Goal: Task Accomplishment & Management: Manage account settings

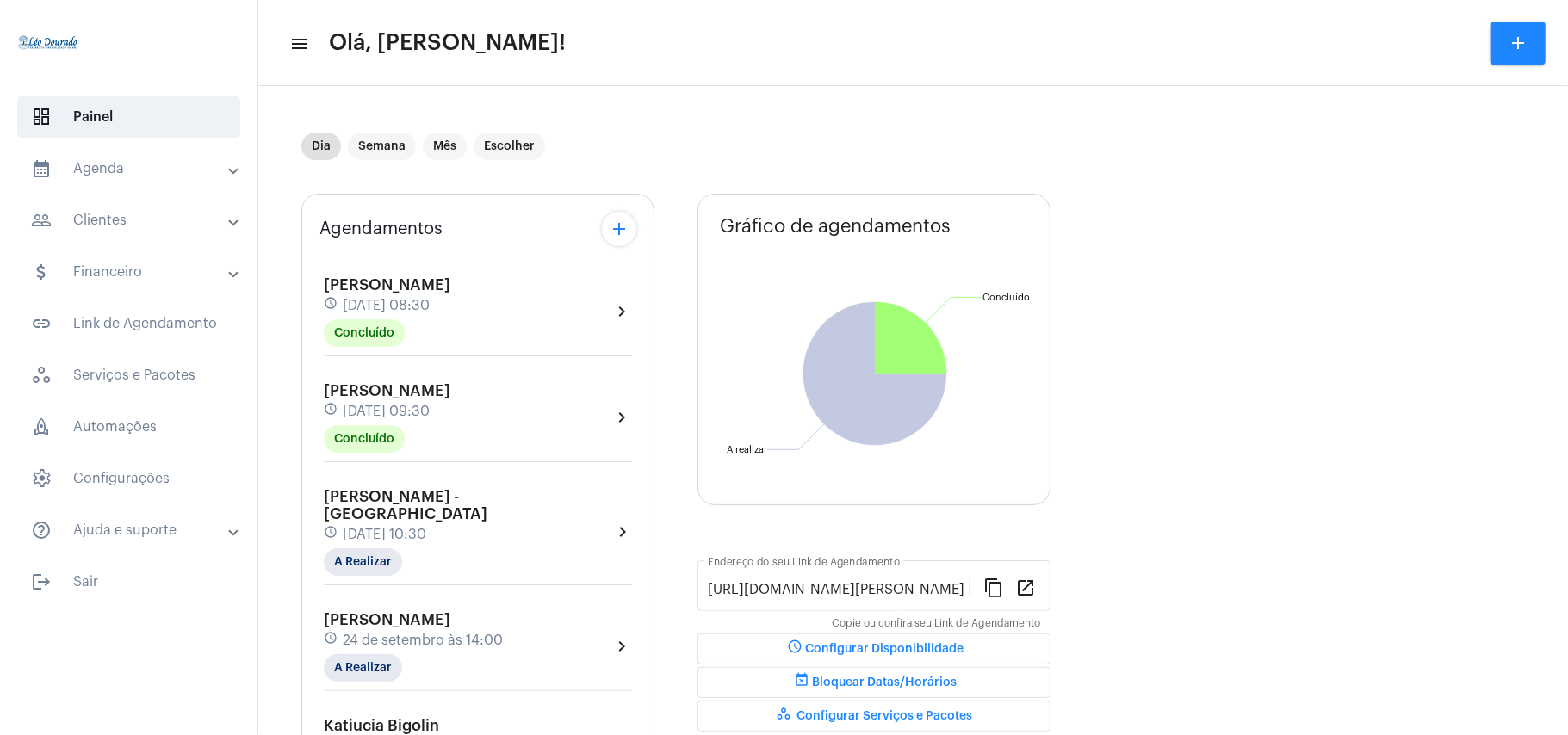
click at [93, 164] on mat-panel-title "calendar_month_outlined Agenda" at bounding box center [130, 168] width 199 height 21
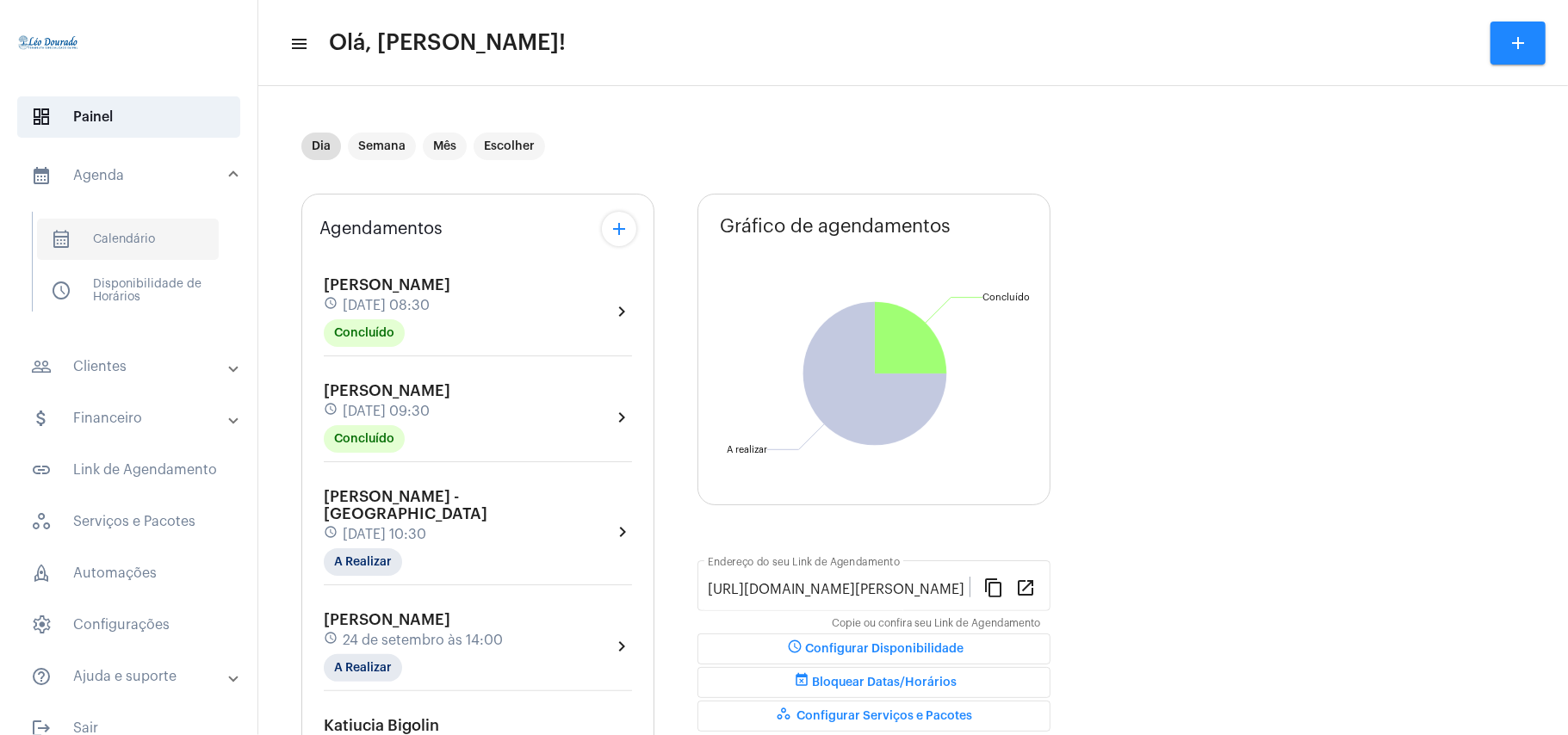
click at [118, 235] on span "calendar_month_outlined Calendário" at bounding box center [127, 239] width 182 height 42
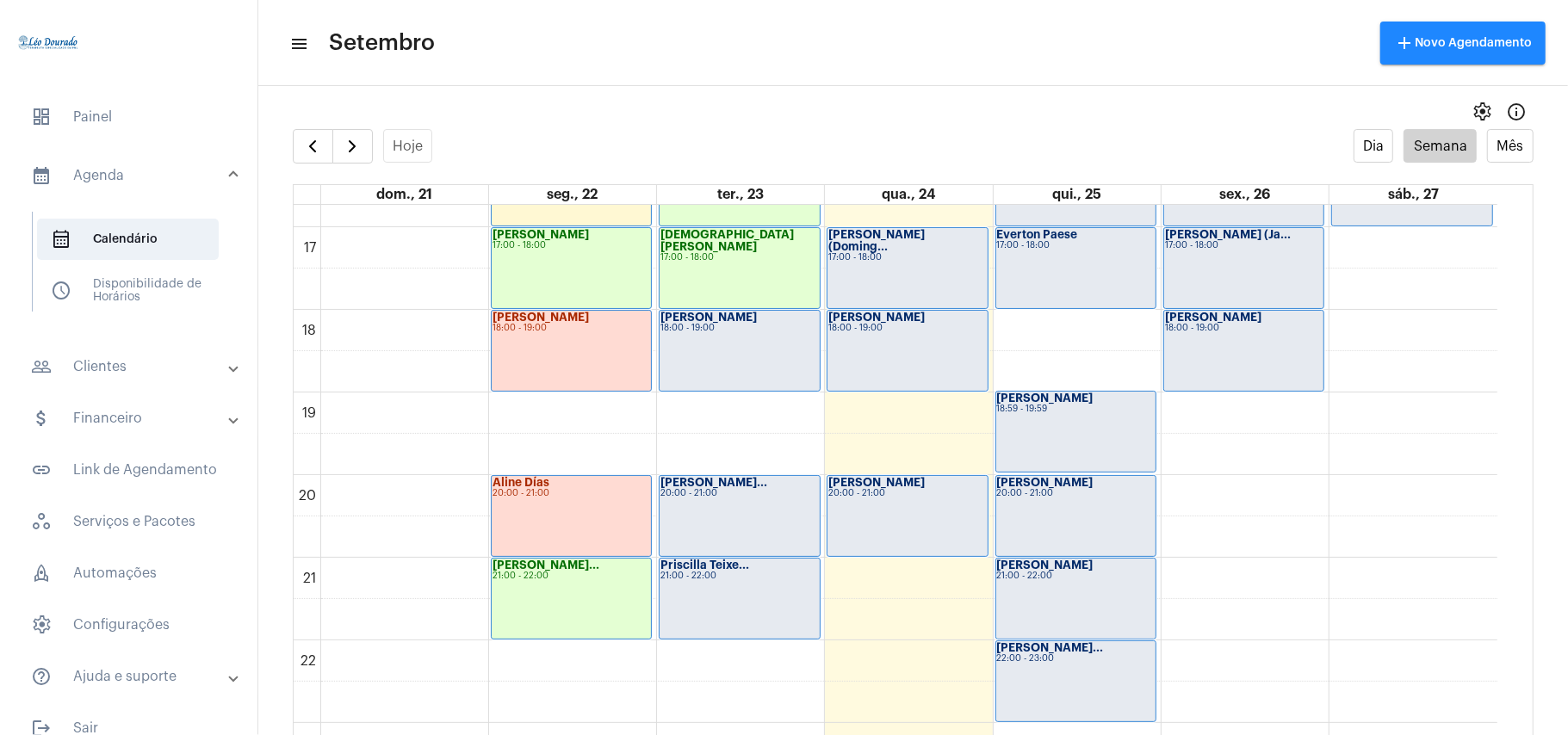
scroll to position [1419, 0]
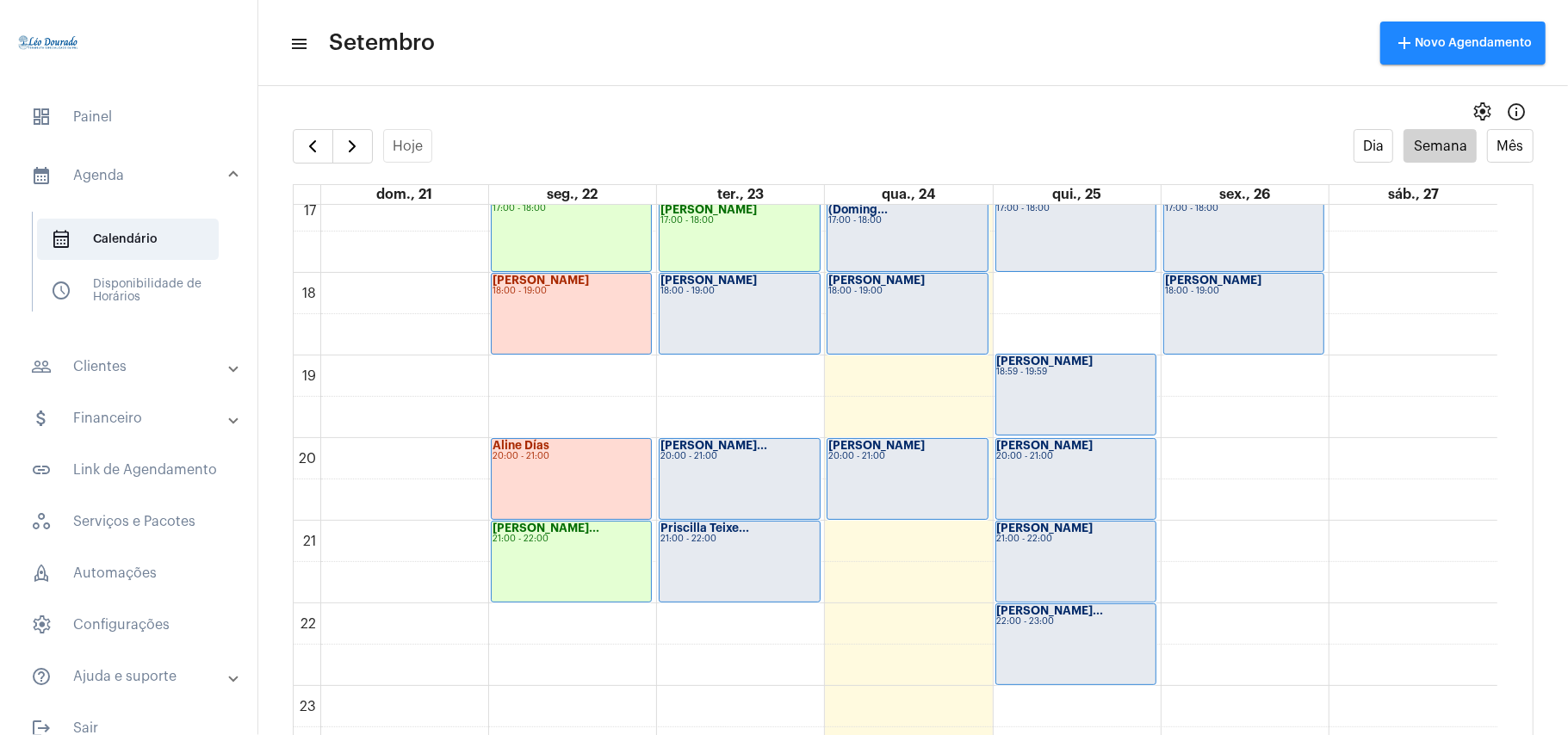
click at [751, 551] on div "Priscilla Teixe... 21:00 - 22:00" at bounding box center [739, 561] width 159 height 80
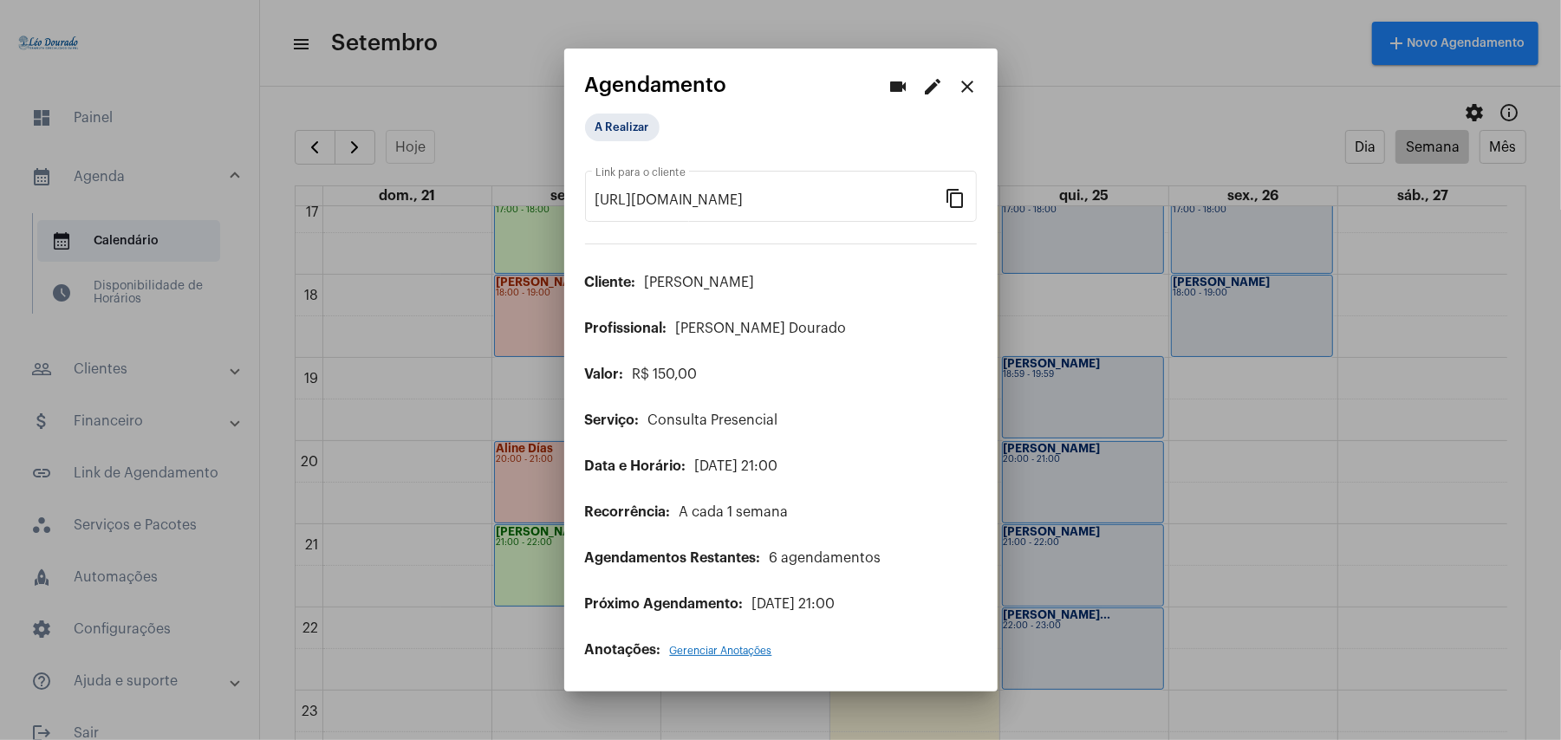
click at [933, 88] on mat-icon "edit" at bounding box center [933, 86] width 21 height 21
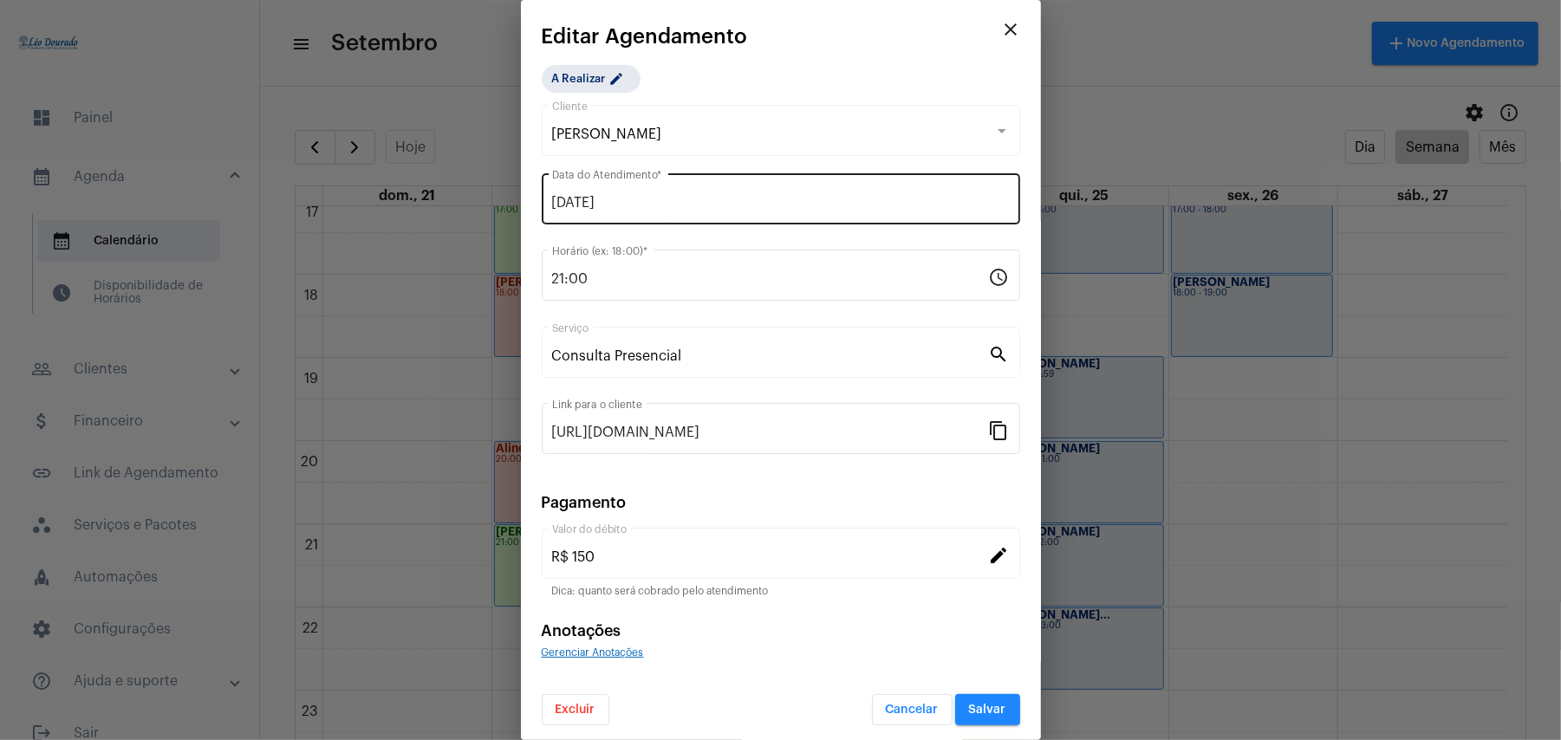
click at [655, 185] on div "23/09/2025 Data do Atendimento *" at bounding box center [781, 197] width 458 height 55
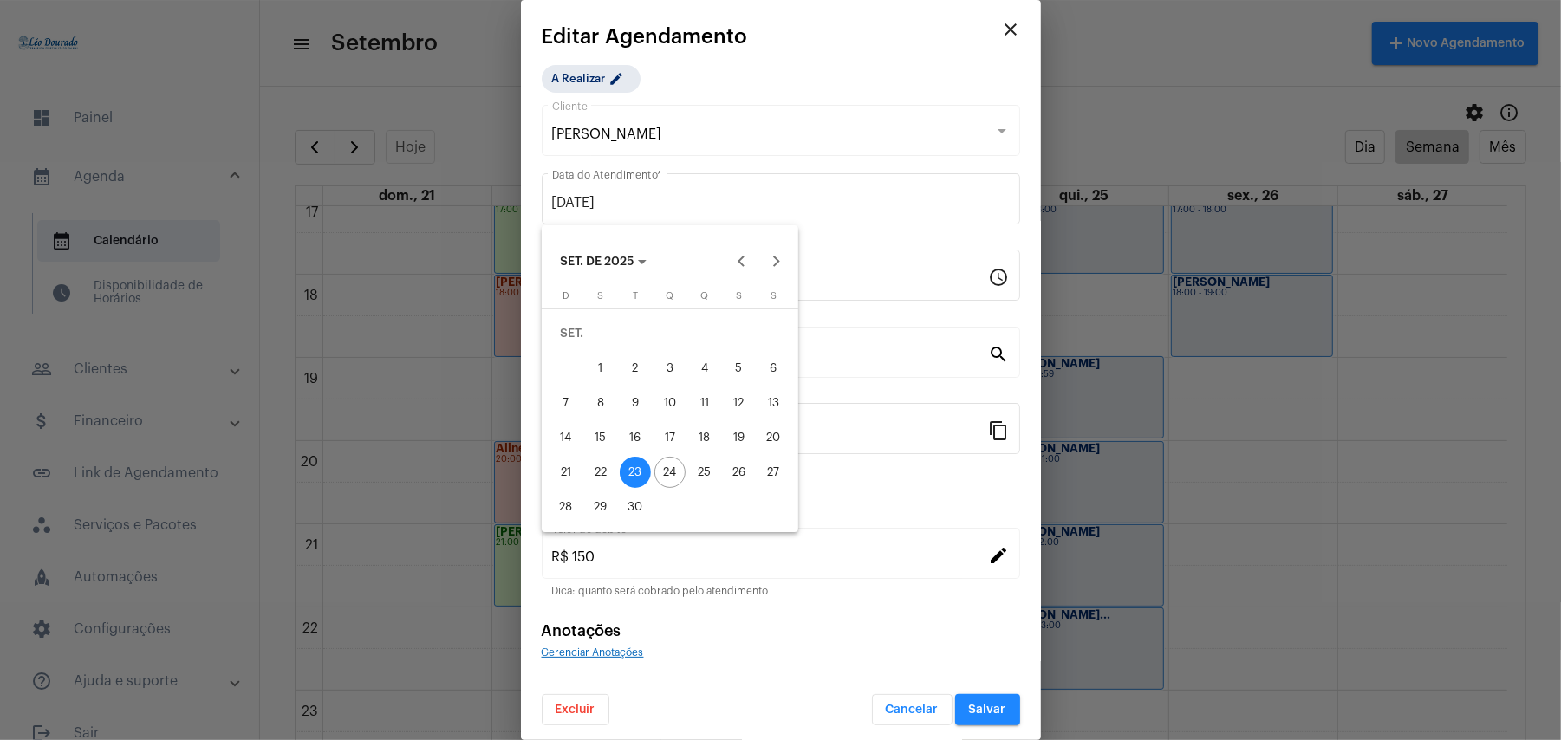
click at [669, 479] on div "24" at bounding box center [669, 472] width 31 height 31
type input "24/09/2025"
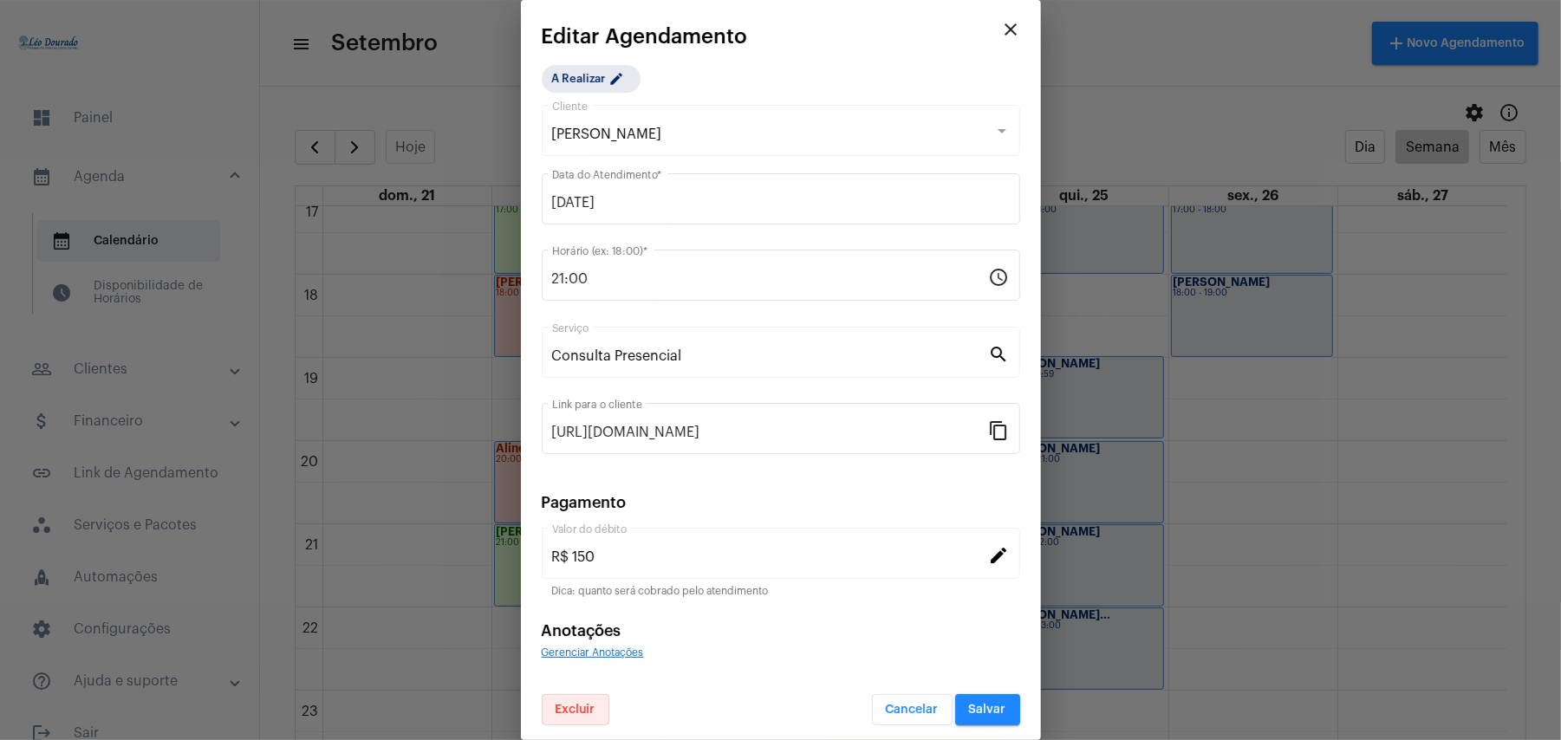
click at [567, 711] on span "Excluir" at bounding box center [575, 710] width 40 height 12
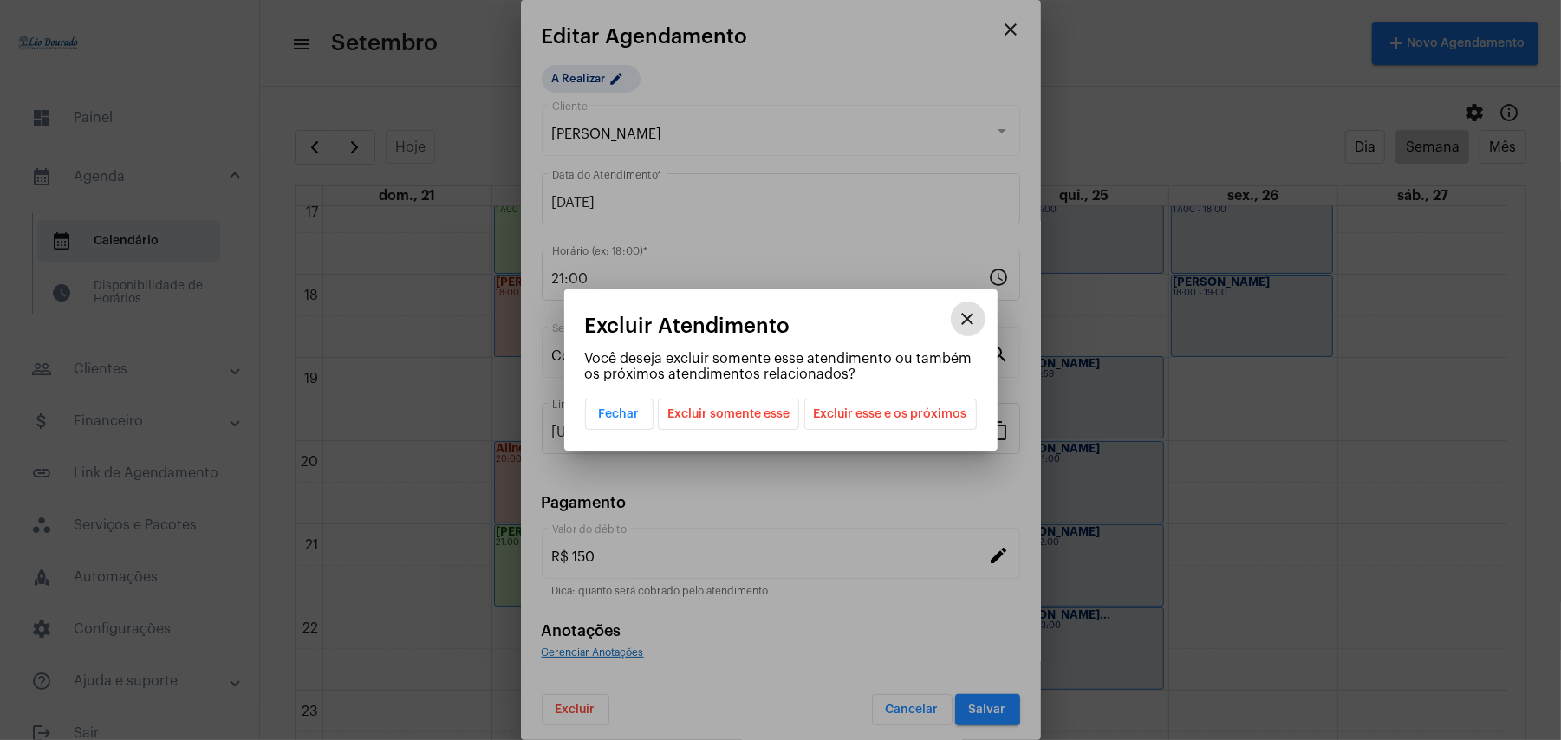
click at [746, 413] on span "Excluir somente esse" at bounding box center [728, 413] width 122 height 29
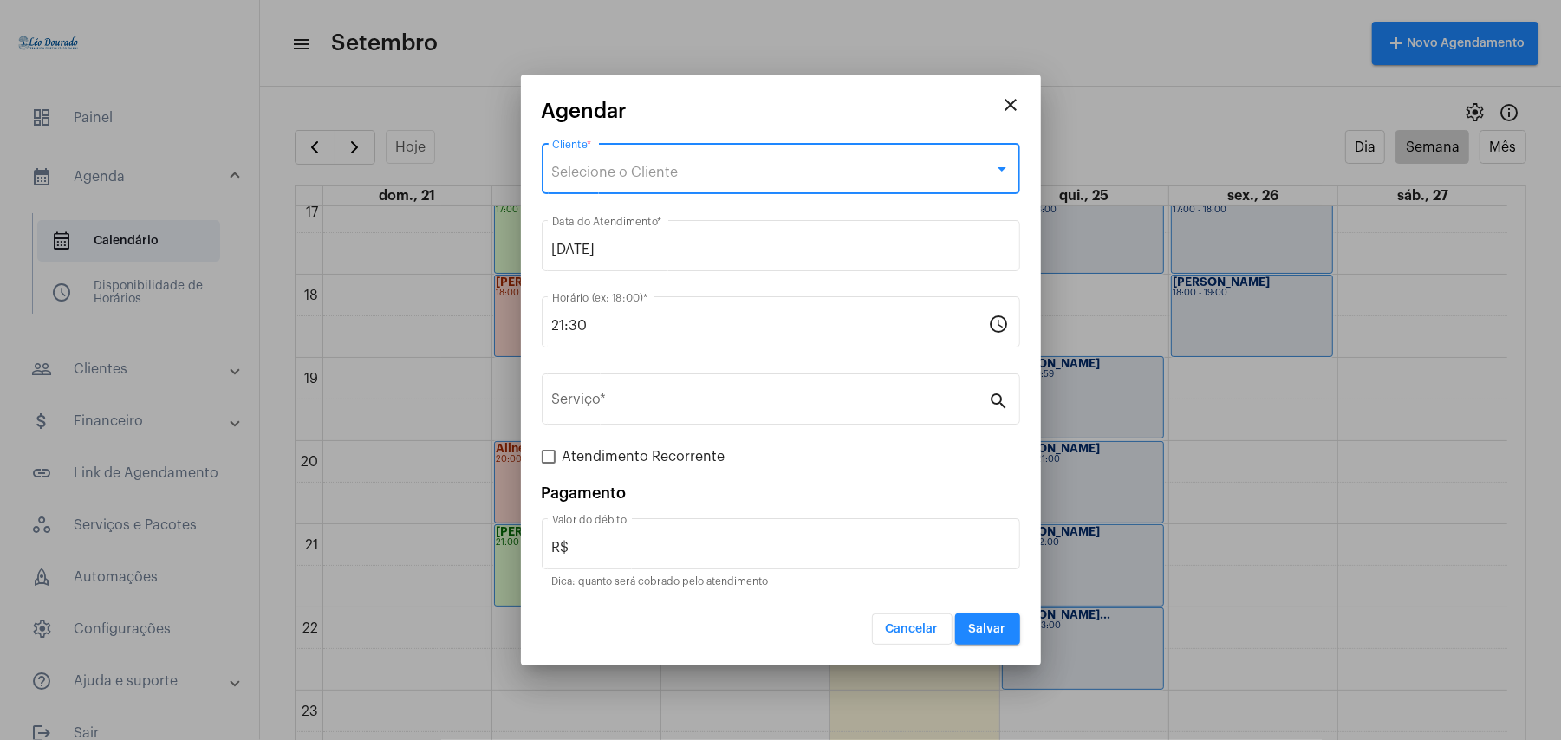
click at [625, 167] on span "Selecione o Cliente" at bounding box center [615, 173] width 127 height 14
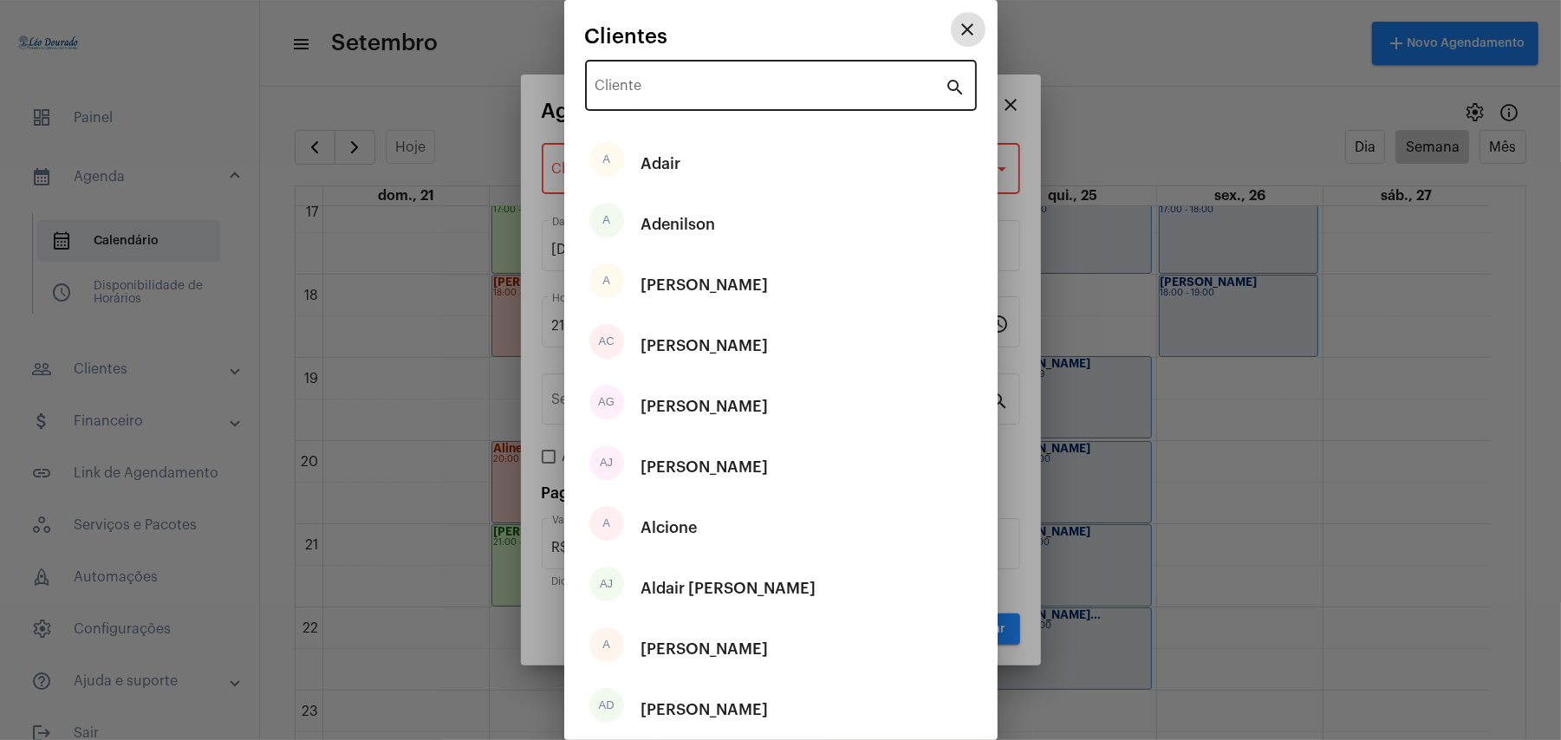
click at [667, 88] on input "Cliente" at bounding box center [770, 89] width 350 height 16
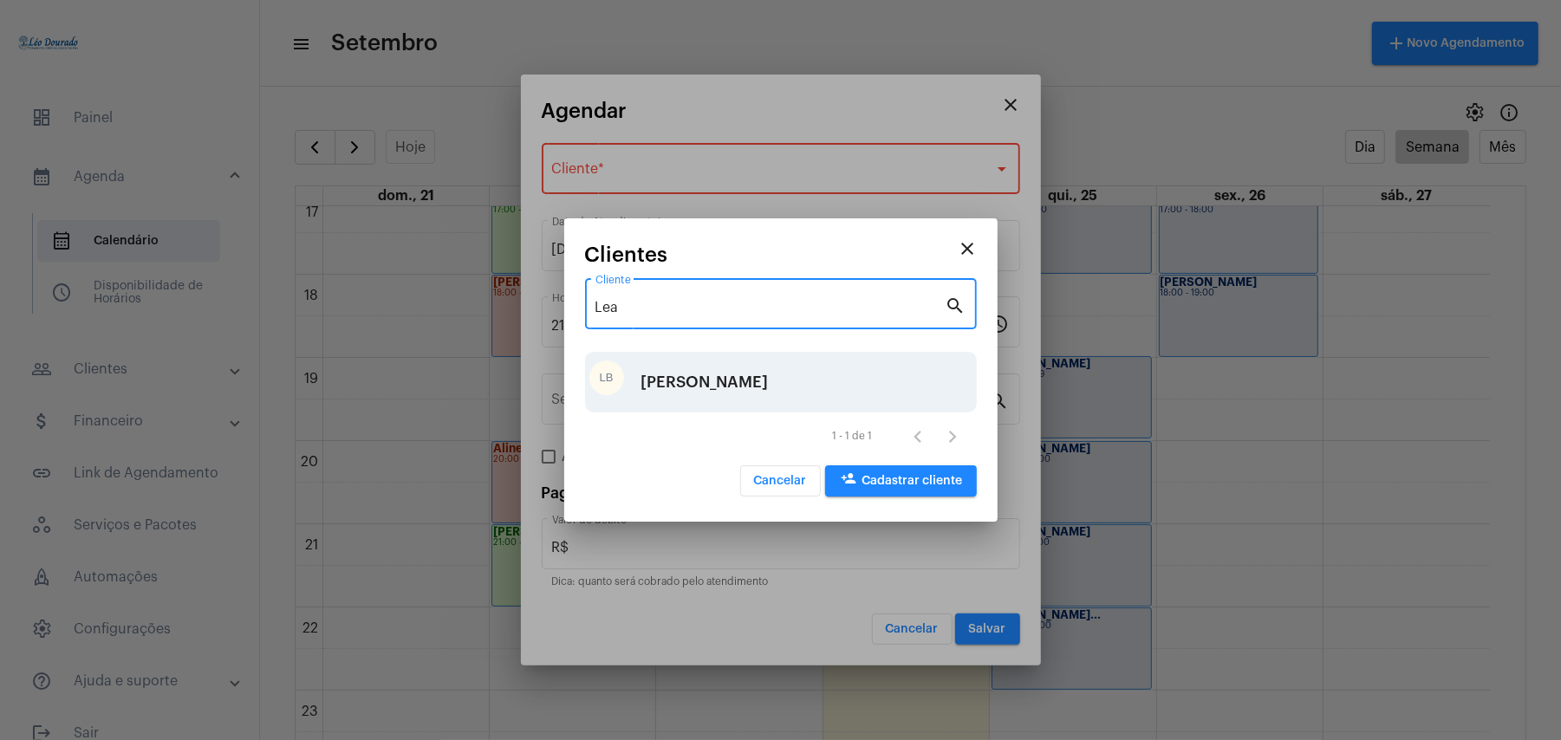
type input "Lea"
click at [708, 385] on div "Leandro Barboza da Silva" at bounding box center [704, 382] width 127 height 52
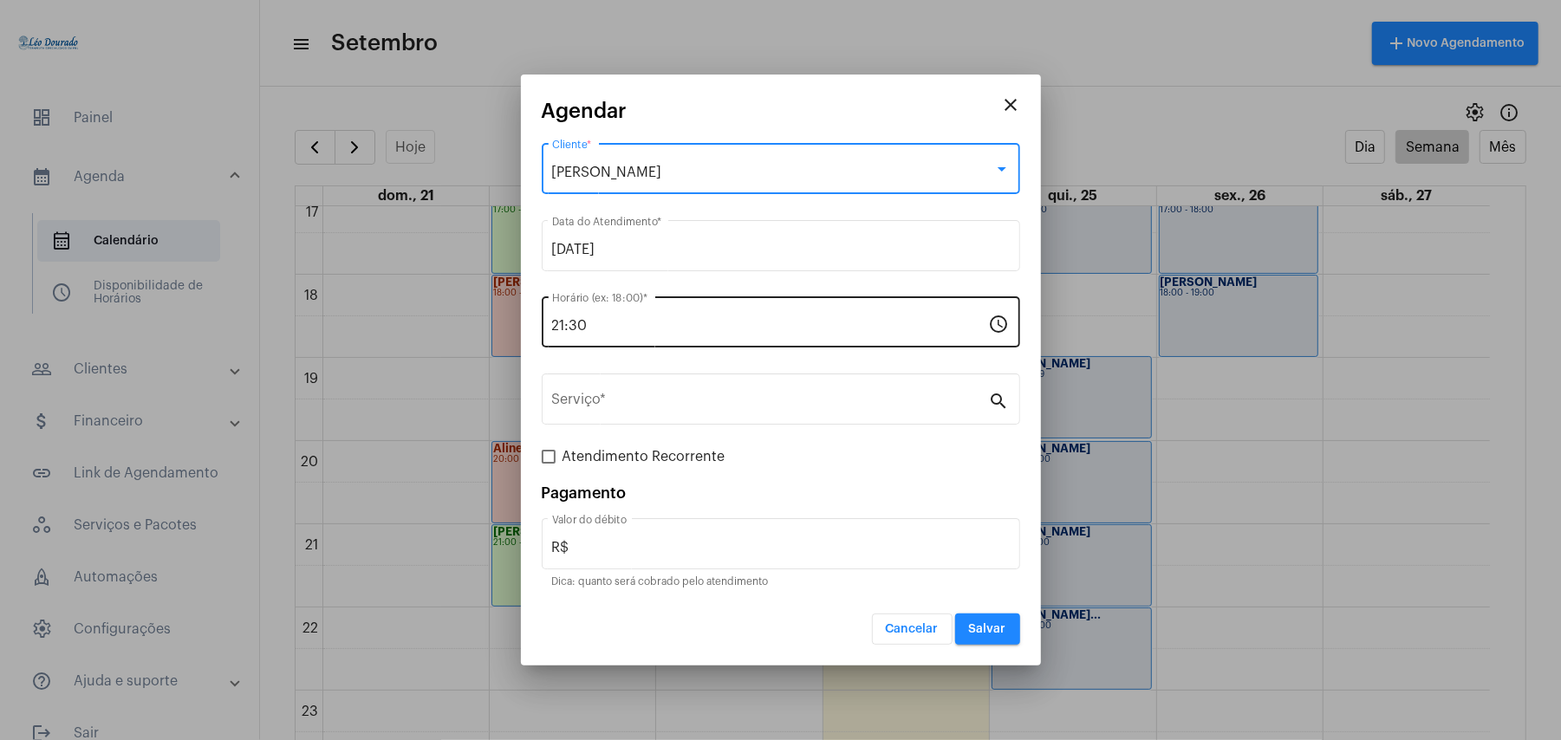
click at [624, 323] on input "21:30" at bounding box center [770, 326] width 437 height 16
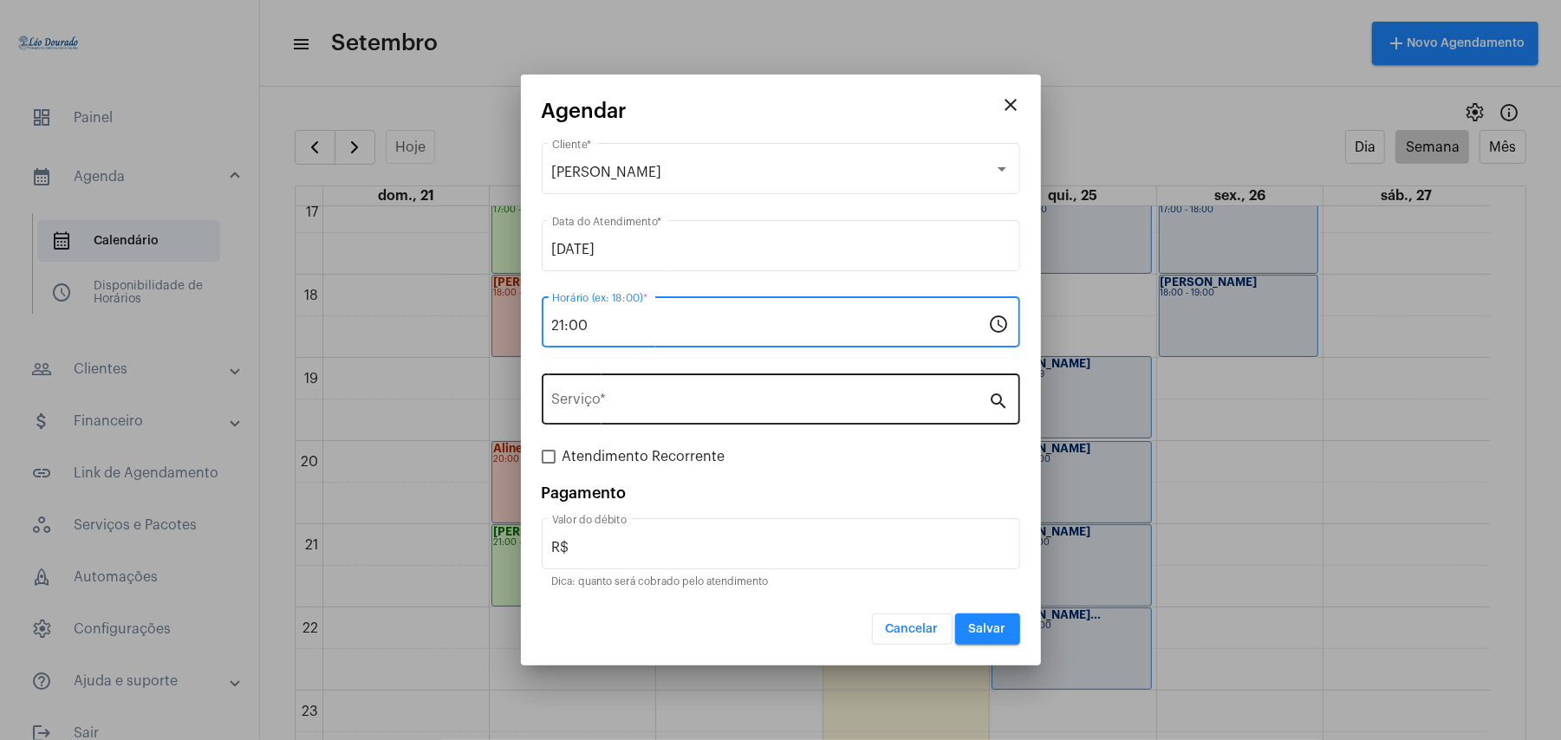
type input "21:00"
click at [643, 410] on input "Serviço *" at bounding box center [770, 403] width 437 height 16
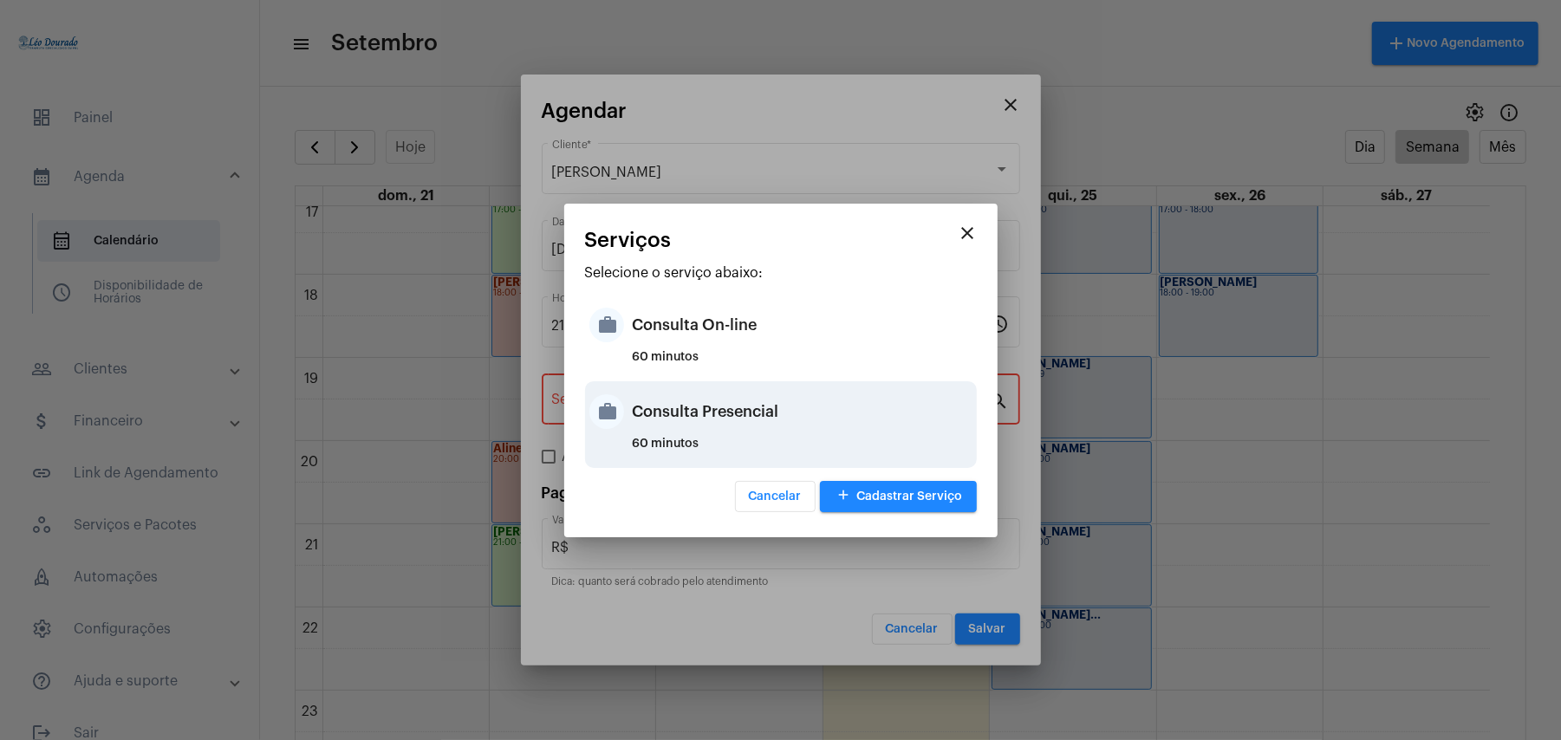
click at [691, 424] on div "Consulta Presencial" at bounding box center [803, 412] width 340 height 52
type input "Consulta Presencial"
type input "R$ 150"
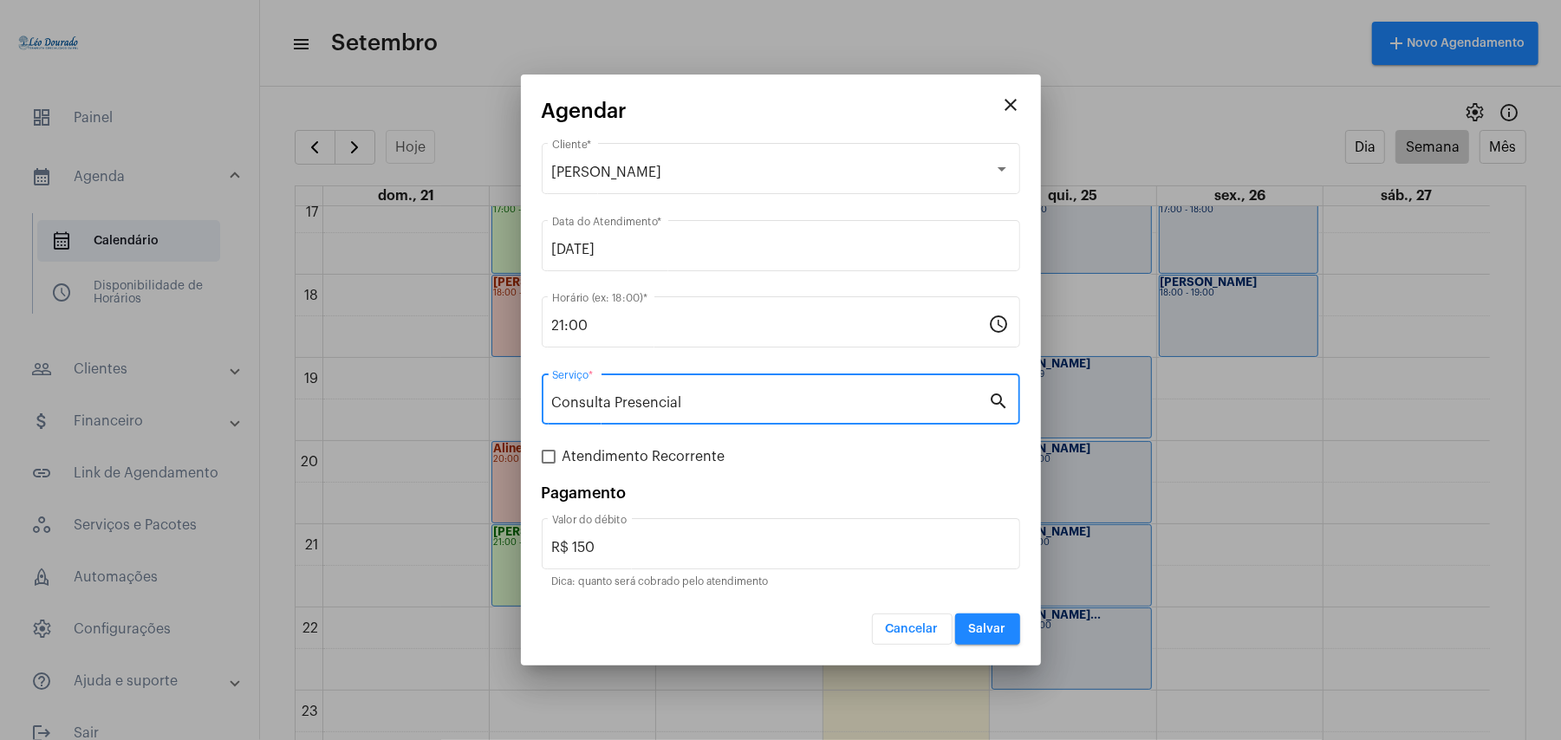
click at [986, 624] on span "Salvar" at bounding box center [987, 629] width 37 height 12
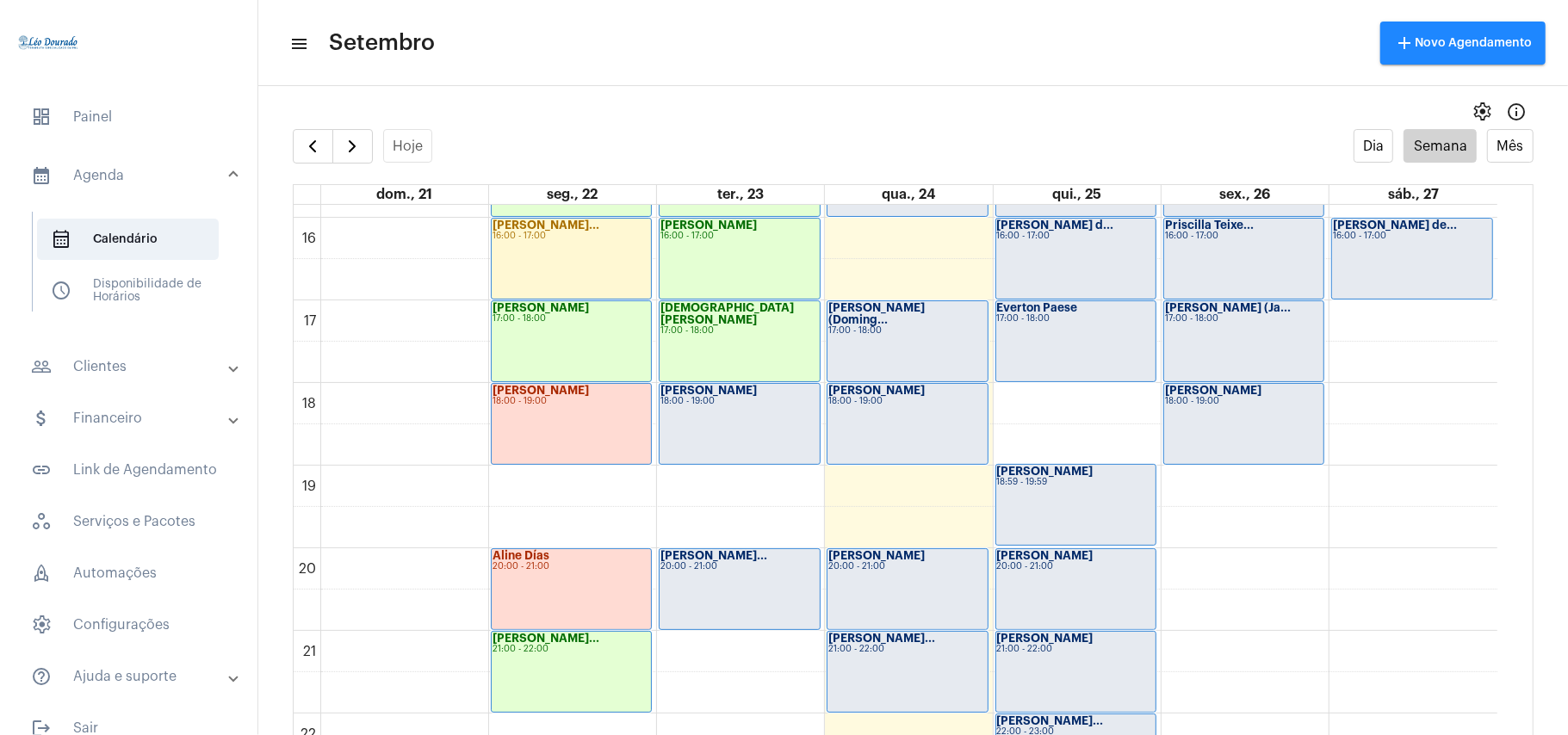
scroll to position [1419, 0]
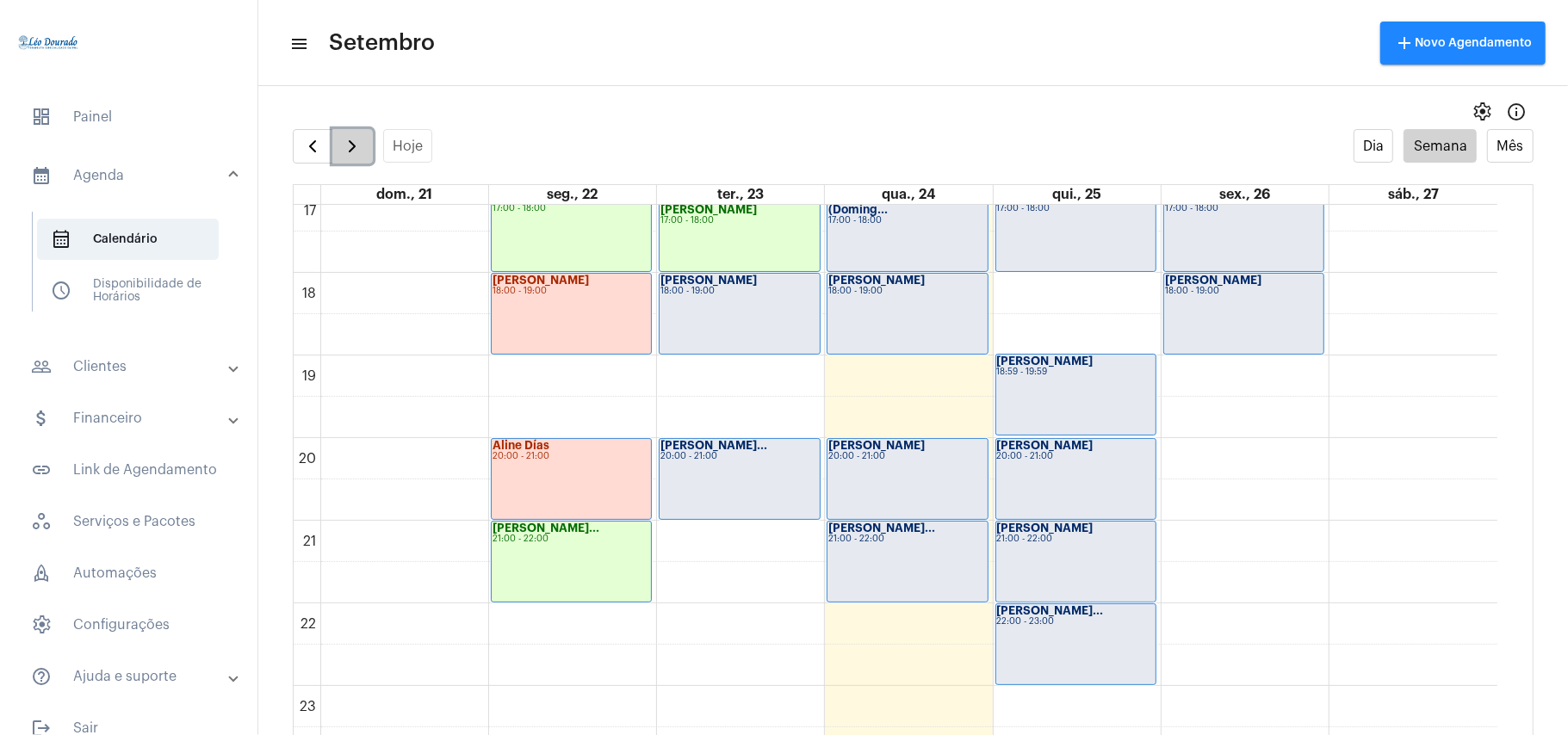
click at [359, 148] on span "button" at bounding box center [352, 146] width 21 height 21
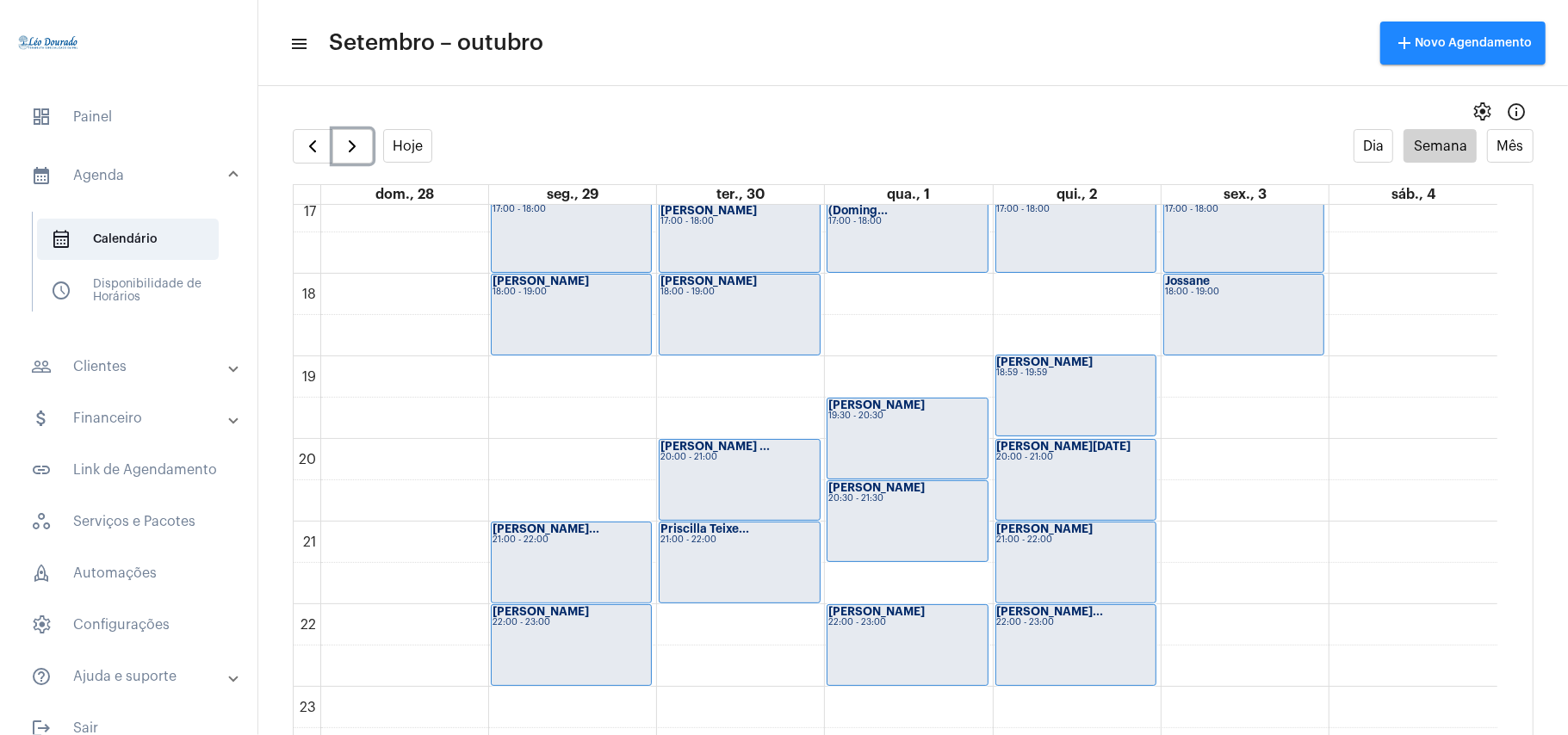
scroll to position [1419, 0]
click at [362, 149] on span "button" at bounding box center [352, 146] width 21 height 21
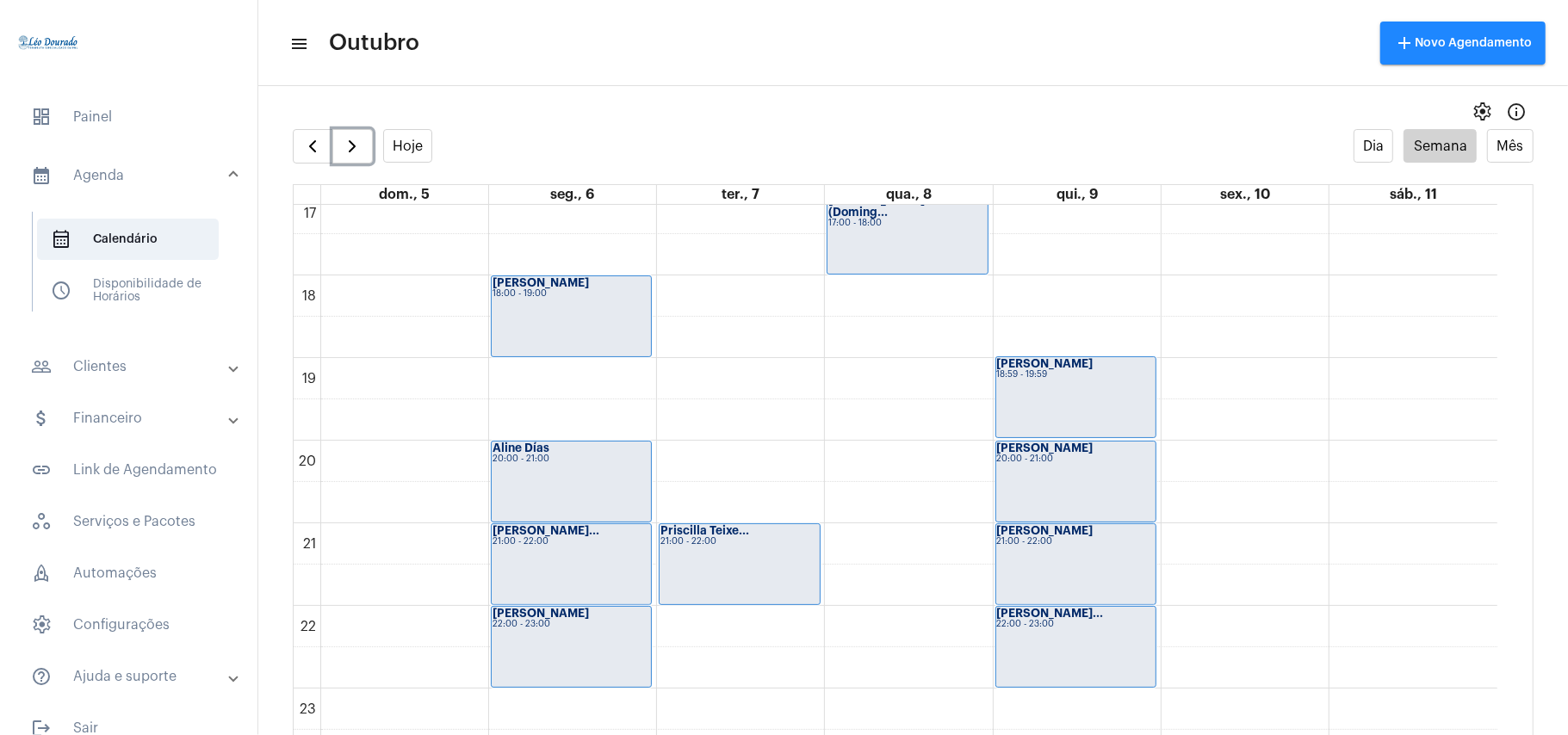
scroll to position [1419, 0]
click at [306, 145] on span "button" at bounding box center [312, 146] width 21 height 21
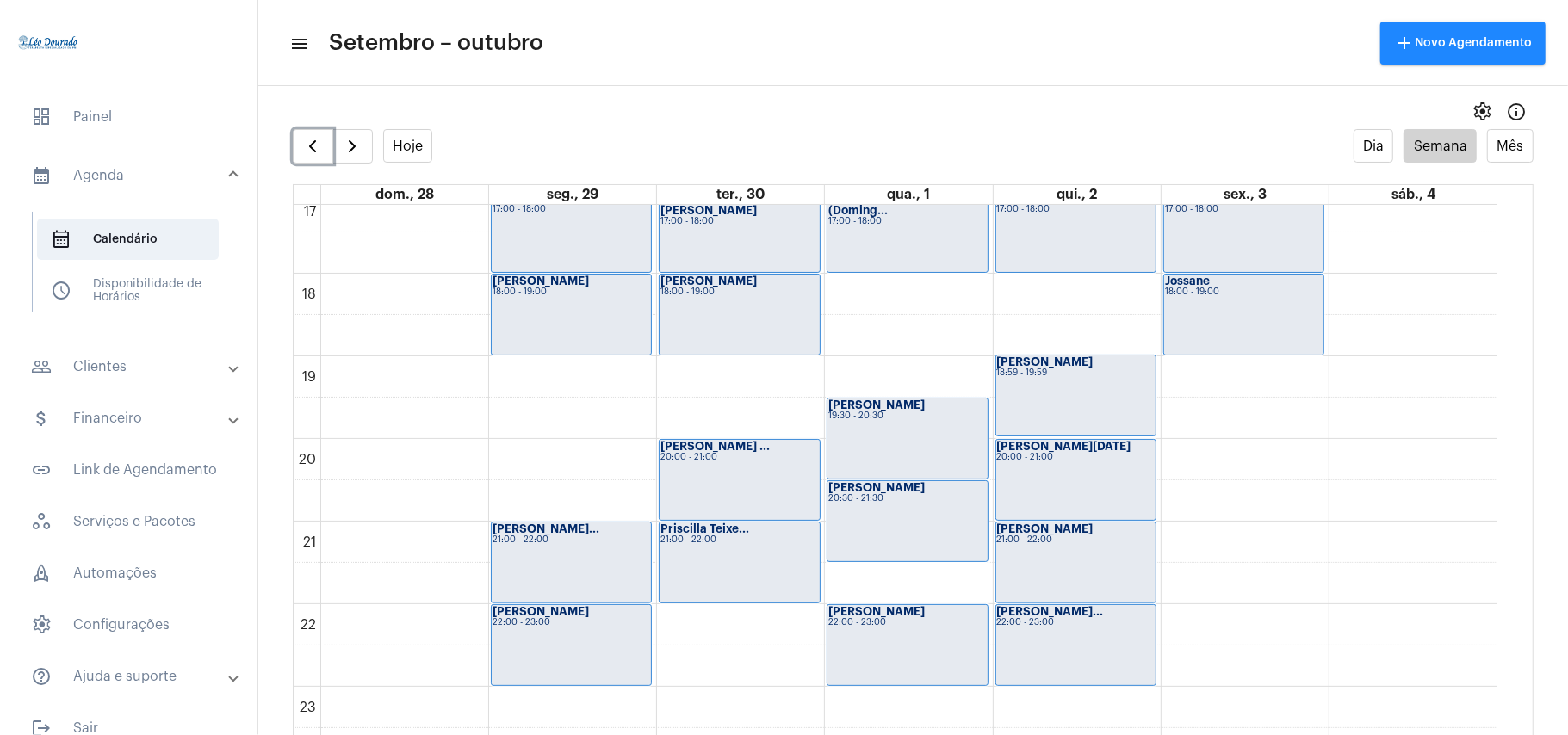
scroll to position [1419, 0]
click at [357, 141] on span "button" at bounding box center [352, 146] width 21 height 21
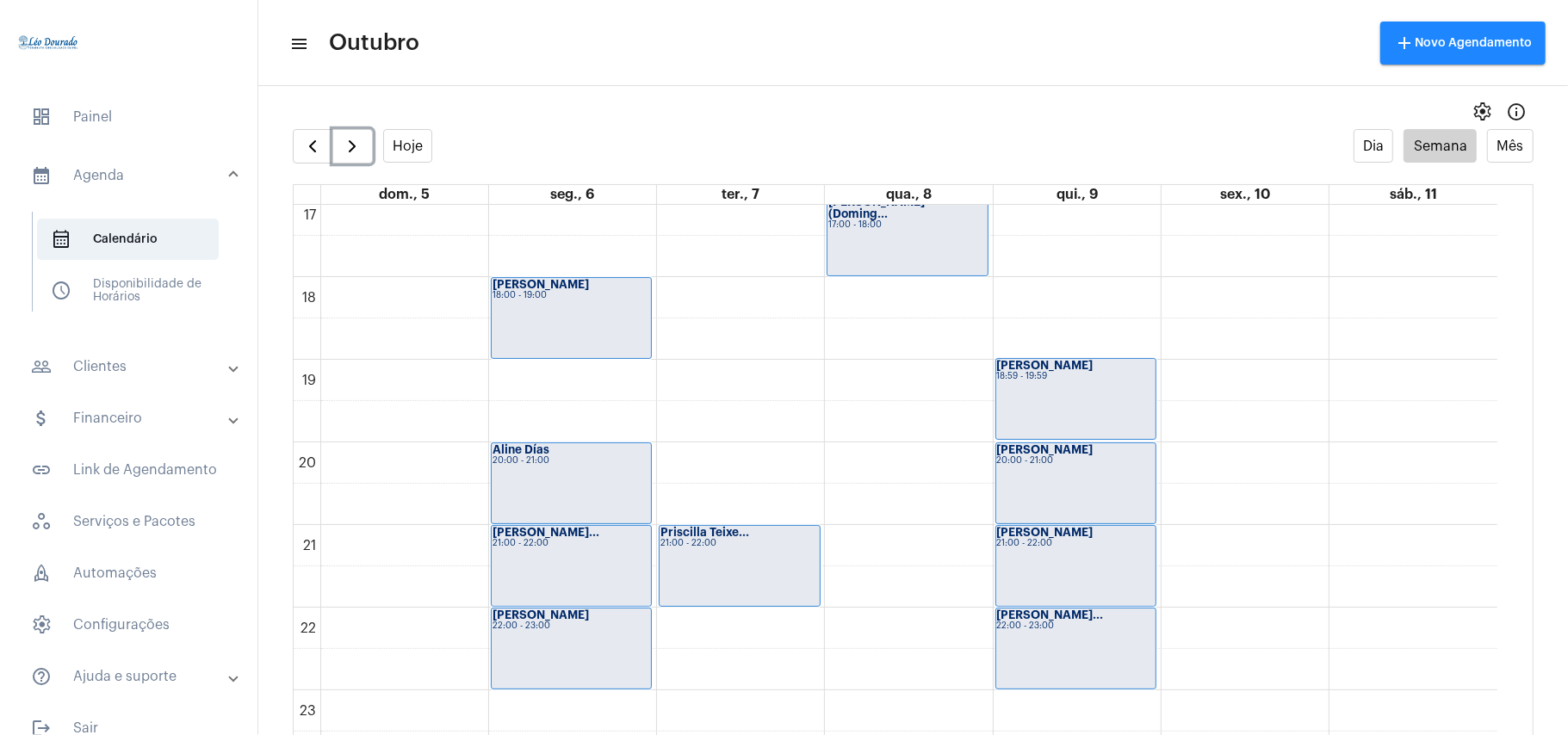
scroll to position [1419, 0]
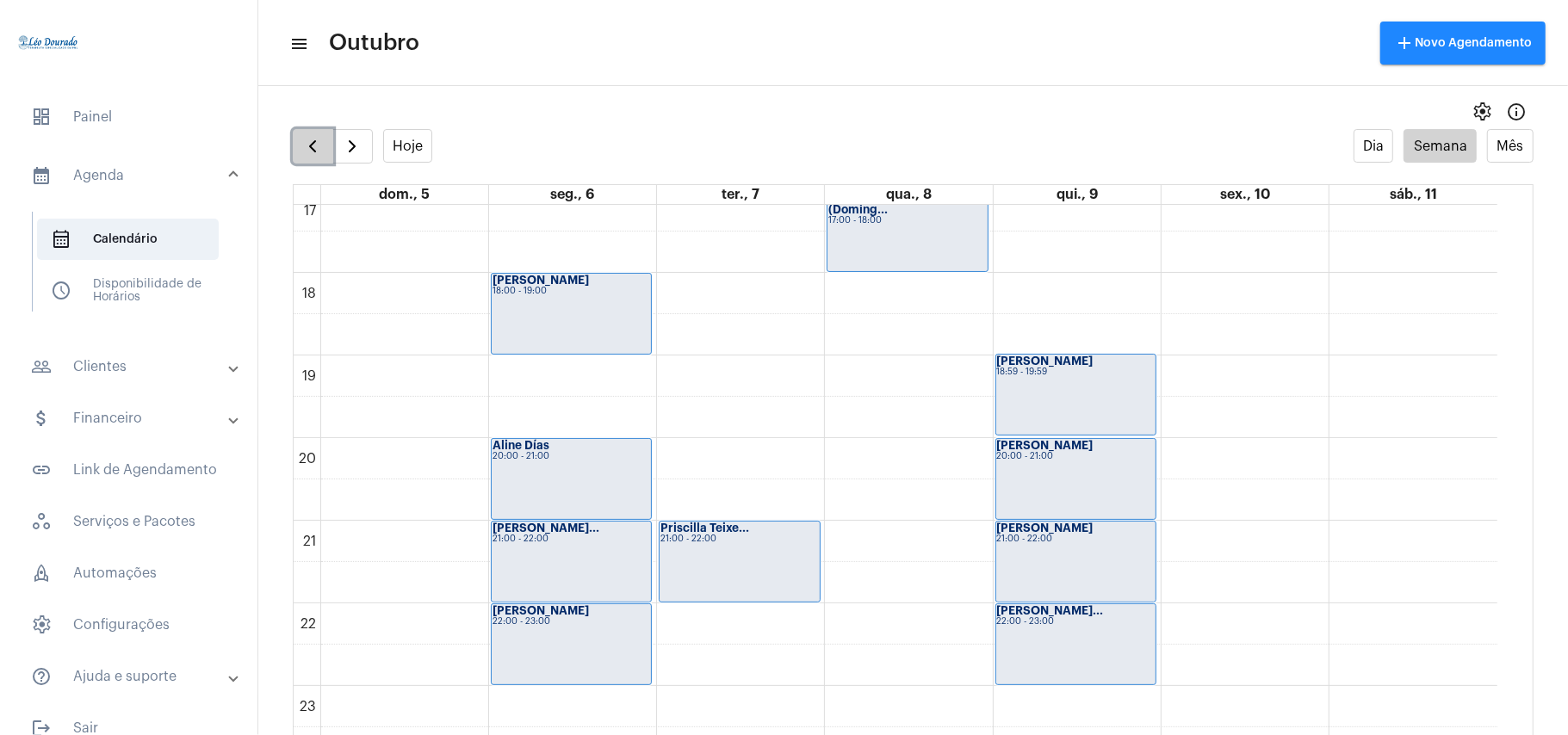
click at [315, 149] on span "button" at bounding box center [312, 146] width 21 height 21
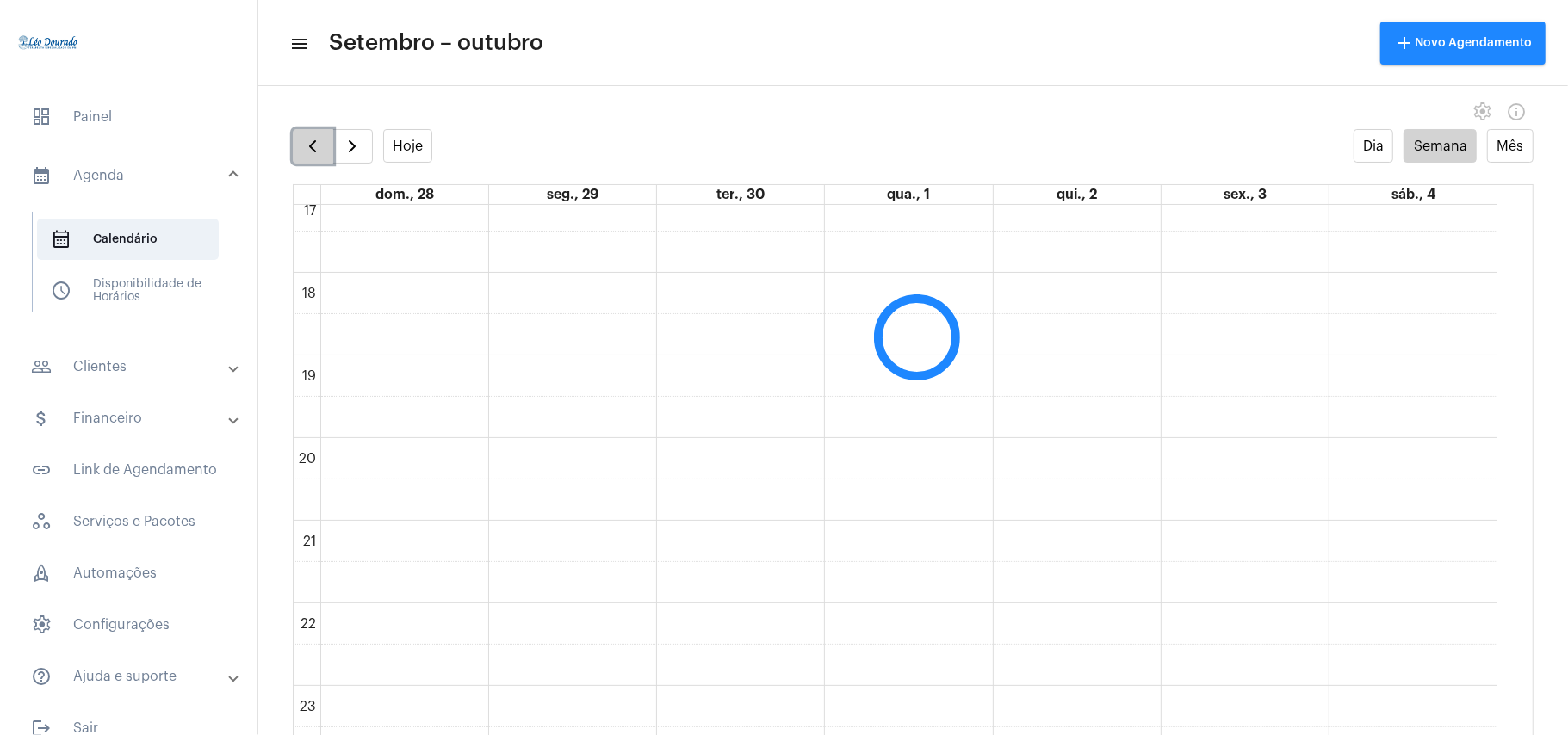
scroll to position [498, 0]
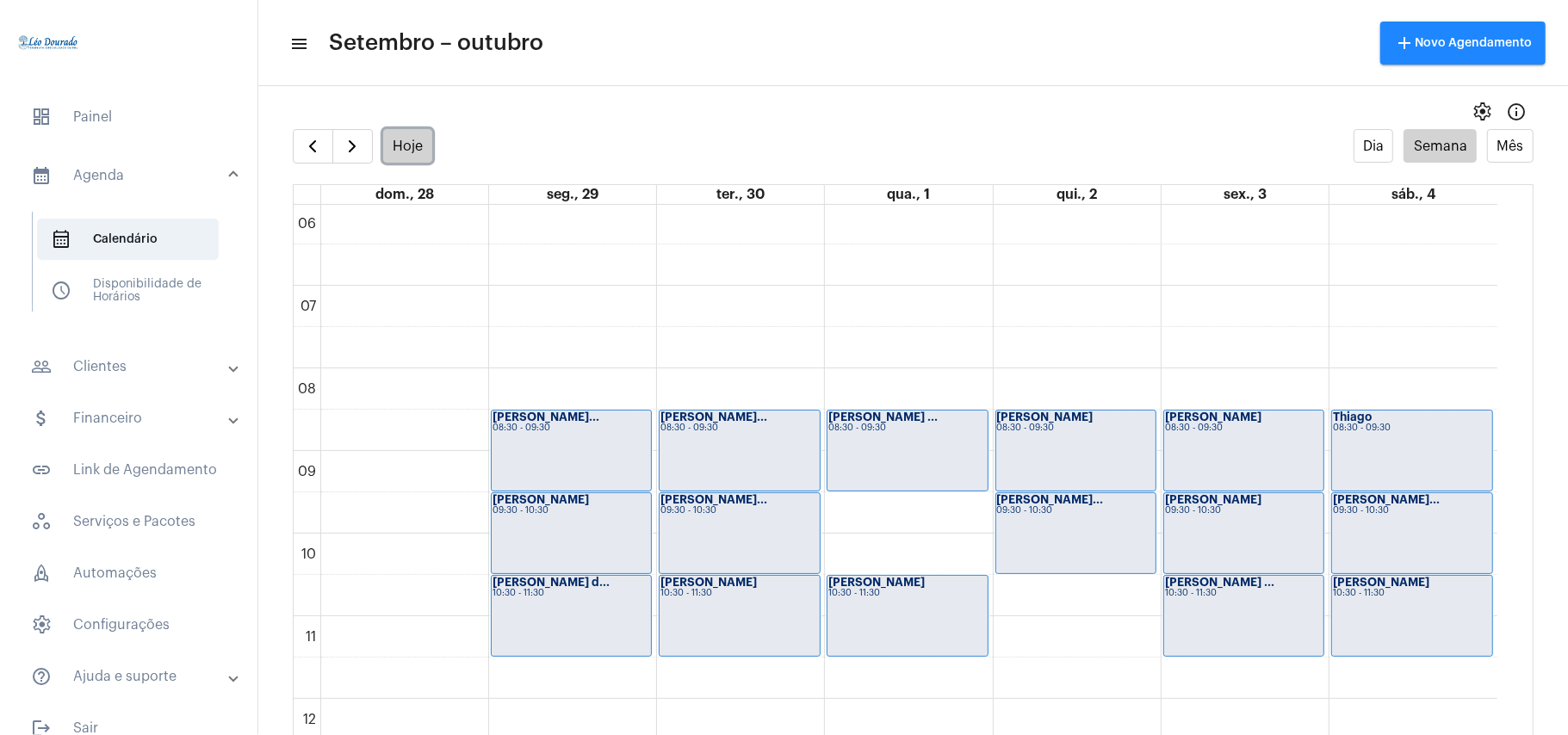
click at [413, 142] on button "Hoje" at bounding box center [408, 146] width 50 height 34
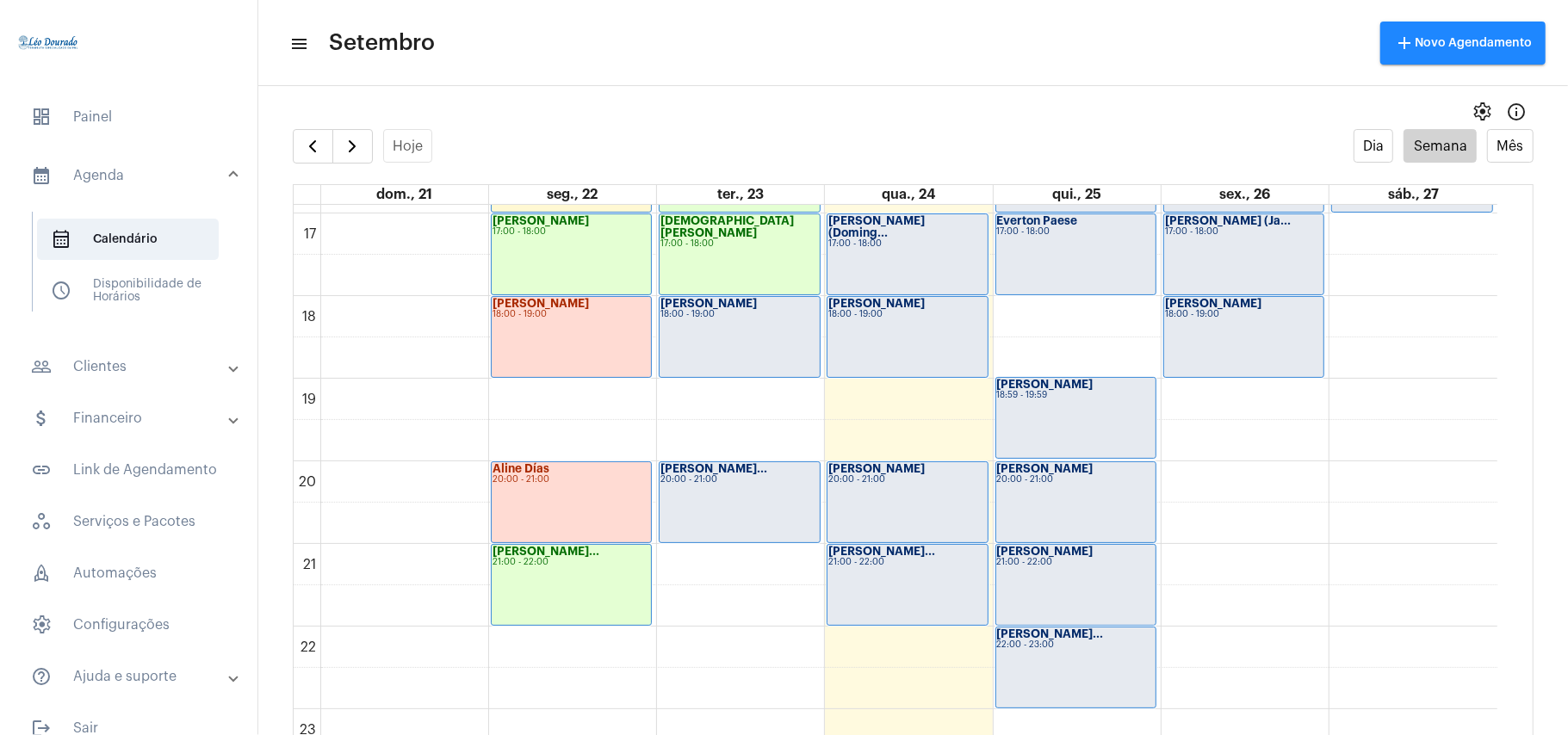
scroll to position [1419, 0]
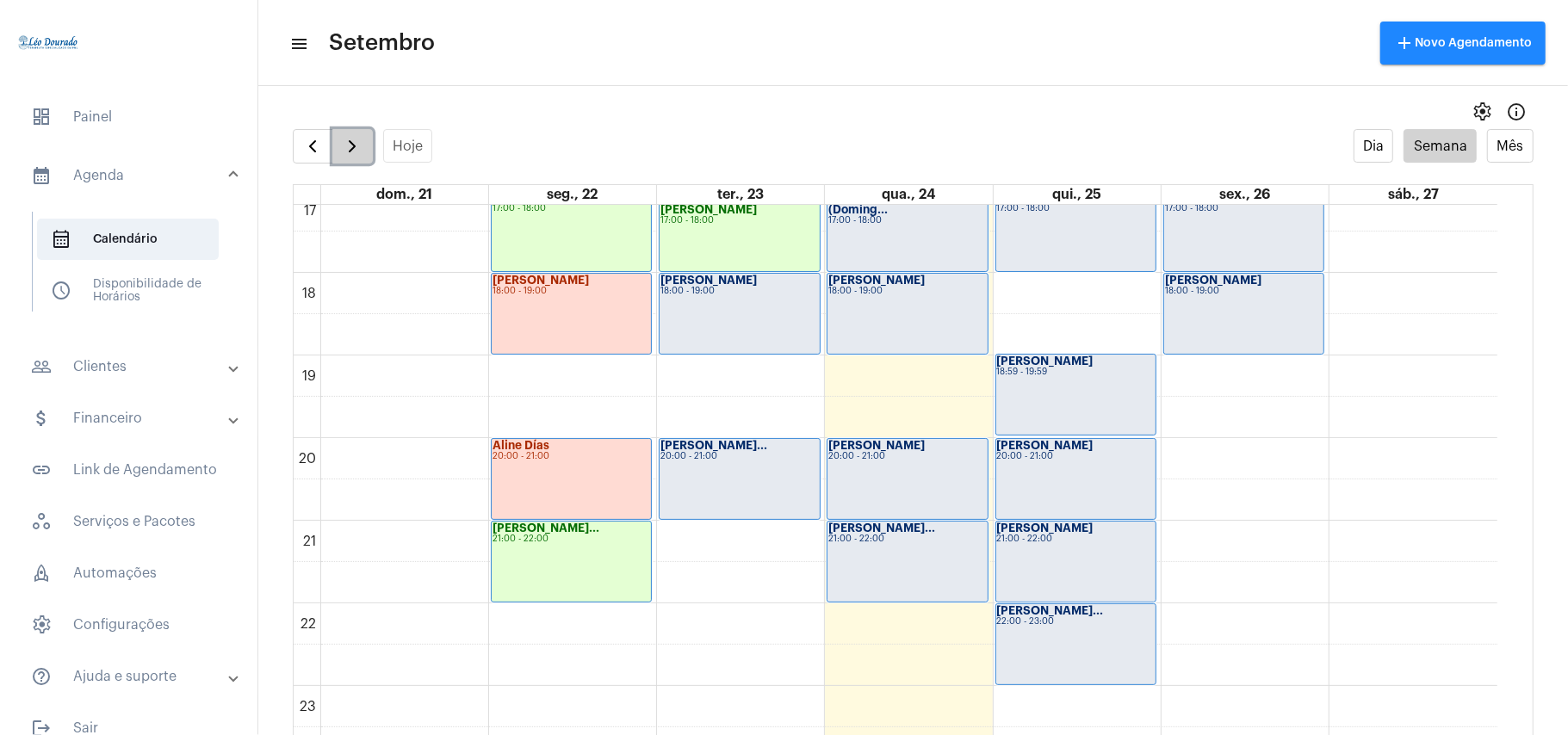
click at [365, 152] on button "button" at bounding box center [352, 146] width 41 height 35
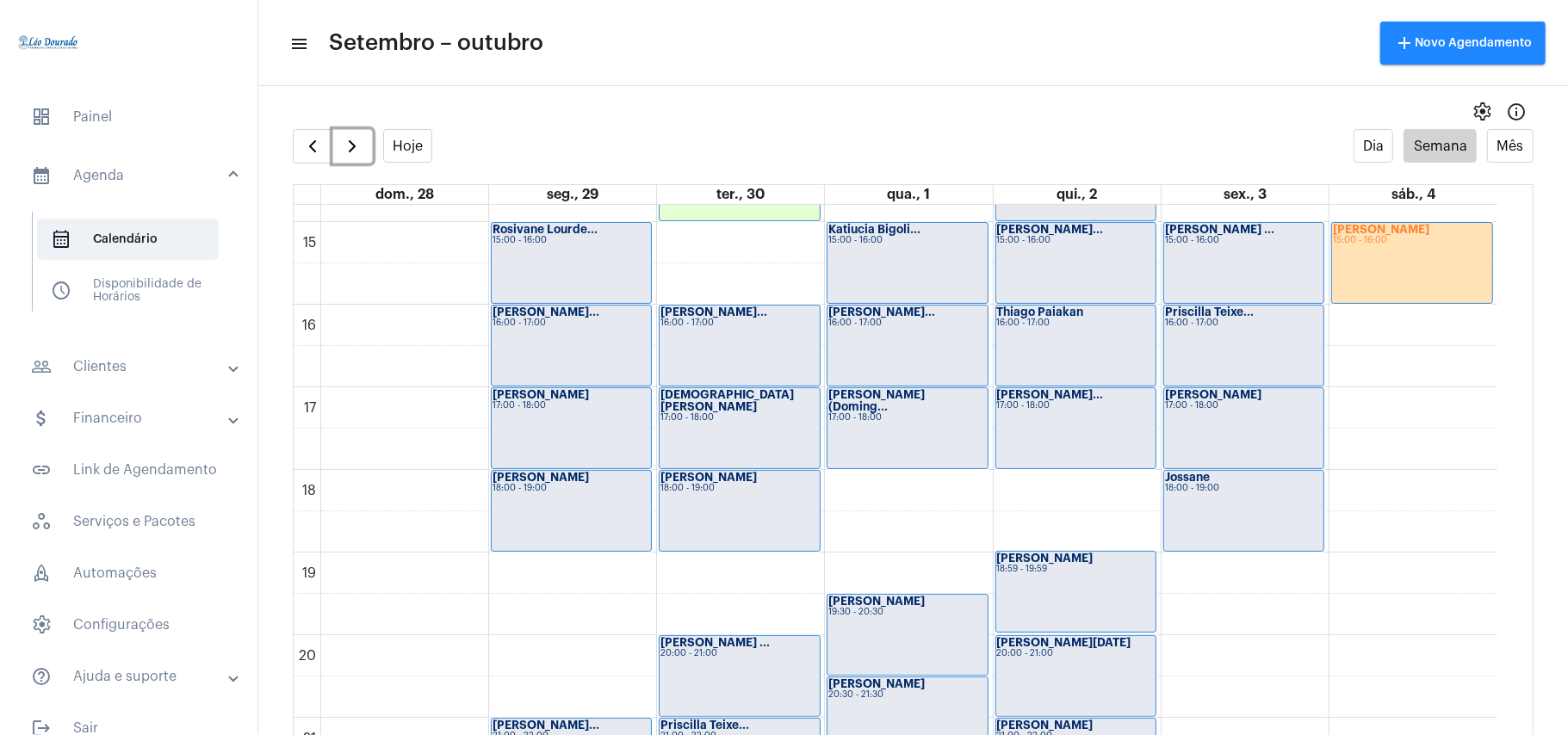
scroll to position [1419, 0]
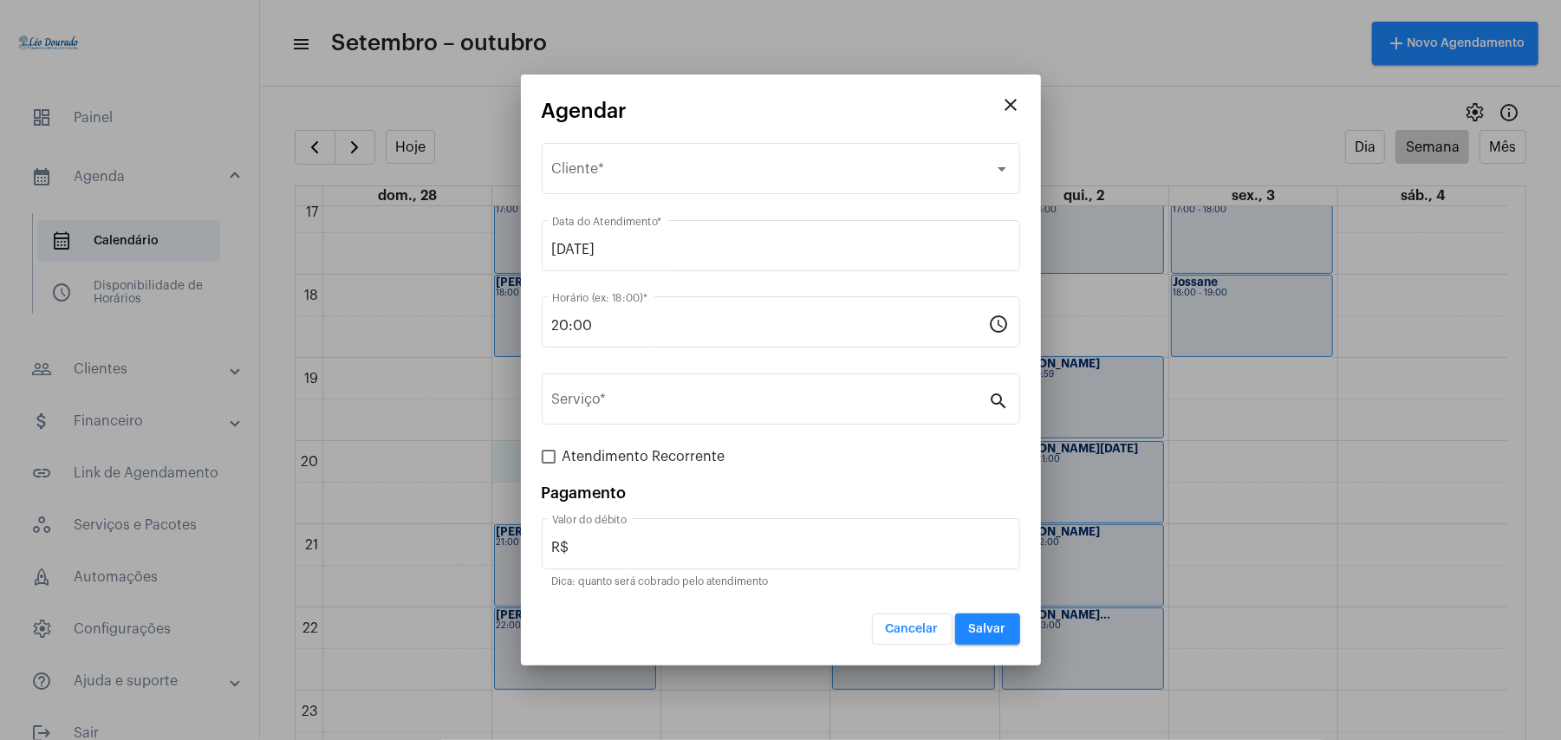
click at [932, 633] on span "Cancelar" at bounding box center [912, 629] width 53 height 12
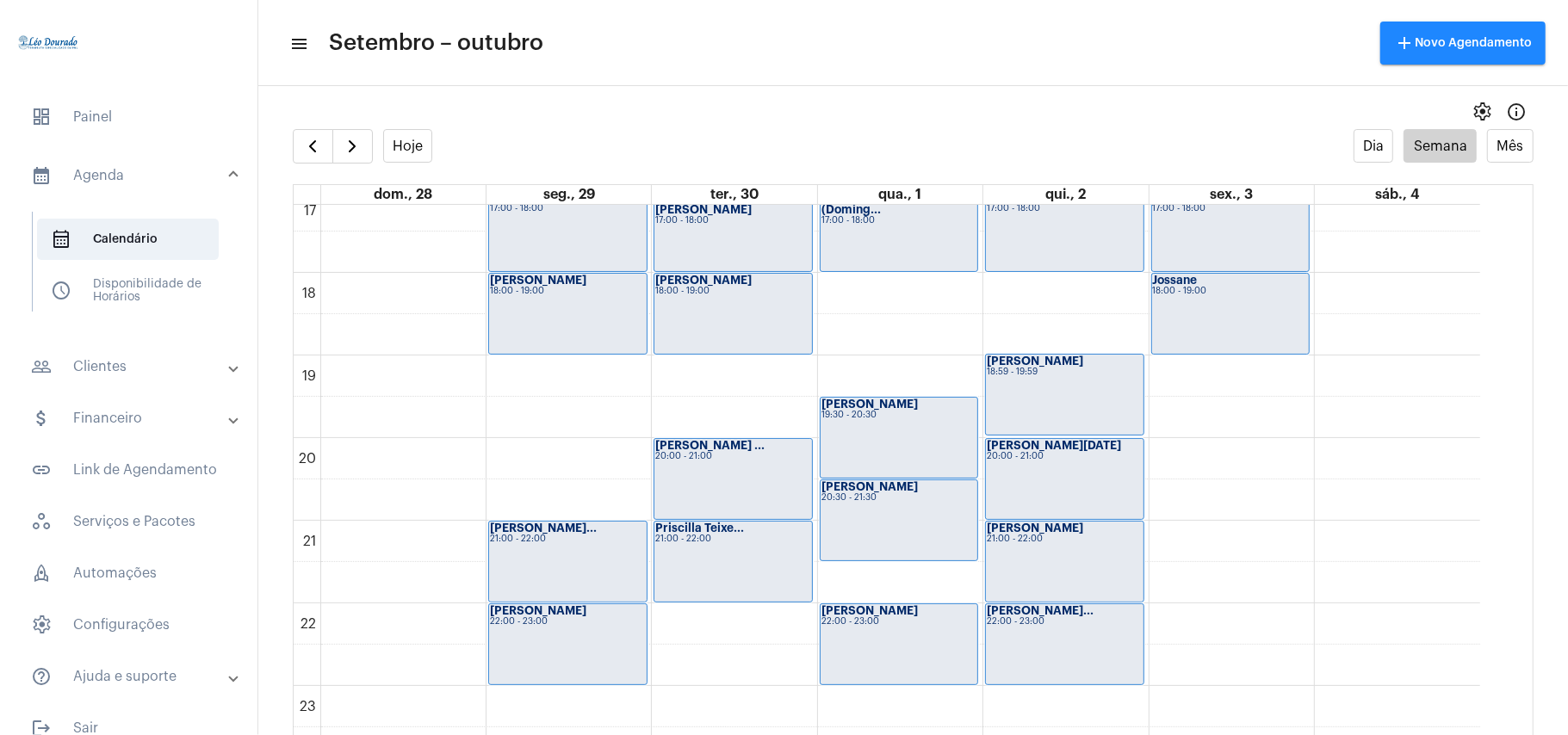
click at [824, 89] on mat-sidenav-content "menu Setembro – outubro add Novo Agendamento settings info_outlined Hoje Dia Se…" at bounding box center [913, 368] width 1310 height 735
click at [401, 145] on button "Hoje" at bounding box center [408, 146] width 50 height 34
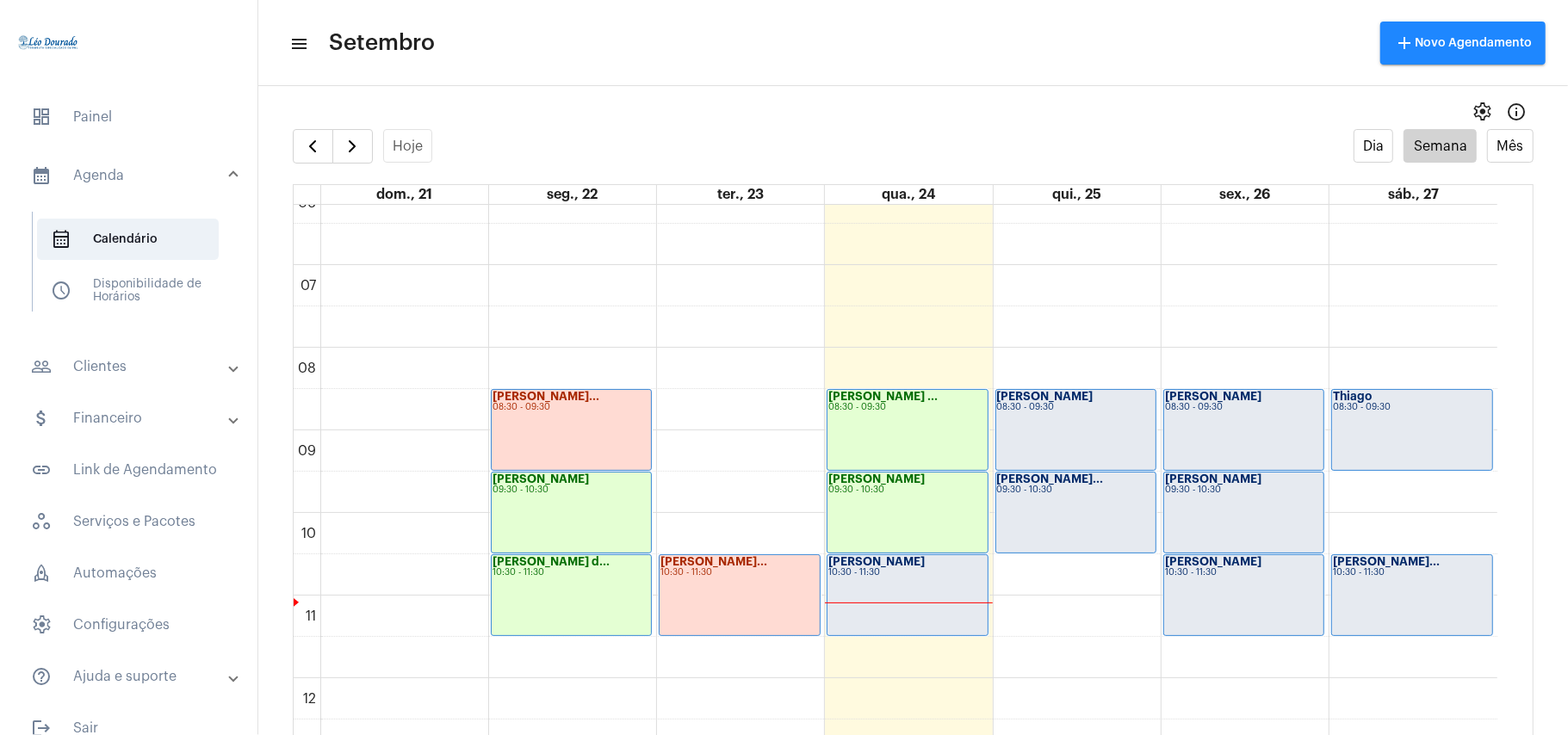
scroll to position [501, 0]
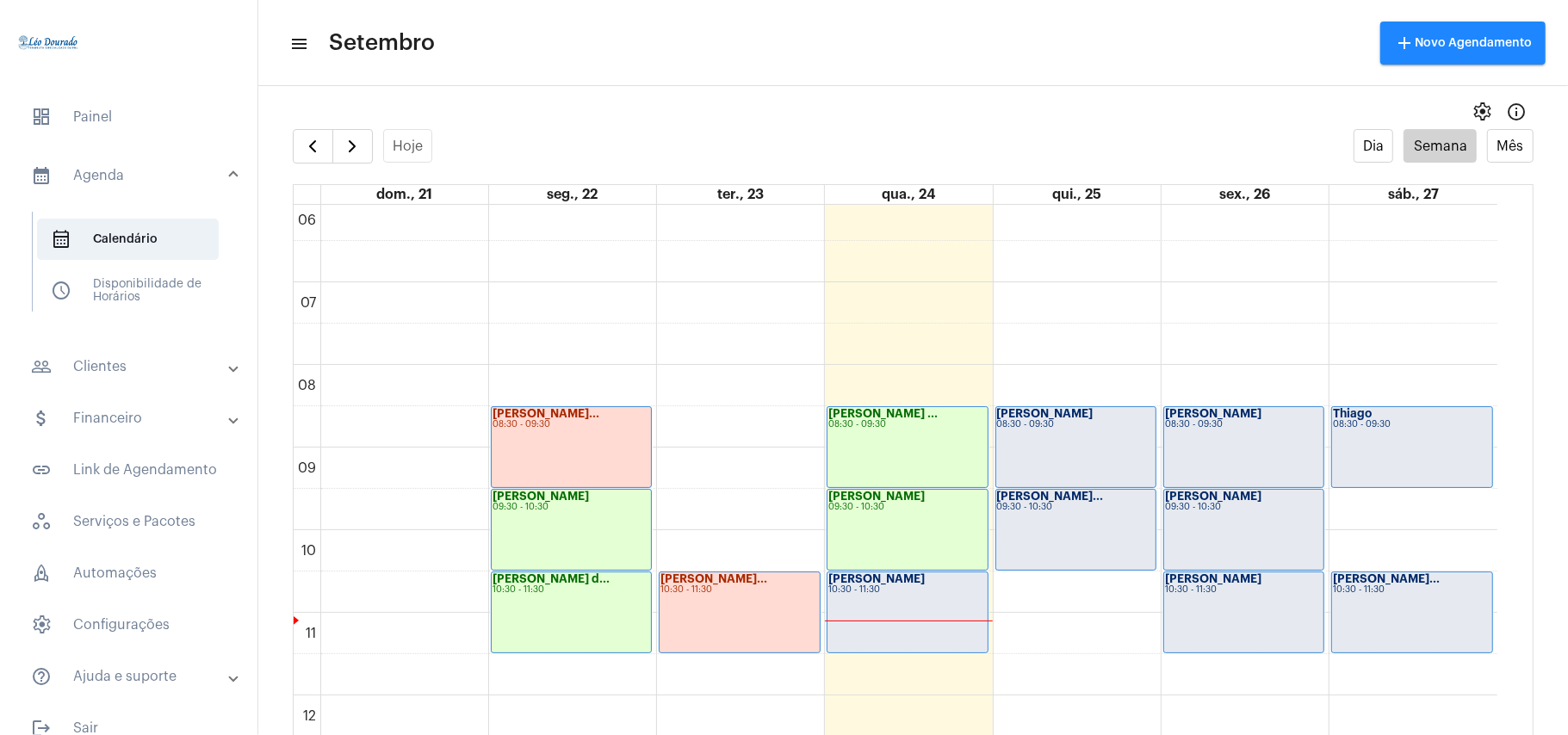
click at [911, 585] on div "[PERSON_NAME]" at bounding box center [907, 579] width 158 height 12
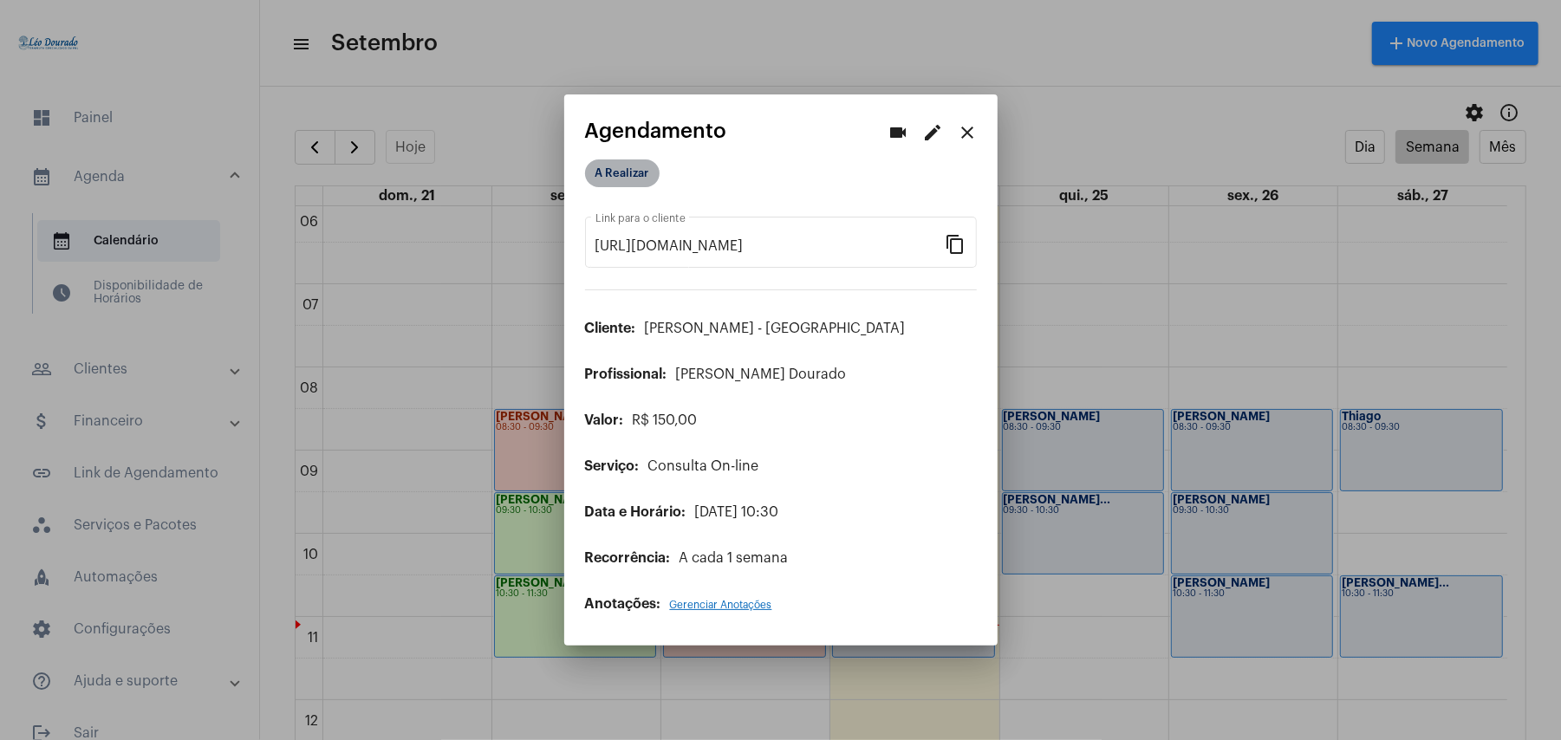
click at [624, 166] on mat-chip "A Realizar" at bounding box center [622, 173] width 75 height 28
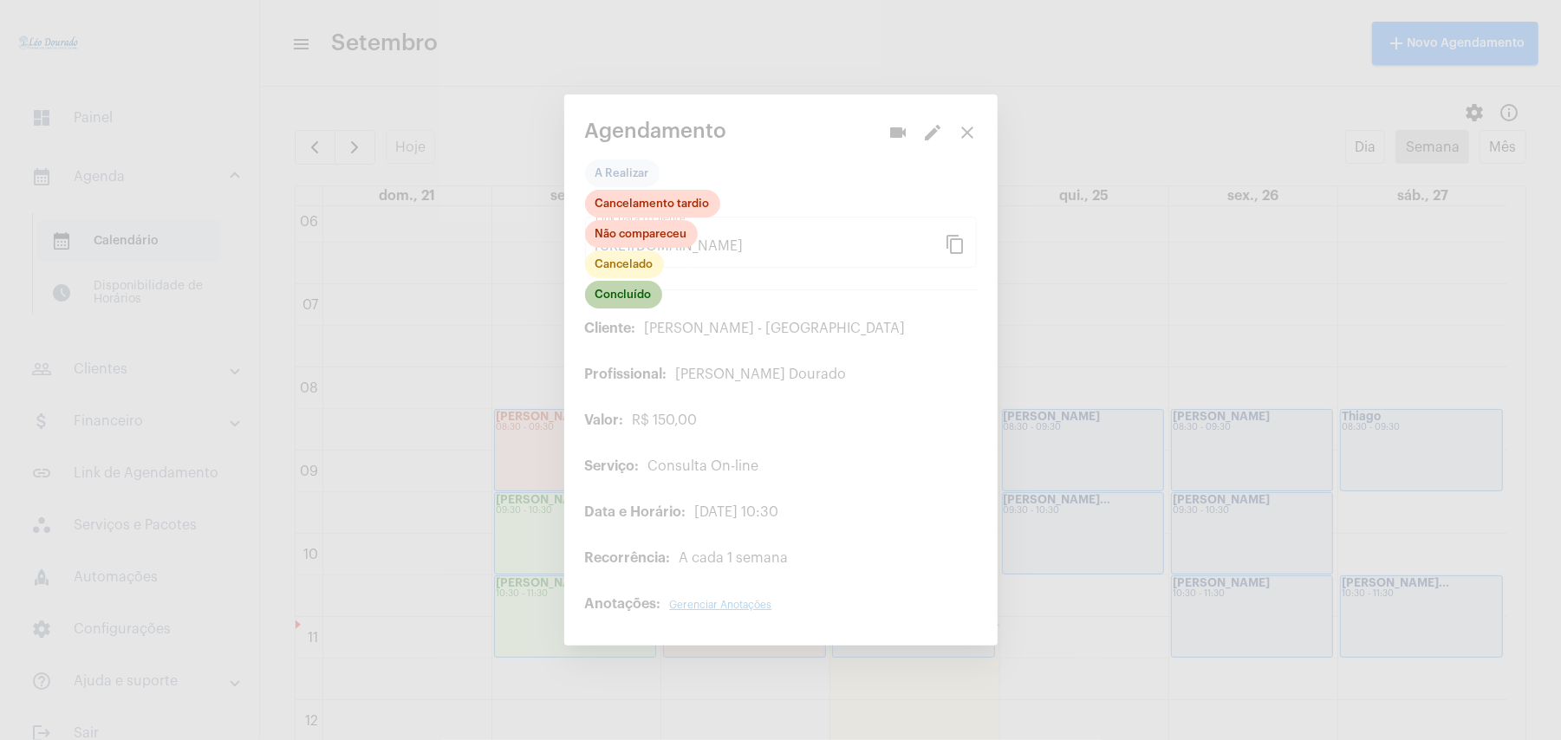
click at [628, 295] on mat-chip "Concluído" at bounding box center [623, 295] width 77 height 28
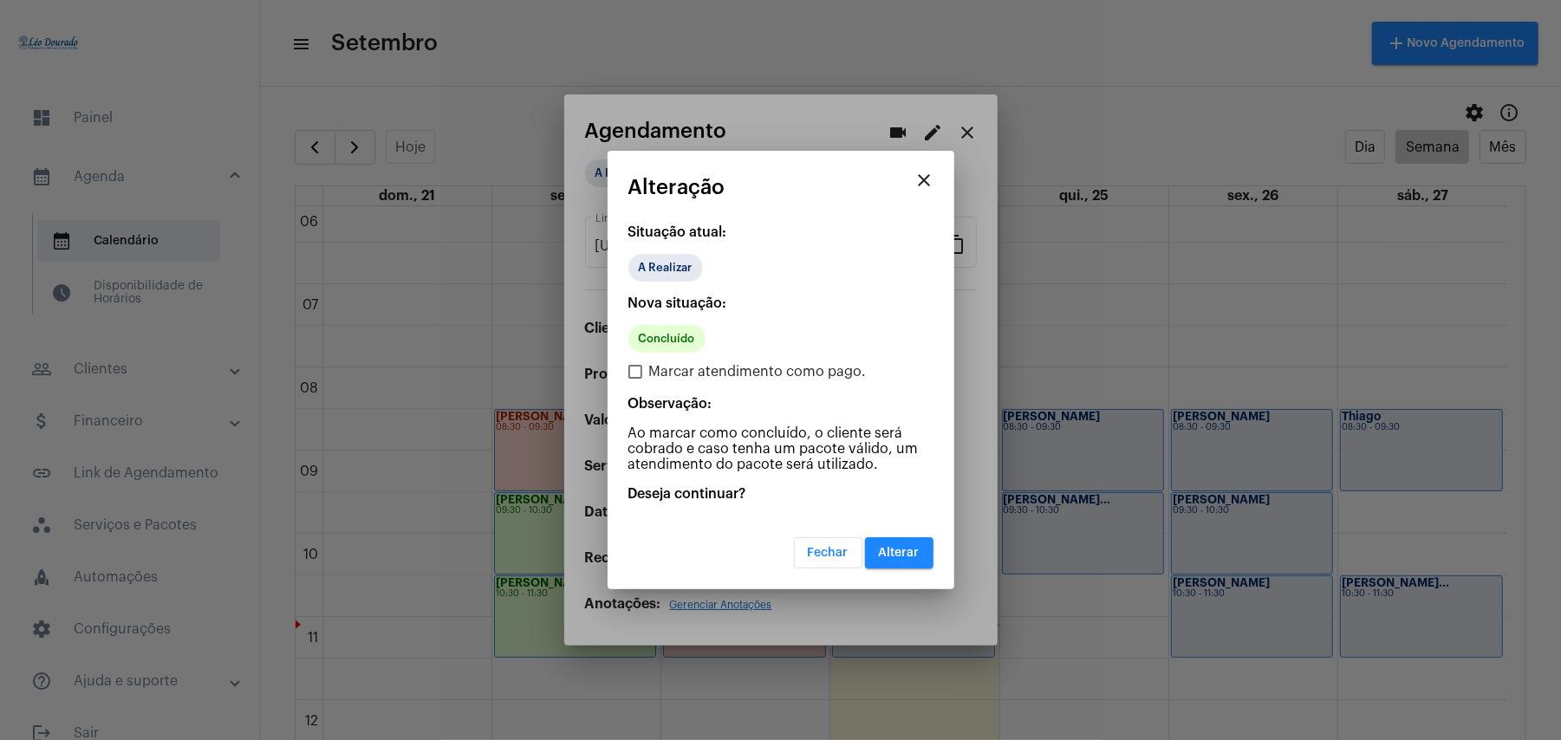
click at [638, 364] on label "Marcar atendimento como pago." at bounding box center [747, 371] width 238 height 21
click at [635, 379] on input "Marcar atendimento como pago." at bounding box center [634, 379] width 1 height 1
checkbox input "true"
click at [891, 549] on span "Alterar" at bounding box center [899, 553] width 41 height 12
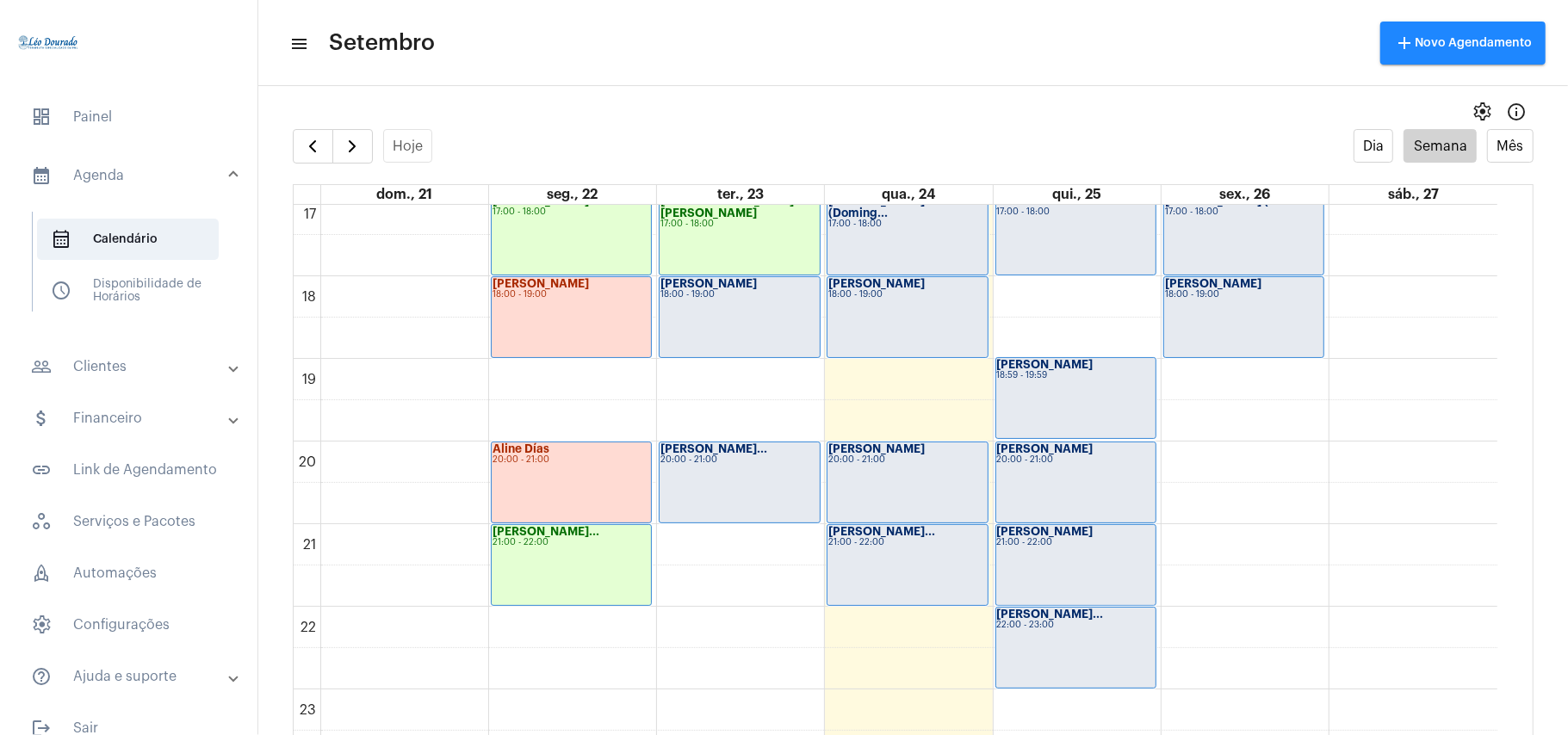
scroll to position [1419, 0]
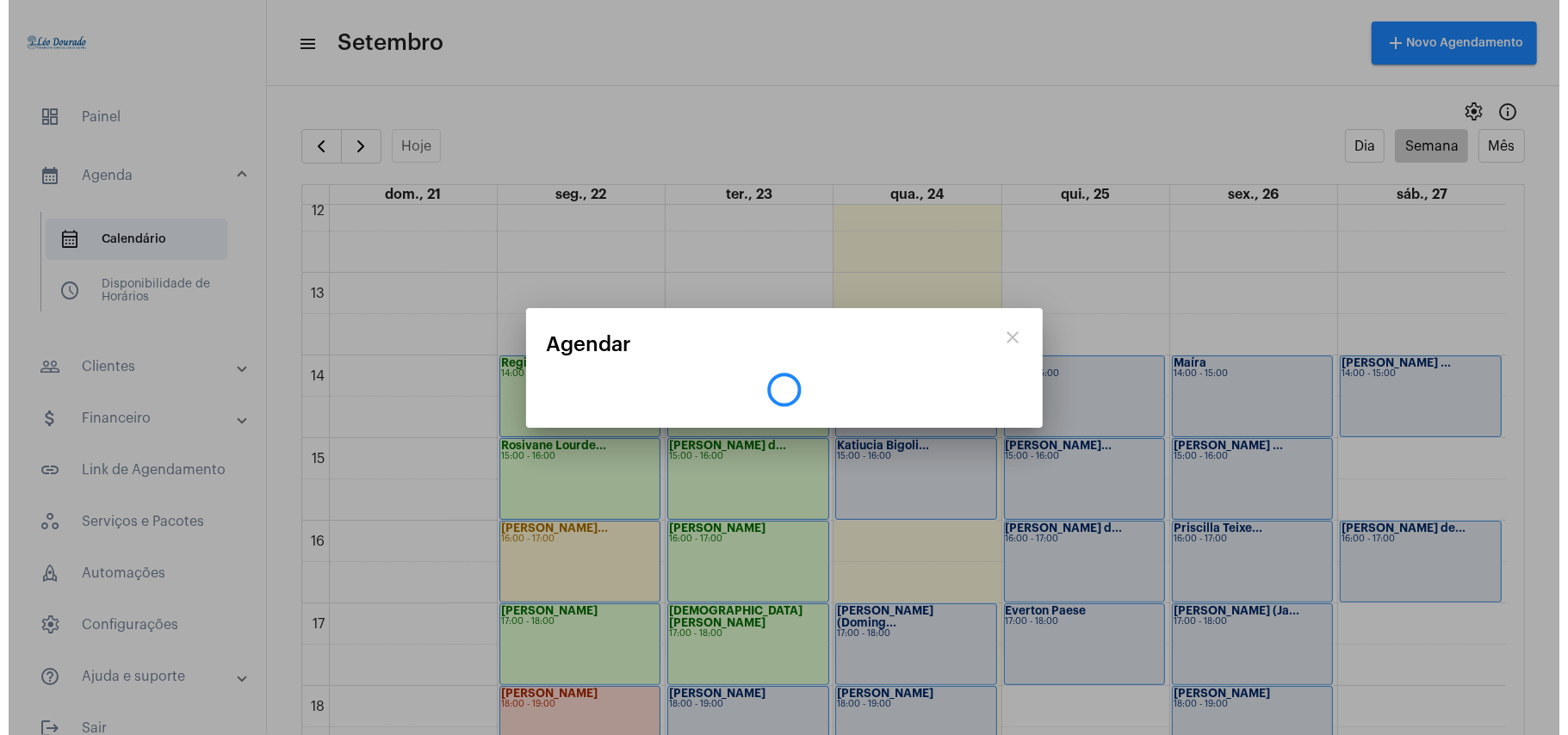
scroll to position [960, 0]
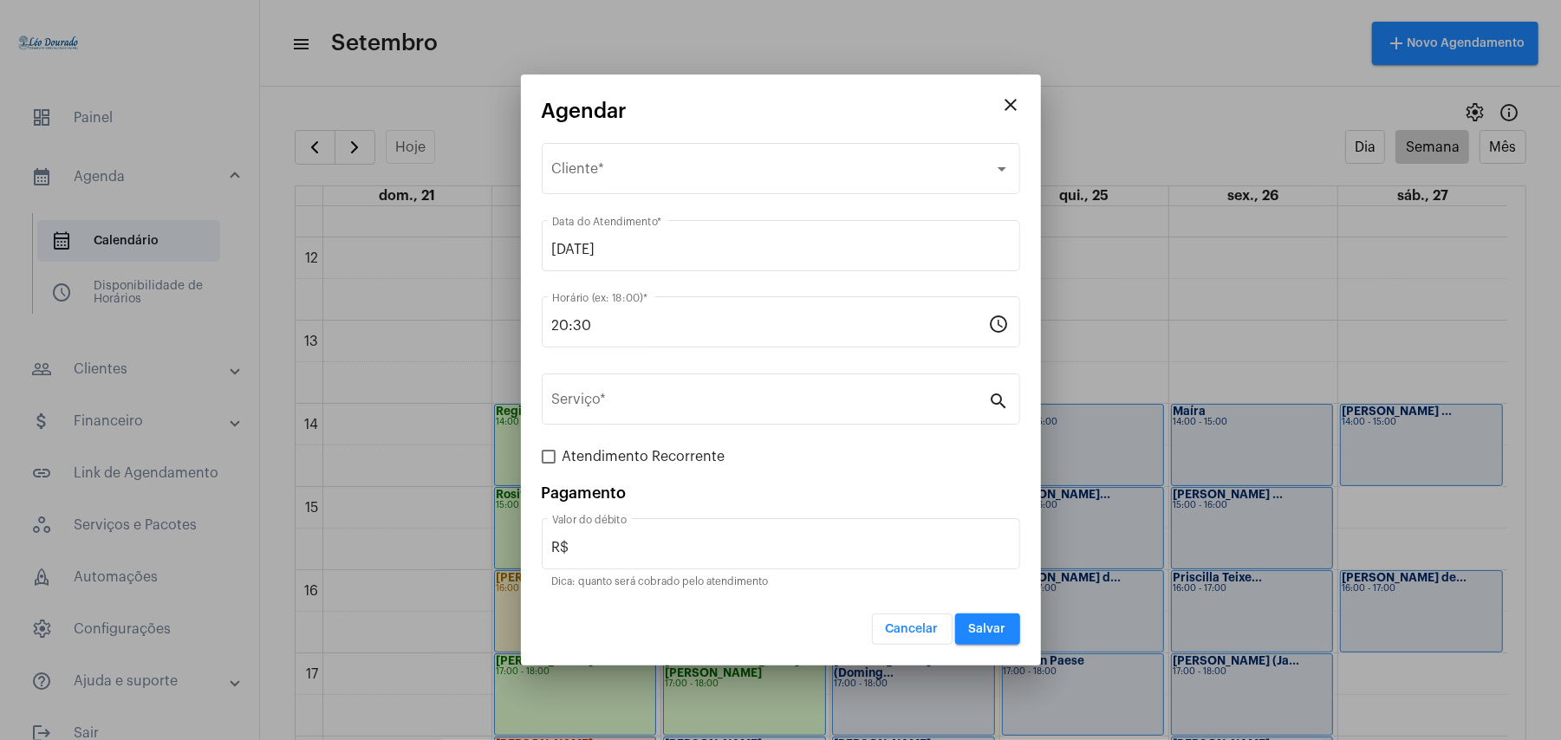
click at [920, 628] on span "Cancelar" at bounding box center [912, 629] width 53 height 12
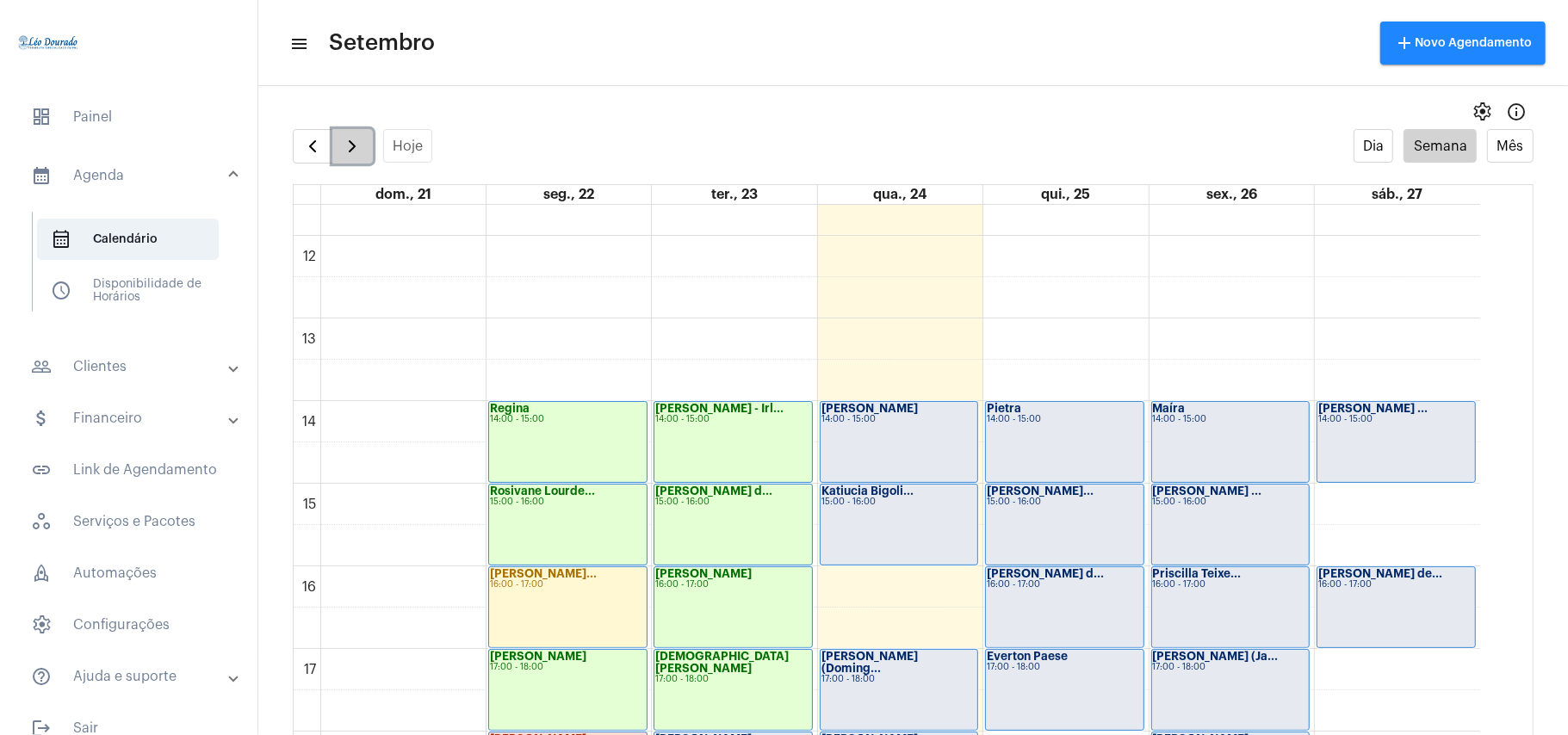
click at [360, 150] on span "button" at bounding box center [352, 146] width 21 height 21
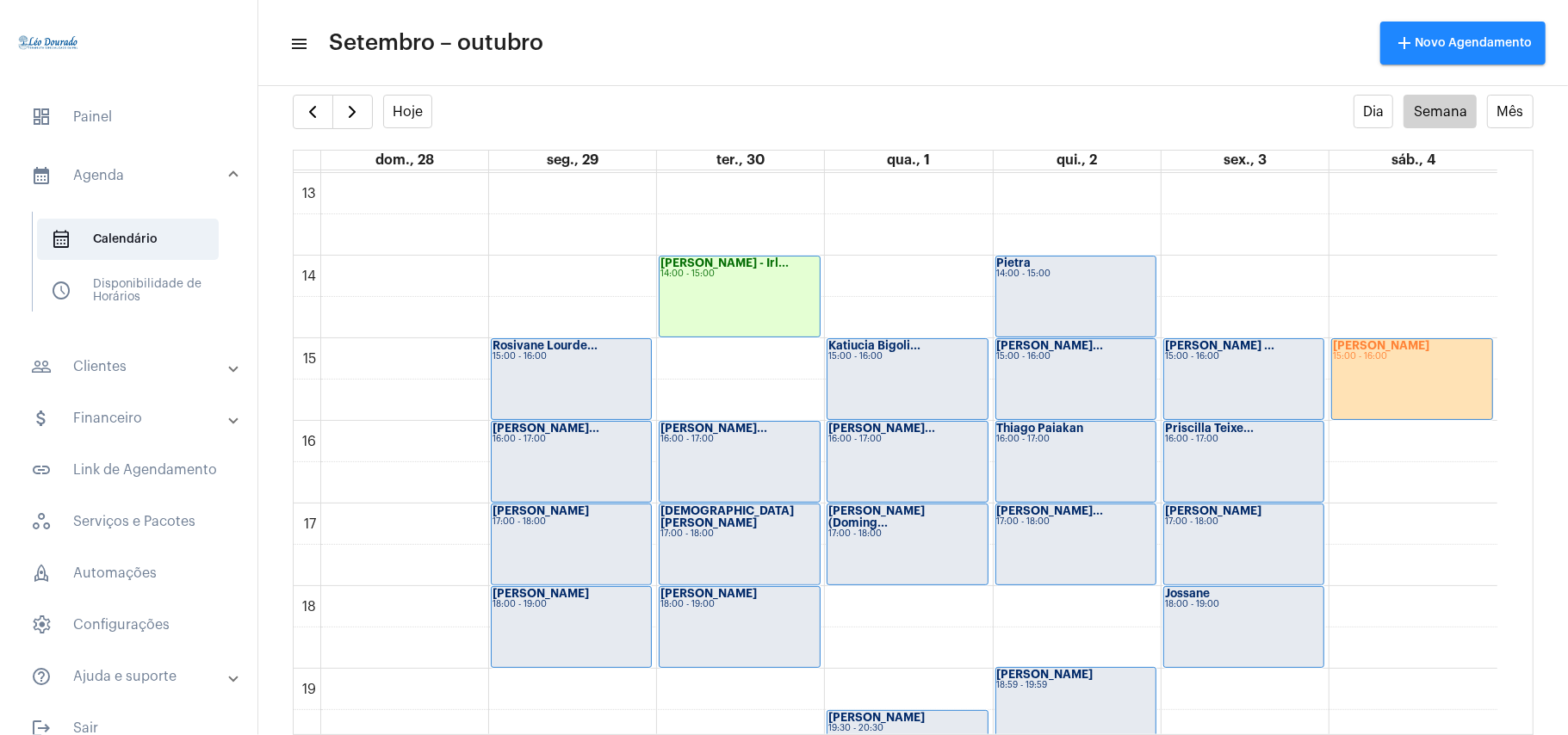
scroll to position [1075, 0]
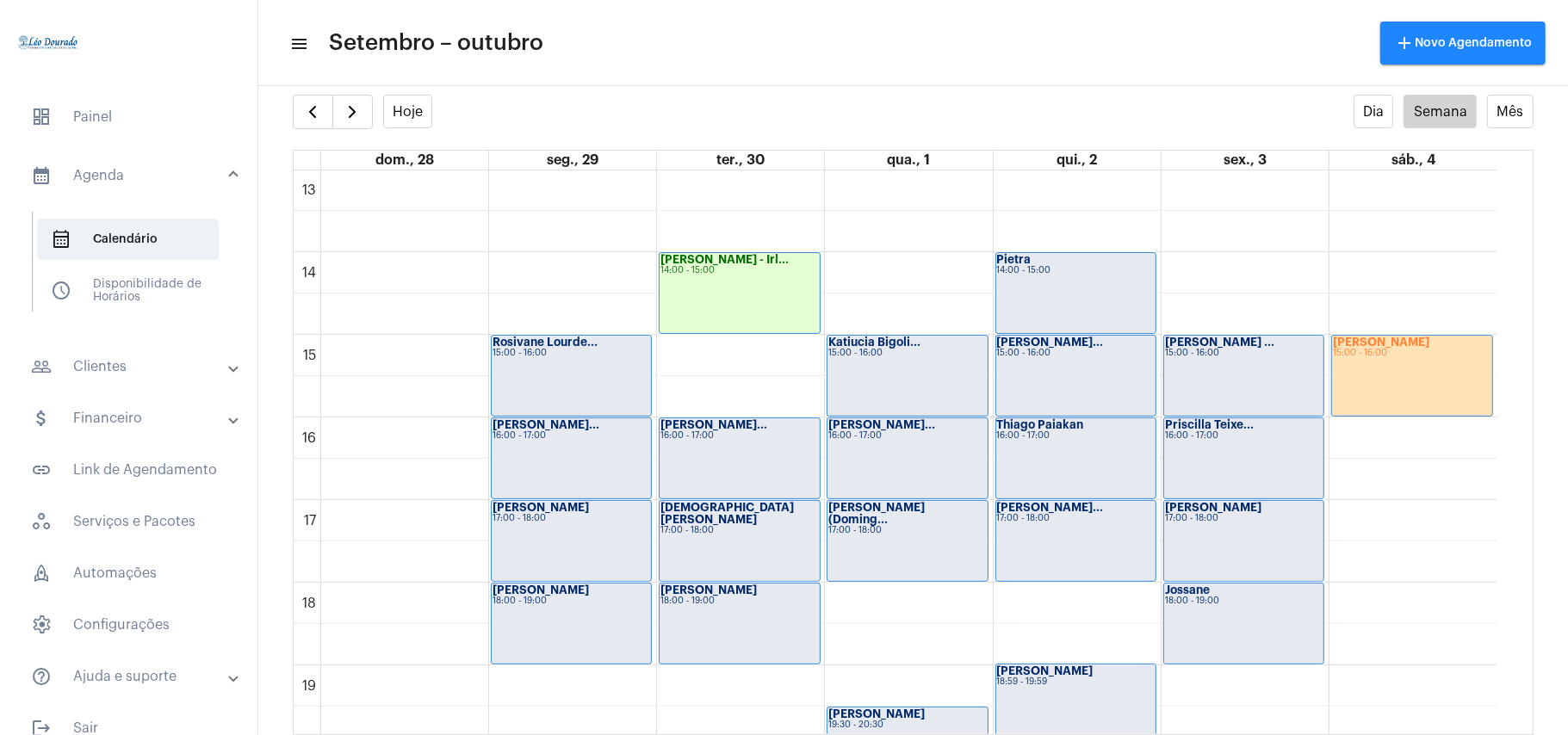
click at [766, 56] on mat-toolbar-row "menu Setembro – outubro add Novo Agendamento" at bounding box center [913, 43] width 1310 height 55
click at [391, 105] on button "Hoje" at bounding box center [408, 111] width 50 height 34
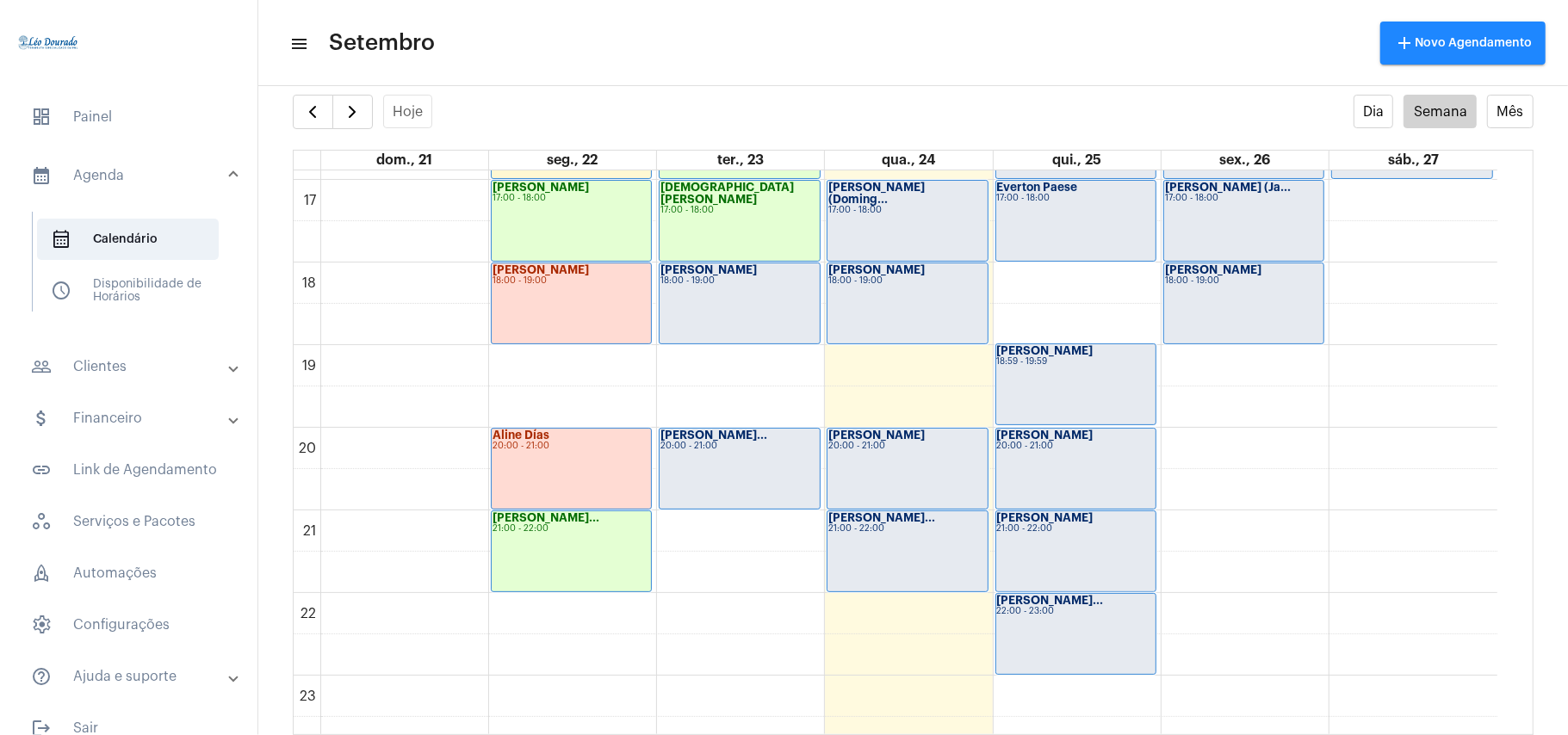
scroll to position [1415, 0]
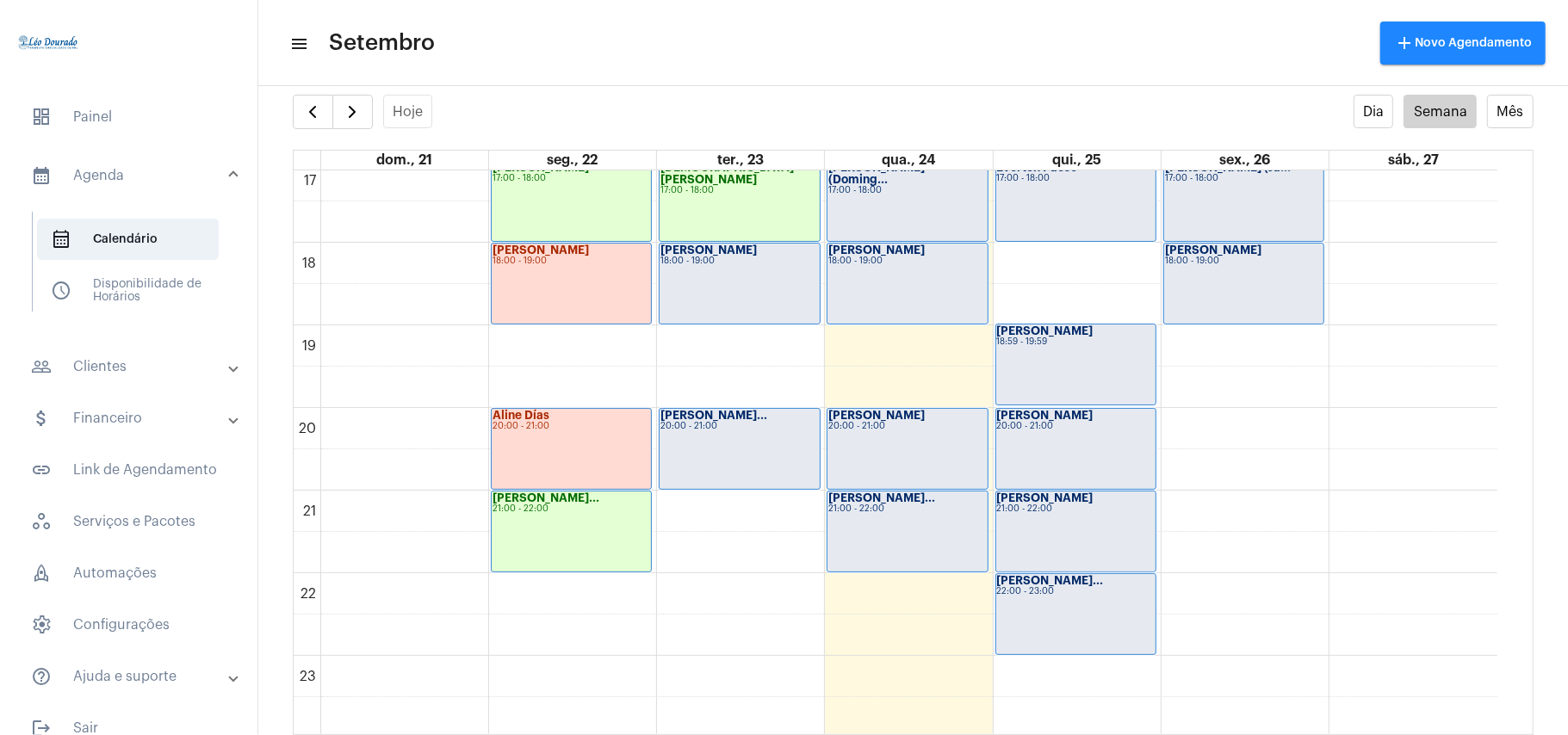
click at [709, 269] on div "Patrícia Ramos 18:00 - 19:00" at bounding box center [739, 283] width 159 height 80
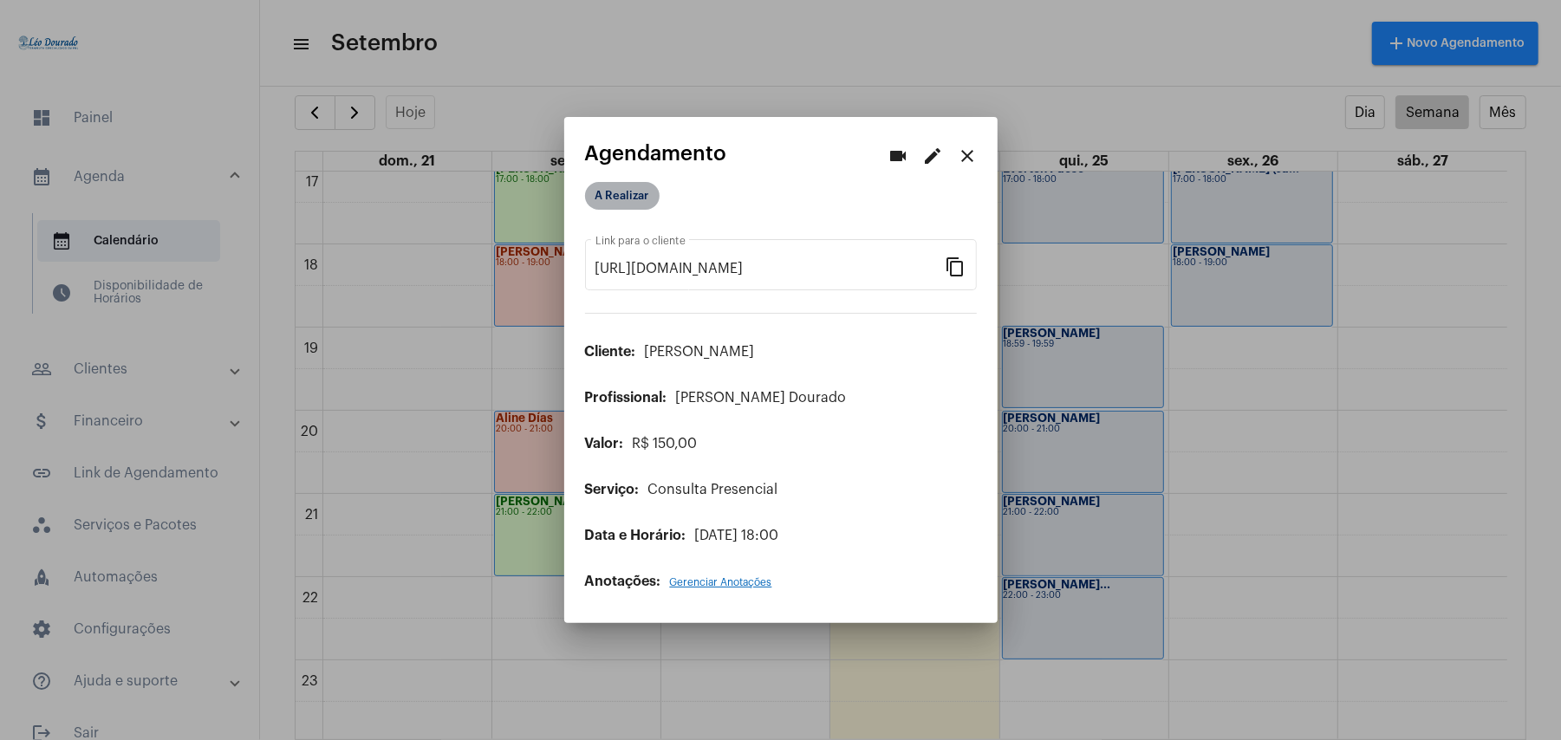
click at [633, 199] on mat-chip "A Realizar" at bounding box center [622, 196] width 75 height 28
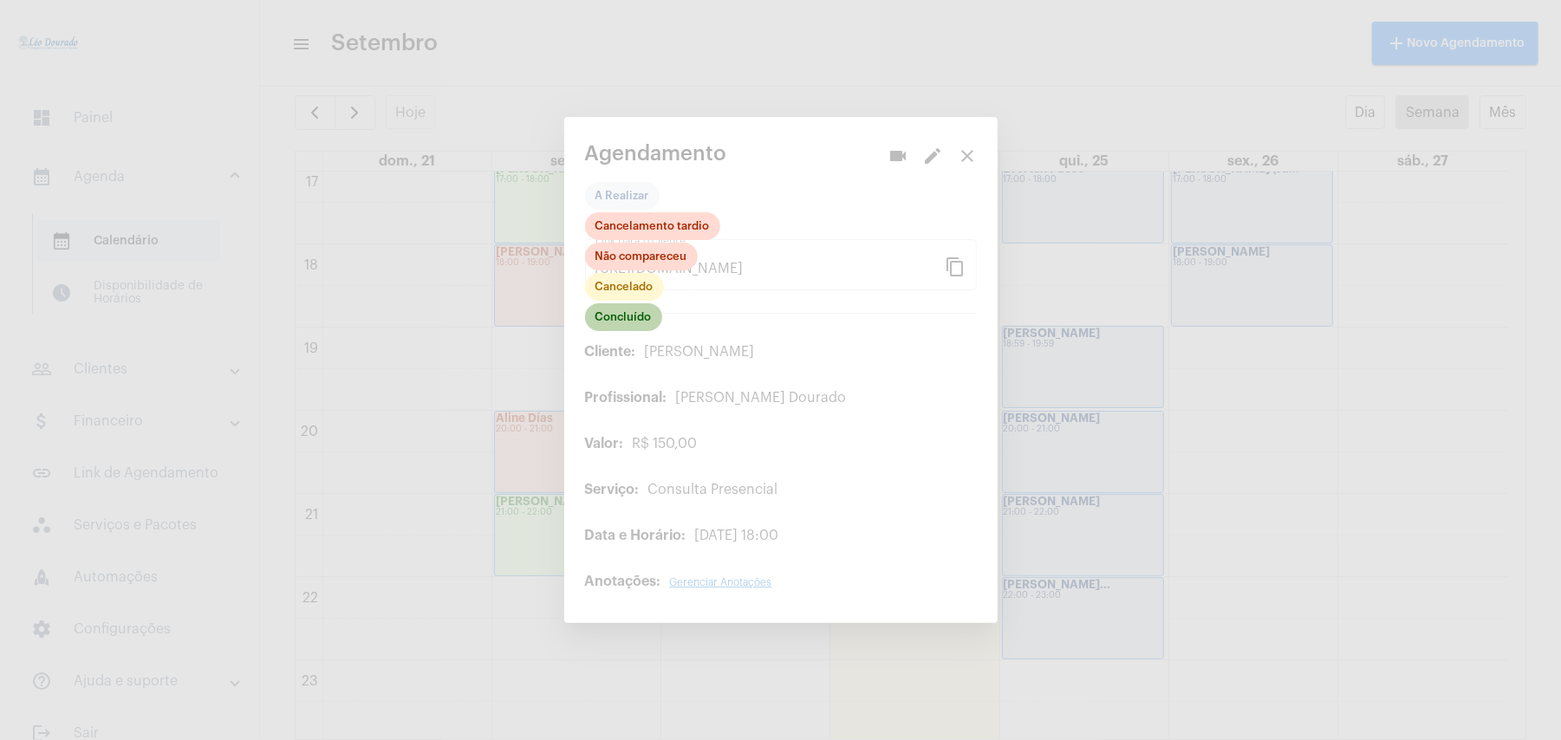
click at [633, 328] on mat-chip "Concluído" at bounding box center [623, 317] width 77 height 28
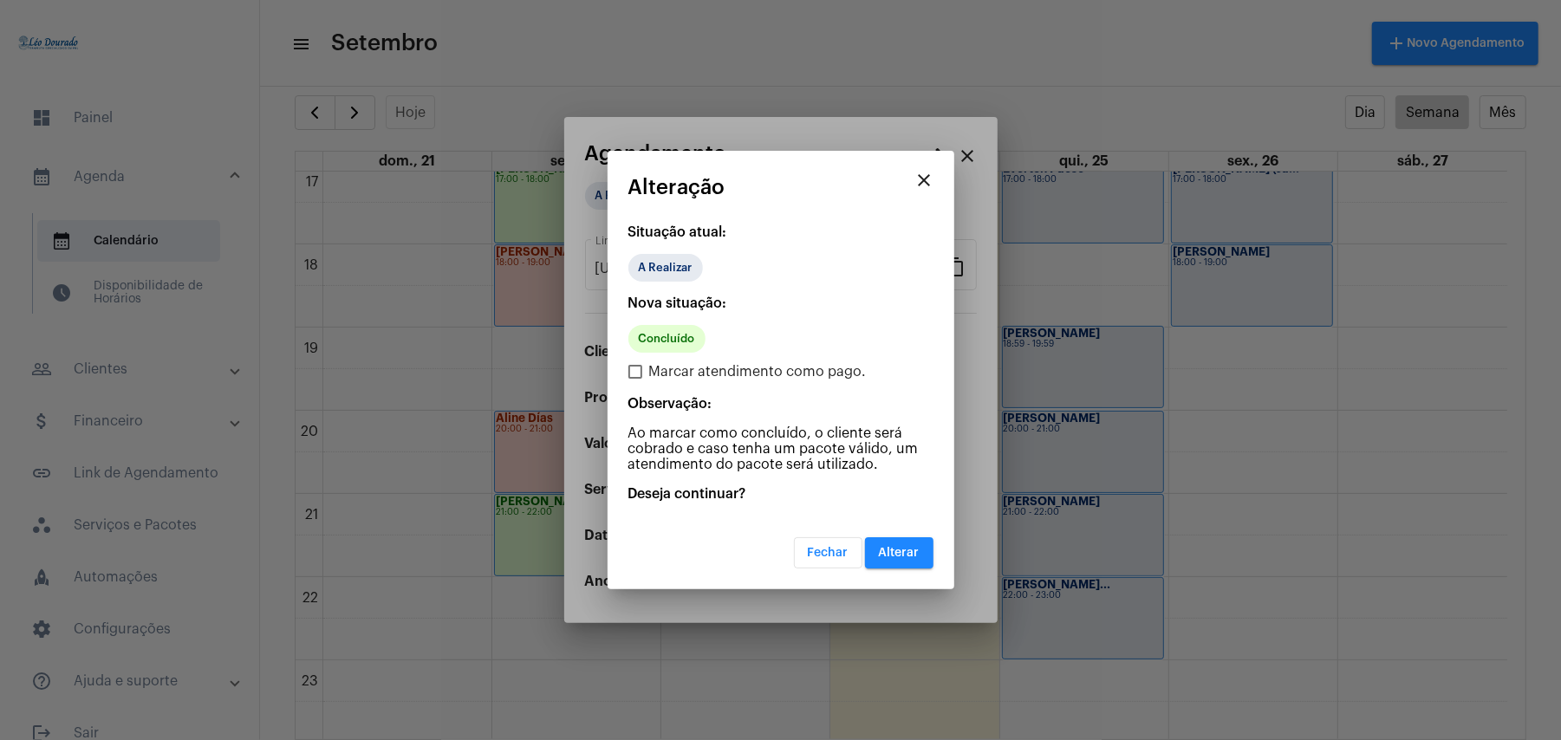
click at [676, 373] on span "Marcar atendimento como pago." at bounding box center [758, 371] width 218 height 21
click at [635, 379] on input "Marcar atendimento como pago." at bounding box center [634, 379] width 1 height 1
checkbox input "true"
click at [902, 542] on button "Alterar" at bounding box center [899, 552] width 68 height 31
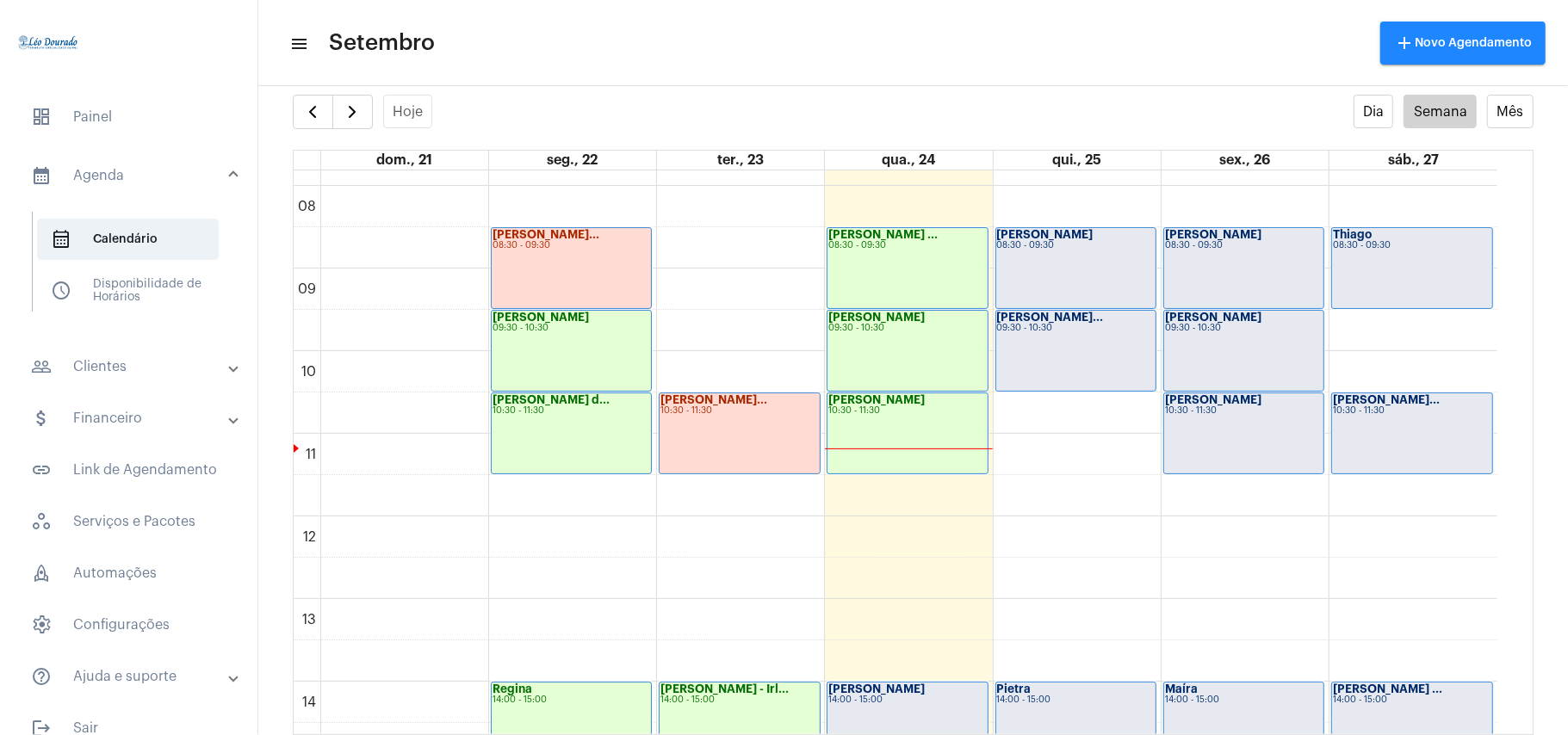
scroll to position [611, 0]
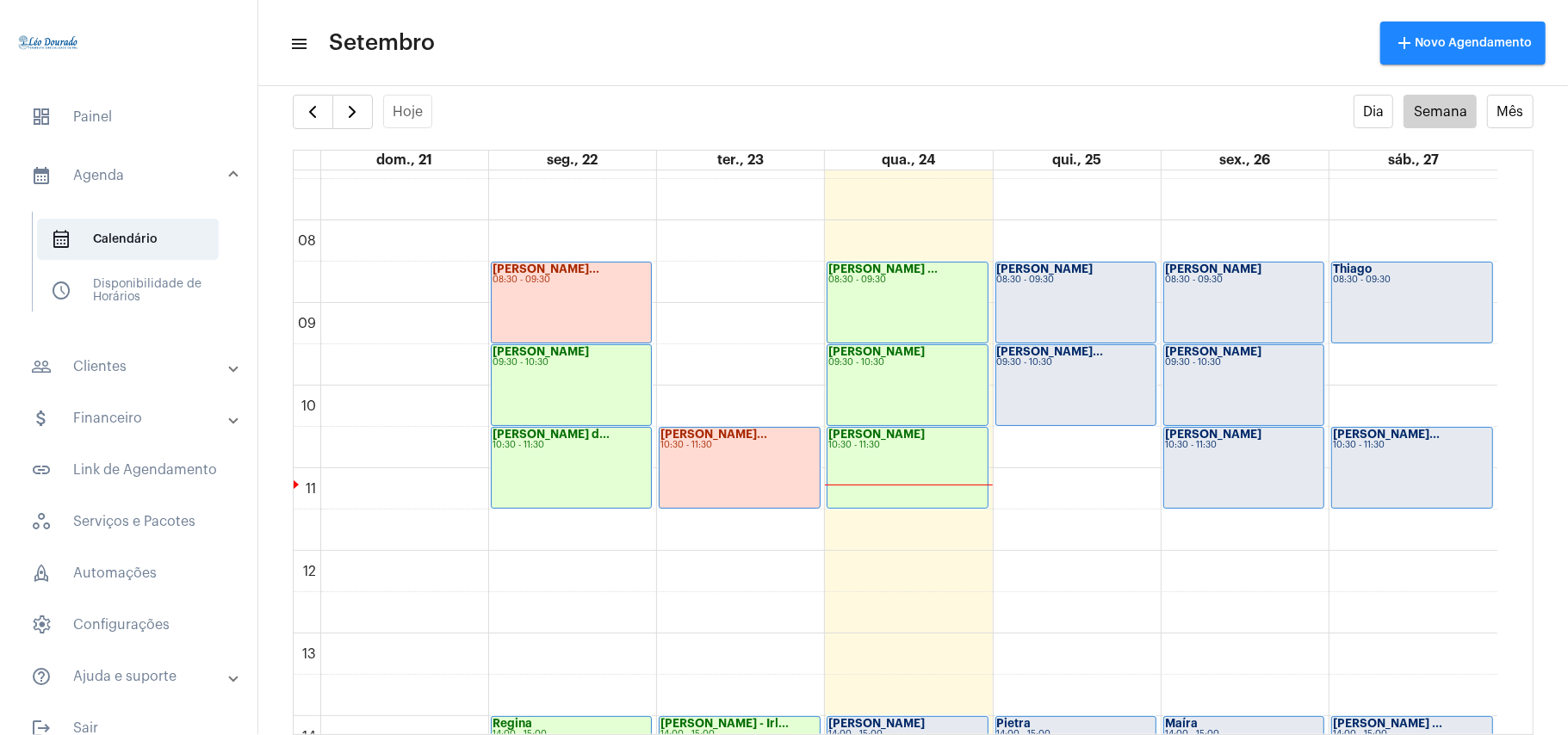
click at [827, 77] on mat-toolbar "menu Setembro add Novo Agendamento" at bounding box center [913, 43] width 1310 height 86
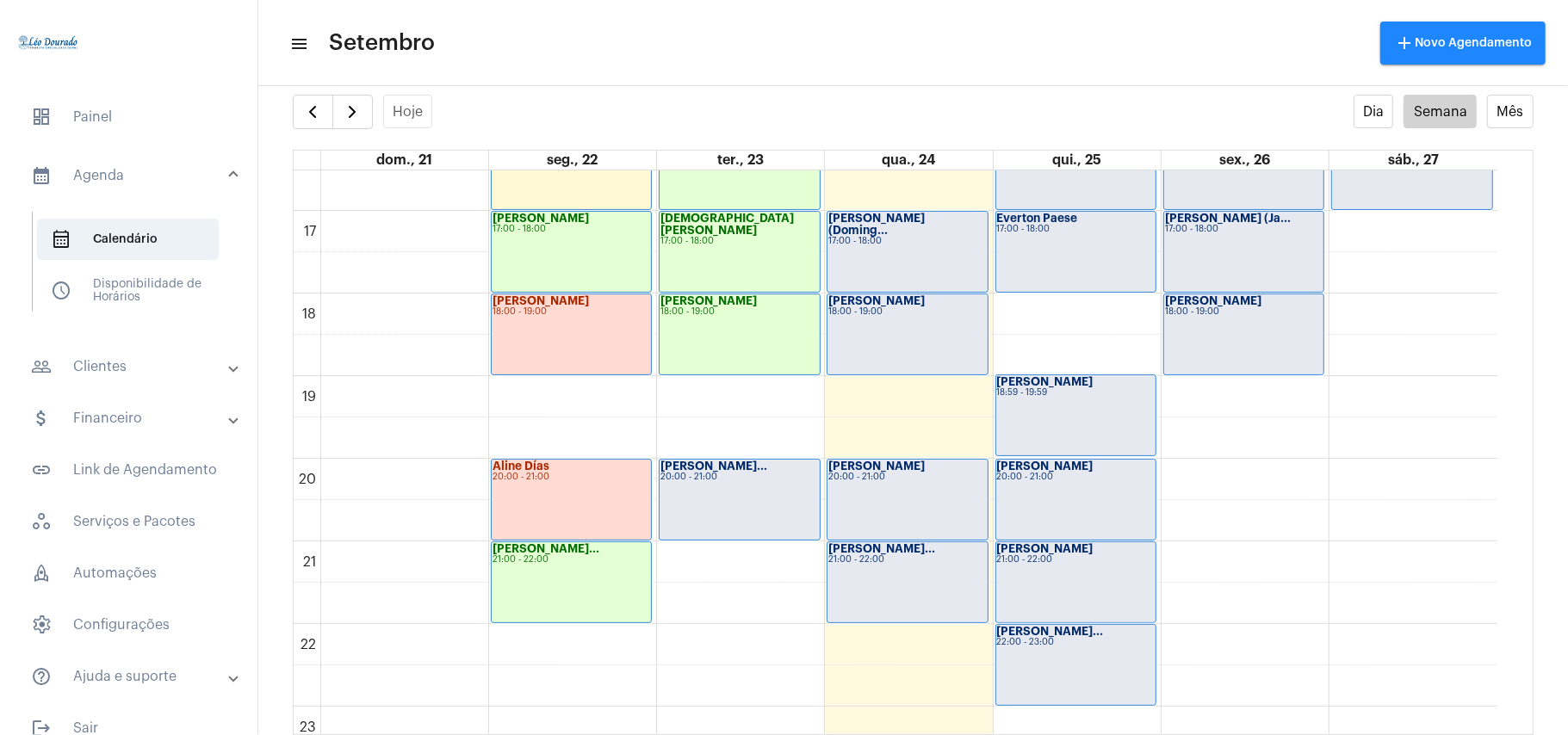
scroll to position [1415, 0]
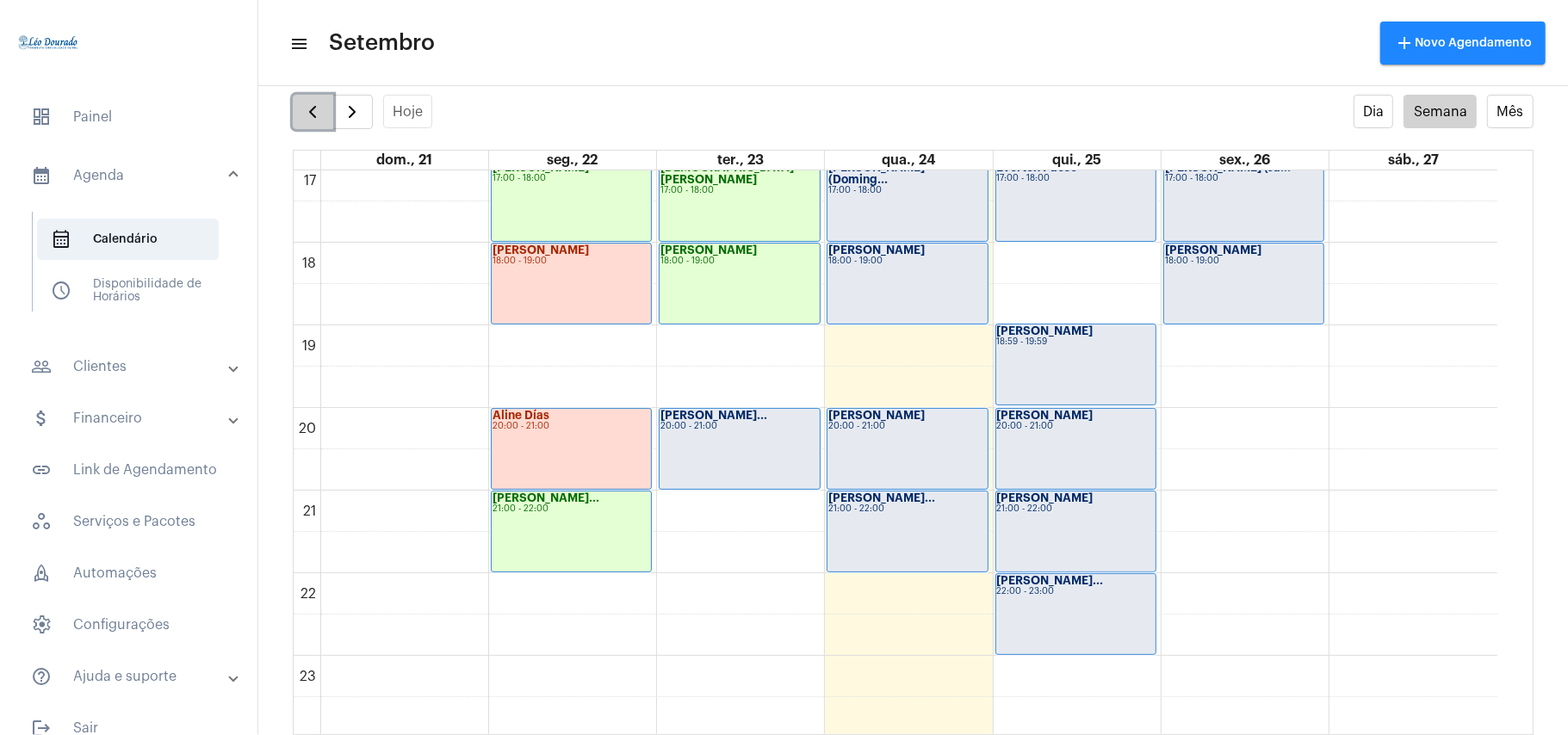
click at [311, 107] on span "button" at bounding box center [312, 111] width 21 height 21
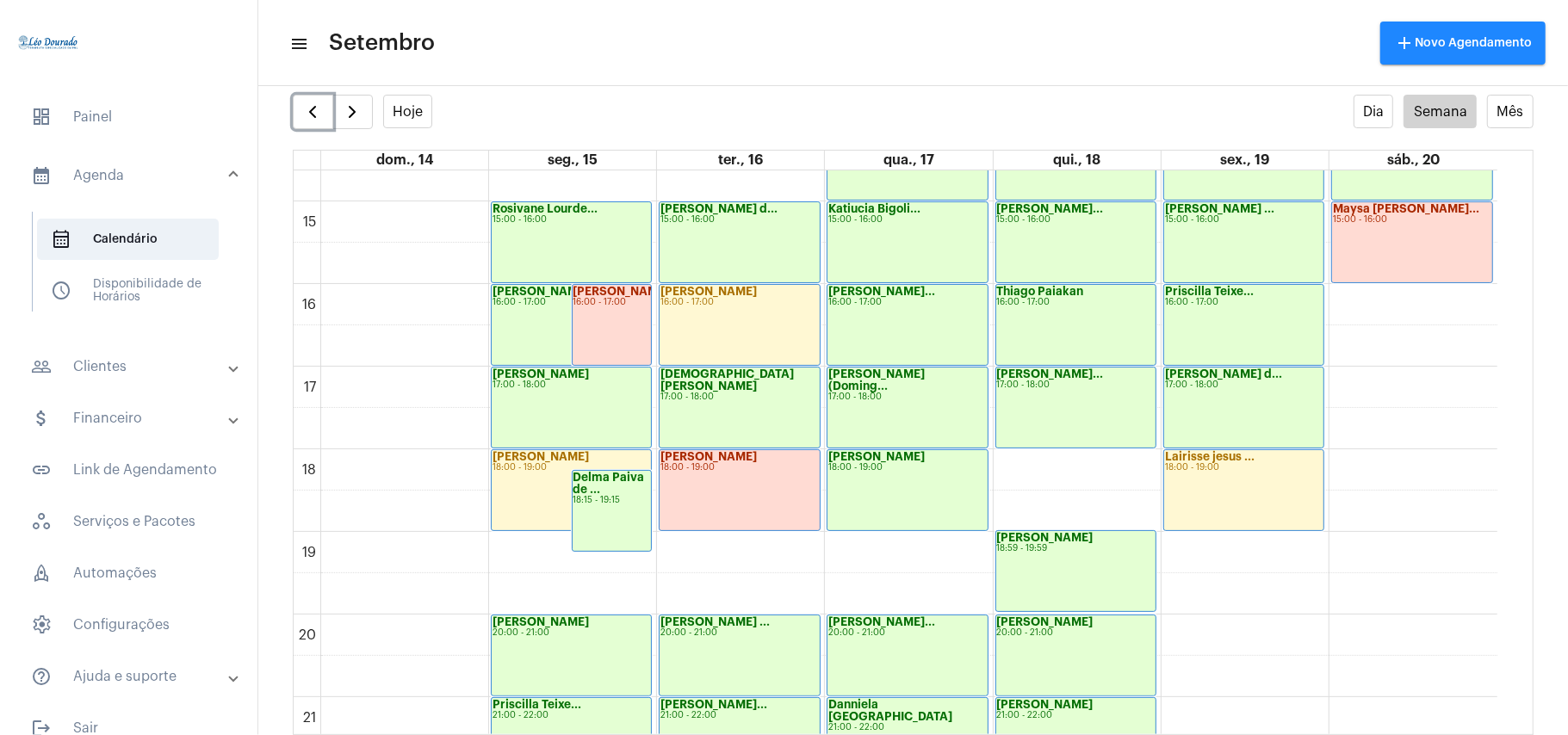
scroll to position [1415, 0]
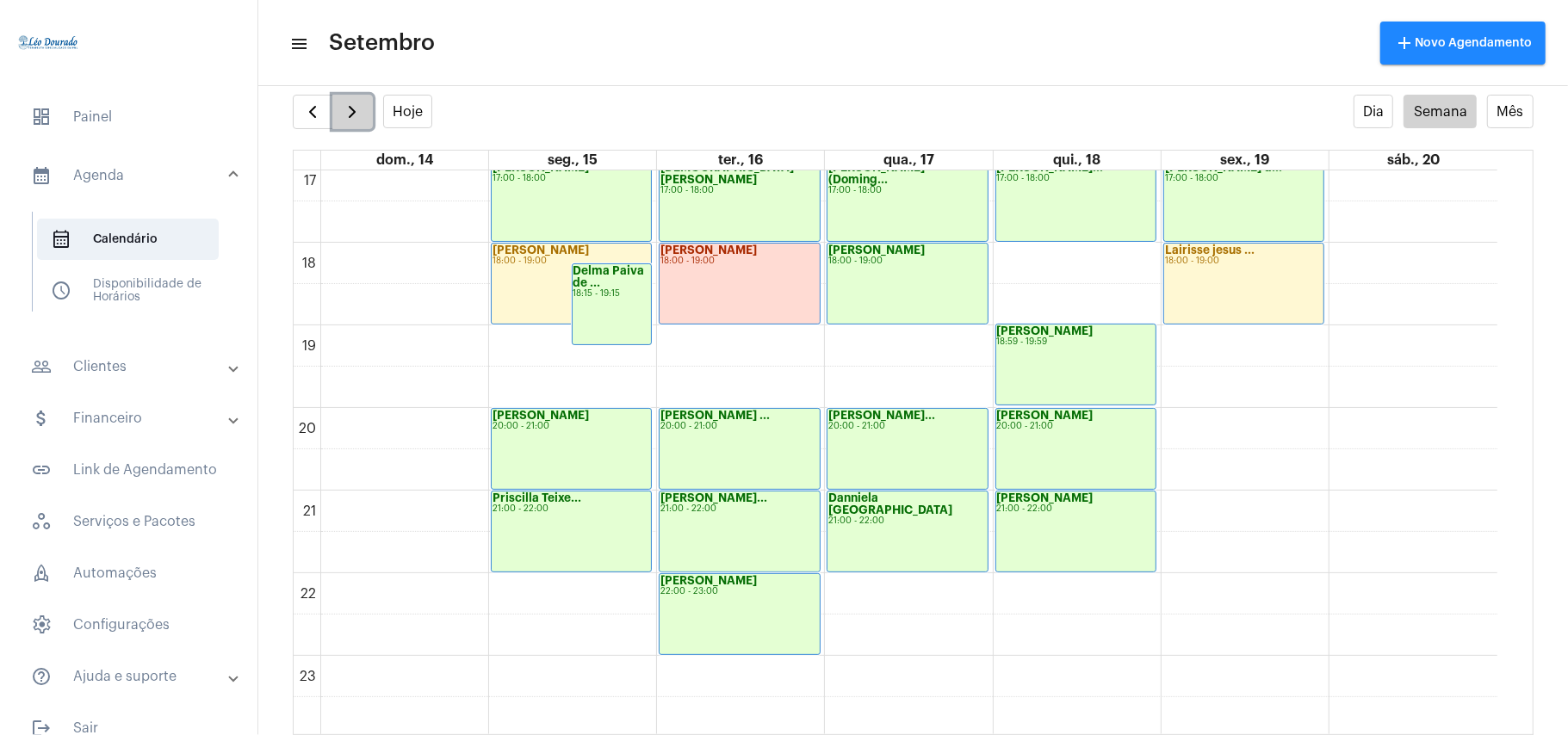
click at [360, 111] on span "button" at bounding box center [352, 111] width 21 height 21
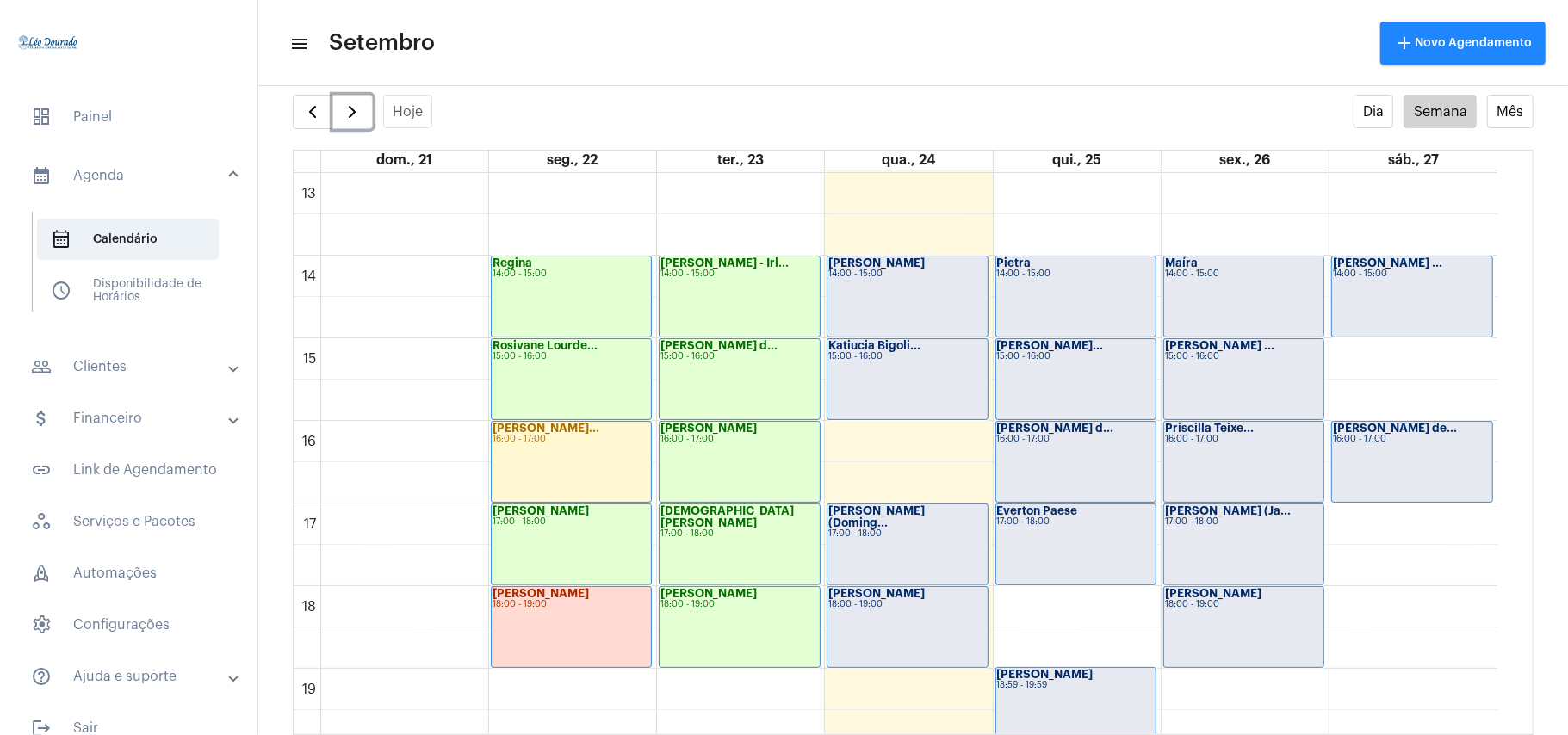
scroll to position [1186, 0]
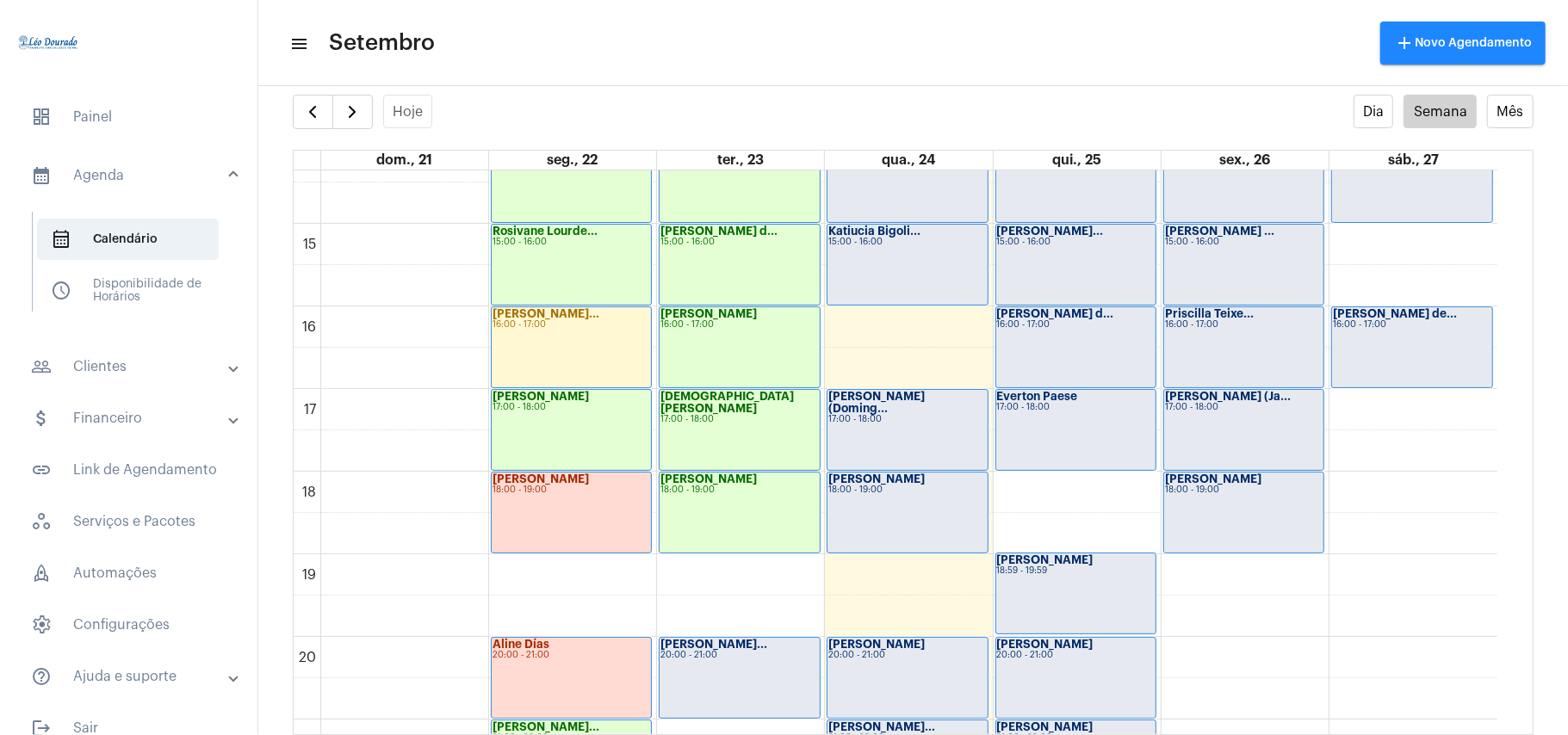
click at [956, 62] on mat-toolbar-row "menu Setembro add Novo Agendamento" at bounding box center [913, 43] width 1310 height 55
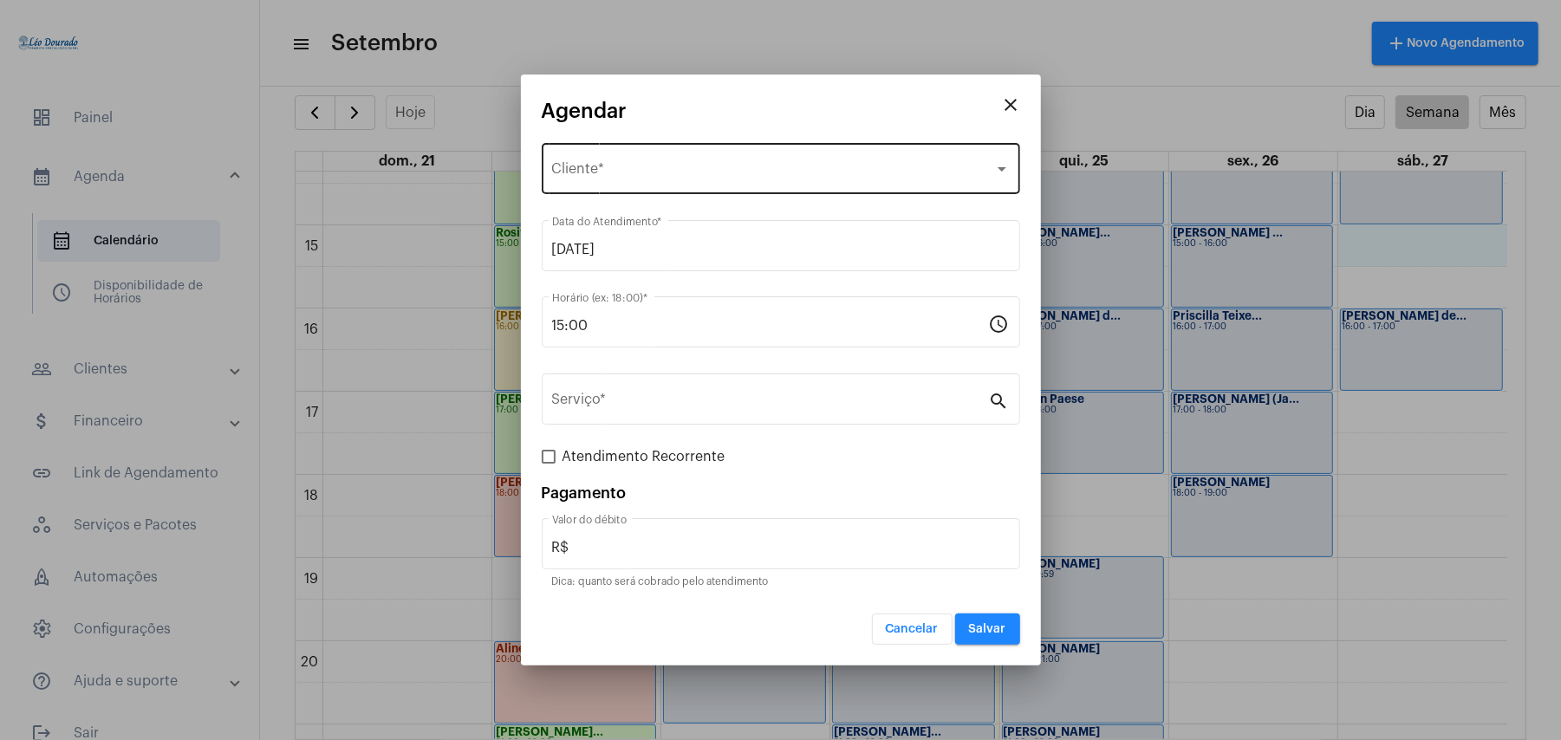
click at [648, 167] on span "Selecione o Cliente" at bounding box center [773, 173] width 442 height 16
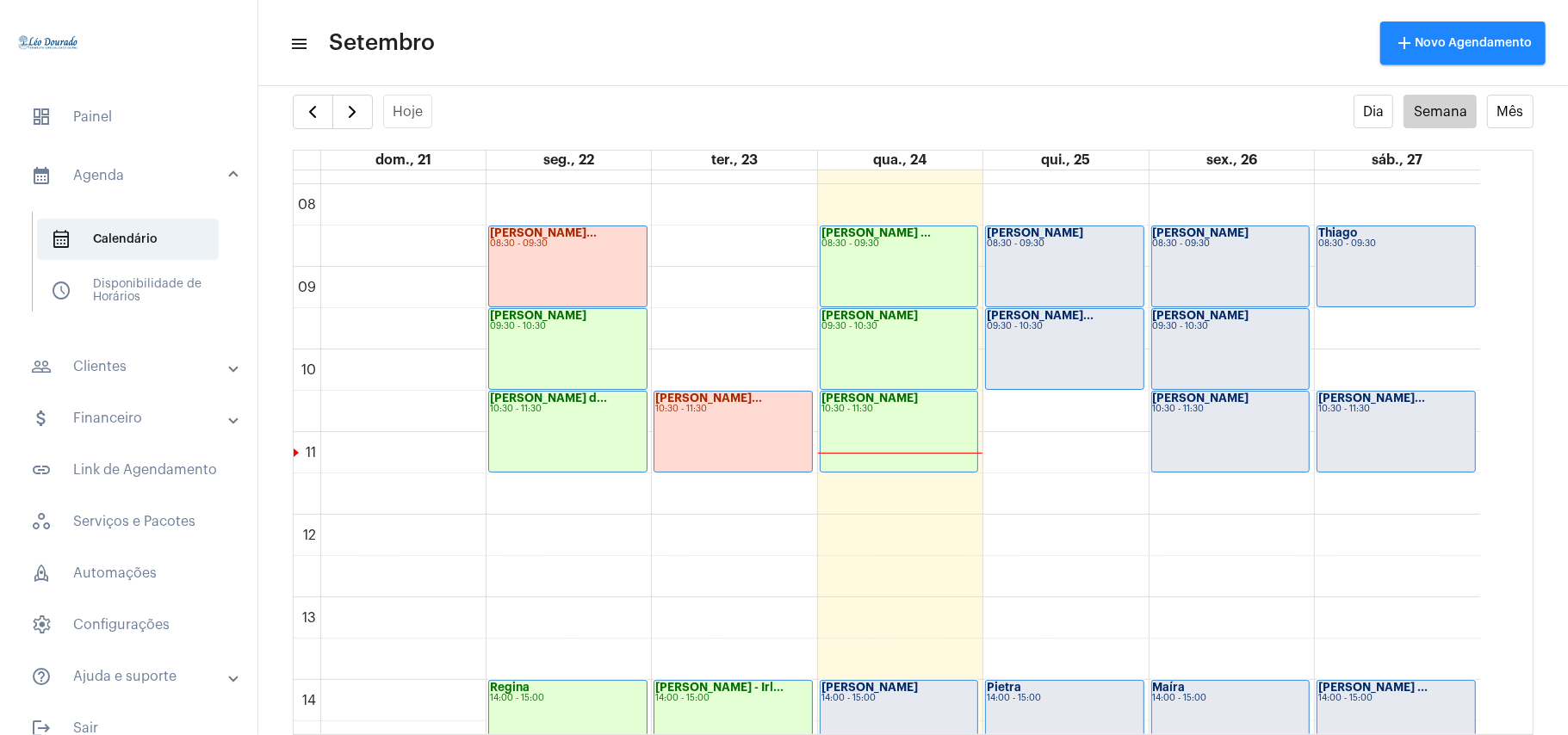
scroll to position [613, 0]
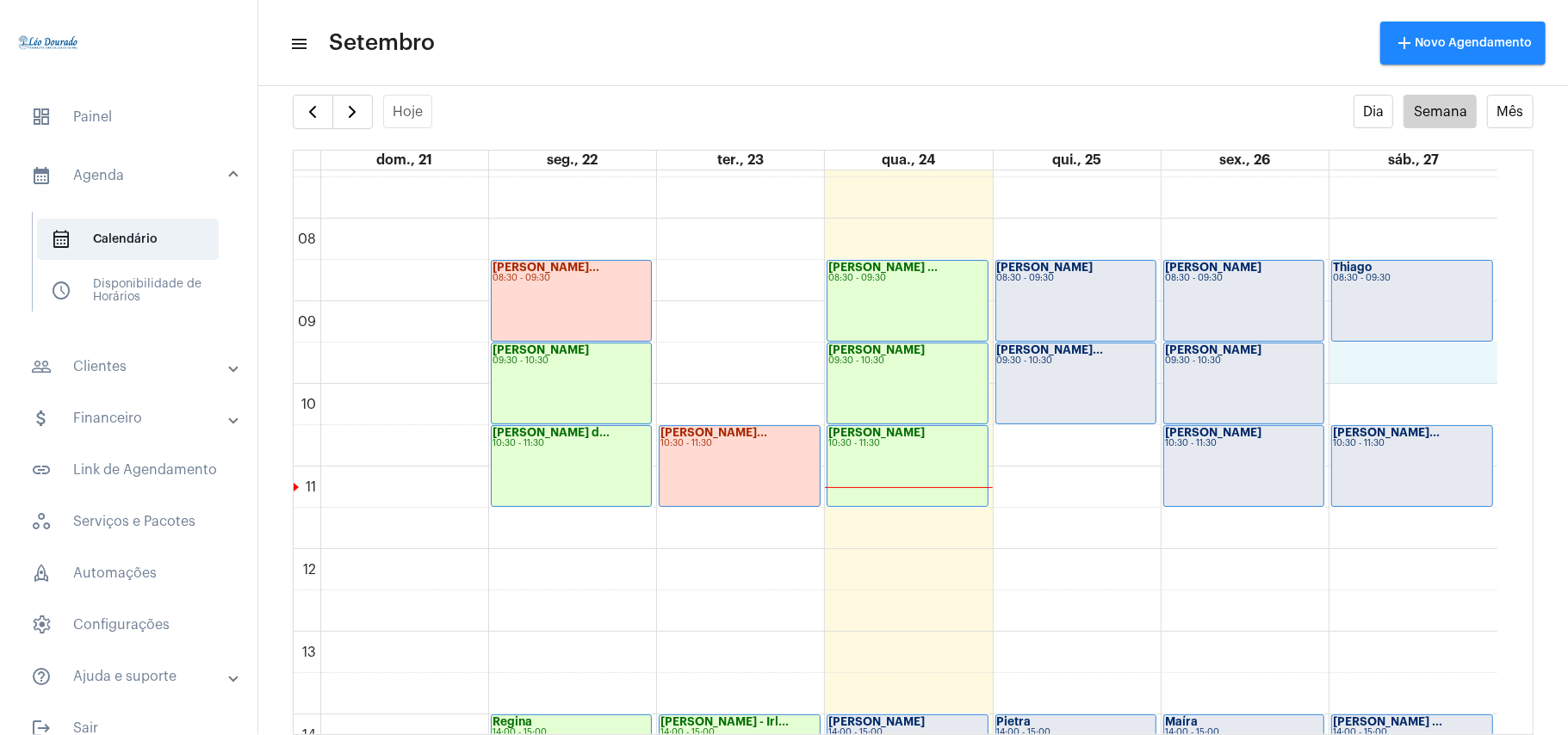
click at [1395, 366] on div "00 01 02 03 04 05 06 07 08 09 10 11 12 13 14 15 16 17 18 19 20 21 22 23 [PERSON…" at bounding box center [894, 549] width 1203 height 1983
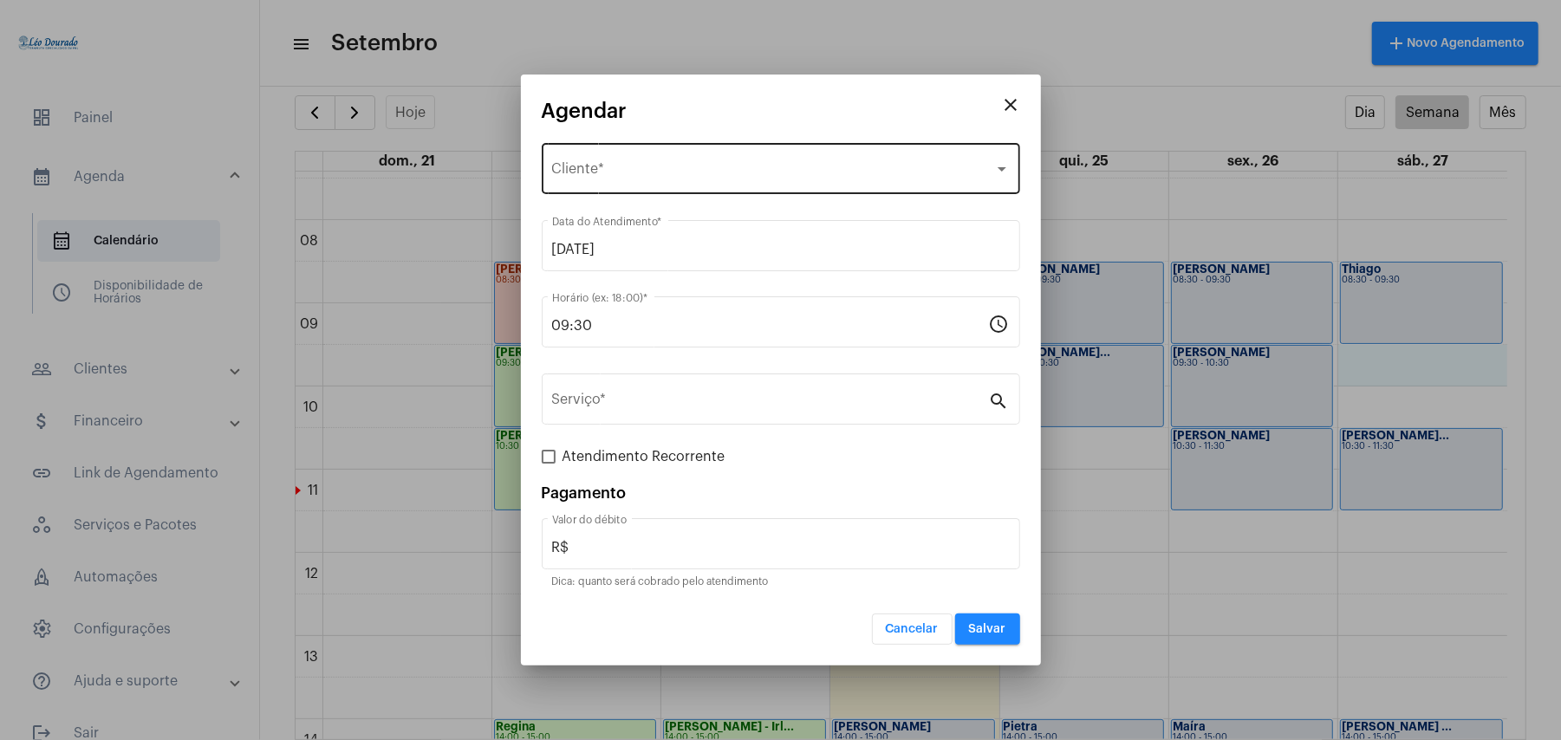
click at [677, 171] on span "Selecione o Cliente" at bounding box center [773, 173] width 442 height 16
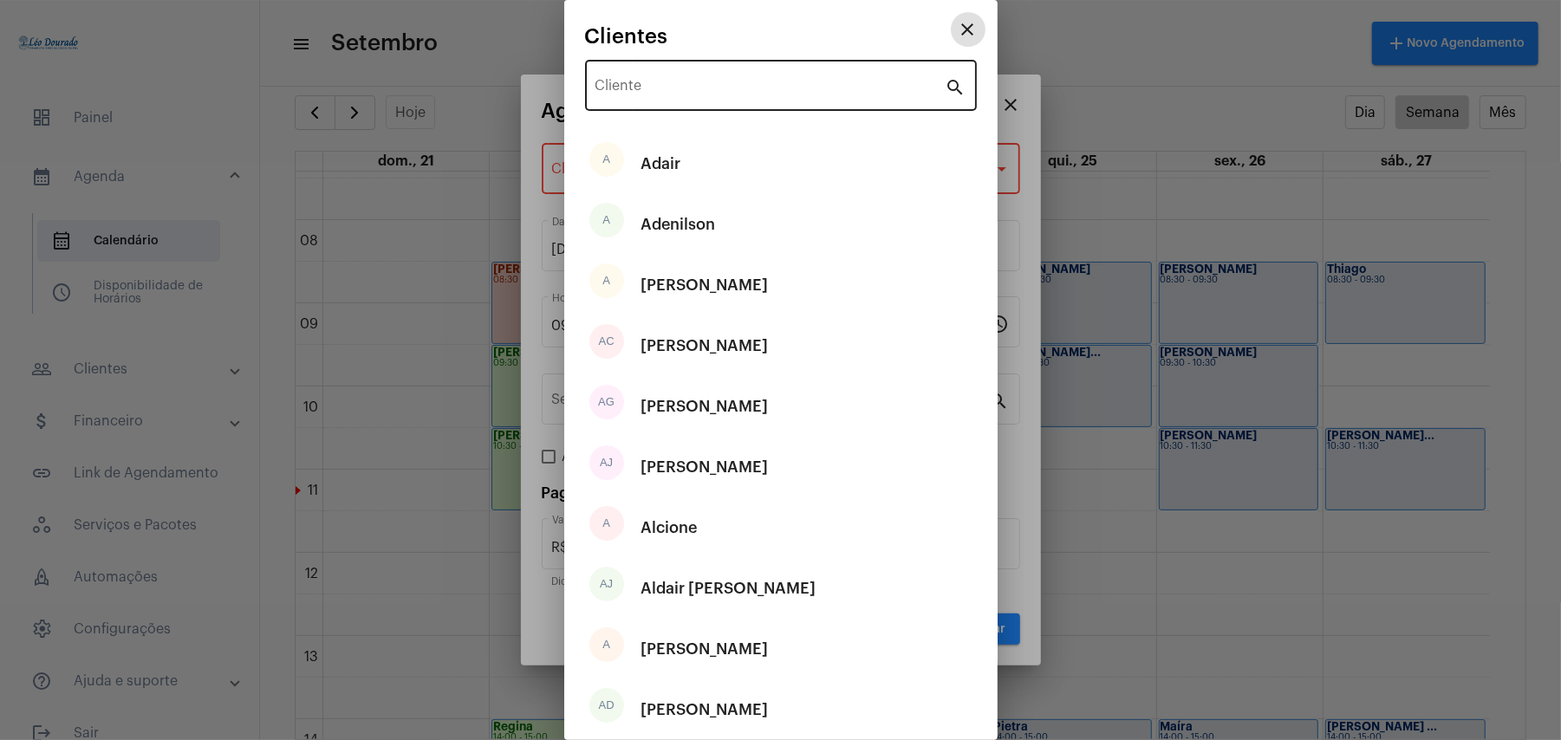
click at [672, 92] on input "Cliente" at bounding box center [770, 89] width 350 height 16
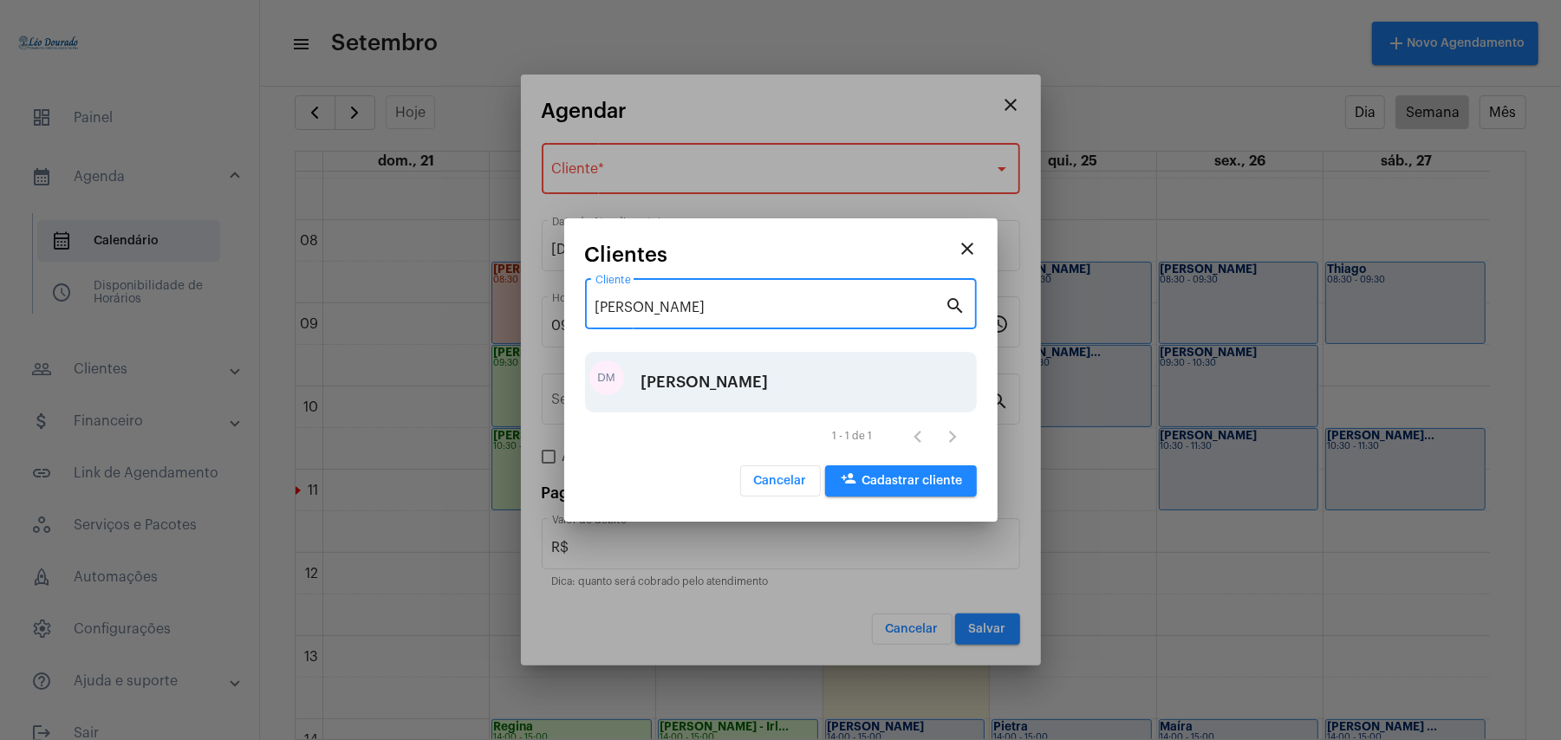
type input "daniele"
click at [752, 374] on div "Daniele Melo Lima" at bounding box center [704, 382] width 127 height 52
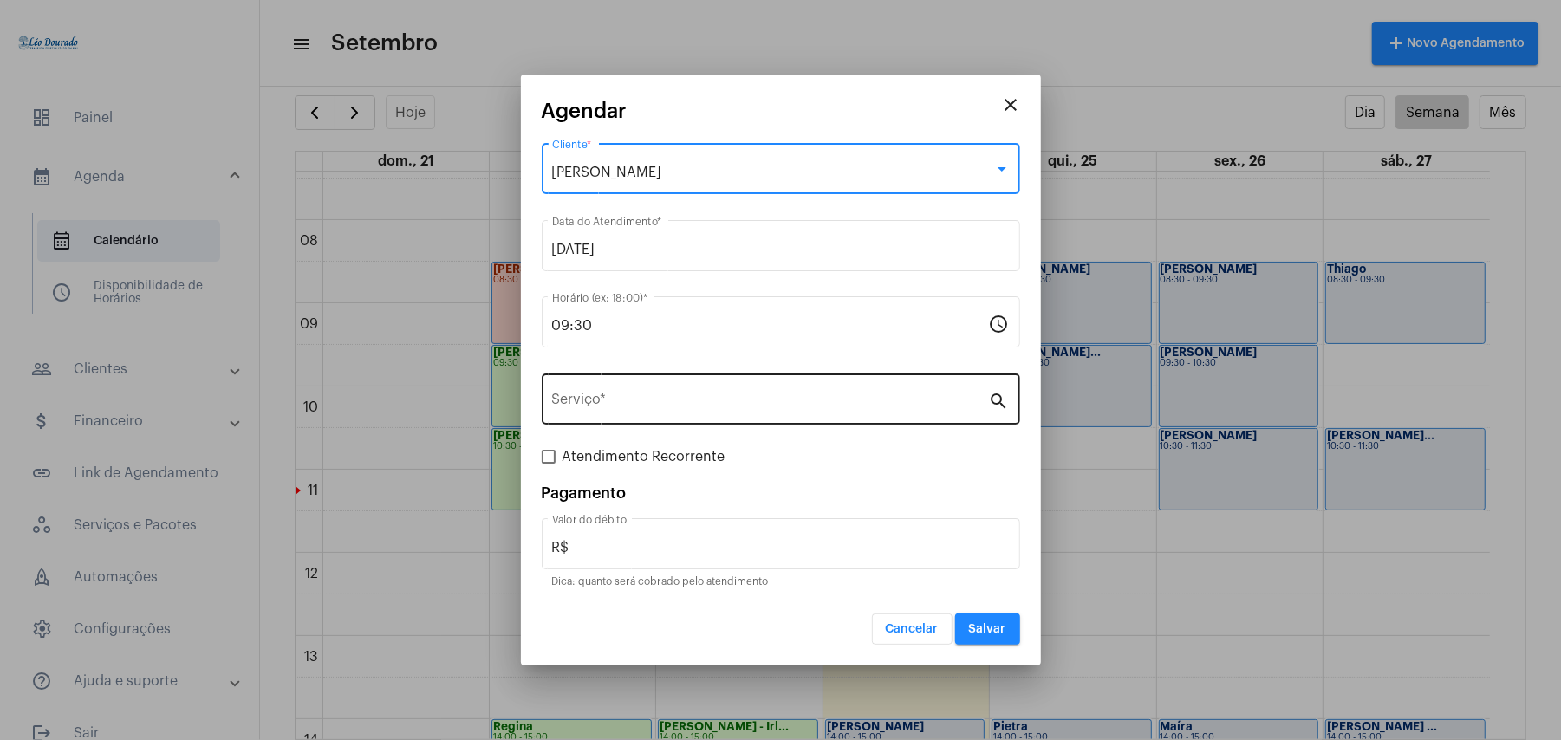
click at [650, 395] on input "Serviço *" at bounding box center [770, 403] width 437 height 16
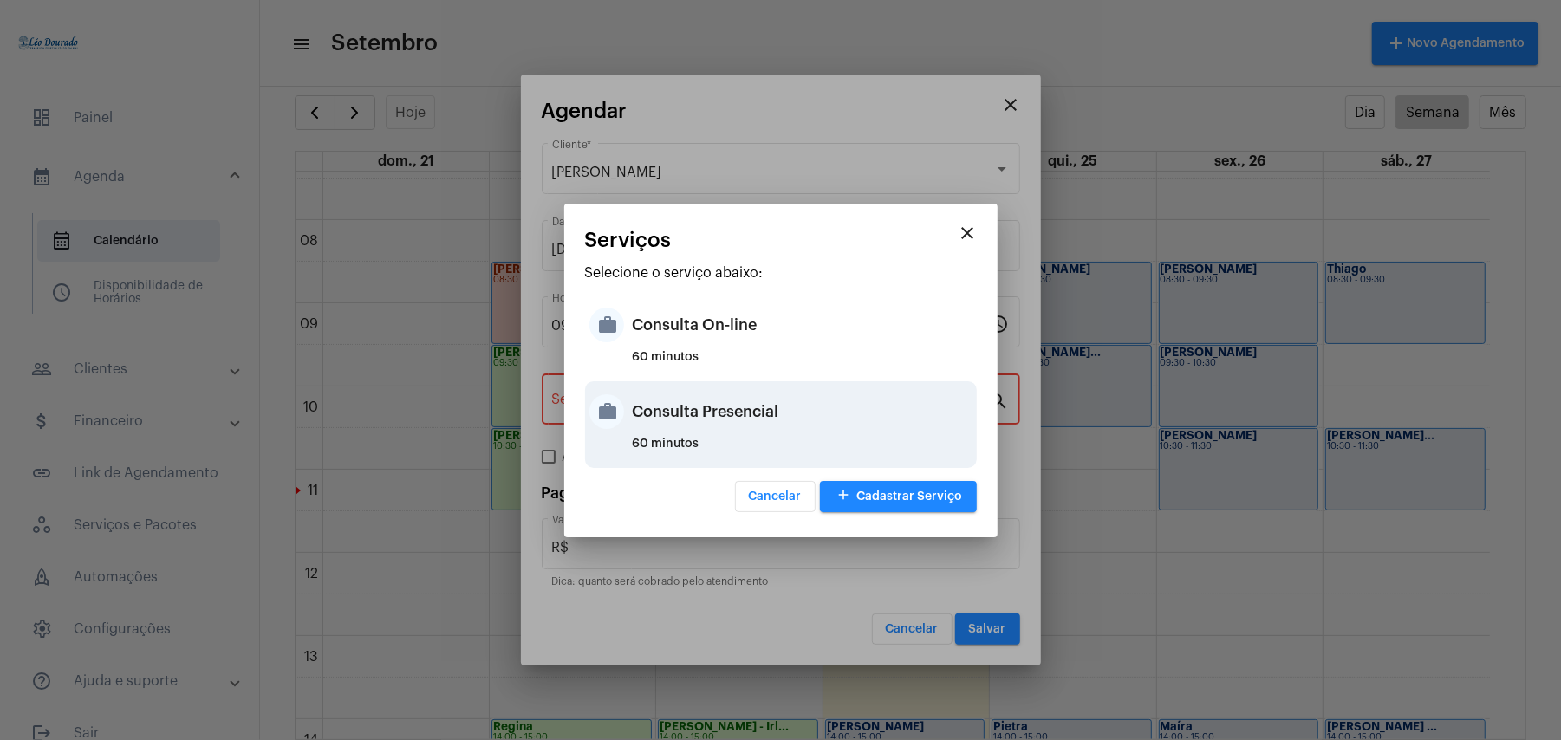
click at [757, 418] on div "Consulta Presencial" at bounding box center [803, 412] width 340 height 52
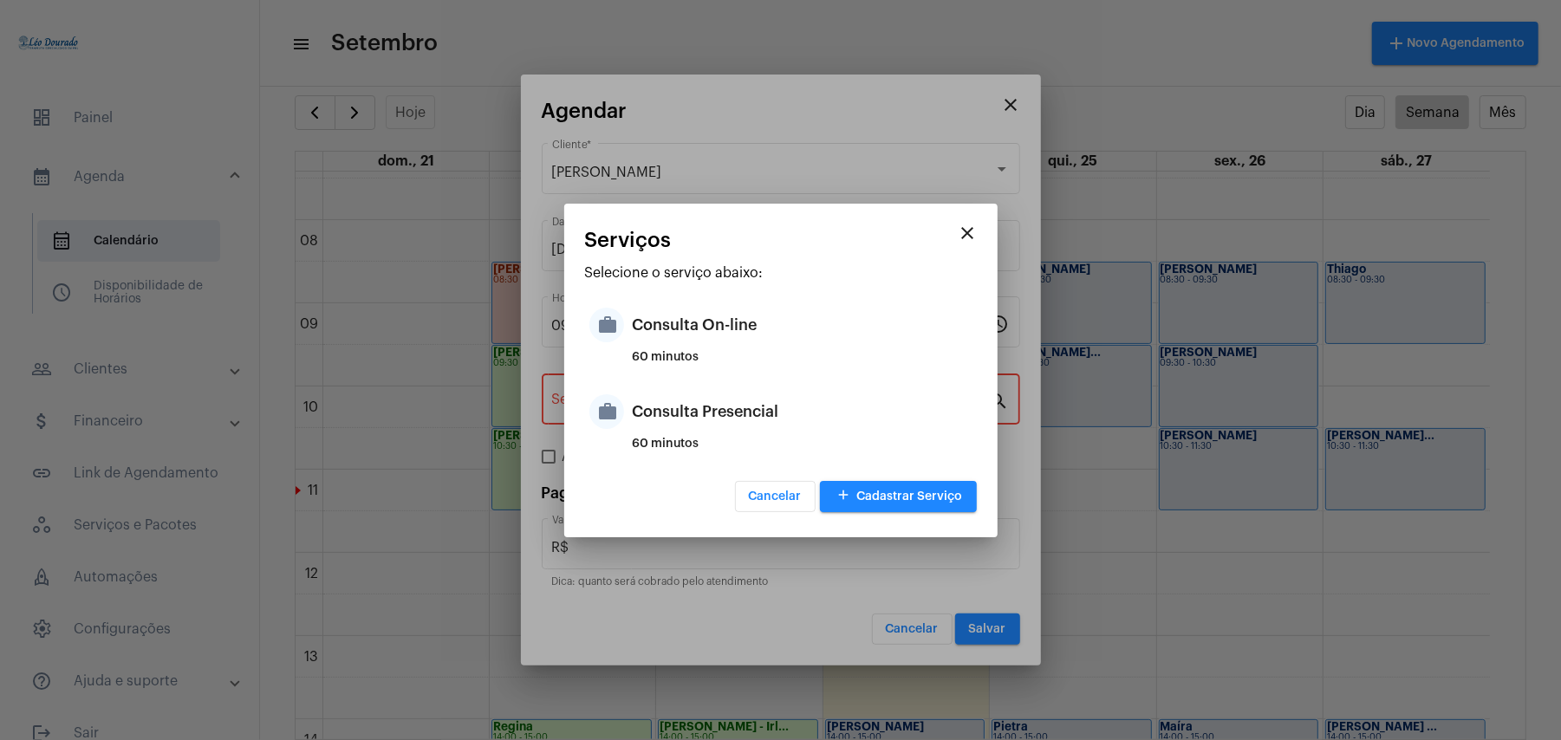
type input "Consulta Presencial"
type input "R$ 150"
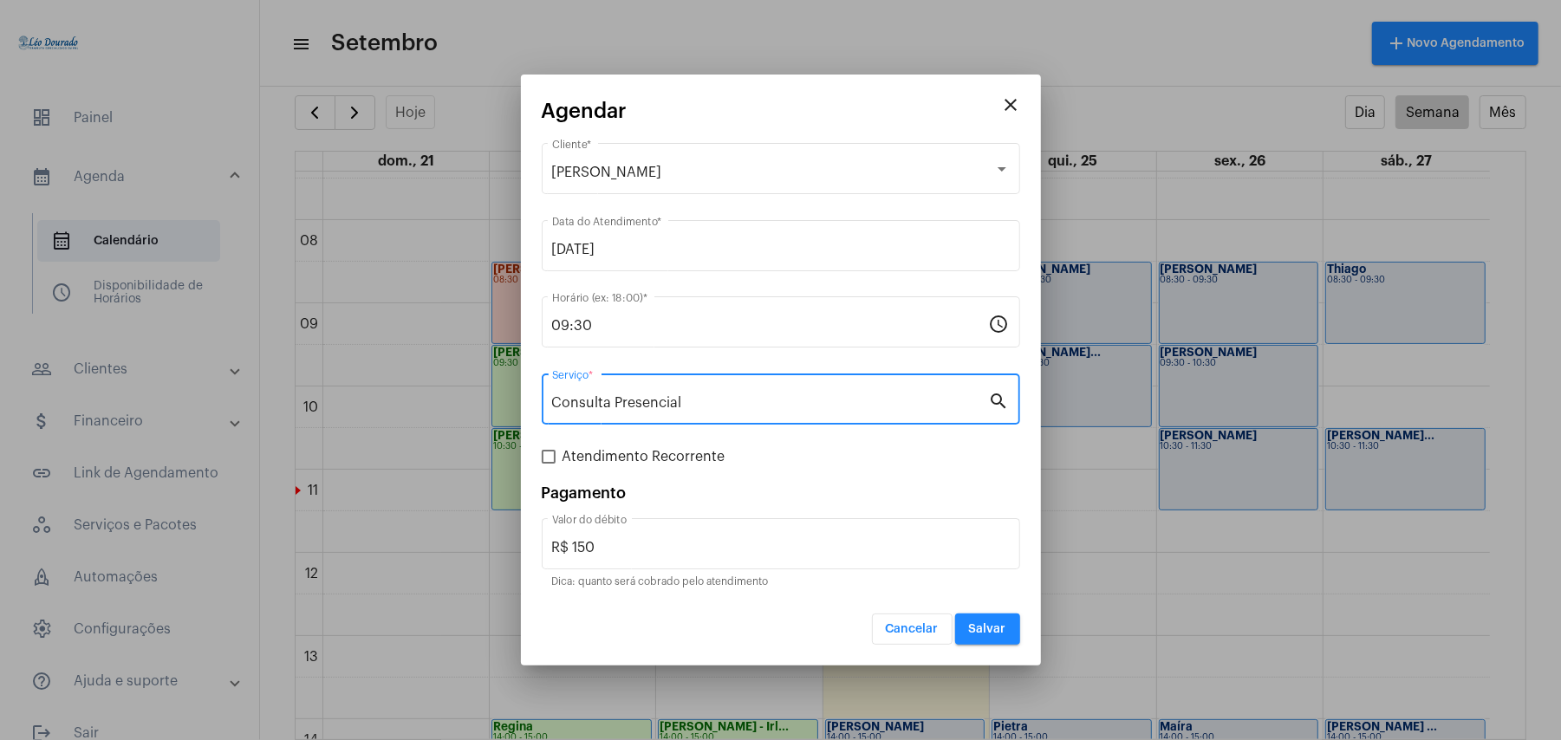
click at [978, 628] on span "Salvar" at bounding box center [987, 629] width 37 height 12
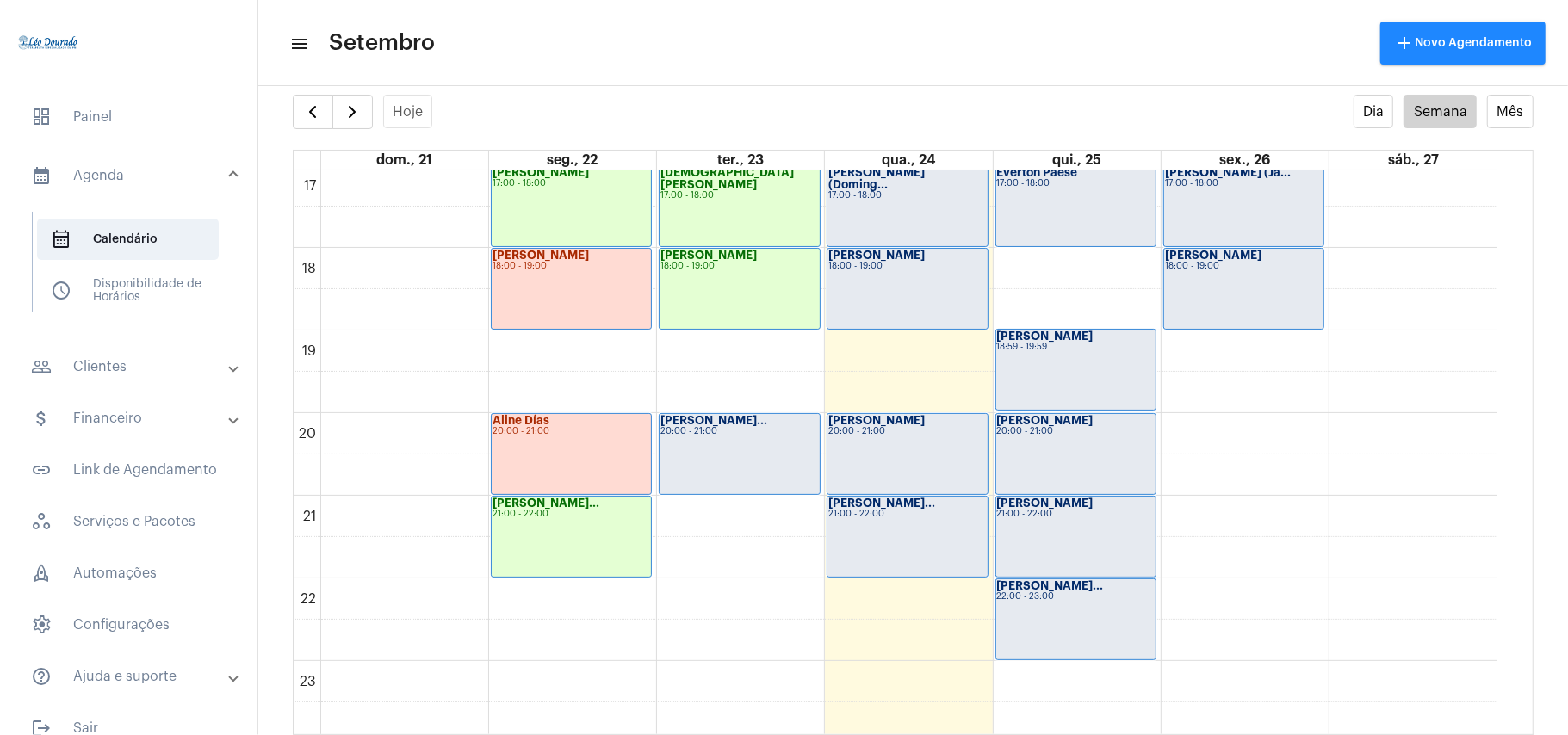
scroll to position [1415, 0]
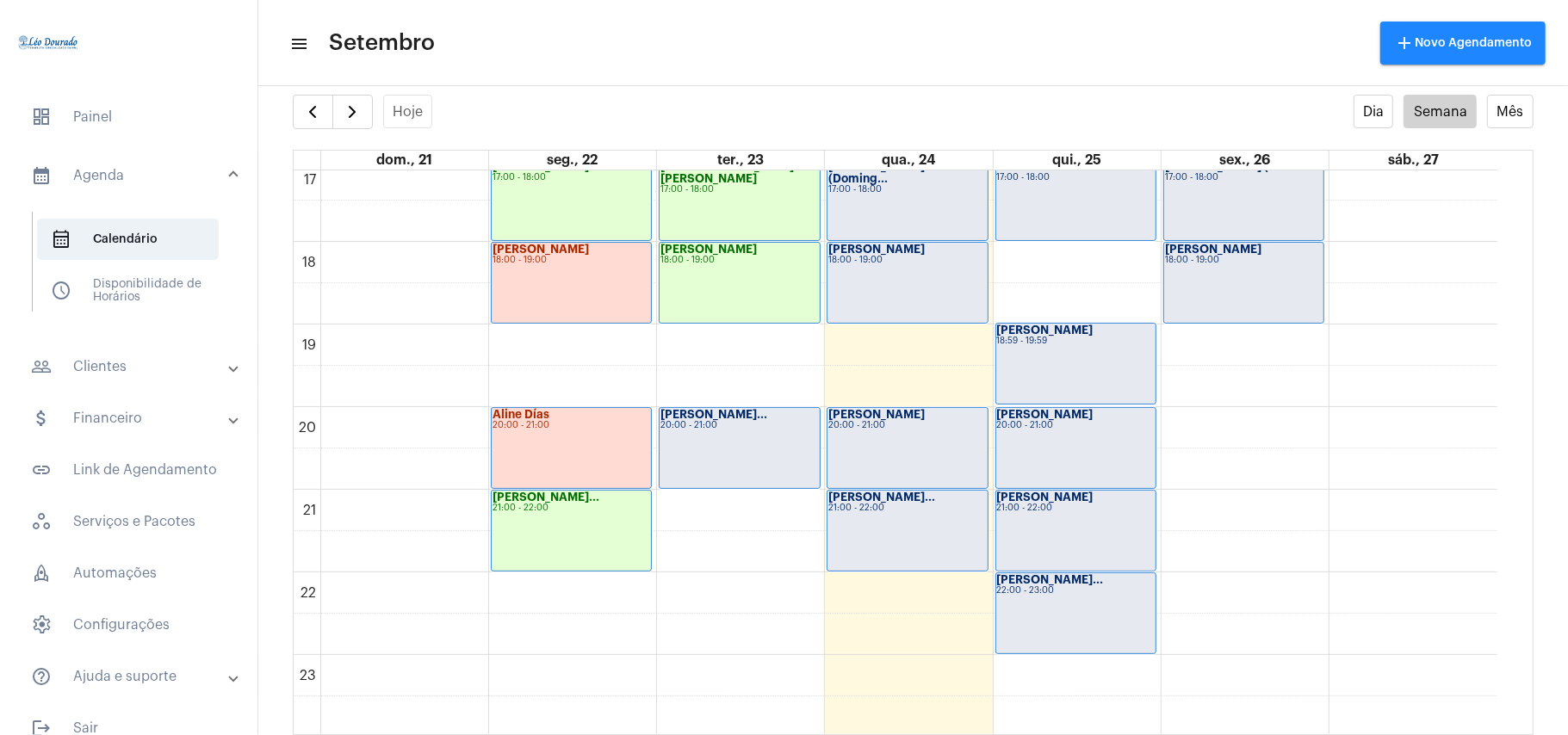
click at [793, 466] on div "André Luís Faus... 20:00 - 21:00" at bounding box center [739, 448] width 159 height 80
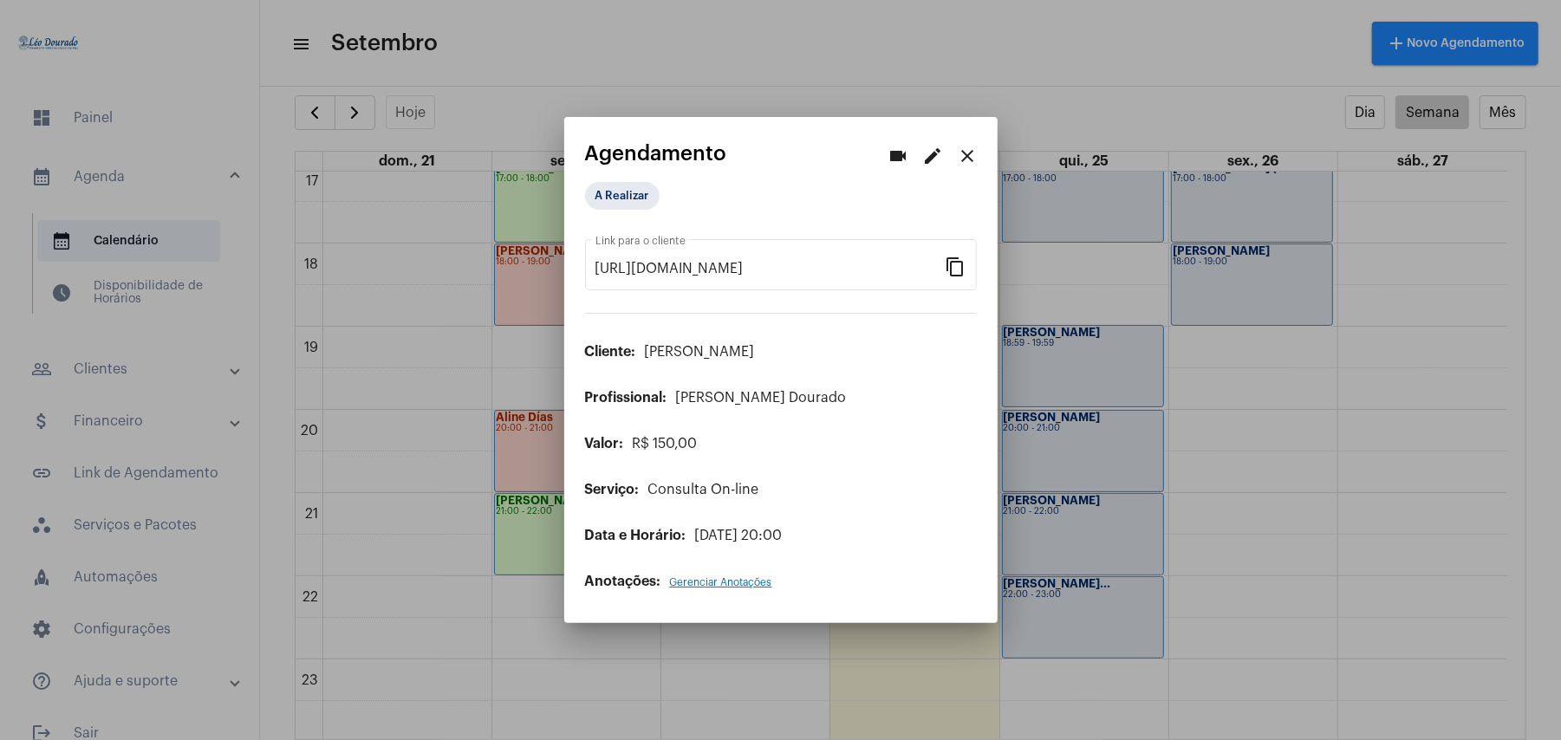
click at [932, 153] on mat-icon "edit" at bounding box center [933, 156] width 21 height 21
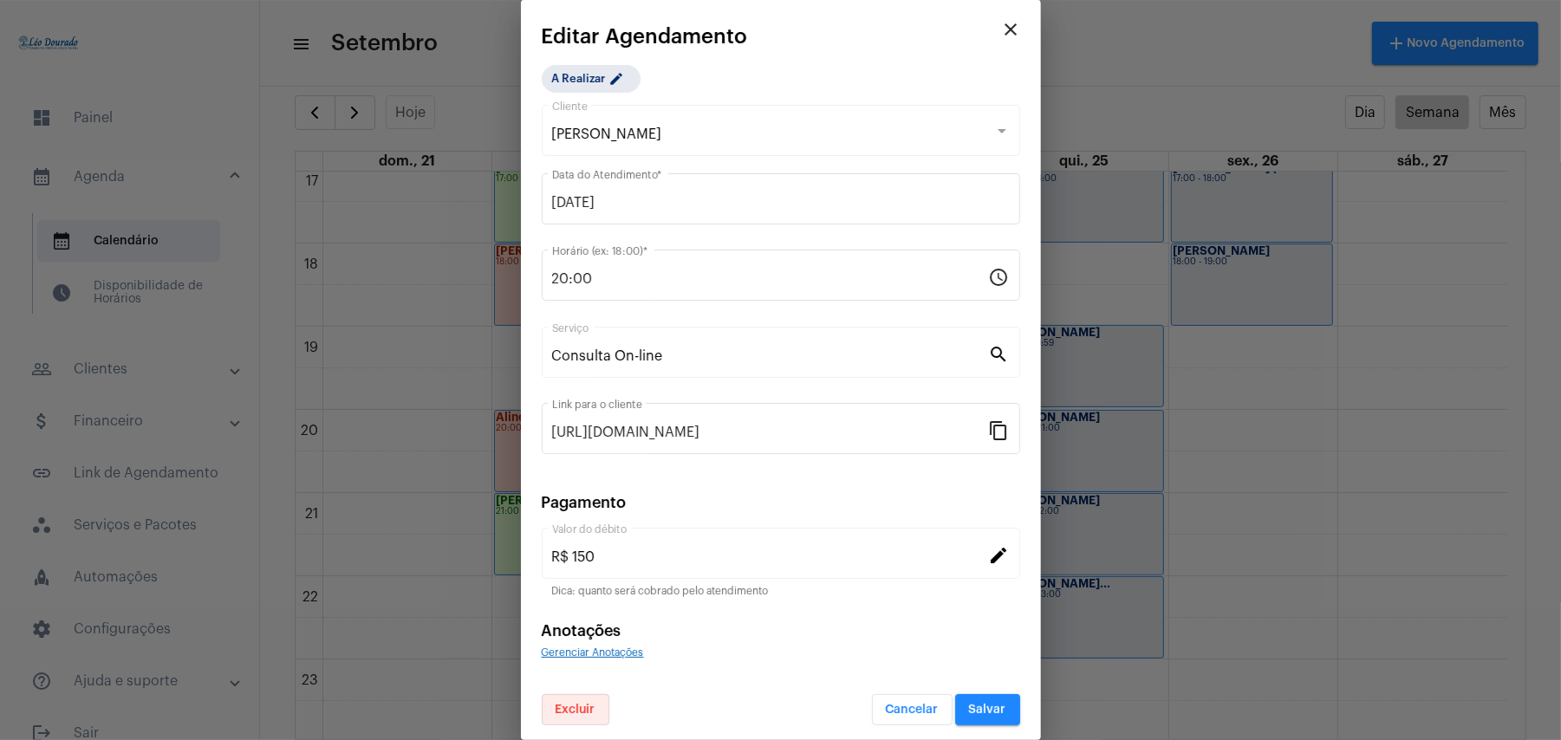
click at [582, 714] on span "Excluir" at bounding box center [575, 710] width 40 height 12
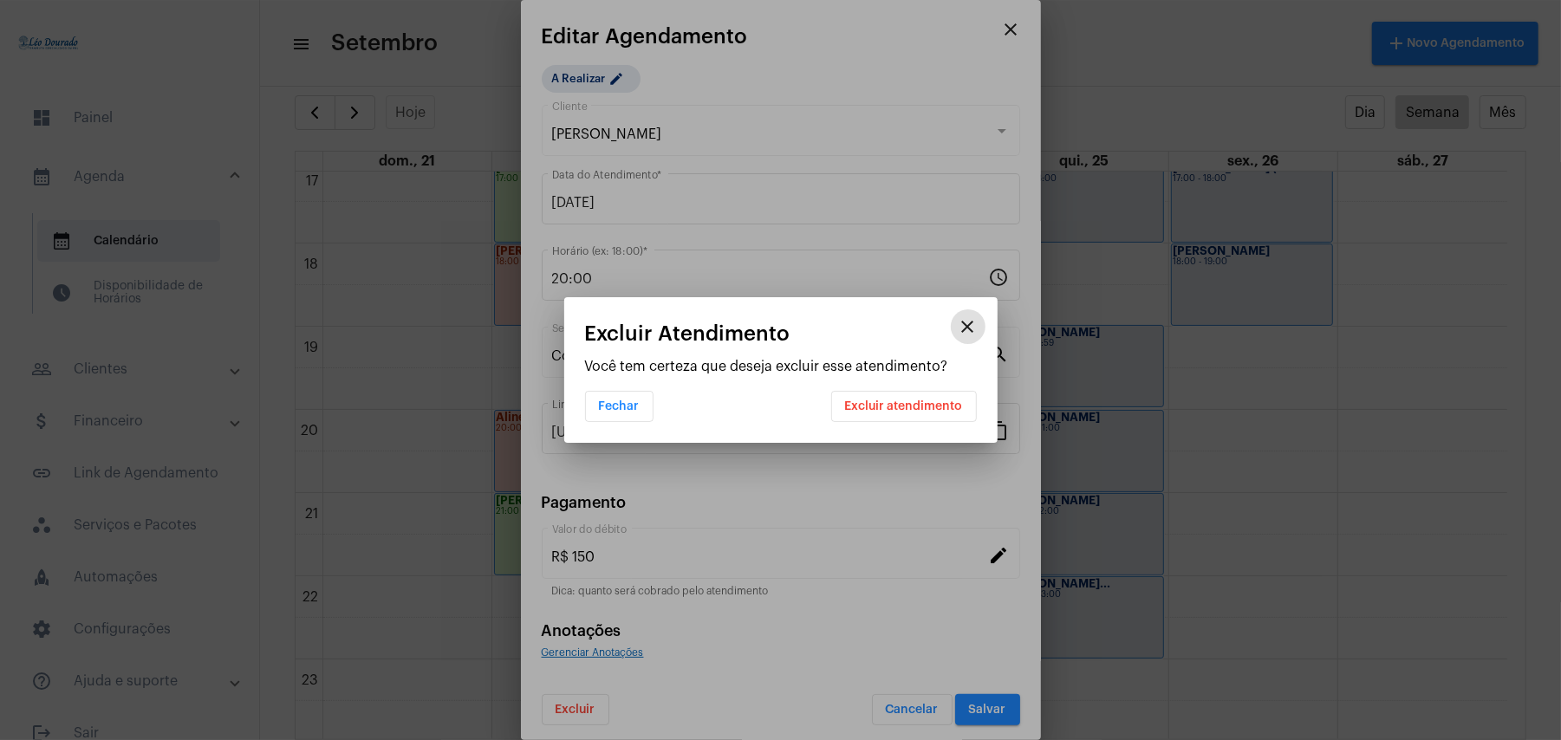
click at [902, 396] on button "Excluir atendimento" at bounding box center [904, 406] width 146 height 31
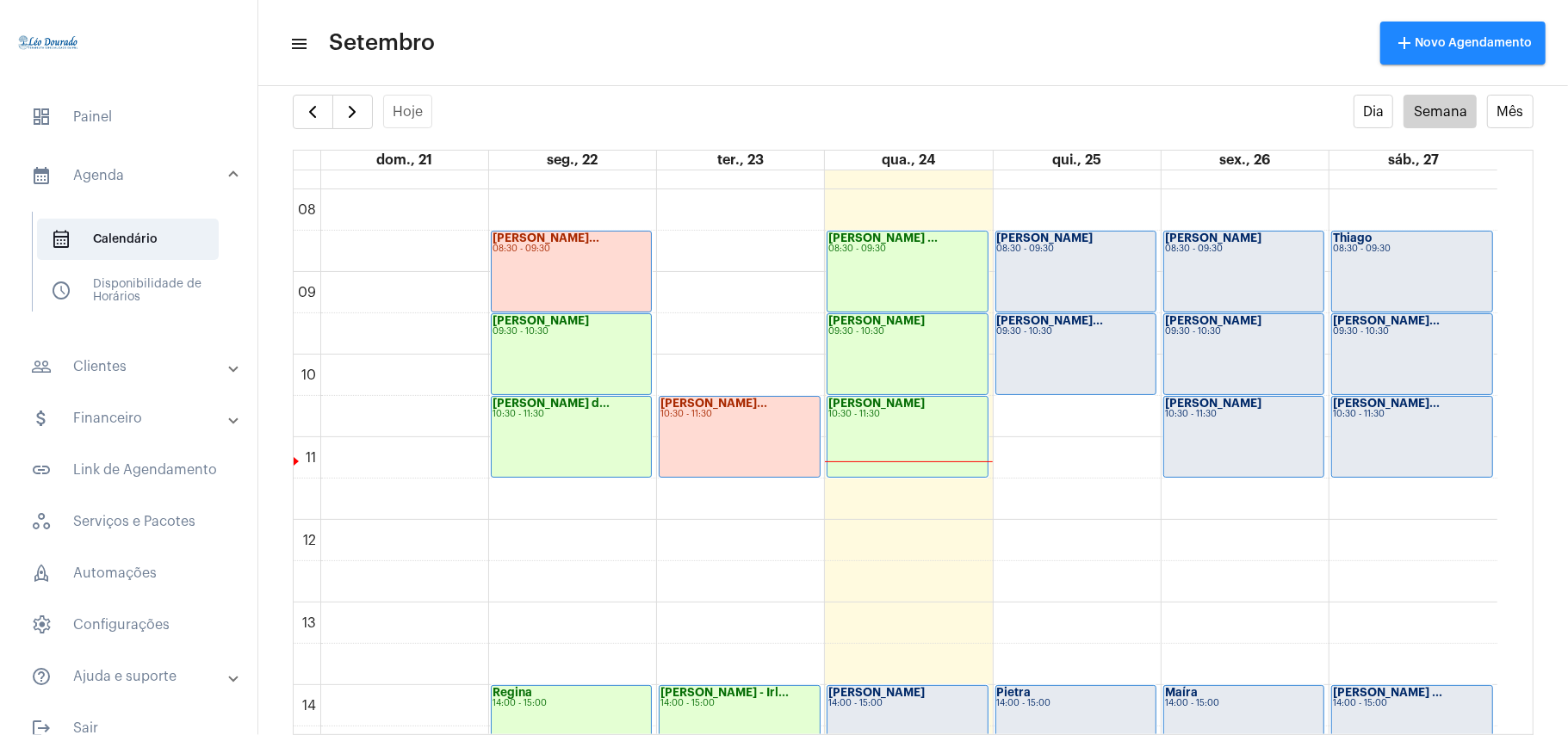
scroll to position [498, 0]
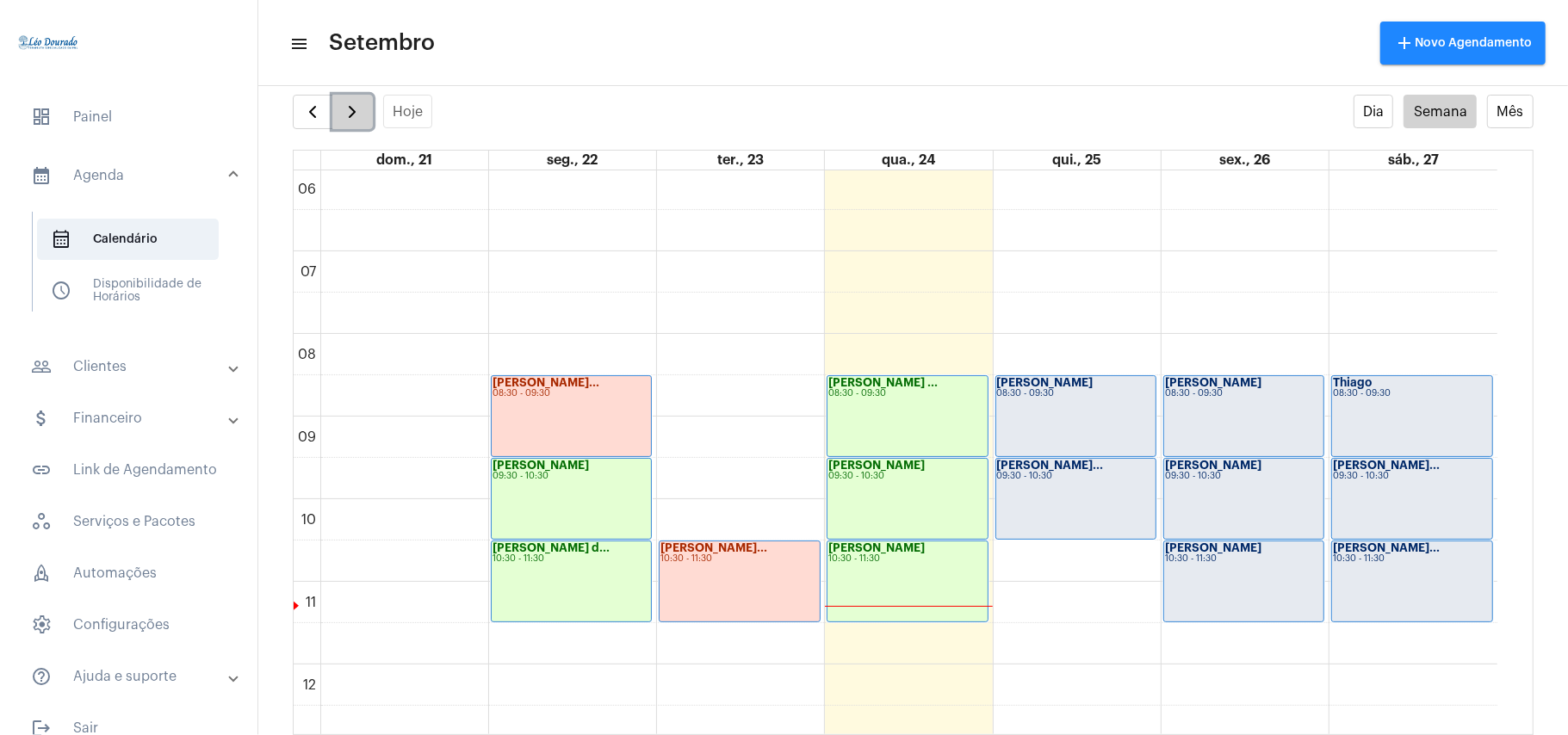
click at [366, 118] on button "button" at bounding box center [352, 111] width 41 height 35
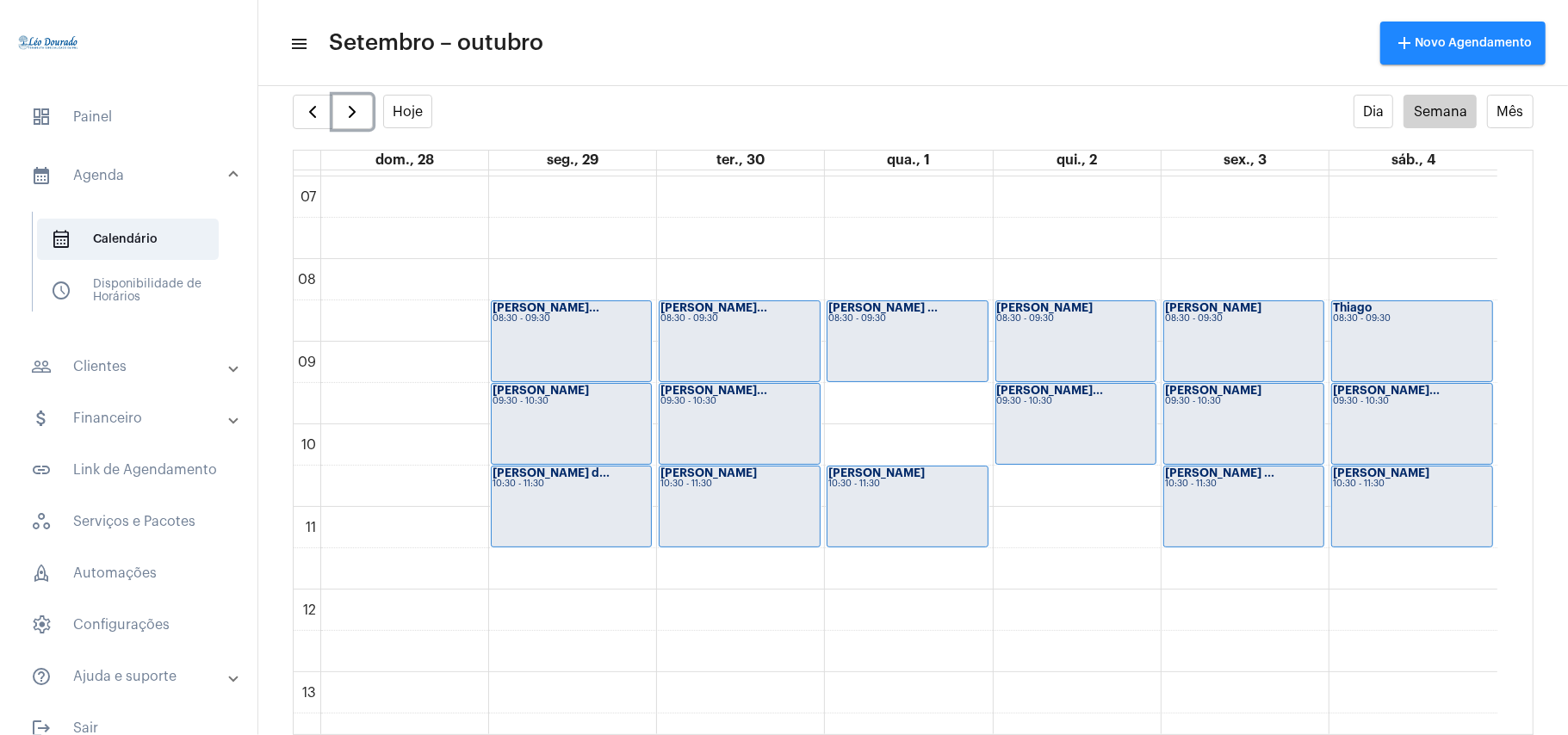
scroll to position [613, 0]
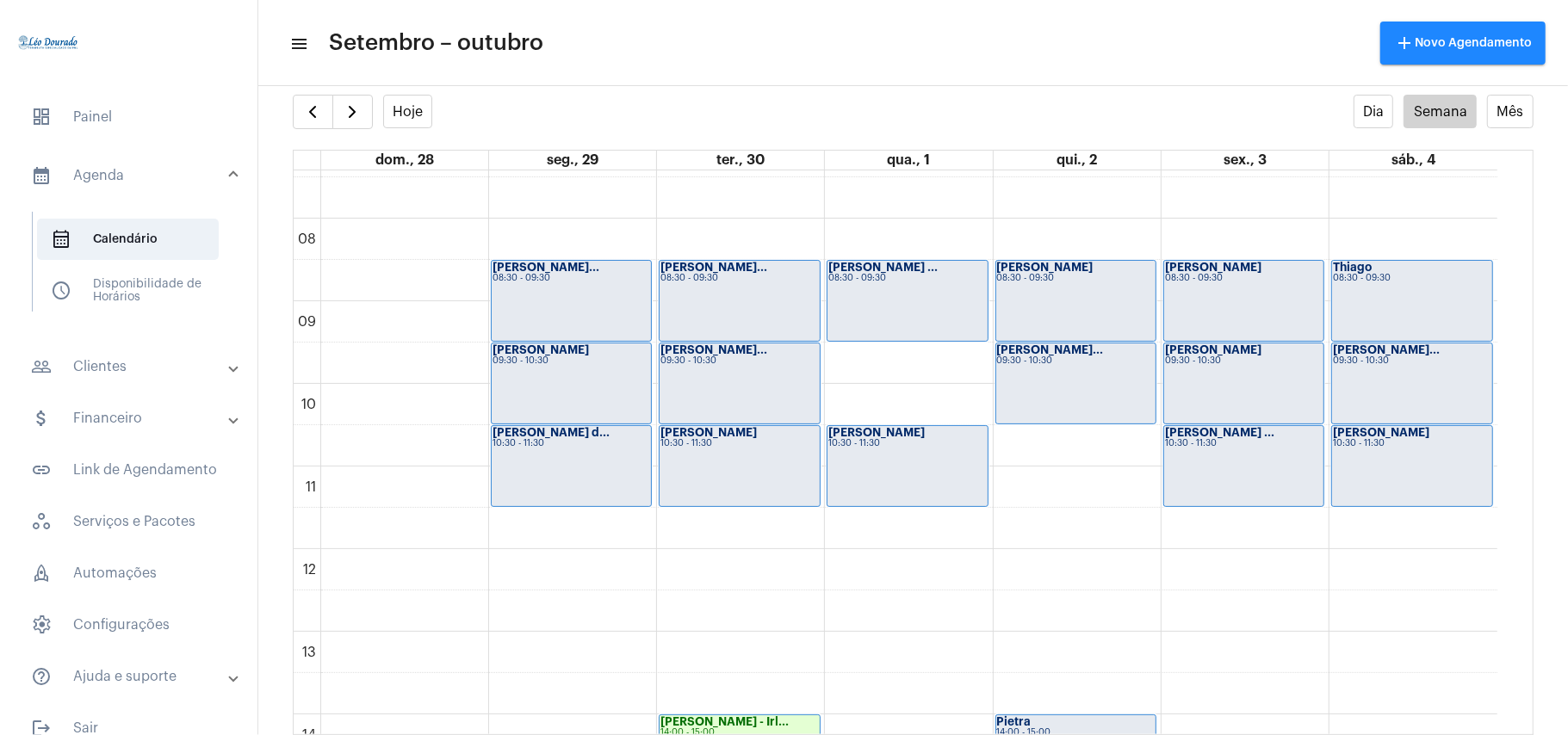
click at [773, 77] on mat-toolbar "menu Setembro – outubro add Novo Agendamento" at bounding box center [913, 43] width 1310 height 86
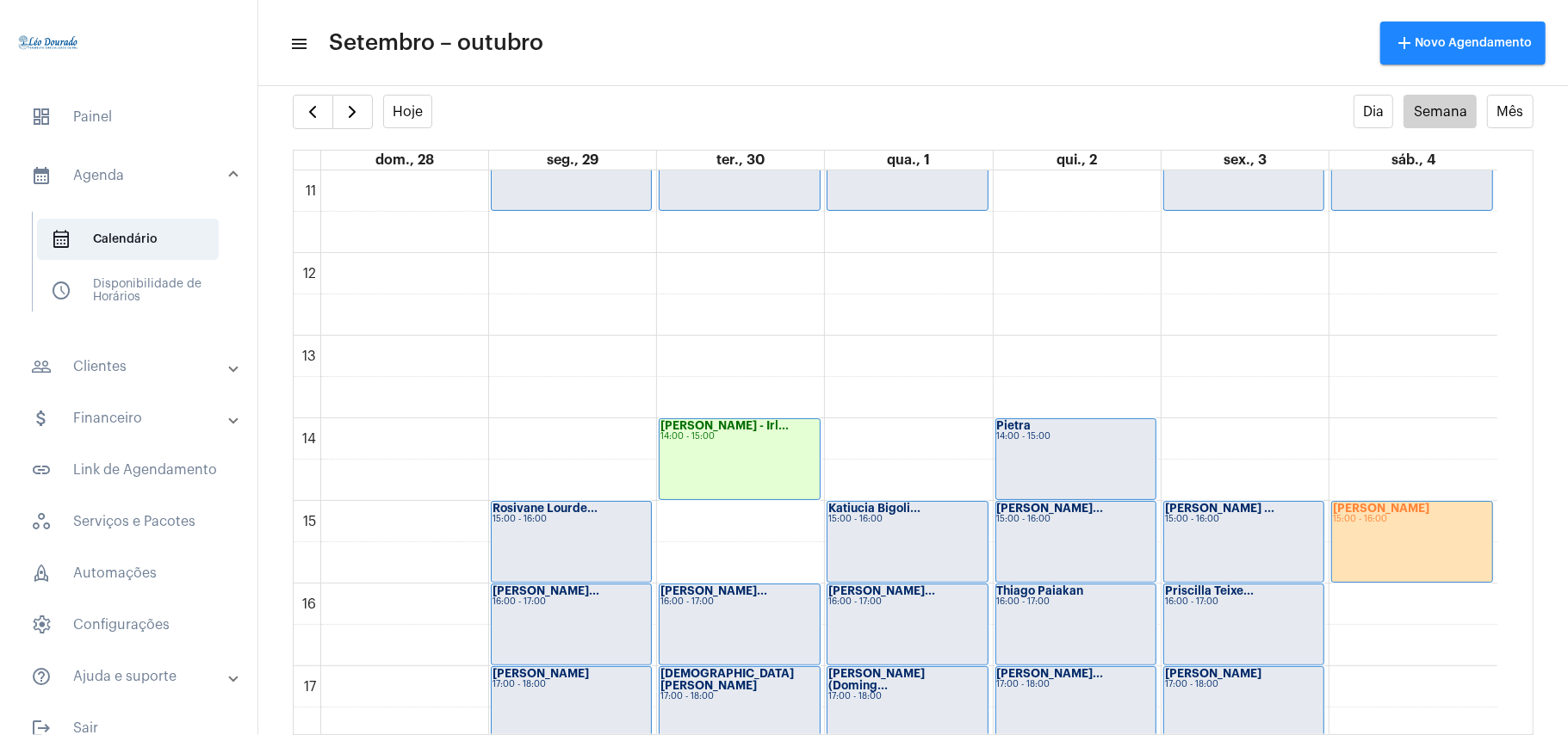
scroll to position [727, 0]
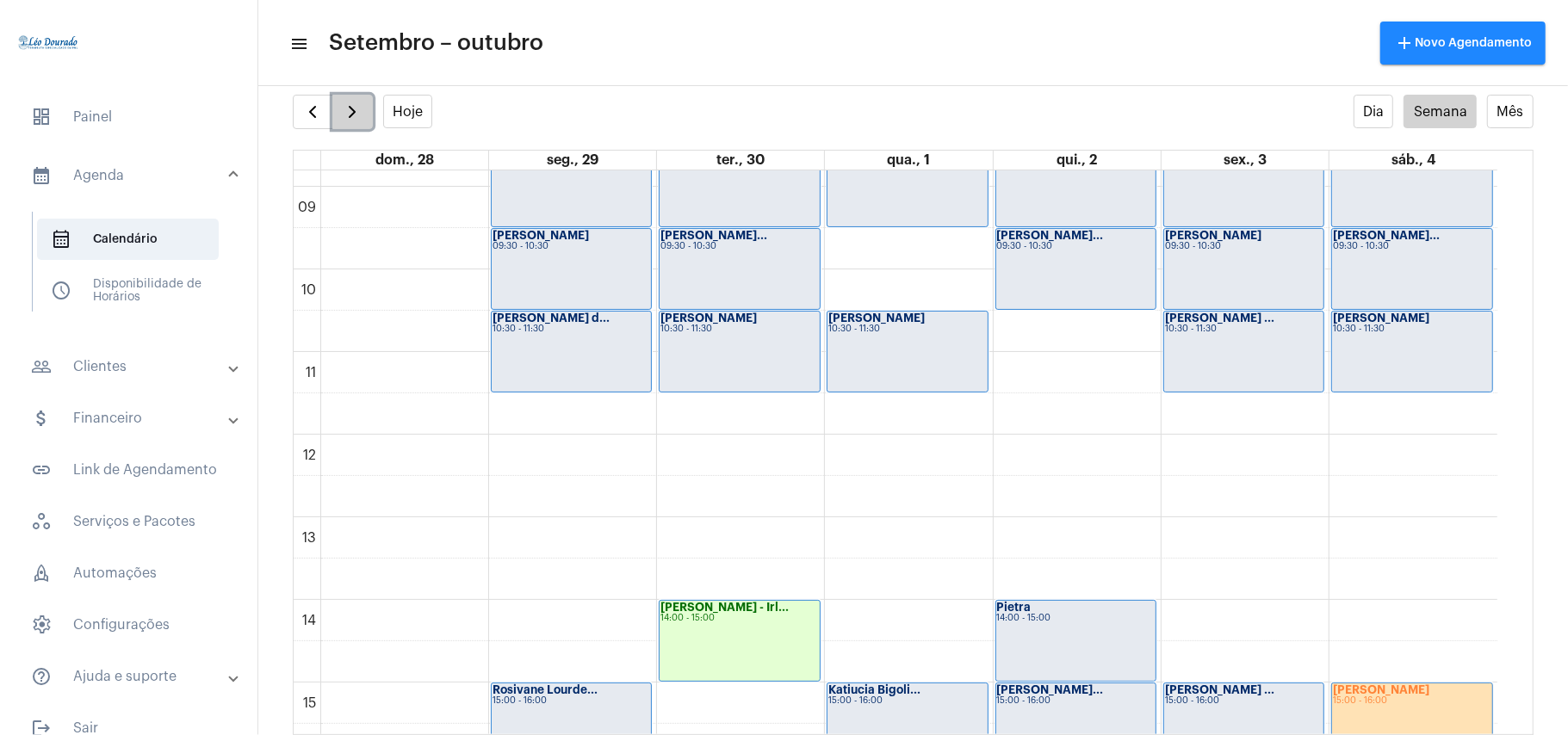
click at [352, 111] on span "button" at bounding box center [352, 111] width 21 height 21
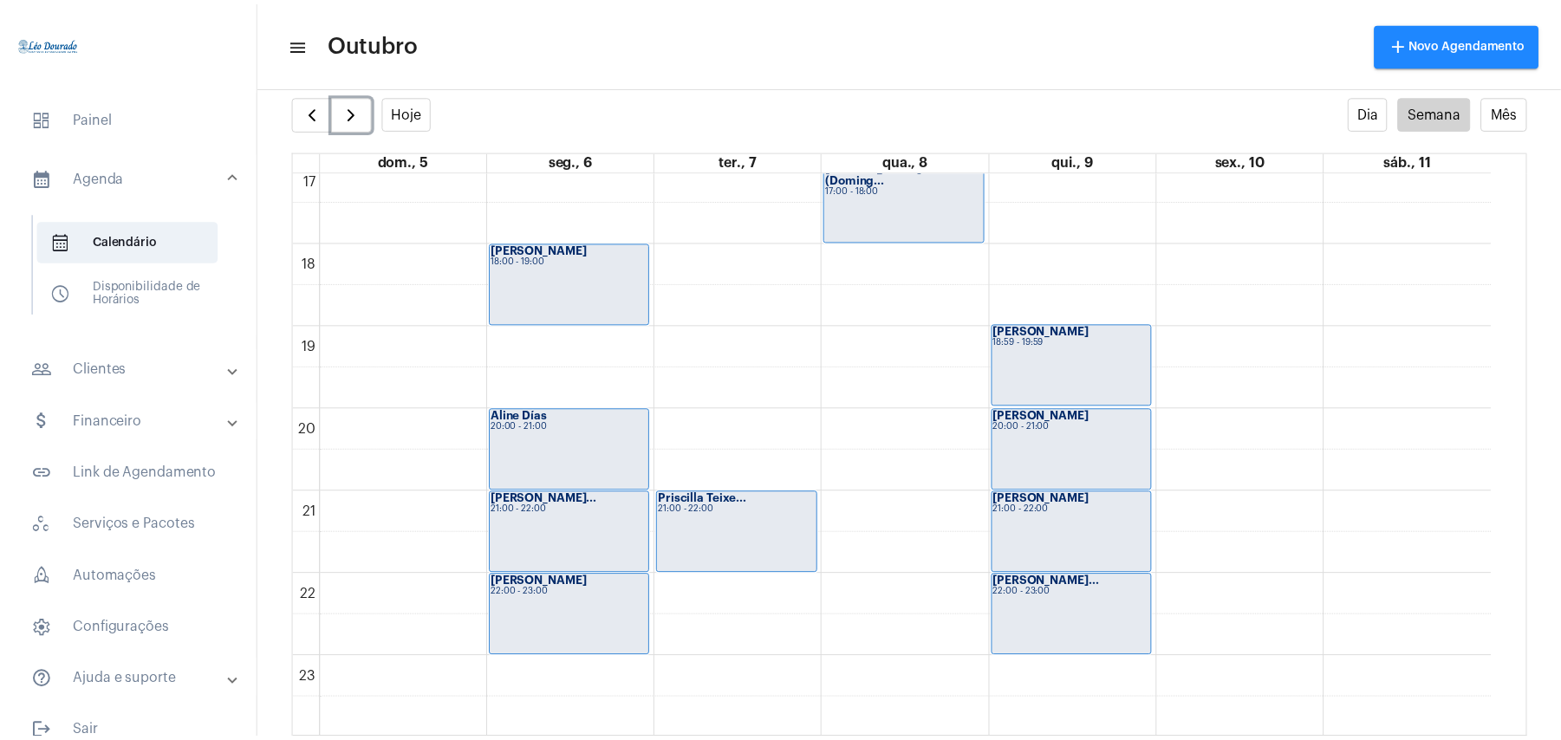
scroll to position [1429, 0]
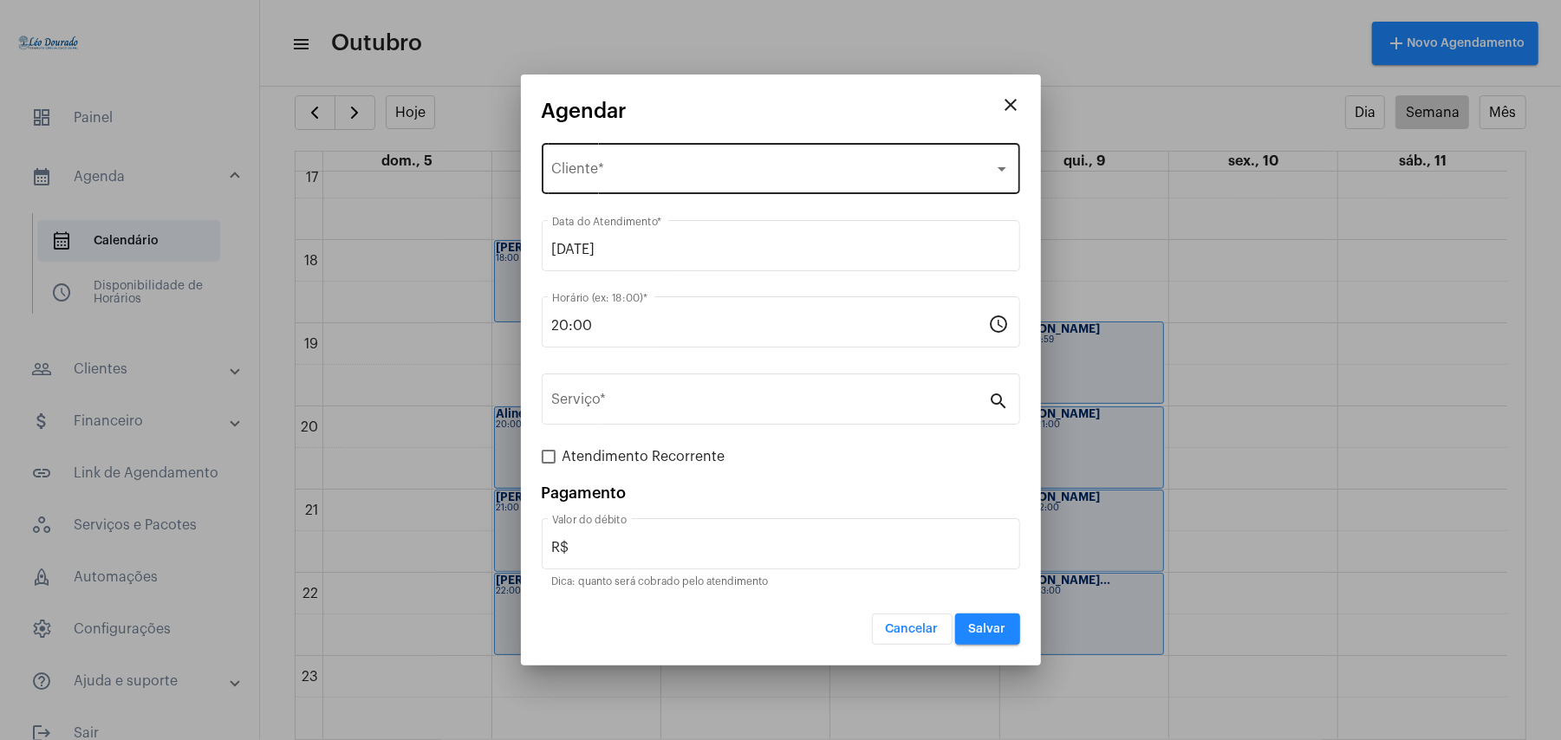
click at [617, 156] on div "Selecione o Cliente Cliente *" at bounding box center [781, 167] width 458 height 55
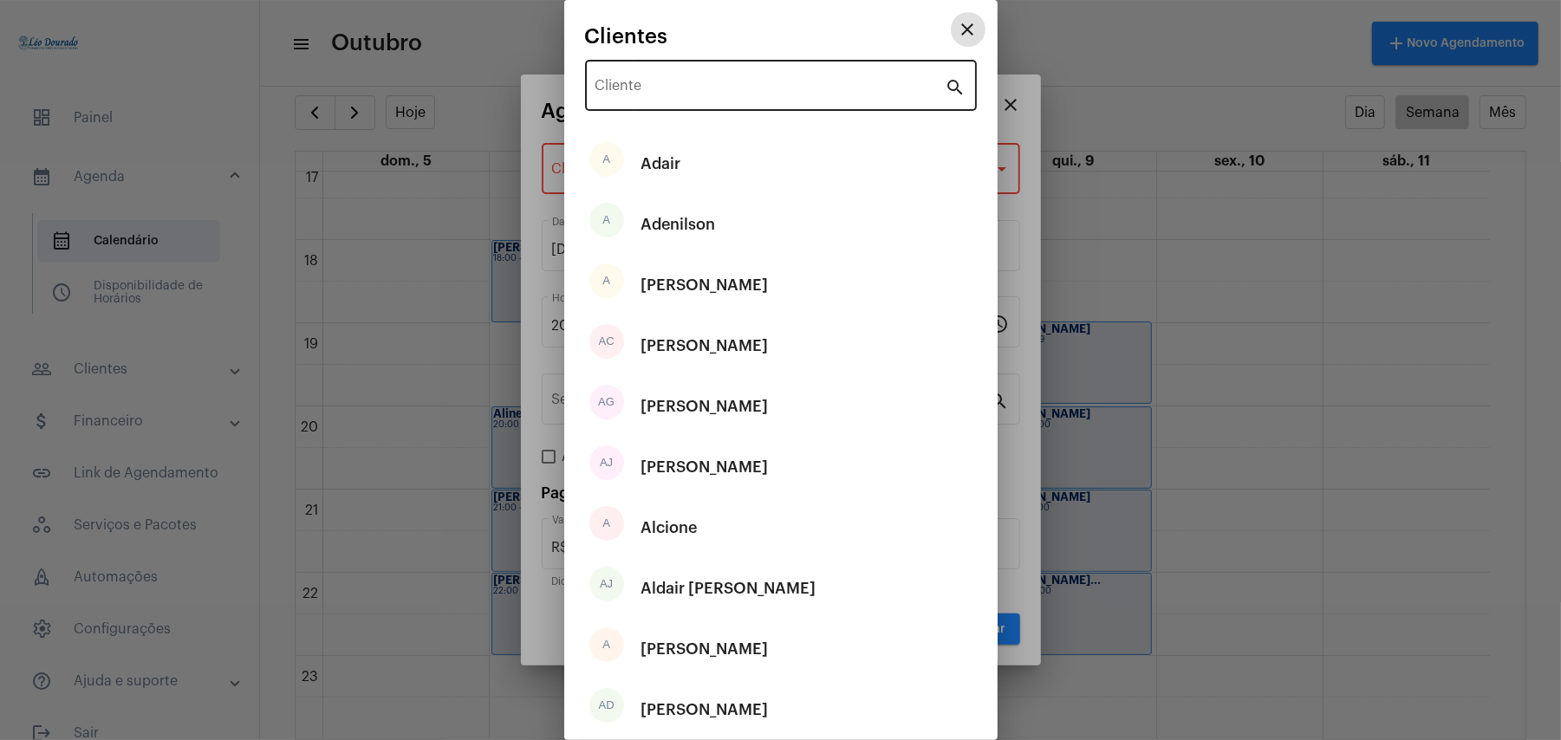
click at [656, 88] on input "Cliente" at bounding box center [770, 89] width 350 height 16
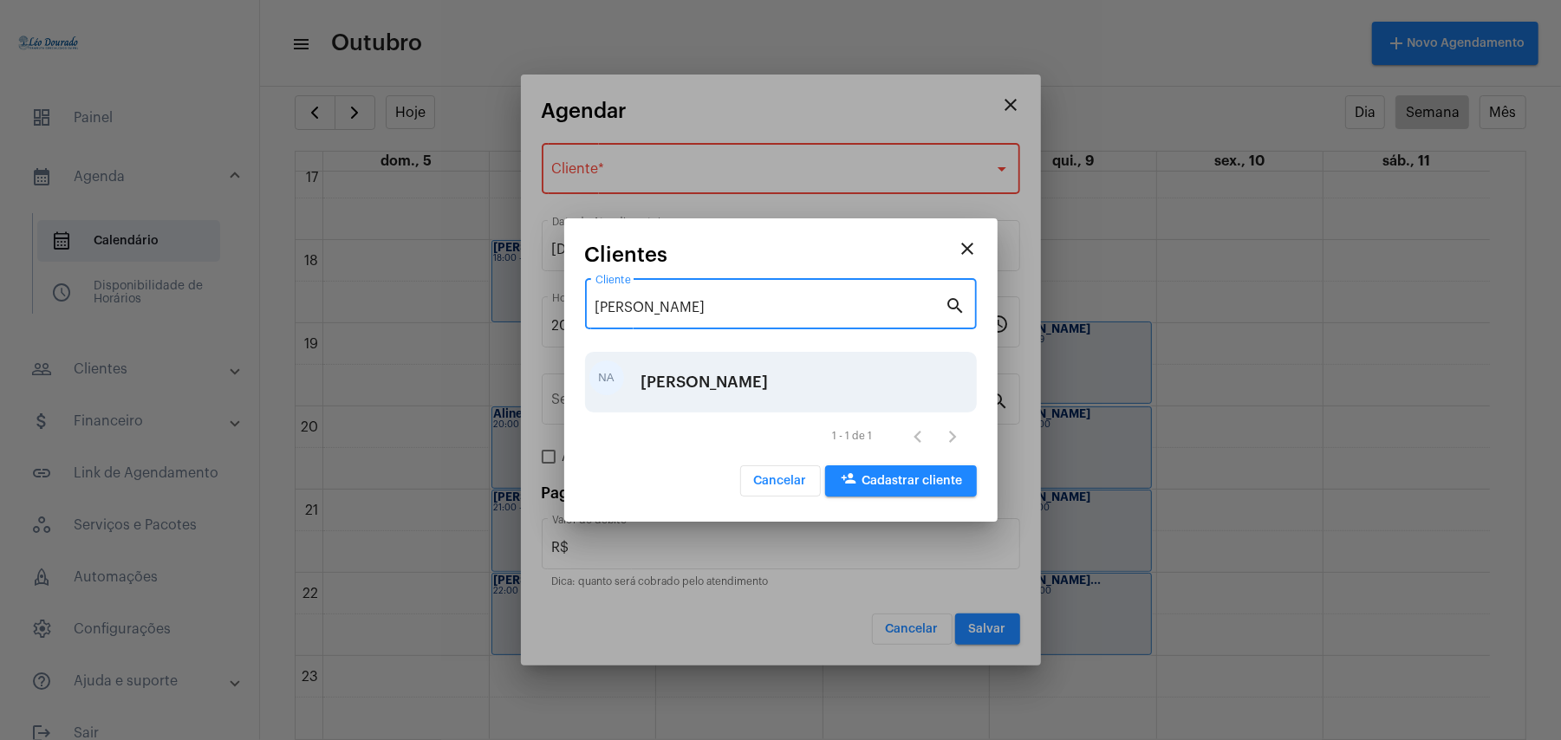
type input "natália alves"
click at [701, 392] on div "Natália Alves de Oliveira" at bounding box center [704, 382] width 127 height 52
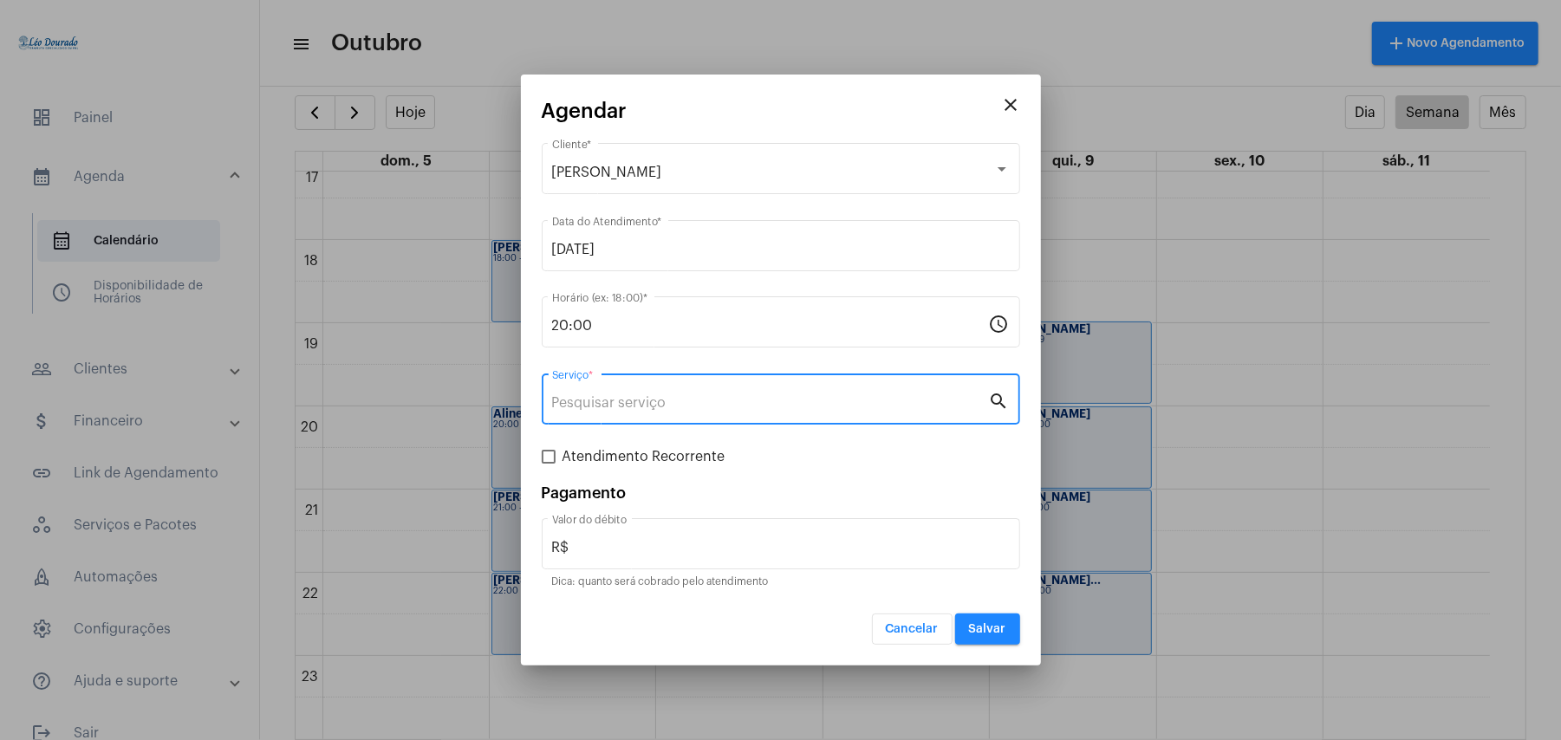
click at [642, 410] on input "Serviço *" at bounding box center [770, 403] width 437 height 16
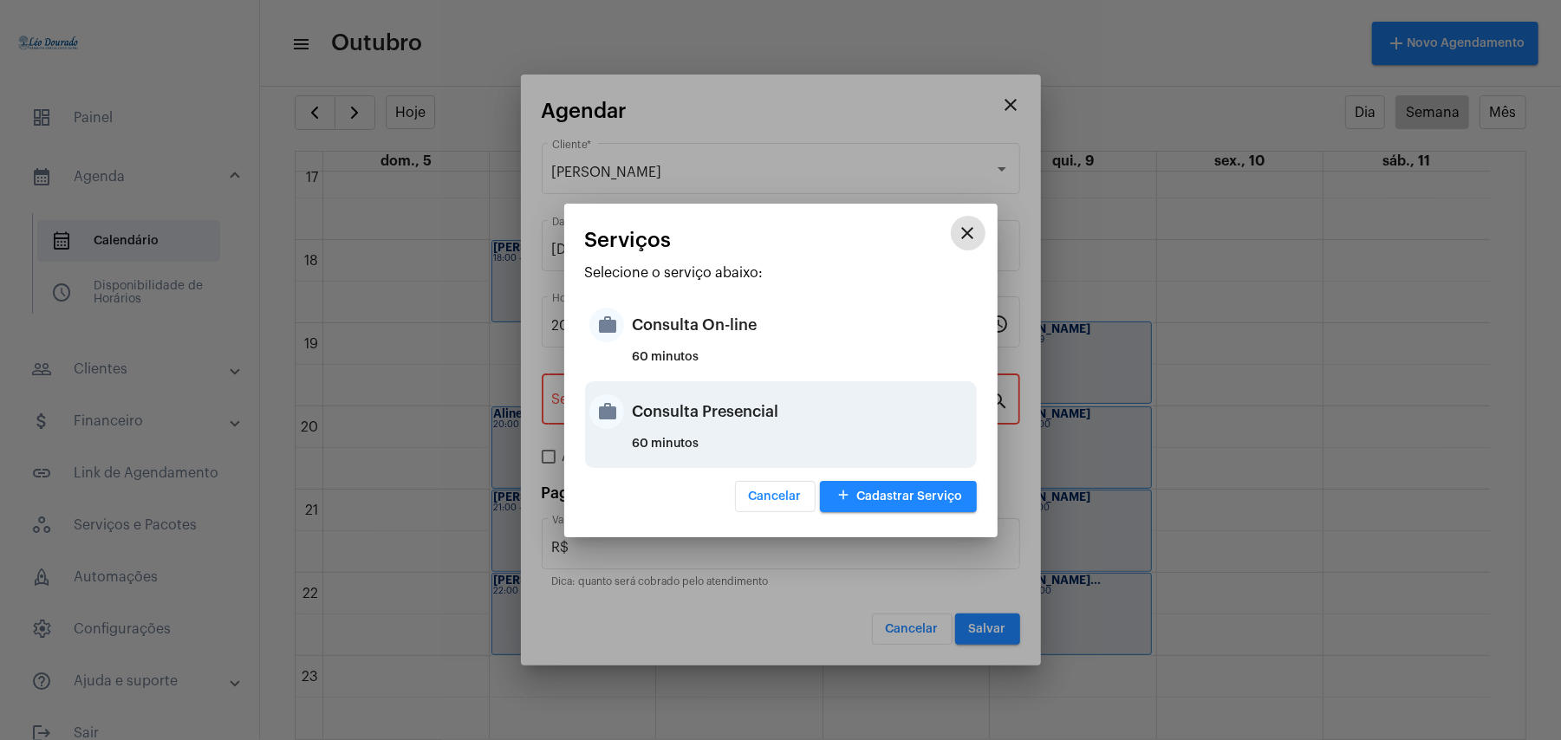
click at [739, 426] on div "Consulta Presencial" at bounding box center [803, 412] width 340 height 52
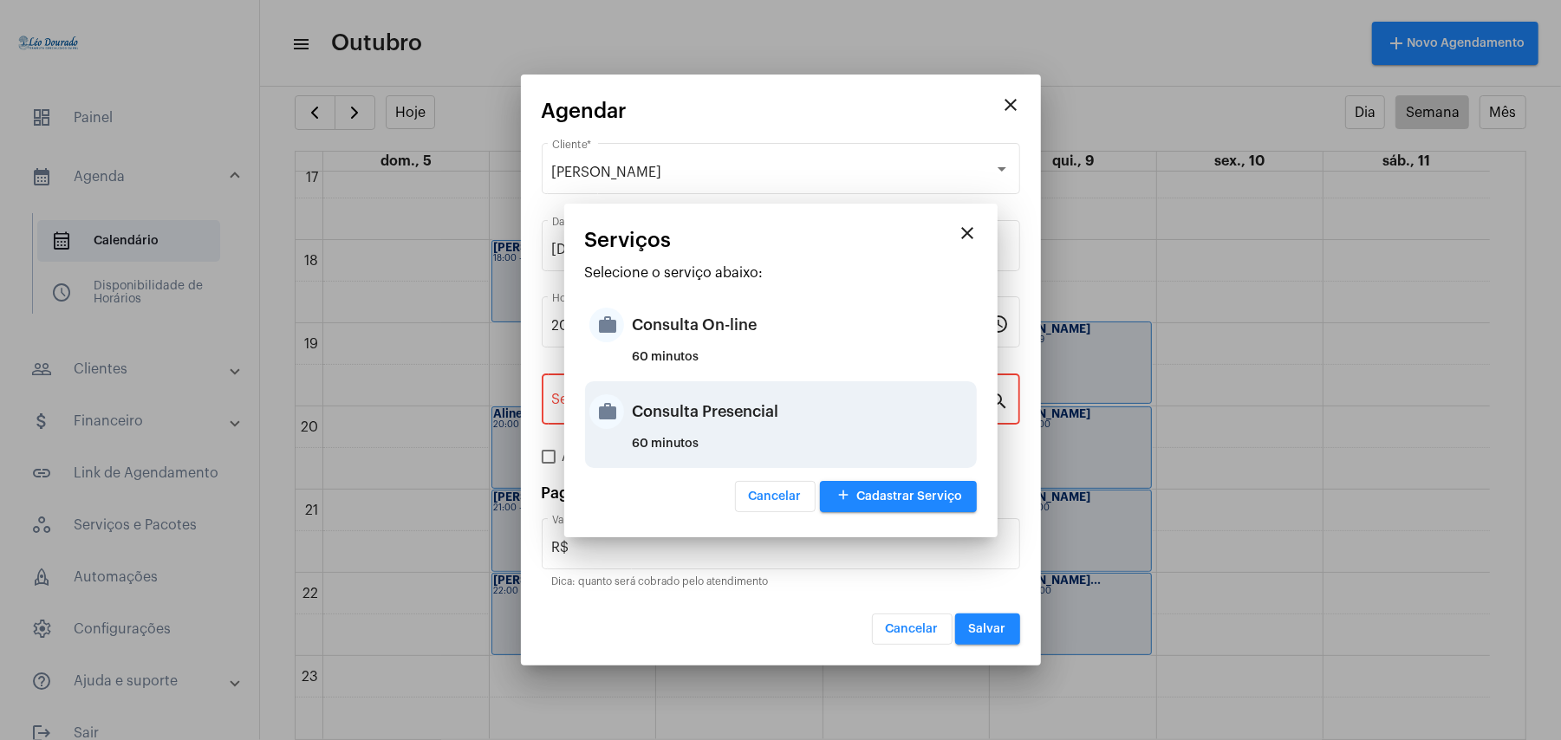
type input "Consulta Presencial"
type input "R$ 150"
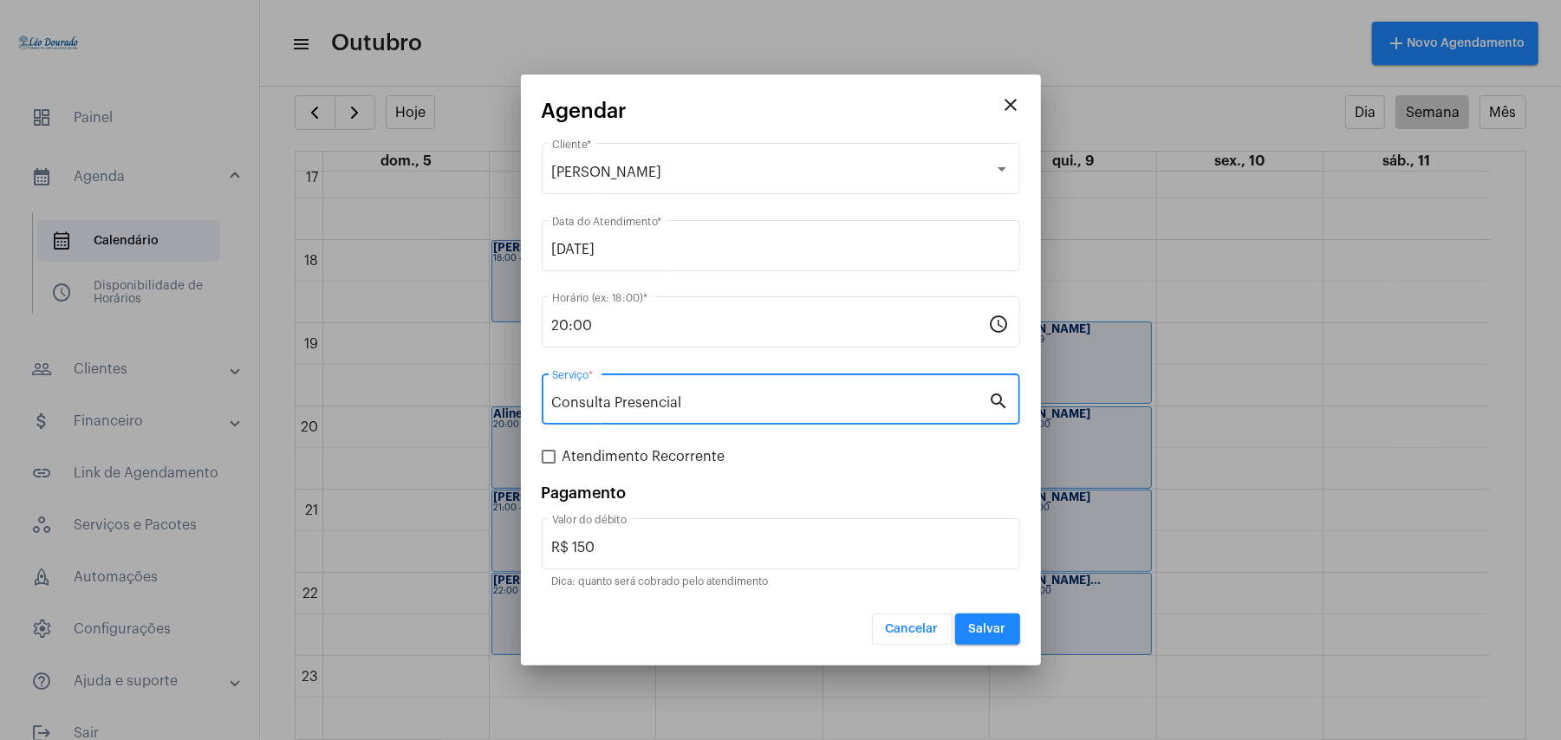
click at [655, 465] on span "Atendimento Recorrente" at bounding box center [643, 456] width 163 height 21
click at [549, 464] on input "Atendimento Recorrente" at bounding box center [548, 464] width 1 height 1
checkbox input "true"
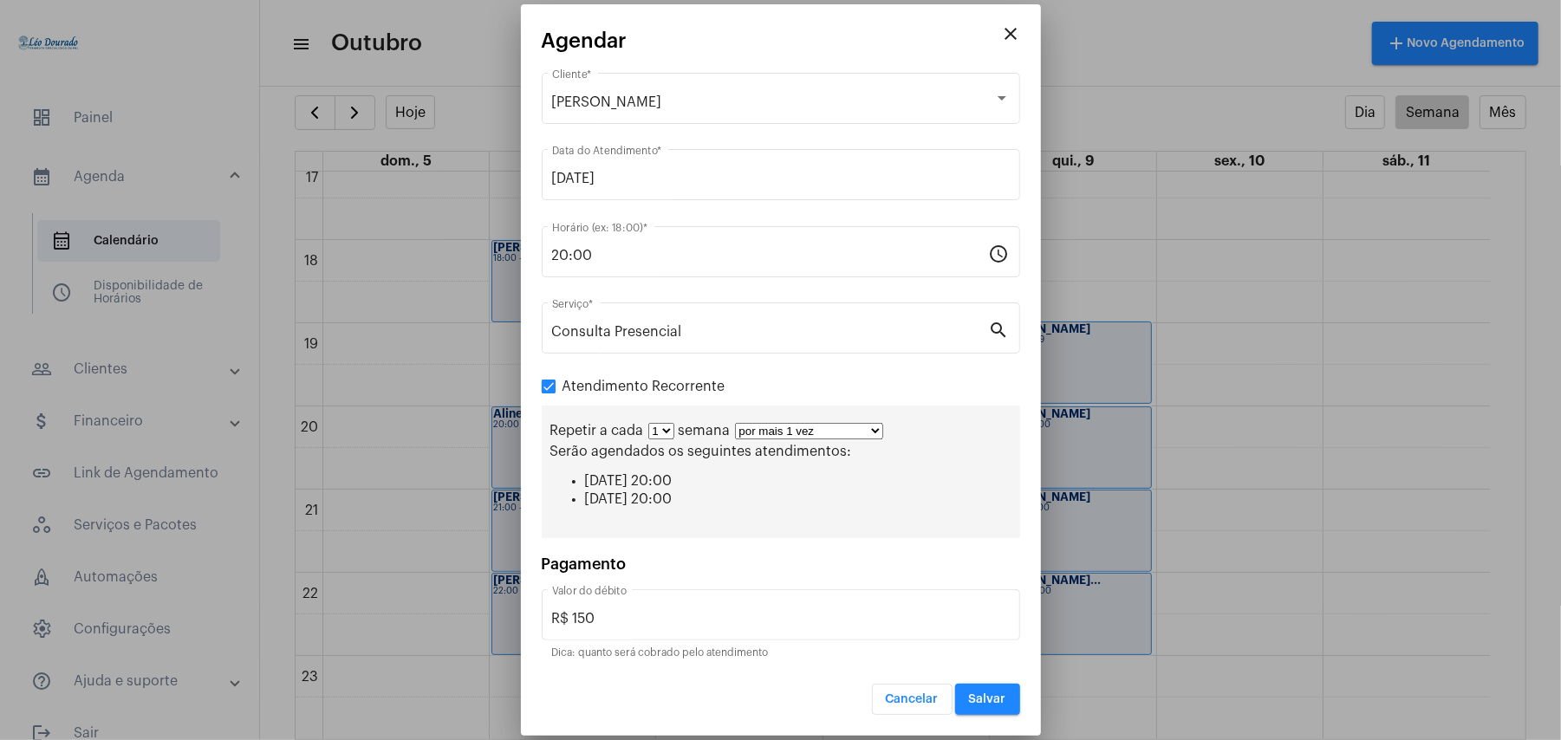
click at [653, 438] on select "1 2 3 4 5 6 7 8" at bounding box center [661, 431] width 26 height 16
select select "1: 2"
click at [648, 425] on select "1 2 3 4 5 6 7 8" at bounding box center [661, 431] width 26 height 16
click at [767, 437] on select "por mais 1 vez por mais 2 vezes por mais 3 vezes por mais 4 vezes por mais 5 ve…" at bounding box center [816, 431] width 148 height 16
select select "10: 0"
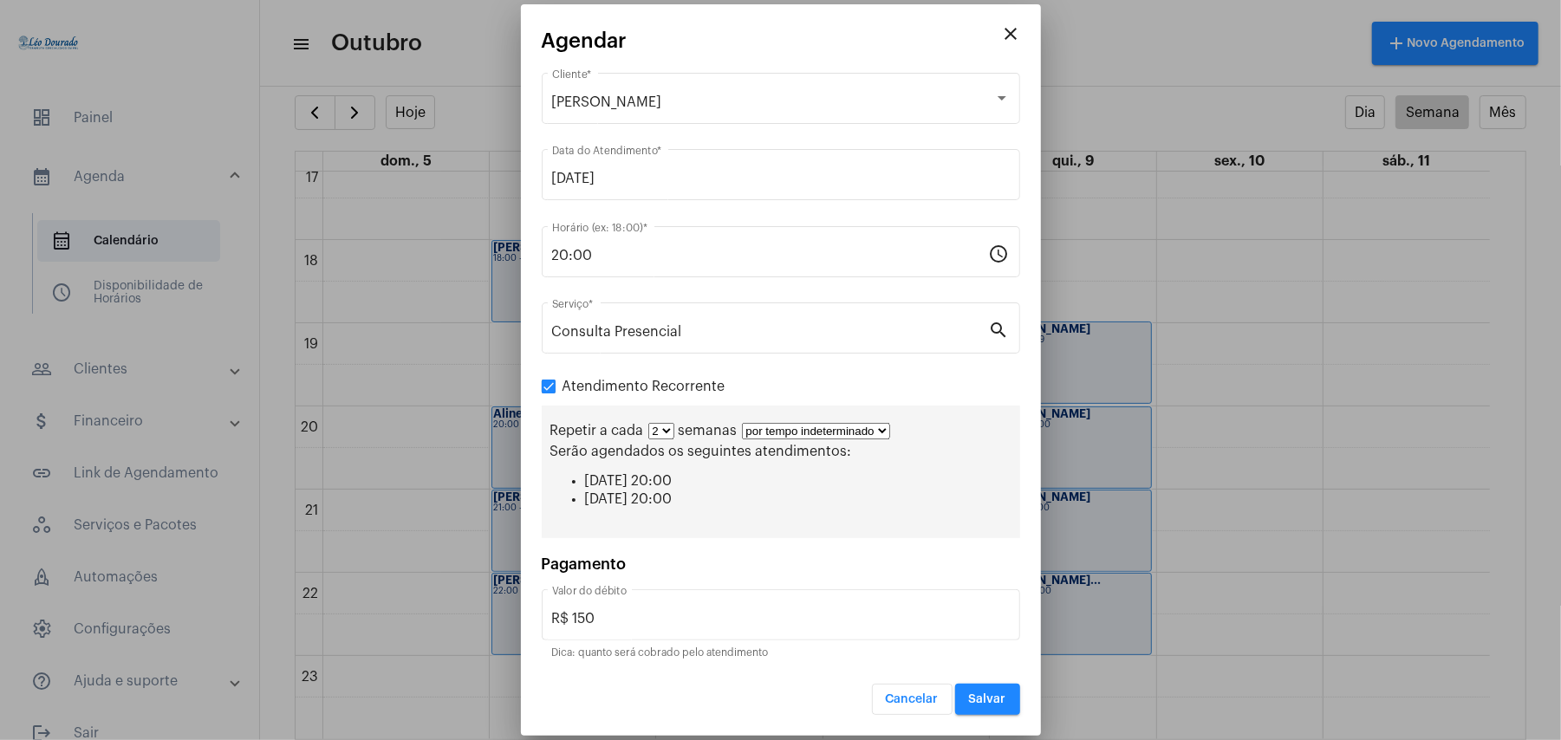
click at [743, 423] on select "por mais 1 vez por mais 2 vezes por mais 3 vezes por mais 4 vezes por mais 5 ve…" at bounding box center [816, 431] width 148 height 16
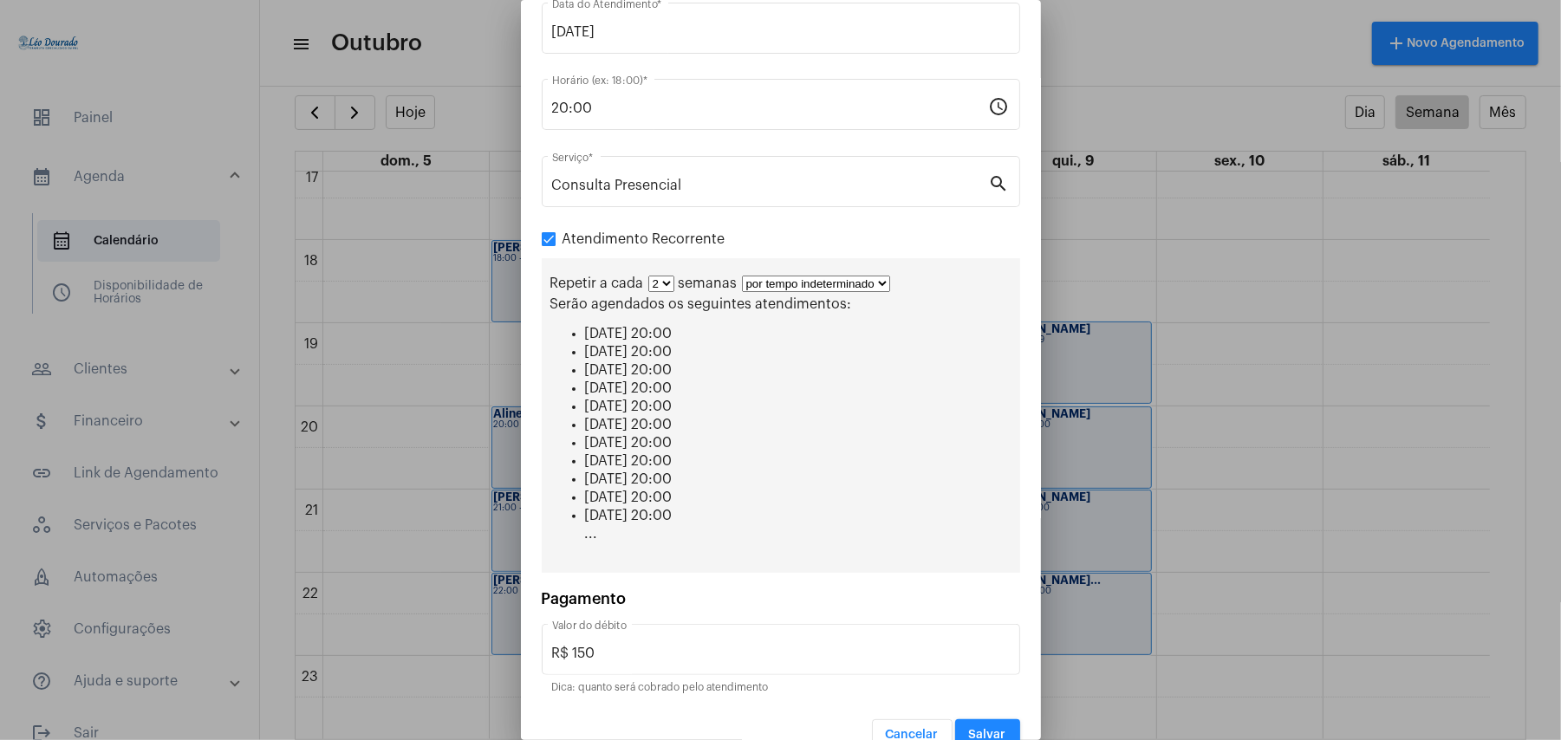
scroll to position [165, 0]
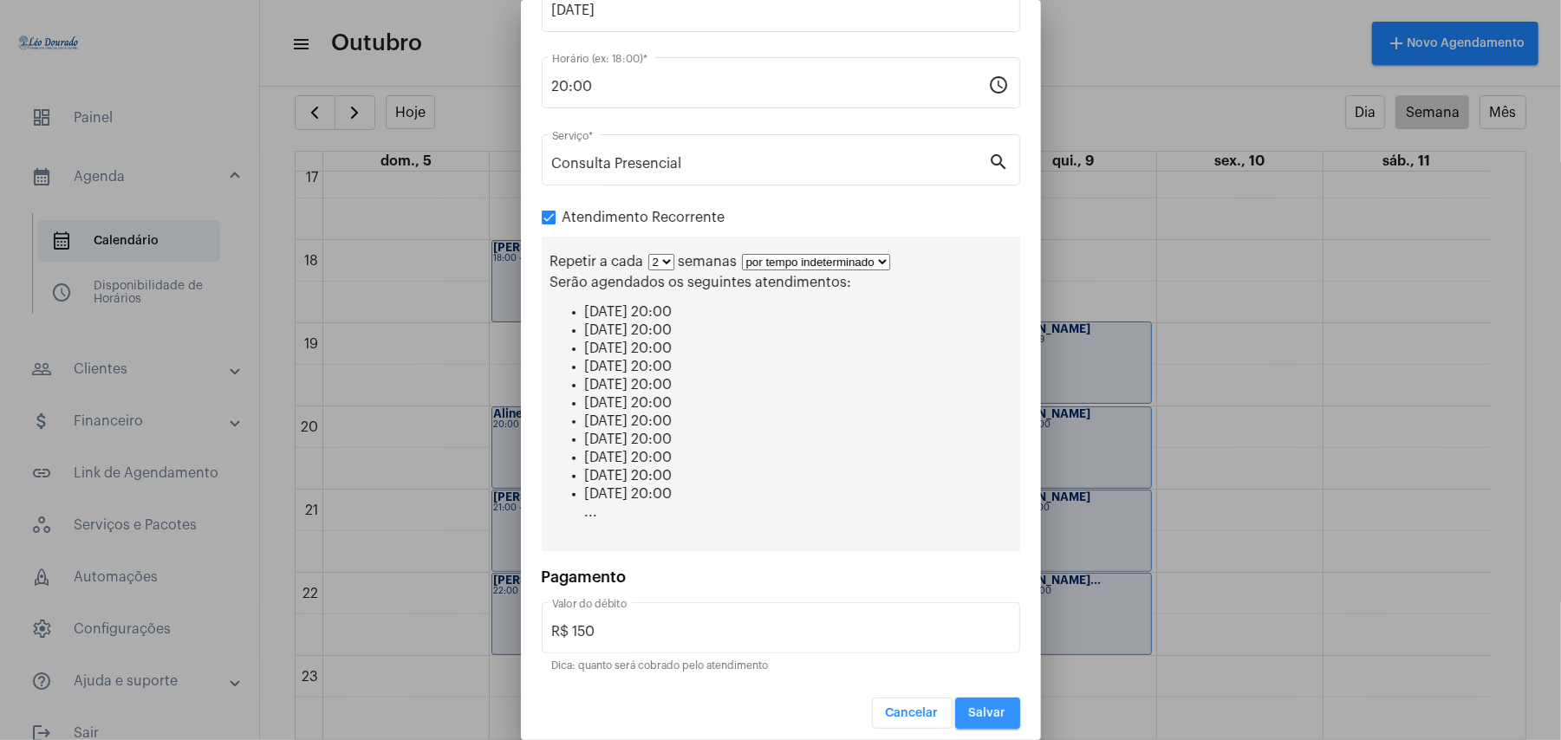
click at [975, 707] on span "Salvar" at bounding box center [987, 713] width 37 height 12
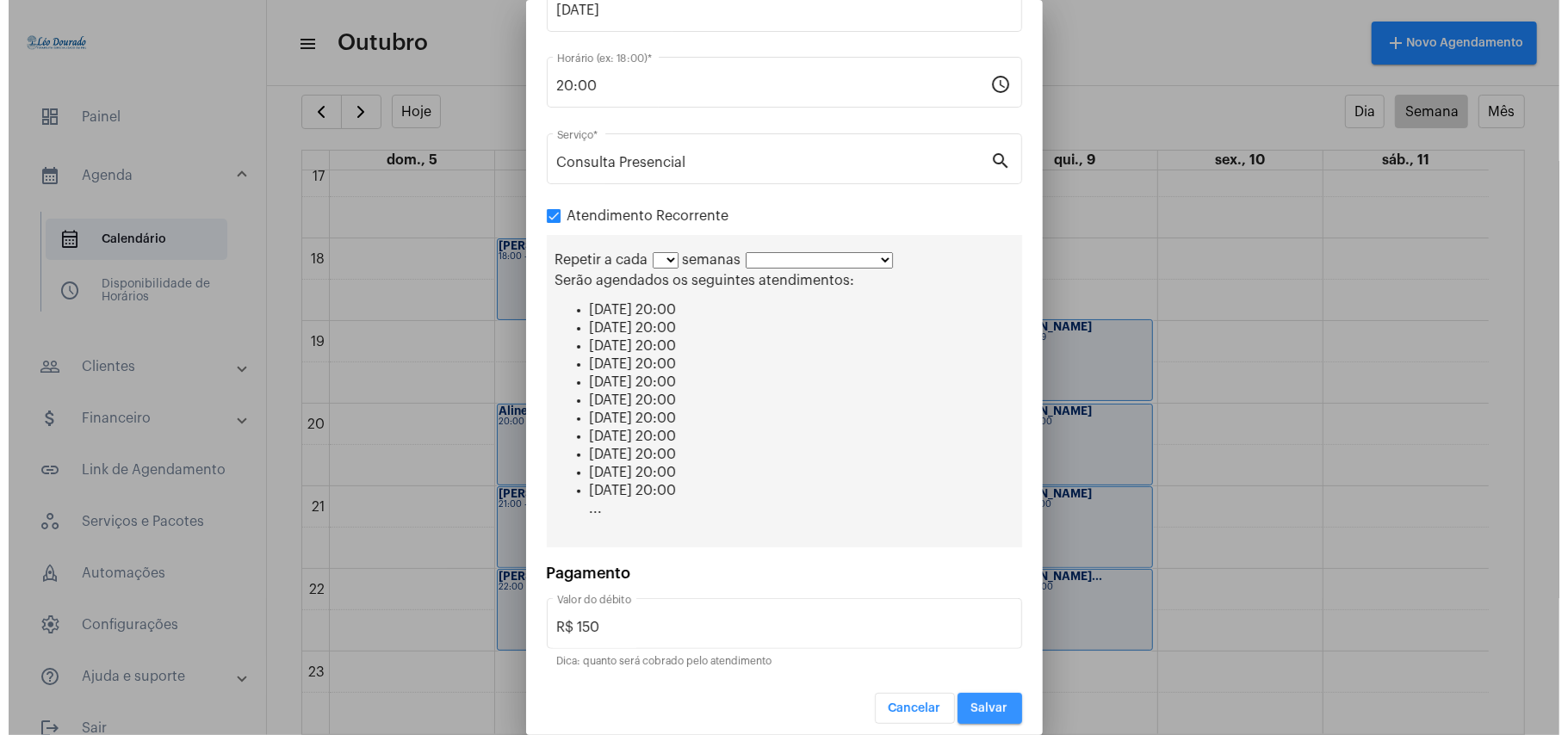
scroll to position [0, 0]
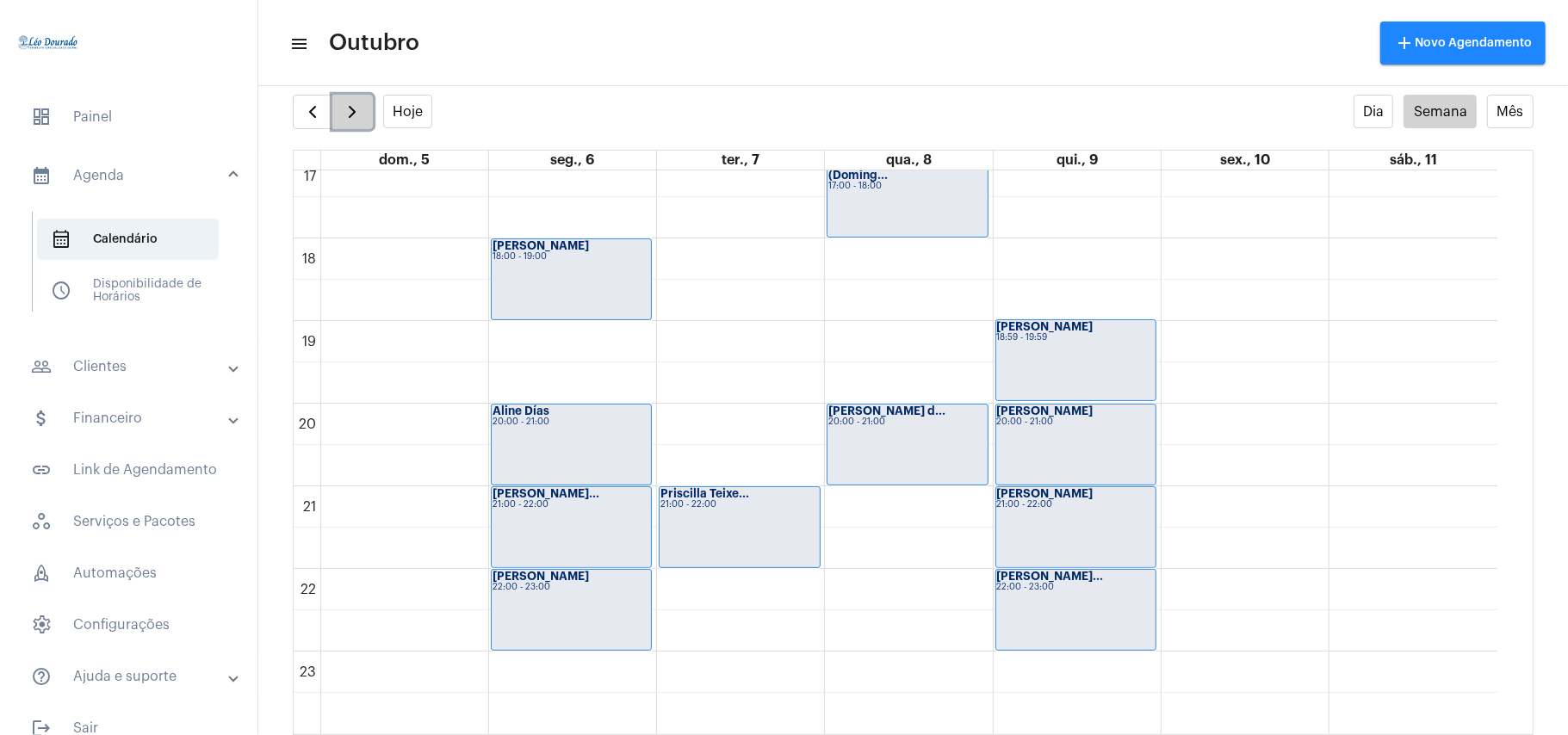
click at [359, 106] on span "button" at bounding box center [352, 111] width 21 height 21
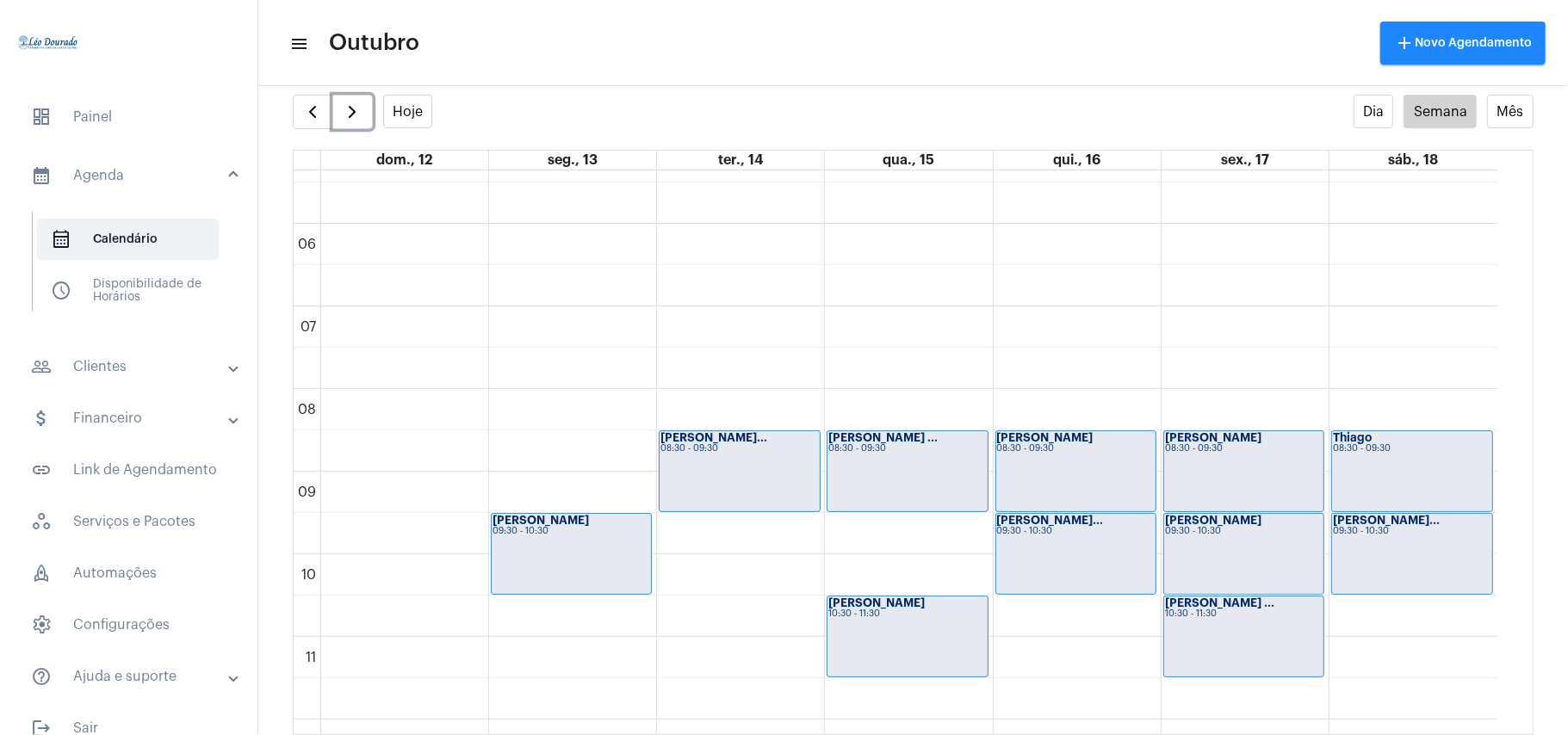
scroll to position [573, 0]
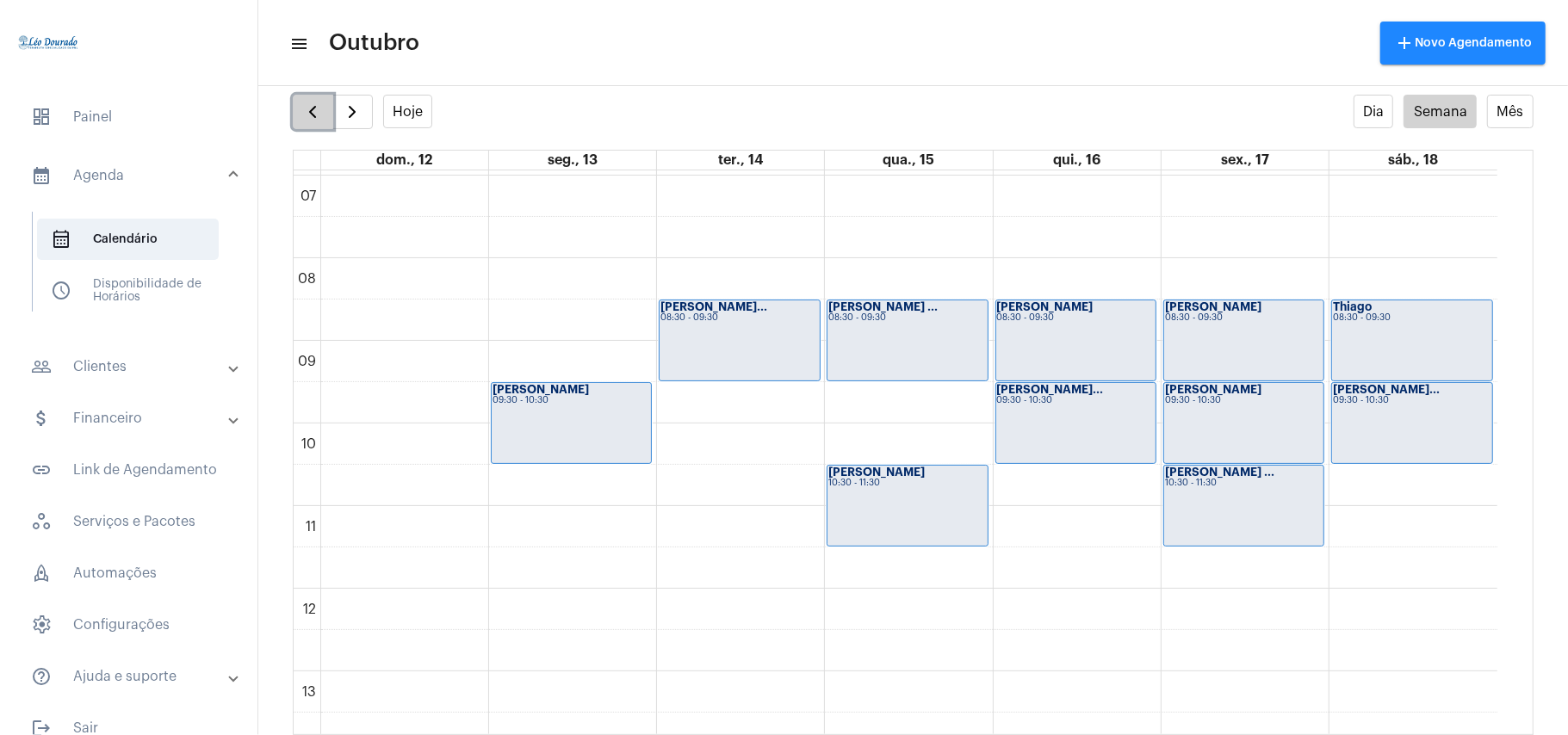
click at [305, 114] on span "button" at bounding box center [312, 111] width 21 height 21
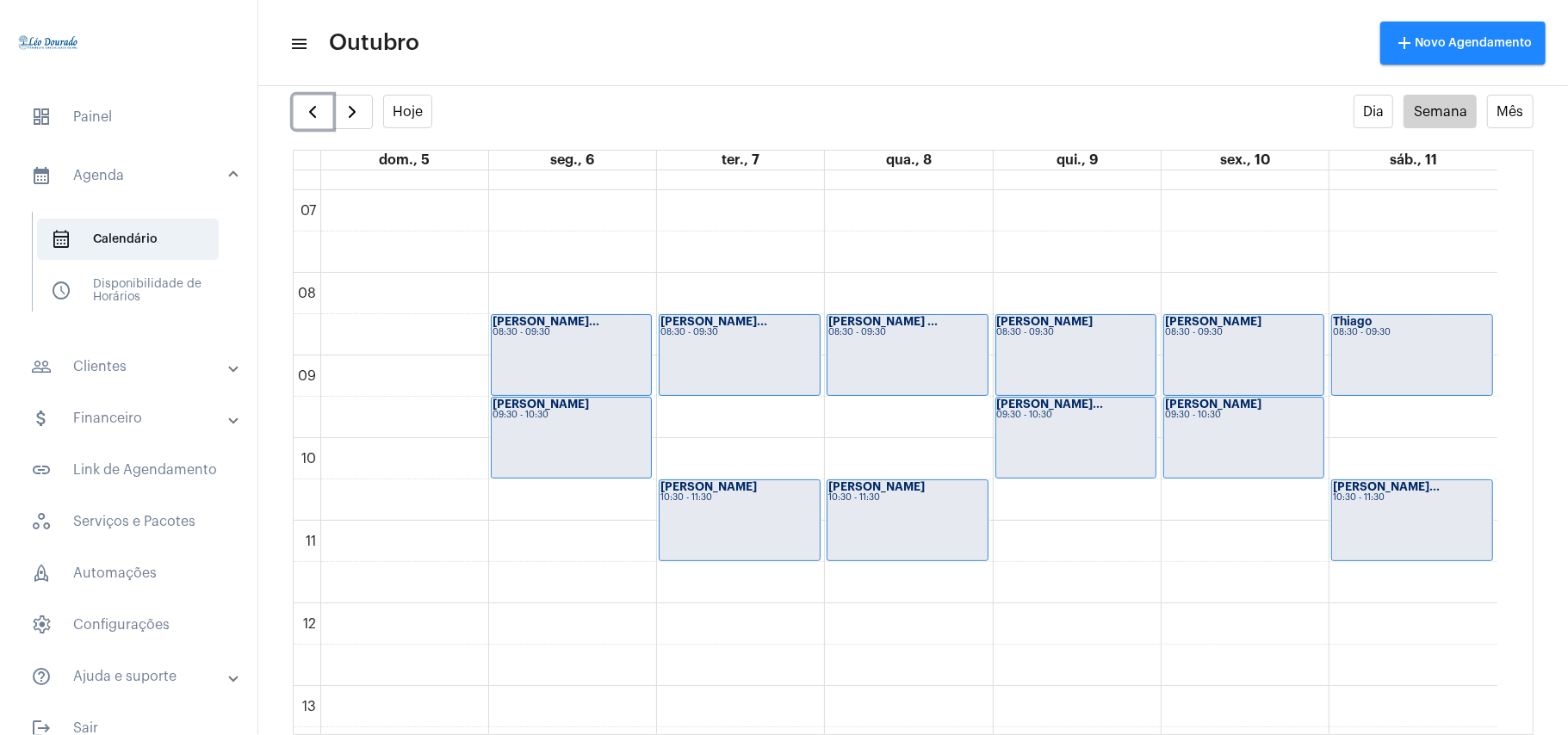
scroll to position [726, 0]
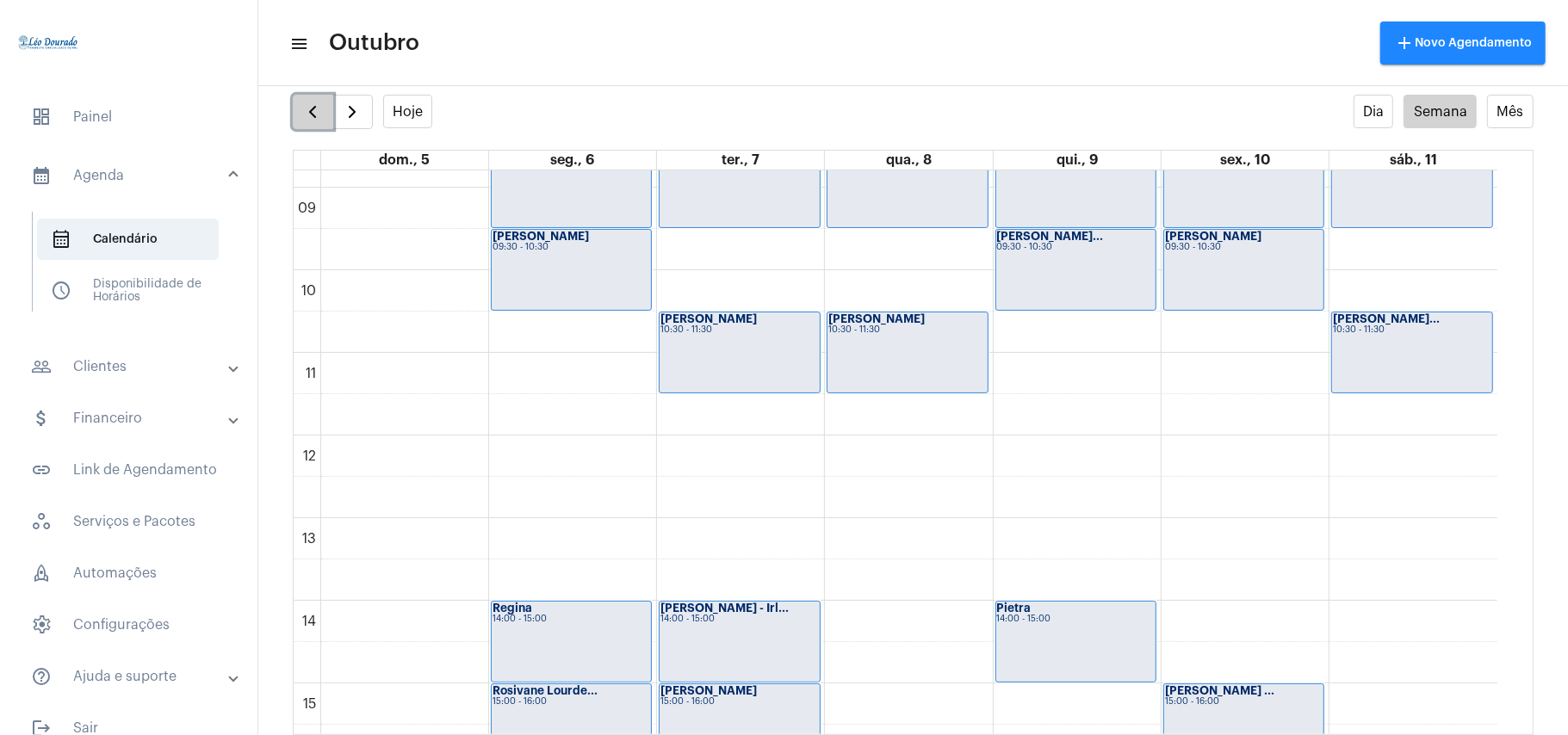
click at [322, 124] on button "button" at bounding box center [313, 111] width 41 height 35
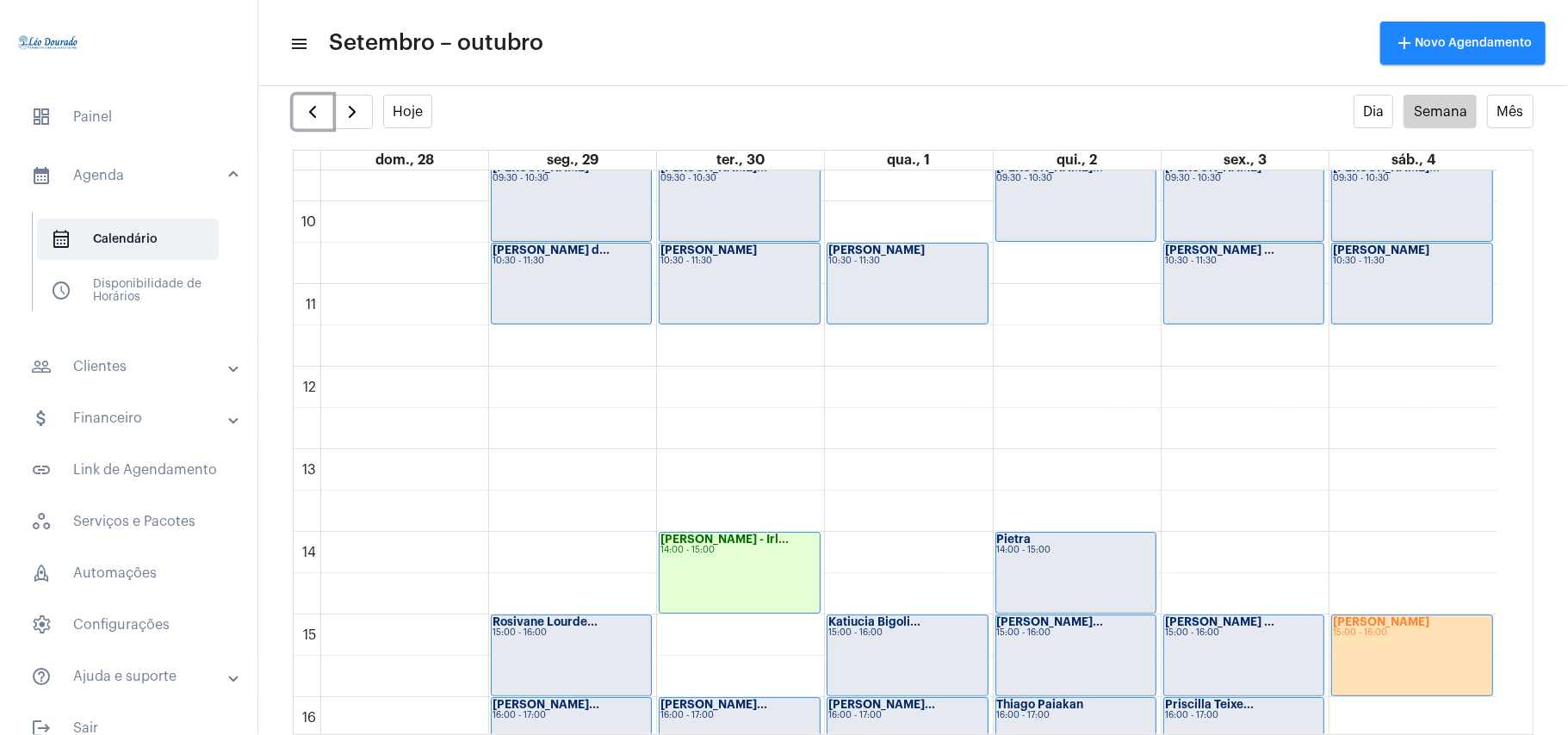
scroll to position [613, 0]
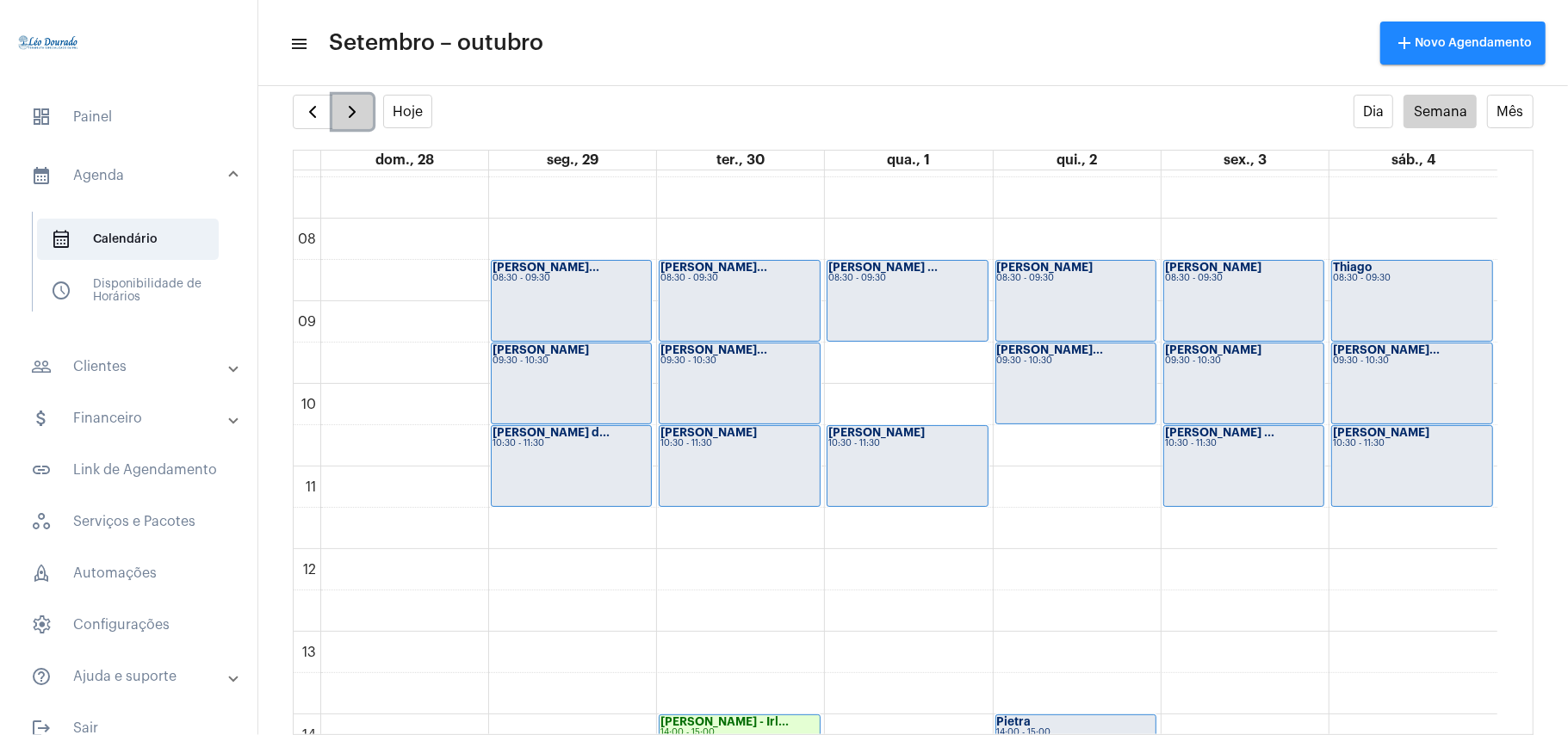
click at [358, 111] on span "button" at bounding box center [352, 111] width 21 height 21
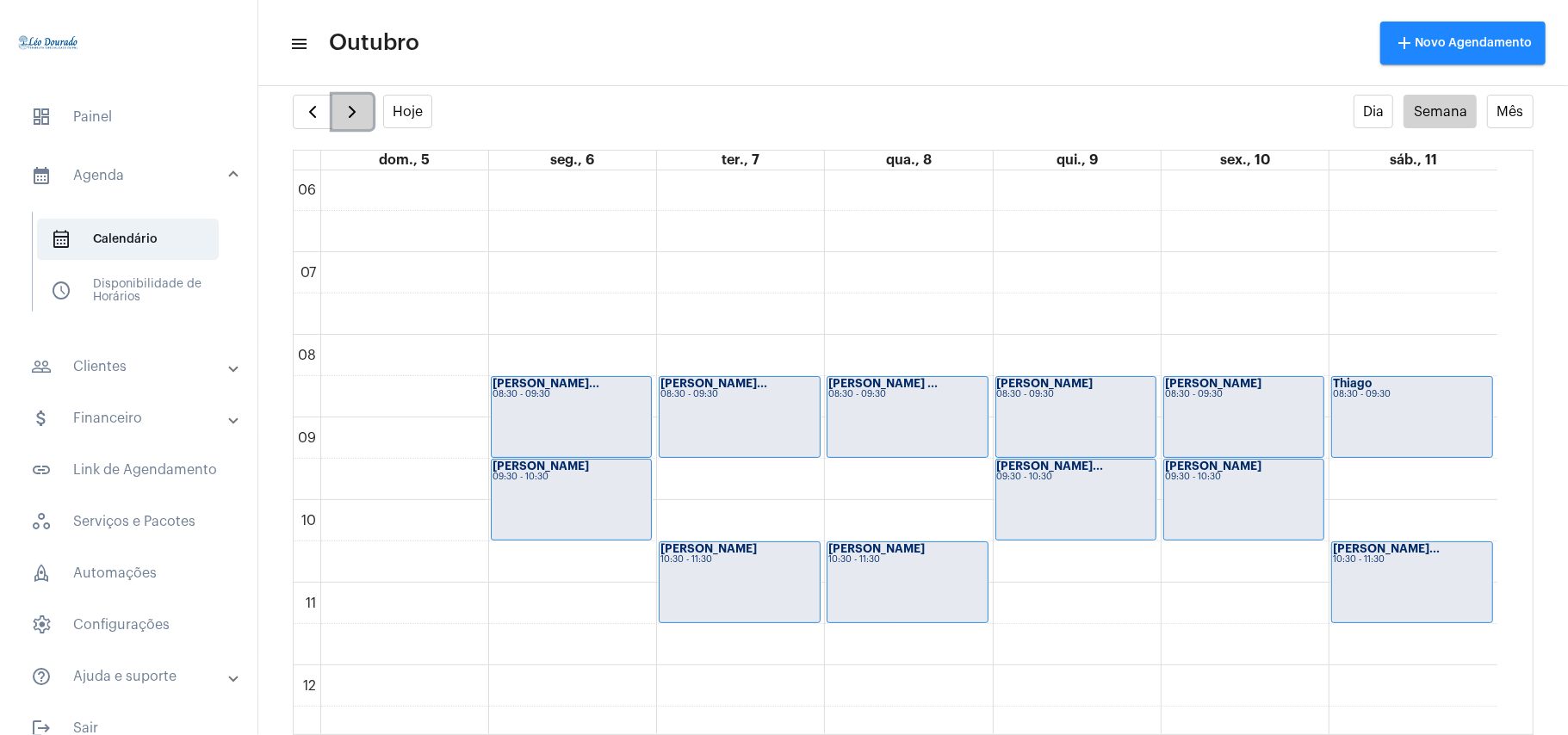
click at [358, 111] on span "button" at bounding box center [352, 111] width 21 height 21
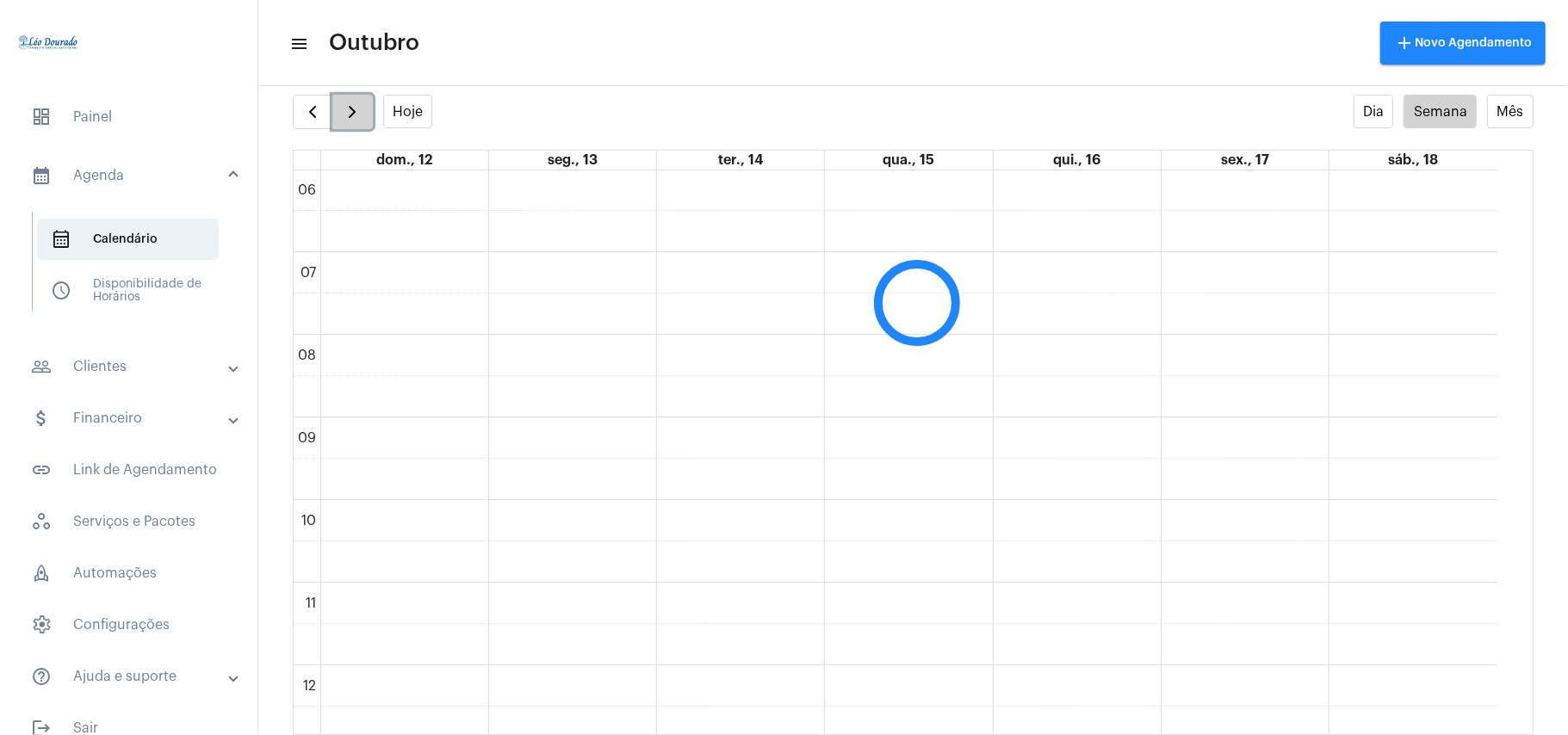
scroll to position [498, 0]
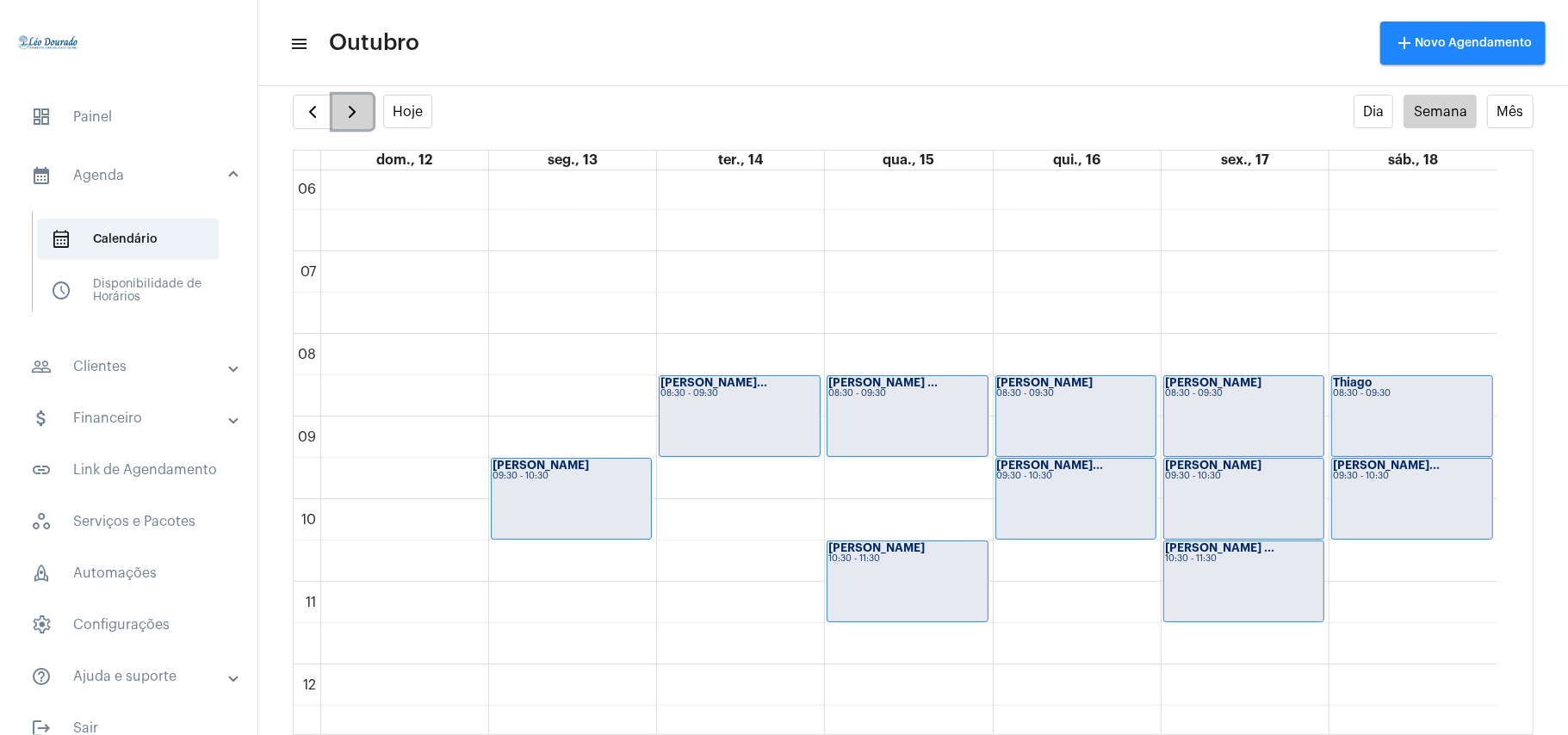
click at [358, 111] on span "button" at bounding box center [352, 111] width 21 height 21
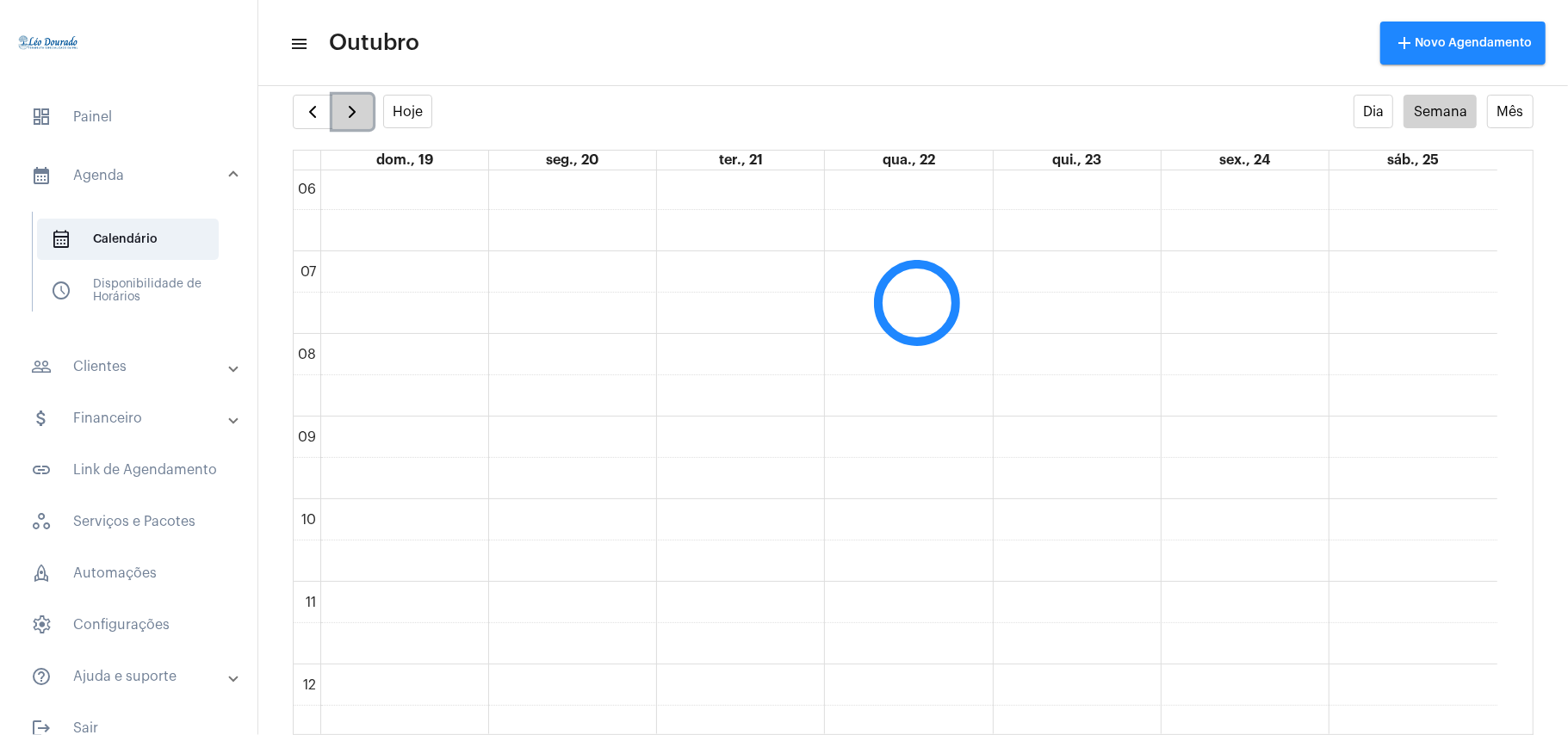
scroll to position [497, 0]
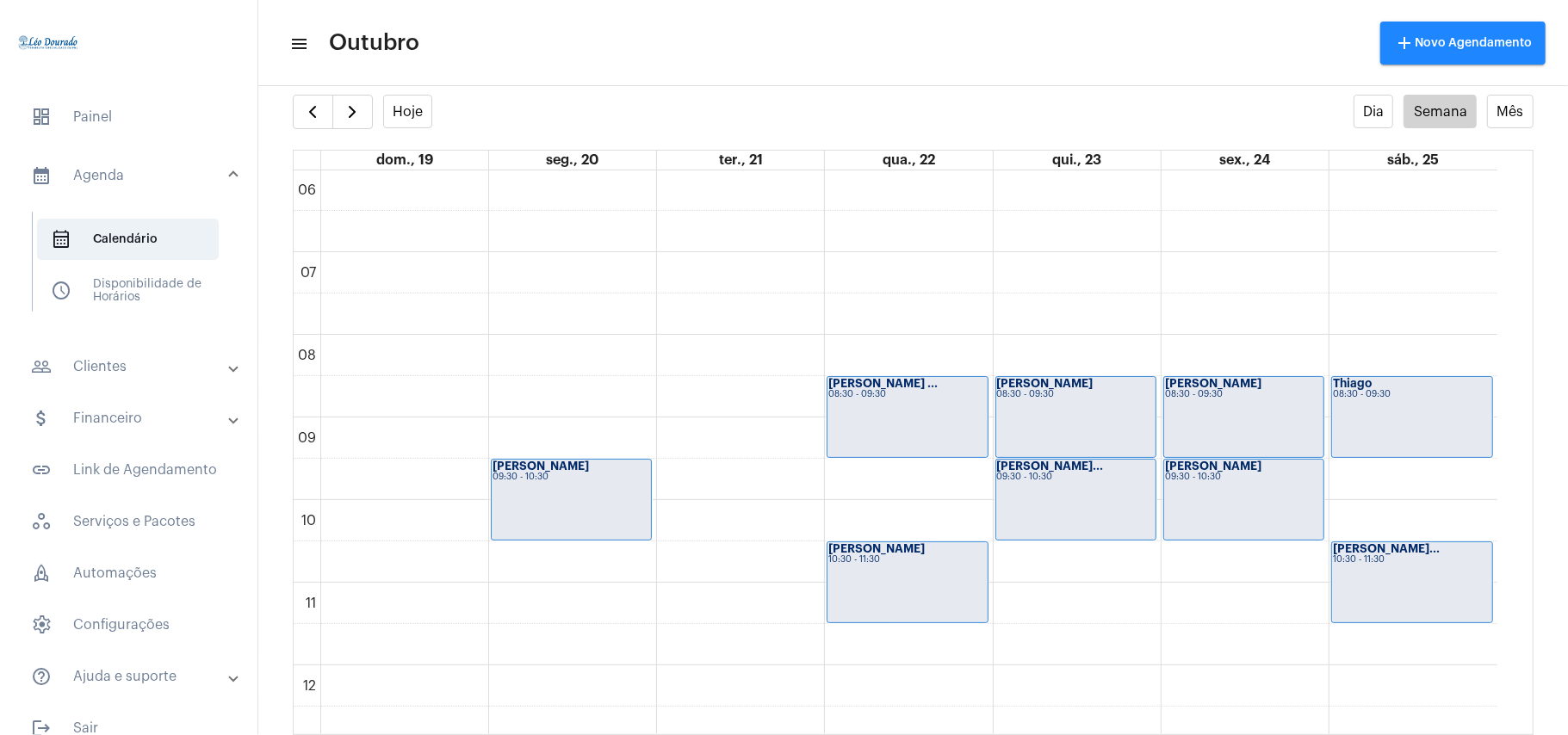
click at [776, 19] on mat-toolbar-row "menu Outubro add Novo Agendamento" at bounding box center [913, 43] width 1310 height 55
click at [348, 108] on span "button" at bounding box center [352, 111] width 21 height 21
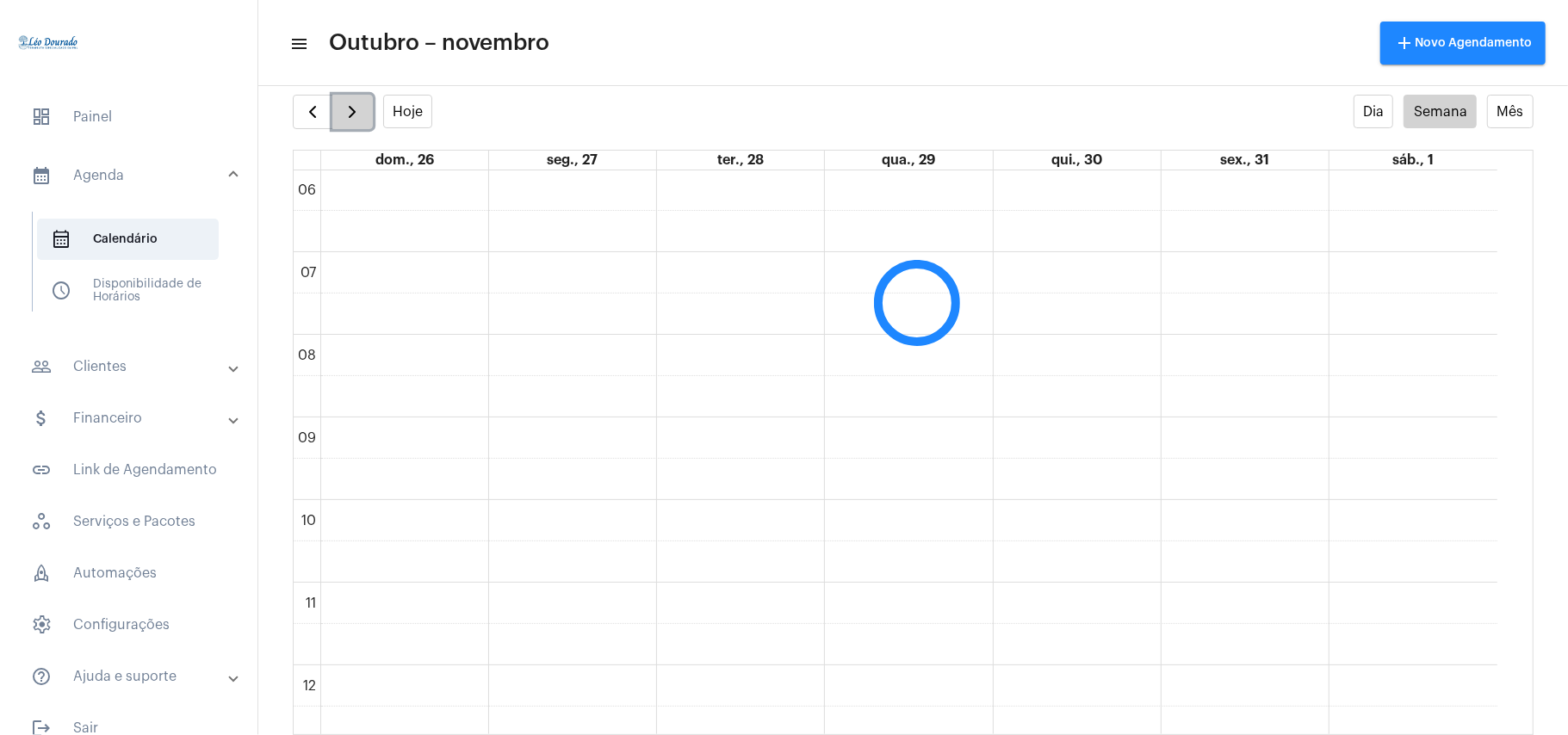
scroll to position [498, 0]
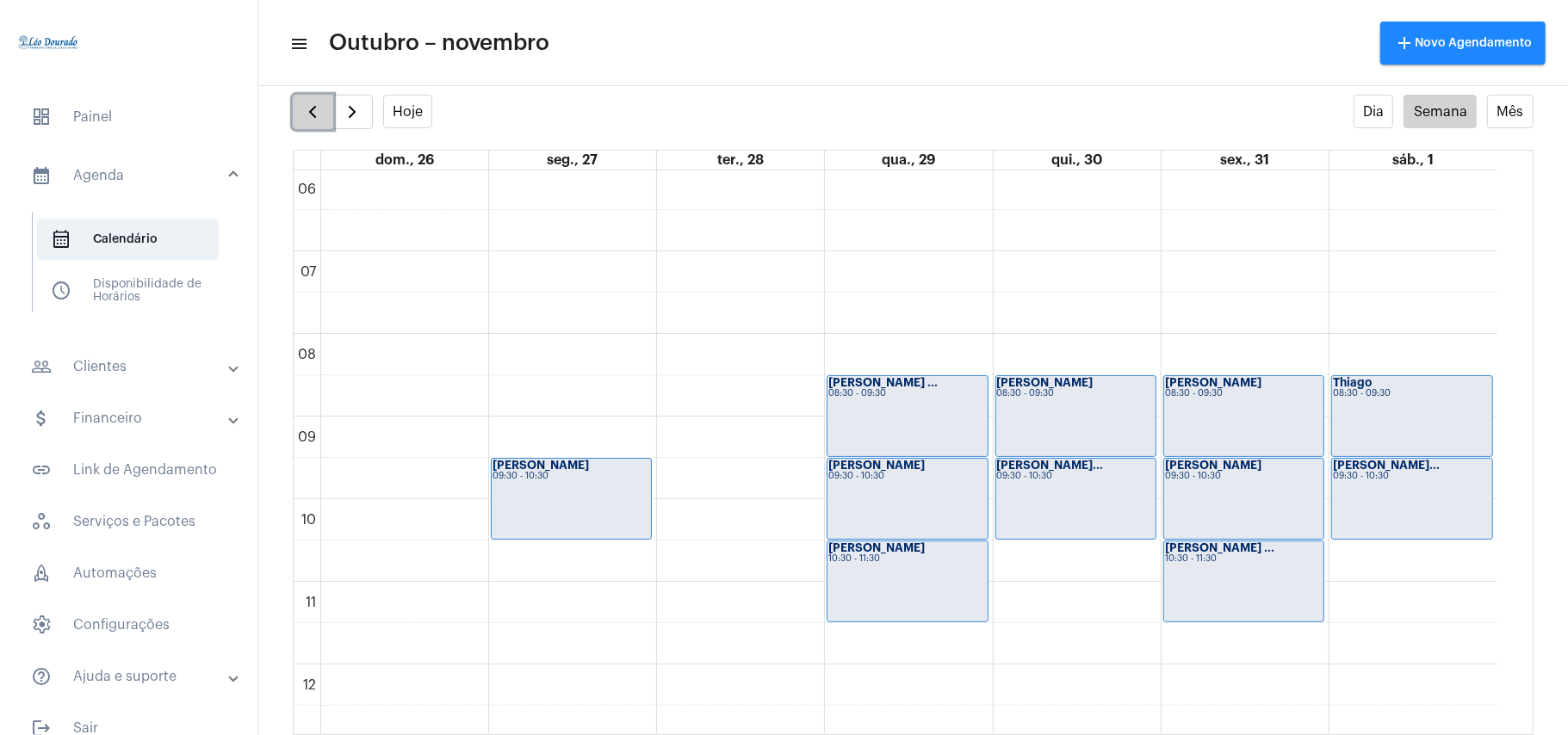
click at [325, 111] on button "button" at bounding box center [313, 111] width 41 height 35
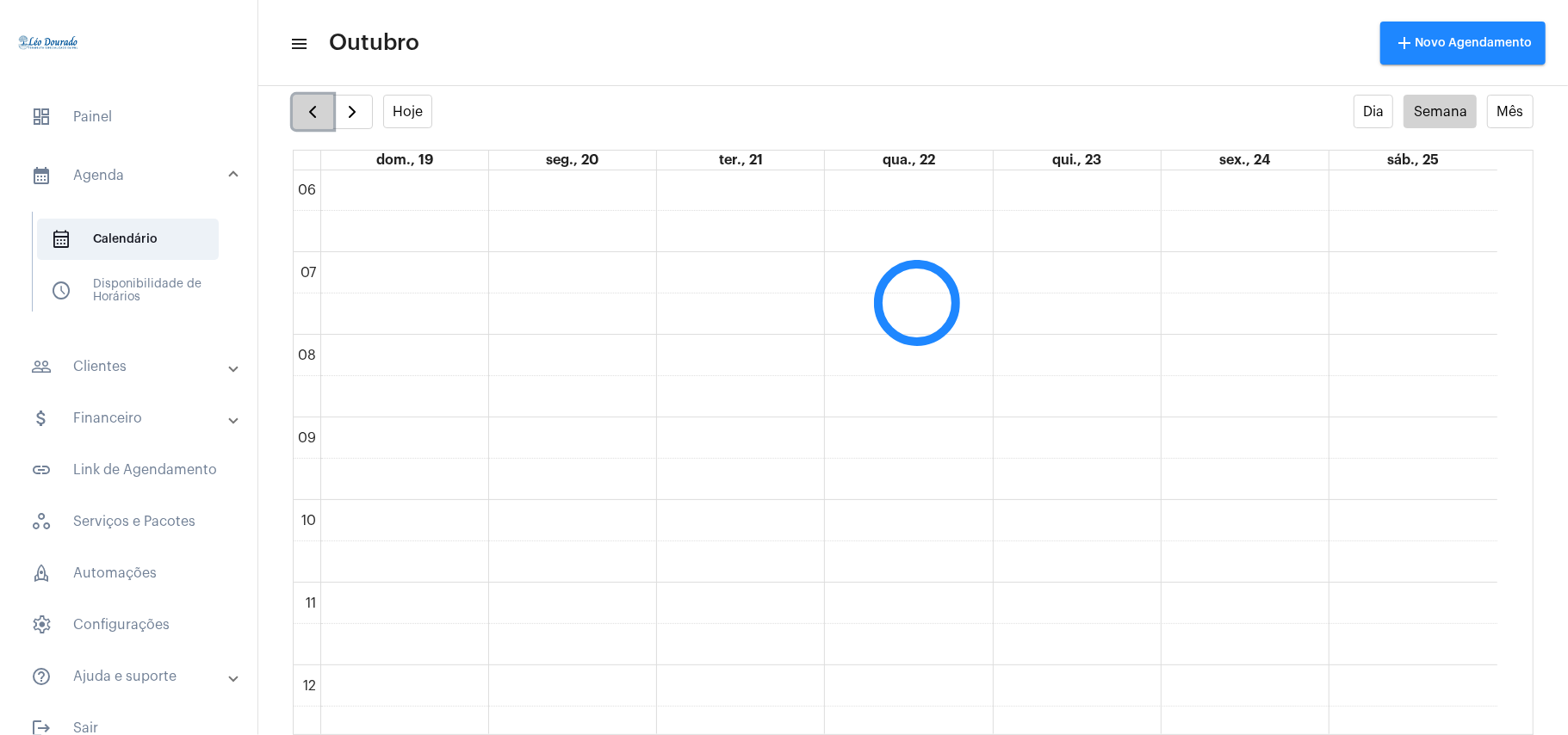
click at [325, 111] on button "button" at bounding box center [313, 111] width 41 height 35
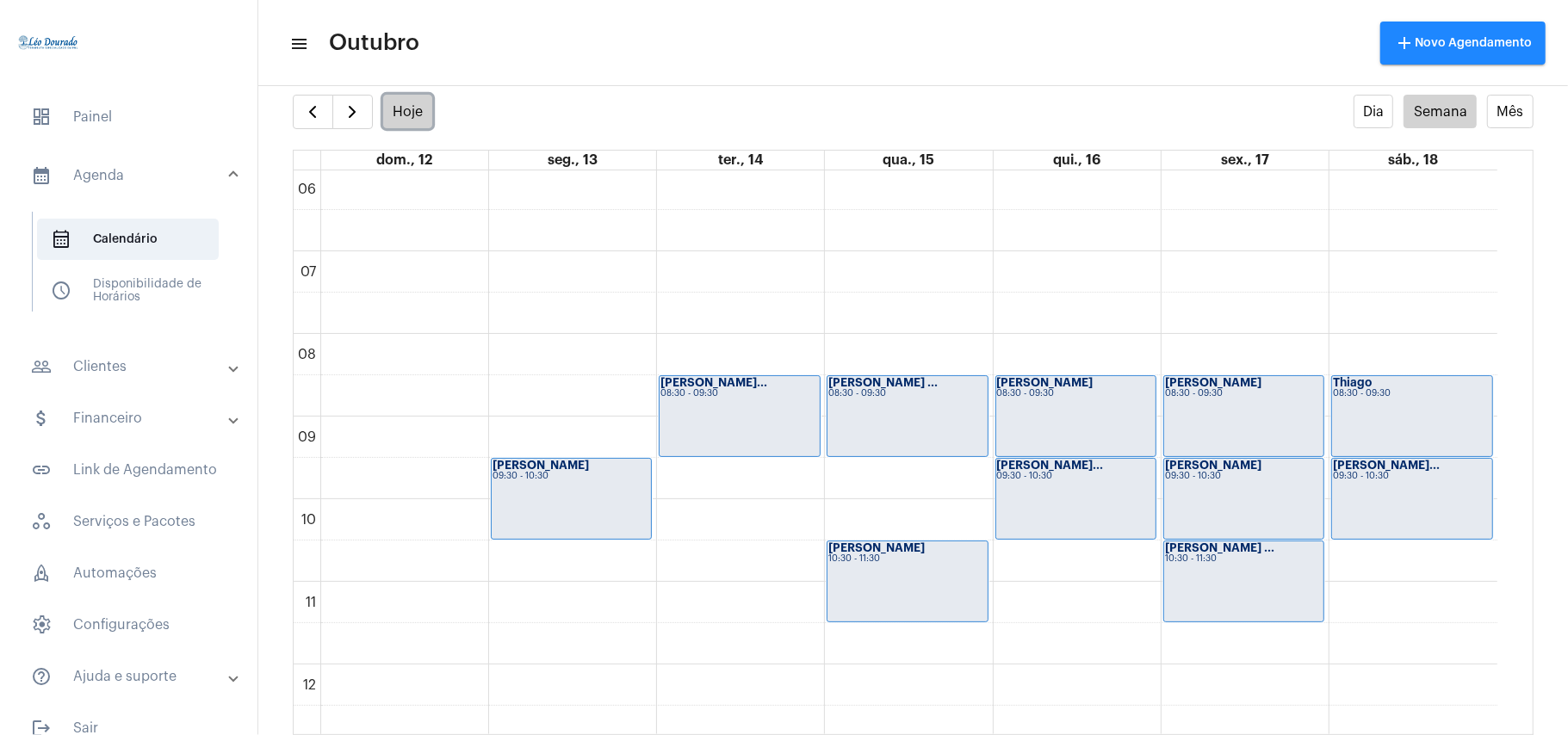
click at [410, 114] on button "Hoje" at bounding box center [408, 111] width 50 height 34
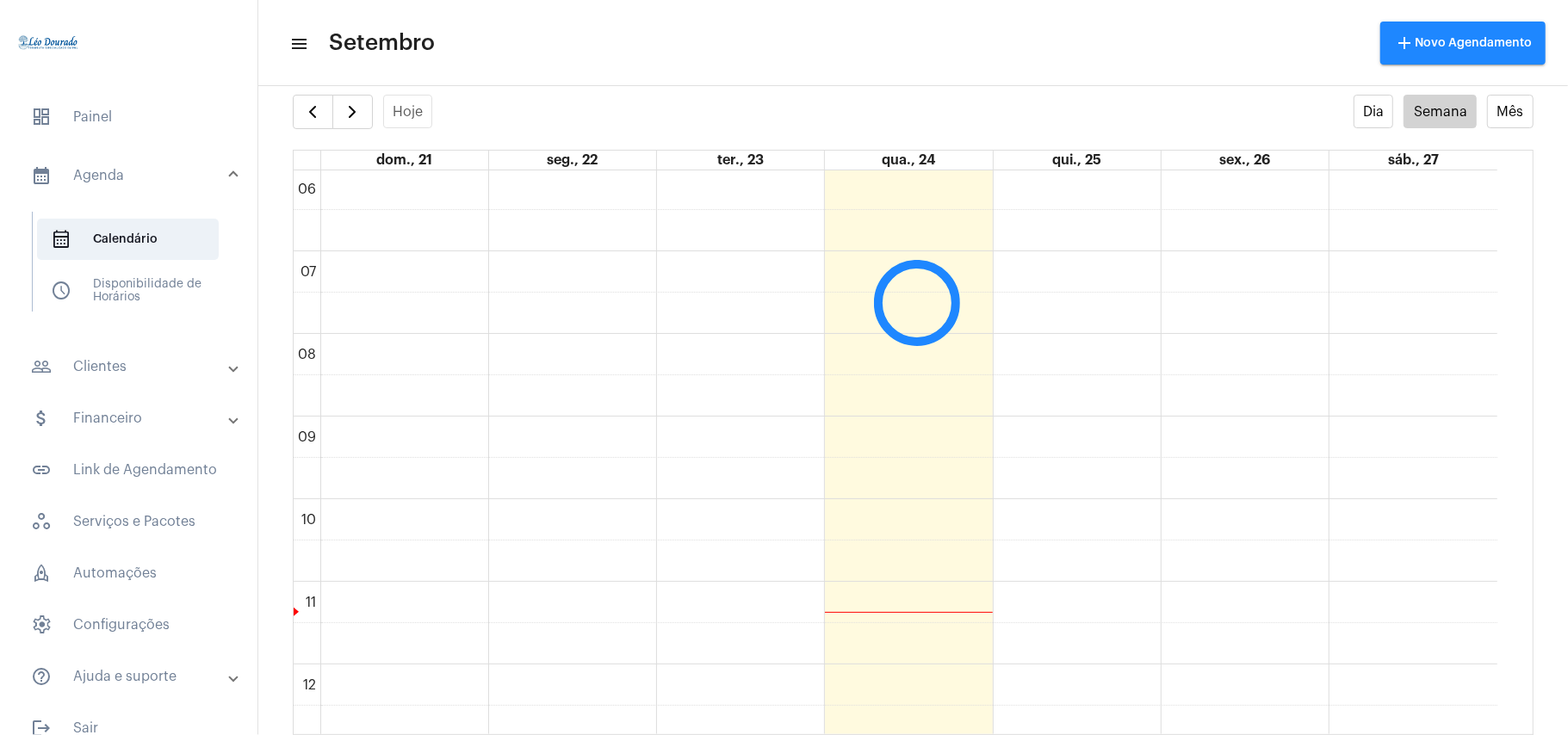
scroll to position [497, 0]
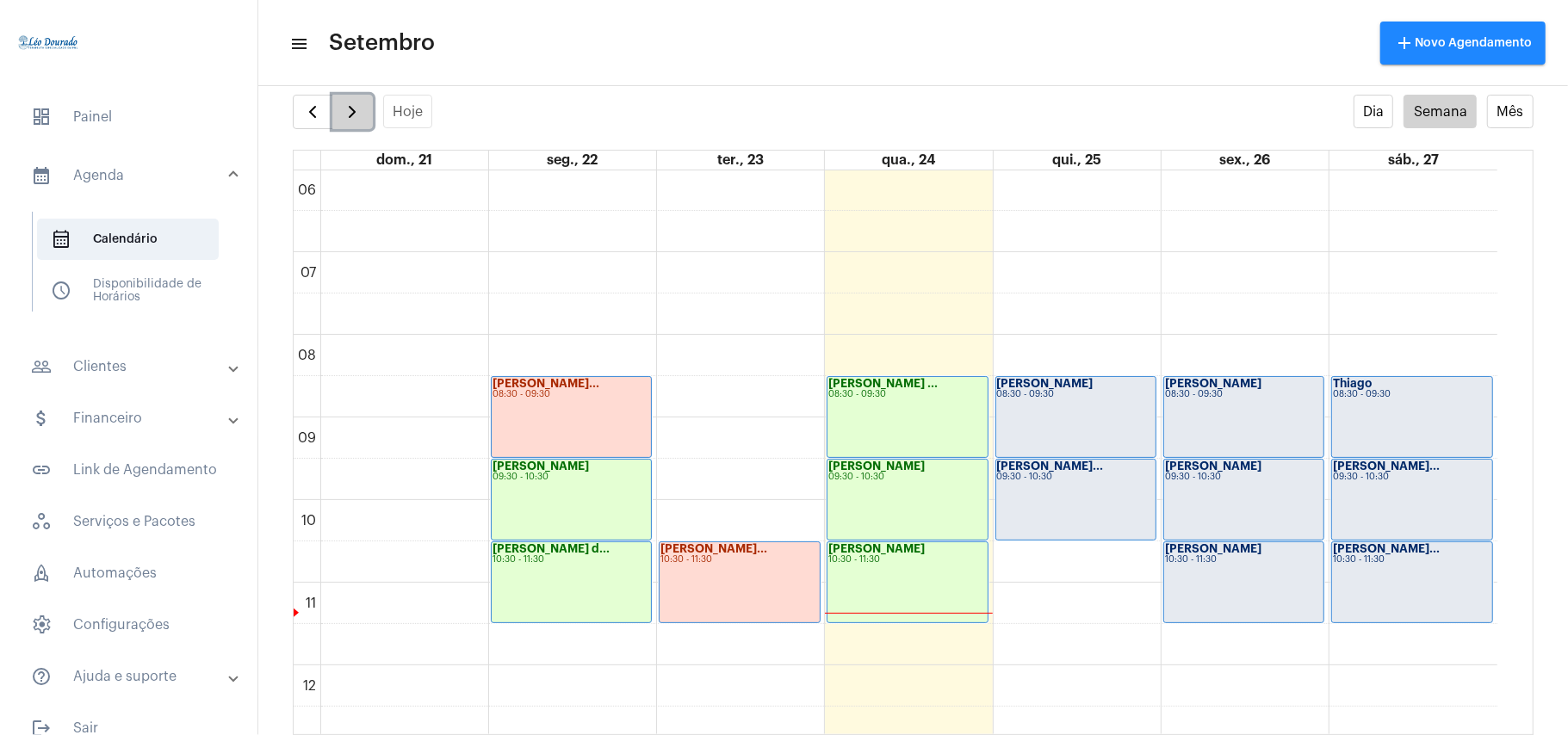
click at [359, 115] on span "button" at bounding box center [352, 111] width 21 height 21
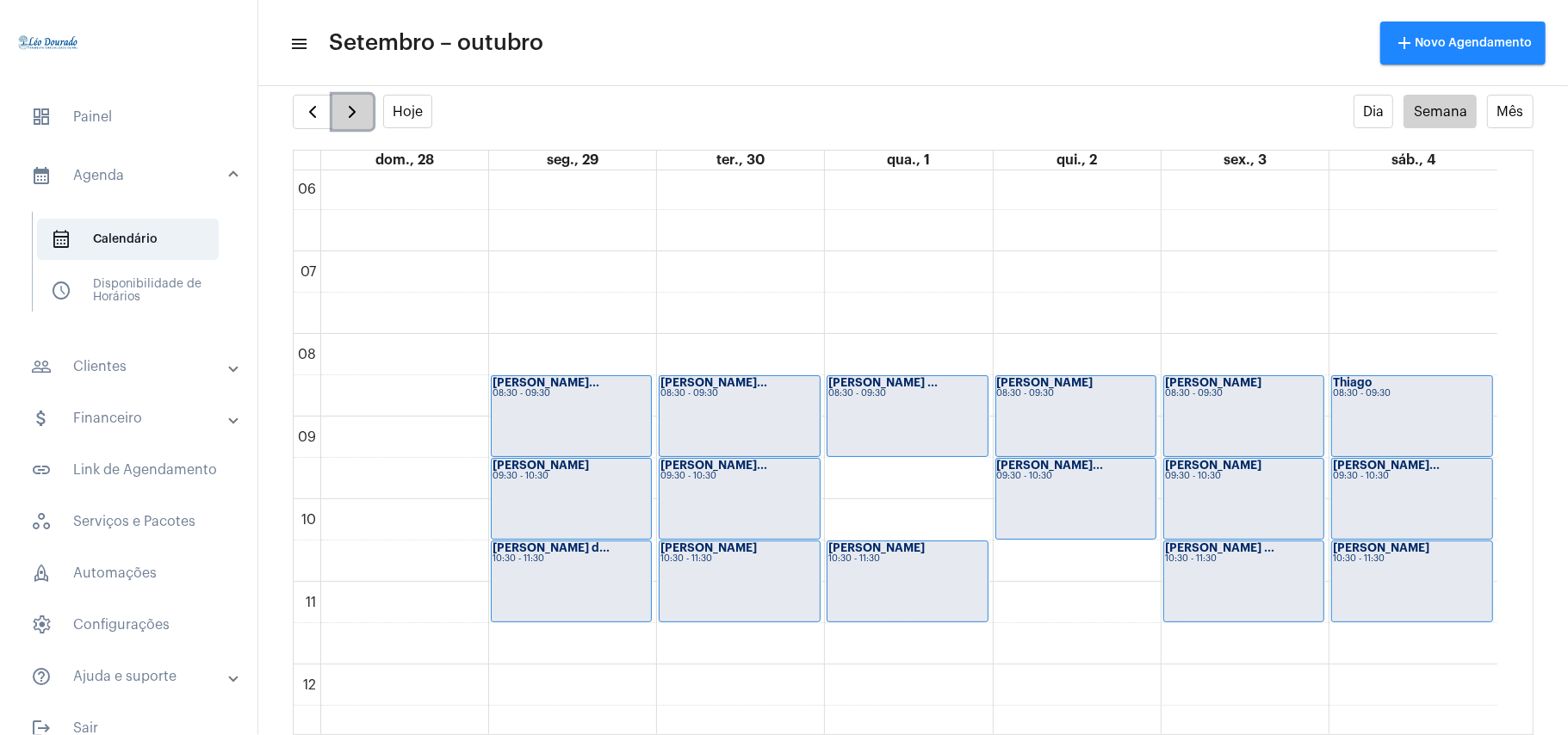
click at [360, 115] on span "button" at bounding box center [352, 111] width 21 height 21
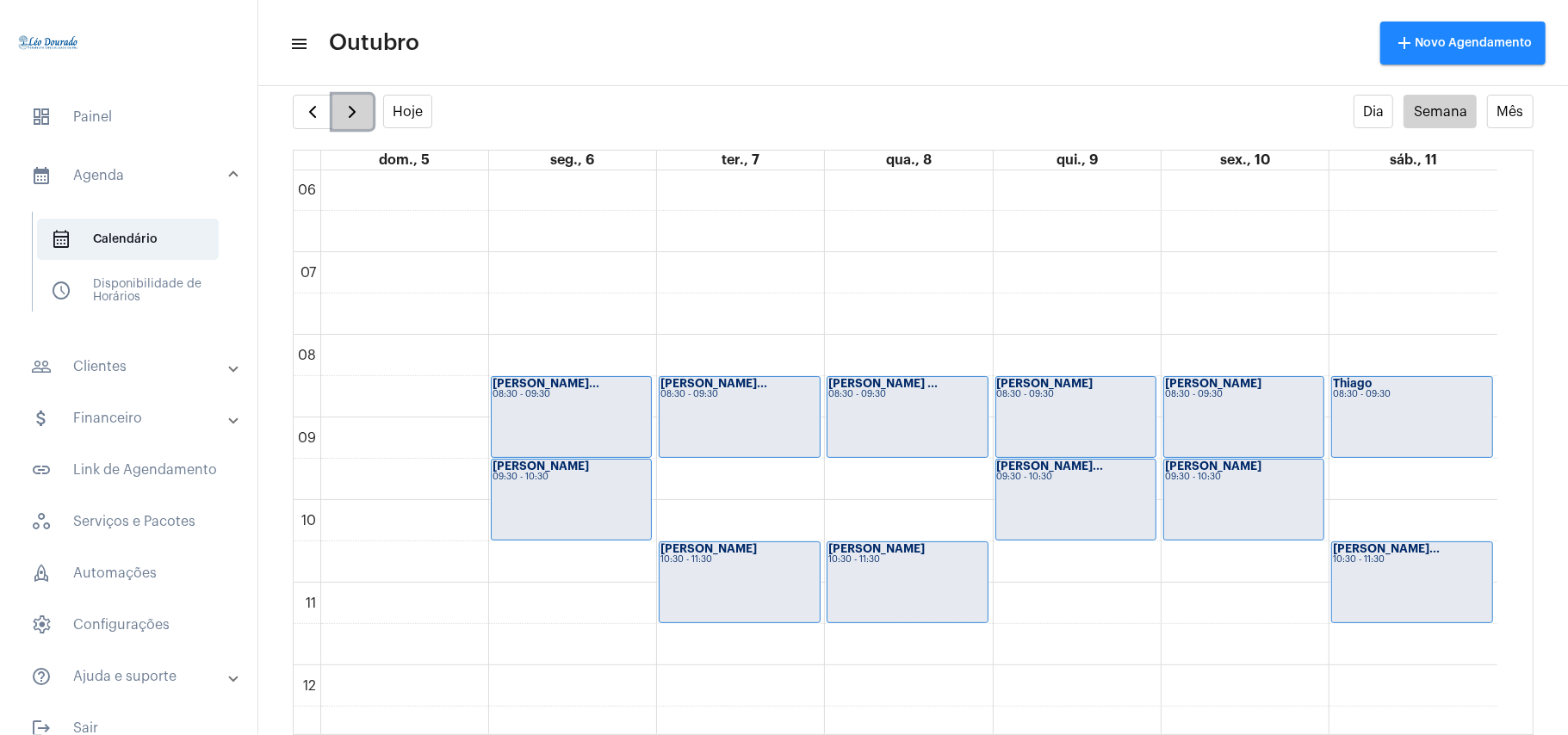
click at [356, 112] on span "button" at bounding box center [352, 111] width 21 height 21
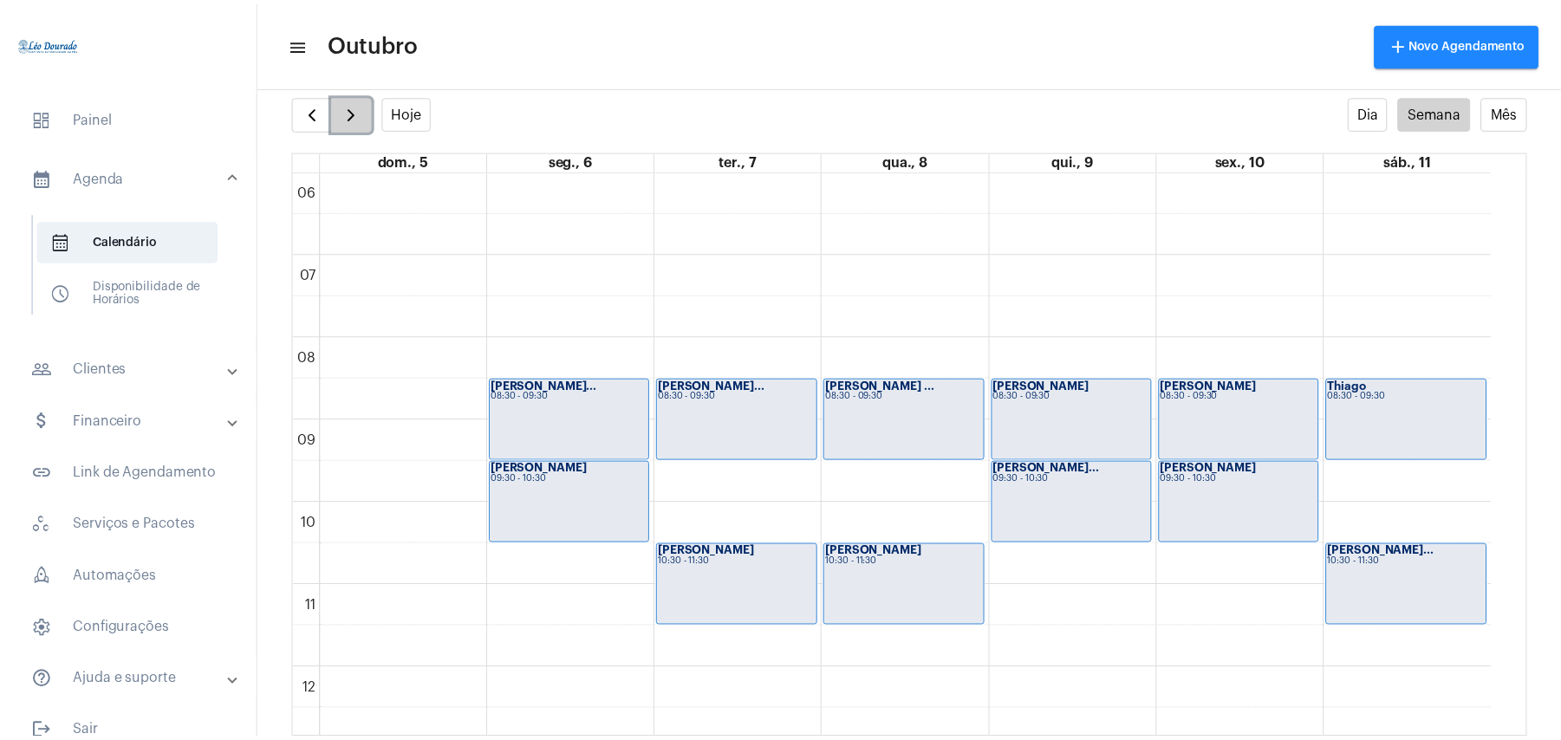
scroll to position [501, 0]
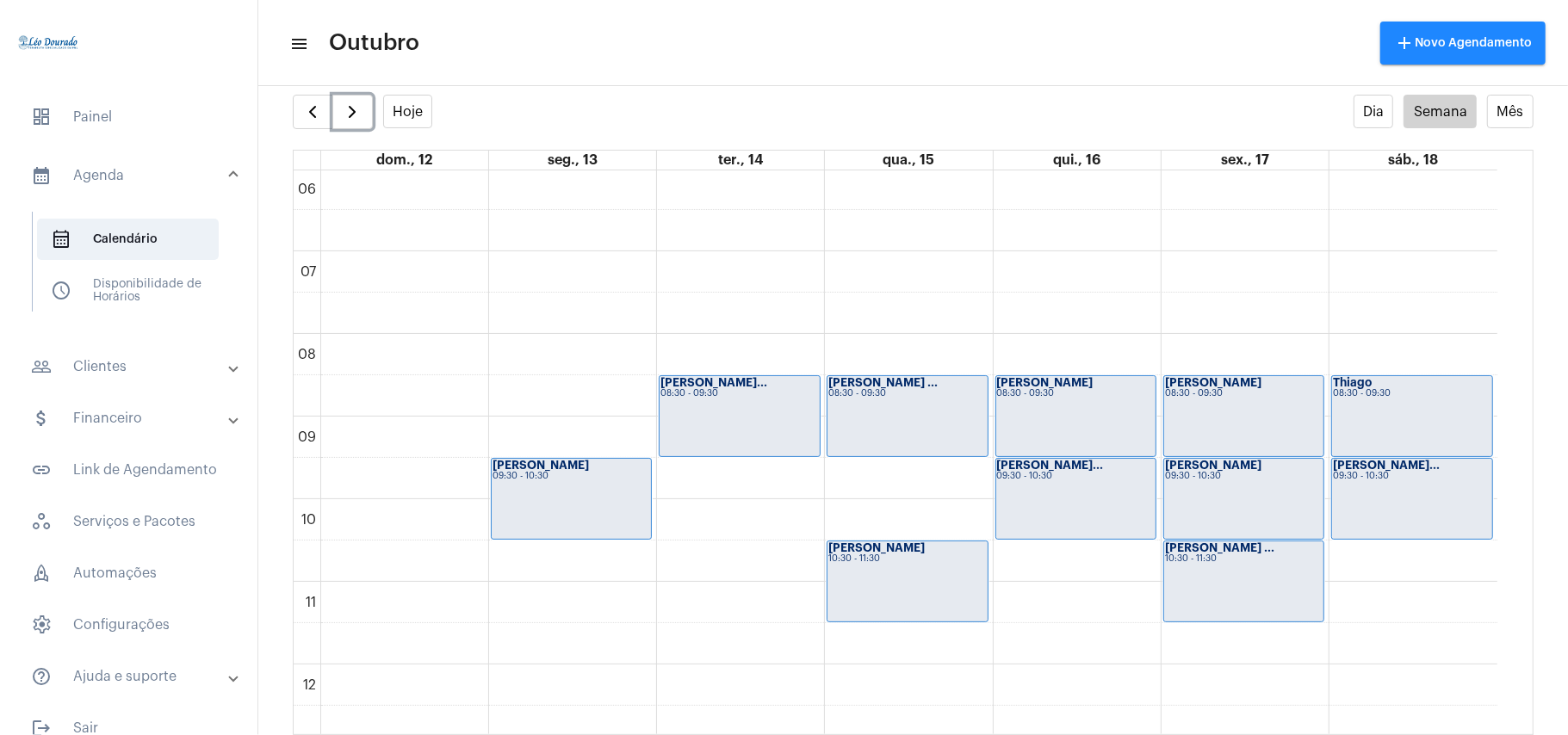
click at [584, 410] on div "00 01 02 03 04 05 06 07 08 09 10 11 12 13 14 15 16 17 18 19 20 21 22 23 Flávia …" at bounding box center [894, 664] width 1203 height 1983
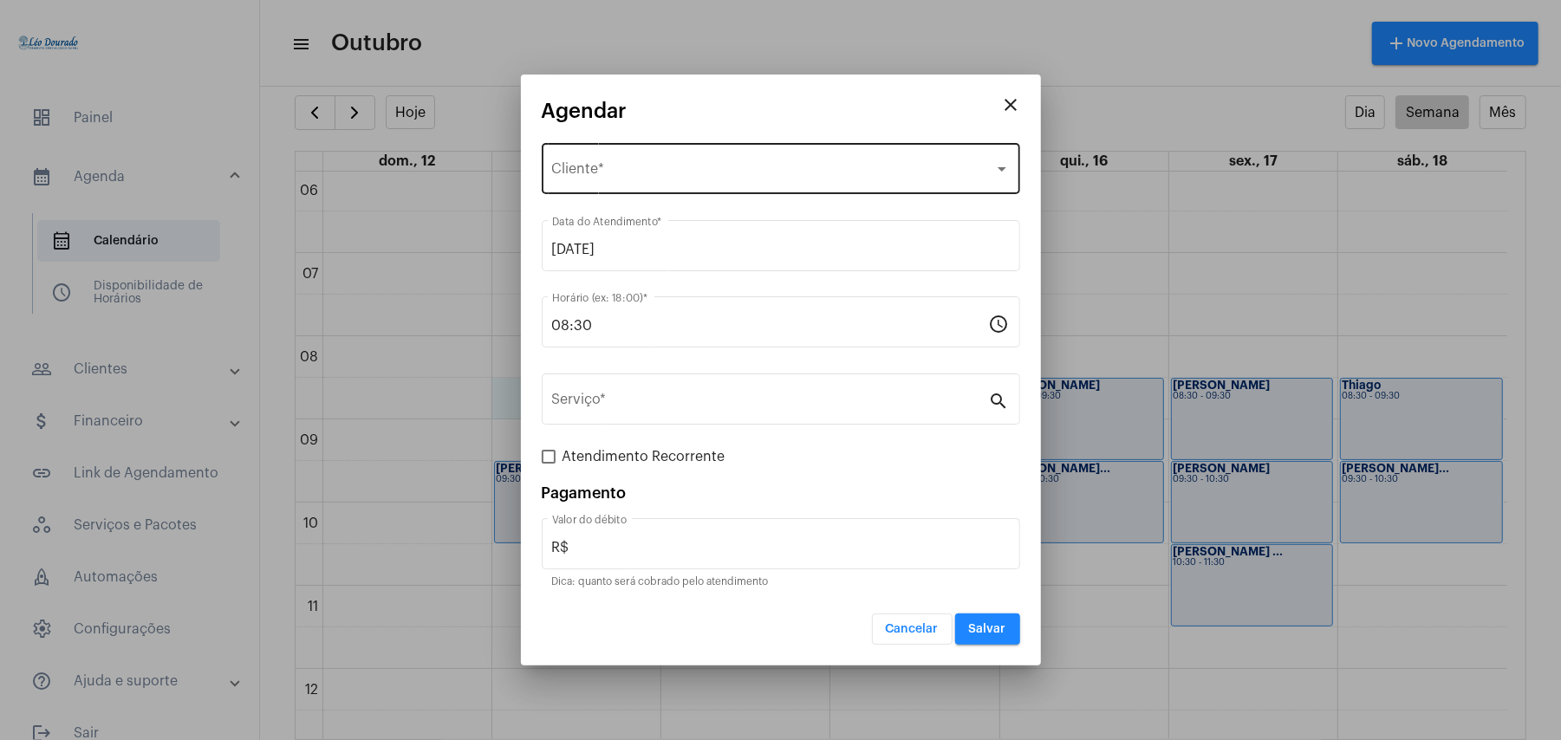
click at [617, 178] on span "Selecione o Cliente" at bounding box center [773, 173] width 442 height 16
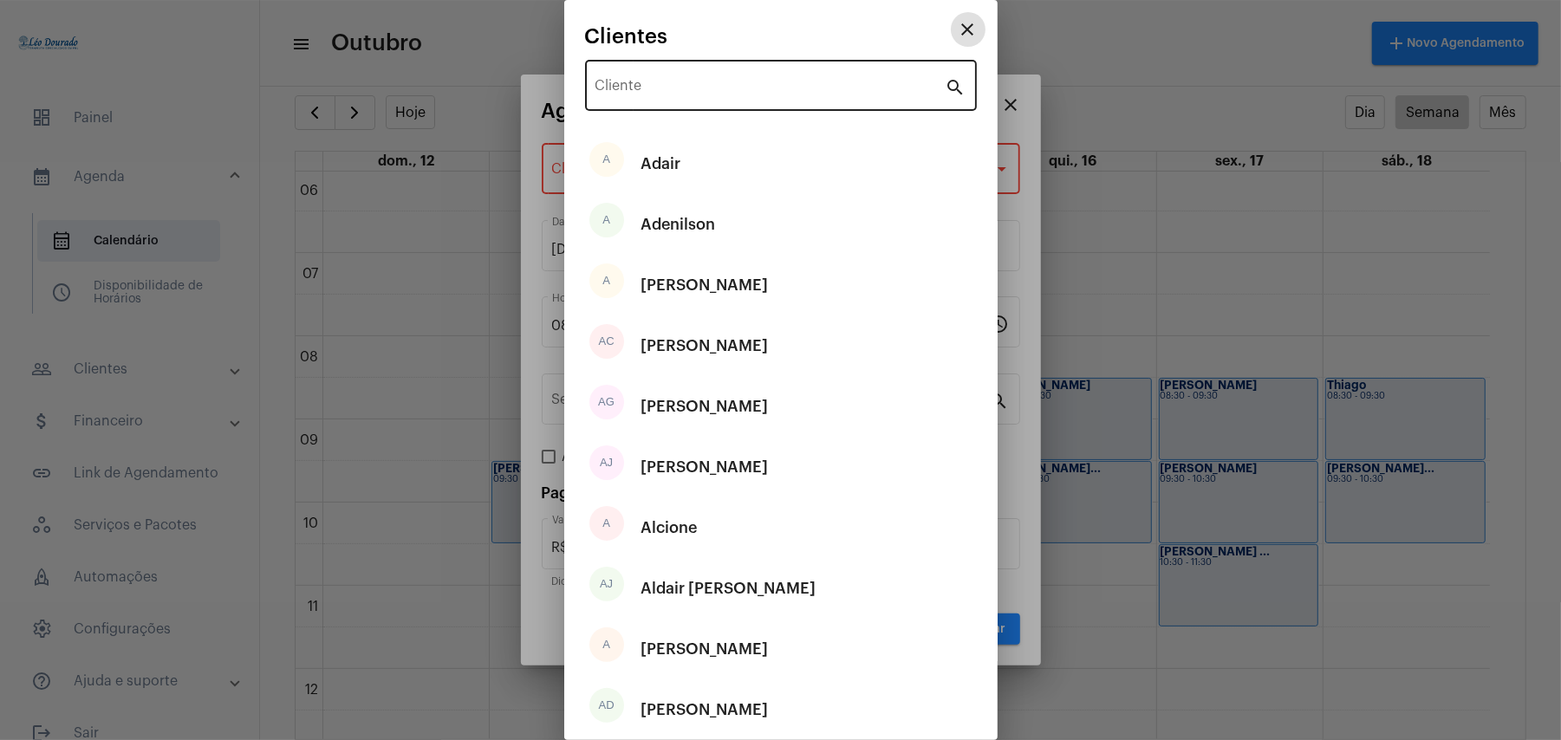
click at [634, 87] on input "Cliente" at bounding box center [770, 89] width 350 height 16
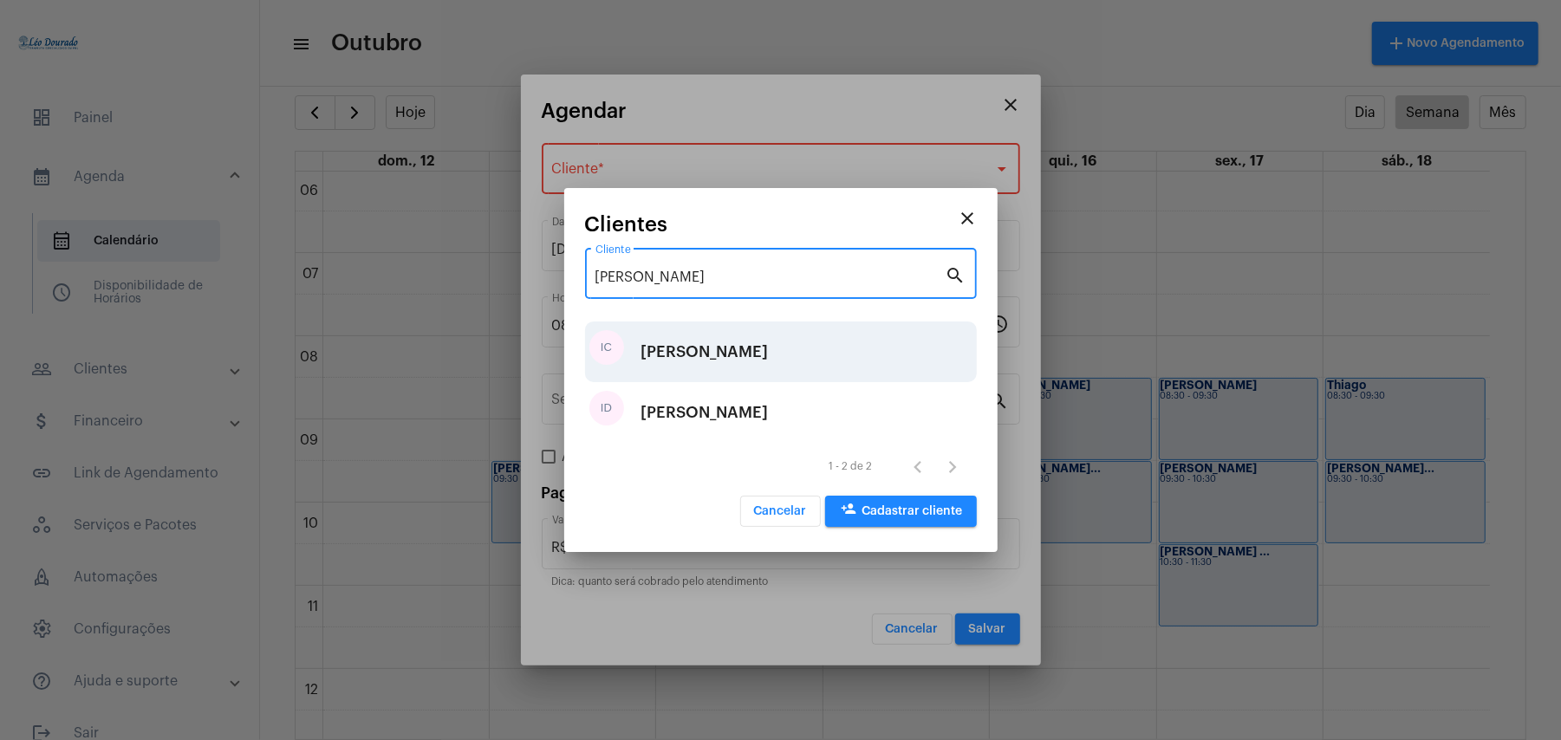
type input "isabelle"
click at [764, 351] on div "Isabelle Chaves Matos" at bounding box center [704, 352] width 127 height 52
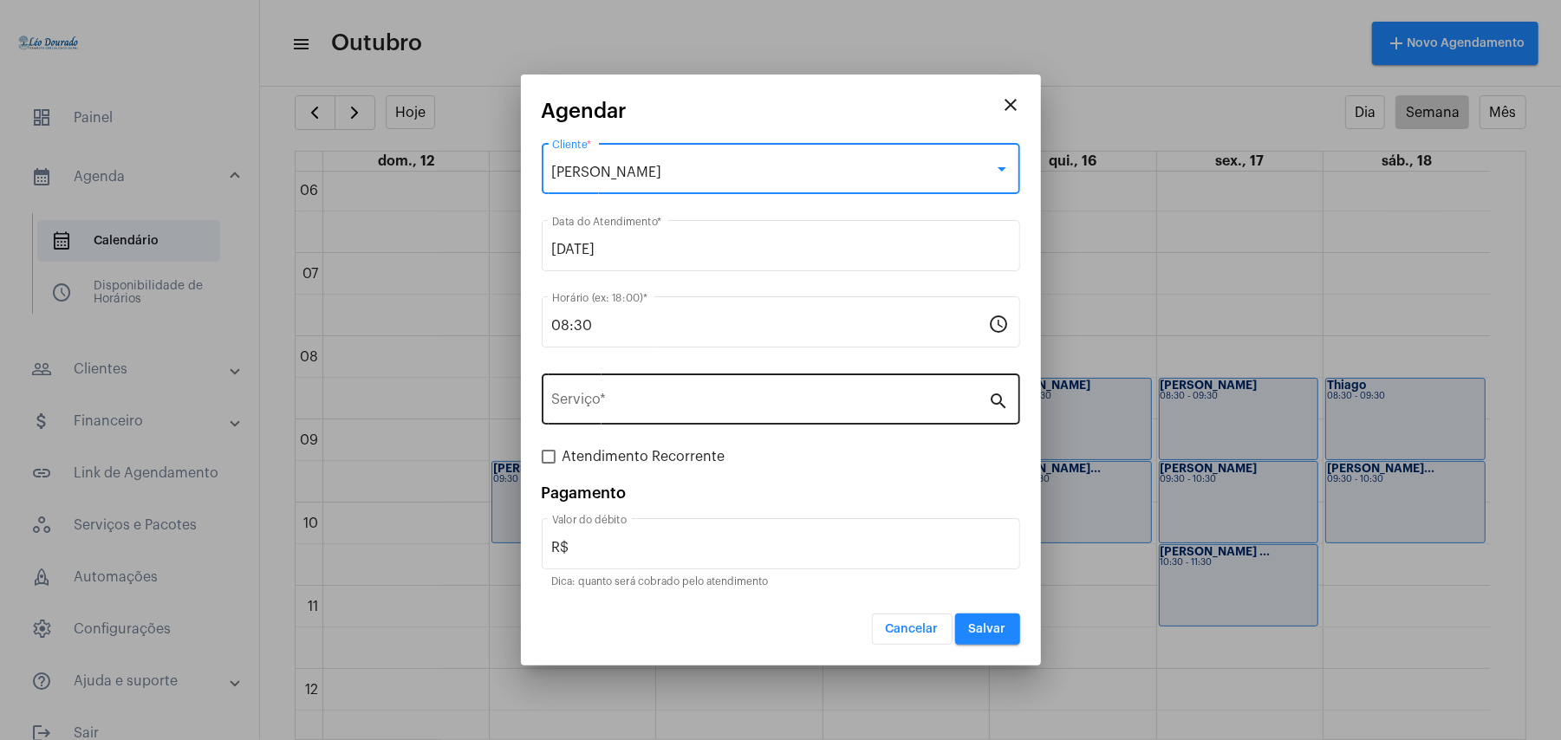
click at [639, 407] on input "Serviço *" at bounding box center [770, 403] width 437 height 16
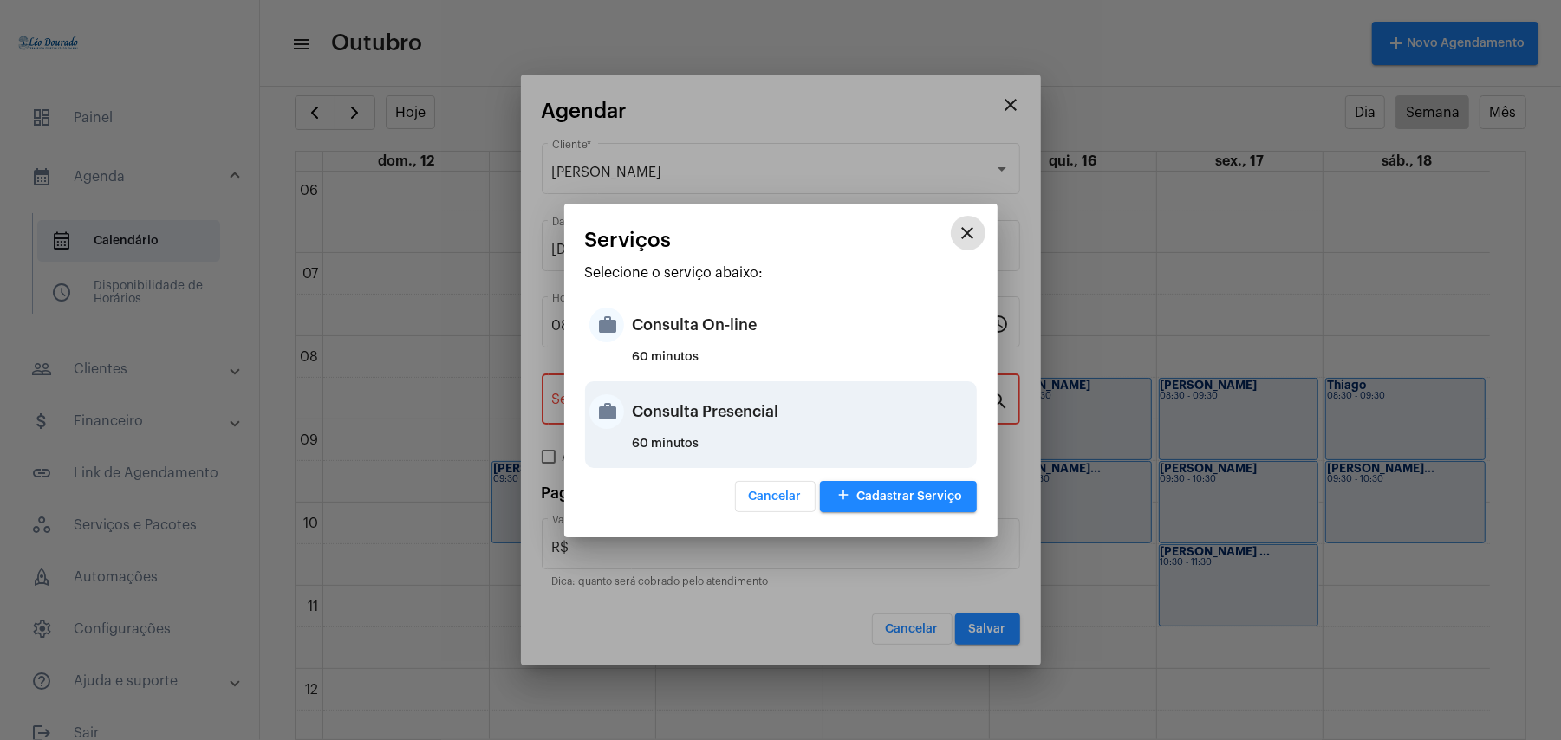
click at [711, 425] on div "Consulta Presencial" at bounding box center [803, 412] width 340 height 52
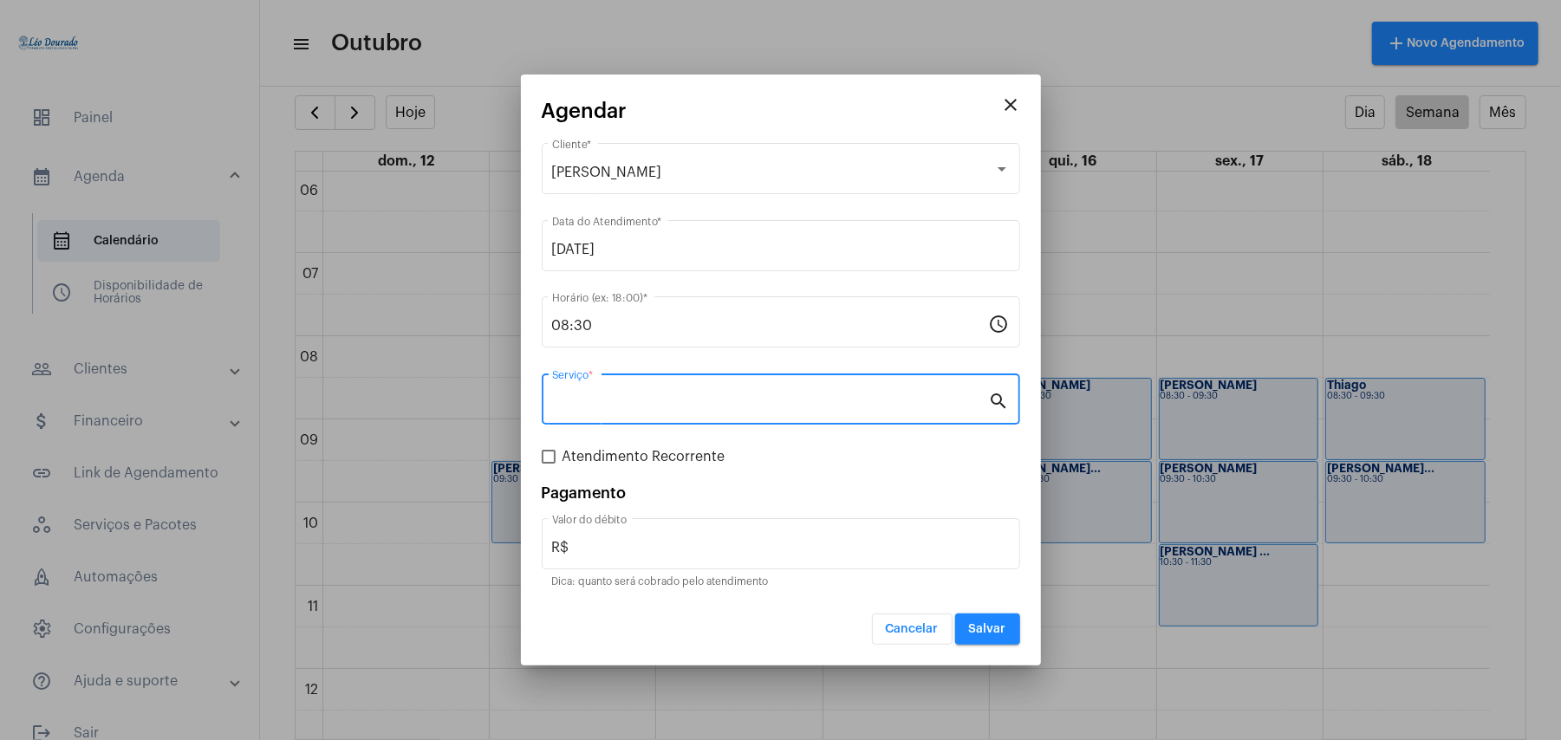
type input "Consulta Presencial"
type input "R$ 150"
click at [653, 448] on span "Atendimento Recorrente" at bounding box center [643, 456] width 163 height 21
click at [549, 464] on input "Atendimento Recorrente" at bounding box center [548, 464] width 1 height 1
checkbox input "true"
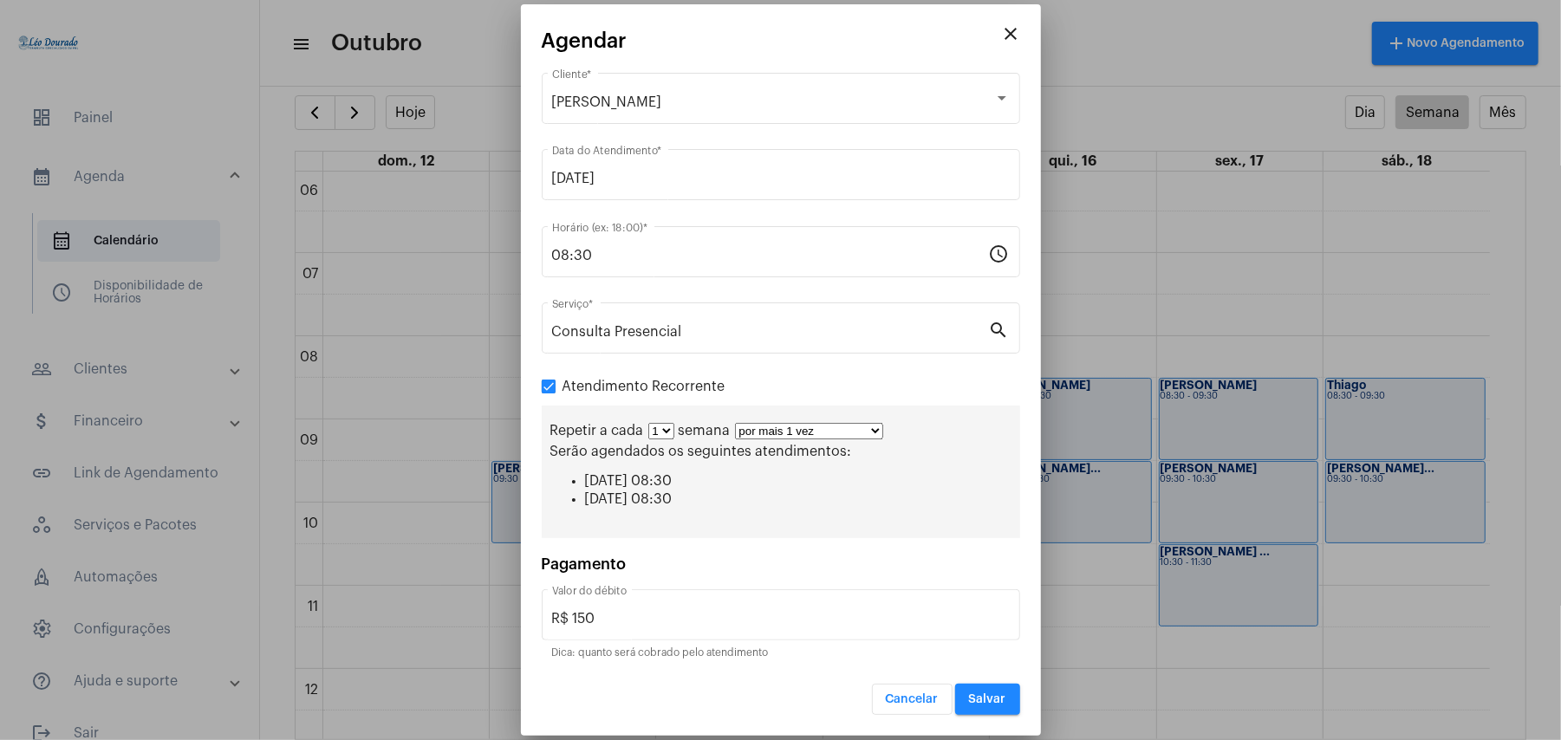
click at [825, 433] on select "por mais 1 vez por mais 2 vezes por mais 3 vezes por mais 4 vezes por mais 5 ve…" at bounding box center [809, 431] width 148 height 16
select select "10: 0"
click at [736, 423] on select "por mais 1 vez por mais 2 vezes por mais 3 vezes por mais 4 vezes por mais 5 ve…" at bounding box center [809, 431] width 148 height 16
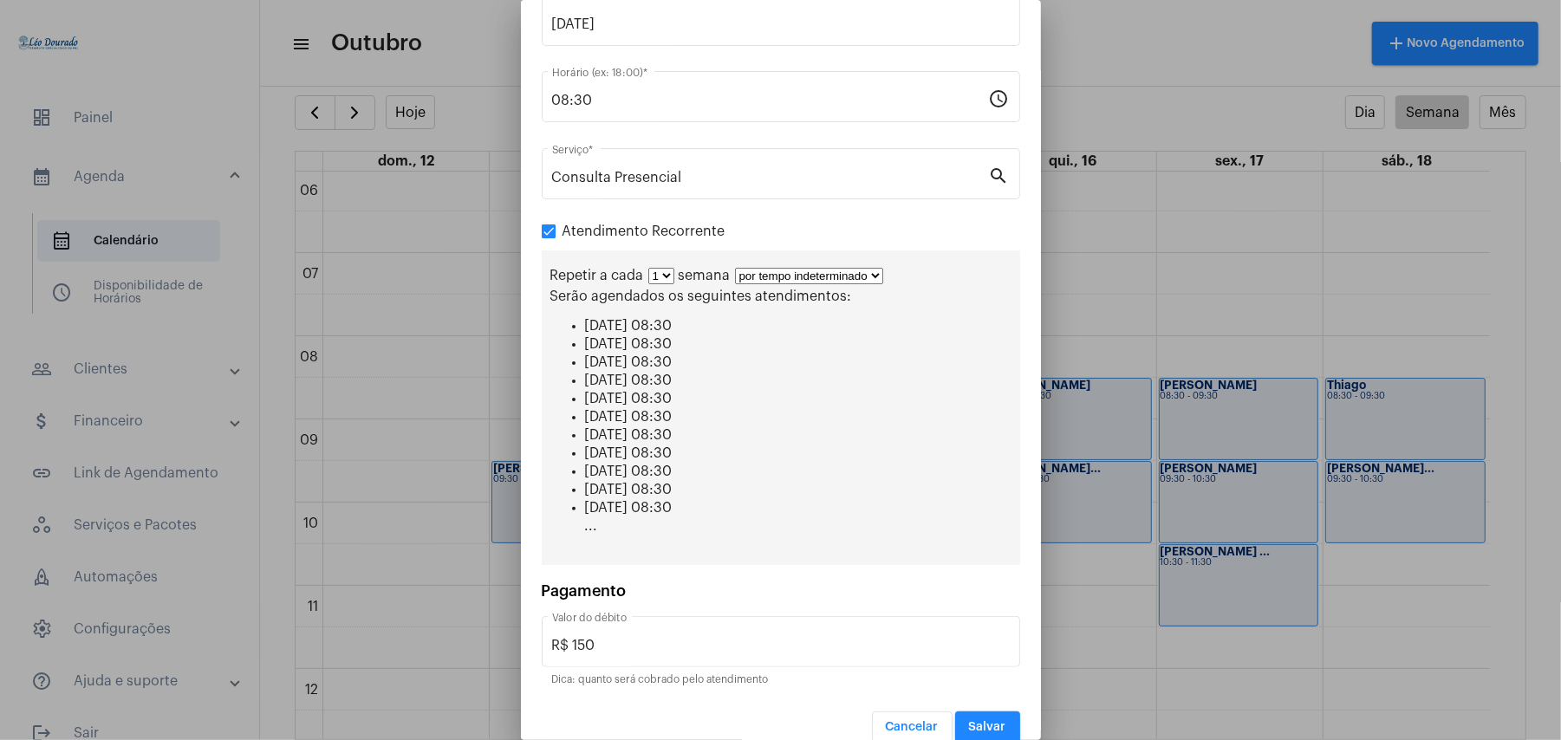
scroll to position [165, 0]
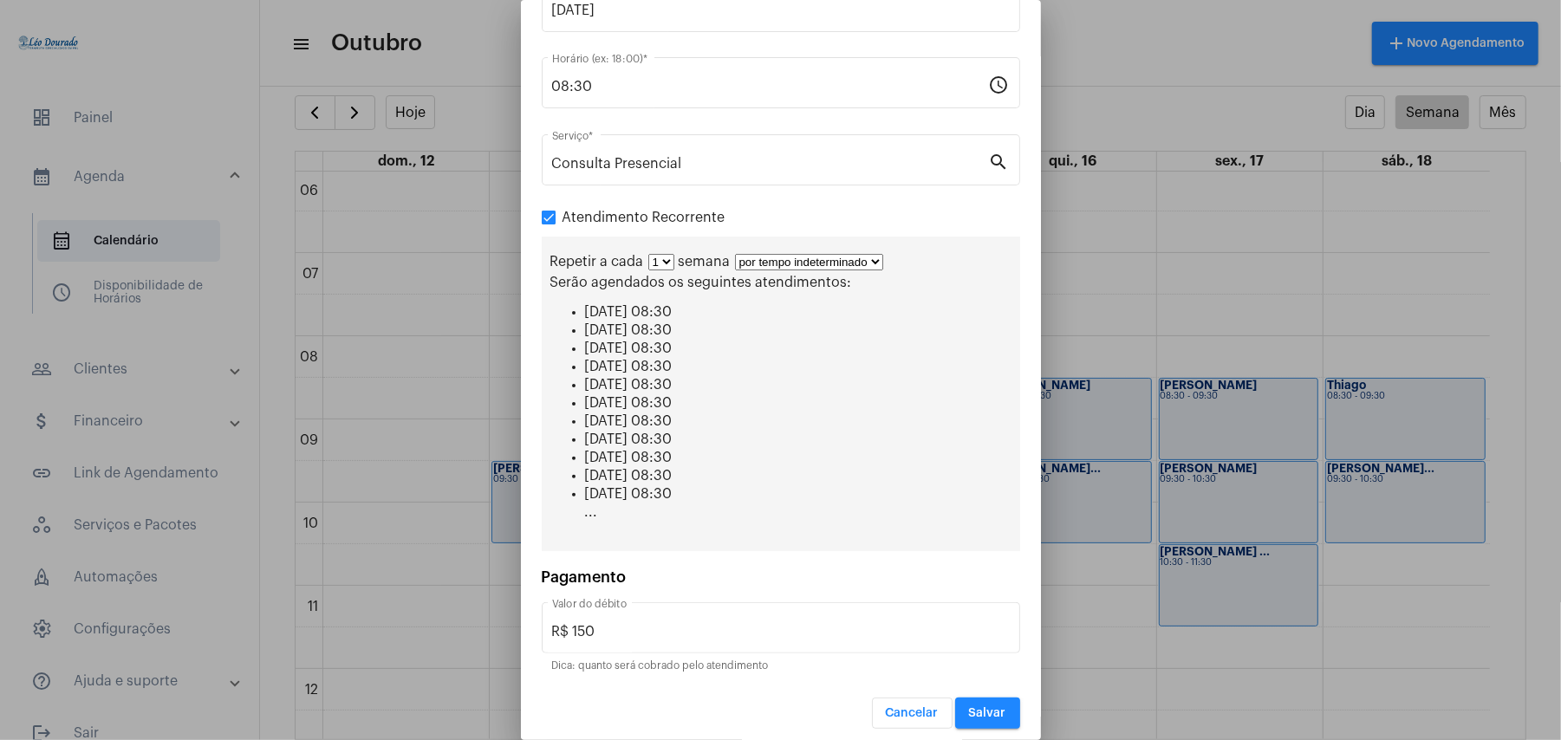
click at [976, 716] on button "Salvar" at bounding box center [987, 713] width 65 height 31
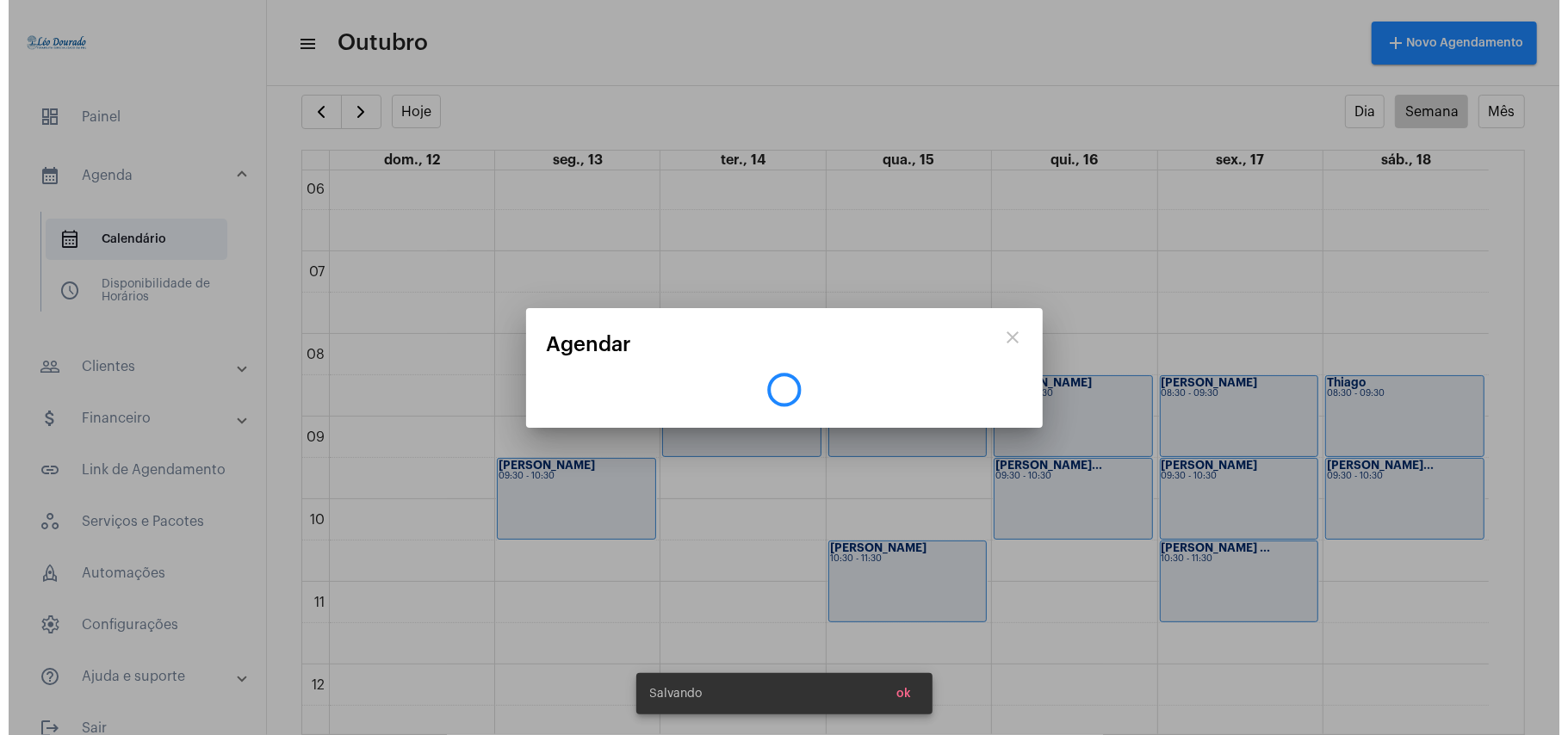
scroll to position [0, 0]
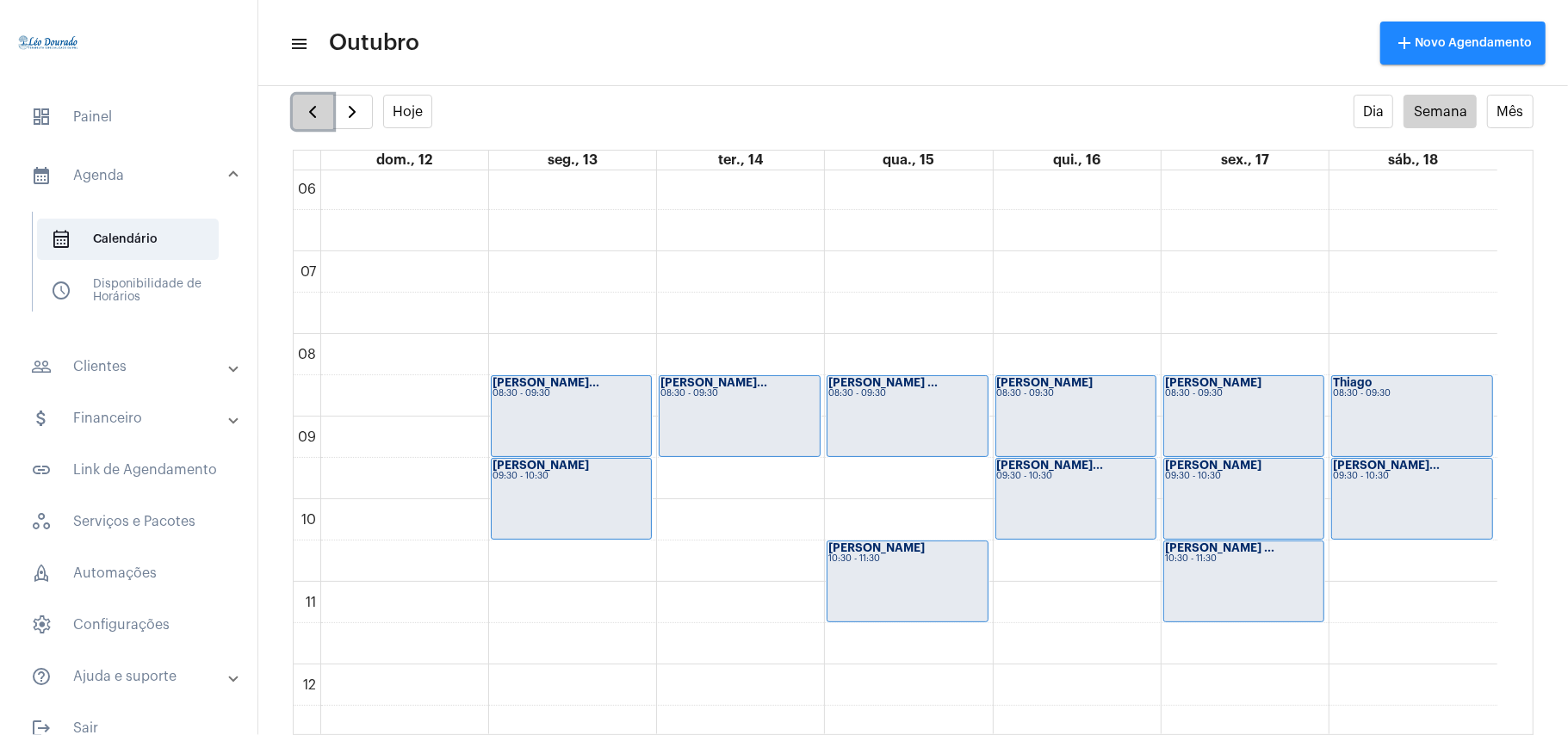
click at [314, 106] on span "button" at bounding box center [312, 111] width 21 height 21
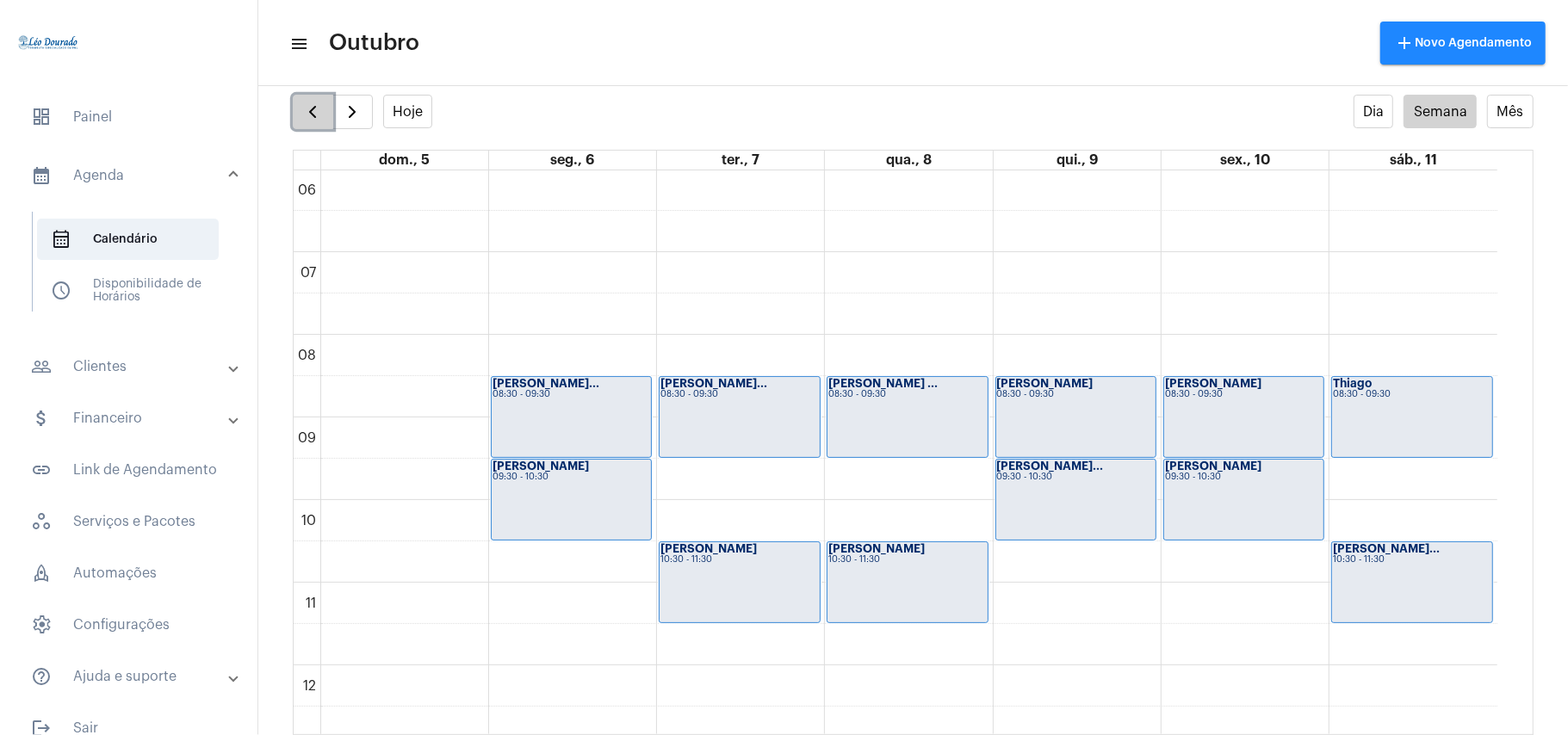
click at [314, 106] on span "button" at bounding box center [312, 111] width 21 height 21
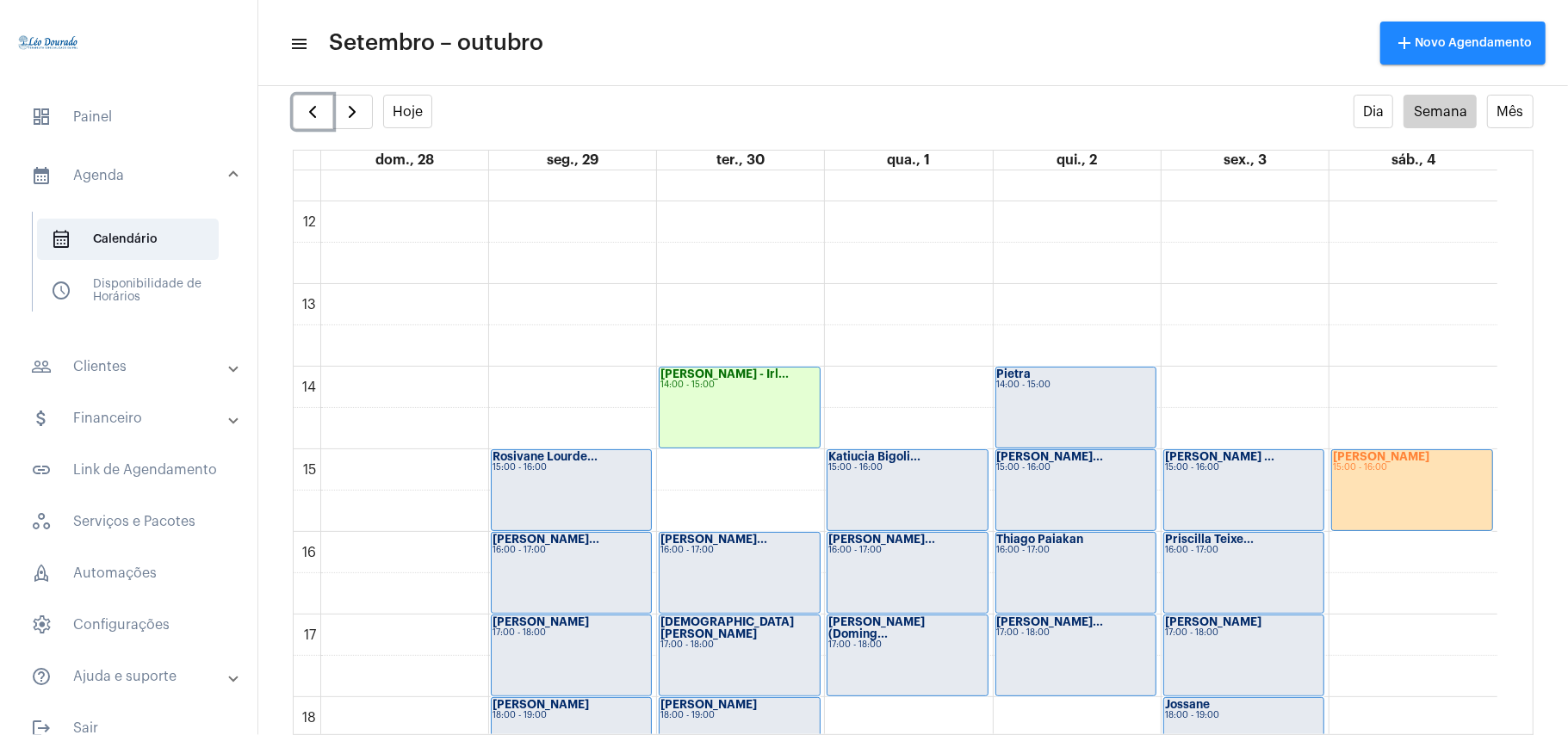
scroll to position [957, 0]
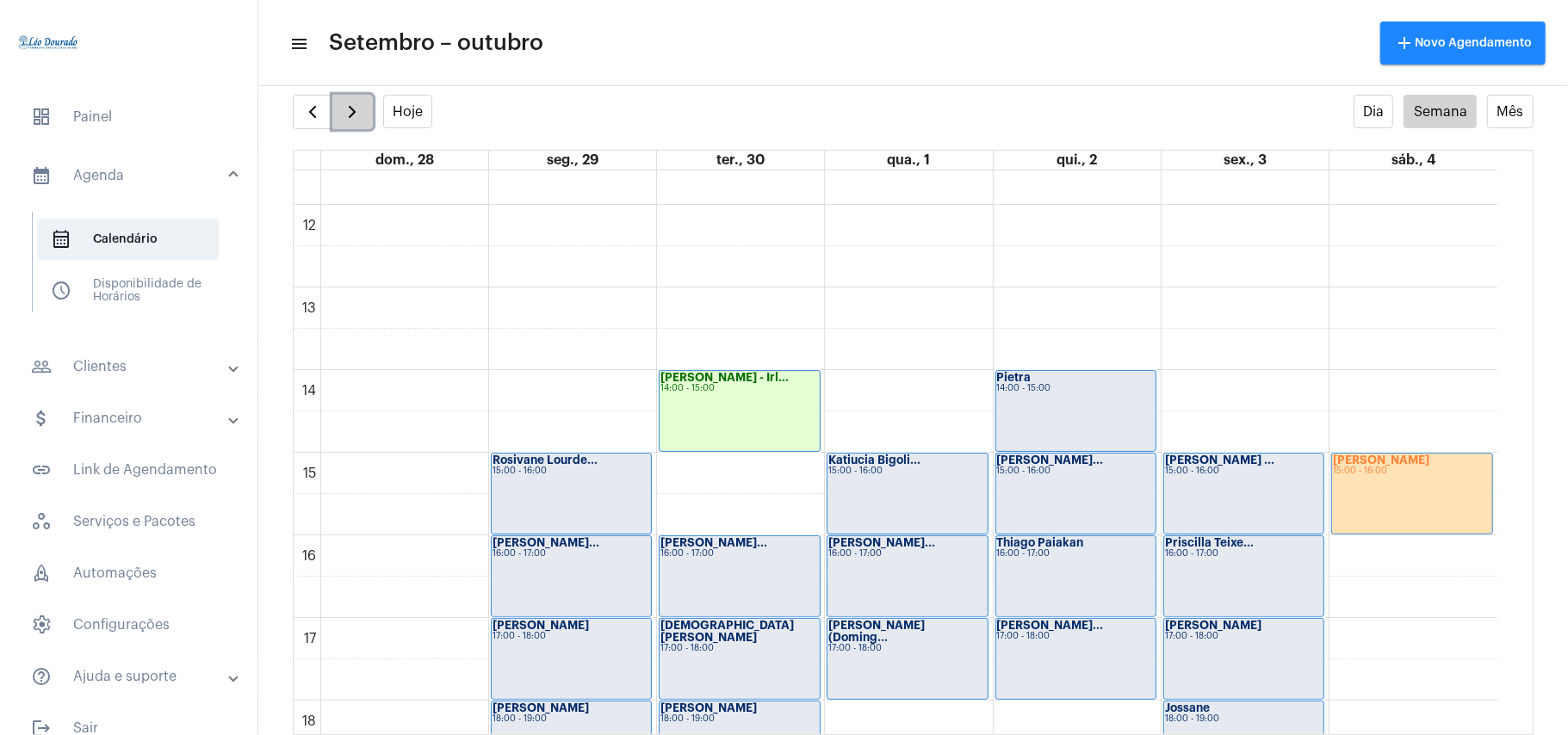
click at [356, 118] on span "button" at bounding box center [352, 111] width 21 height 21
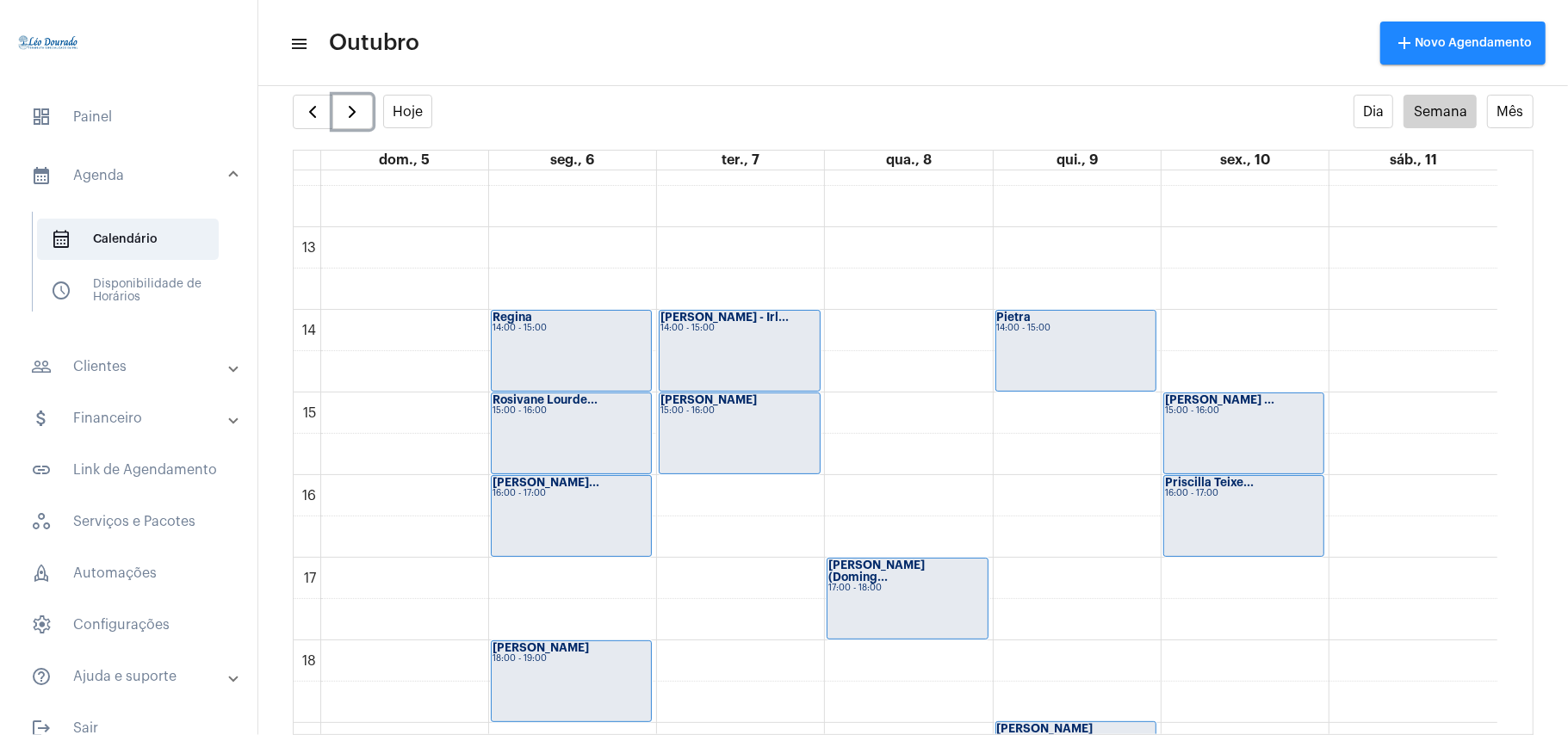
scroll to position [1071, 0]
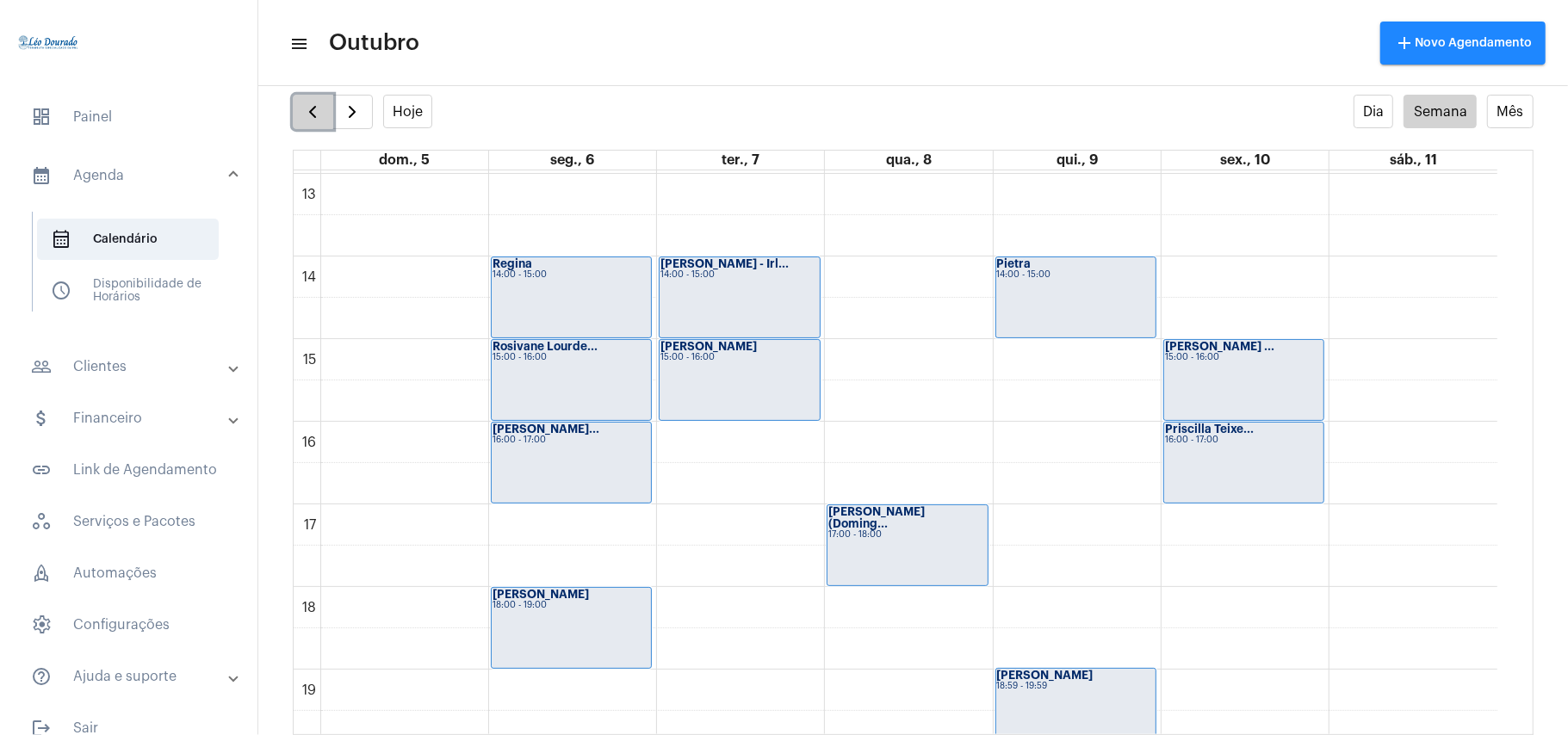
click at [324, 117] on button "button" at bounding box center [313, 111] width 41 height 35
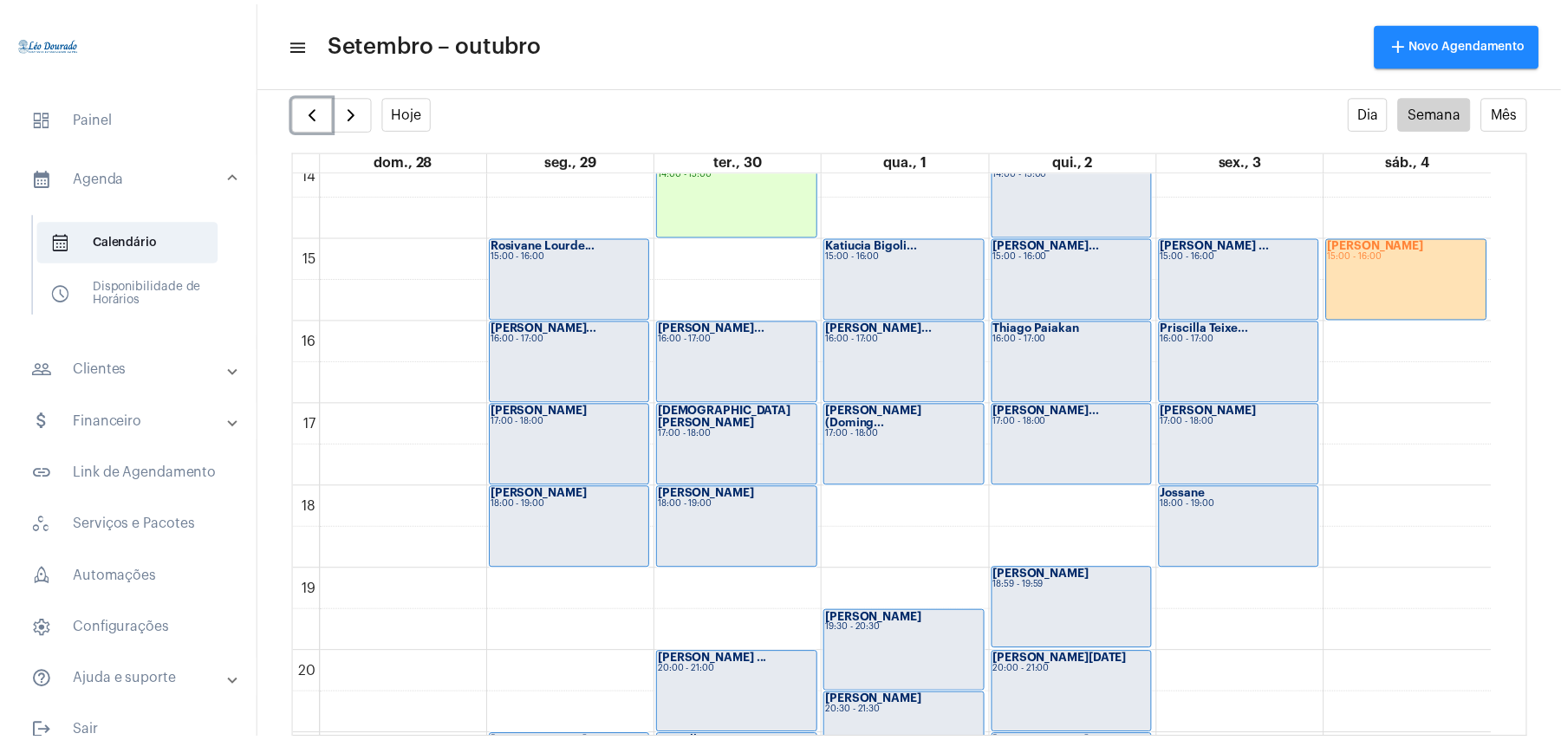
scroll to position [1194, 0]
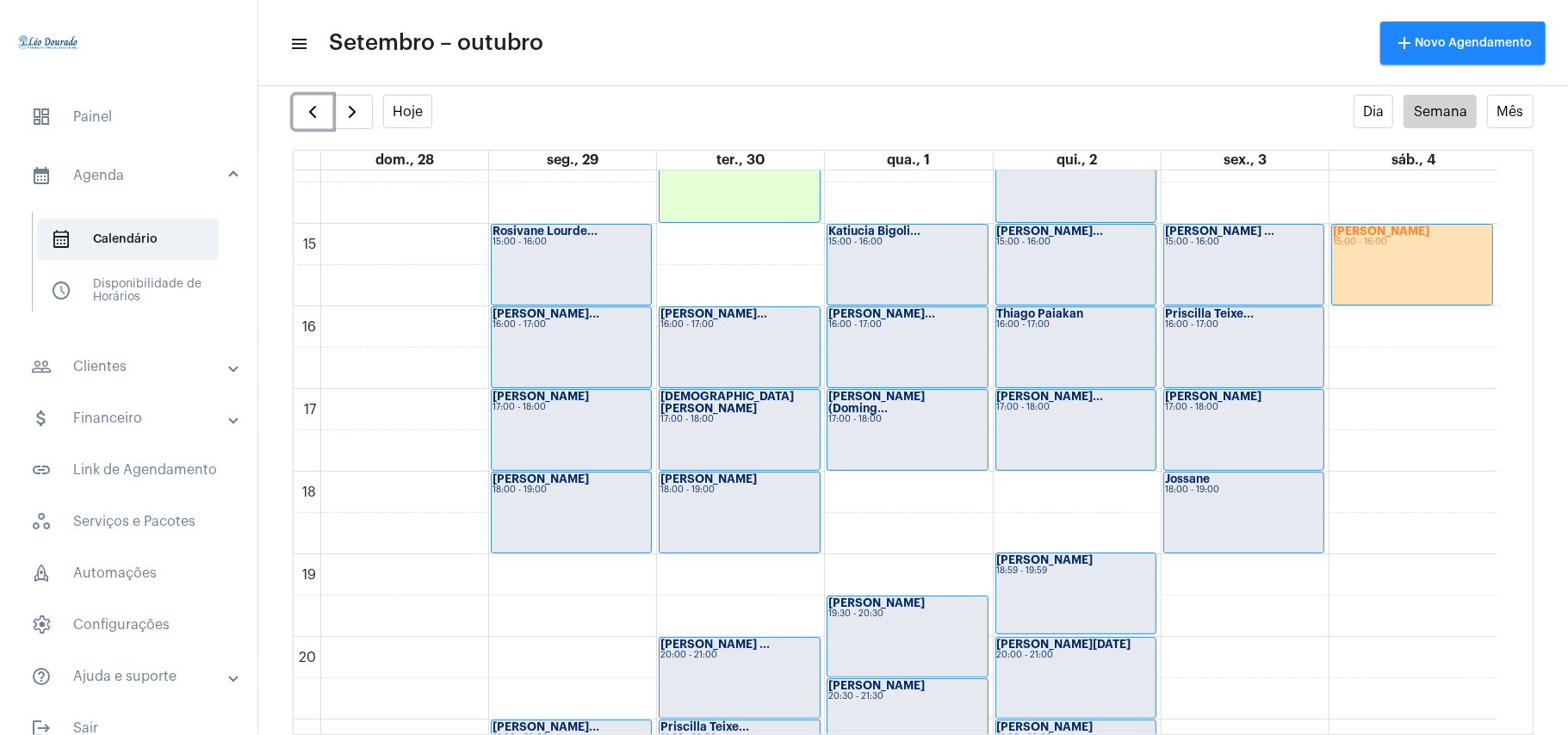
click at [727, 201] on div "[PERSON_NAME] - Irl... 14:00 - 15:00" at bounding box center [739, 182] width 159 height 80
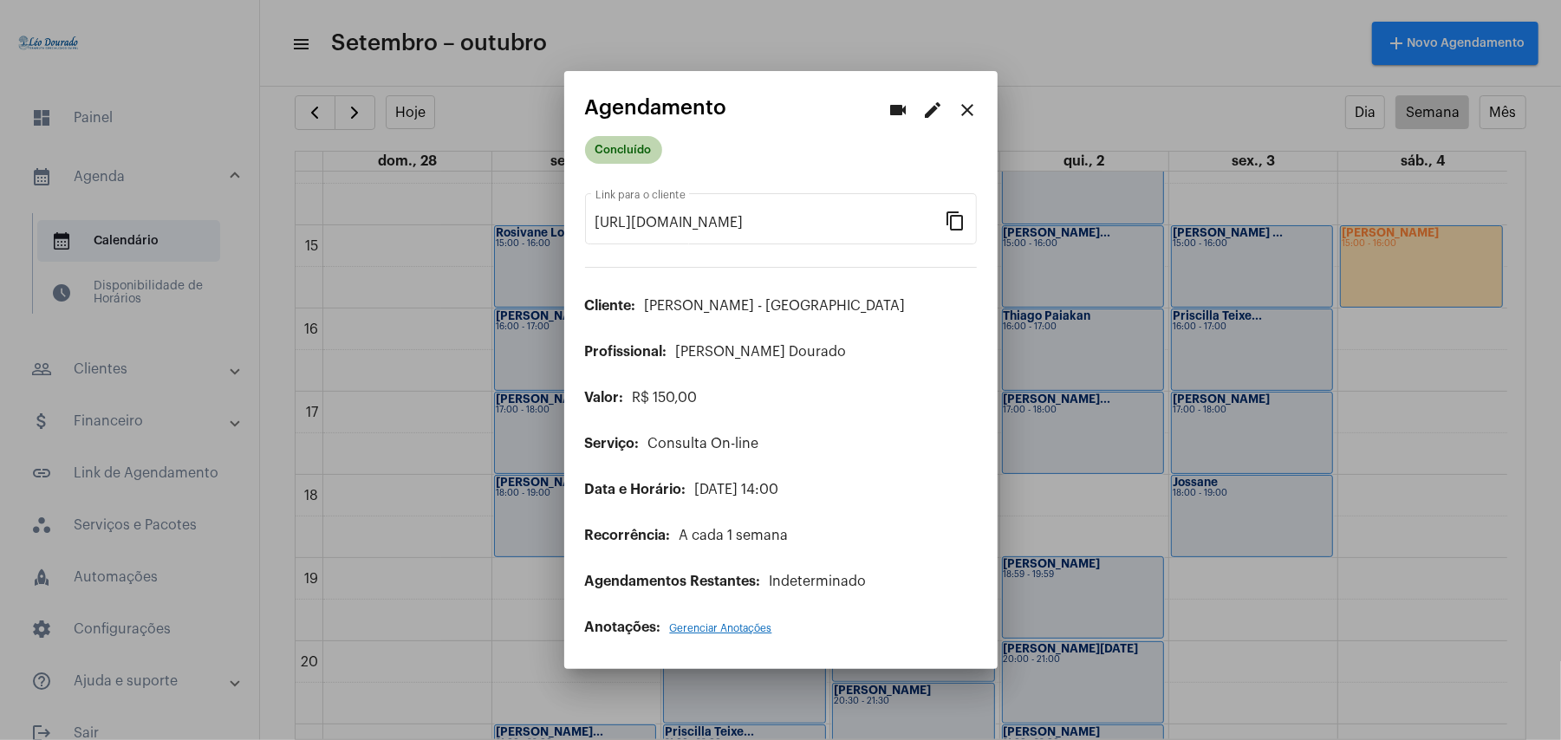
click at [617, 153] on mat-chip "Concluído" at bounding box center [623, 150] width 77 height 28
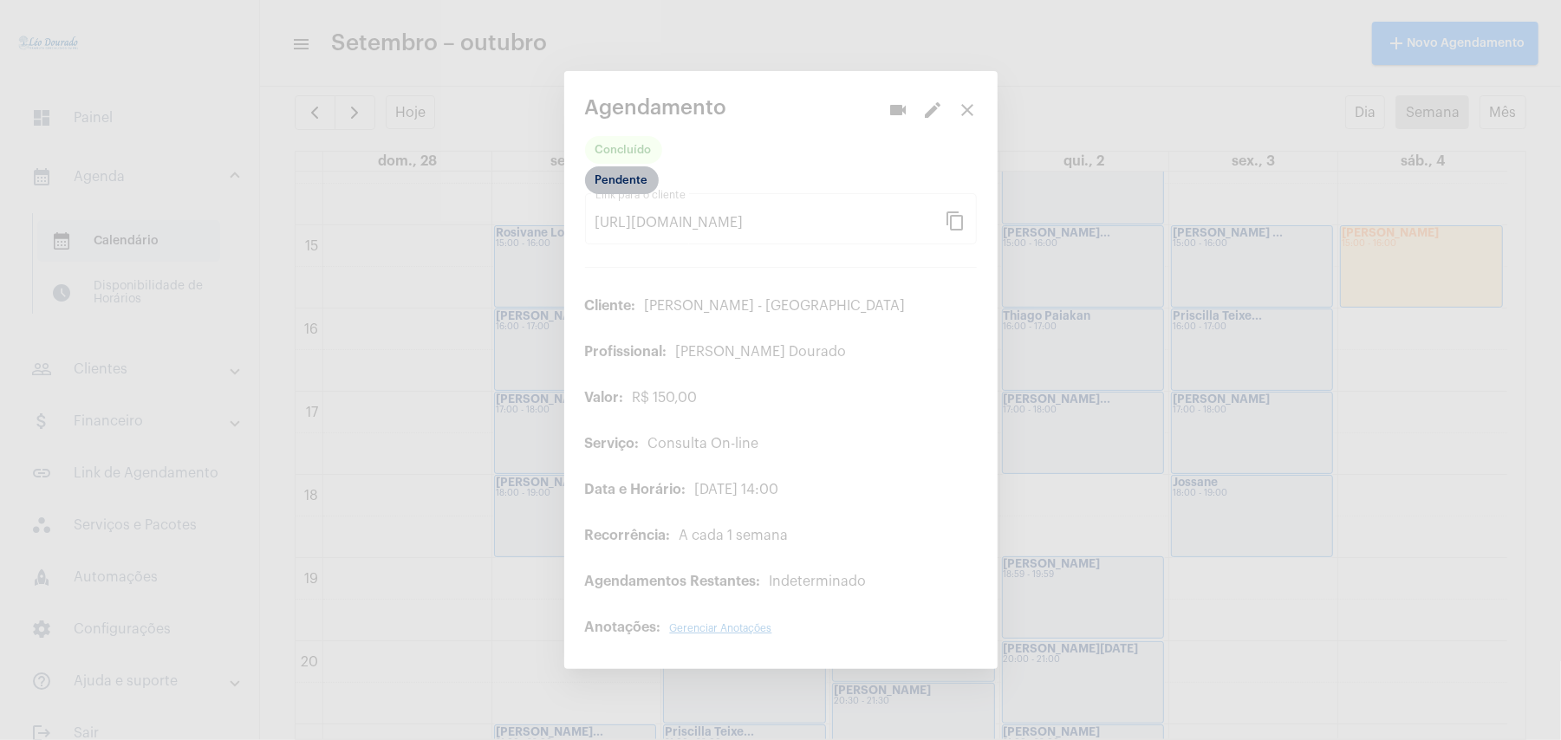
click at [625, 184] on mat-chip "Pendente" at bounding box center [622, 180] width 74 height 28
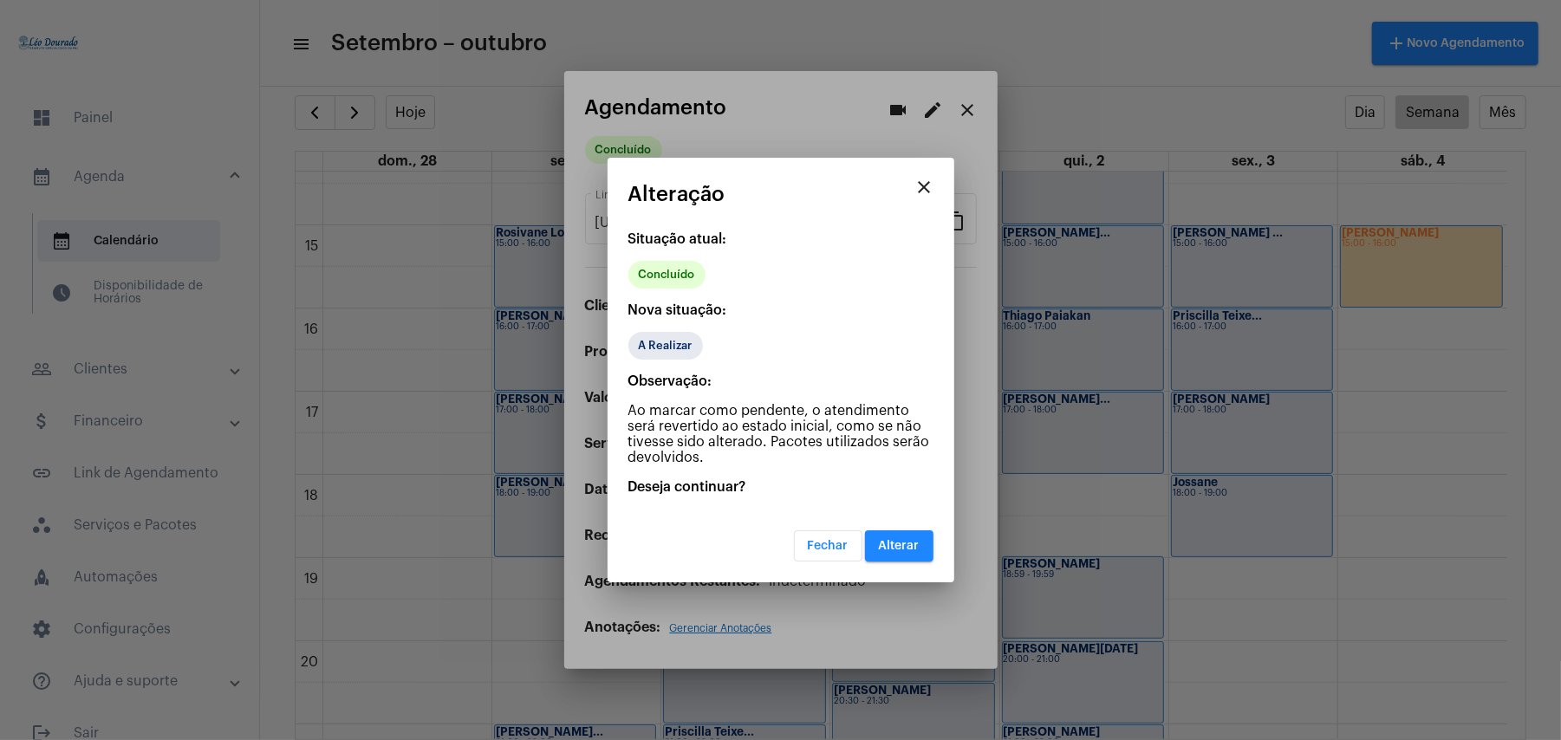
click at [910, 549] on span "Alterar" at bounding box center [899, 546] width 41 height 12
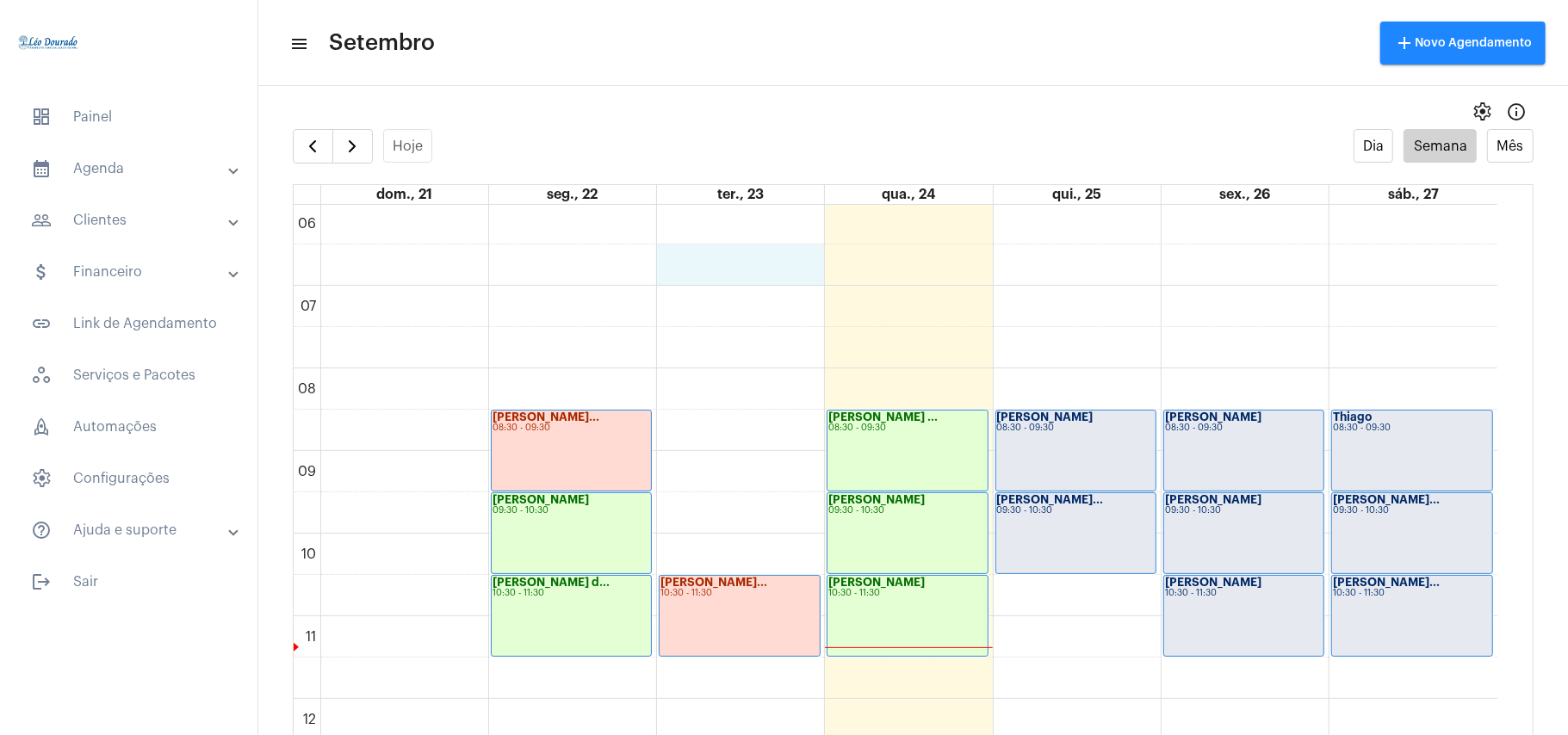
click at [732, 245] on div "00 01 02 03 04 05 06 07 08 09 10 11 12 13 14 15 16 17 18 19 20 21 22 23 [PERSON…" at bounding box center [894, 698] width 1203 height 1983
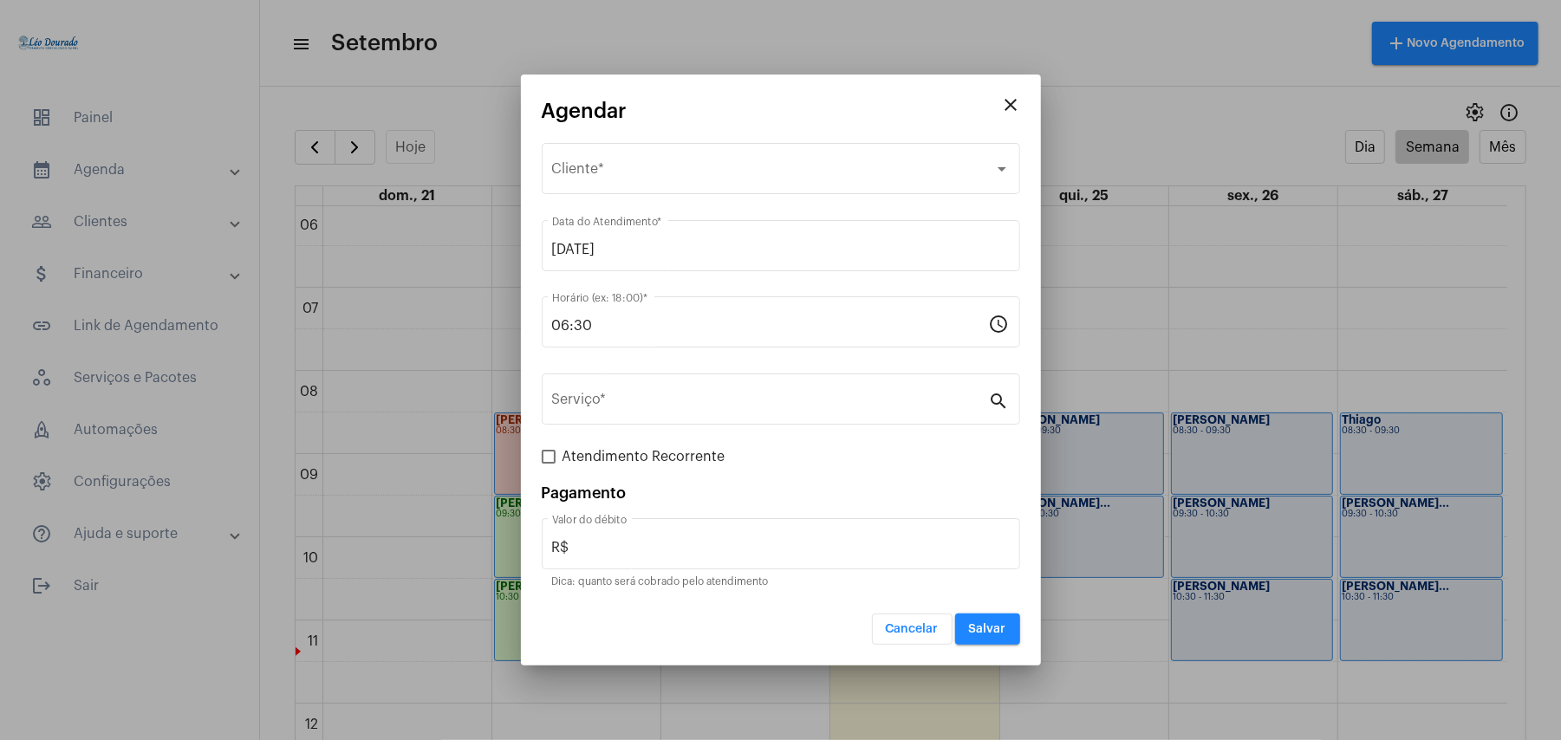
click at [909, 624] on span "Cancelar" at bounding box center [912, 629] width 53 height 12
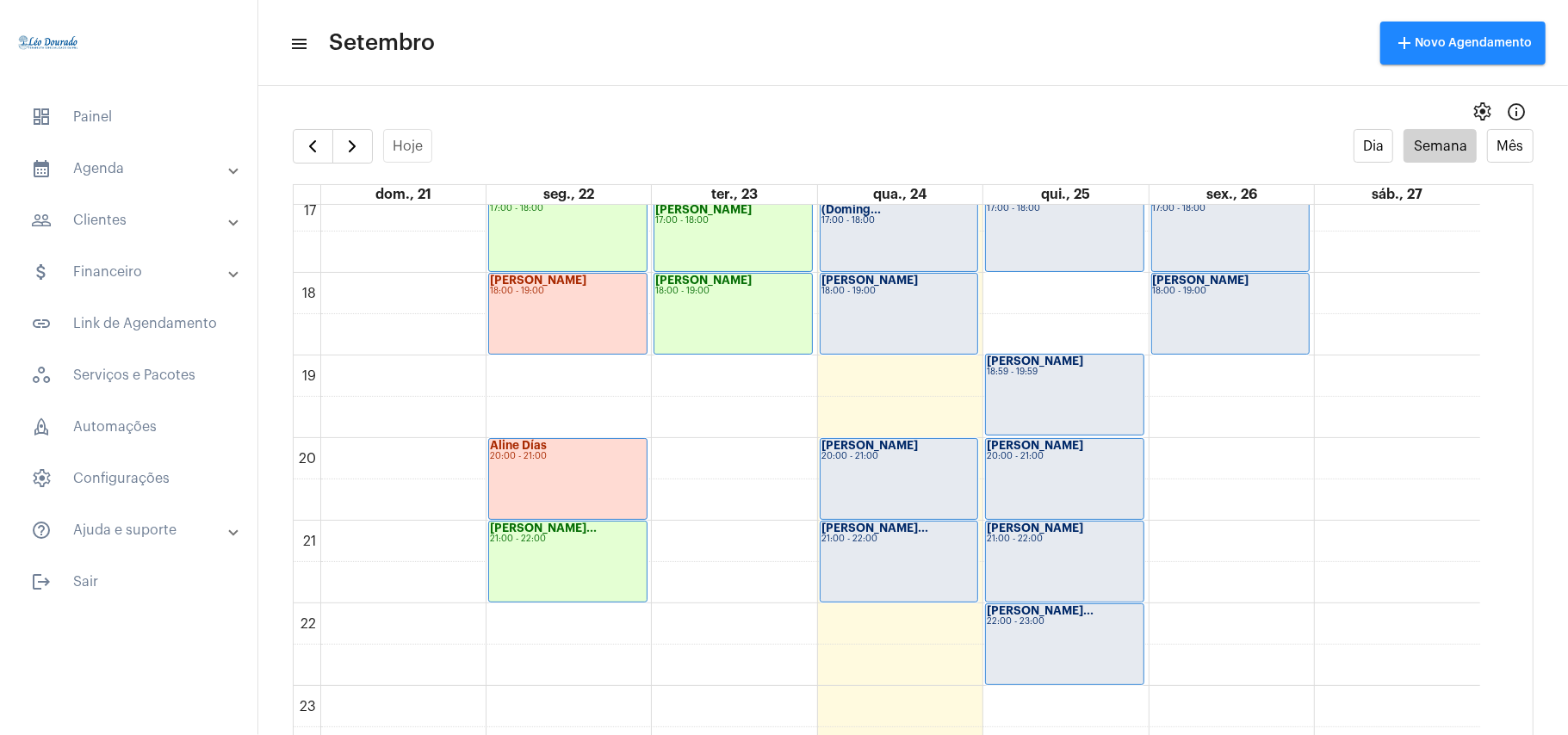
scroll to position [35, 0]
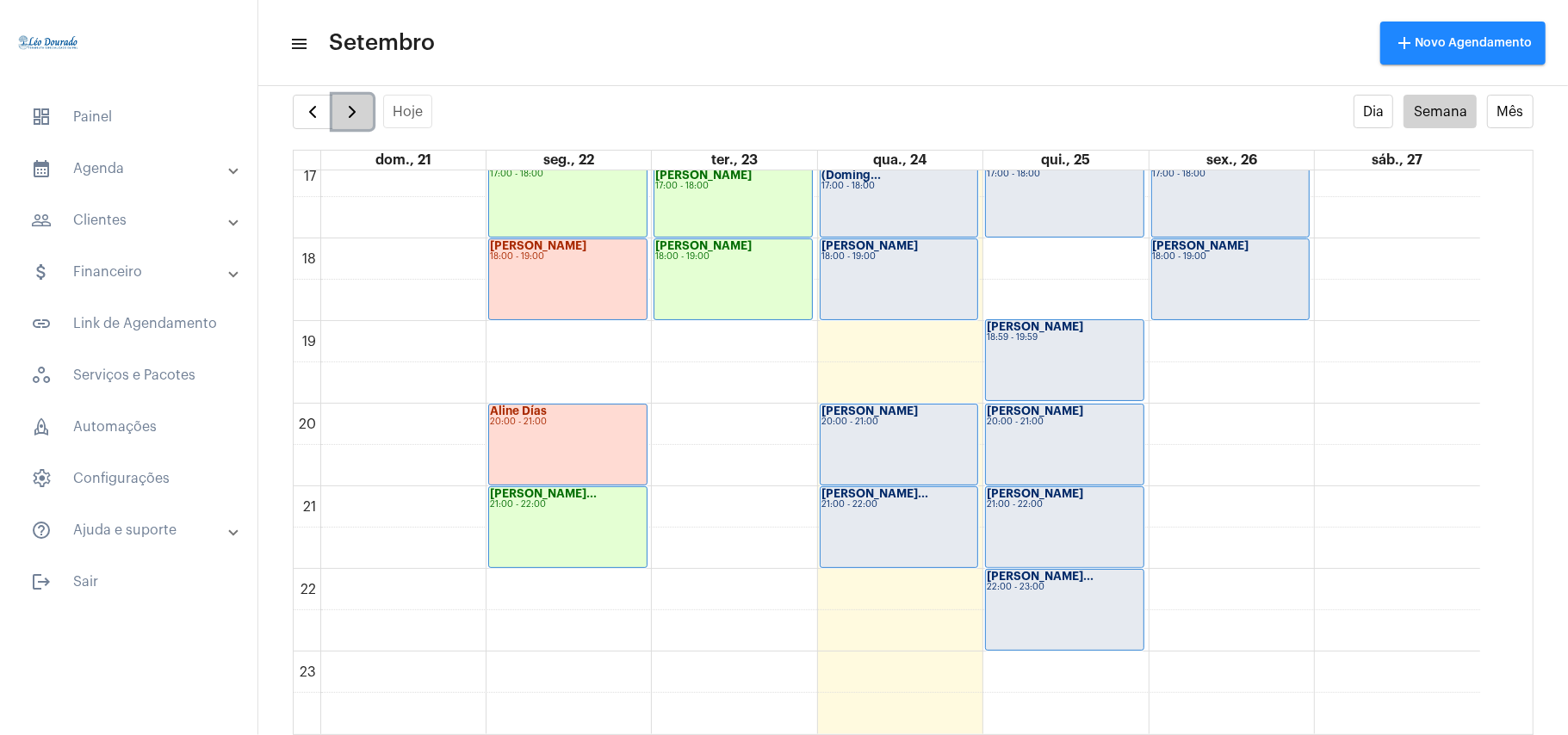
click at [350, 111] on span "button" at bounding box center [352, 111] width 21 height 21
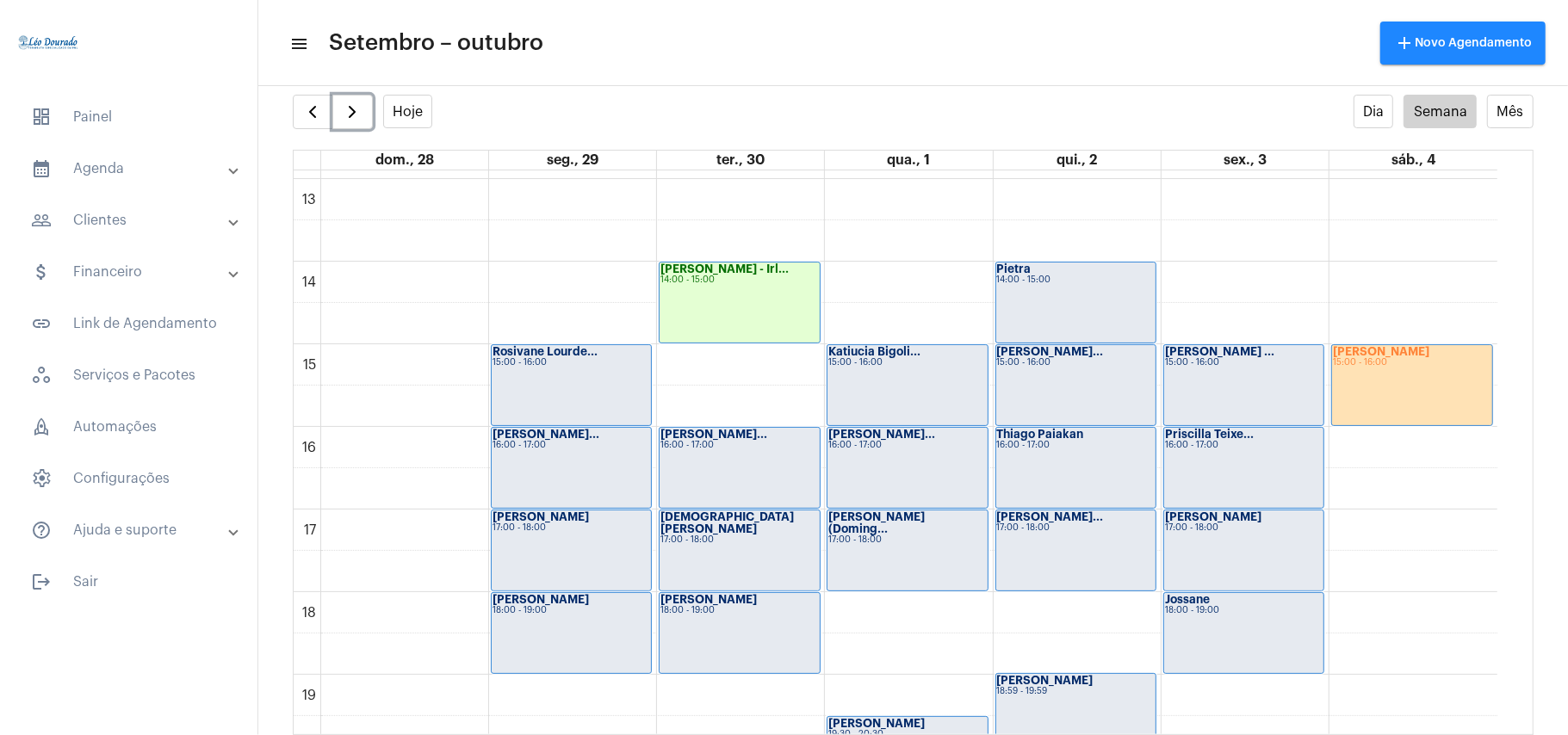
scroll to position [1071, 0]
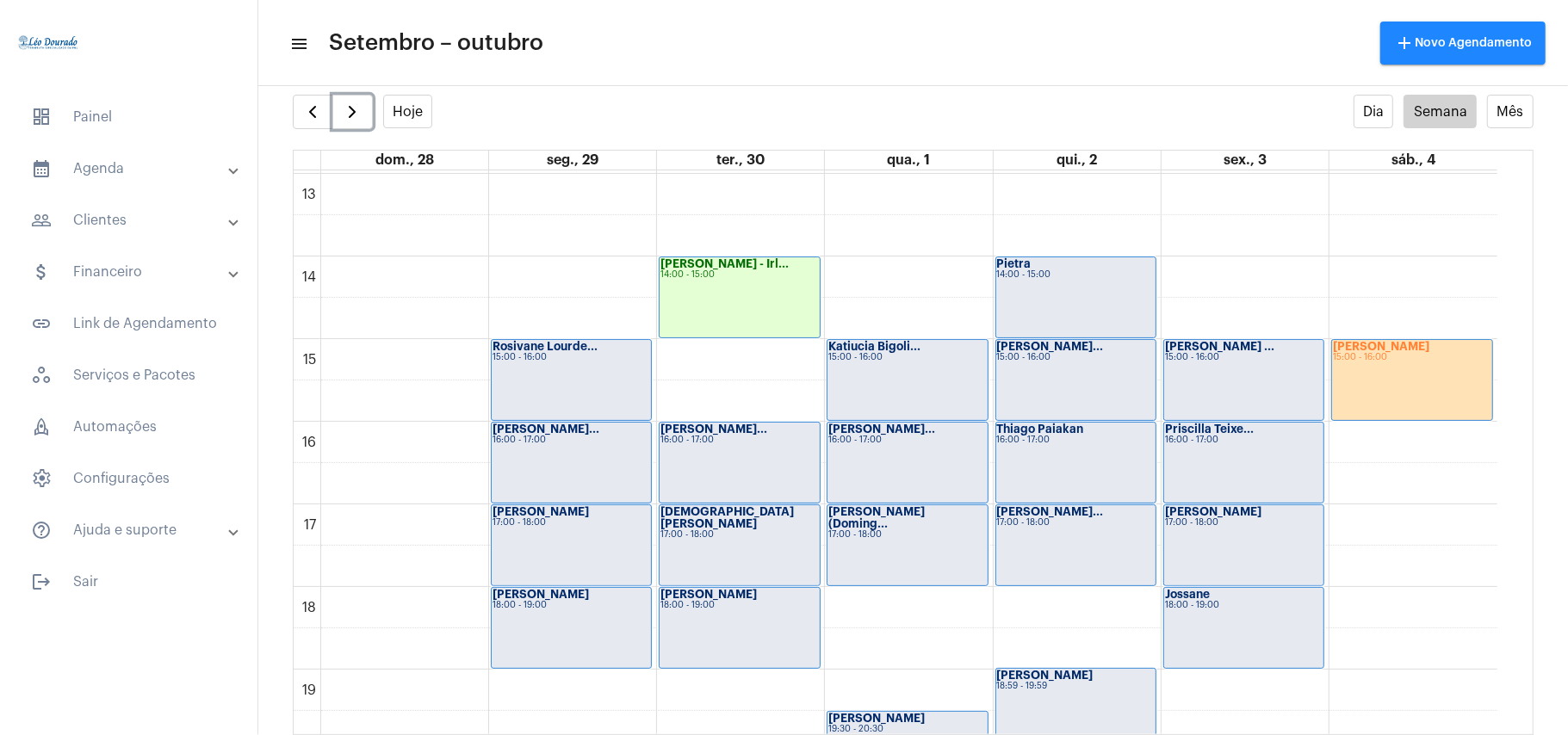
click at [731, 315] on div "[PERSON_NAME] - Irl... 14:00 - 15:00" at bounding box center [739, 297] width 159 height 80
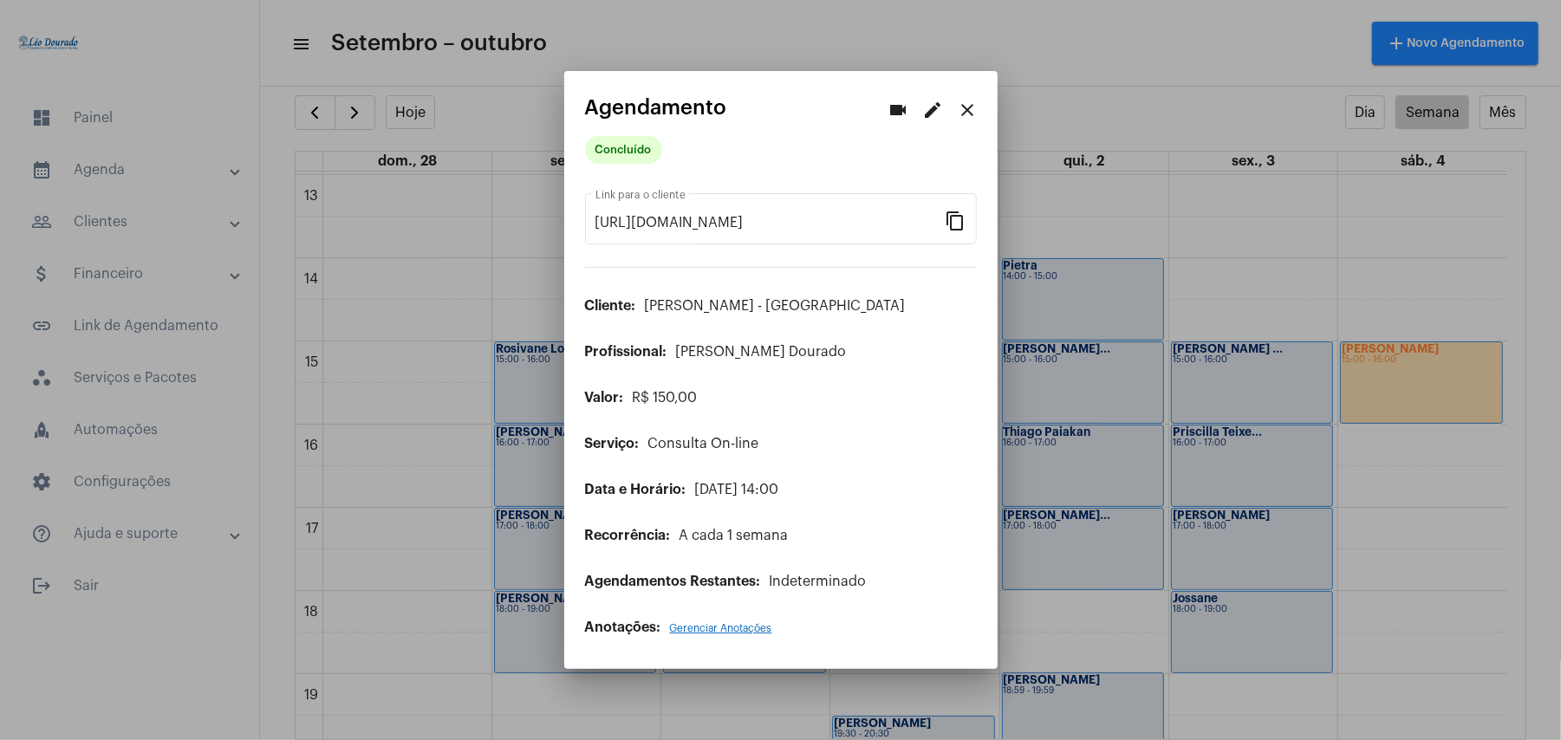
click at [628, 136] on div "Concluído" at bounding box center [671, 150] width 180 height 35
click at [633, 153] on mat-chip "Concluído" at bounding box center [623, 150] width 77 height 28
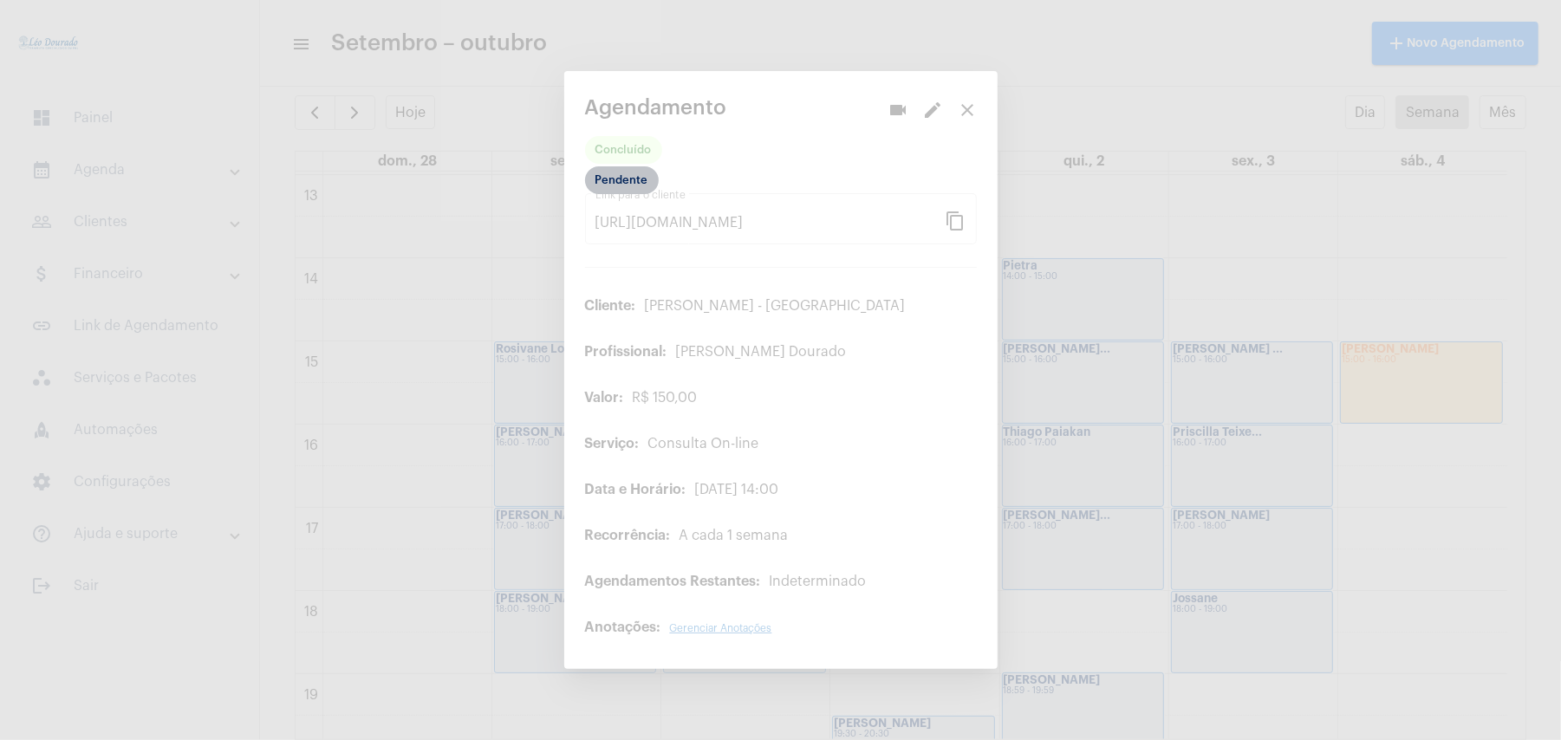
click at [614, 180] on mat-chip "Pendente" at bounding box center [622, 180] width 74 height 28
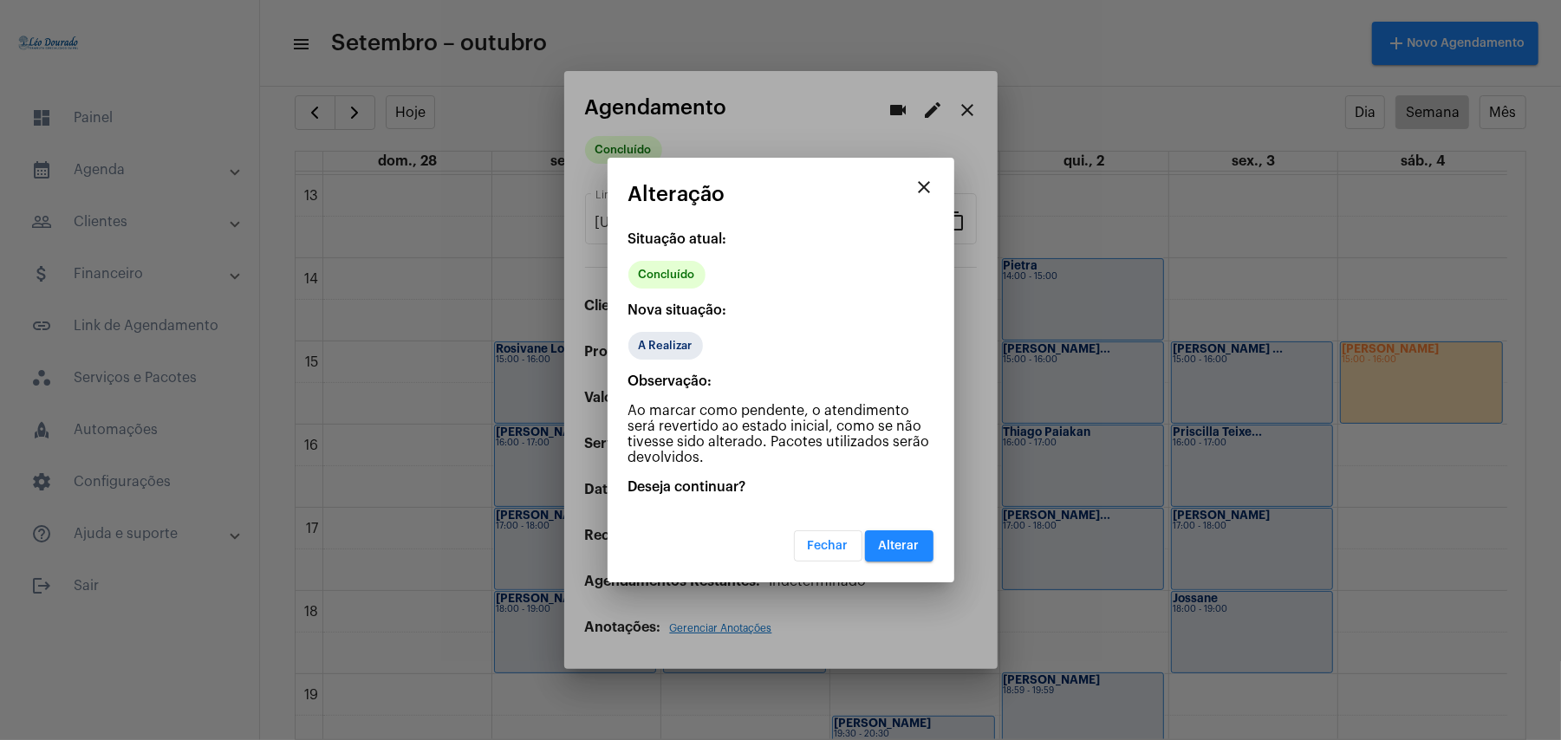
click at [892, 559] on mat-dialog-container "close Alteração Situação atual: Concluído Nova situação: A Realizar Observação:…" at bounding box center [780, 370] width 347 height 425
click at [891, 545] on span "Alterar" at bounding box center [899, 546] width 41 height 12
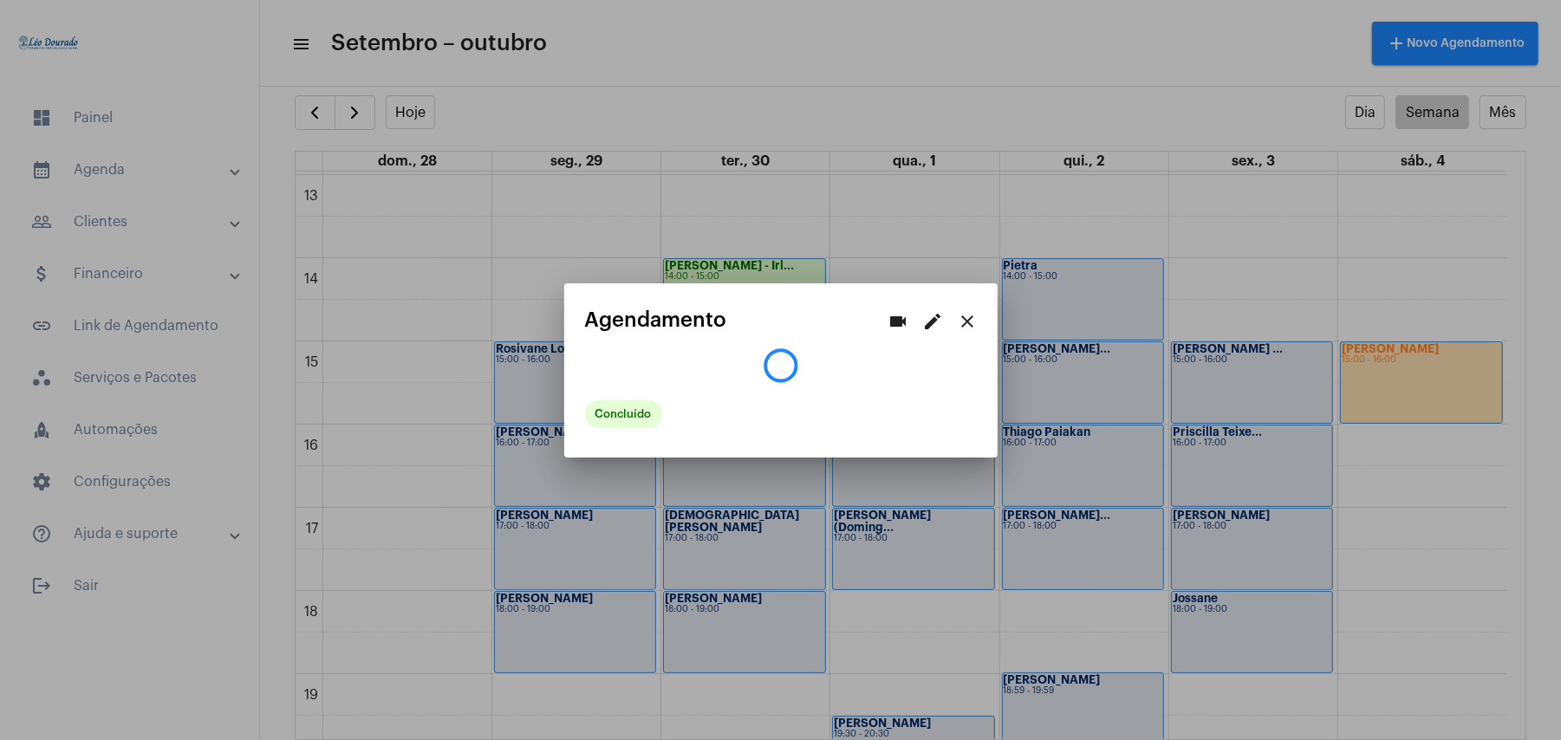
click at [490, 227] on div at bounding box center [780, 370] width 1561 height 740
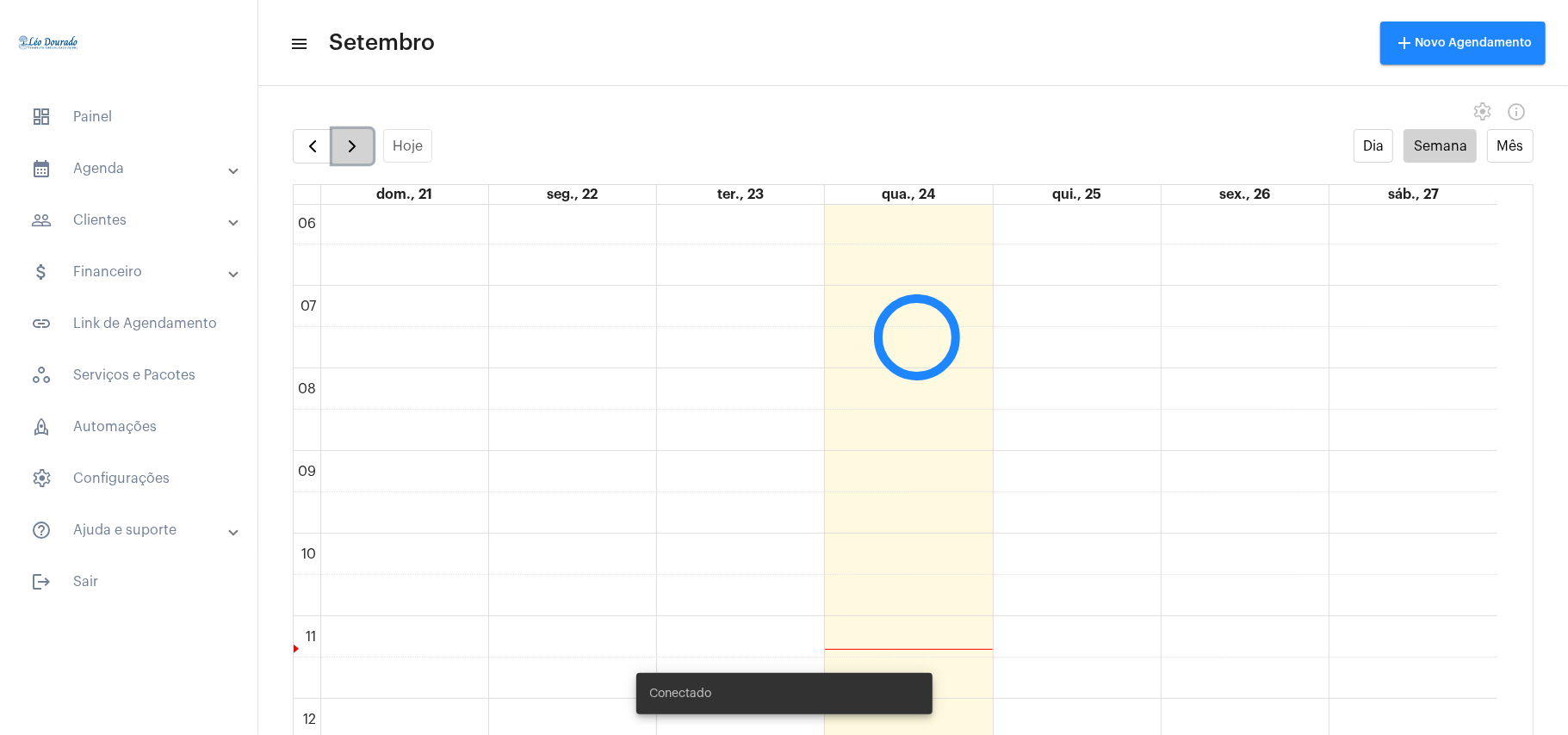
click at [352, 158] on button "button" at bounding box center [352, 146] width 41 height 35
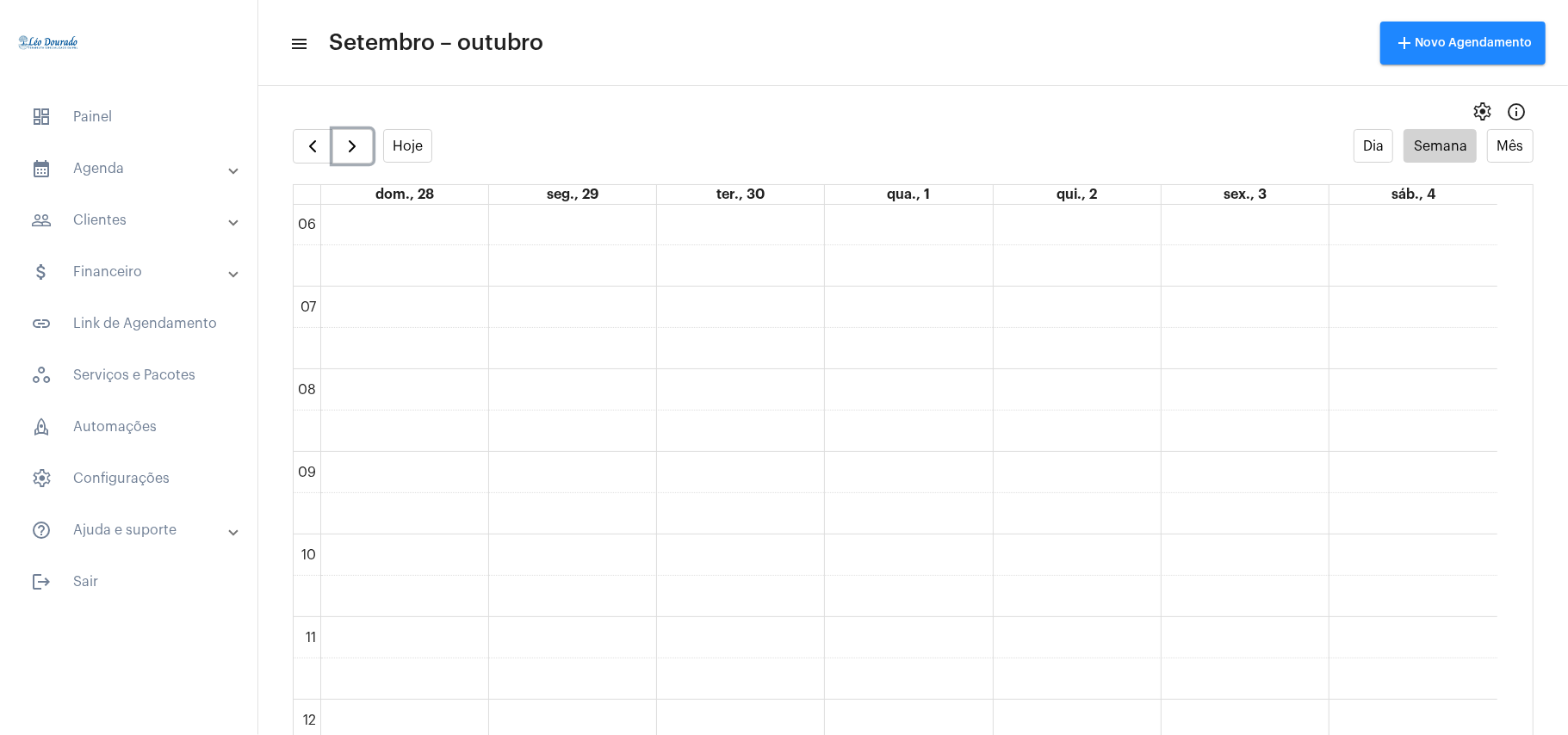
scroll to position [35, 0]
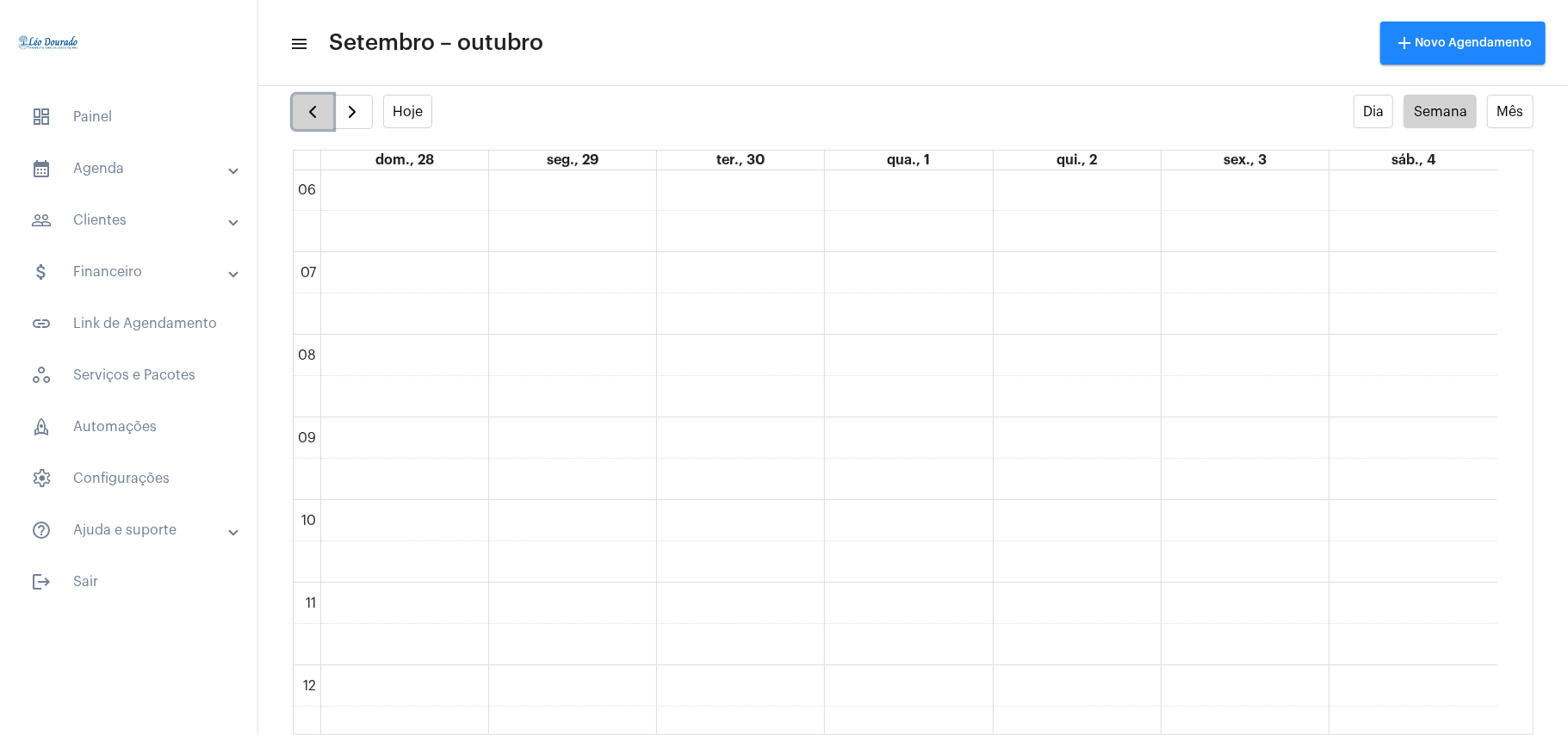
click at [314, 118] on span "button" at bounding box center [312, 111] width 21 height 21
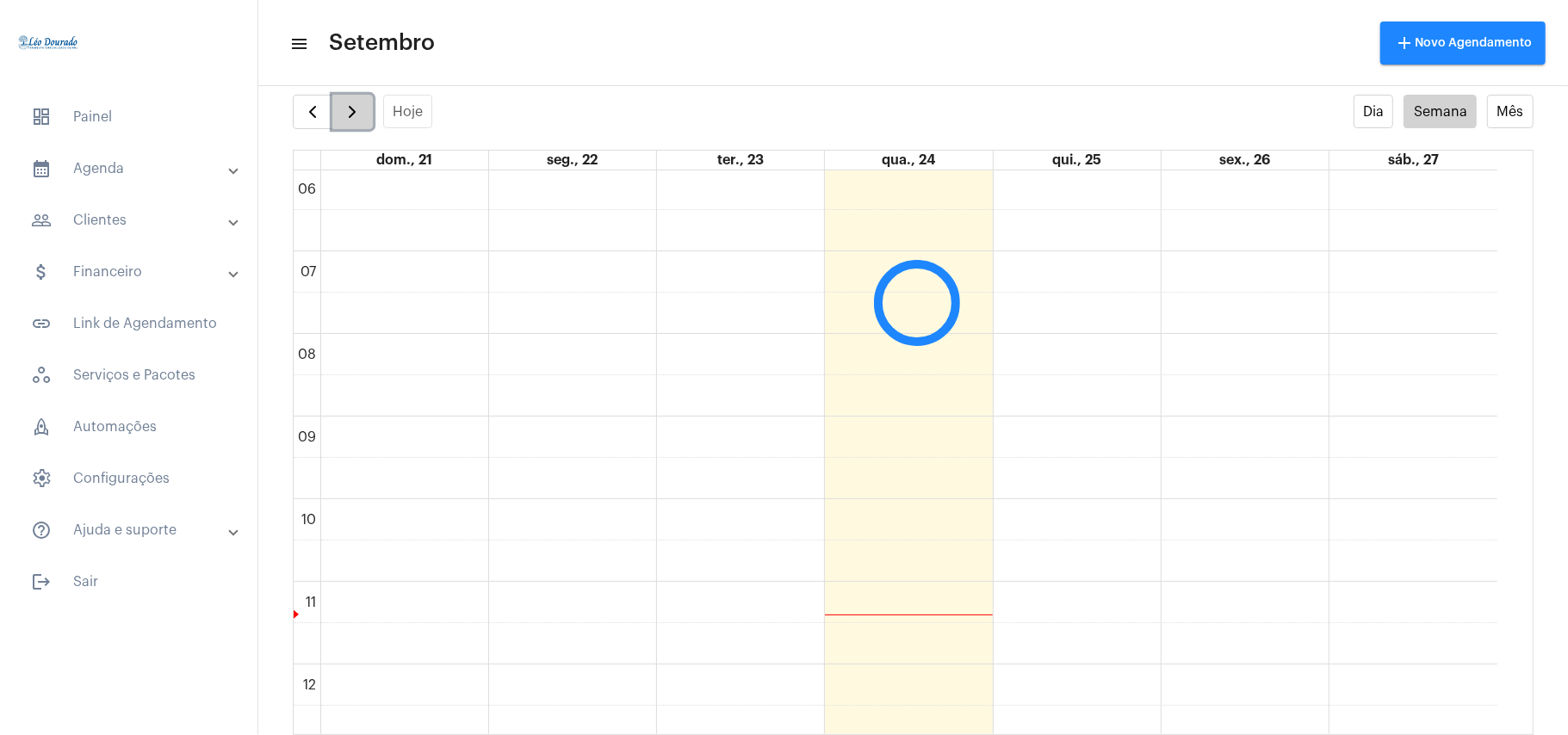
click at [342, 111] on span "button" at bounding box center [352, 111] width 21 height 21
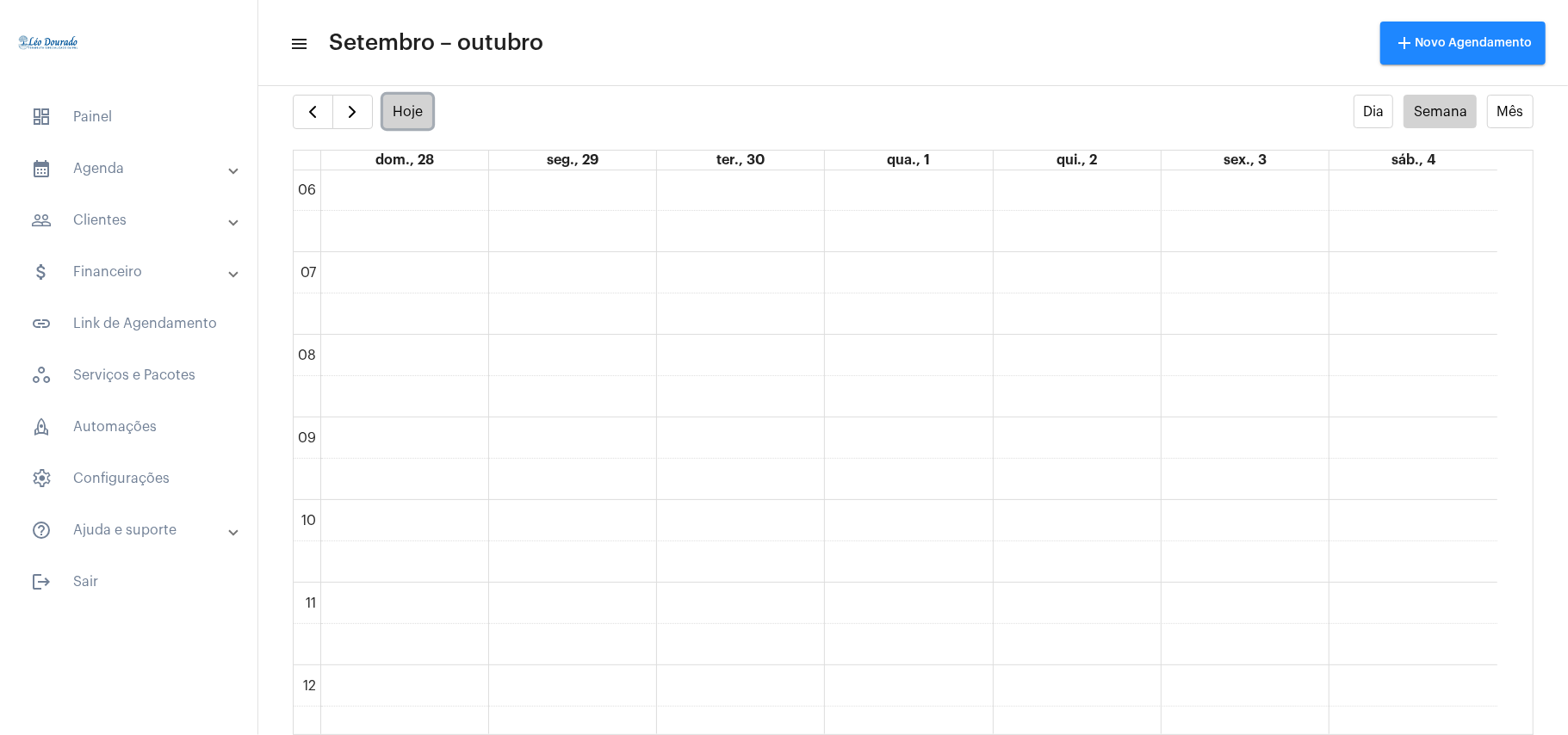
click at [407, 113] on button "Hoje" at bounding box center [408, 111] width 50 height 34
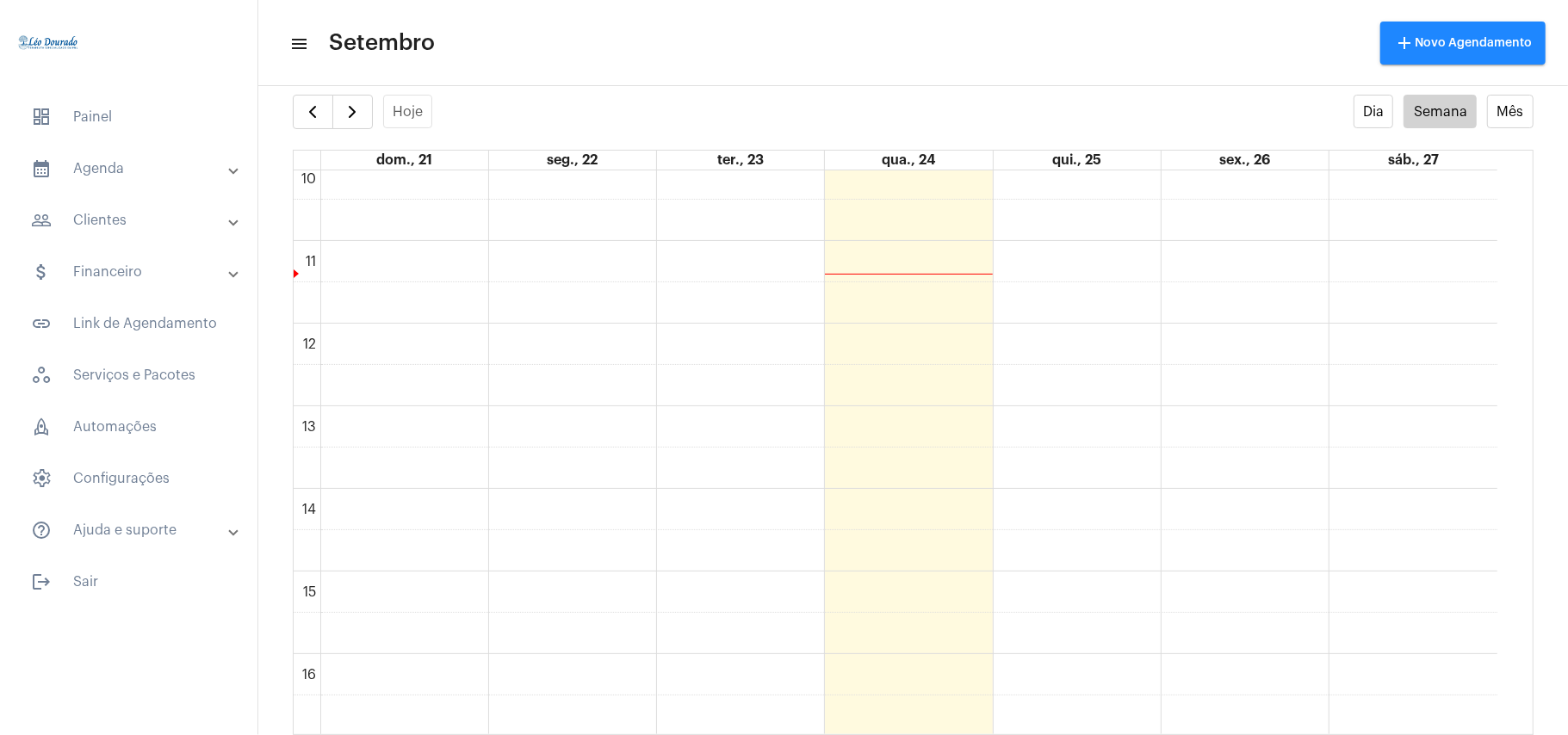
scroll to position [498, 0]
click at [363, 114] on span "button" at bounding box center [352, 111] width 21 height 21
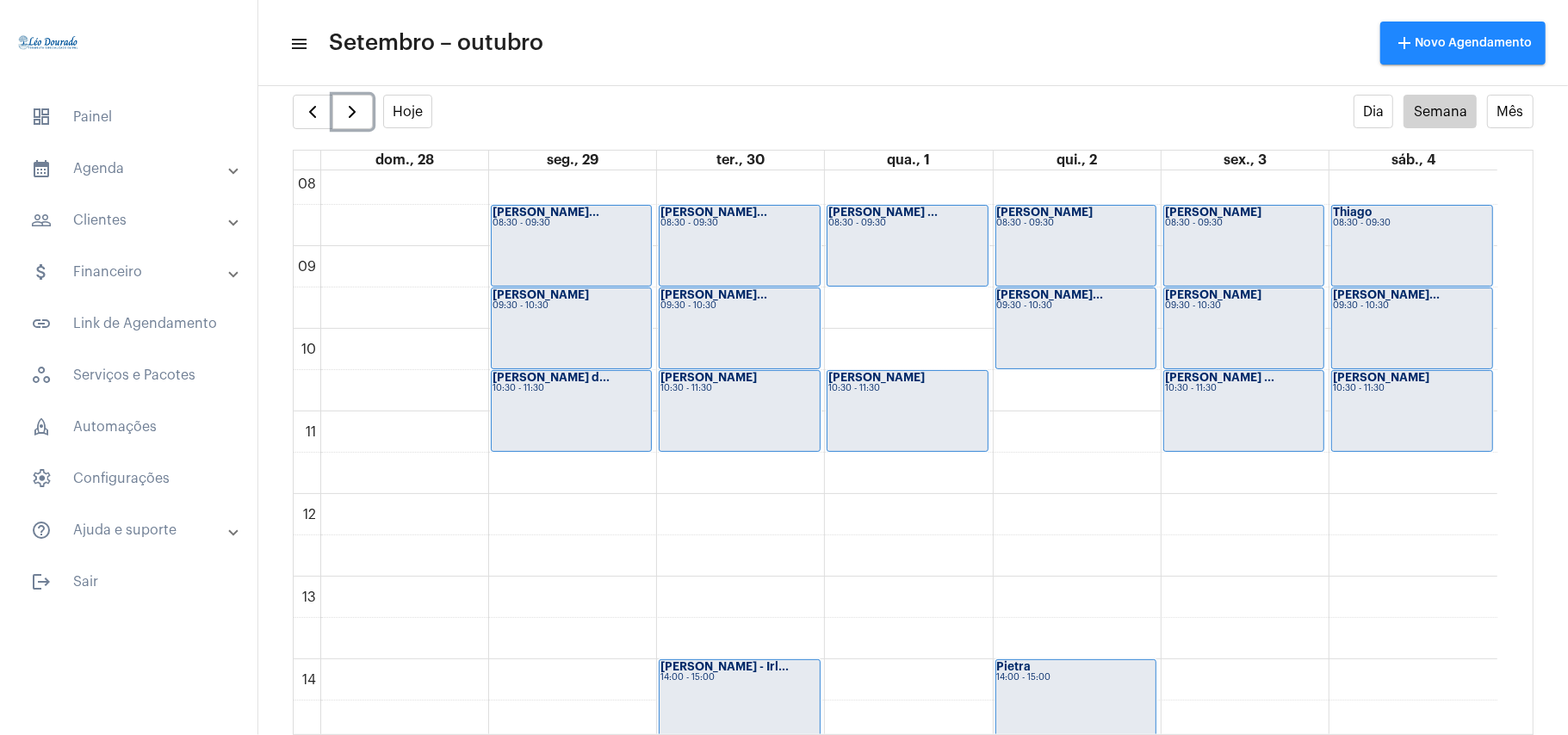
scroll to position [956, 0]
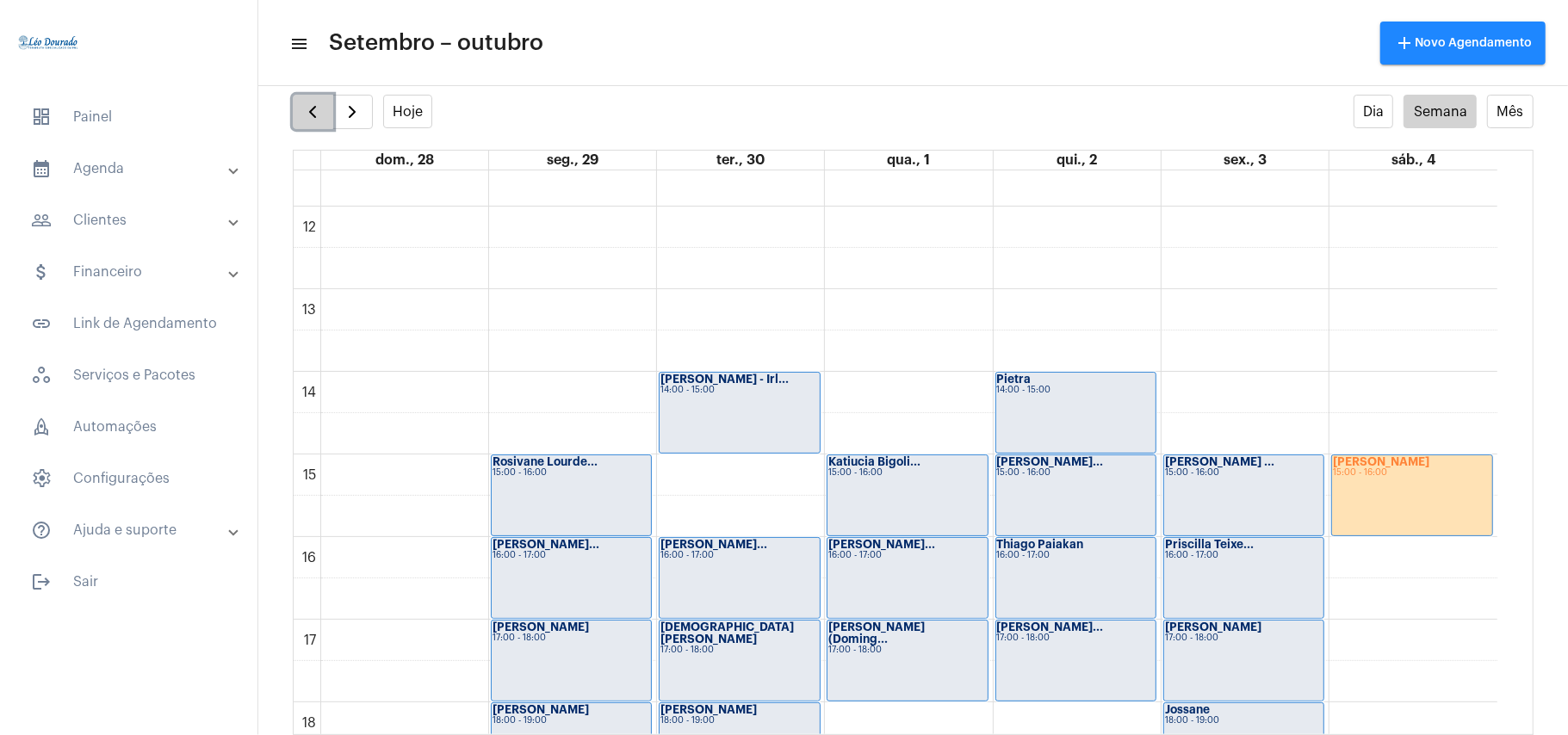
click at [321, 115] on span "button" at bounding box center [312, 111] width 21 height 21
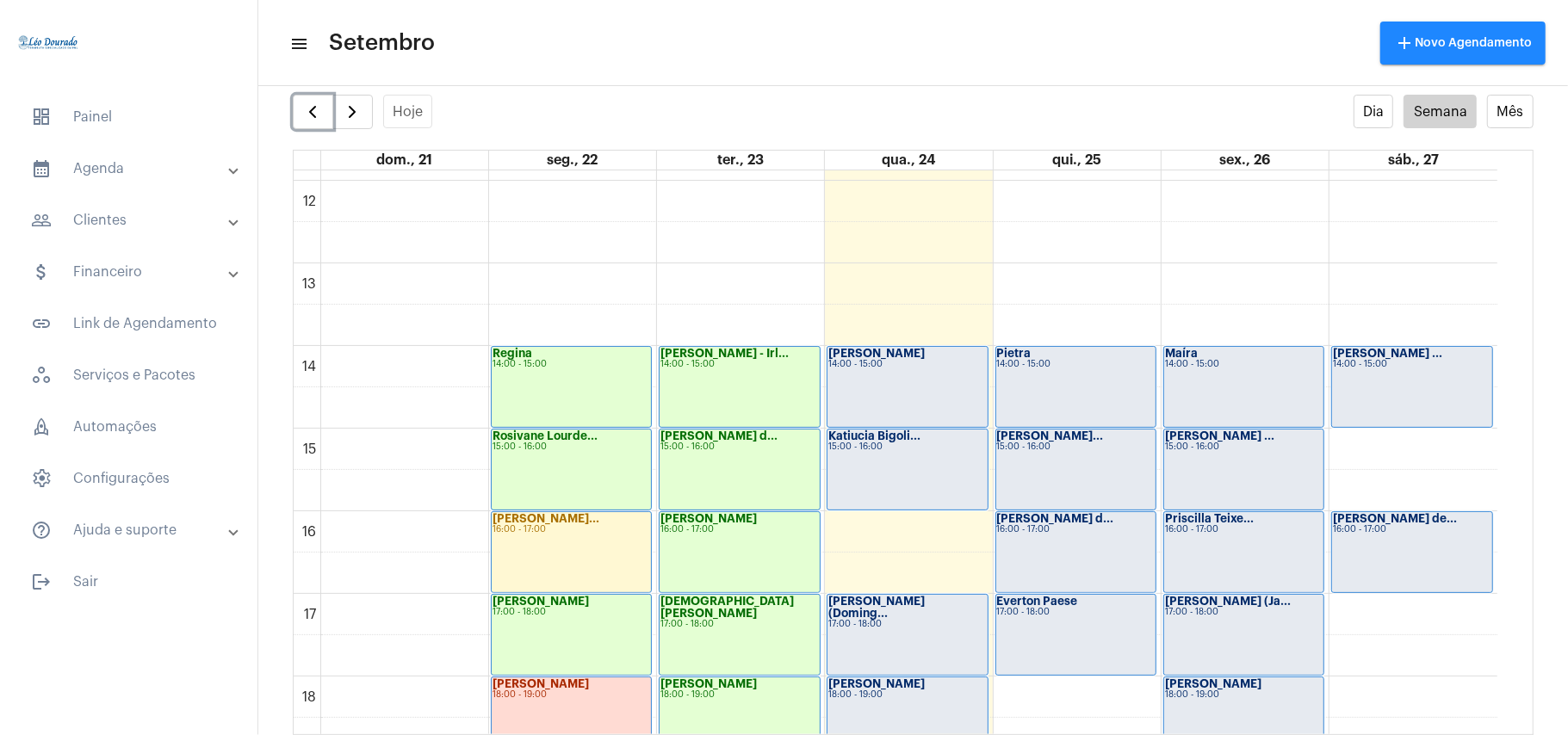
scroll to position [1072, 0]
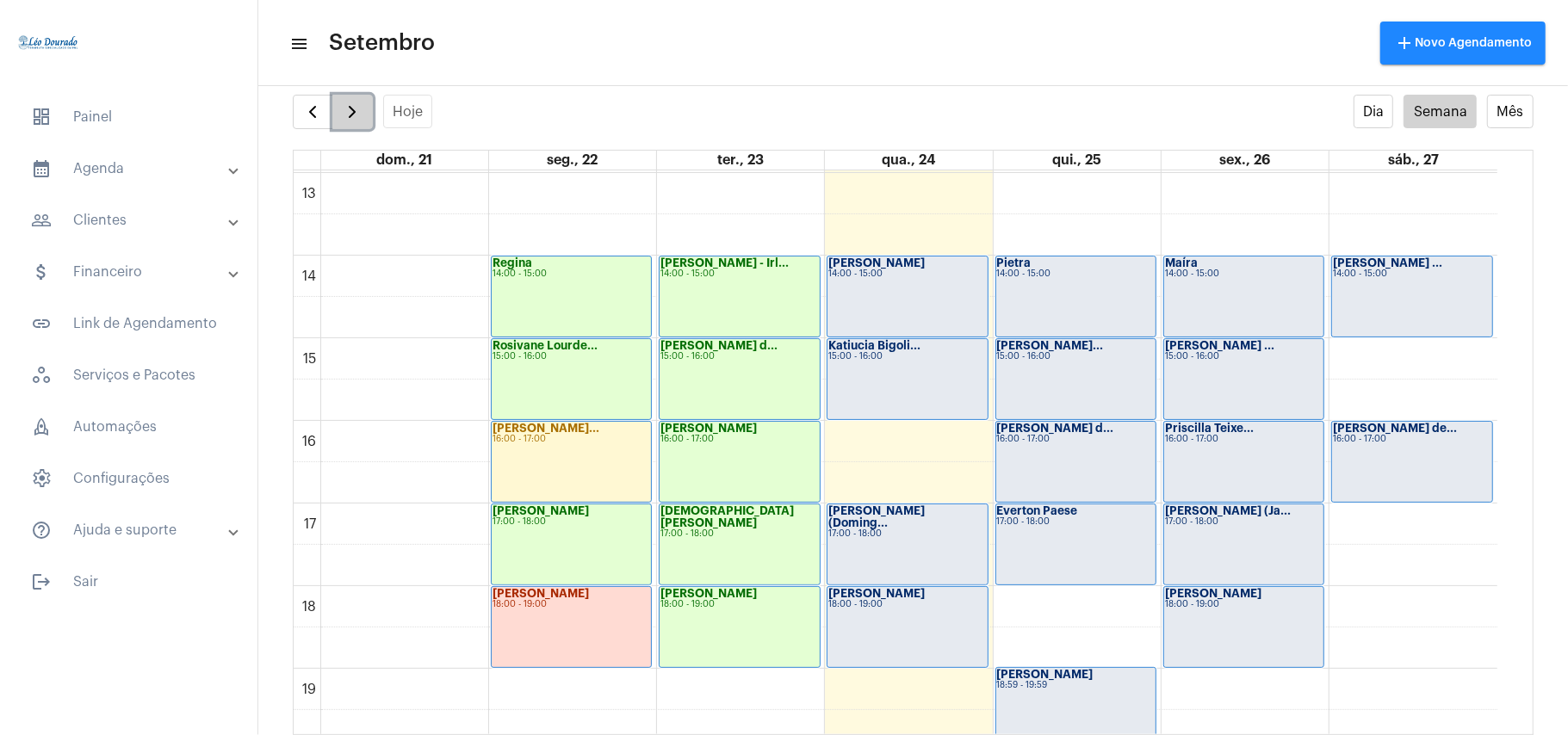
click at [357, 106] on span "button" at bounding box center [352, 111] width 21 height 21
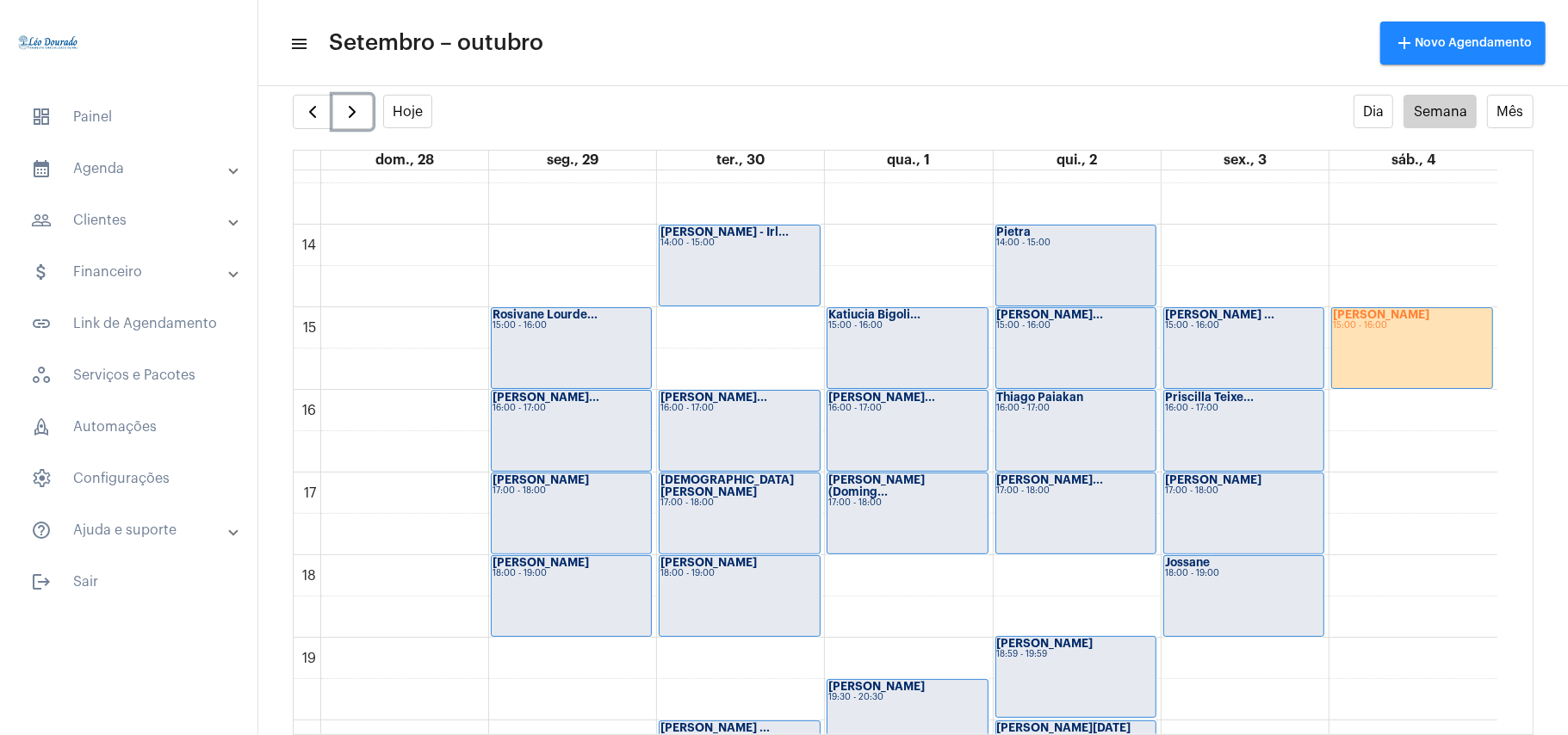
scroll to position [1377, 0]
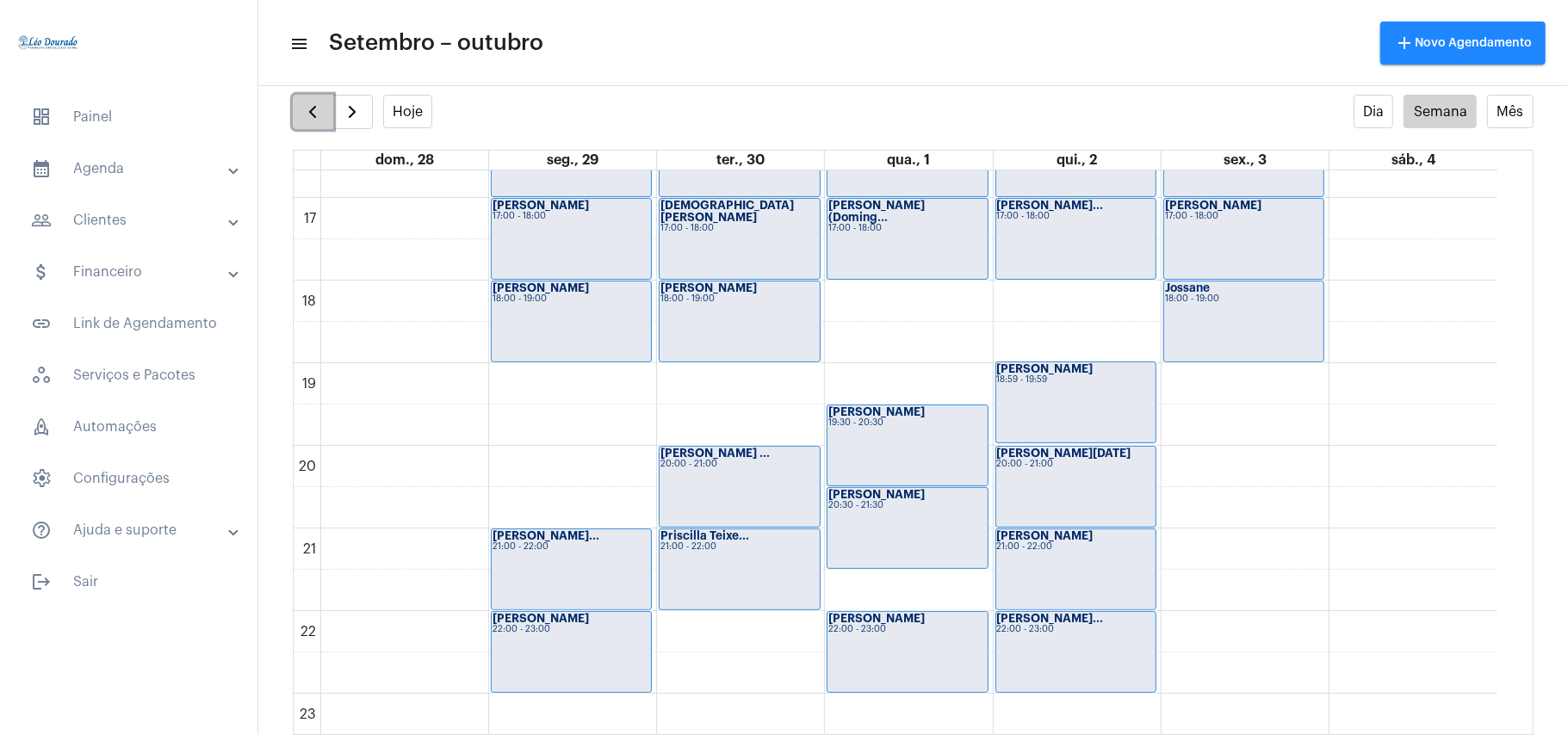
click at [326, 106] on button "button" at bounding box center [313, 111] width 41 height 35
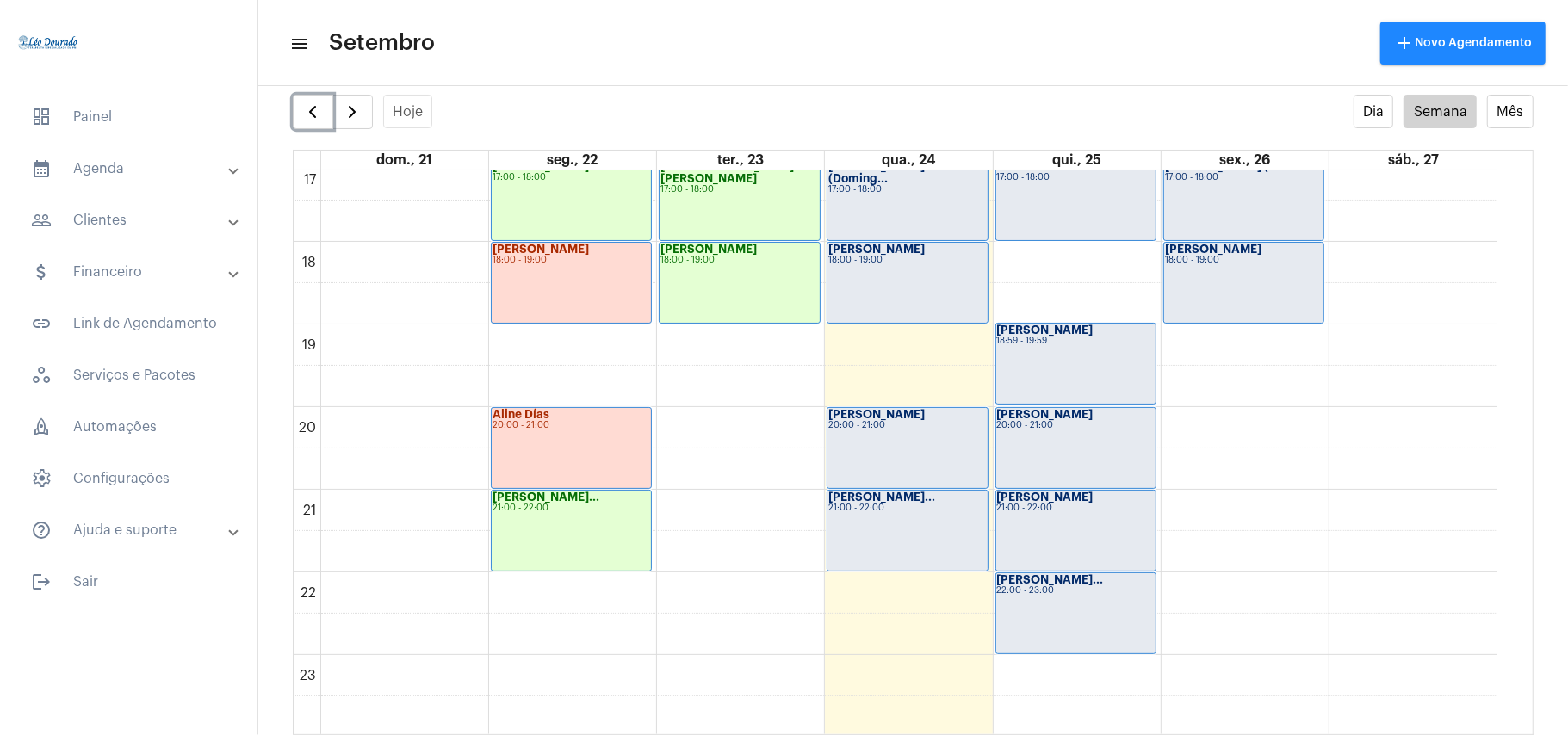
scroll to position [1301, 0]
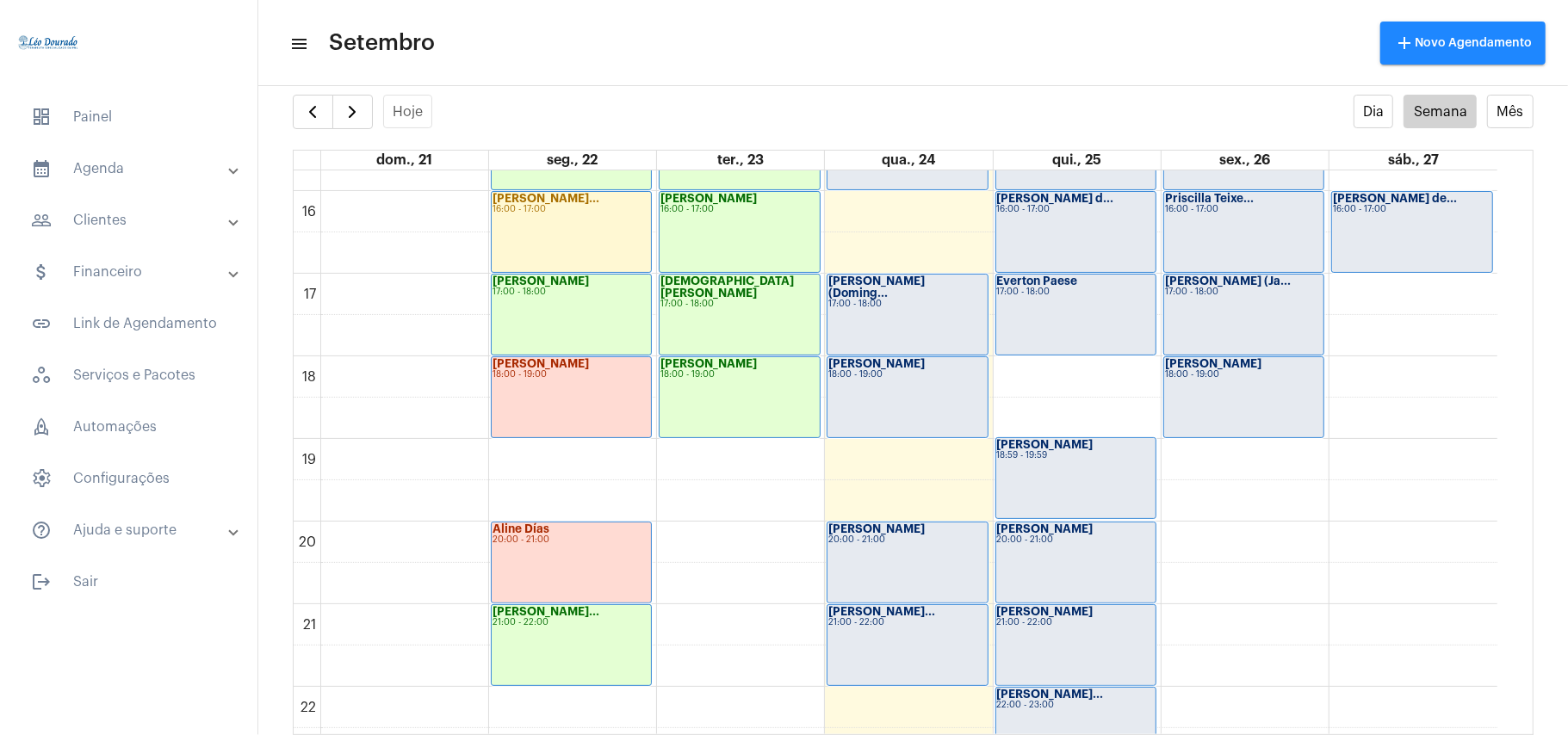
click at [763, 40] on mat-toolbar-row "menu Setembro add Novo Agendamento" at bounding box center [913, 43] width 1310 height 55
click at [349, 106] on span "button" at bounding box center [352, 111] width 21 height 21
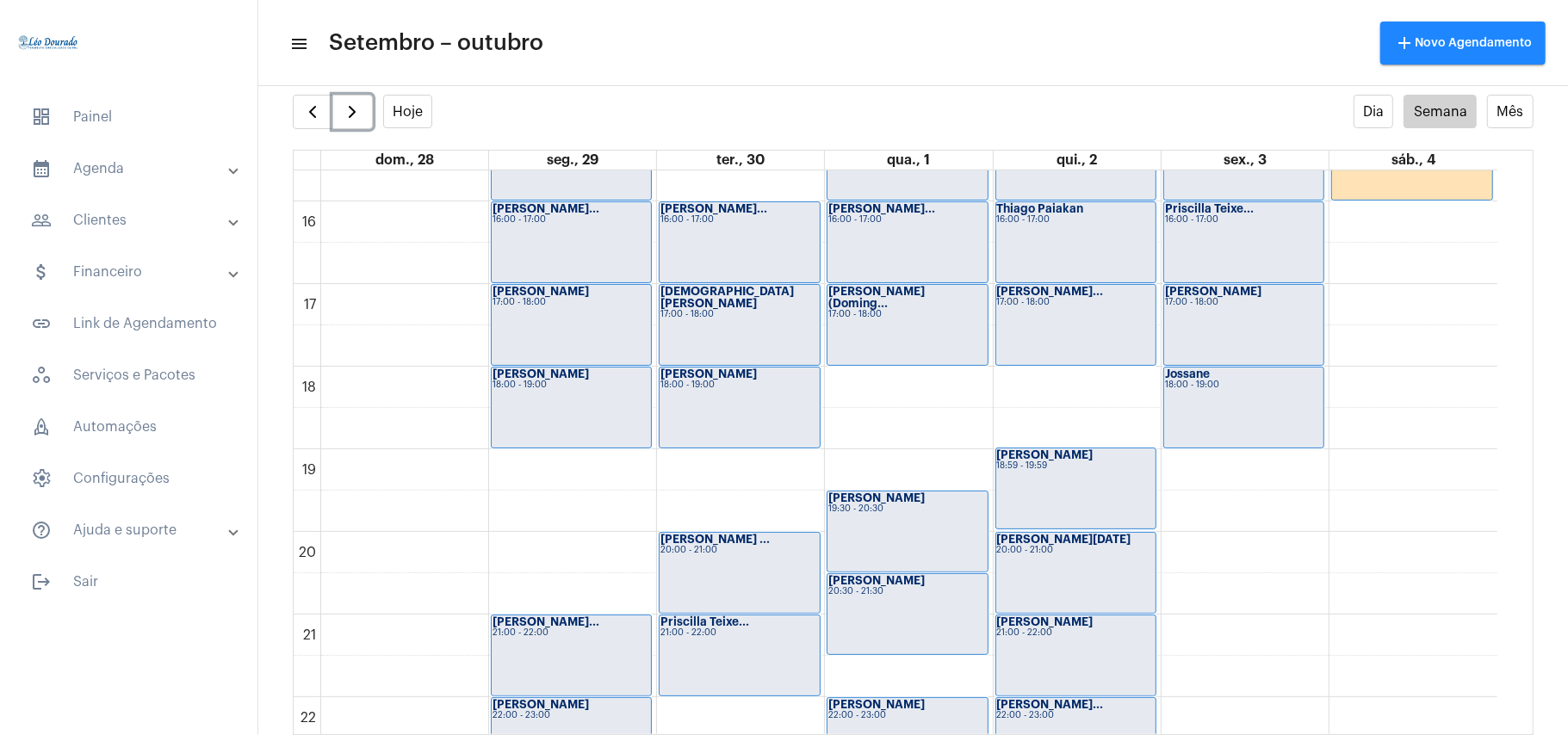
scroll to position [1299, 0]
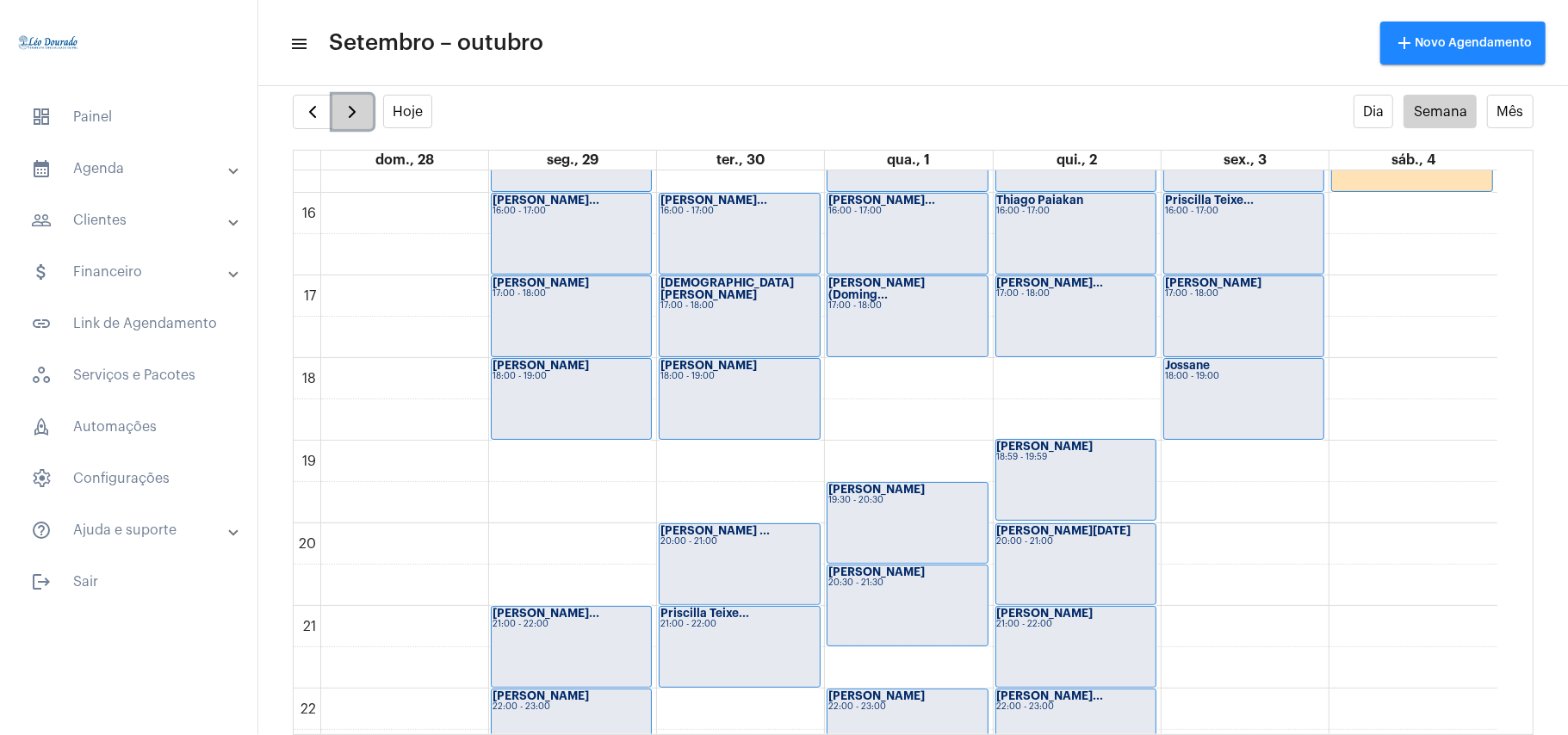
click at [345, 108] on span "button" at bounding box center [352, 111] width 21 height 21
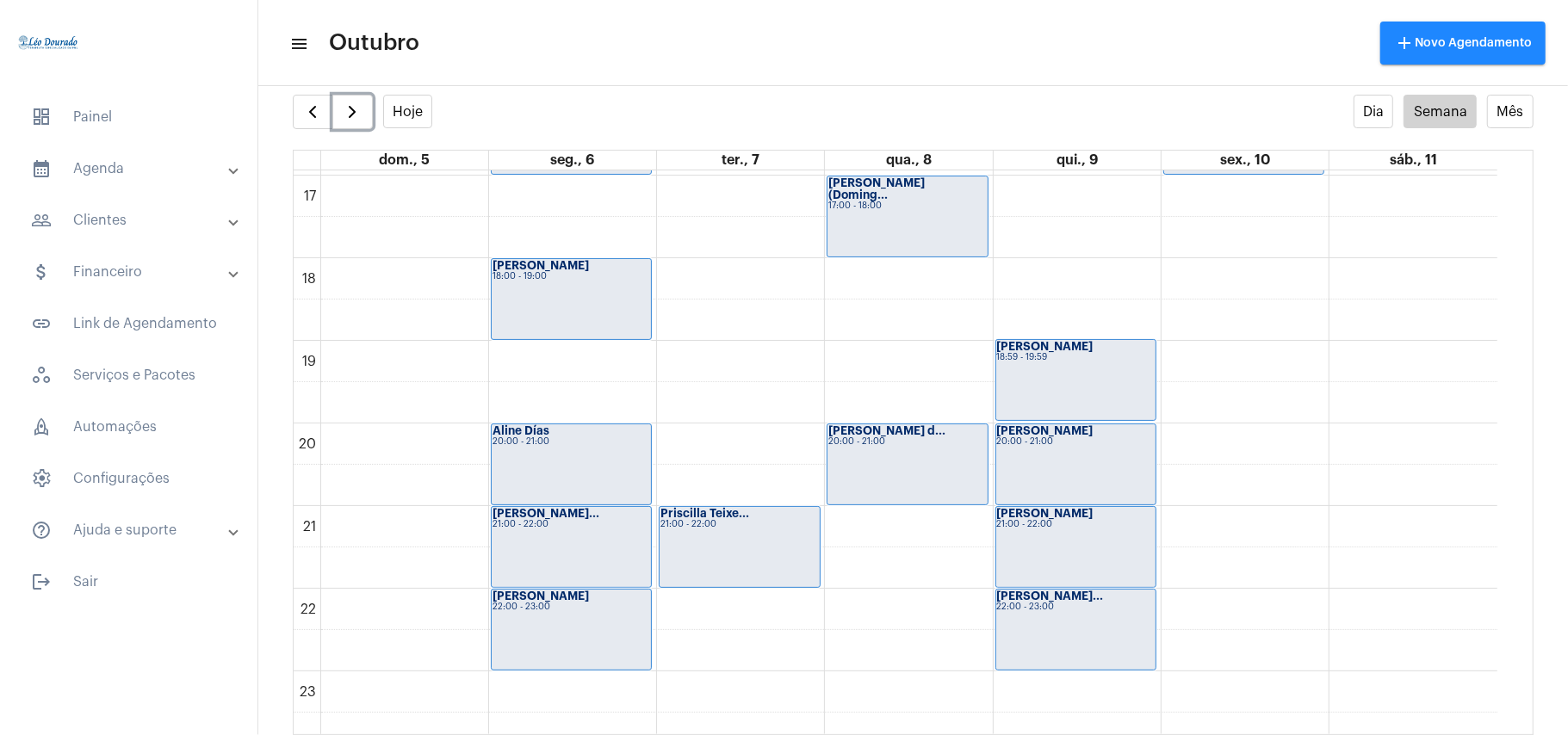
scroll to position [1419, 0]
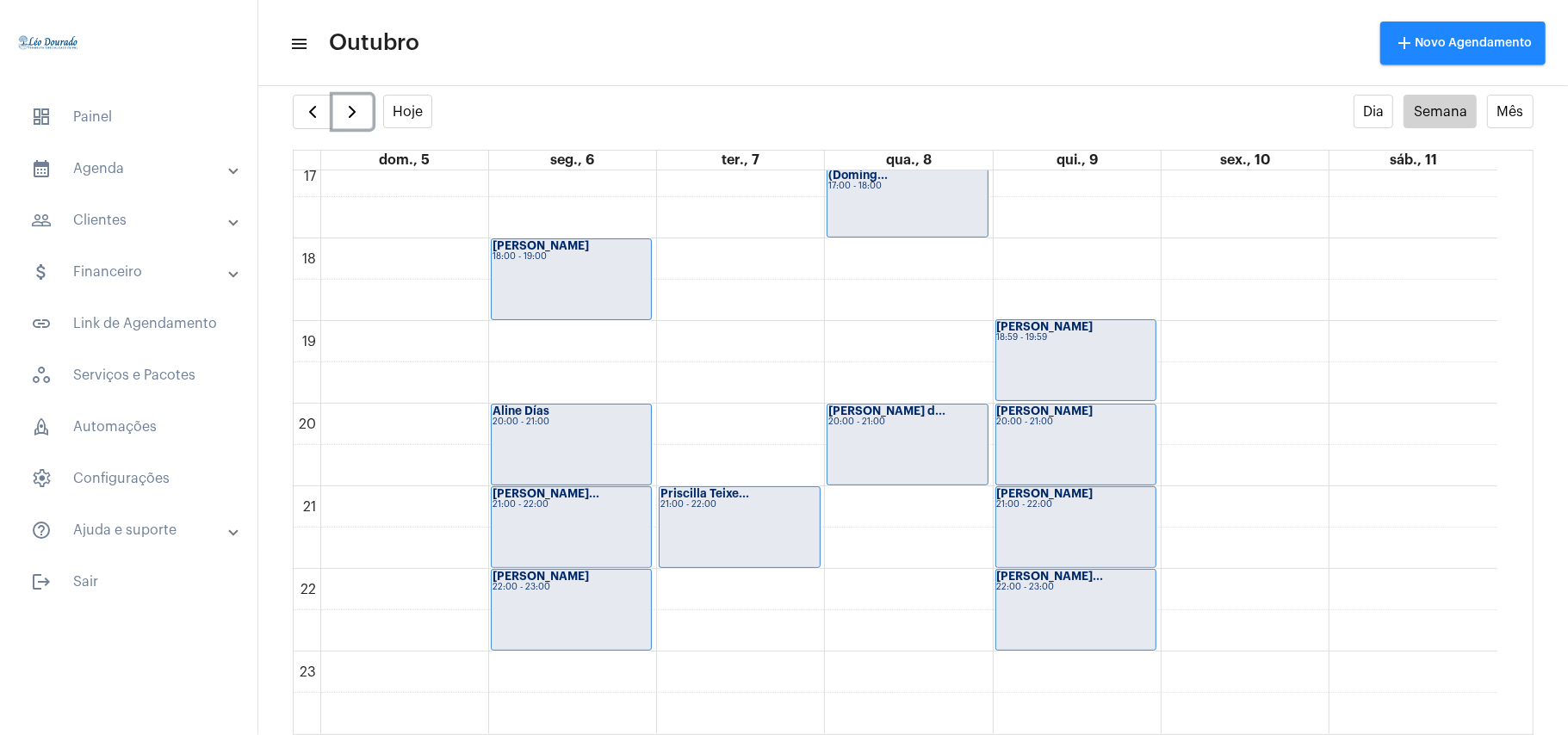
click at [923, 451] on div "Natália Alves d... 20:00 - 21:00" at bounding box center [907, 444] width 159 height 80
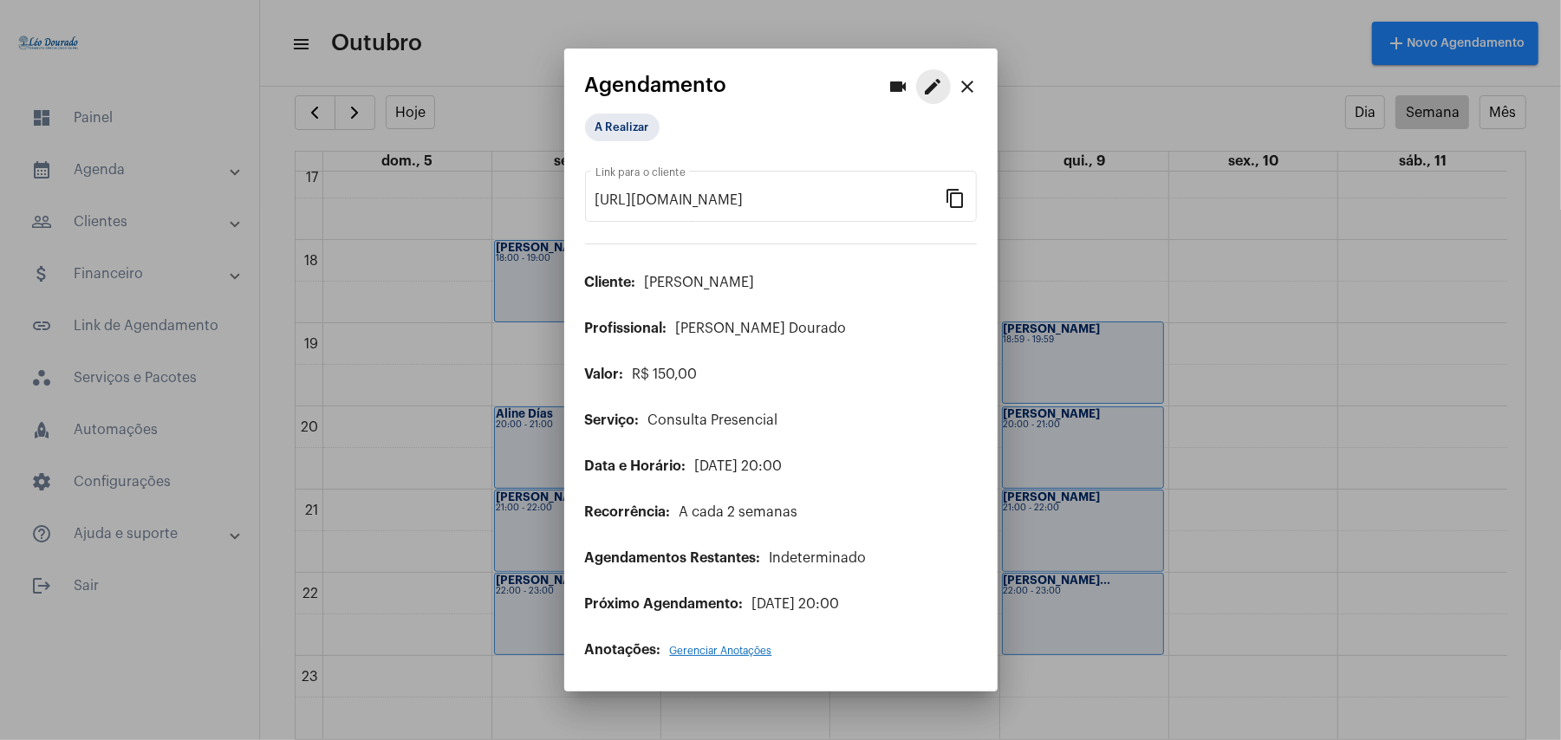
click at [938, 81] on mat-icon "edit" at bounding box center [933, 86] width 21 height 21
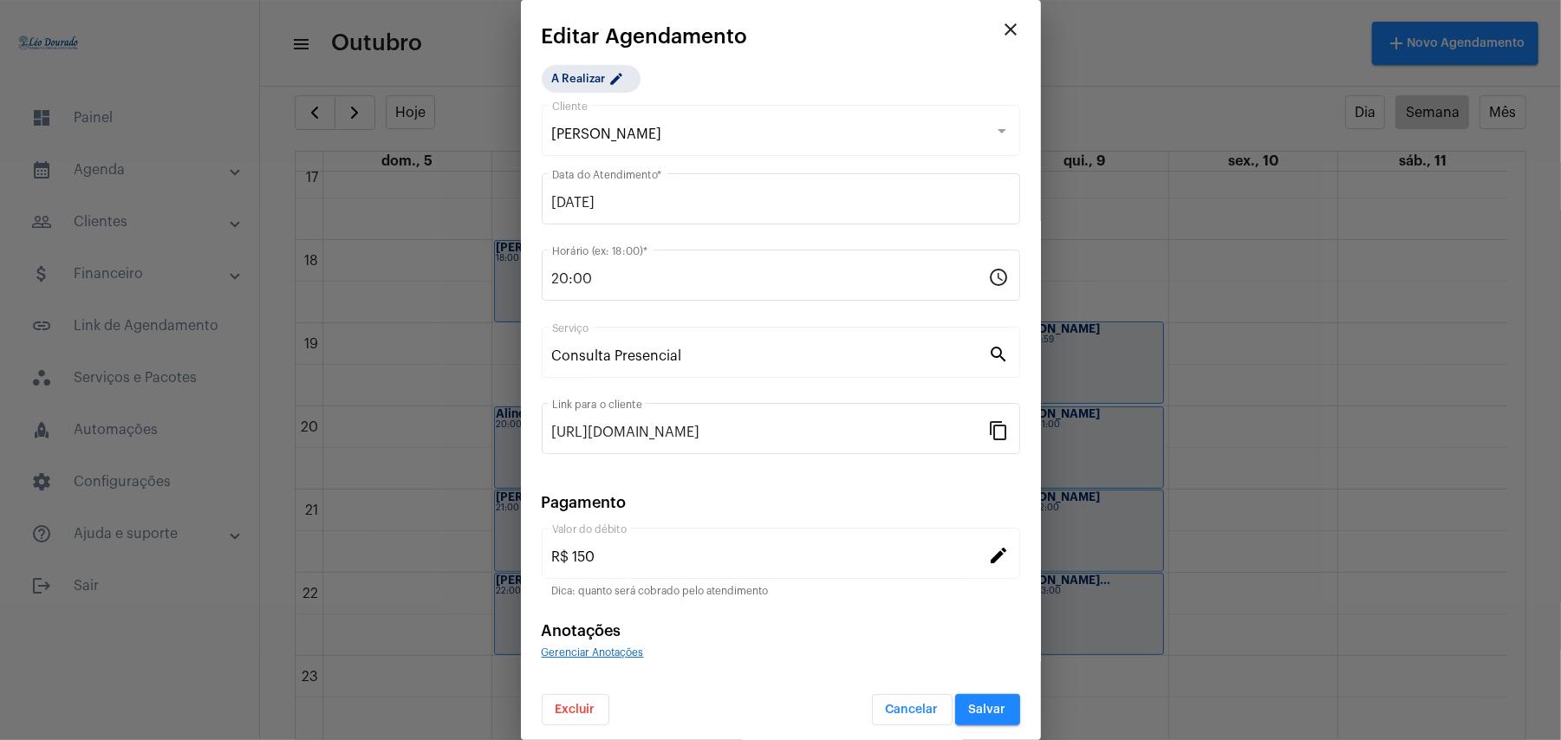
click at [598, 714] on button "Excluir" at bounding box center [576, 709] width 68 height 31
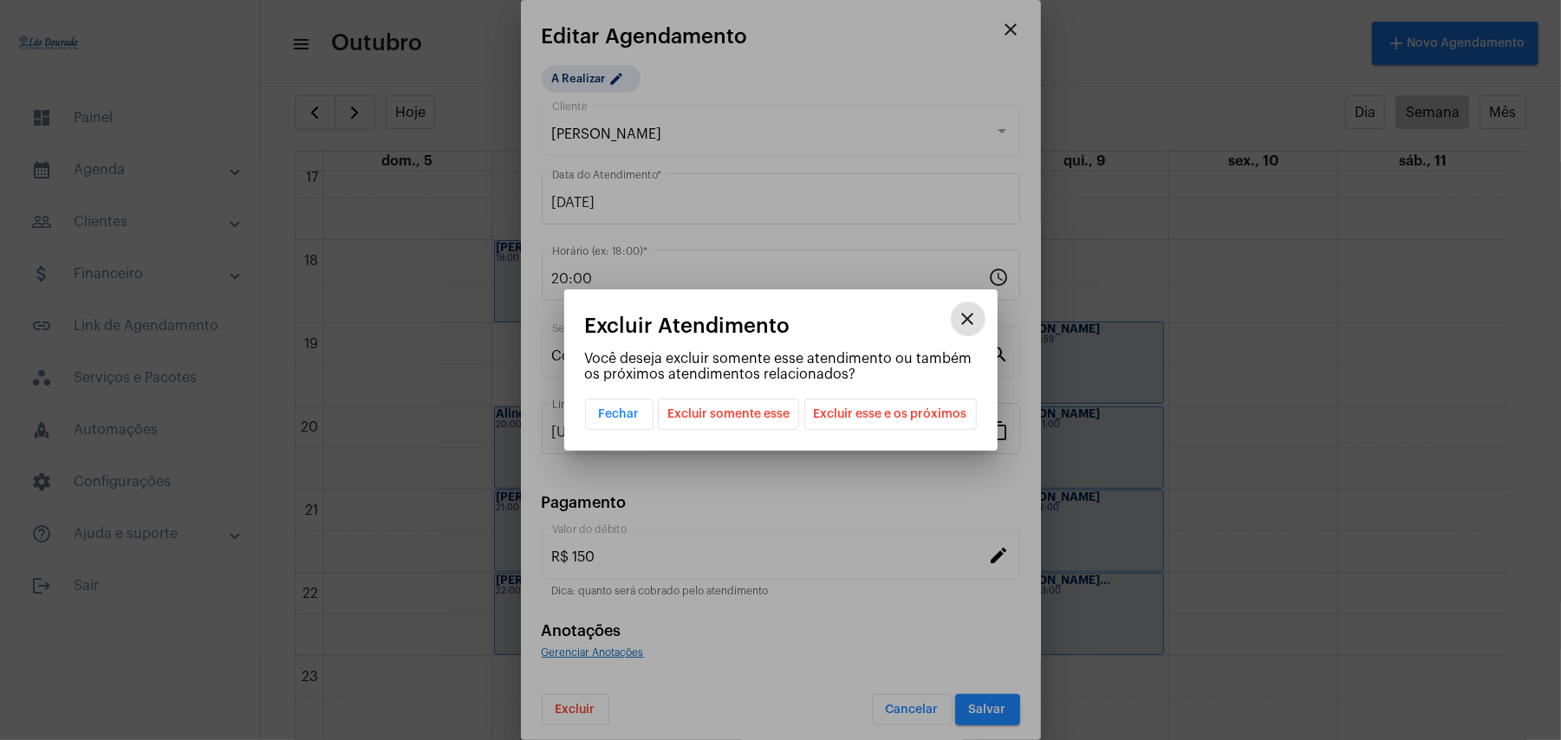
click at [849, 418] on span "Excluir esse e os próximos" at bounding box center [890, 413] width 153 height 29
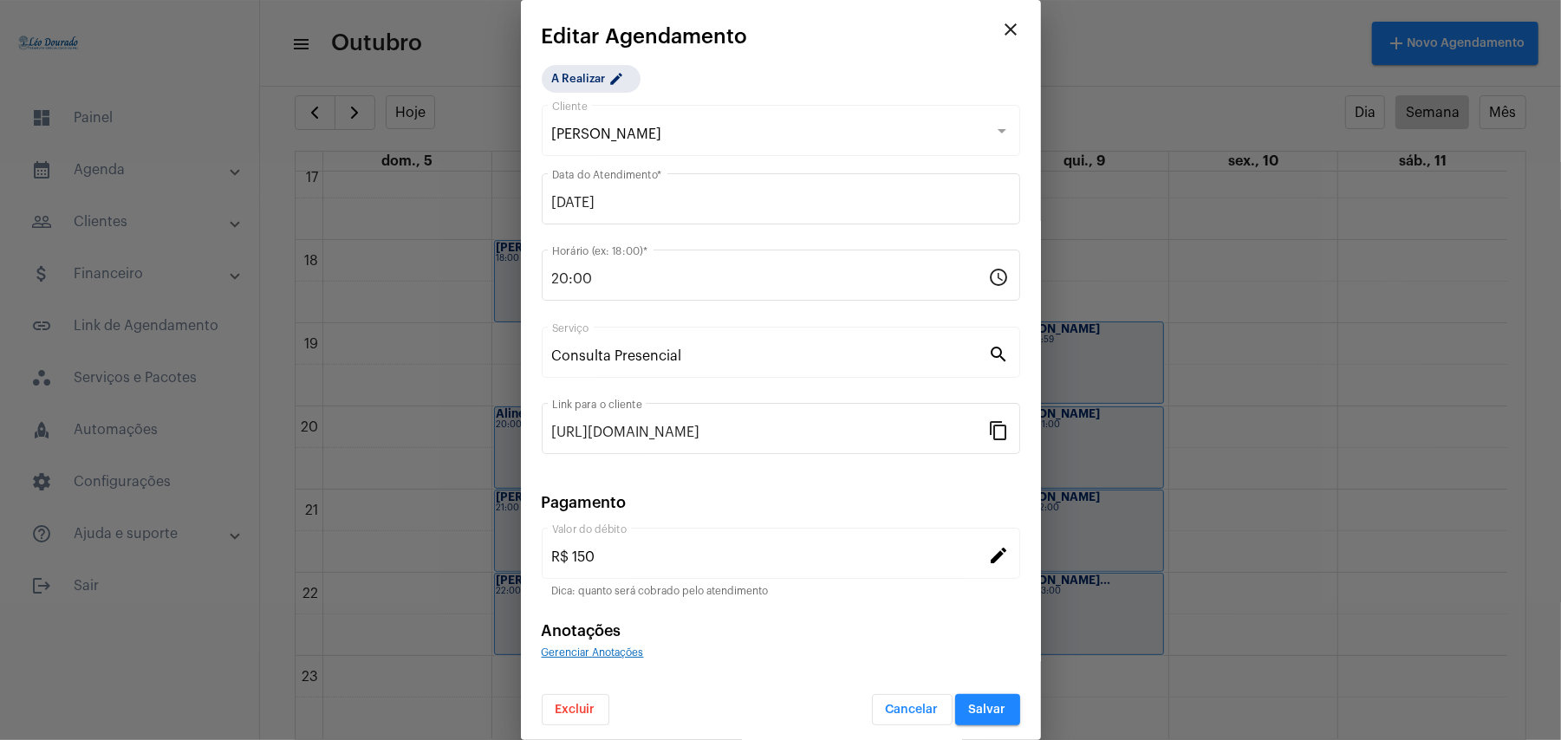
click at [580, 711] on span "Excluir" at bounding box center [575, 710] width 40 height 12
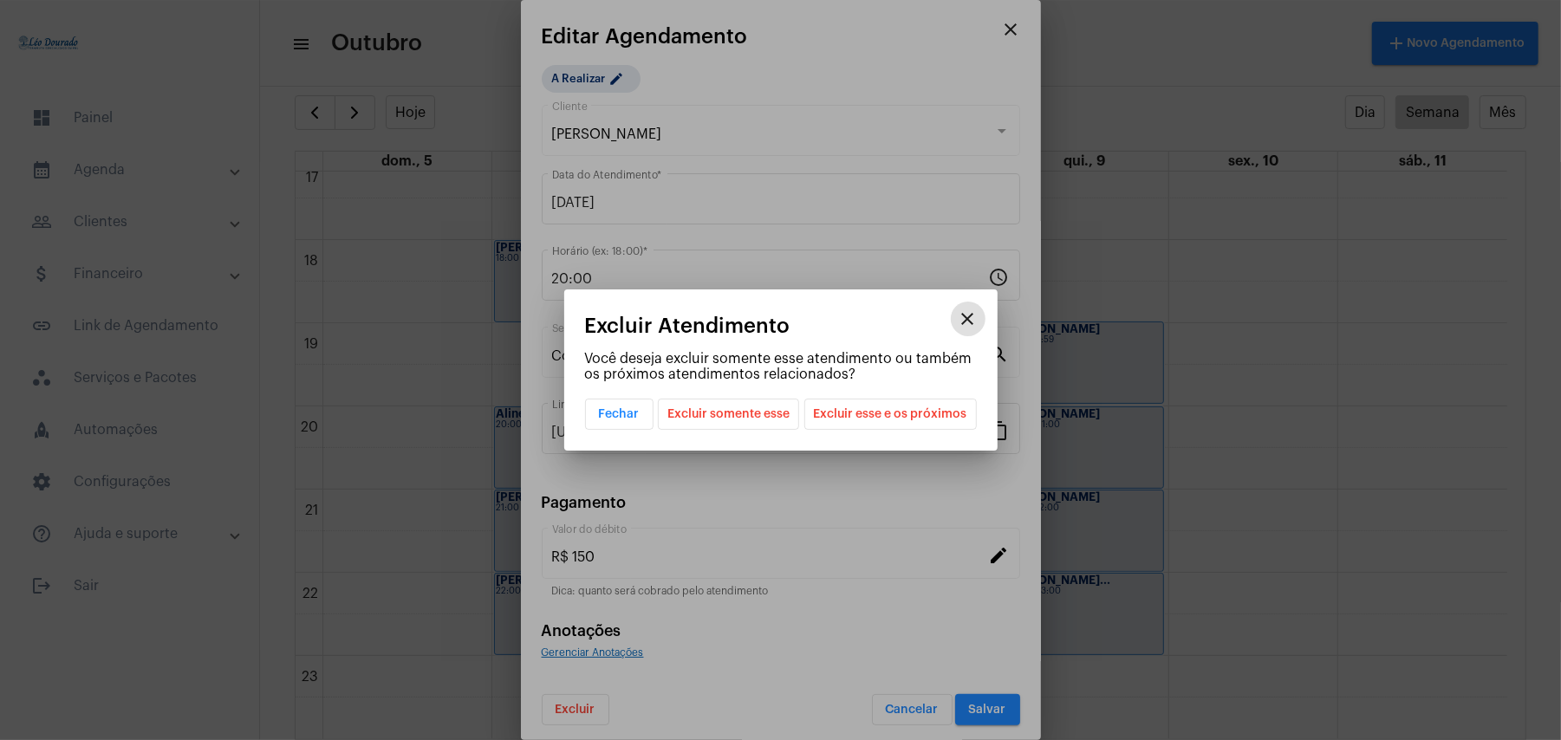
click at [834, 412] on span "Excluir esse e os próximos" at bounding box center [890, 413] width 153 height 29
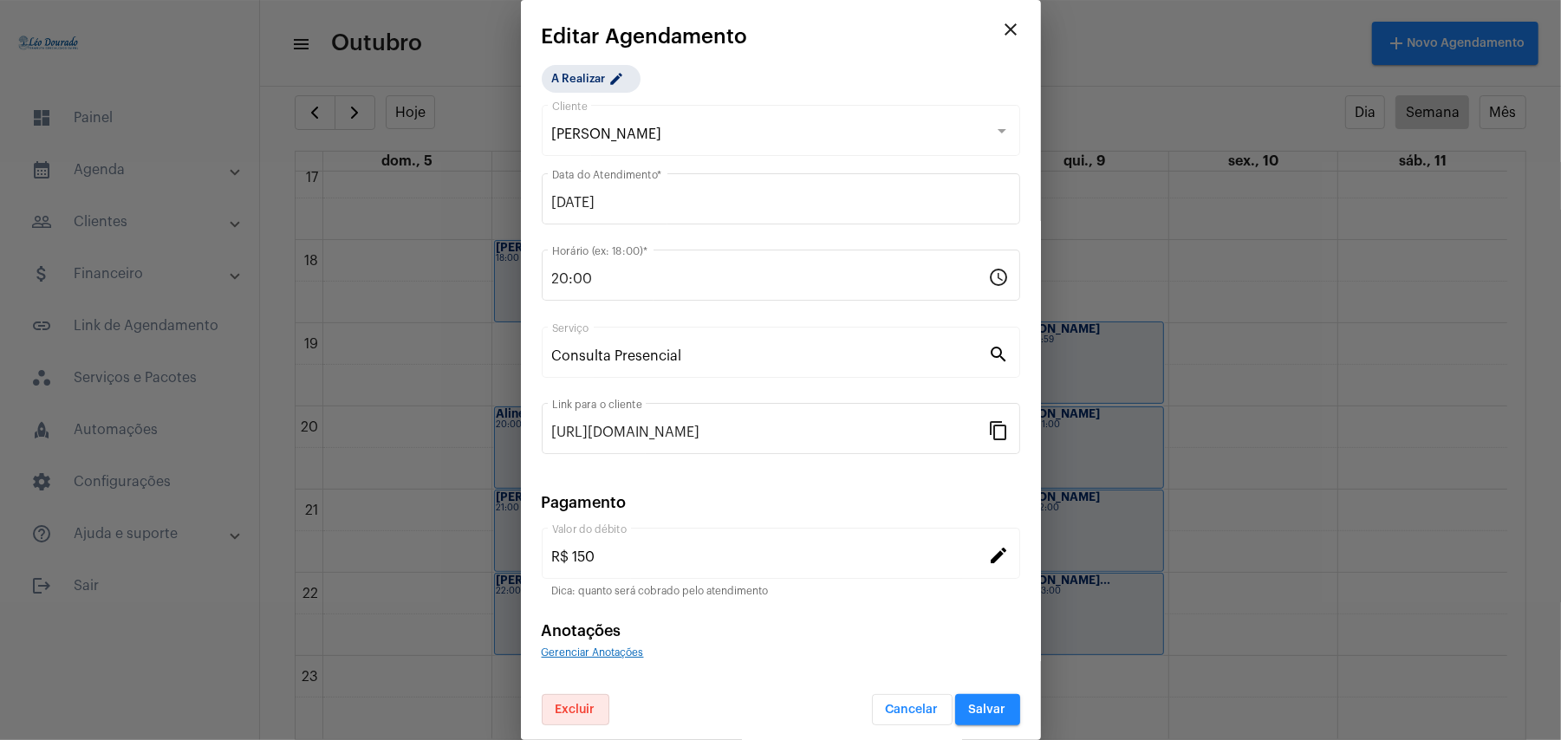
click at [1355, 406] on div at bounding box center [780, 370] width 1561 height 740
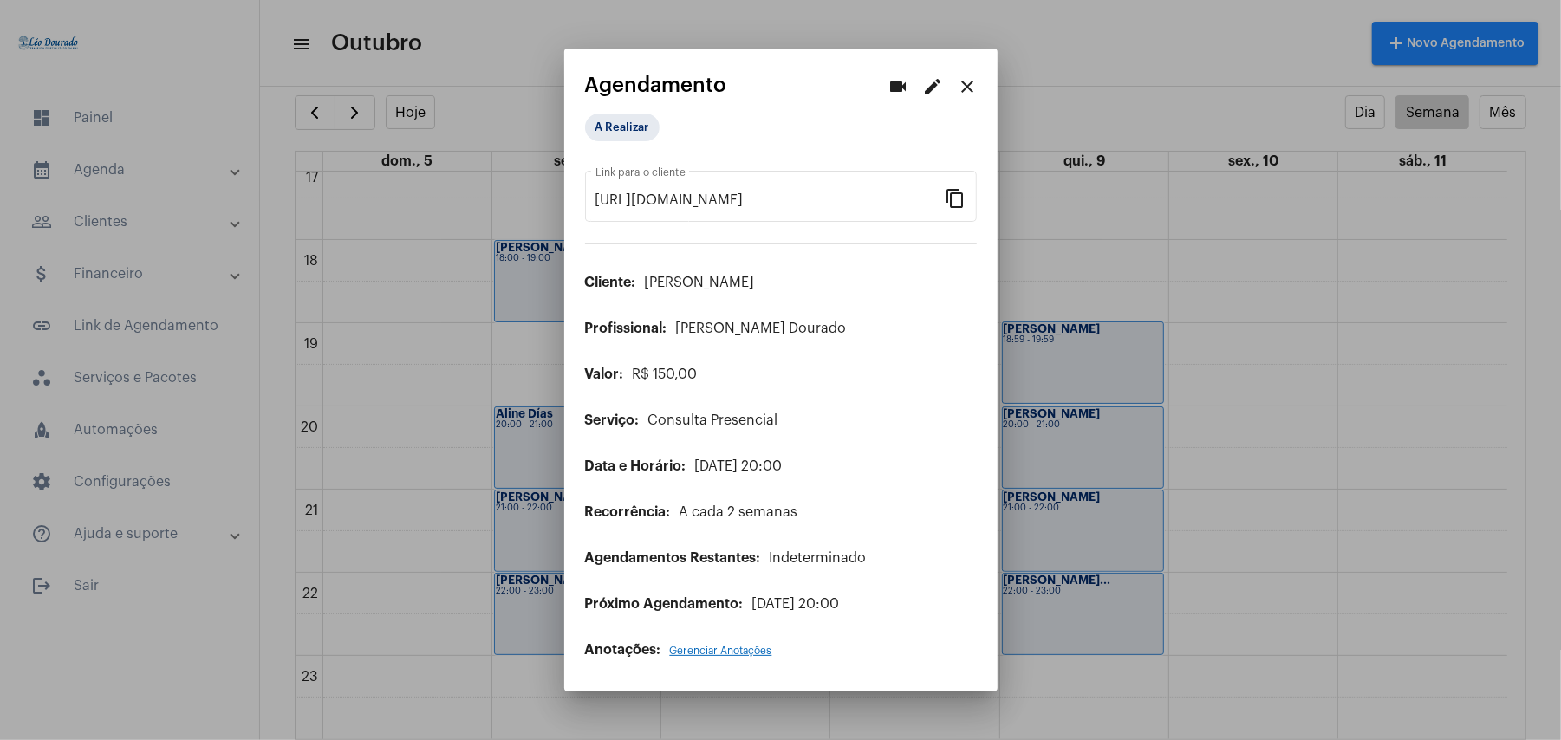
click at [961, 91] on mat-icon "close" at bounding box center [968, 86] width 21 height 21
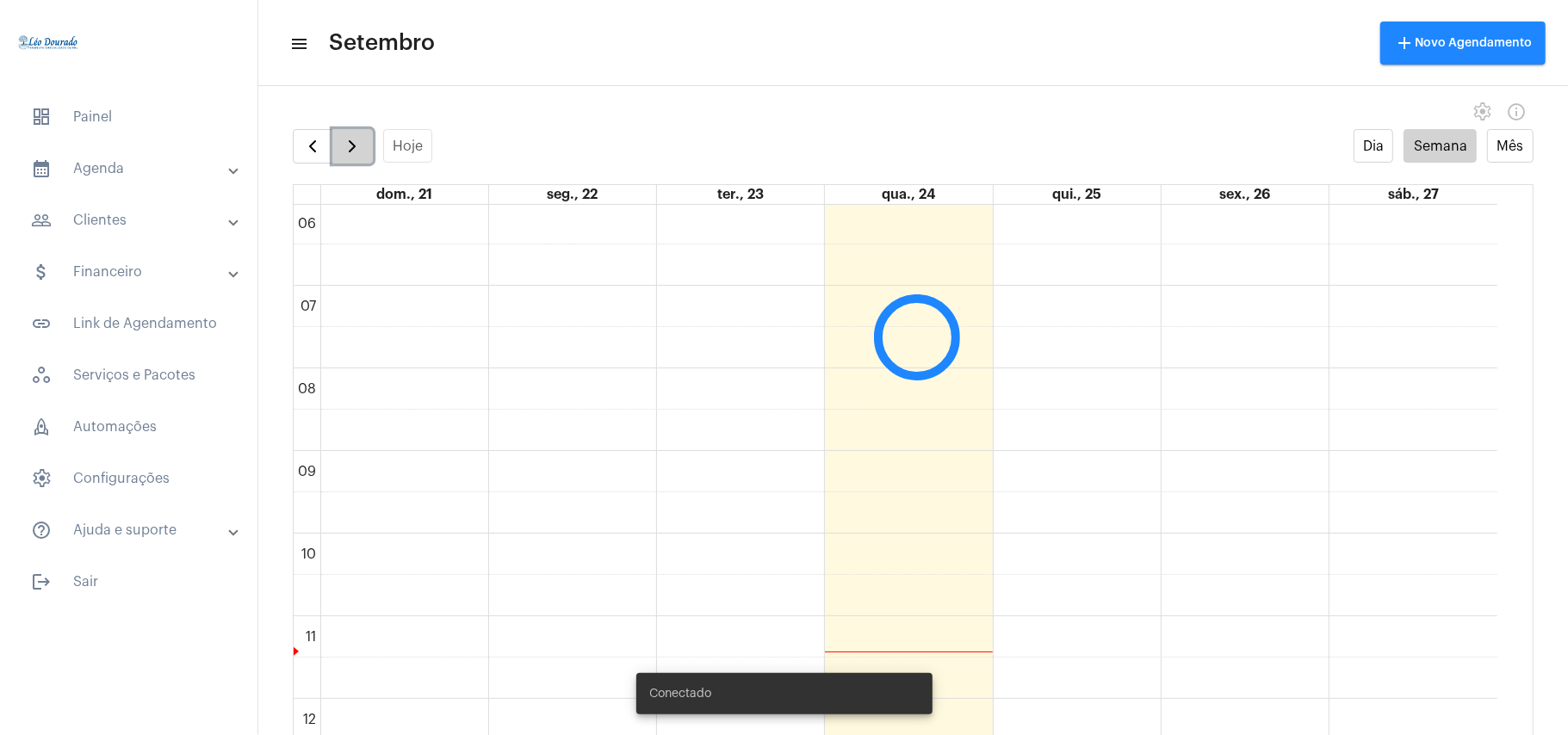
click at [345, 145] on span "button" at bounding box center [352, 146] width 21 height 21
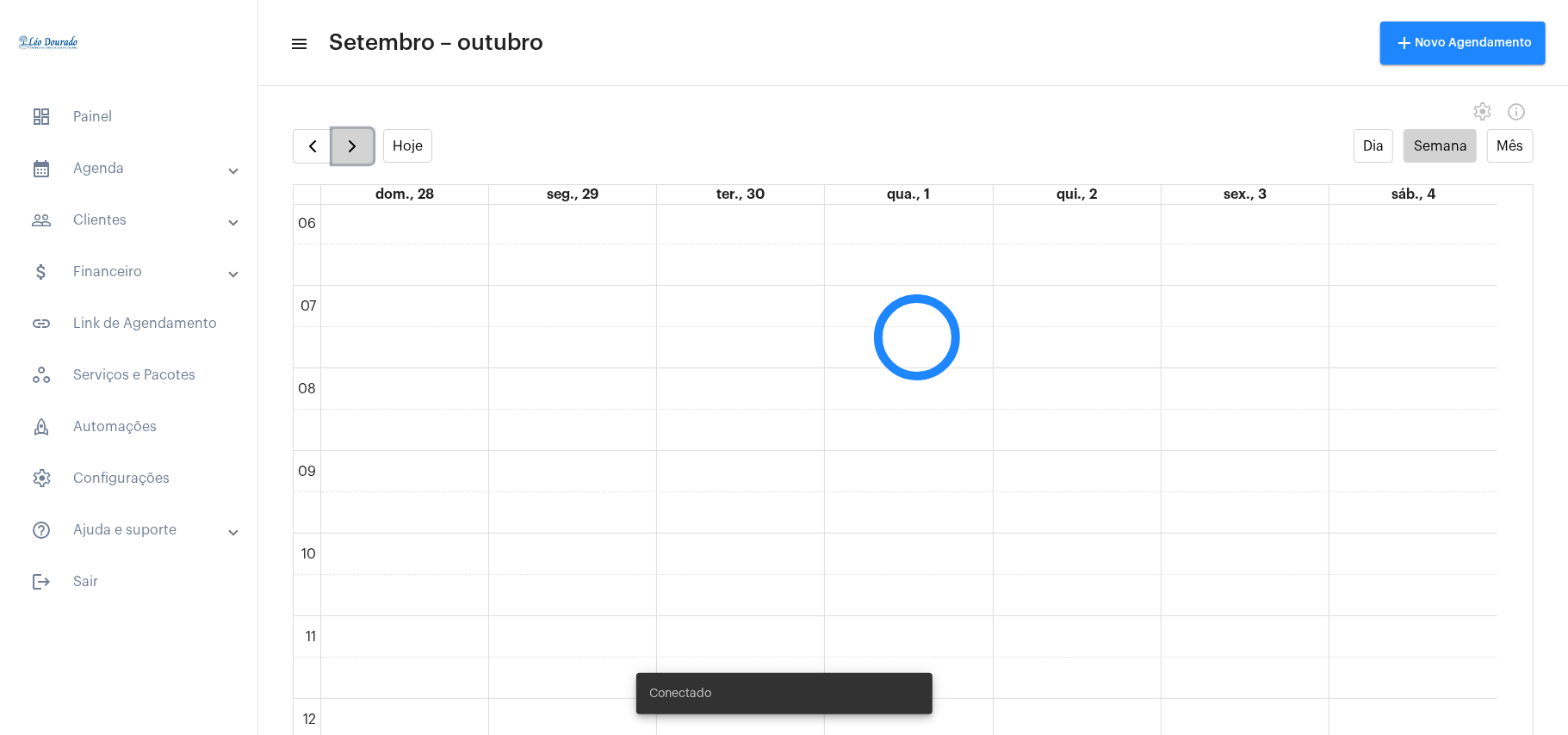
scroll to position [497, 0]
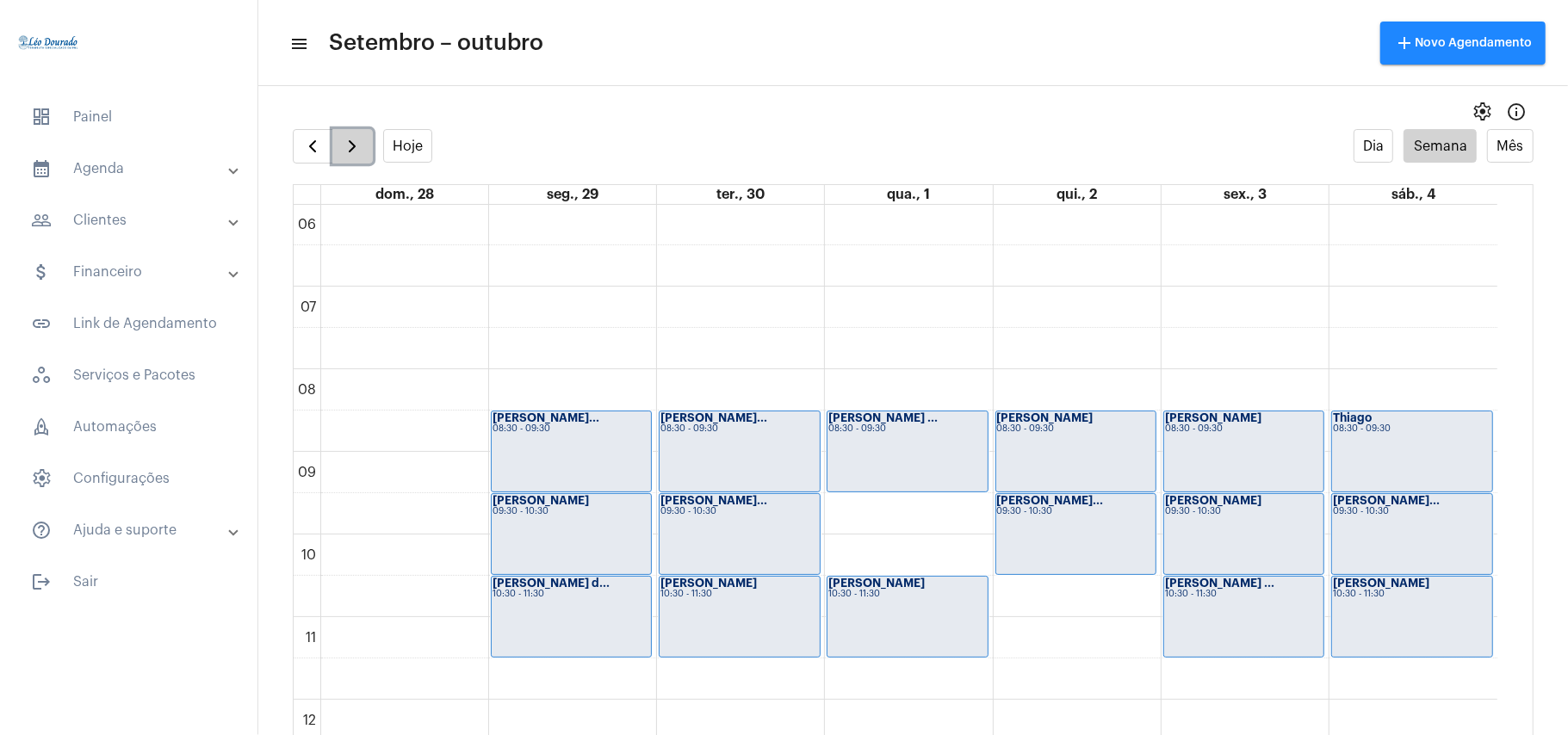
click at [345, 145] on span "button" at bounding box center [352, 146] width 21 height 21
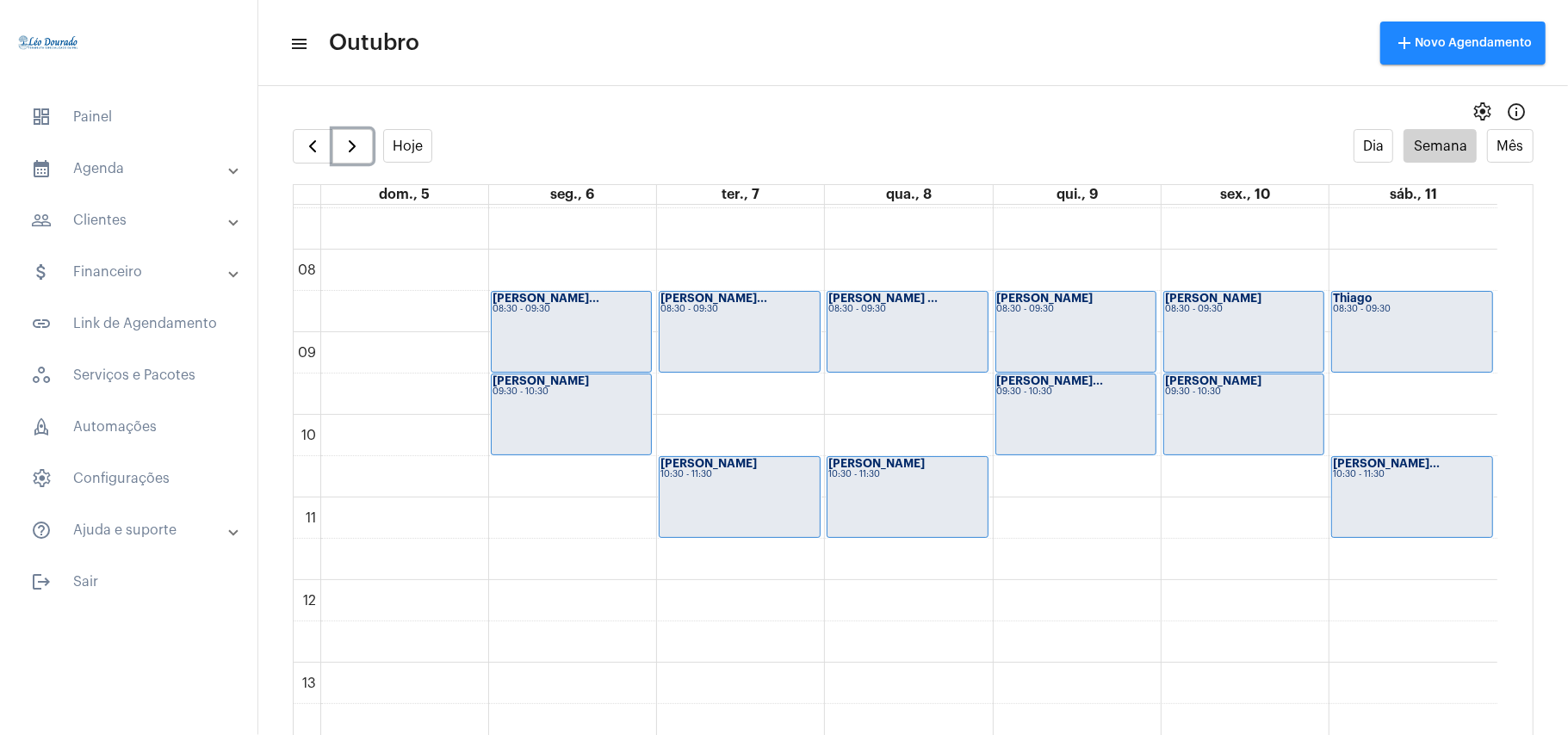
scroll to position [501, 0]
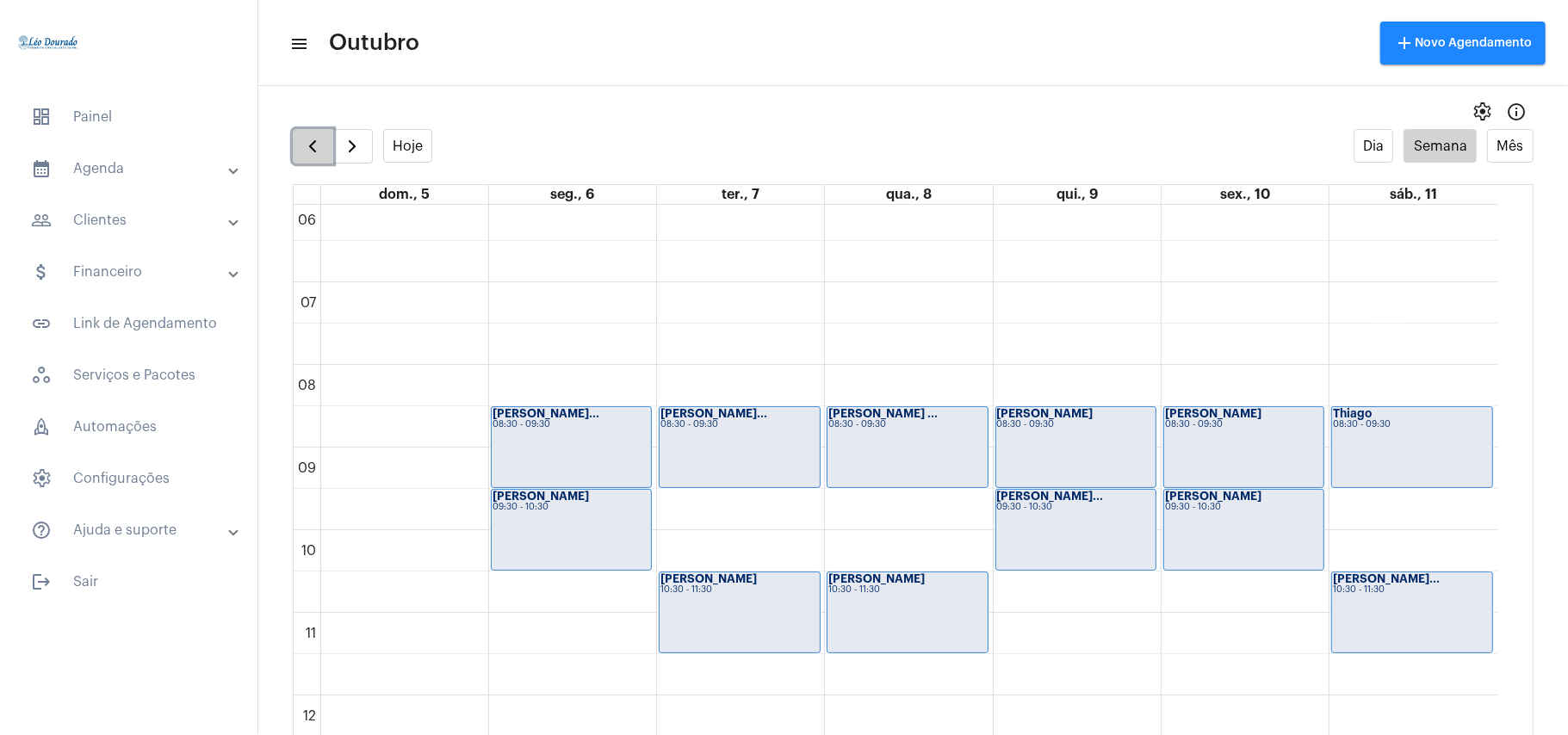
click at [322, 141] on span "button" at bounding box center [312, 146] width 21 height 21
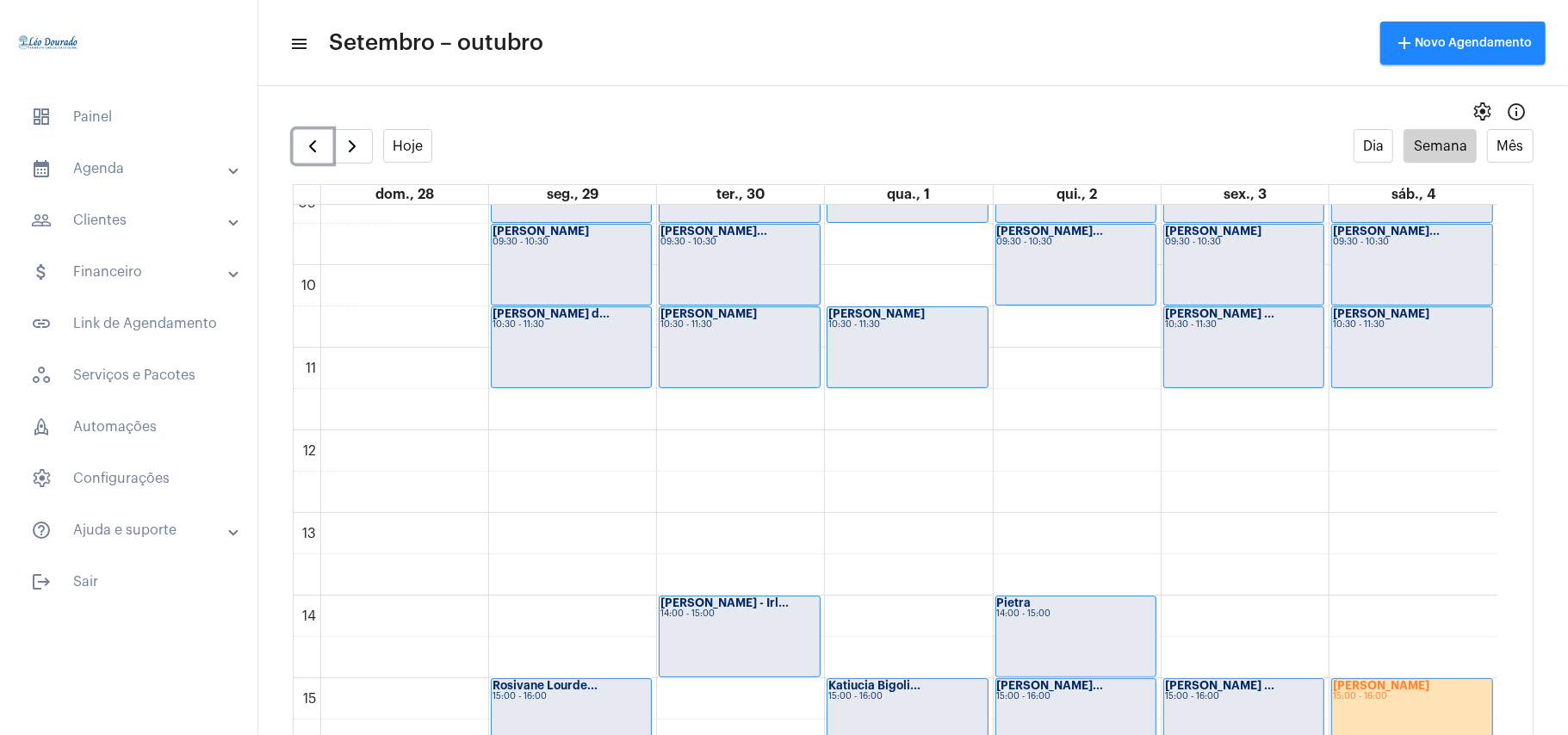
scroll to position [727, 0]
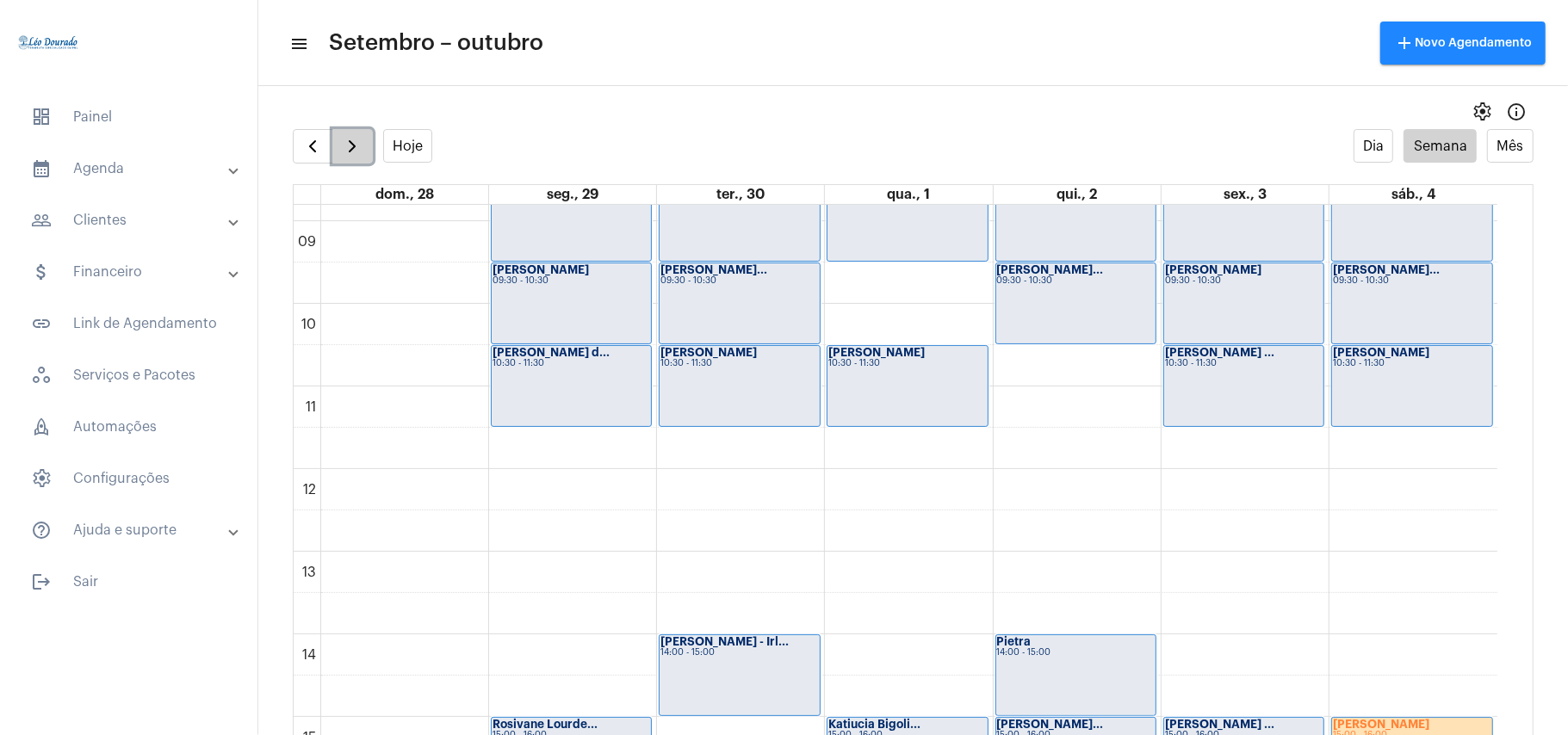
click at [349, 142] on span "button" at bounding box center [352, 146] width 21 height 21
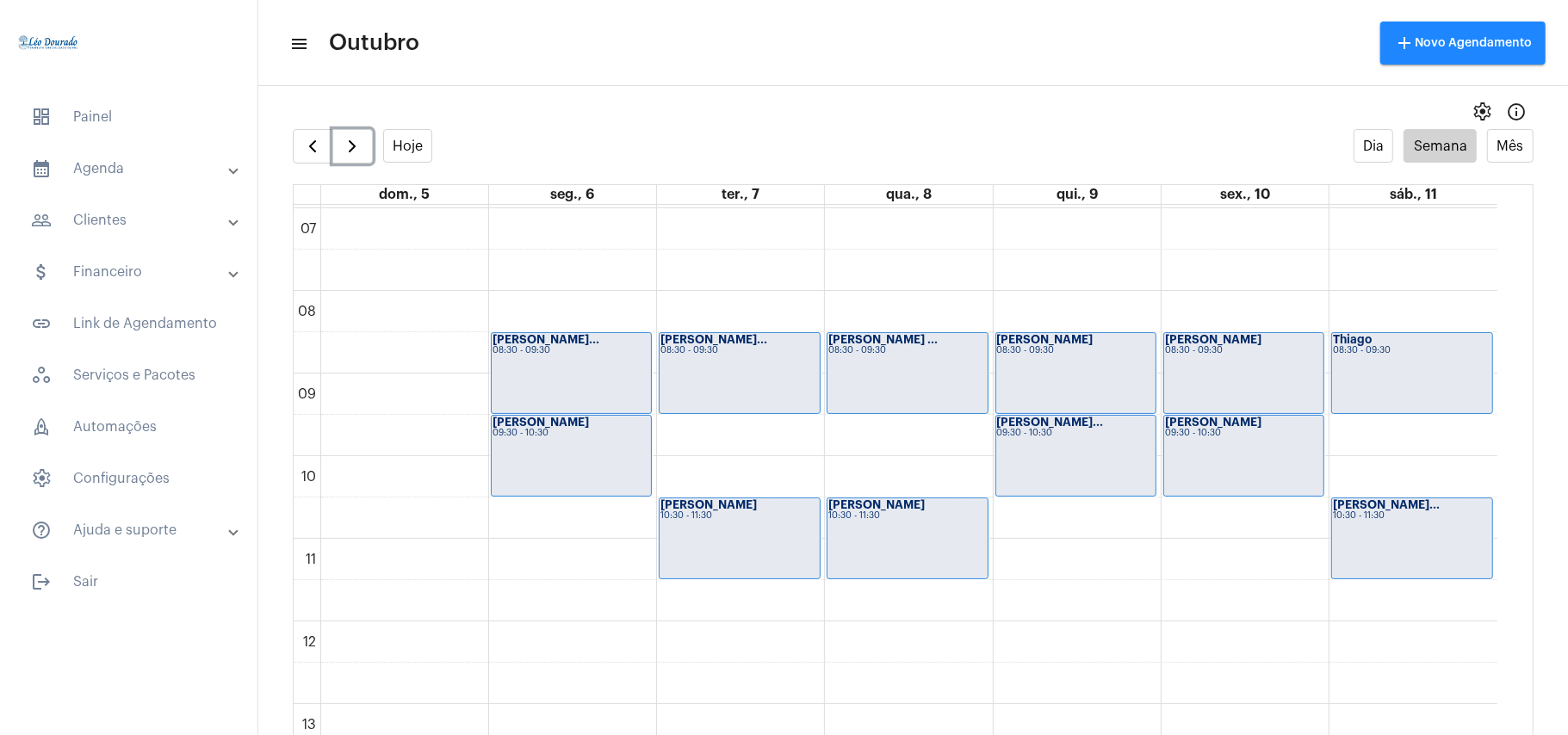
scroll to position [611, 0]
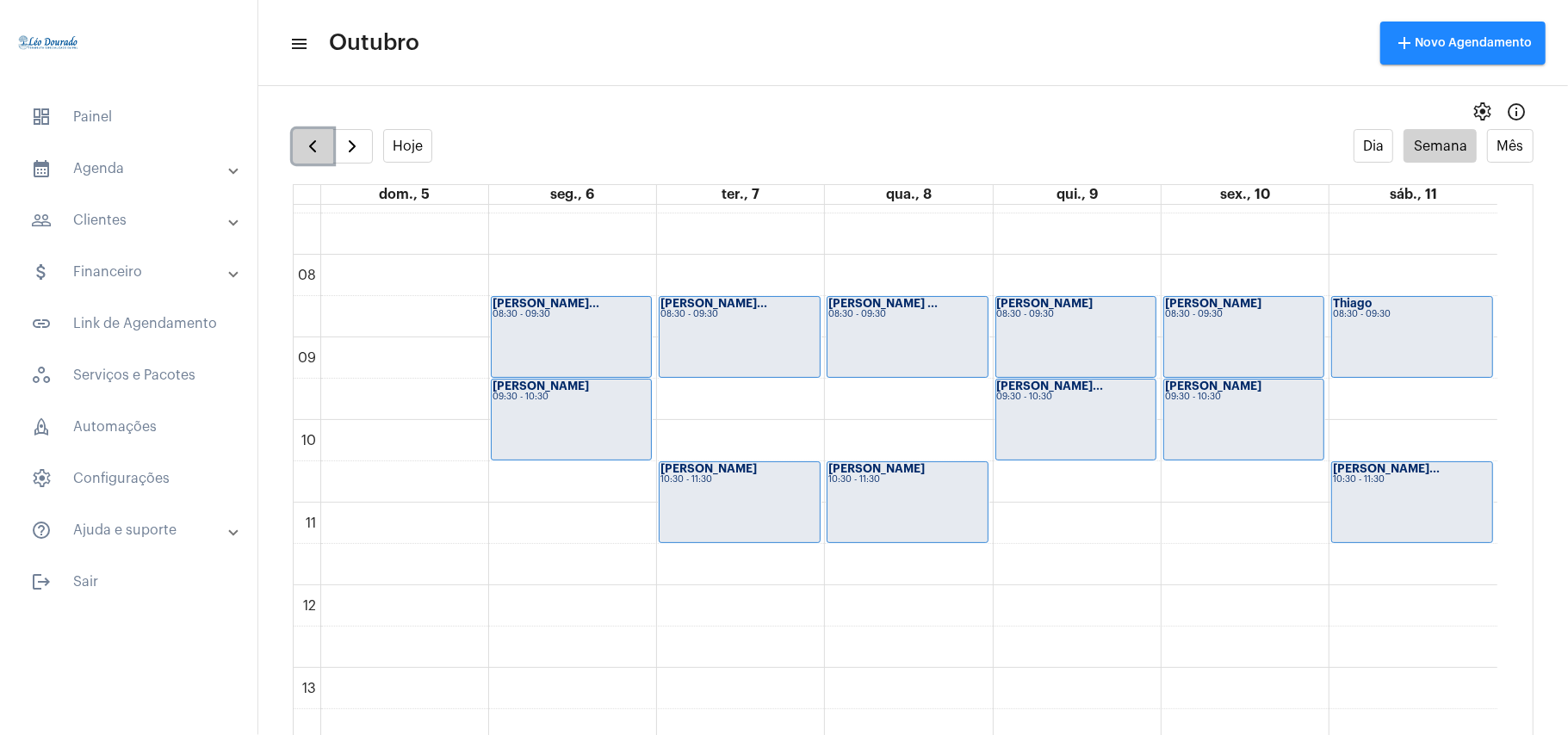
click at [322, 146] on span "button" at bounding box center [312, 146] width 21 height 21
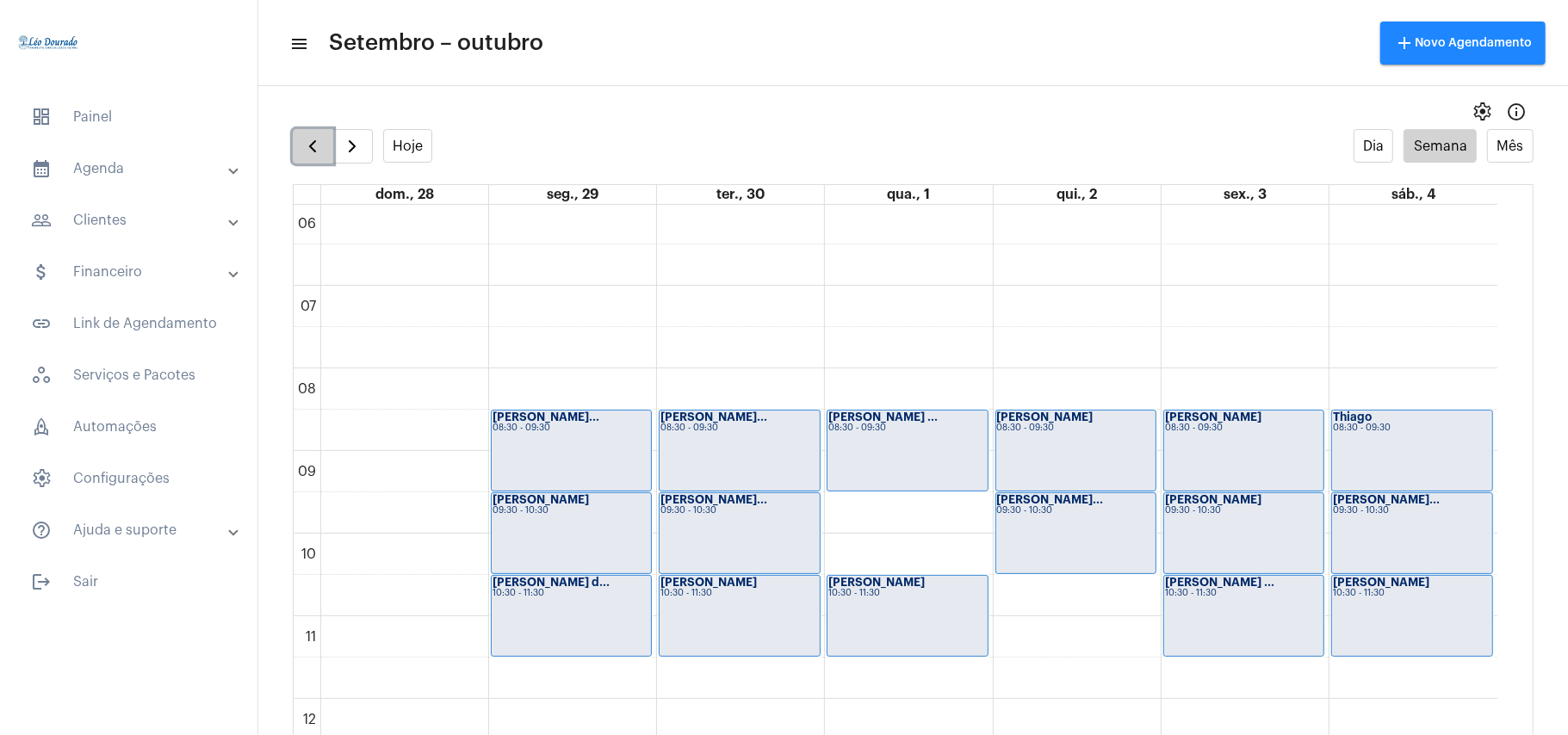
click at [322, 146] on span "button" at bounding box center [312, 146] width 21 height 21
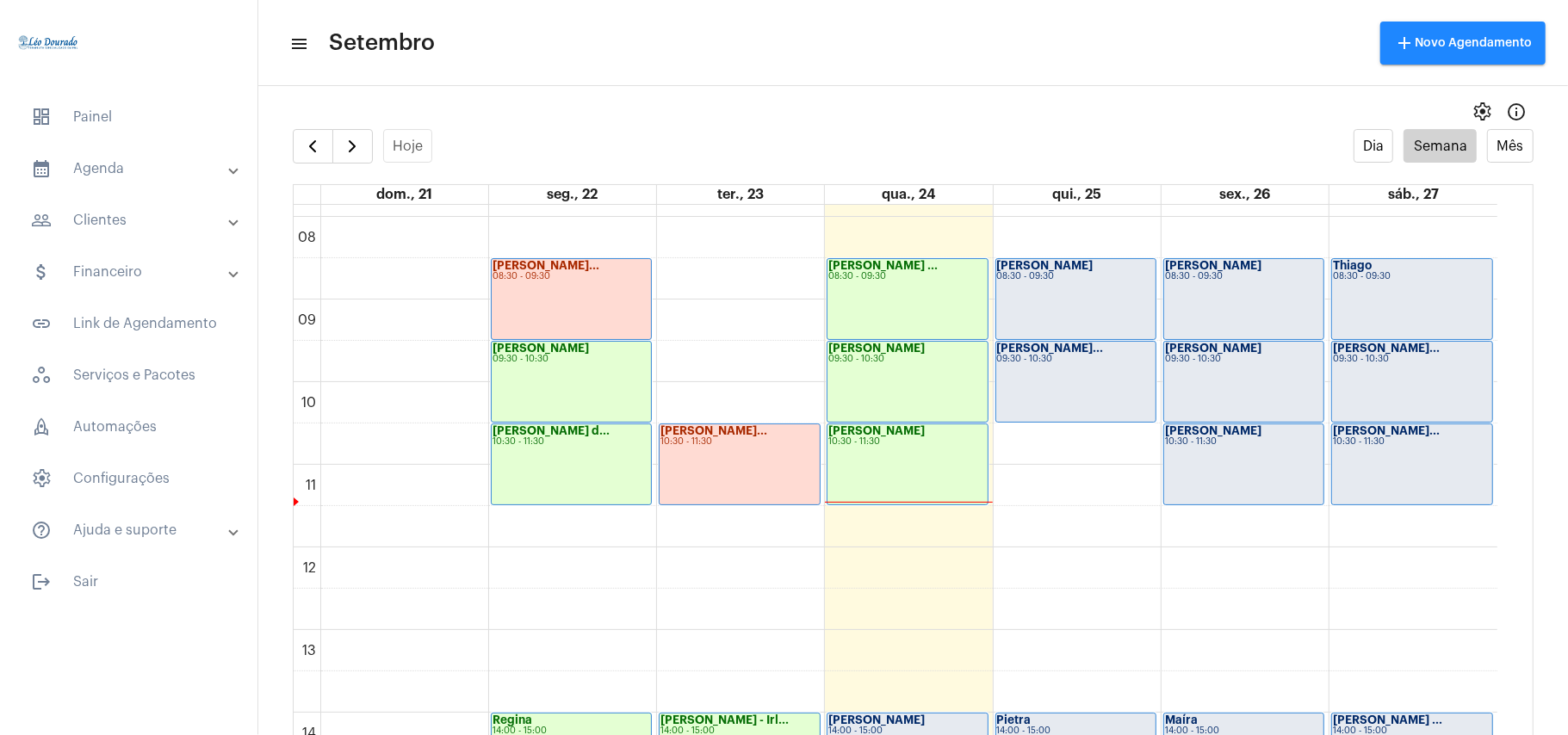
scroll to position [611, 0]
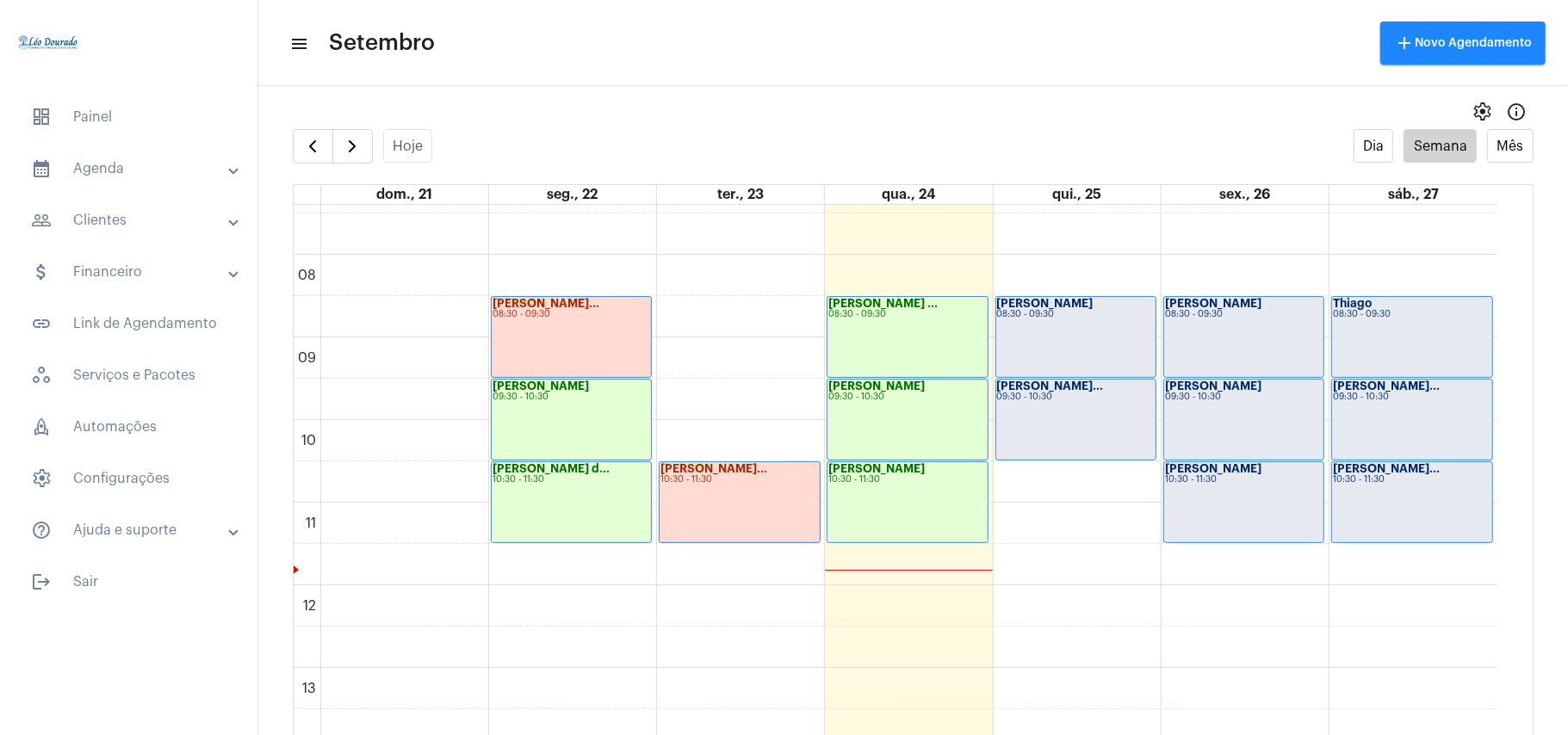
click at [994, 401] on div "00 01 02 03 04 05 06 07 08 09 10 11 12 13 14 15 16 17 18 19 20 21 22 23 [PERSON…" at bounding box center [894, 585] width 1203 height 1983
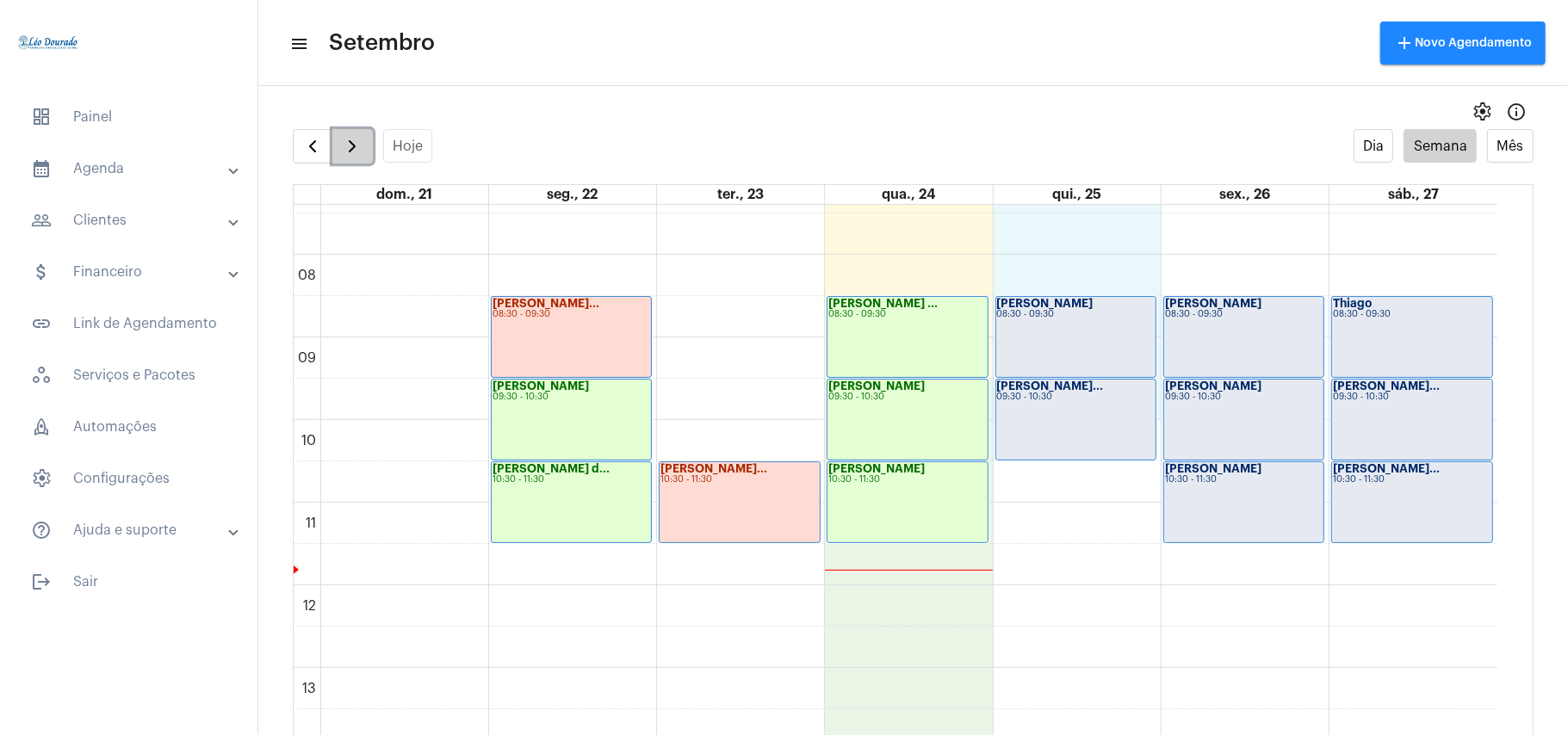
click at [350, 157] on span "button" at bounding box center [352, 146] width 21 height 21
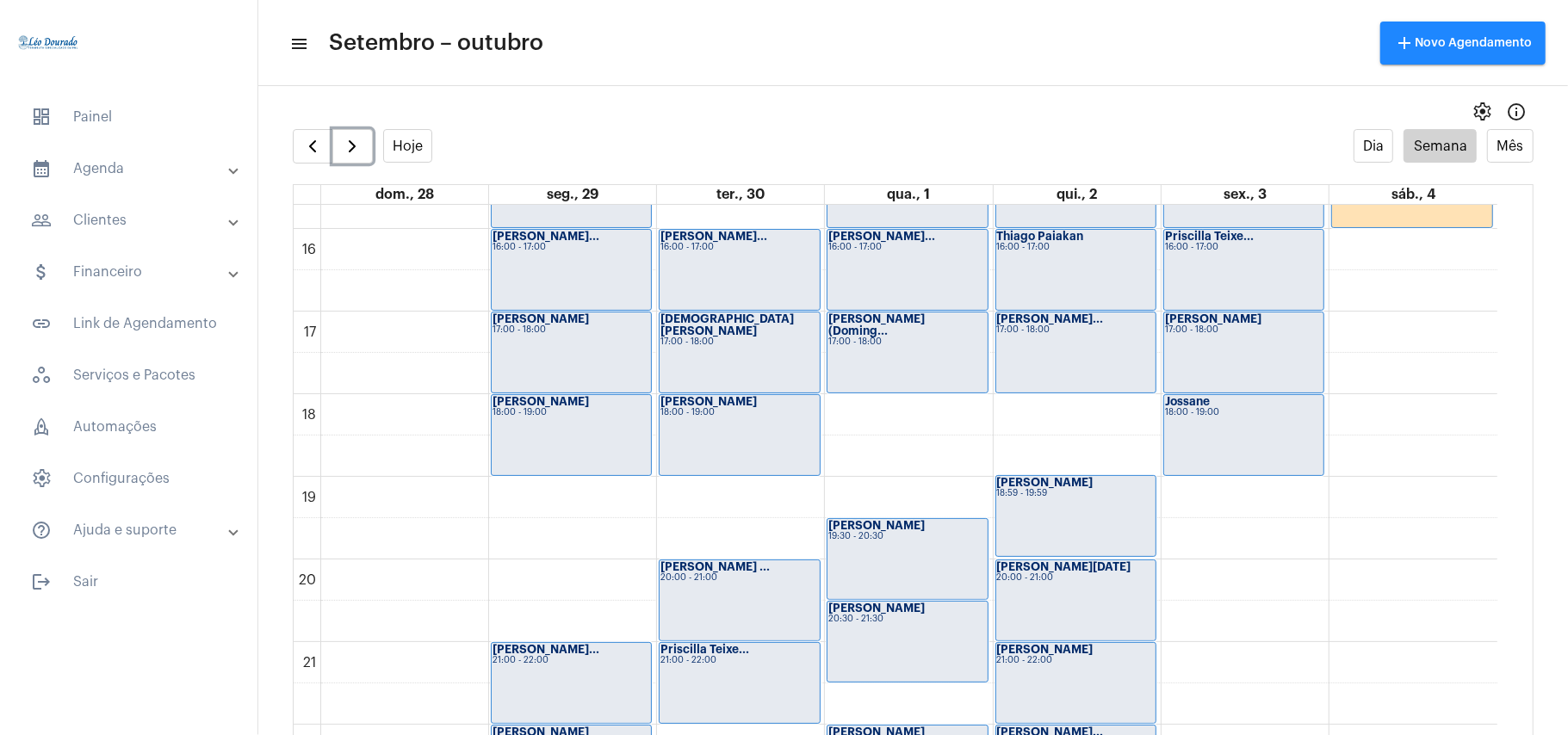
scroll to position [1419, 0]
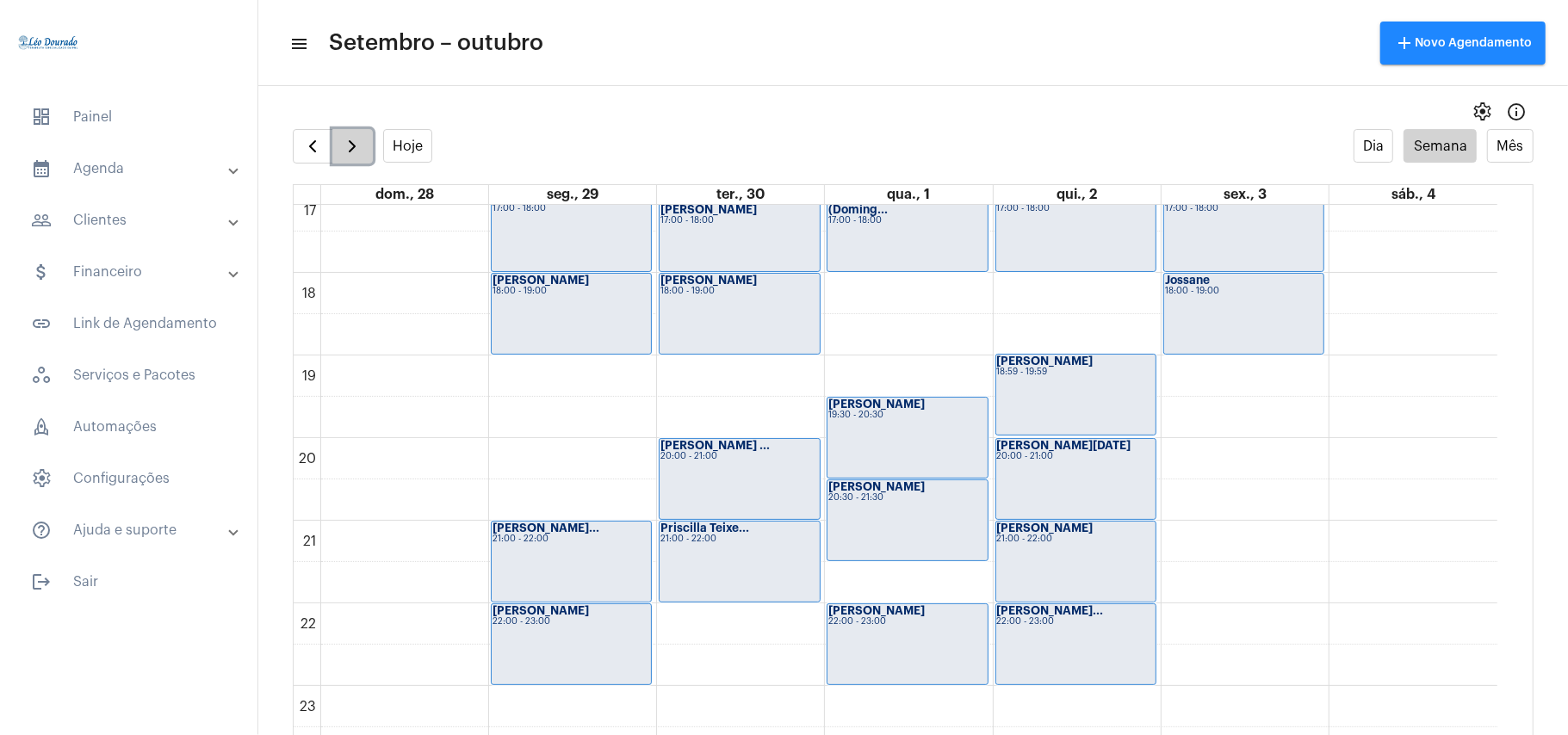
click at [352, 138] on span "button" at bounding box center [352, 146] width 21 height 21
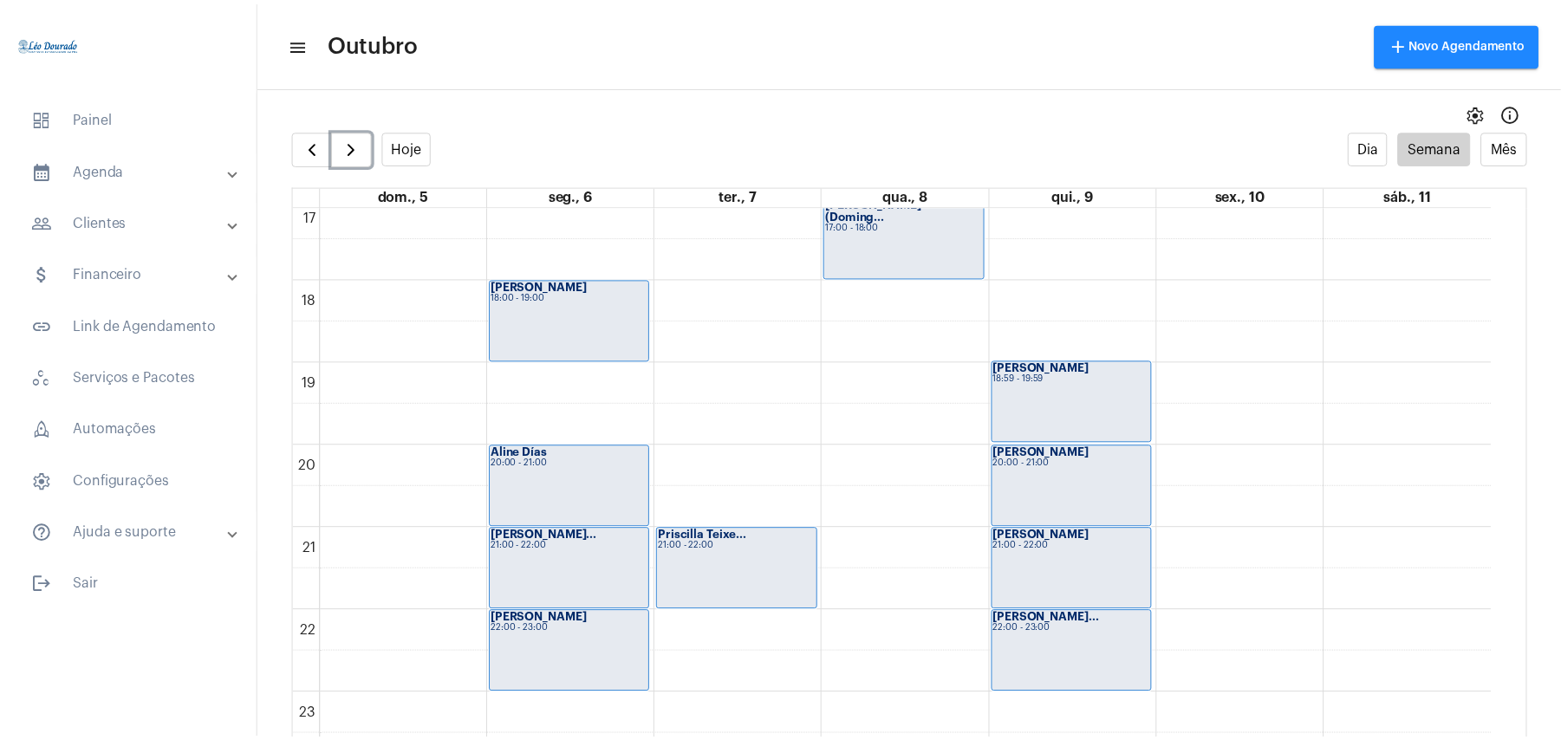
scroll to position [1429, 0]
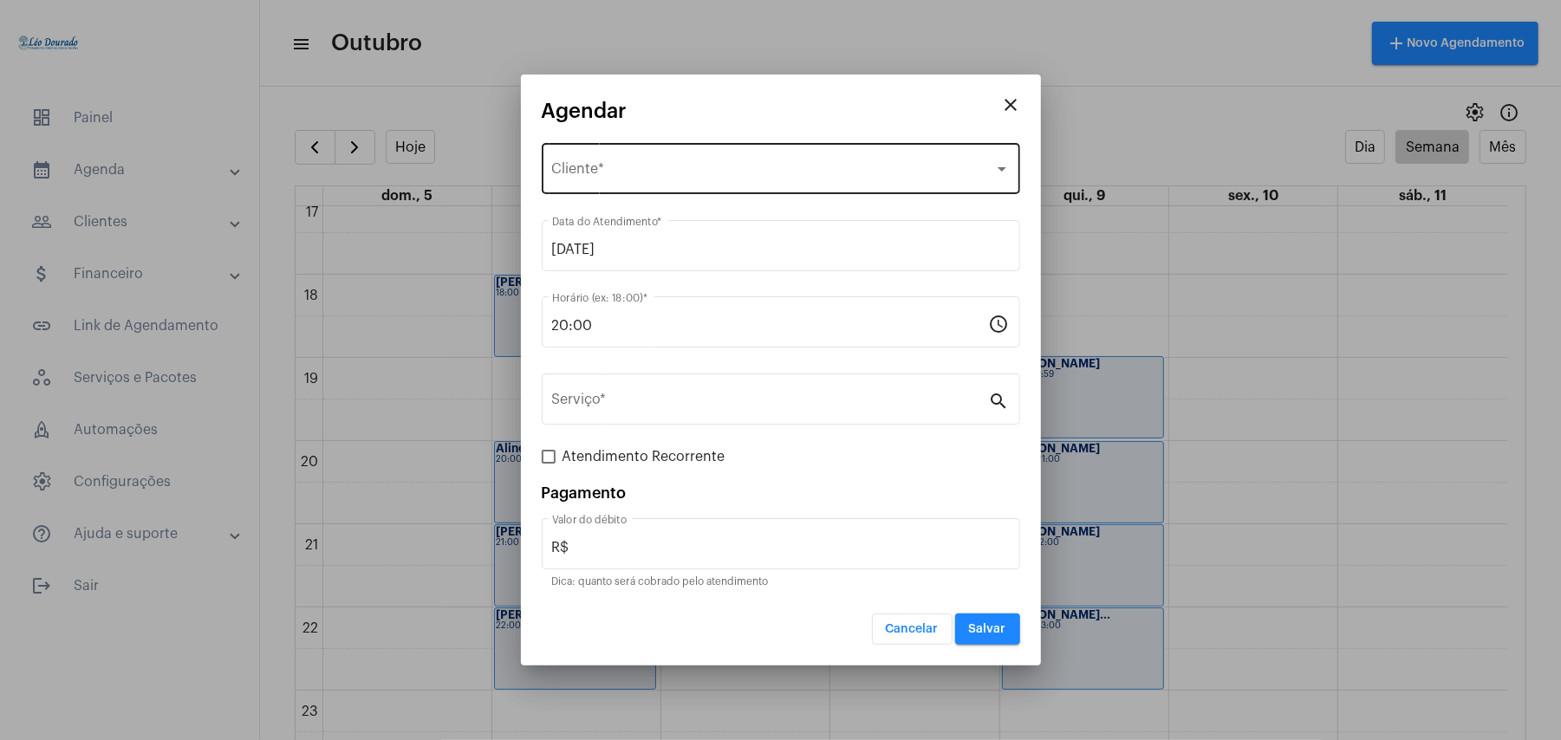
click at [587, 171] on span "Selecione o Cliente" at bounding box center [773, 173] width 442 height 16
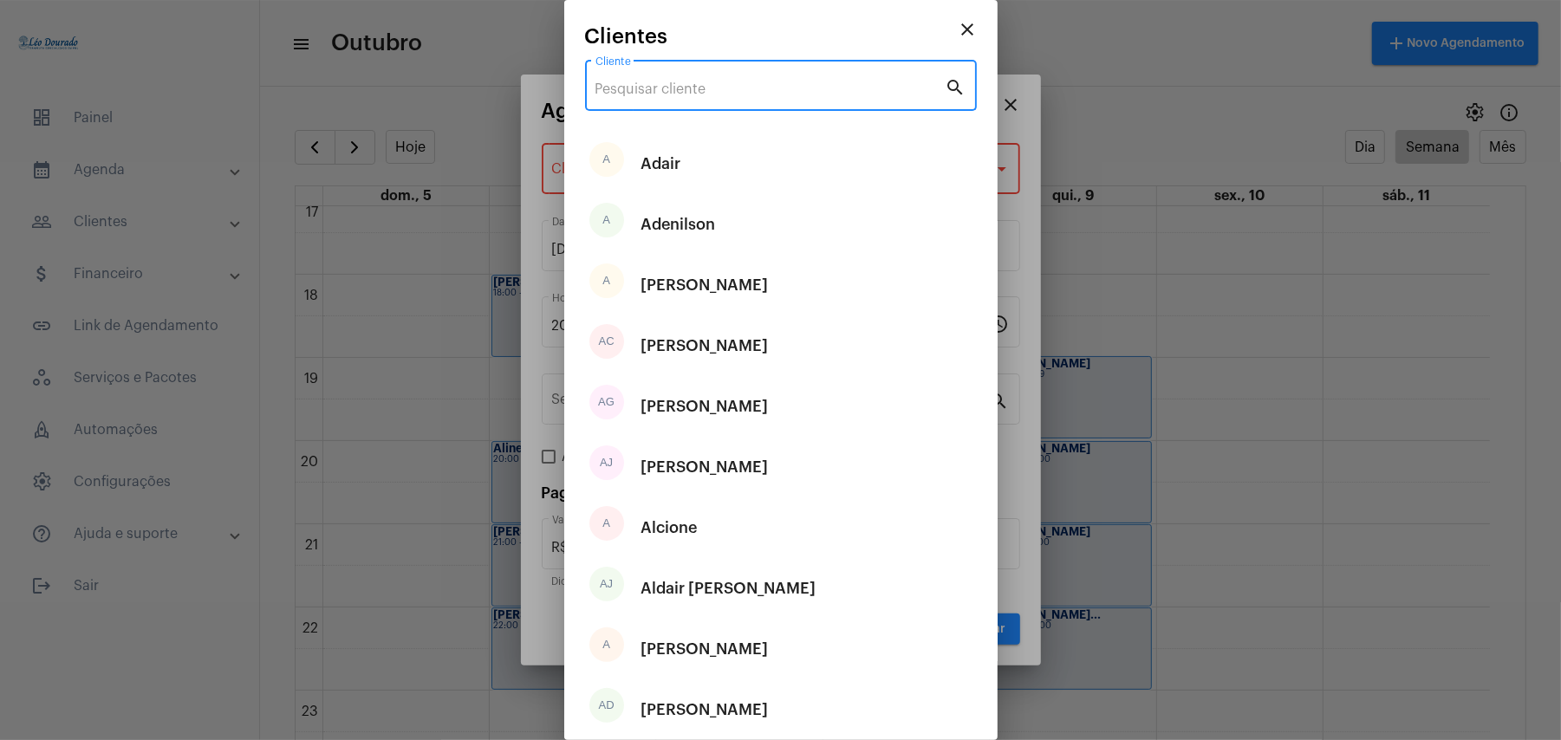
click at [737, 87] on input "Cliente" at bounding box center [770, 89] width 350 height 16
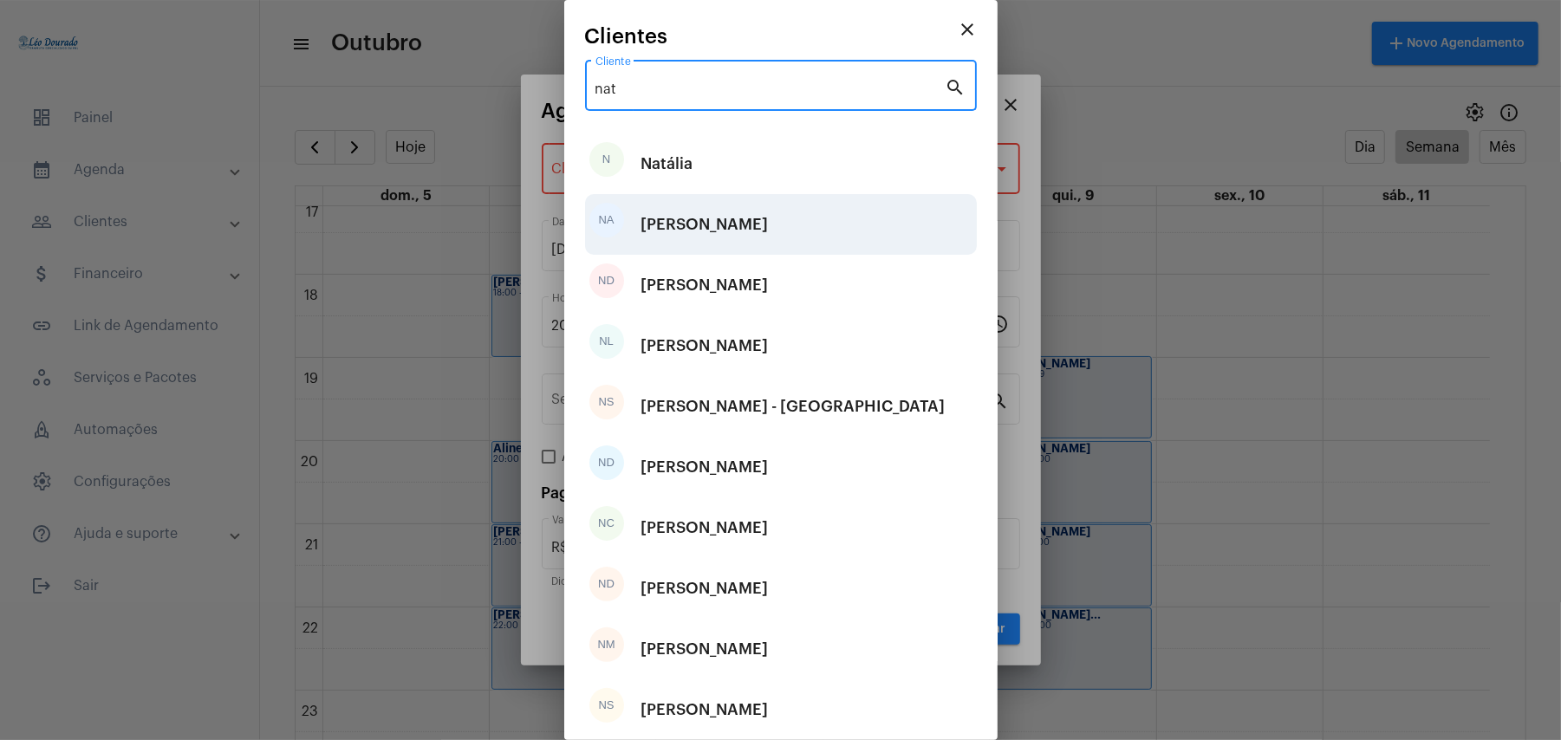
type input "nat"
click at [729, 219] on div "Natália Alves de Oliveira" at bounding box center [704, 224] width 127 height 52
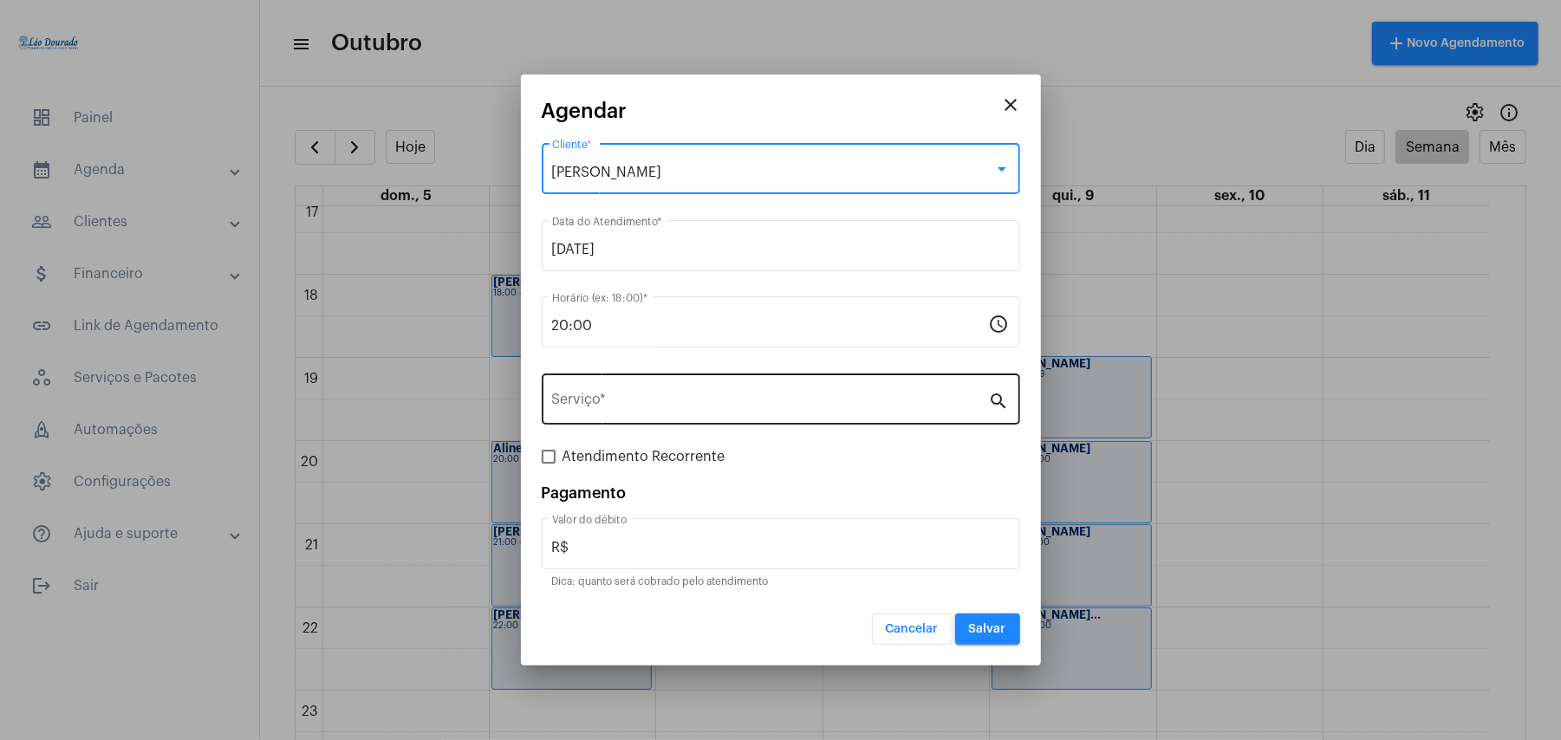
click at [666, 393] on div "Serviço *" at bounding box center [770, 397] width 437 height 55
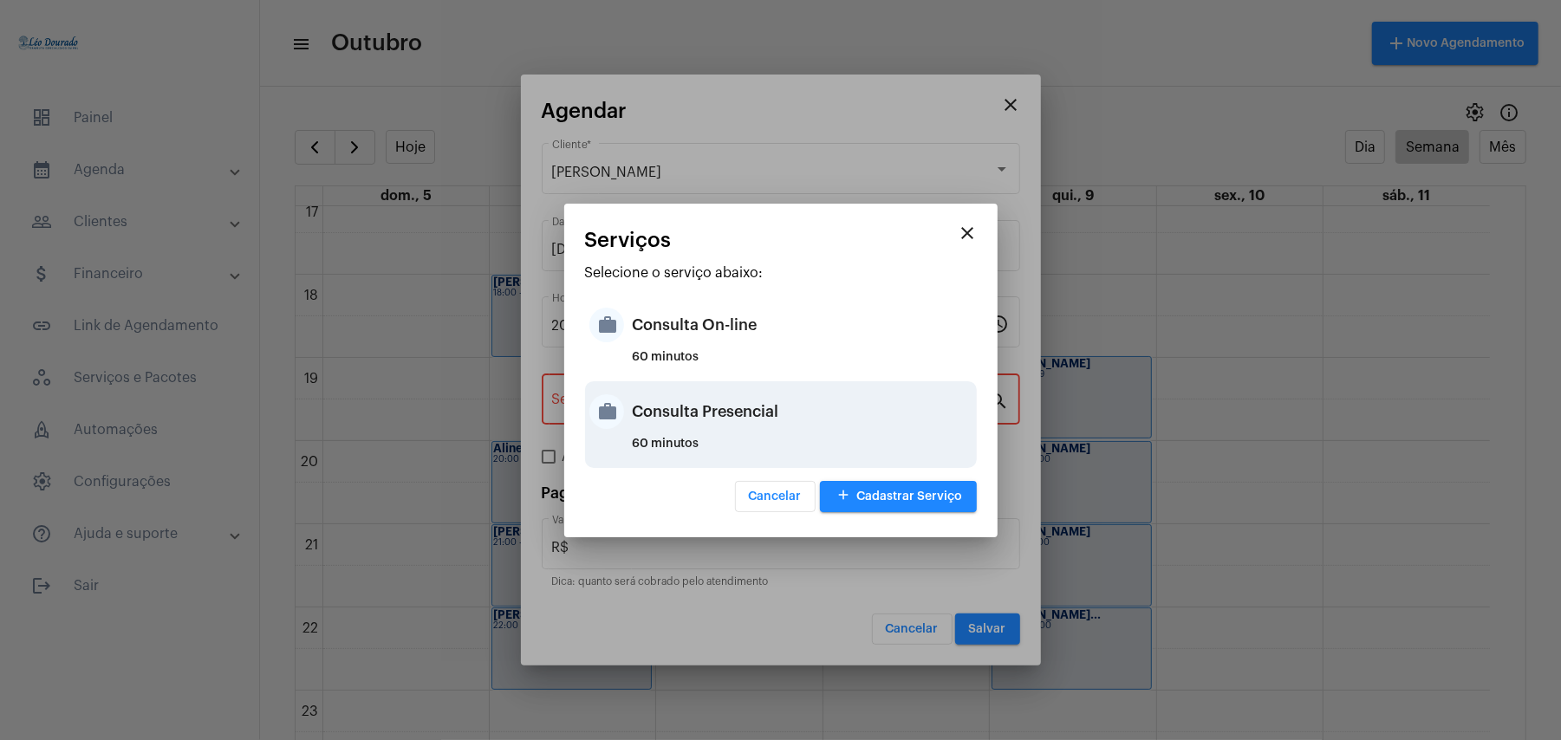
click at [697, 406] on div "Consulta Presencial" at bounding box center [803, 412] width 340 height 52
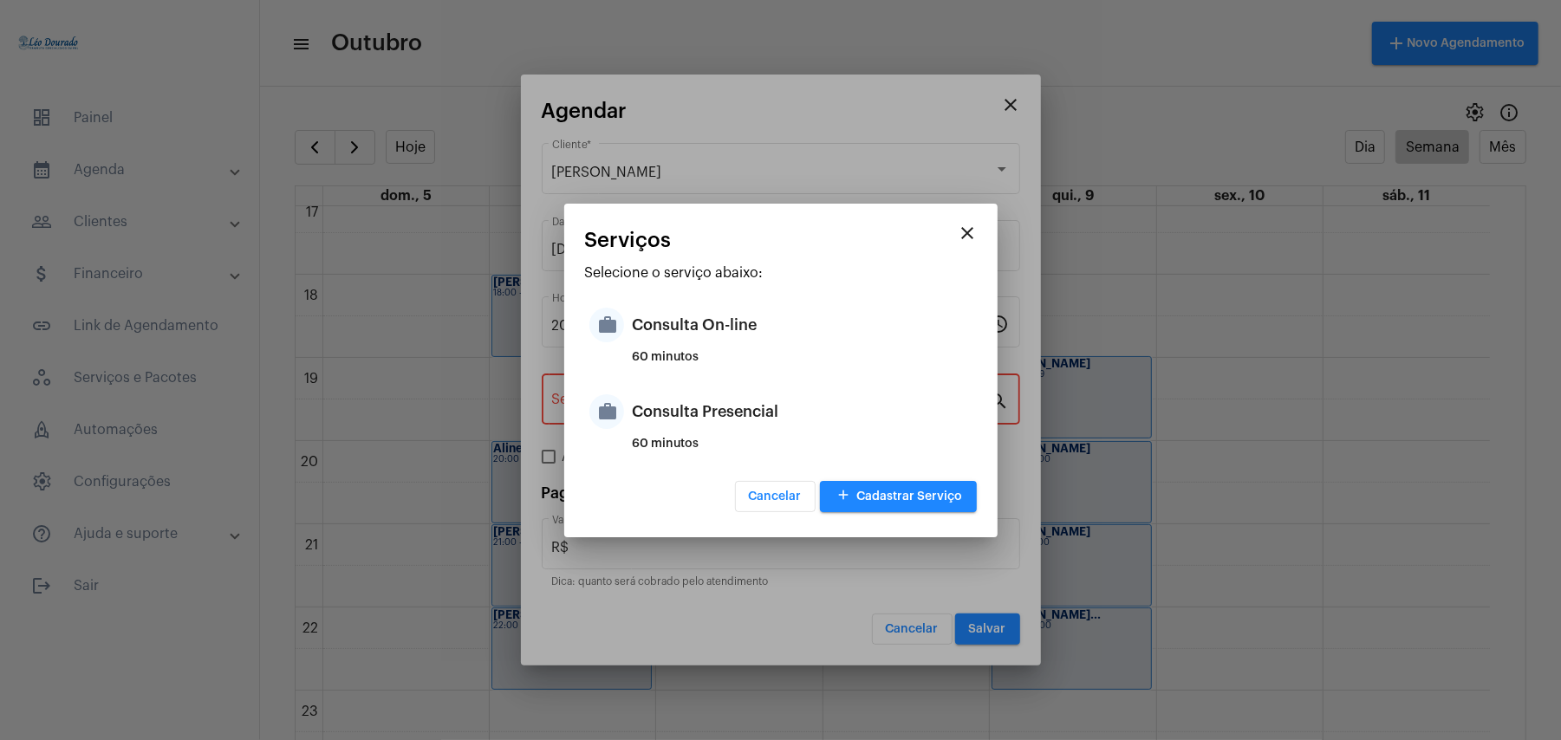
type input "Consulta Presencial"
type input "R$ 150"
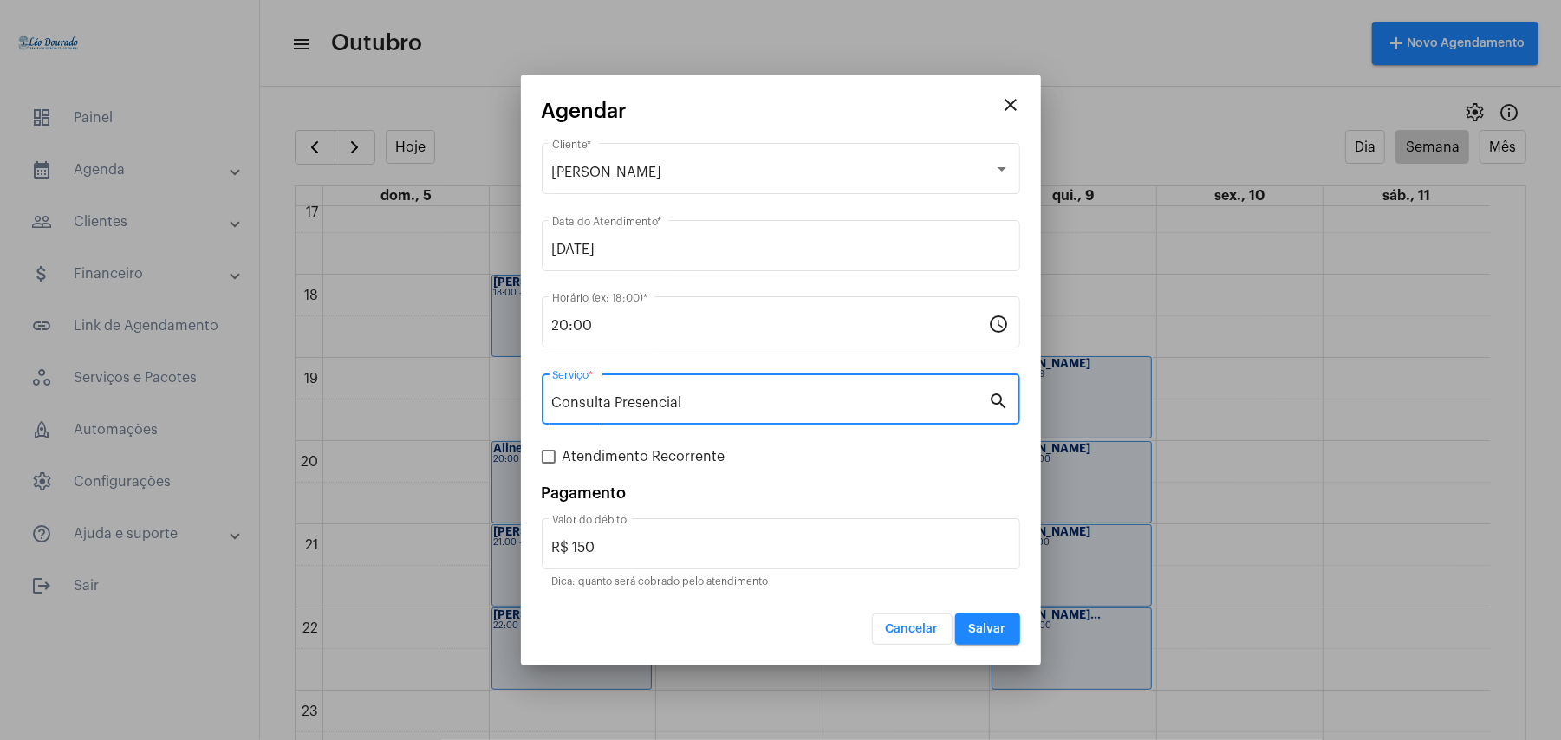
click at [608, 461] on span "Atendimento Recorrente" at bounding box center [643, 456] width 163 height 21
click at [549, 464] on input "Atendimento Recorrente" at bounding box center [548, 464] width 1 height 1
checkbox input "true"
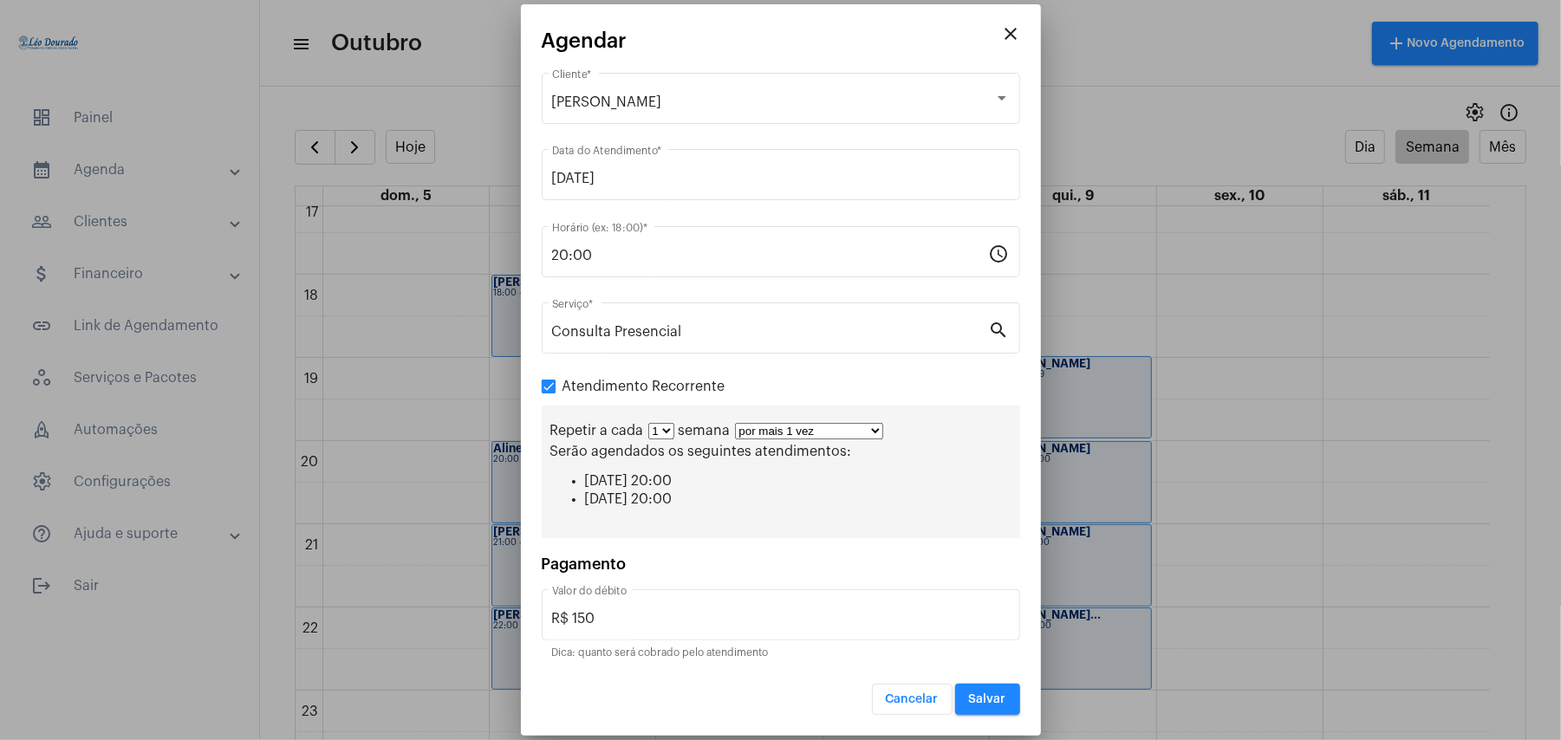
click at [664, 432] on select "1 2 3 4 5 6 7 8" at bounding box center [661, 431] width 26 height 16
select select "1: 2"
click at [648, 425] on select "1 2 3 4 5 6 7 8" at bounding box center [661, 431] width 26 height 16
drag, startPoint x: 788, startPoint y: 432, endPoint x: 789, endPoint y: 440, distance: 8.7
click at [788, 432] on select "por mais 1 vez por mais 2 vezes por mais 3 vezes por mais 4 vezes por mais 5 ve…" at bounding box center [816, 431] width 148 height 16
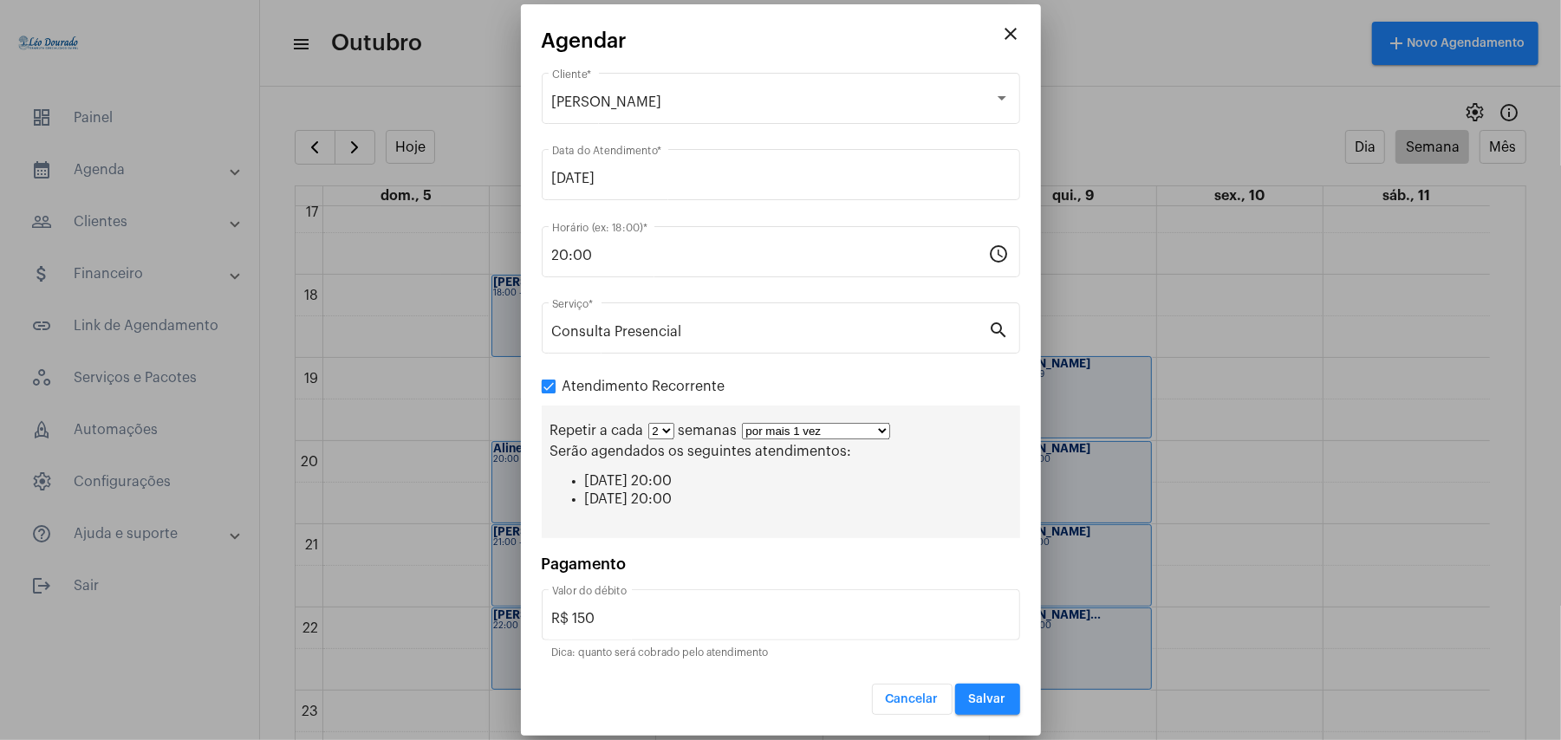
select select "10: 0"
click at [743, 423] on select "por mais 1 vez por mais 2 vezes por mais 3 vezes por mais 4 vezes por mais 5 ve…" at bounding box center [816, 431] width 148 height 16
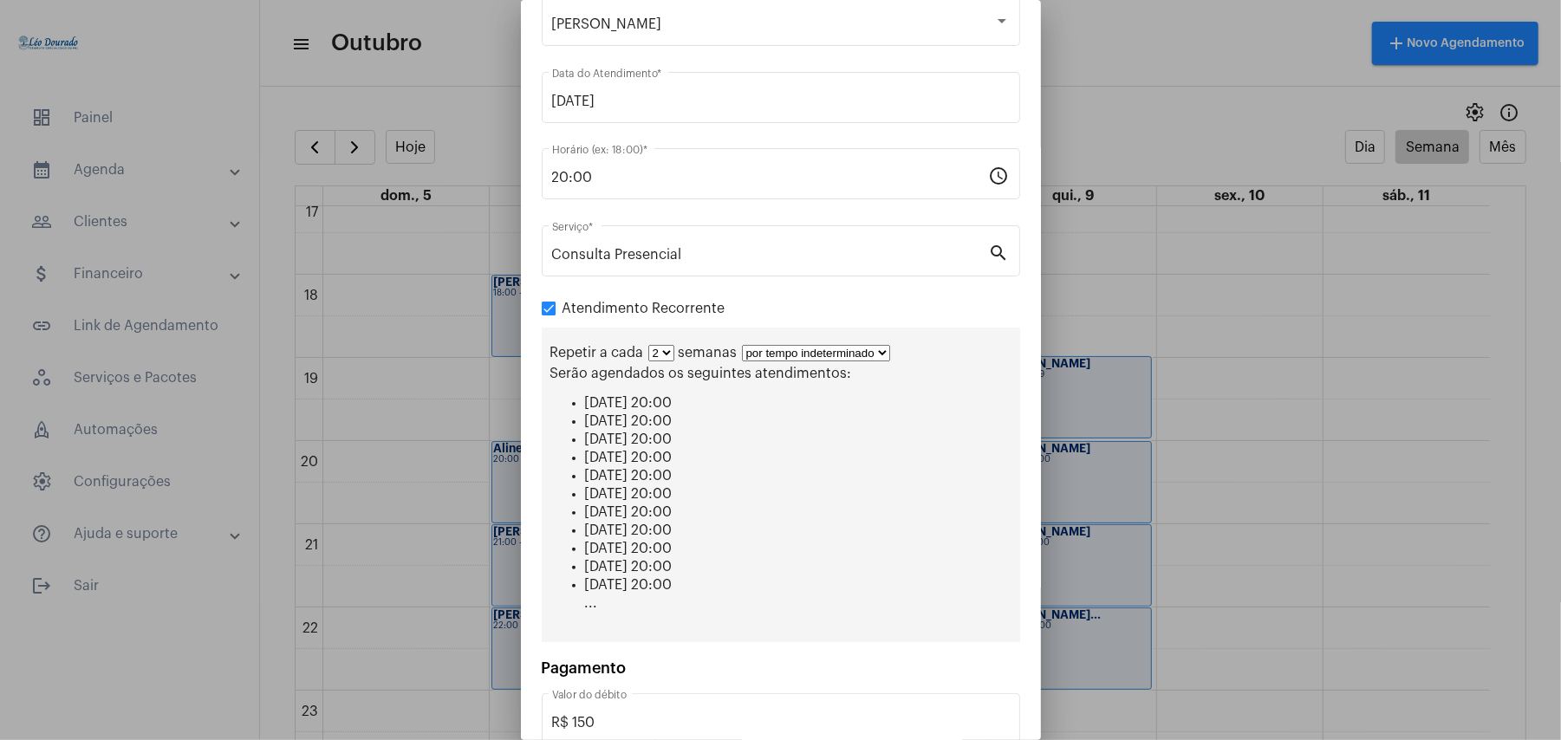
scroll to position [165, 0]
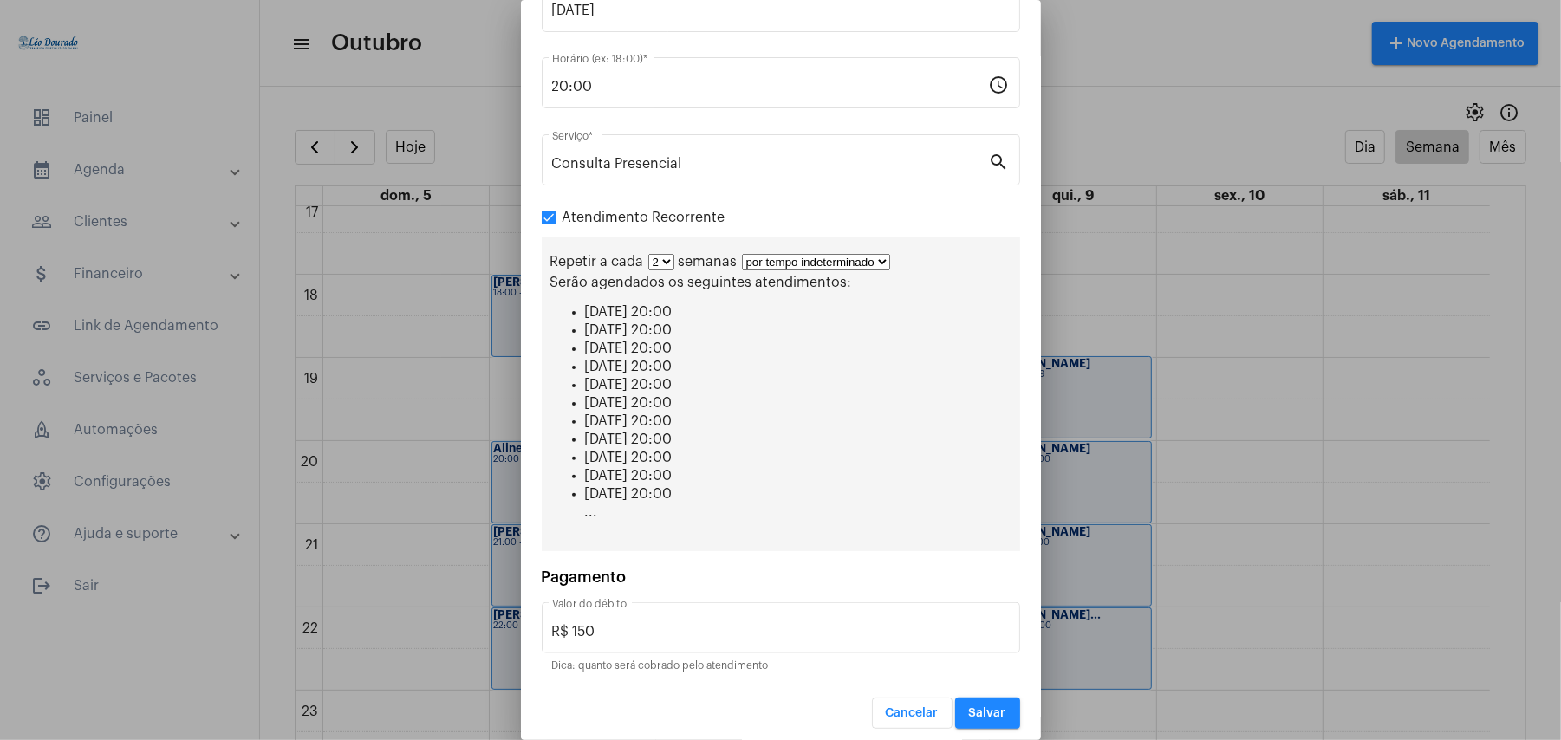
click at [971, 707] on span "Salvar" at bounding box center [987, 713] width 37 height 12
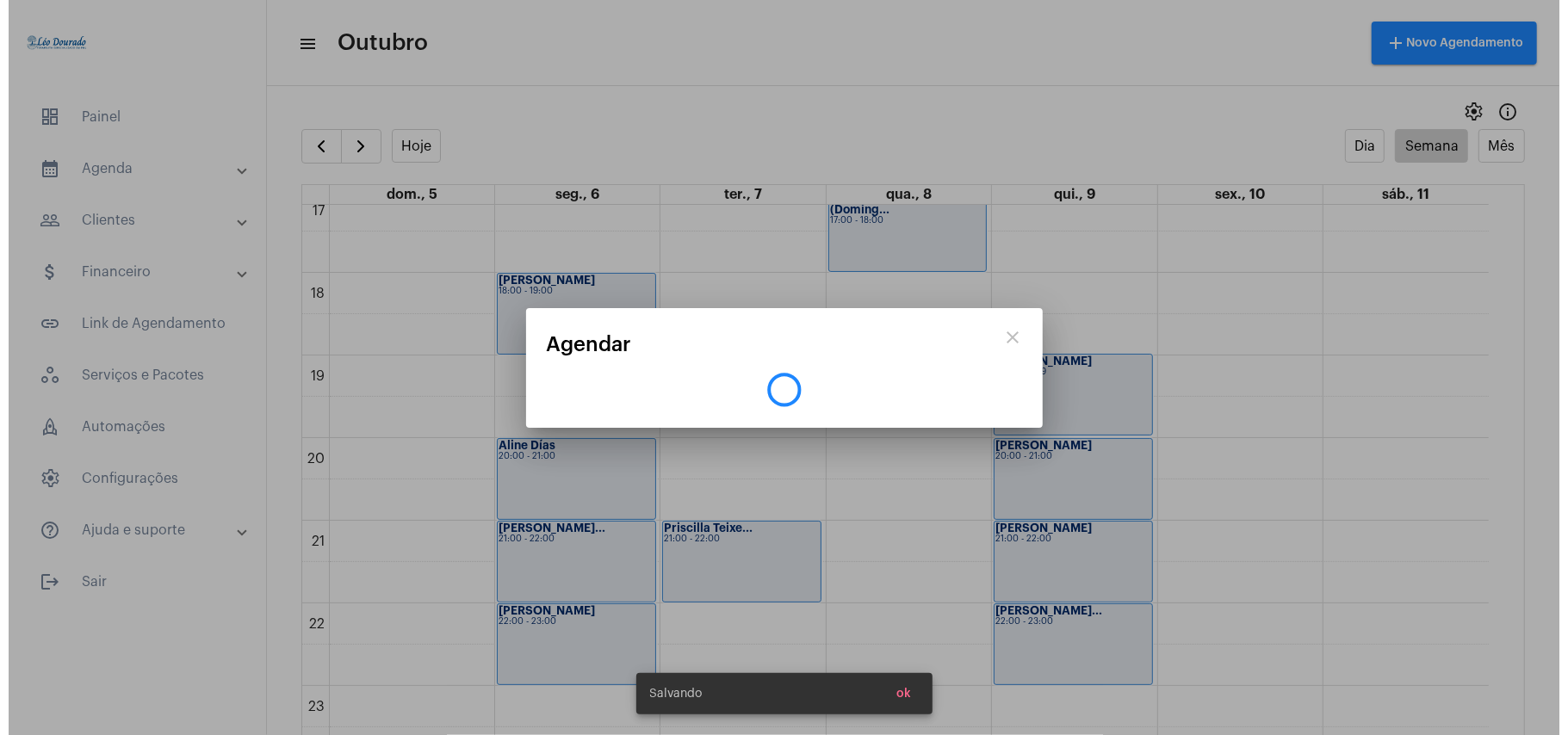
scroll to position [0, 0]
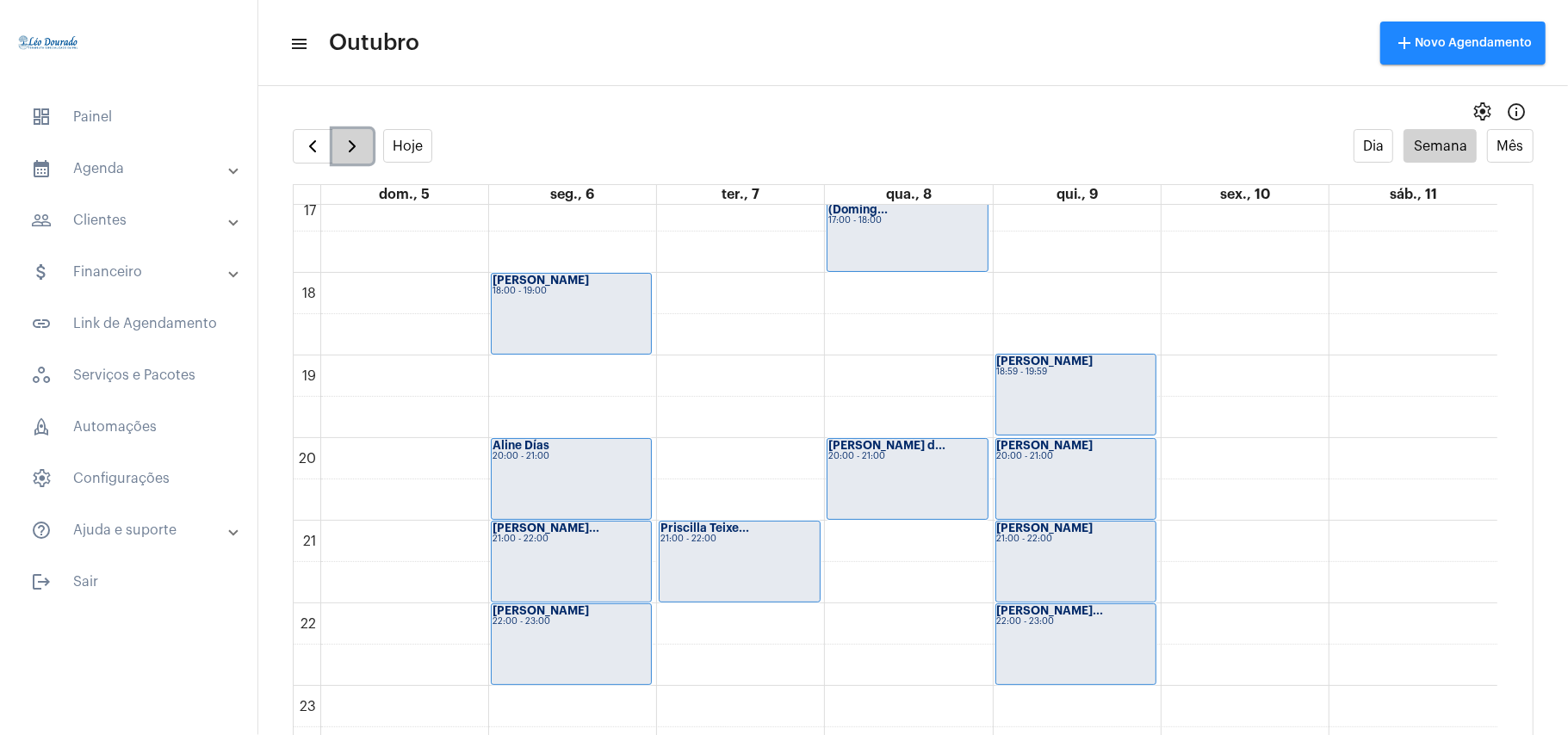
click at [352, 157] on span "button" at bounding box center [352, 146] width 21 height 21
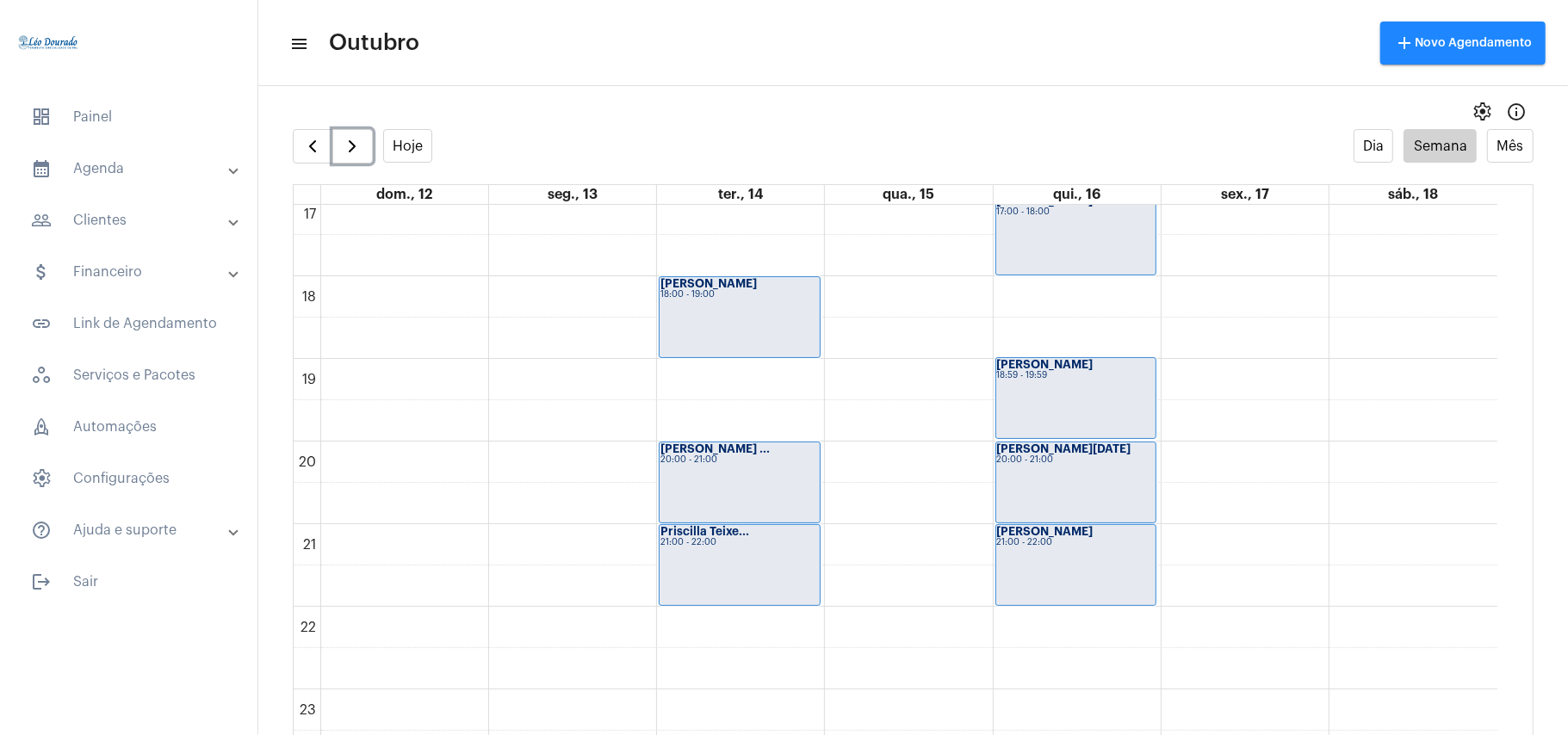
scroll to position [1419, 0]
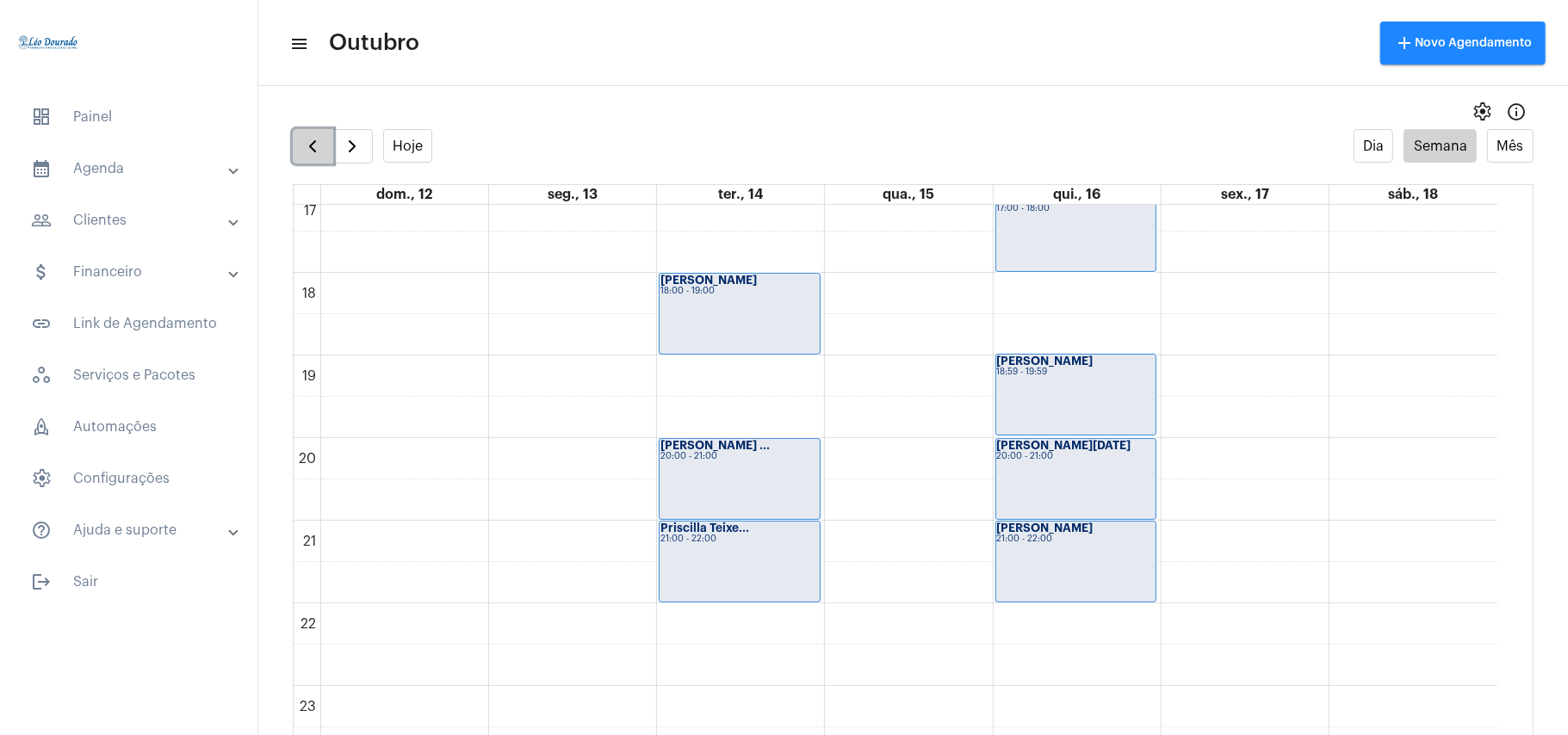
click at [308, 146] on span "button" at bounding box center [312, 146] width 21 height 21
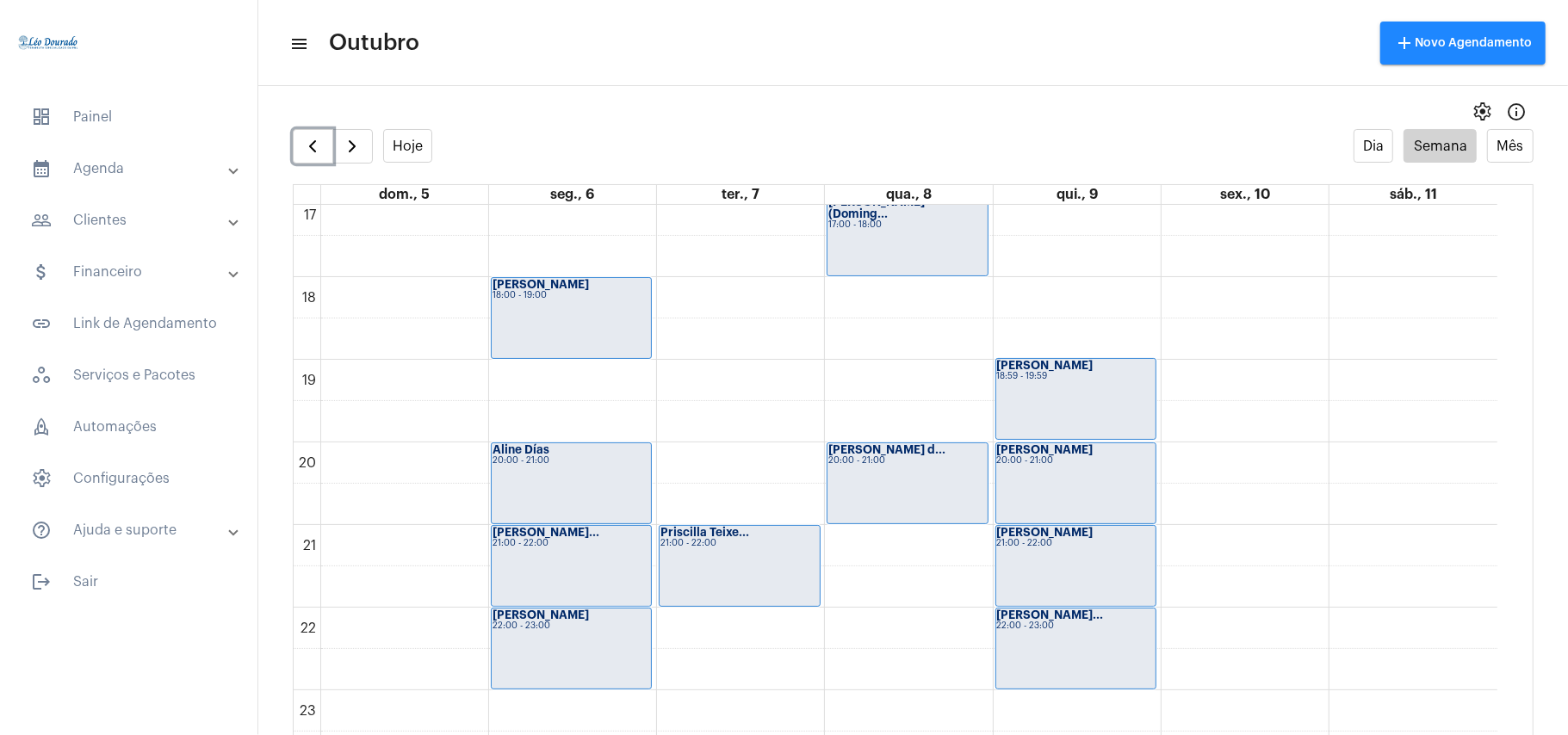
scroll to position [1419, 0]
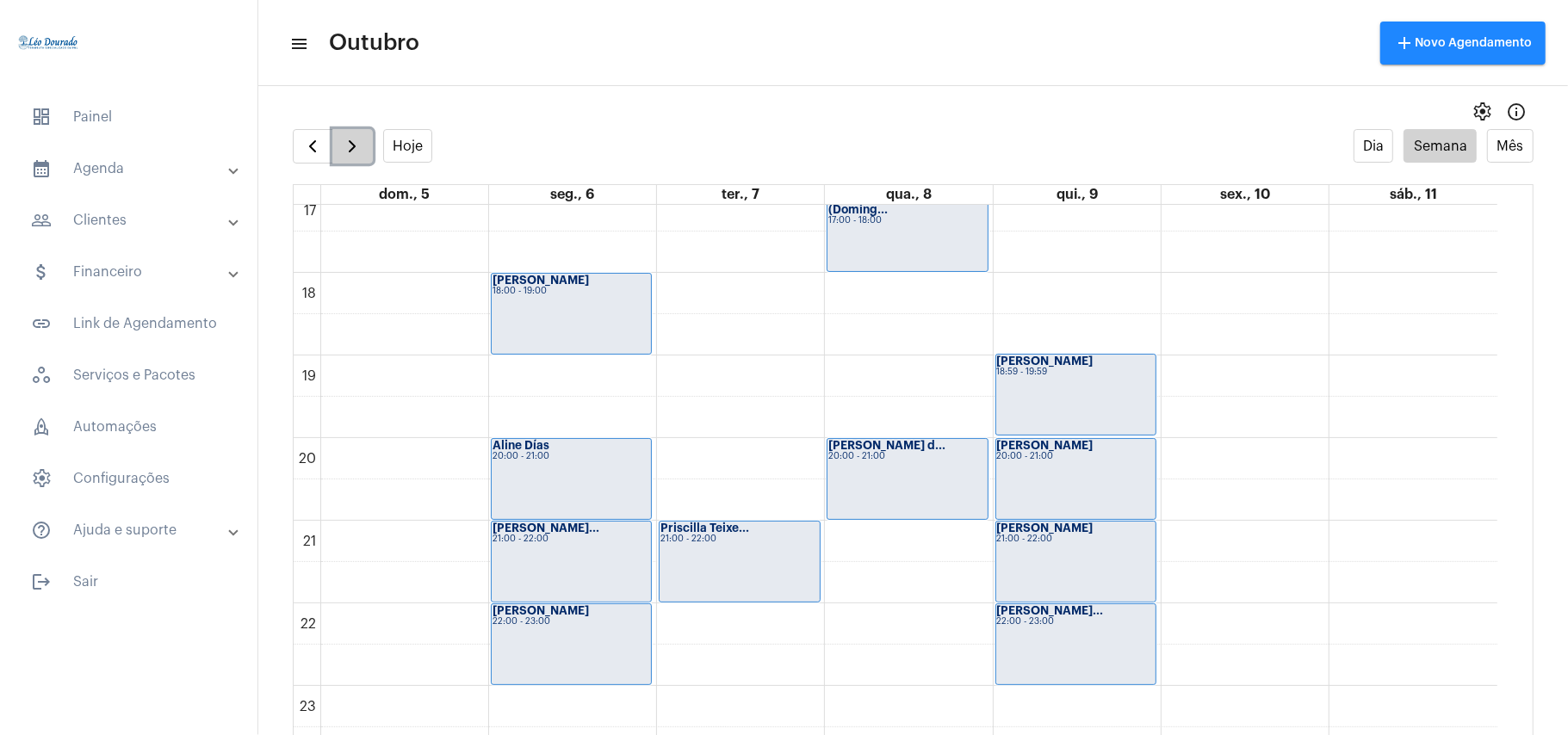
click at [353, 146] on span "button" at bounding box center [352, 146] width 21 height 21
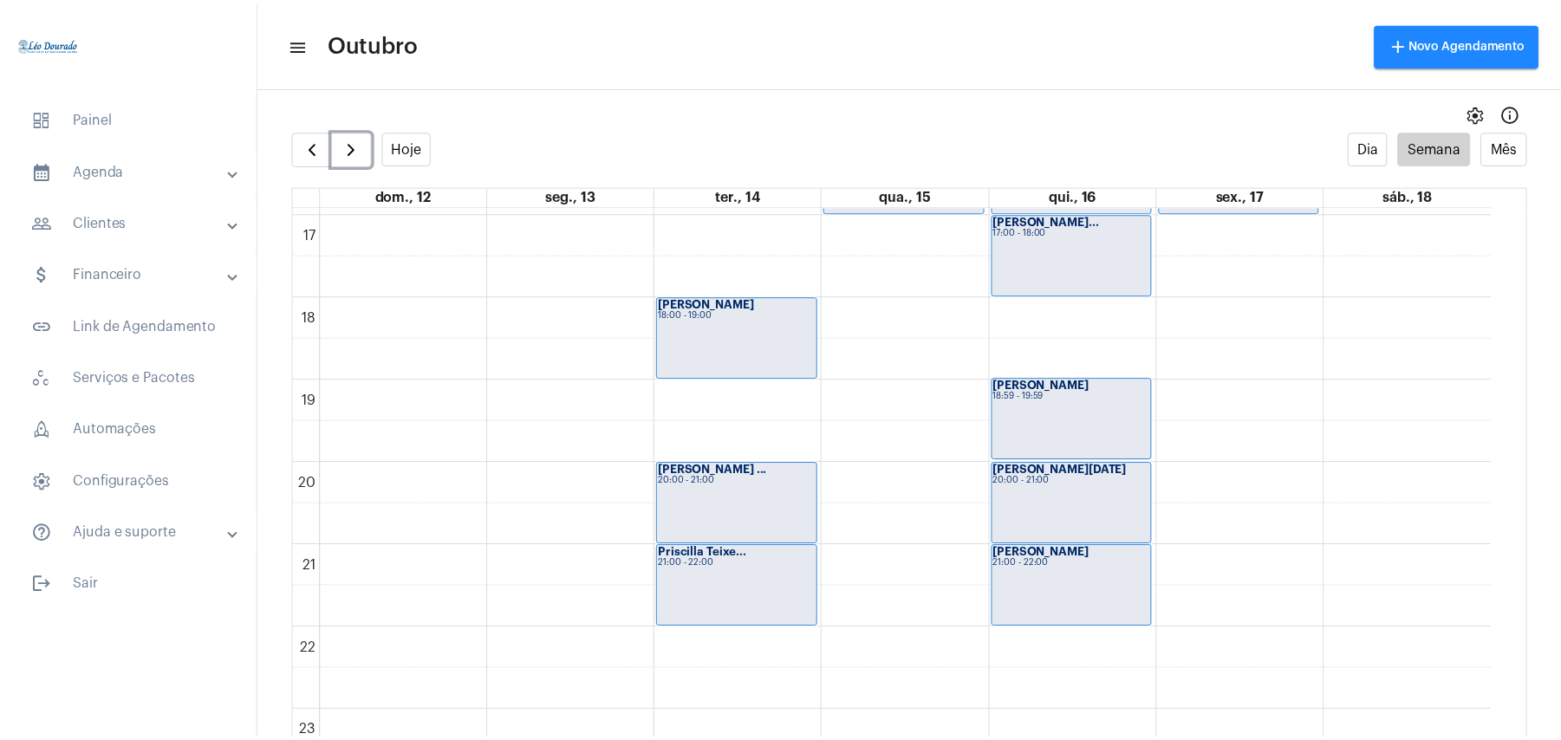
scroll to position [1429, 0]
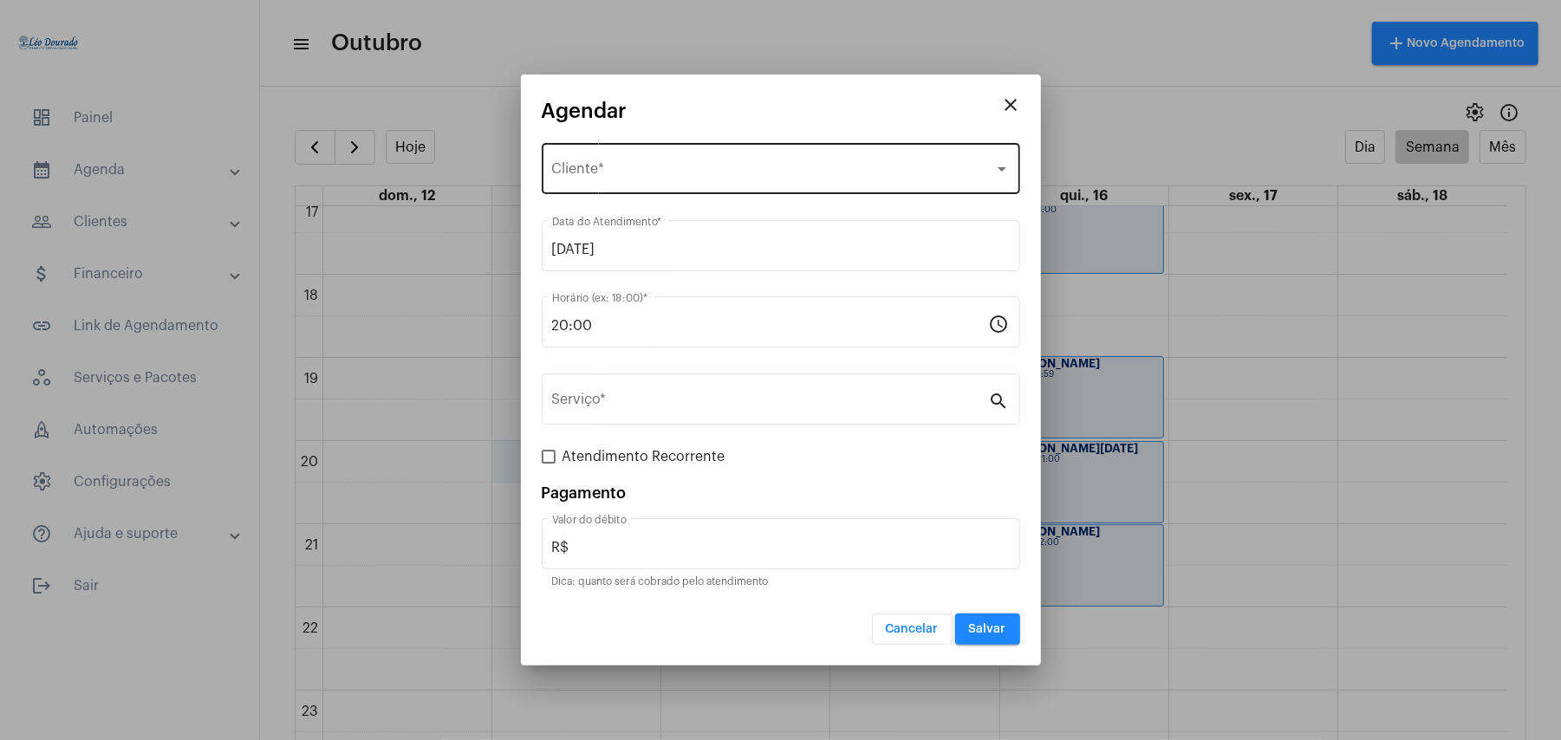
click at [628, 154] on div "Selecione o Cliente Cliente *" at bounding box center [781, 167] width 458 height 55
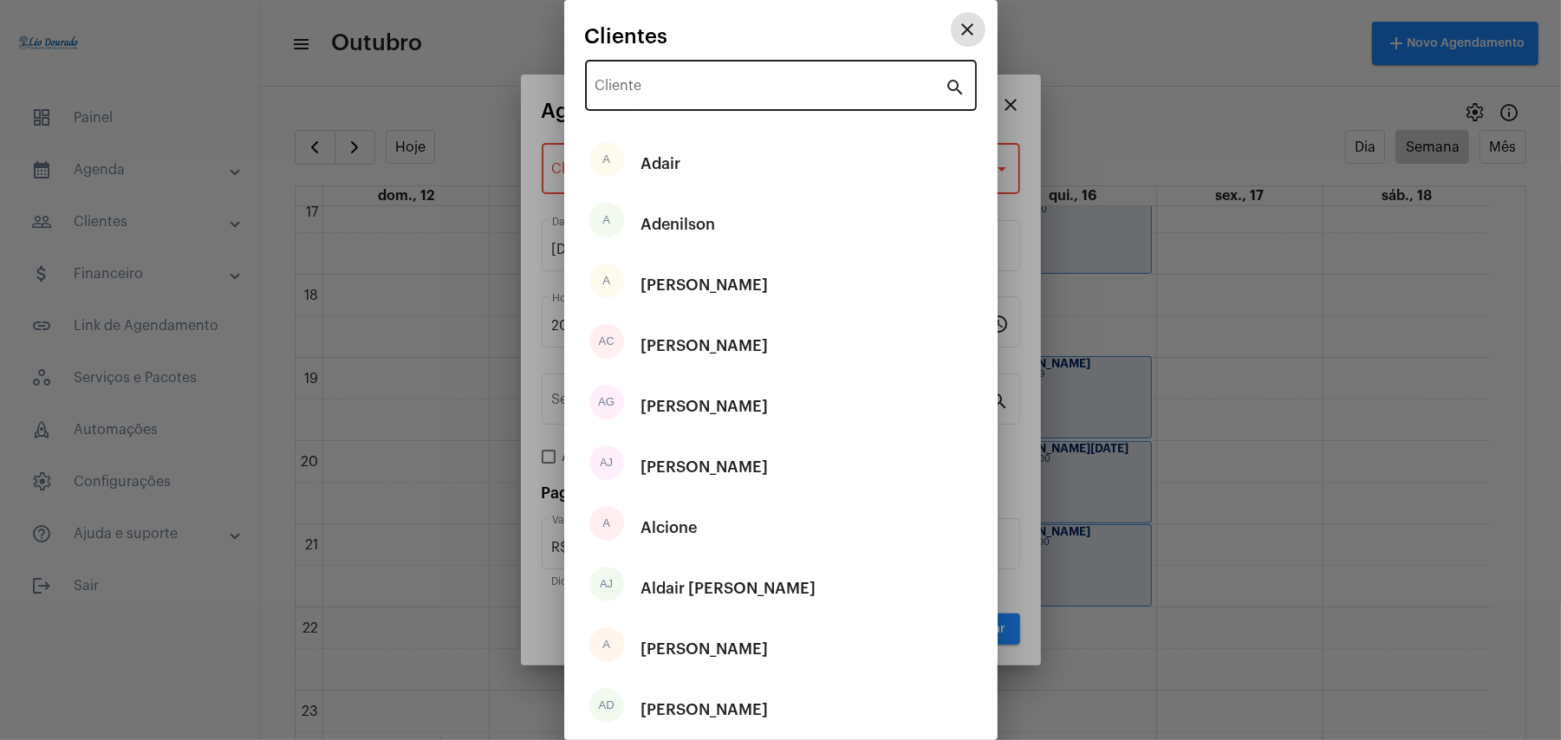
click at [638, 91] on input "Cliente" at bounding box center [770, 89] width 350 height 16
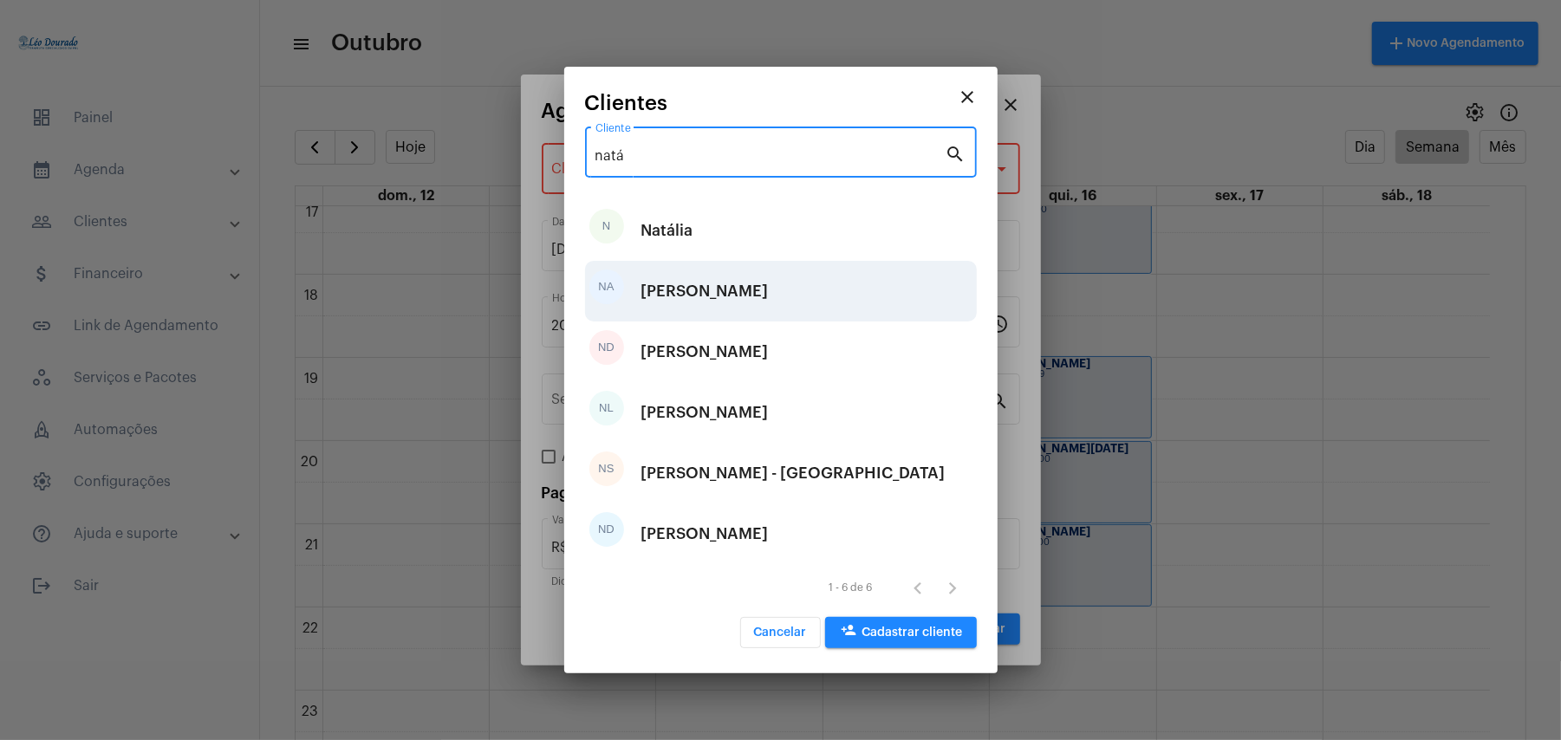
type input "natá"
click at [742, 313] on div "Natália Alves de Oliveira" at bounding box center [704, 291] width 127 height 52
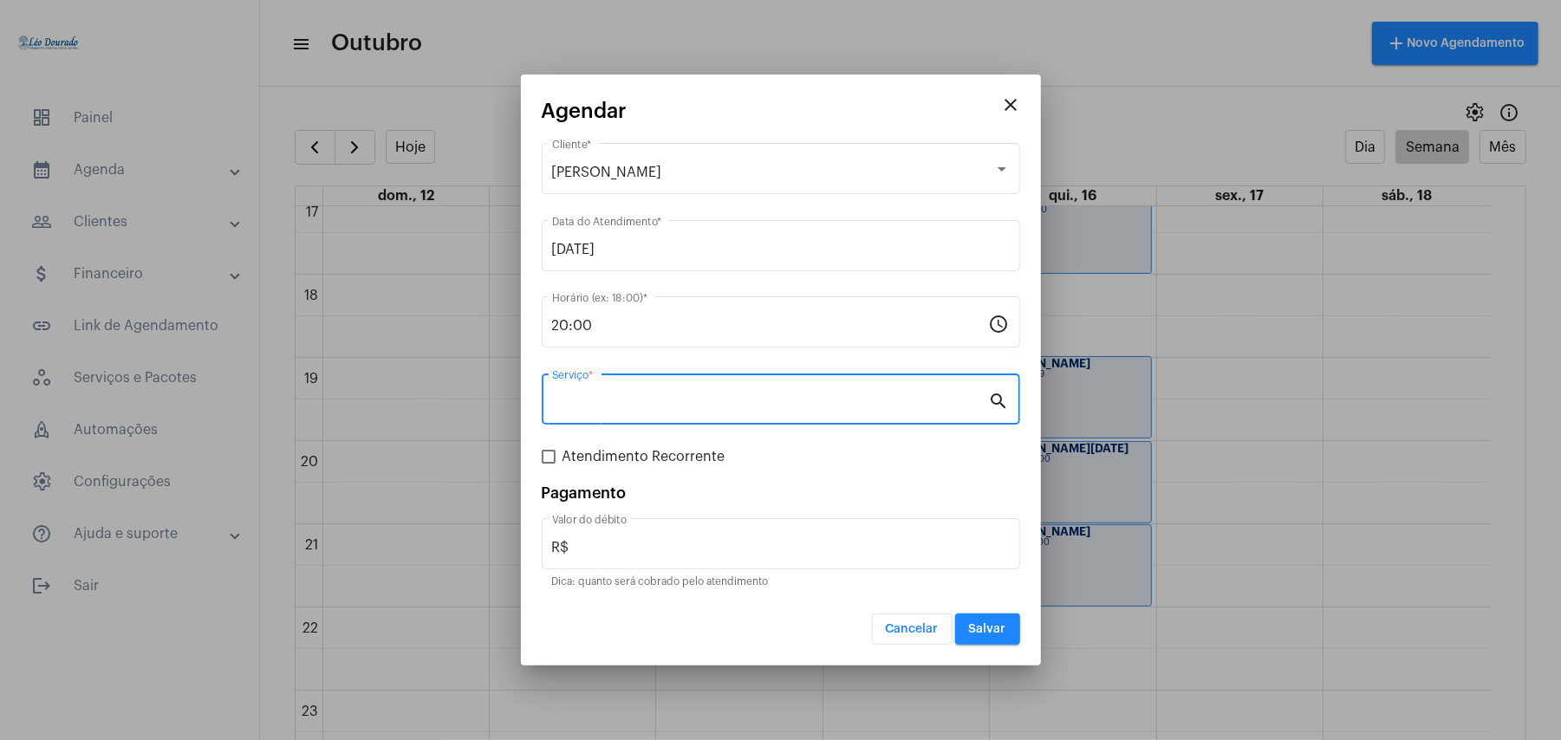
click at [660, 404] on input "Serviço *" at bounding box center [770, 403] width 437 height 16
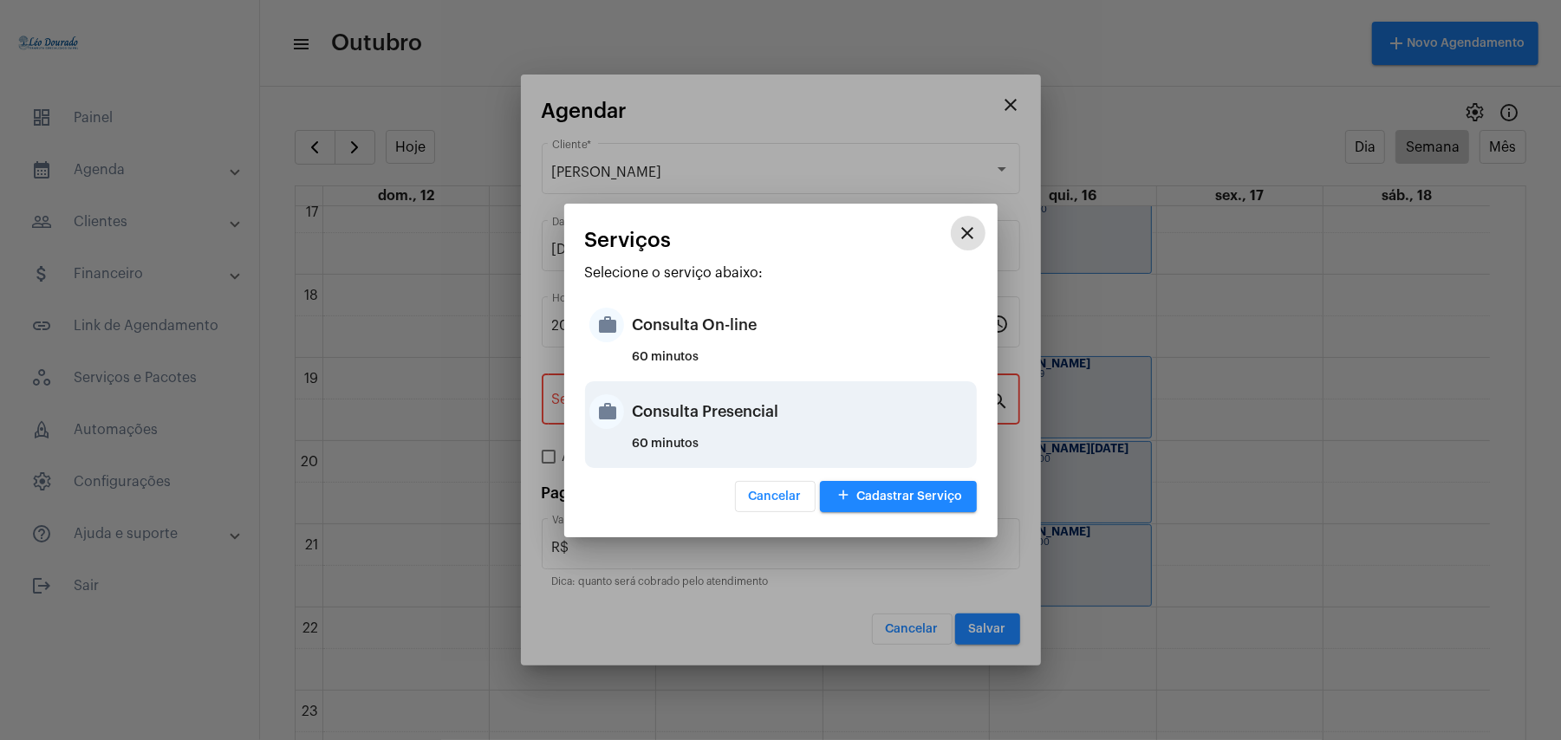
click at [736, 423] on div "Consulta Presencial" at bounding box center [803, 412] width 340 height 52
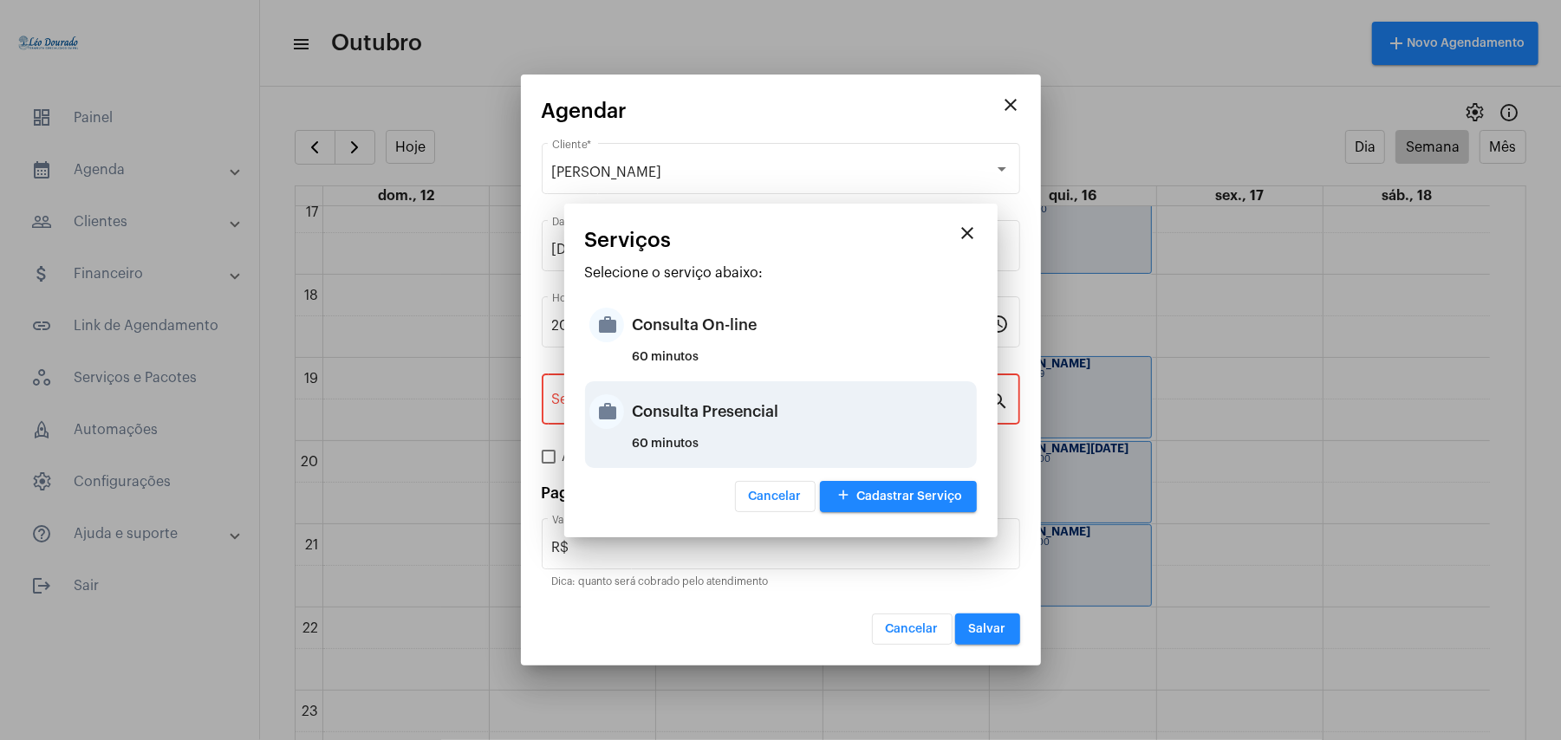
type input "Consulta Presencial"
type input "R$ 150"
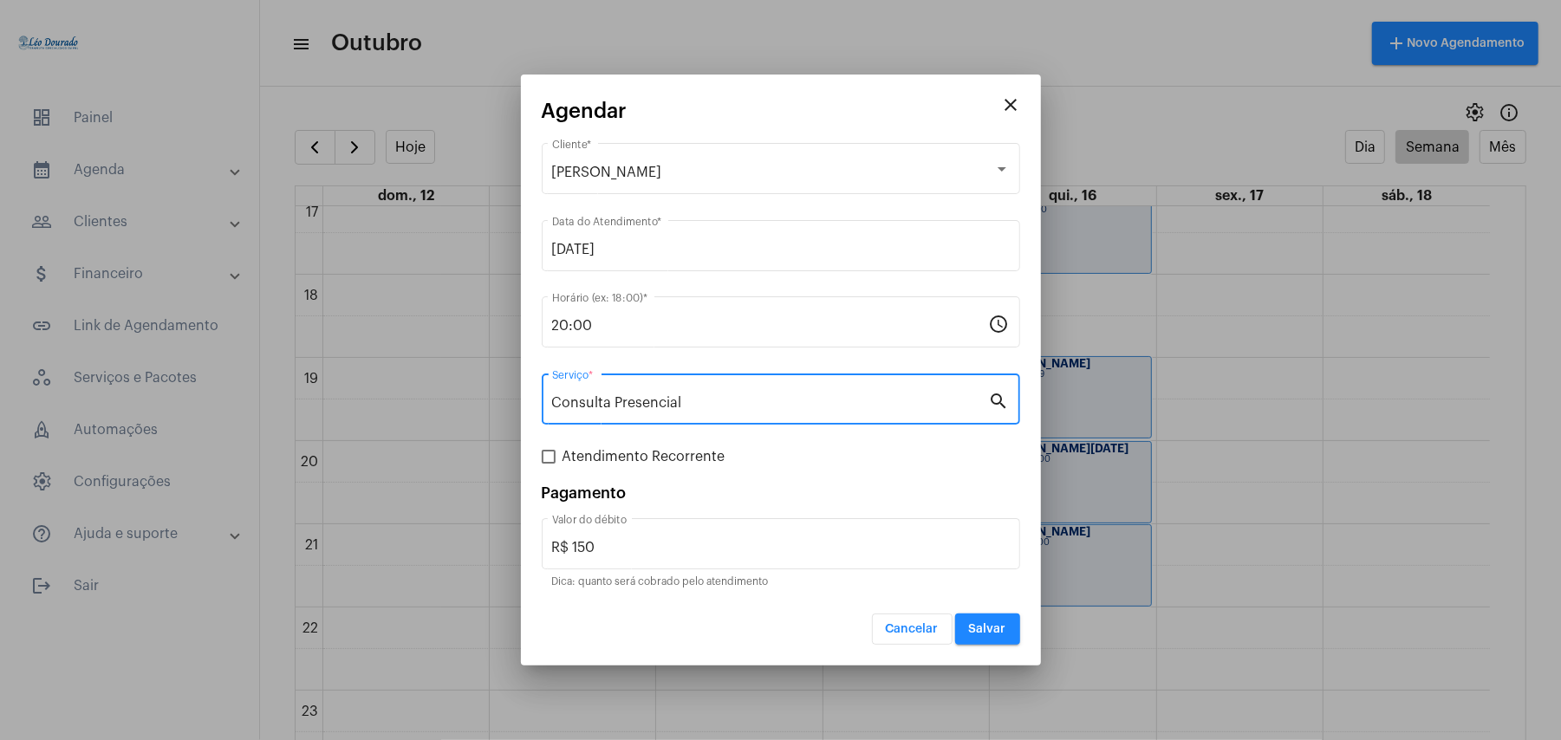
click at [672, 456] on span "Atendimento Recorrente" at bounding box center [643, 456] width 163 height 21
click at [549, 464] on input "Atendimento Recorrente" at bounding box center [548, 464] width 1 height 1
checkbox input "true"
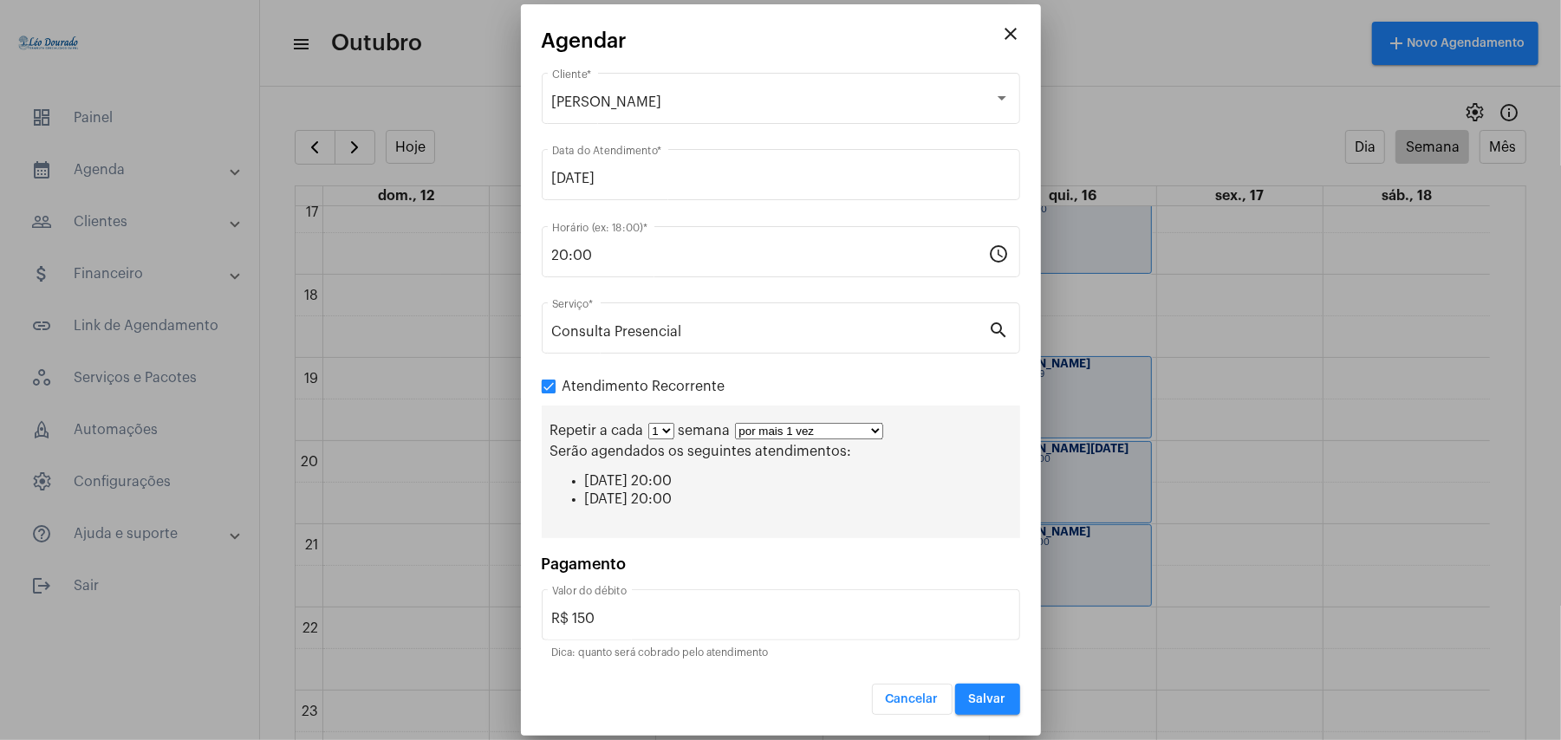
click at [674, 435] on select "1 2 3 4 5 6 7 8" at bounding box center [661, 431] width 26 height 16
select select "1: 2"
click at [648, 425] on select "1 2 3 4 5 6 7 8" at bounding box center [661, 431] width 26 height 16
click at [774, 442] on div "Repetir a cada 1 2 3 4 5 6 7 8 semanas por mais 1 vez por mais 2 vezes por mais…" at bounding box center [781, 472] width 478 height 133
drag, startPoint x: 781, startPoint y: 433, endPoint x: 784, endPoint y: 442, distance: 9.3
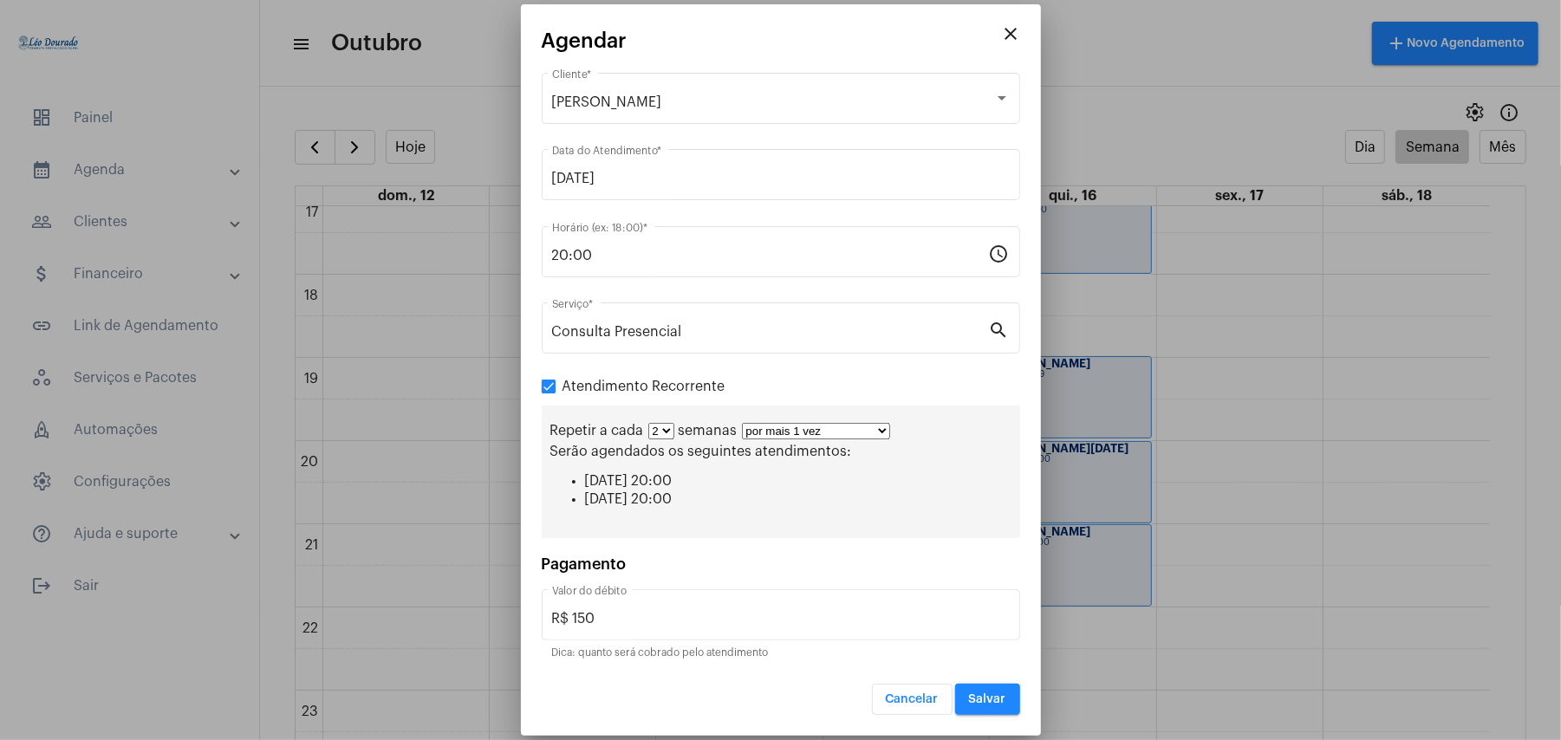
click at [781, 433] on select "por mais 1 vez por mais 2 vezes por mais 3 vezes por mais 4 vezes por mais 5 ve…" at bounding box center [816, 431] width 148 height 16
select select "10: 0"
click at [743, 423] on select "por mais 1 vez por mais 2 vezes por mais 3 vezes por mais 4 vezes por mais 5 ve…" at bounding box center [816, 431] width 148 height 16
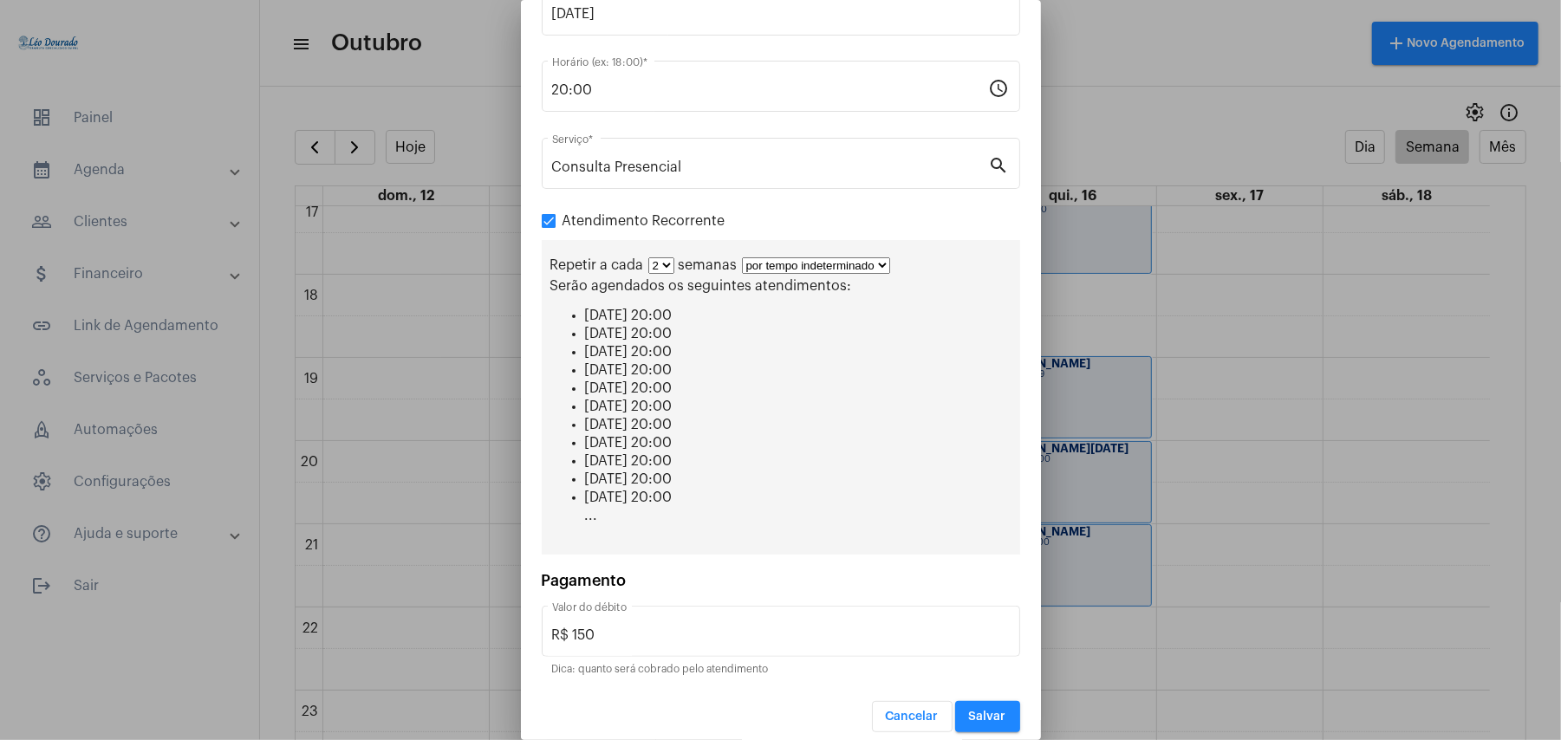
scroll to position [165, 0]
click at [965, 711] on button "Salvar" at bounding box center [987, 713] width 65 height 31
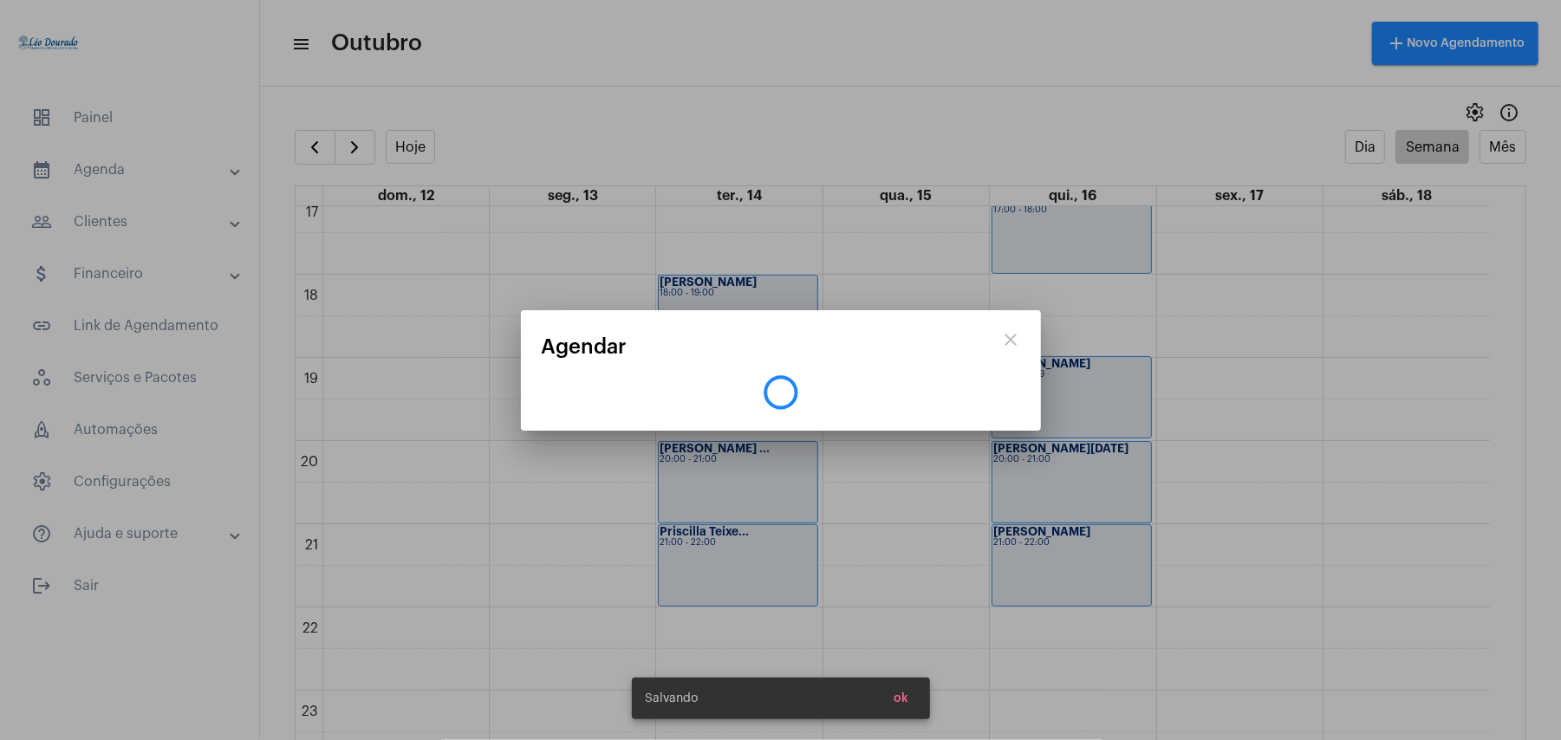
scroll to position [0, 0]
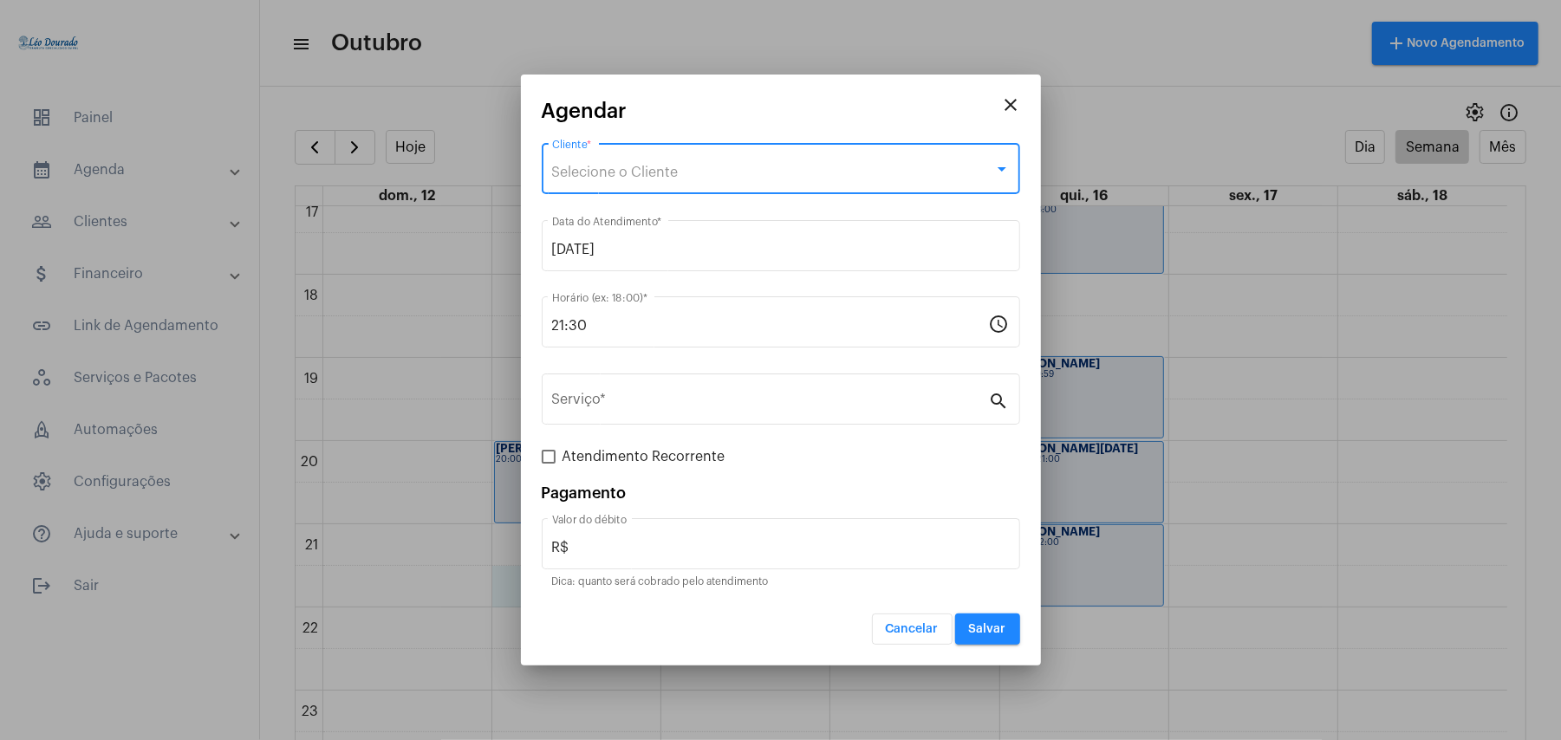
click at [629, 173] on span "Selecione o Cliente" at bounding box center [615, 173] width 127 height 14
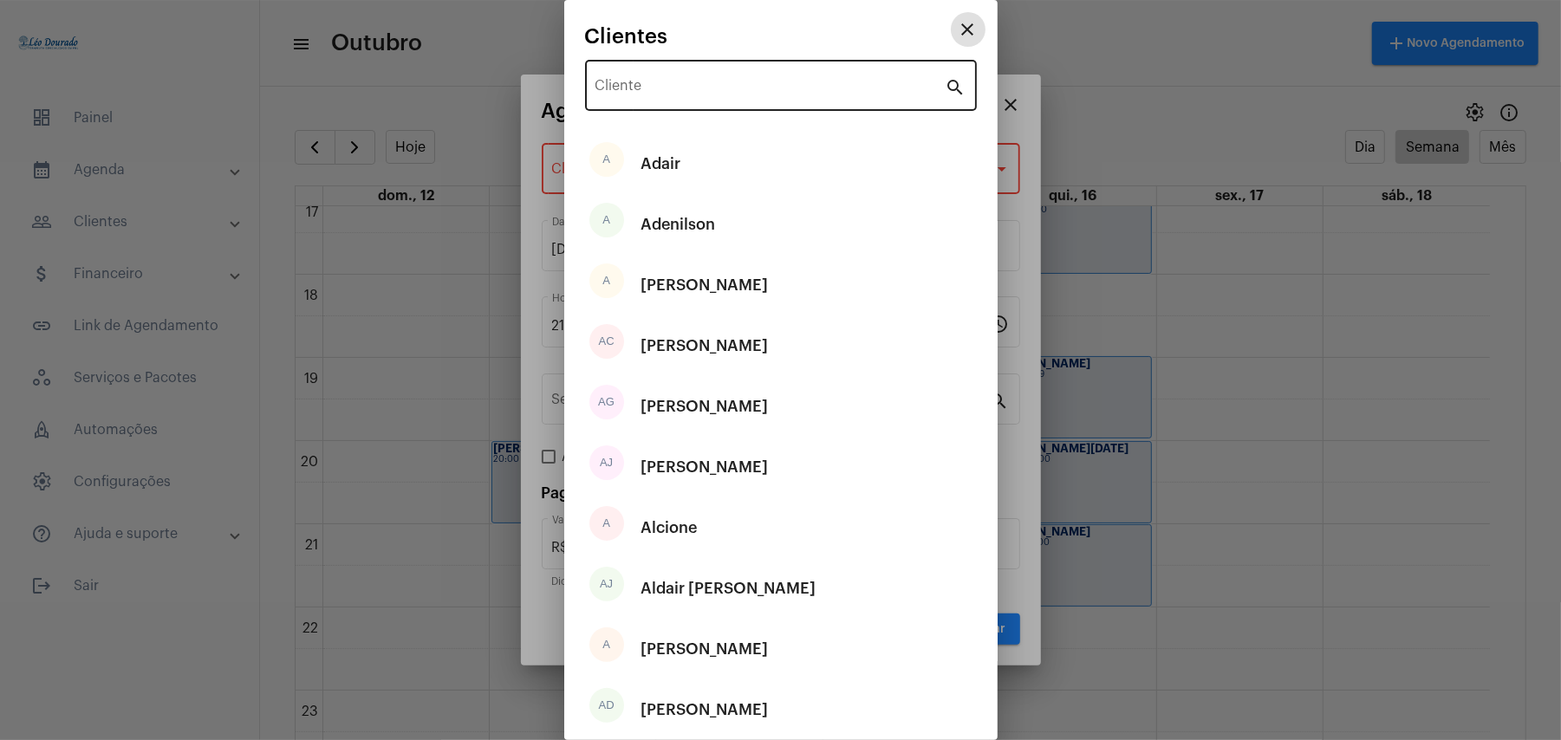
click at [665, 90] on input "Cliente" at bounding box center [770, 89] width 350 height 16
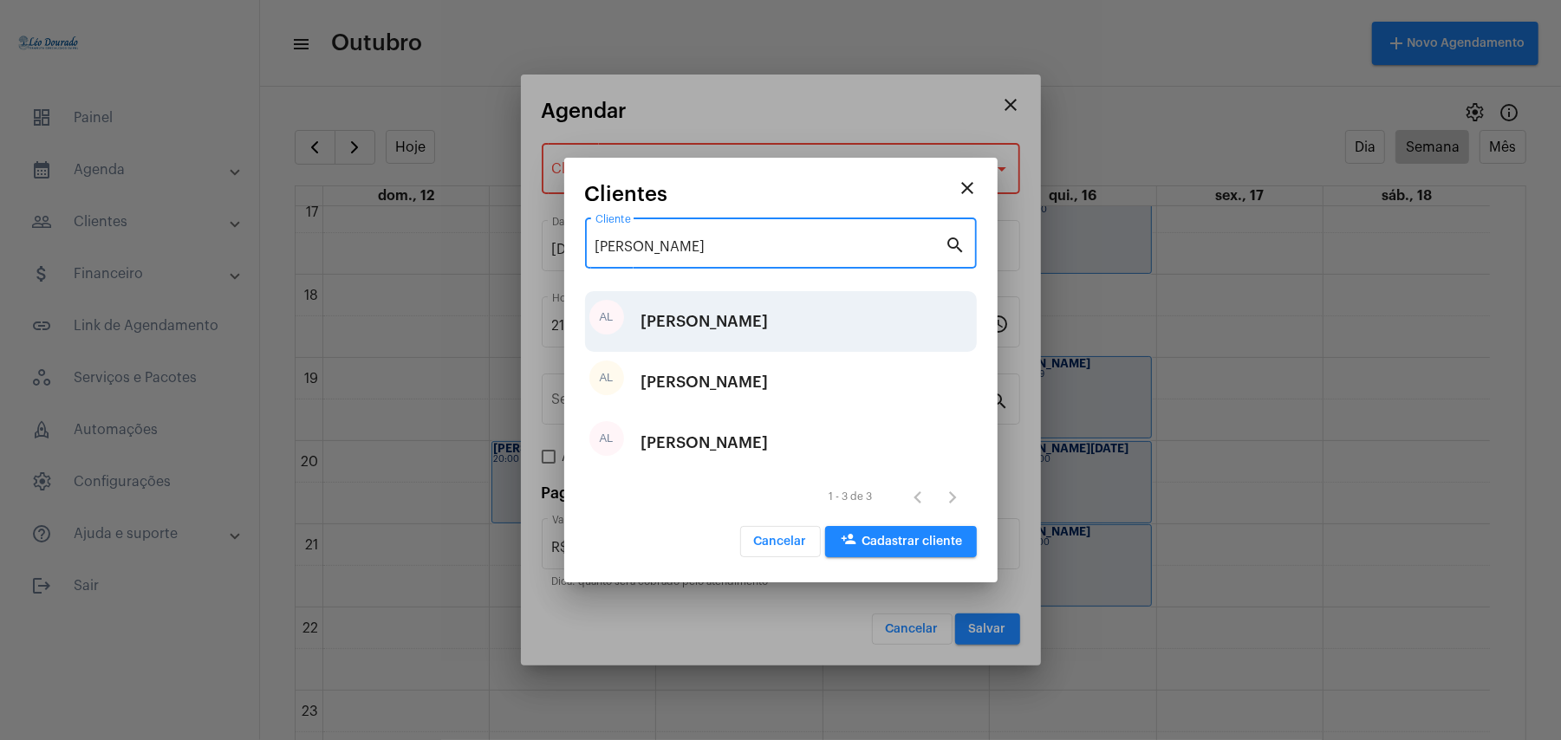
type input "ana lu"
click at [743, 315] on div "Ana Luisa Aguiar" at bounding box center [704, 321] width 127 height 52
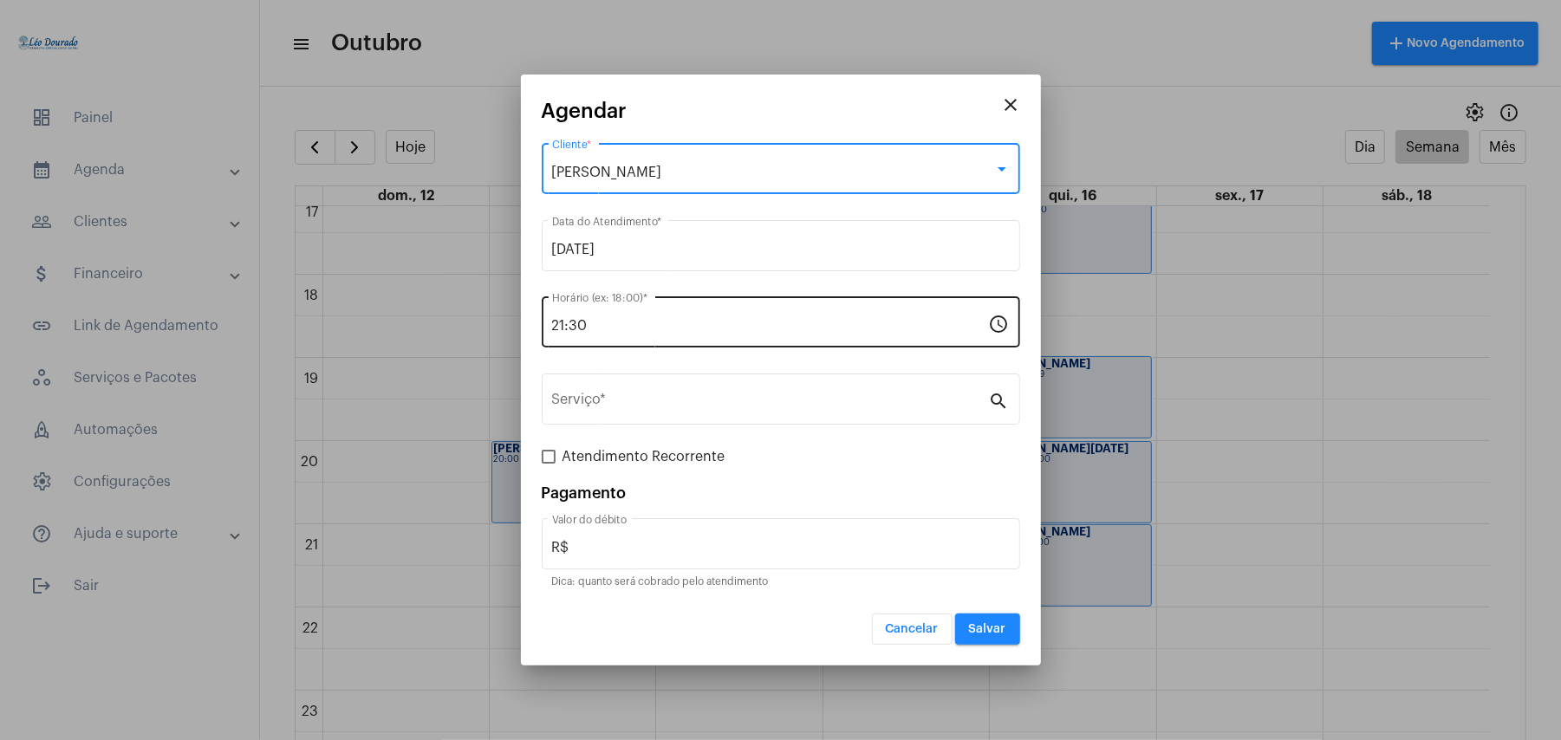
click at [659, 315] on div "21:30 Horário (ex: 18:00) *" at bounding box center [770, 320] width 437 height 55
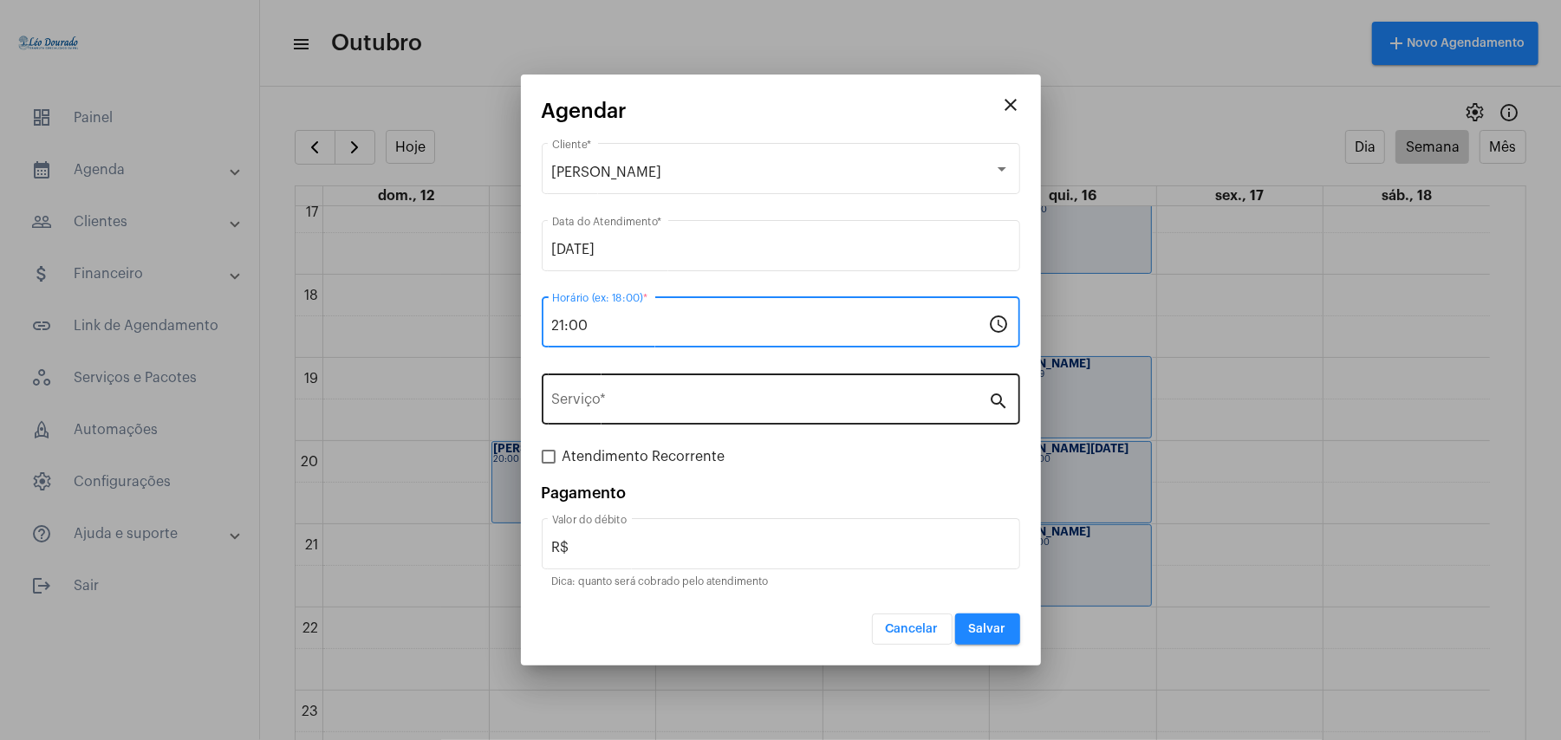
type input "21:00"
click at [666, 390] on div "Serviço *" at bounding box center [770, 397] width 437 height 55
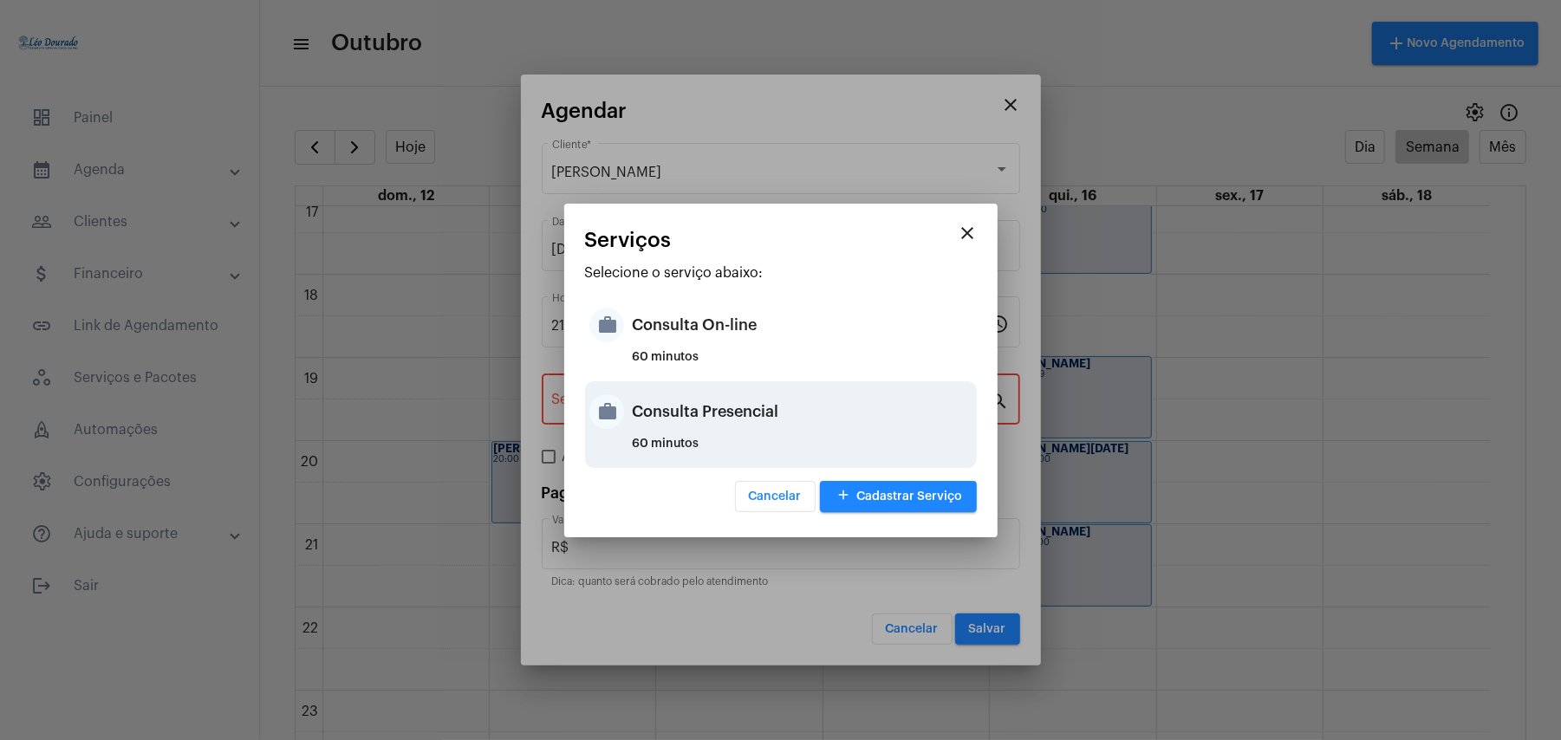
click at [674, 418] on div "Consulta Presencial" at bounding box center [803, 412] width 340 height 52
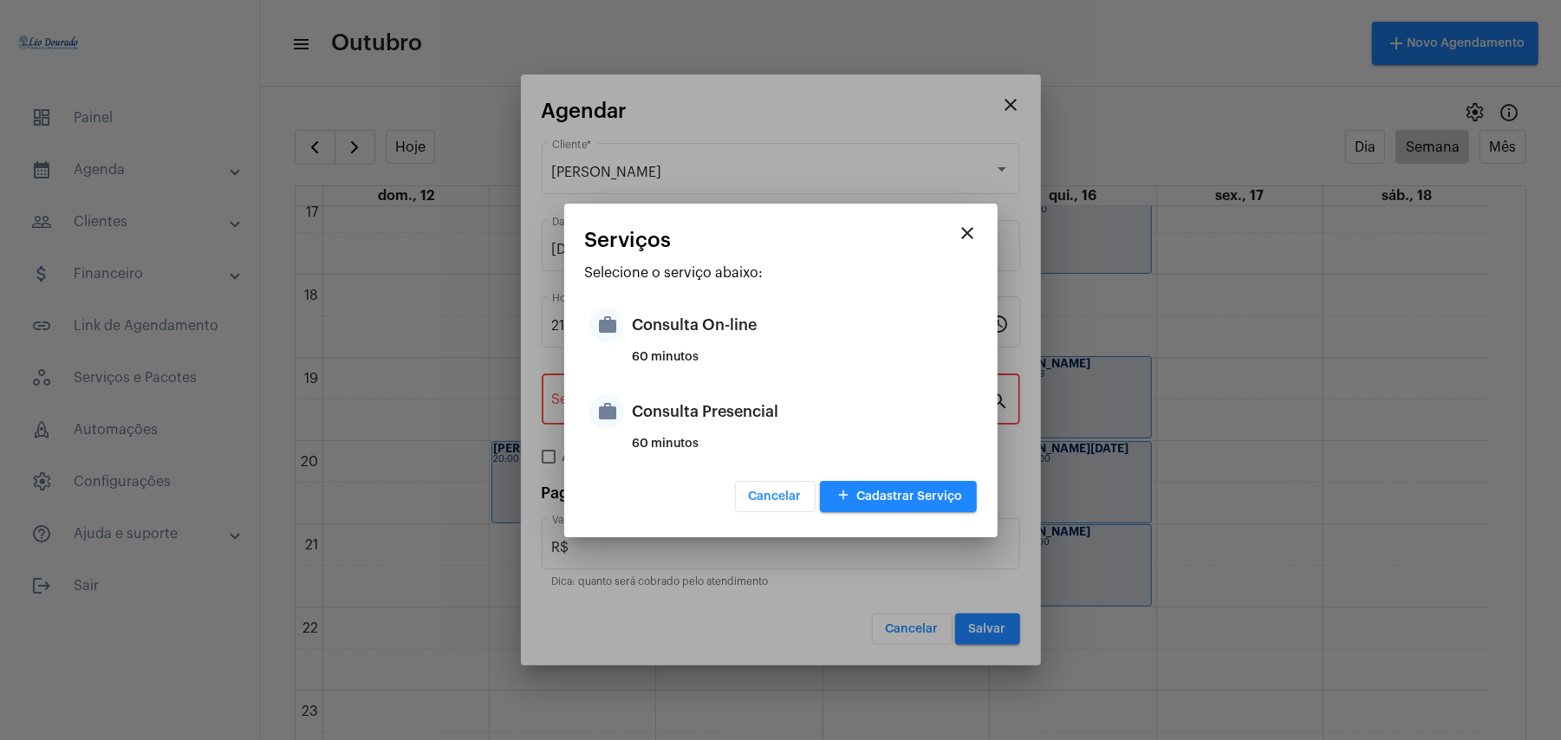
type input "Consulta Presencial"
type input "R$ 150"
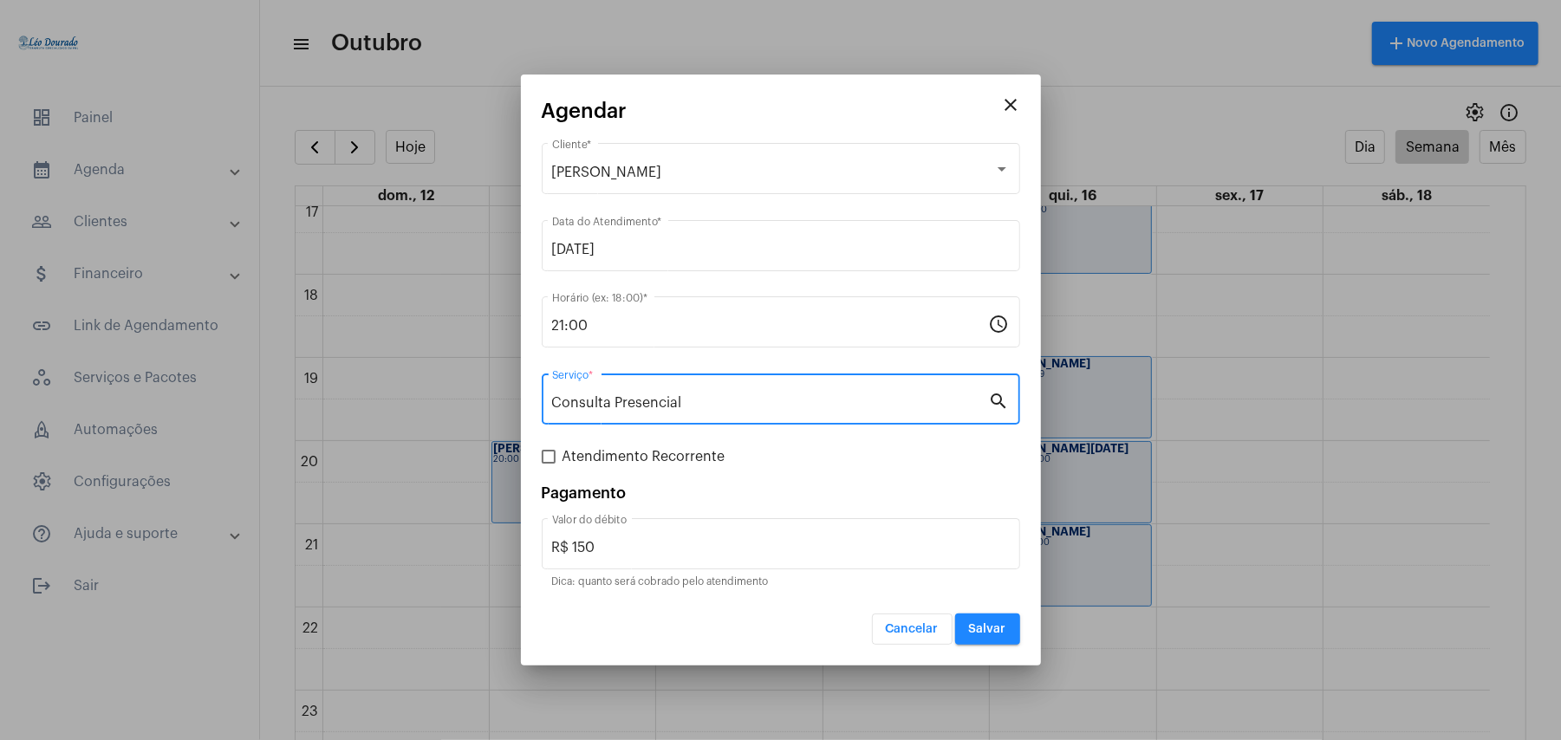
click at [707, 456] on span "Atendimento Recorrente" at bounding box center [643, 456] width 163 height 21
click at [549, 464] on input "Atendimento Recorrente" at bounding box center [548, 464] width 1 height 1
checkbox input "true"
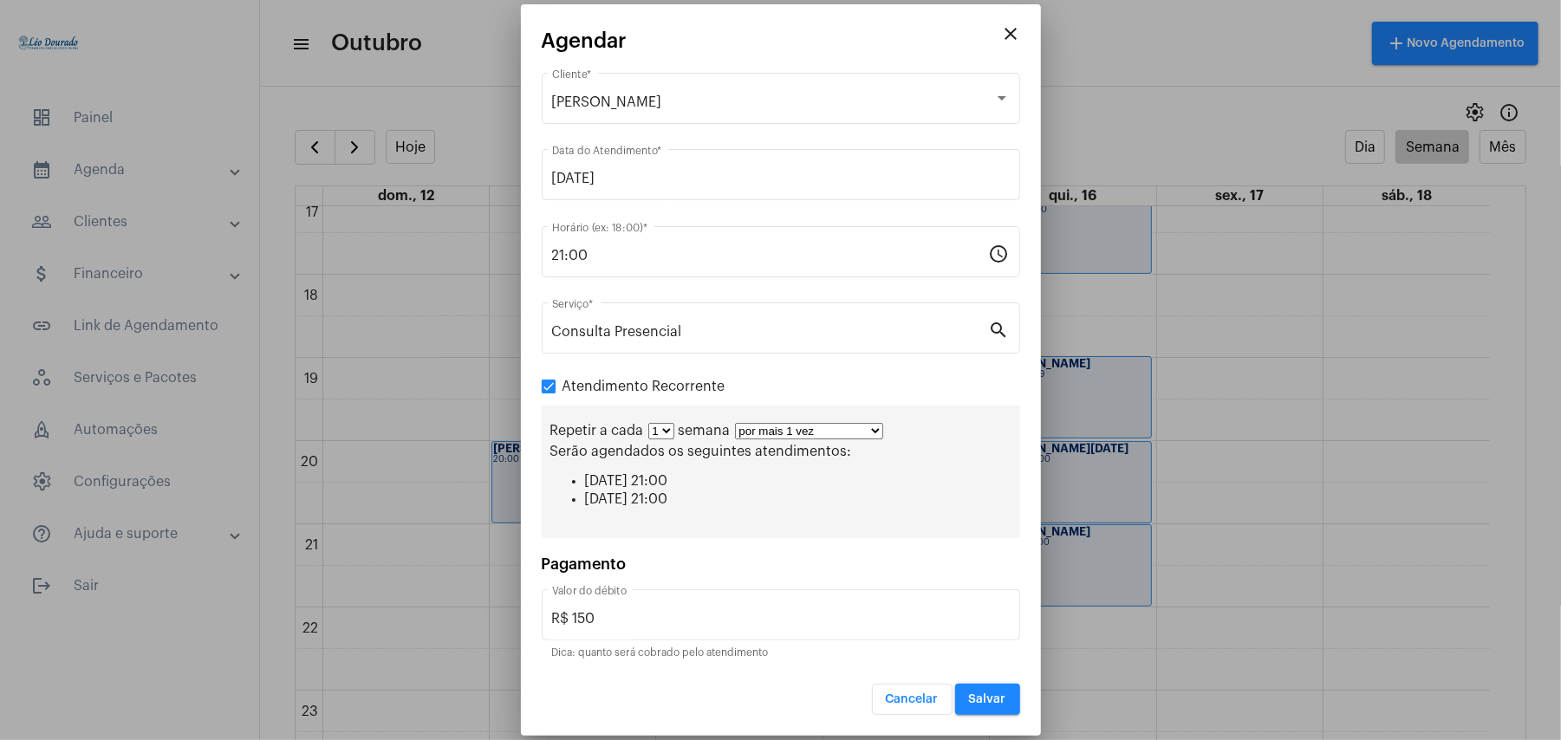
click at [774, 435] on select "por mais 1 vez por mais 2 vezes por mais 3 vezes por mais 4 vezes por mais 5 ve…" at bounding box center [809, 431] width 148 height 16
select select "10: 0"
click at [736, 423] on select "por mais 1 vez por mais 2 vezes por mais 3 vezes por mais 4 vezes por mais 5 ve…" at bounding box center [809, 431] width 148 height 16
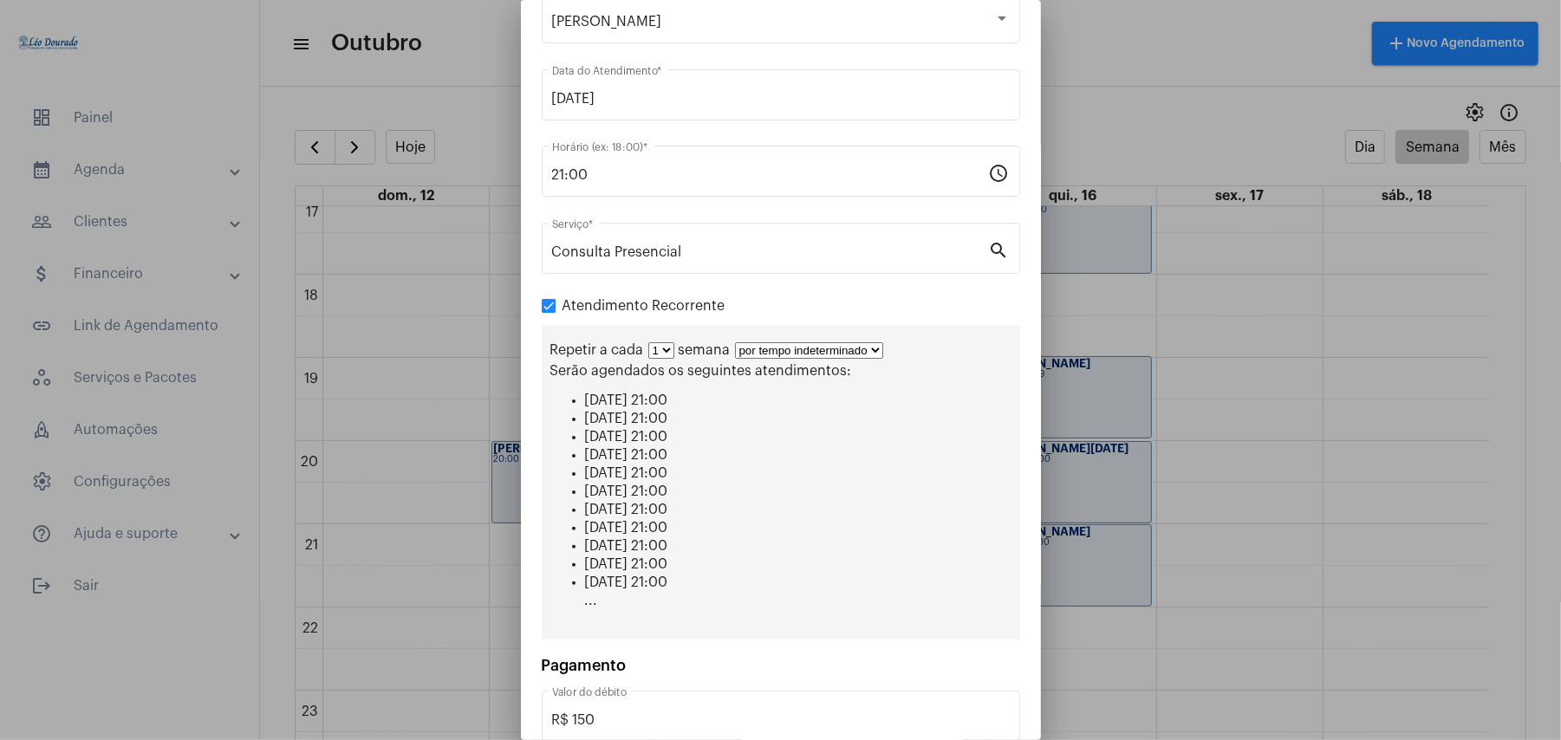
scroll to position [165, 0]
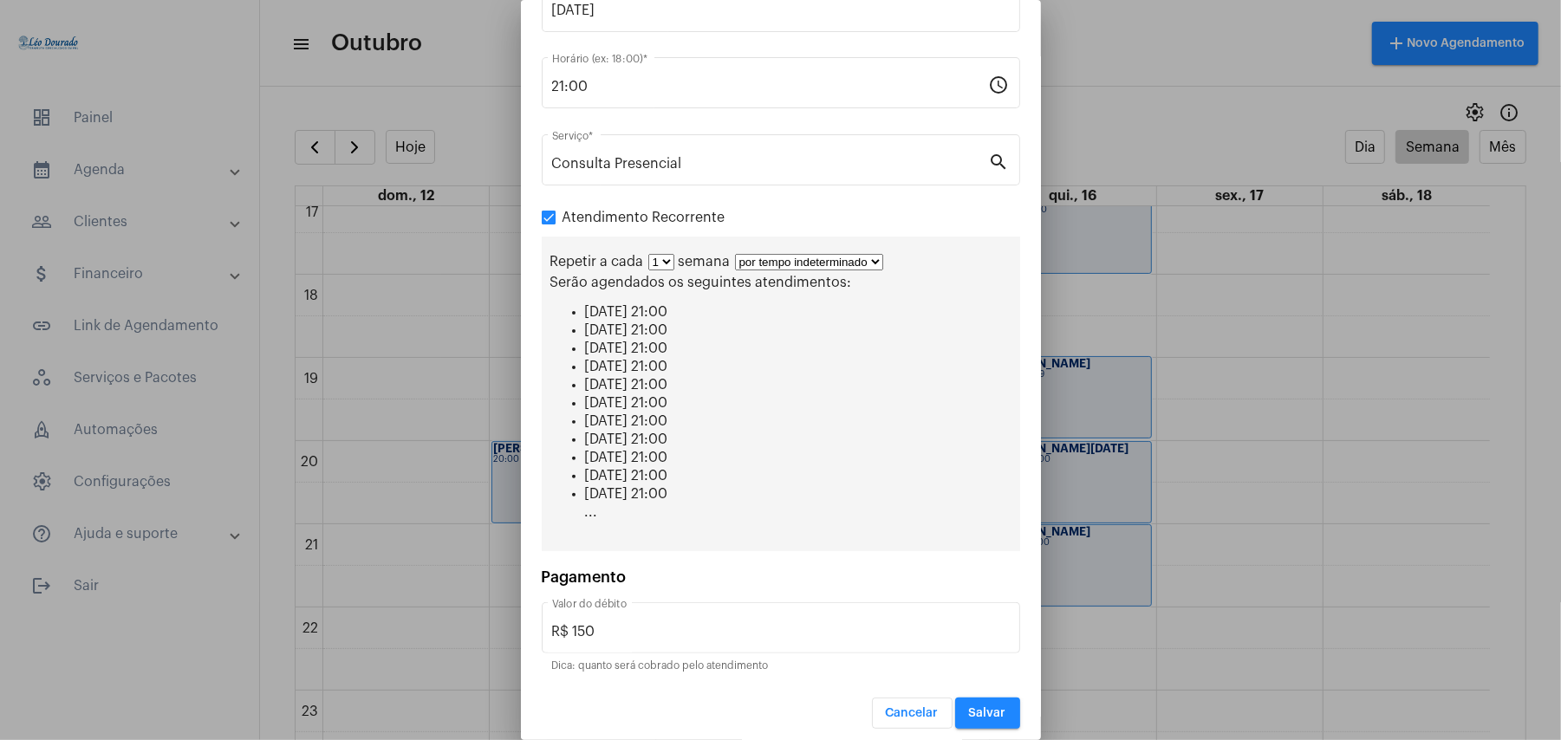
click at [969, 707] on span "Salvar" at bounding box center [987, 713] width 37 height 12
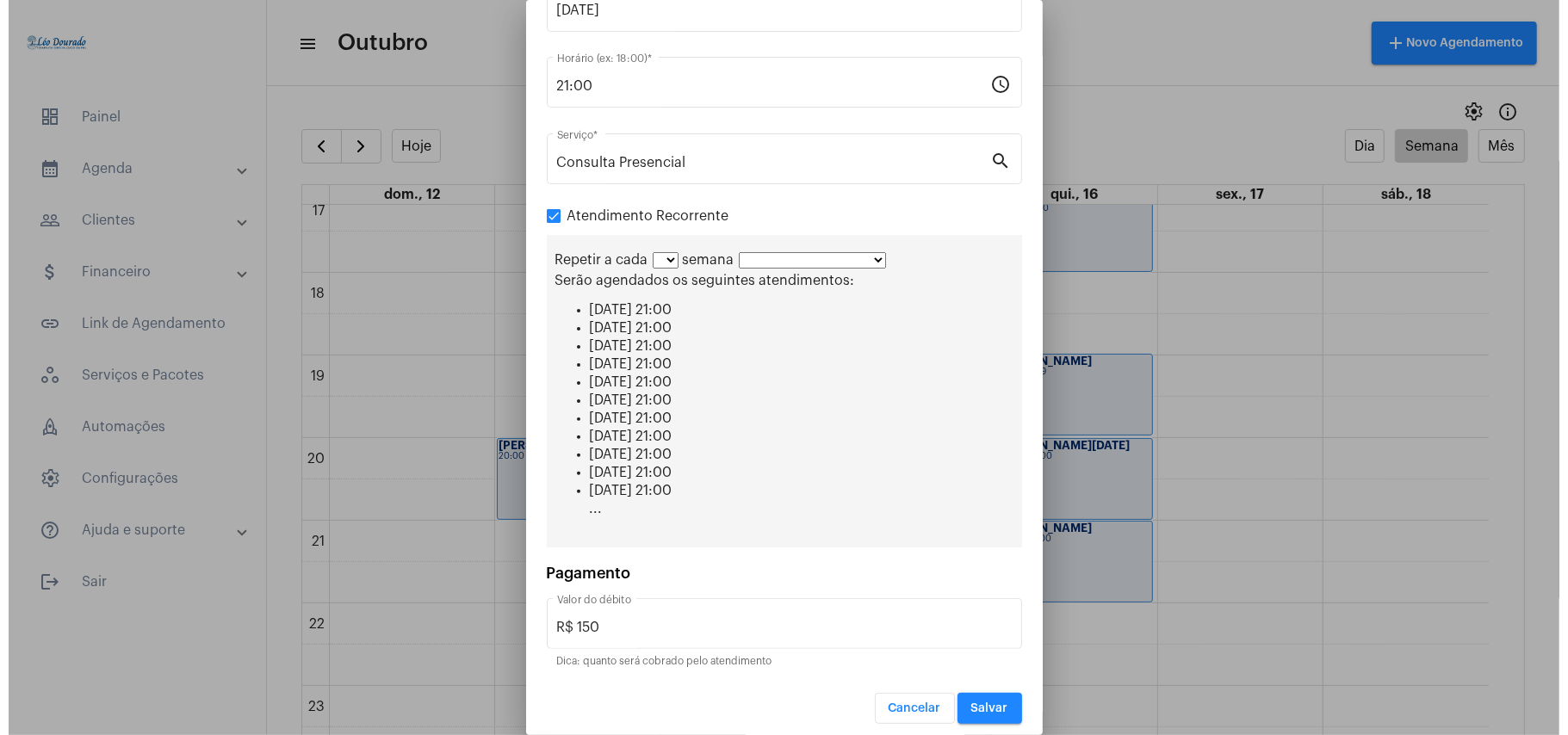
scroll to position [0, 0]
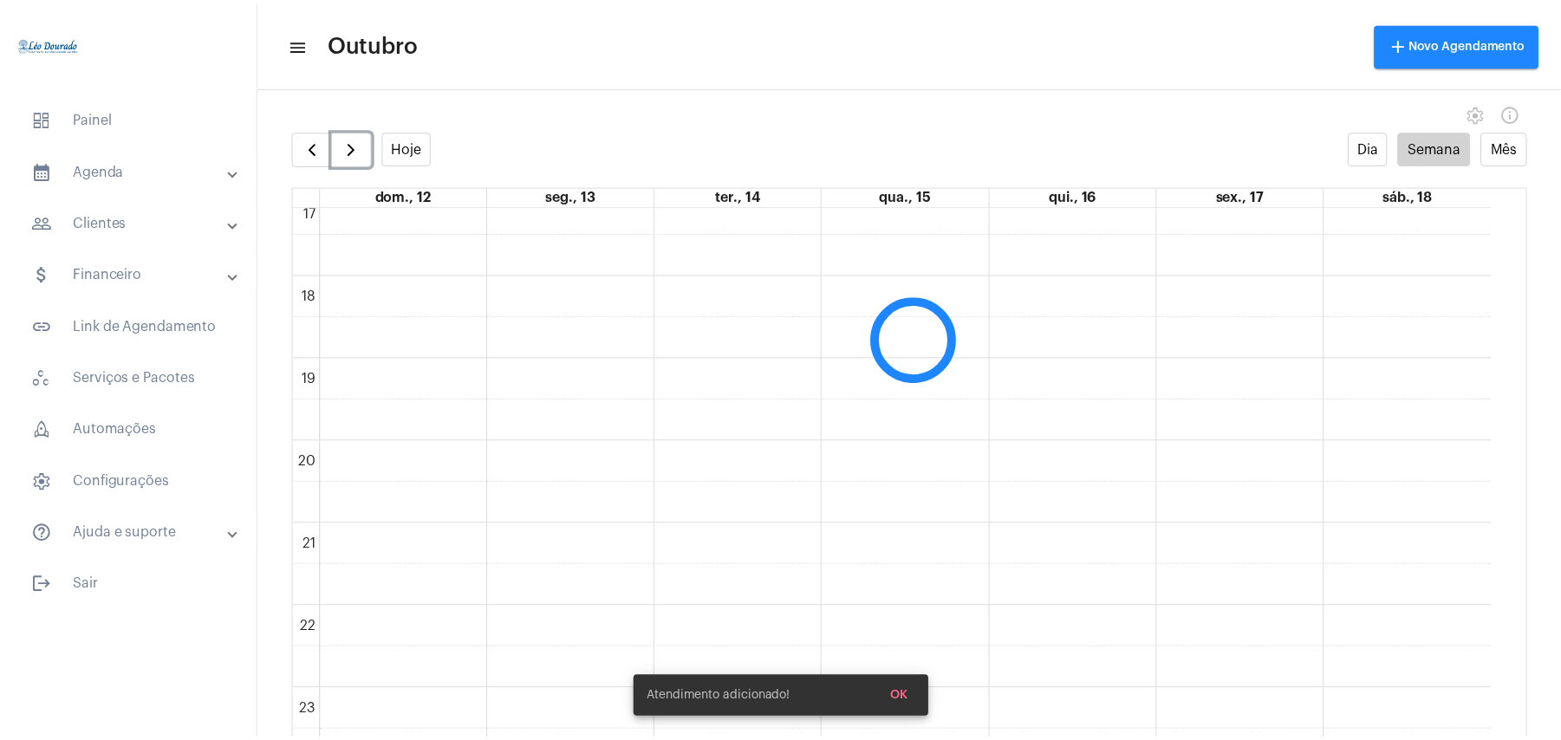
scroll to position [35, 0]
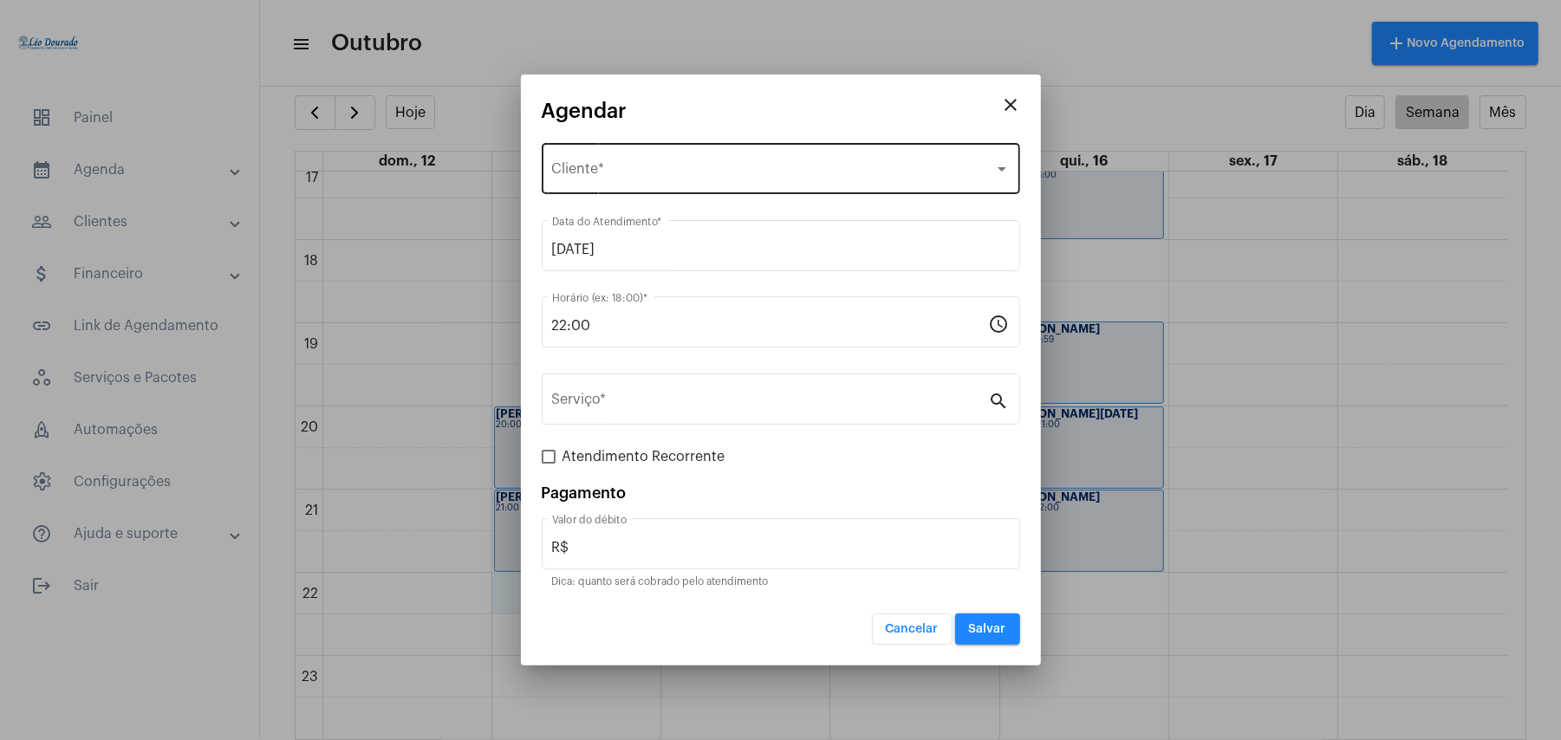
click at [659, 165] on span "Selecione o Cliente" at bounding box center [773, 173] width 442 height 16
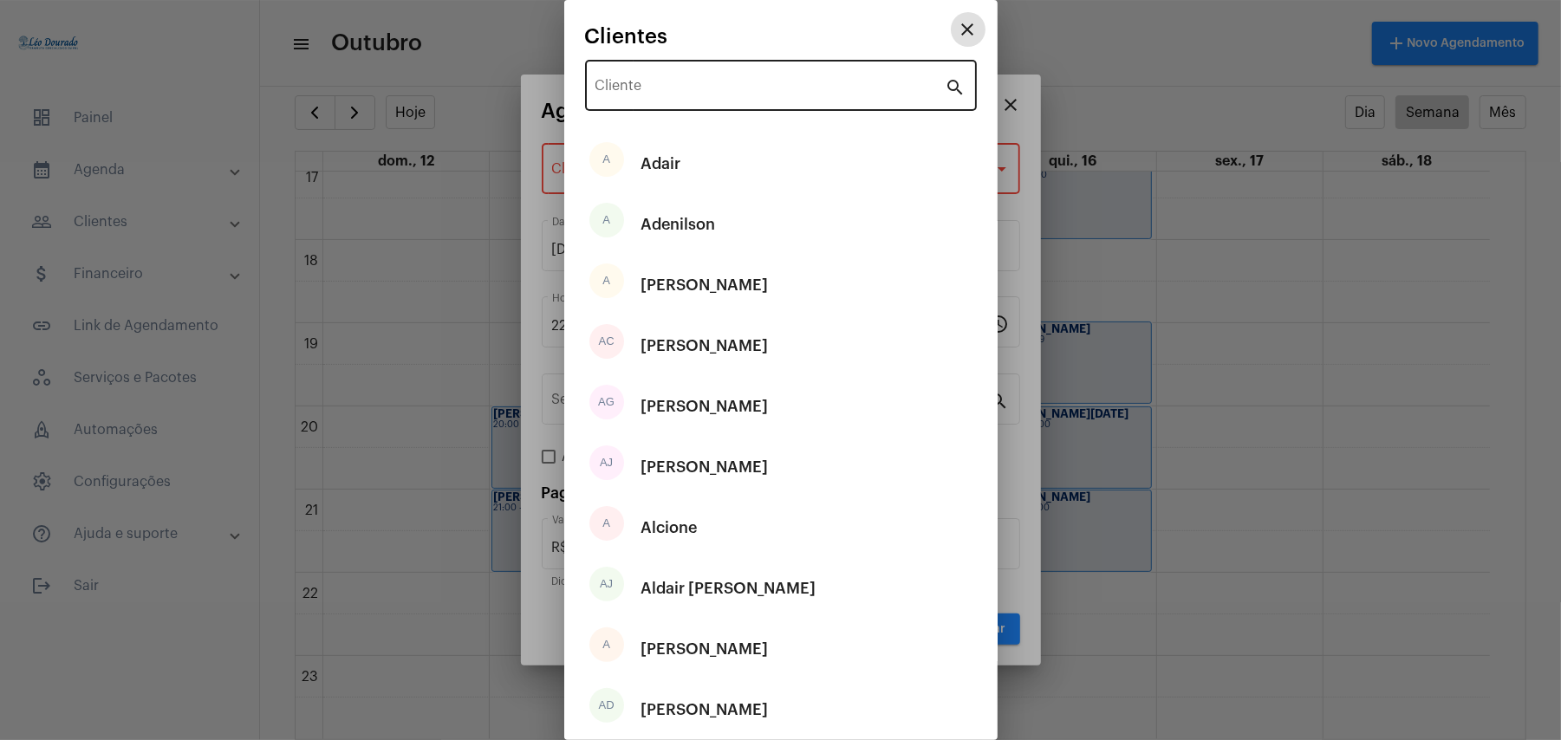
click at [695, 90] on input "Cliente" at bounding box center [770, 89] width 350 height 16
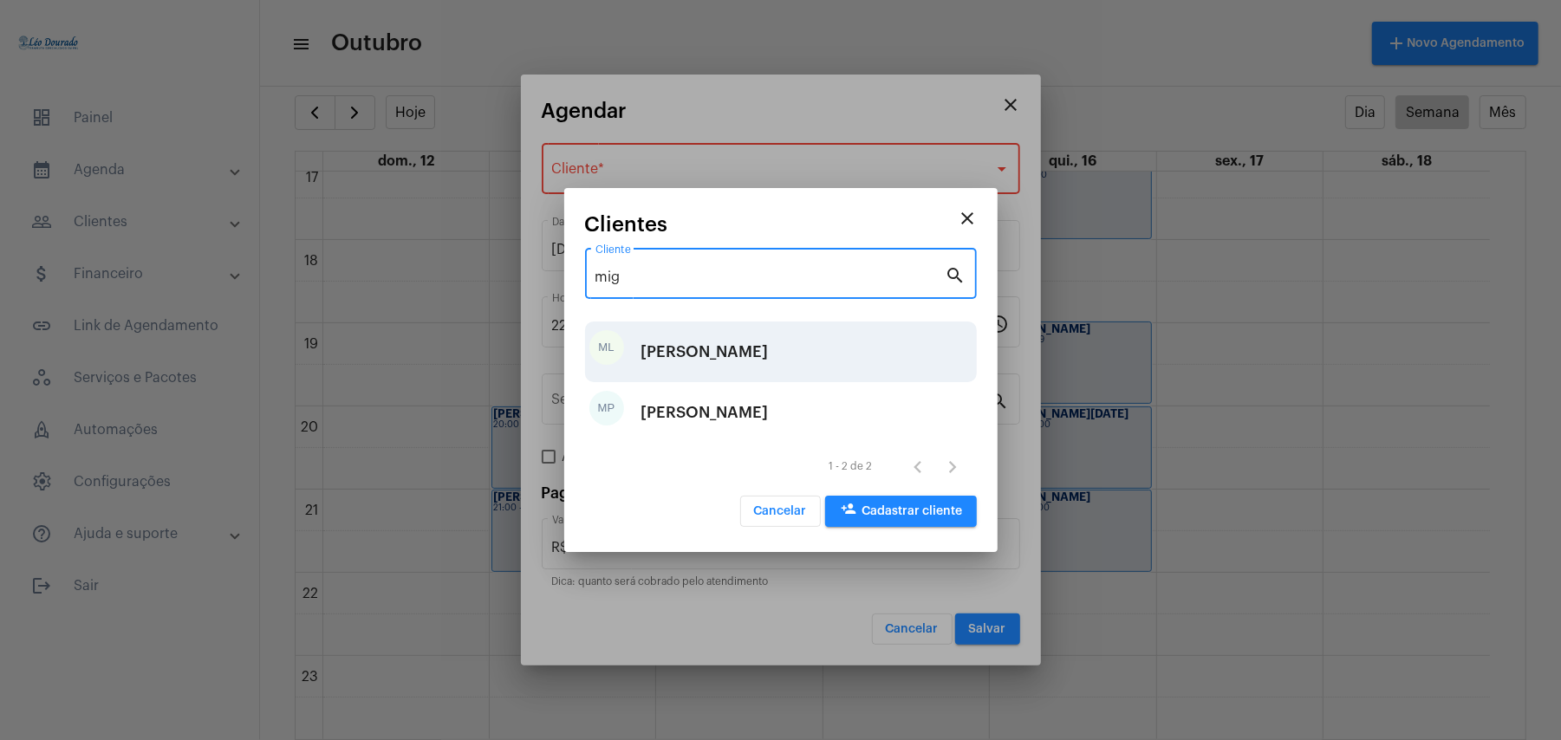
type input "mig"
click at [698, 352] on div "[PERSON_NAME]" at bounding box center [704, 352] width 127 height 52
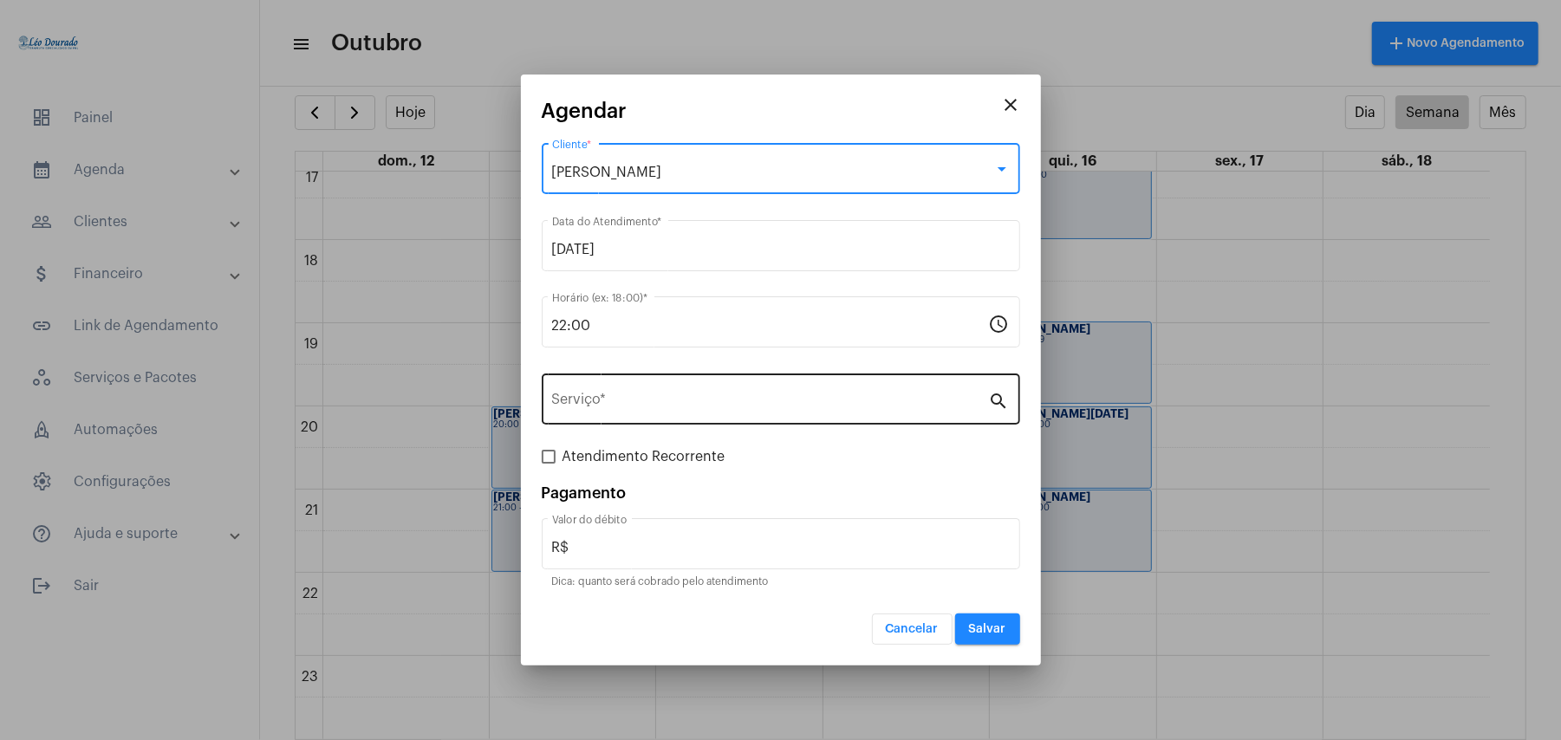
click at [646, 406] on input "Serviço *" at bounding box center [770, 403] width 437 height 16
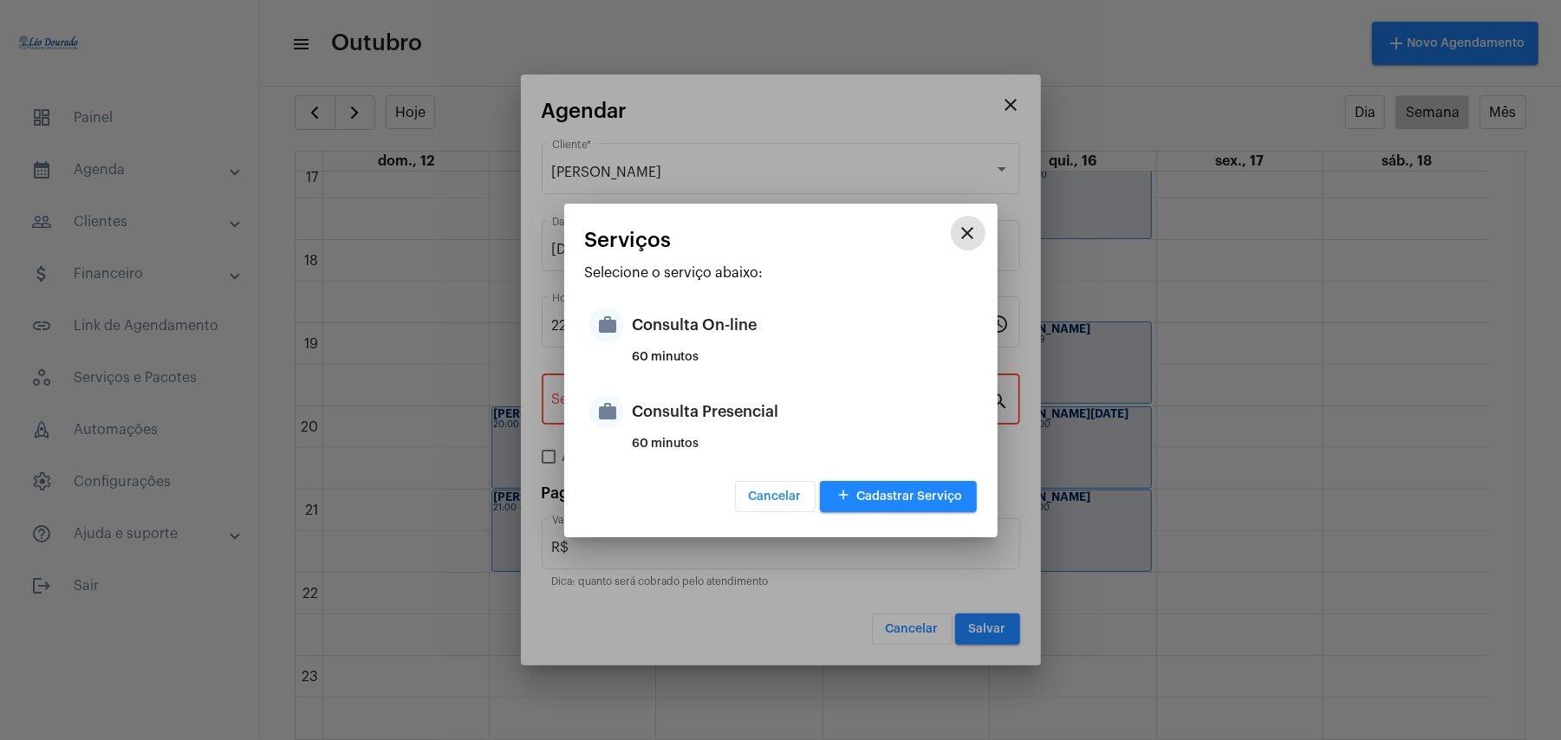
click at [646, 406] on div "Consulta Presencial" at bounding box center [803, 412] width 340 height 52
type input "Consulta Presencial"
type input "R$ 150"
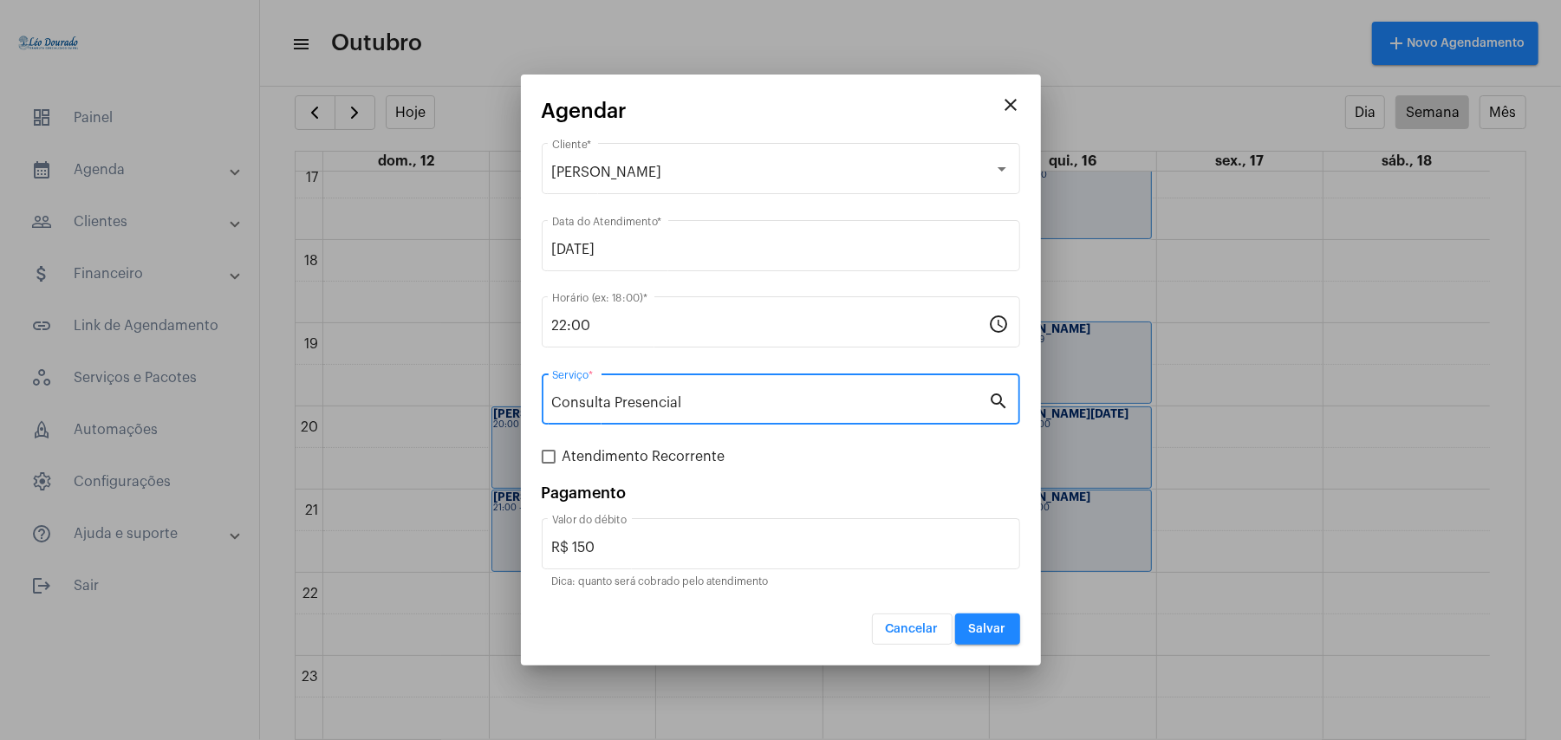
click at [650, 466] on span "Atendimento Recorrente" at bounding box center [643, 456] width 163 height 21
click at [549, 464] on input "Atendimento Recorrente" at bounding box center [548, 464] width 1 height 1
checkbox input "true"
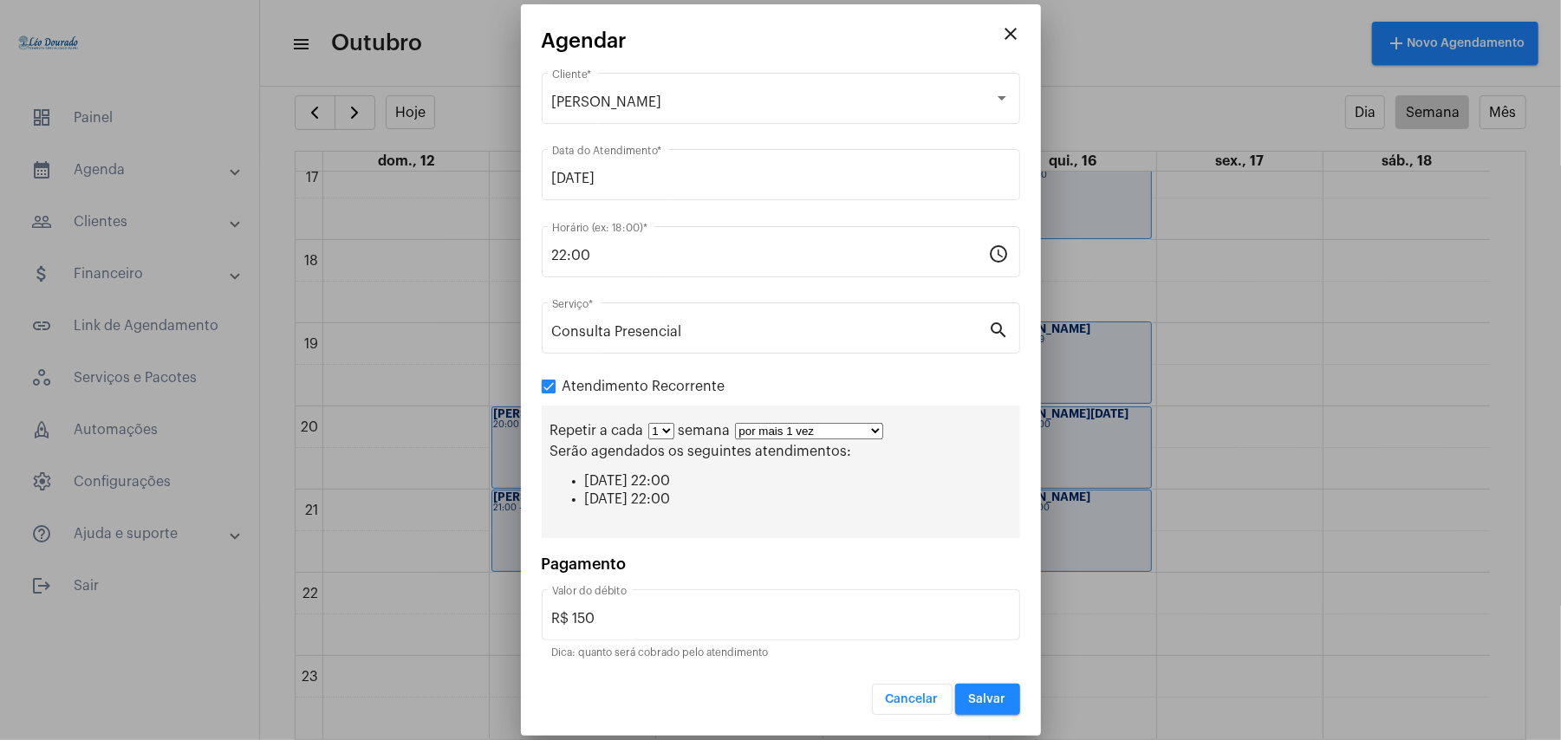
click at [811, 441] on div "Repetir a cada 1 2 3 4 5 6 7 8 semana por mais 1 vez por mais 2 vezes por mais …" at bounding box center [781, 472] width 478 height 133
click at [820, 432] on select "por mais 1 vez por mais 2 vezes por mais 3 vezes por mais 4 vezes por mais 5 ve…" at bounding box center [809, 431] width 148 height 16
select select "10: 0"
click at [736, 423] on select "por mais 1 vez por mais 2 vezes por mais 3 vezes por mais 4 vezes por mais 5 ve…" at bounding box center [809, 431] width 148 height 16
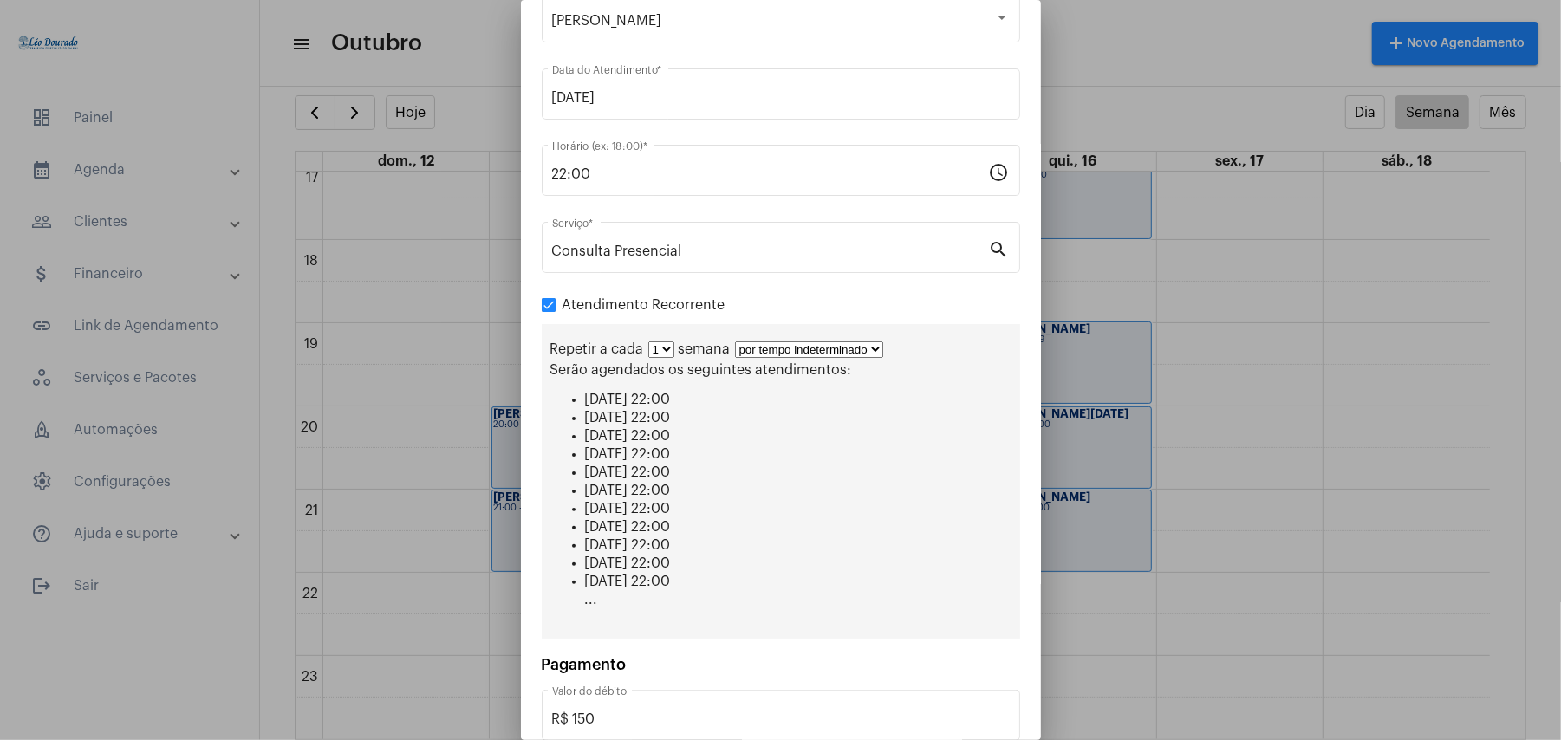
scroll to position [165, 0]
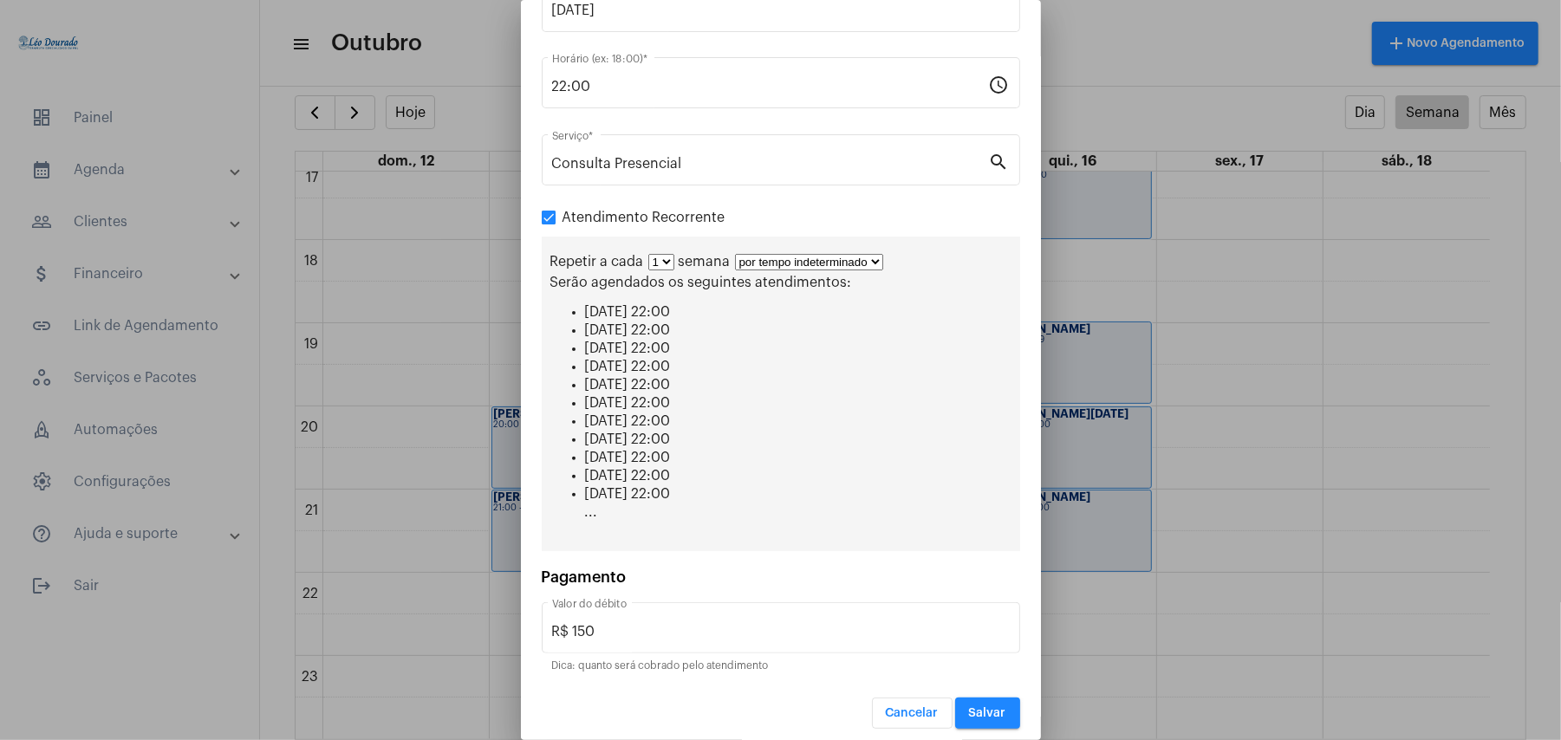
click at [955, 709] on button "Salvar" at bounding box center [987, 713] width 65 height 31
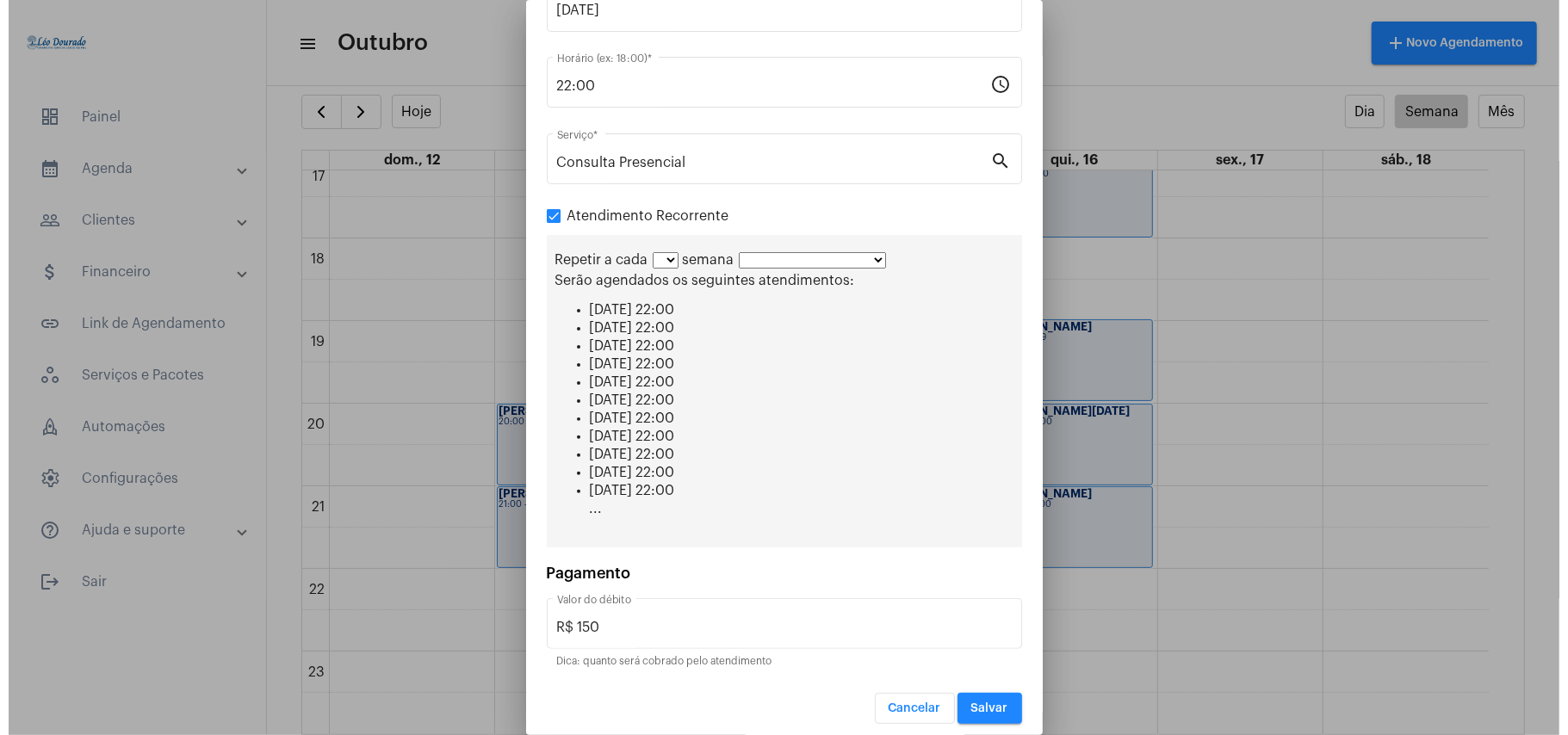
scroll to position [0, 0]
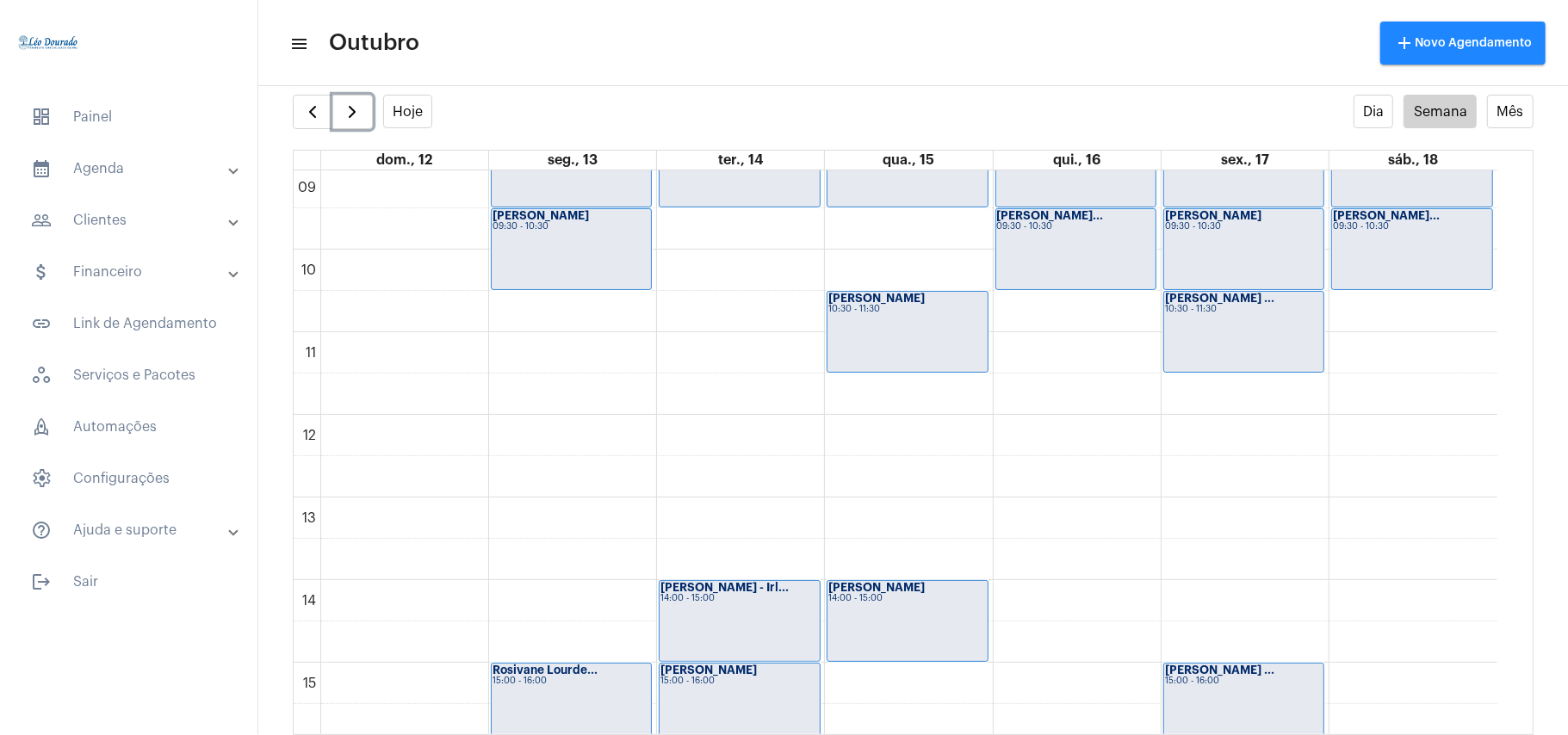
scroll to position [616, 0]
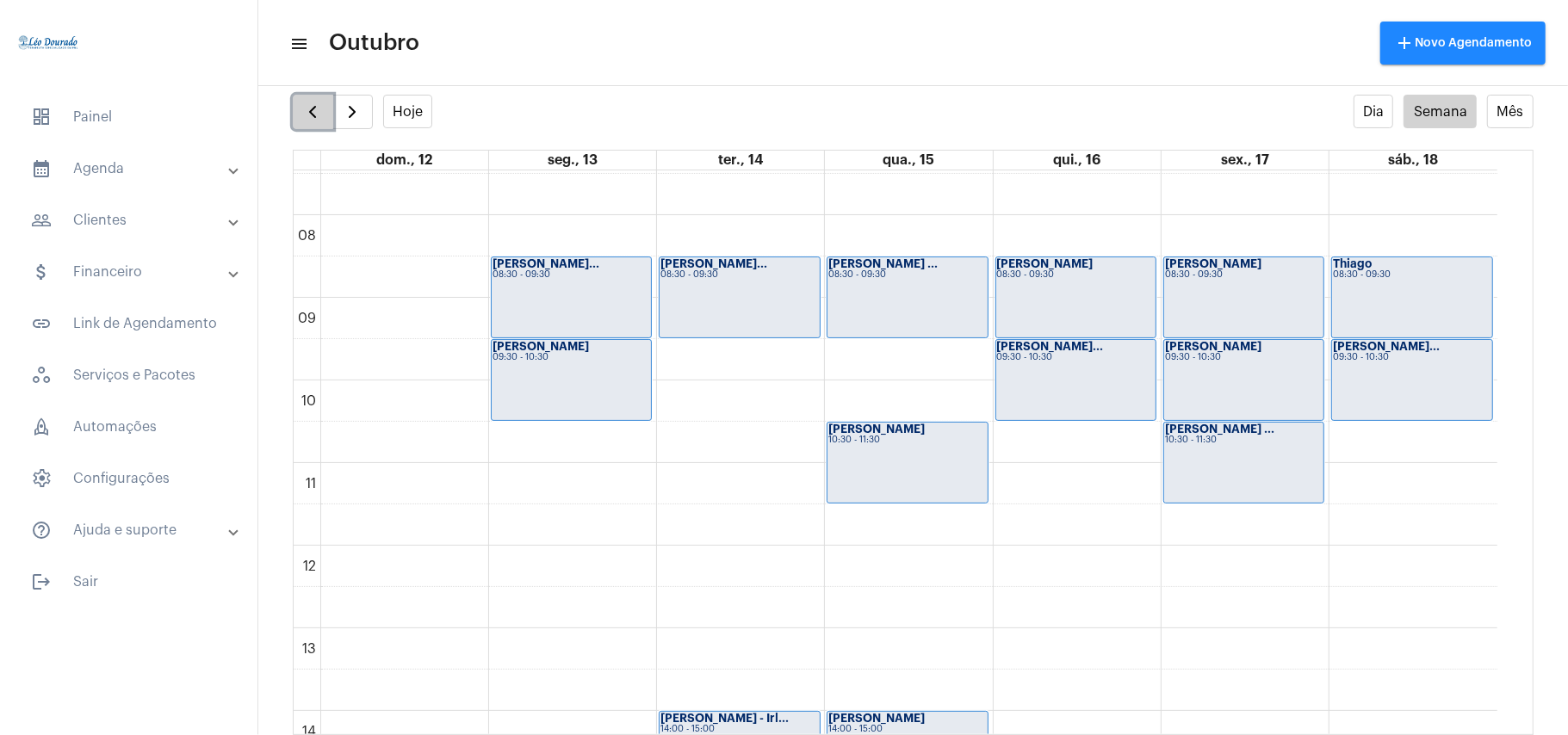
click at [314, 111] on span "button" at bounding box center [312, 111] width 21 height 21
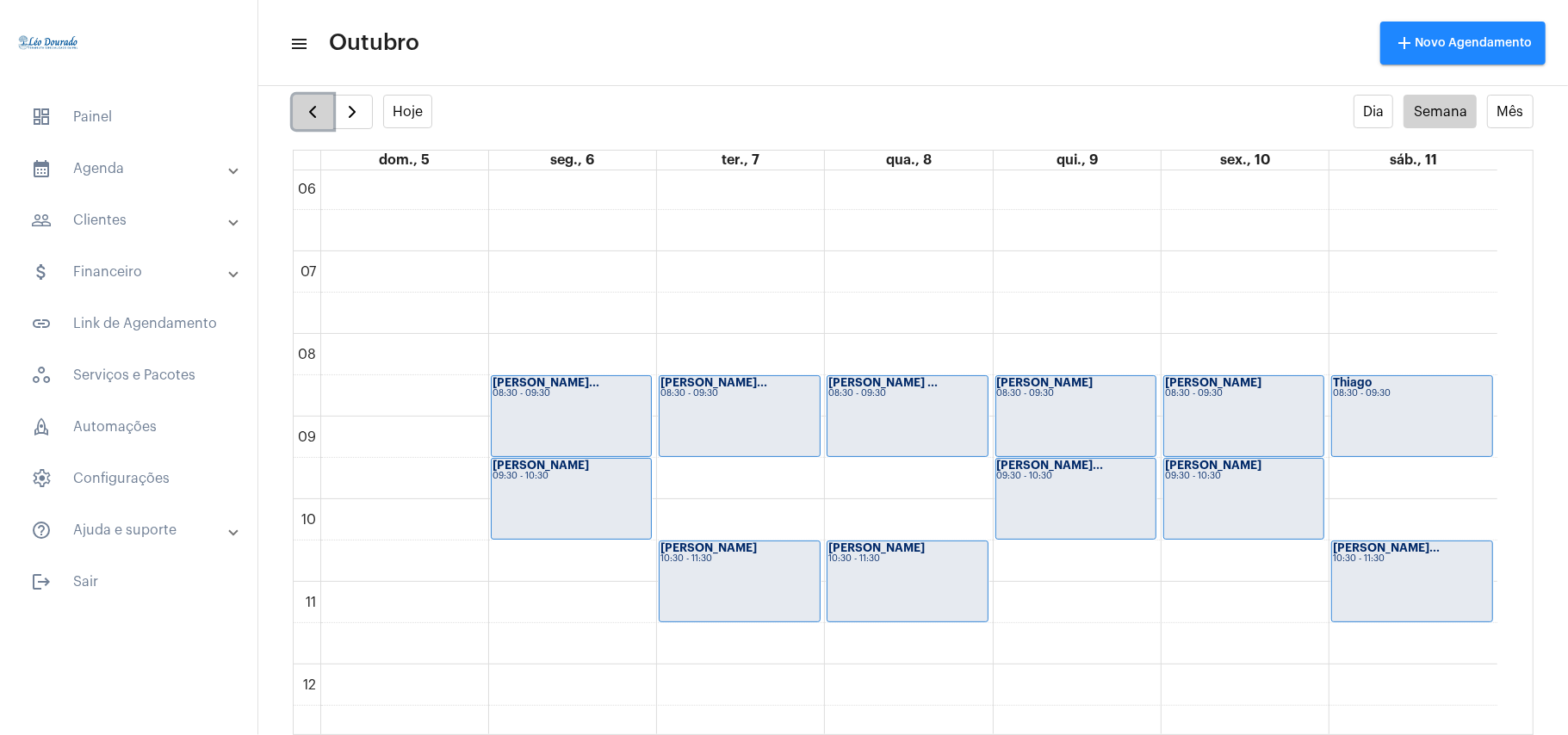
click at [315, 117] on span "button" at bounding box center [312, 111] width 21 height 21
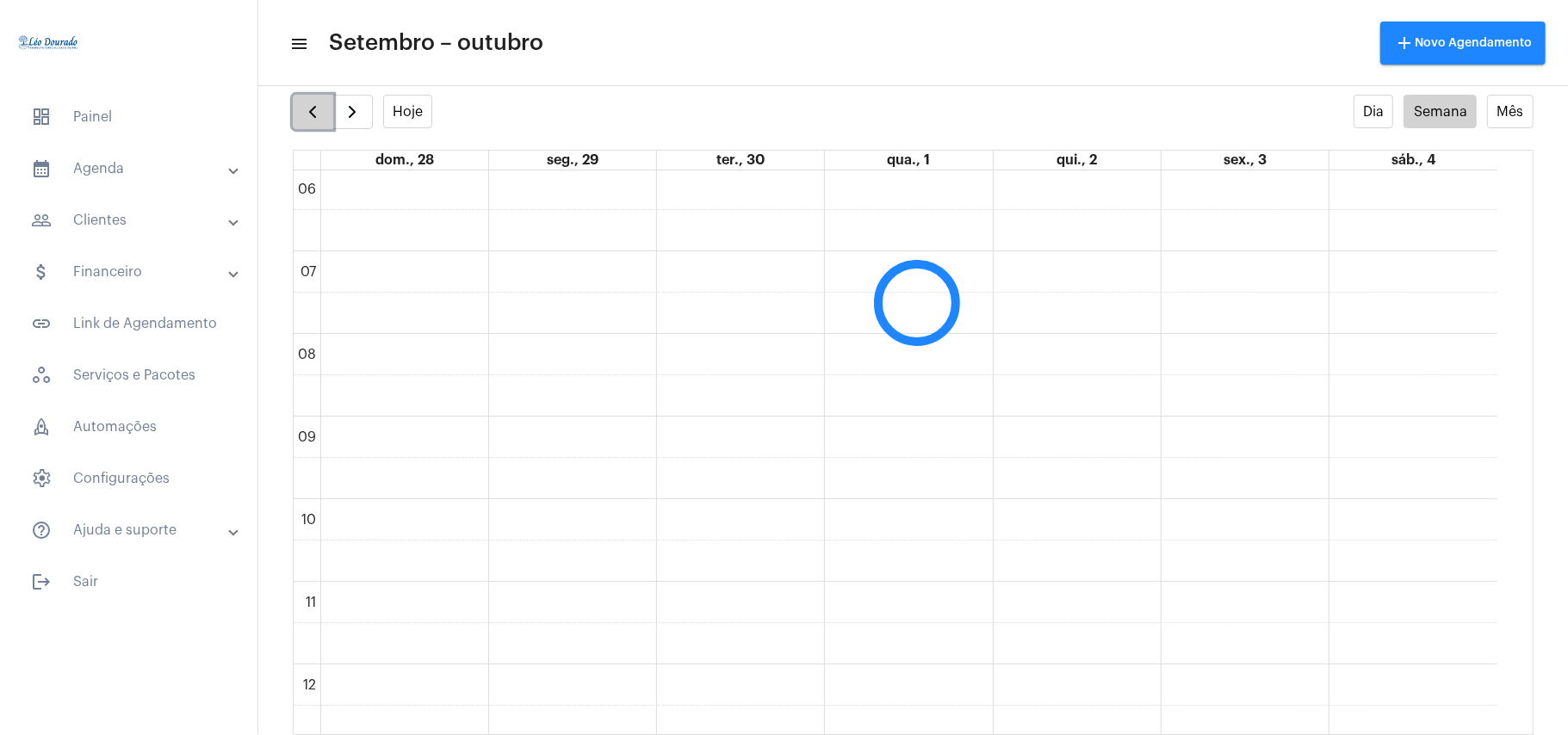
scroll to position [497, 0]
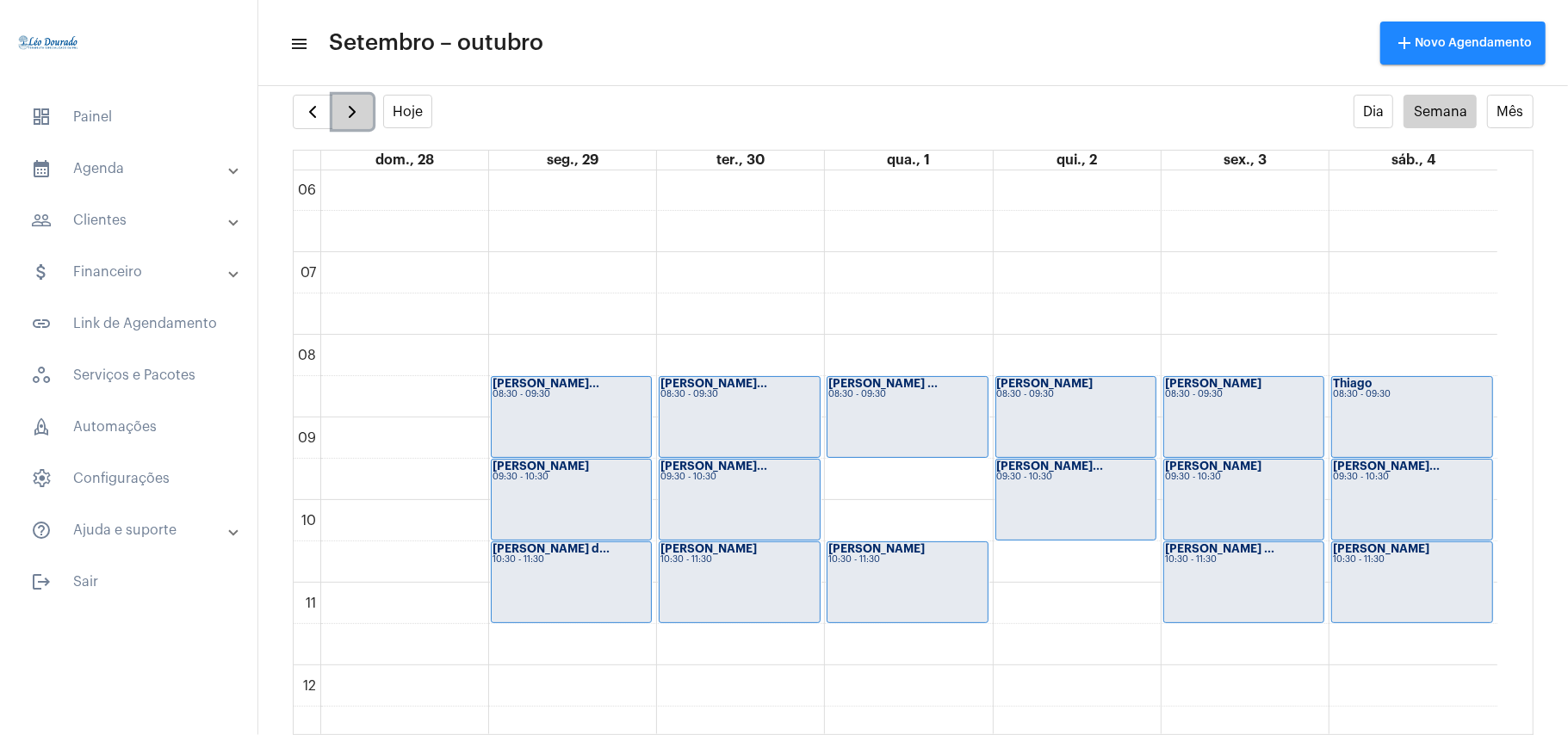
click at [358, 115] on span "button" at bounding box center [352, 111] width 21 height 21
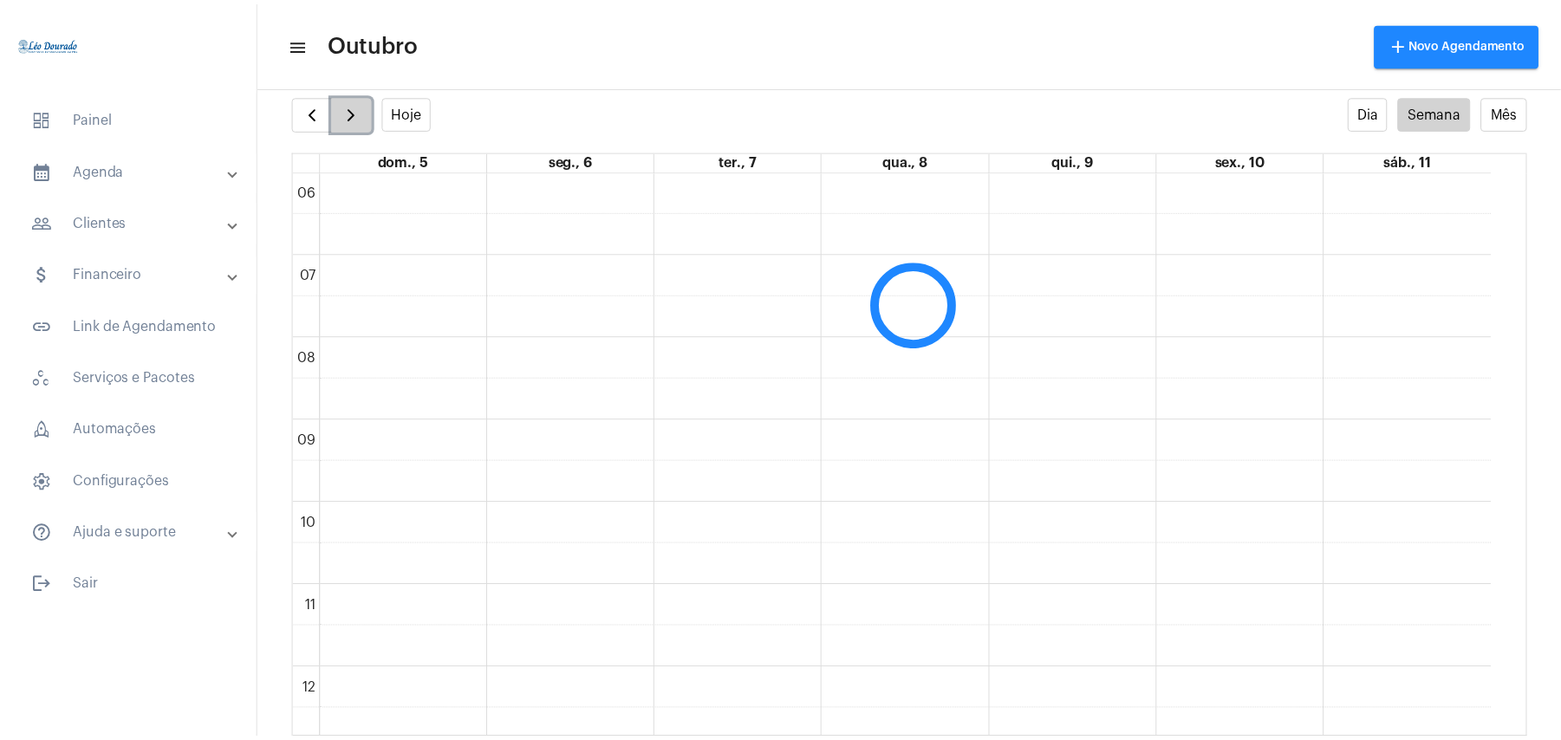
scroll to position [501, 0]
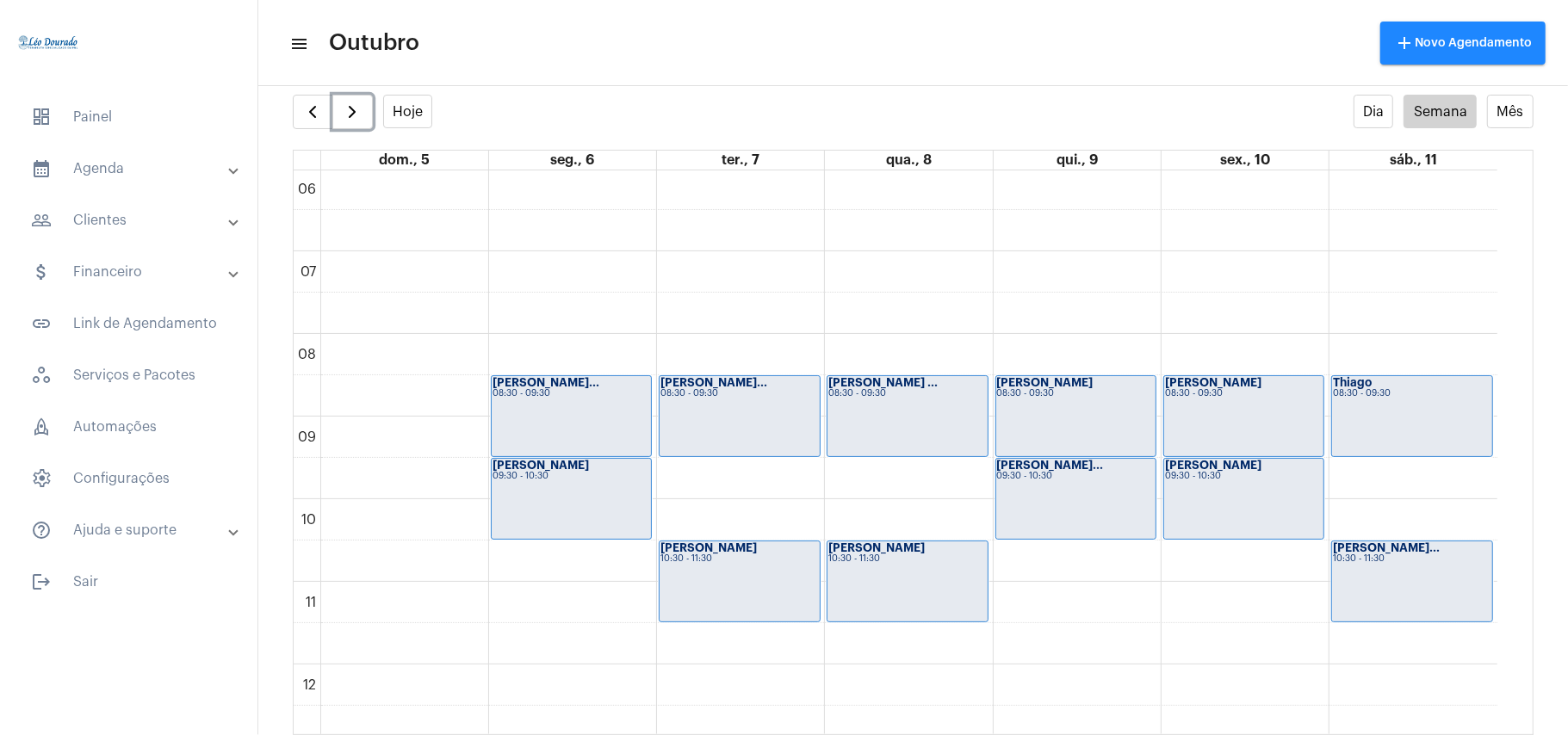
click at [728, 490] on div "00 01 02 03 04 05 06 07 08 09 10 11 12 13 14 15 16 17 18 19 20 21 22 23 Isabell…" at bounding box center [894, 664] width 1203 height 1983
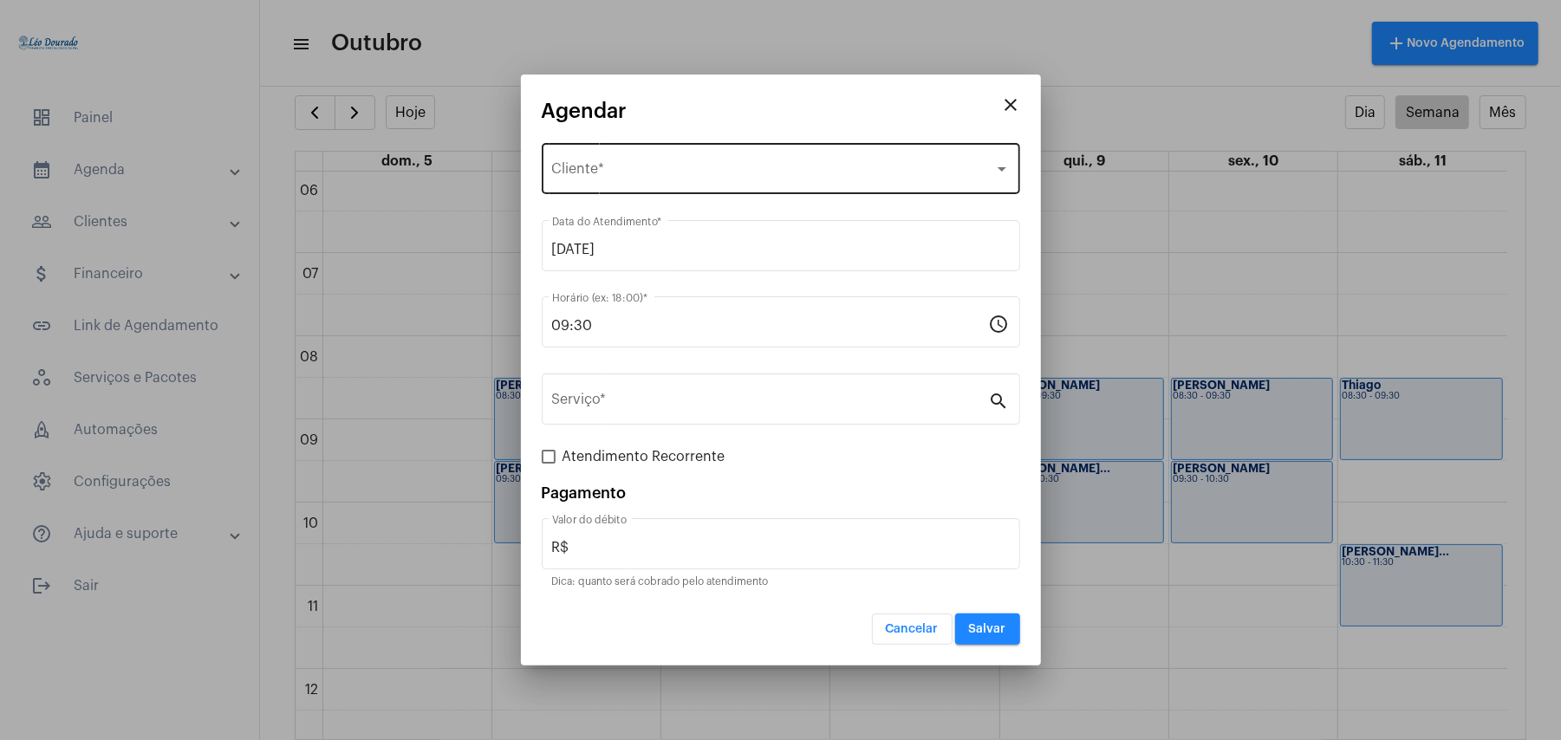
click at [659, 173] on span "Selecione o Cliente" at bounding box center [773, 173] width 442 height 16
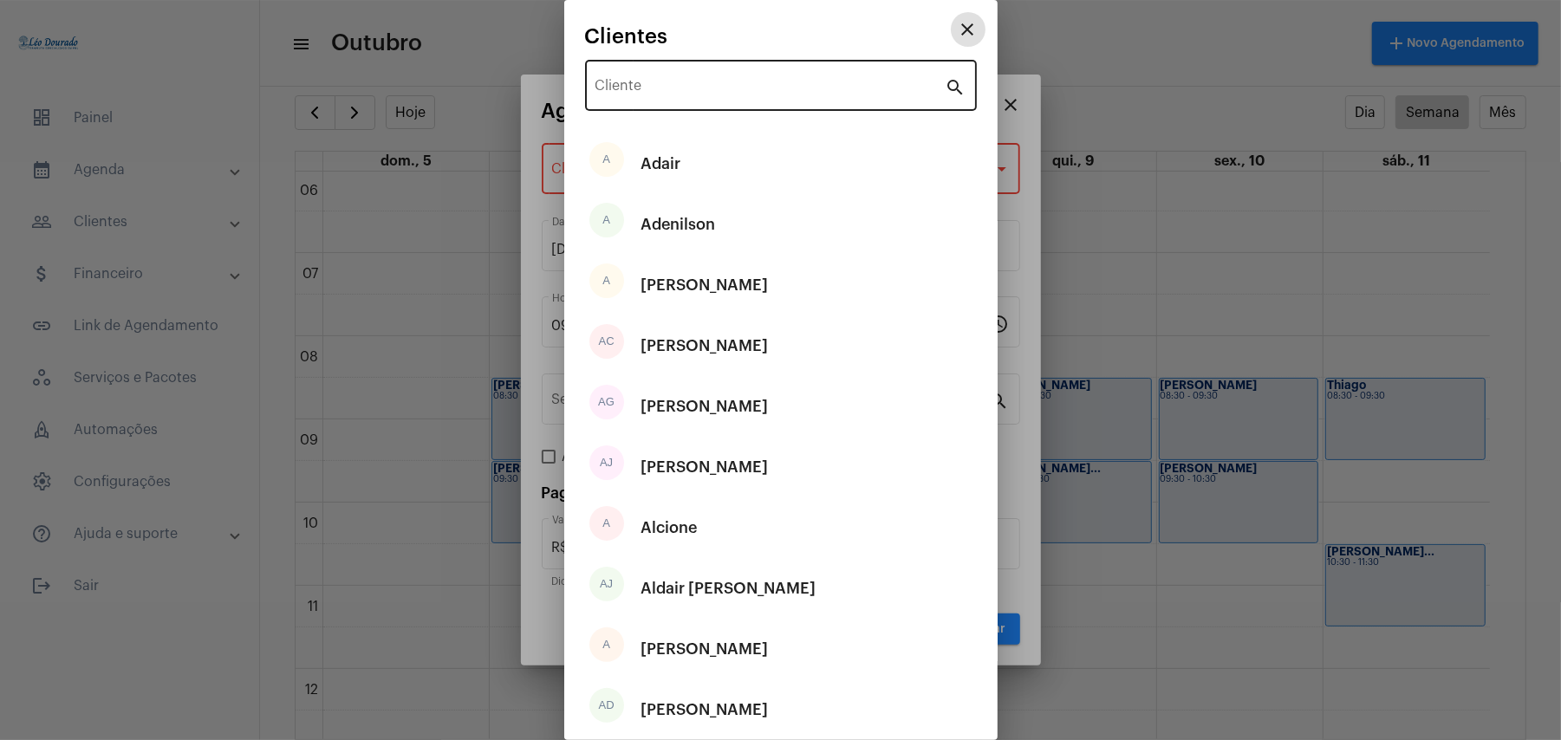
click at [666, 88] on input "Cliente" at bounding box center [770, 89] width 350 height 16
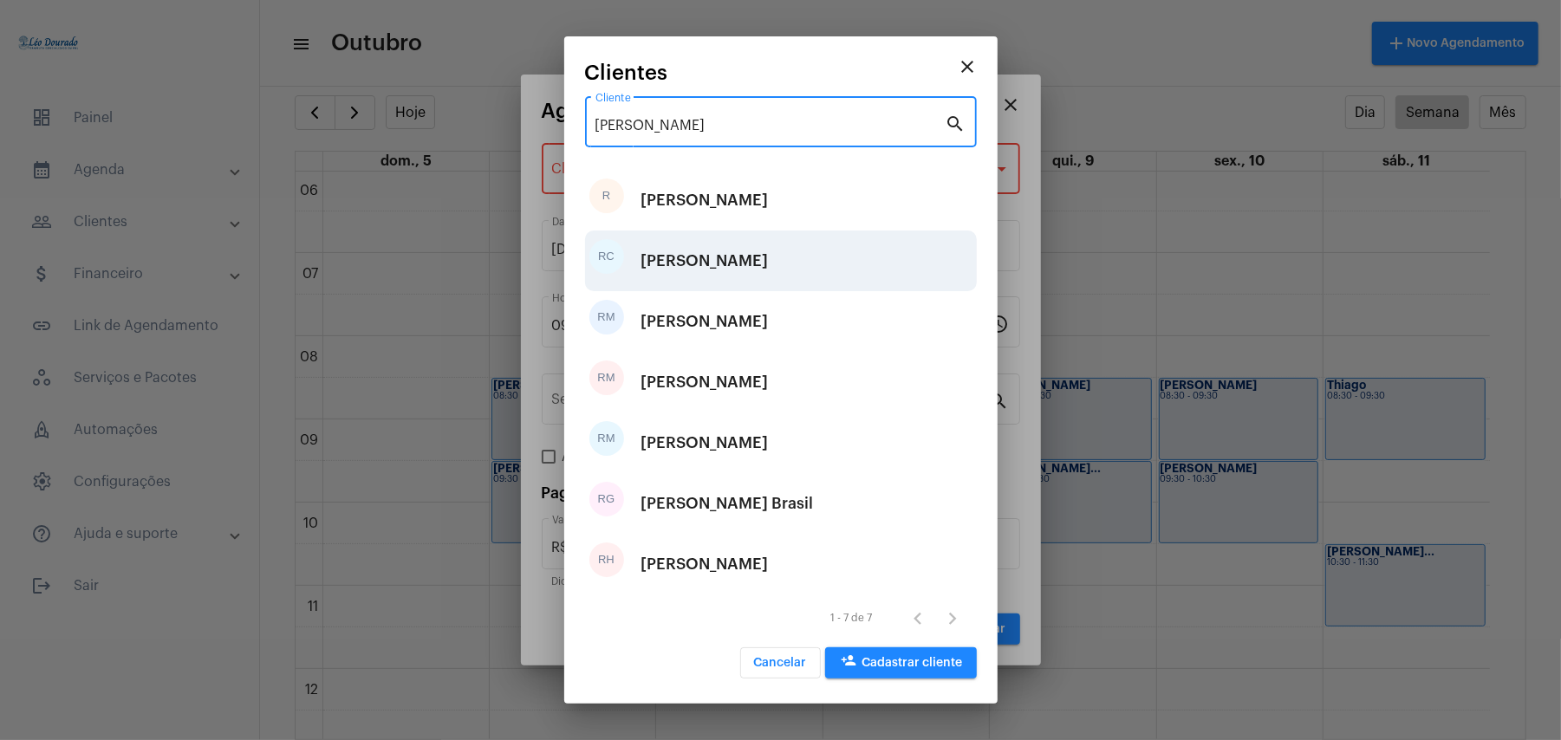
type input "renata"
click at [693, 257] on div "Renata Cristina de Andrade Neto" at bounding box center [704, 261] width 127 height 52
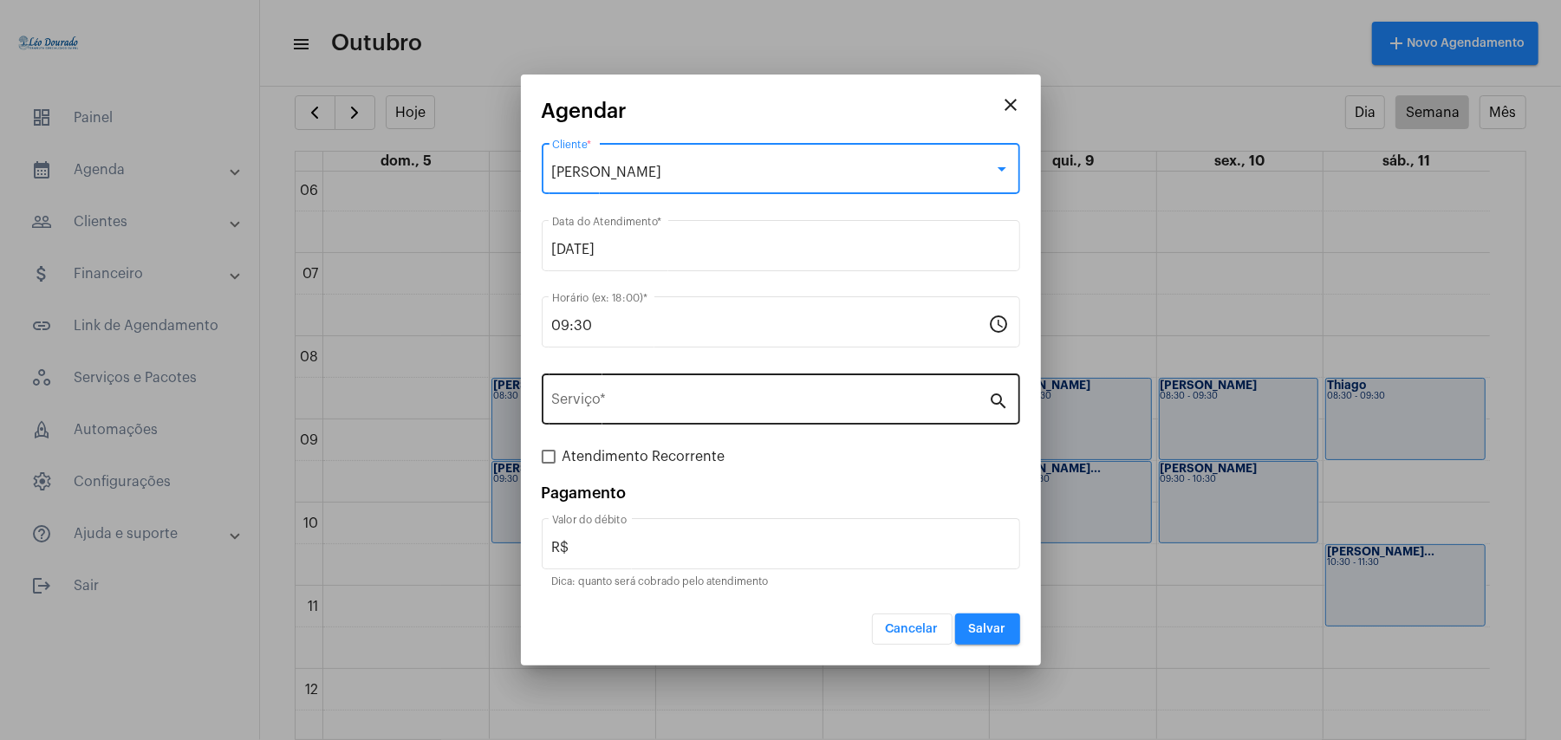
click at [640, 406] on input "Serviço *" at bounding box center [770, 403] width 437 height 16
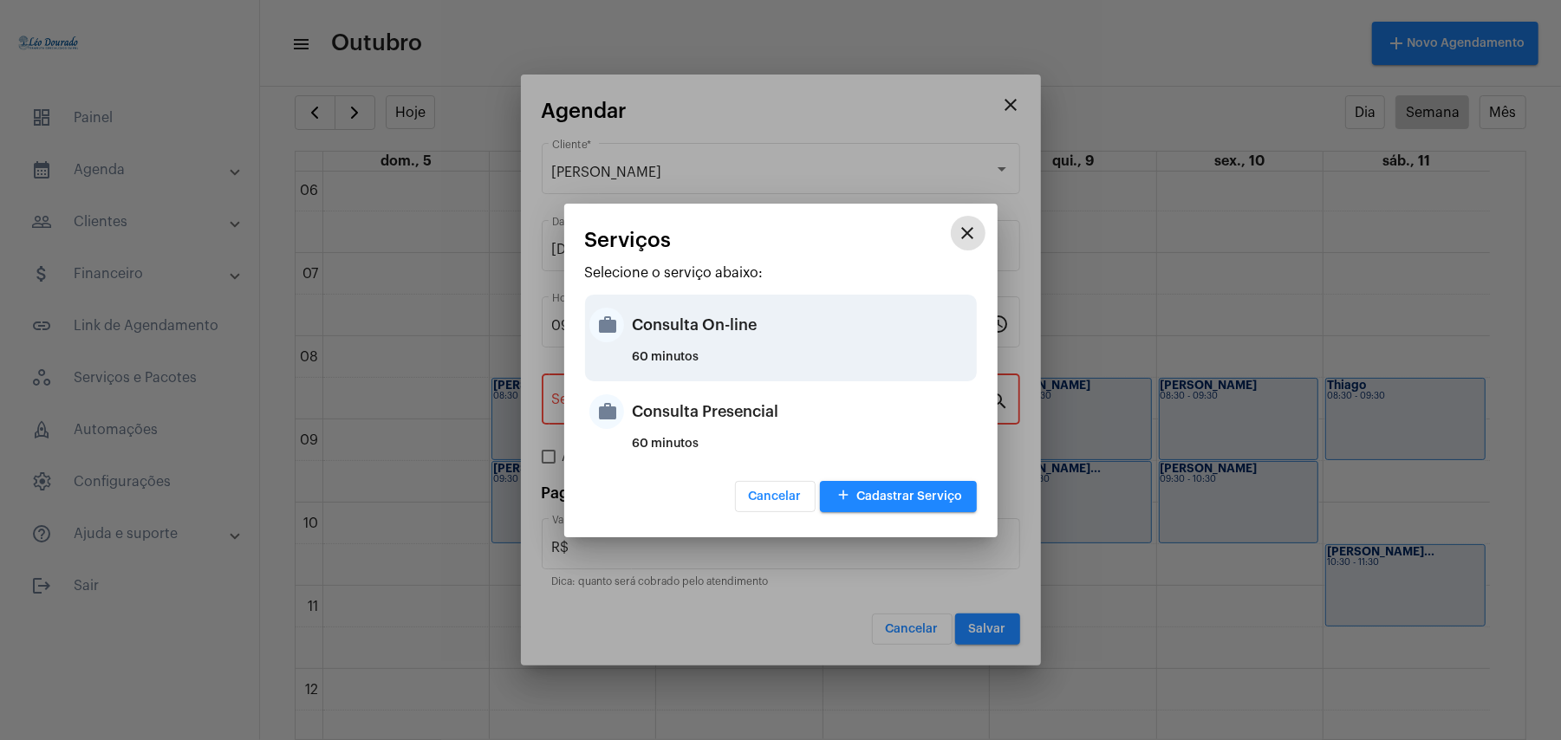
click at [681, 344] on div "Consulta On-line" at bounding box center [803, 325] width 340 height 52
type input "Consulta On-line"
type input "R$ 150"
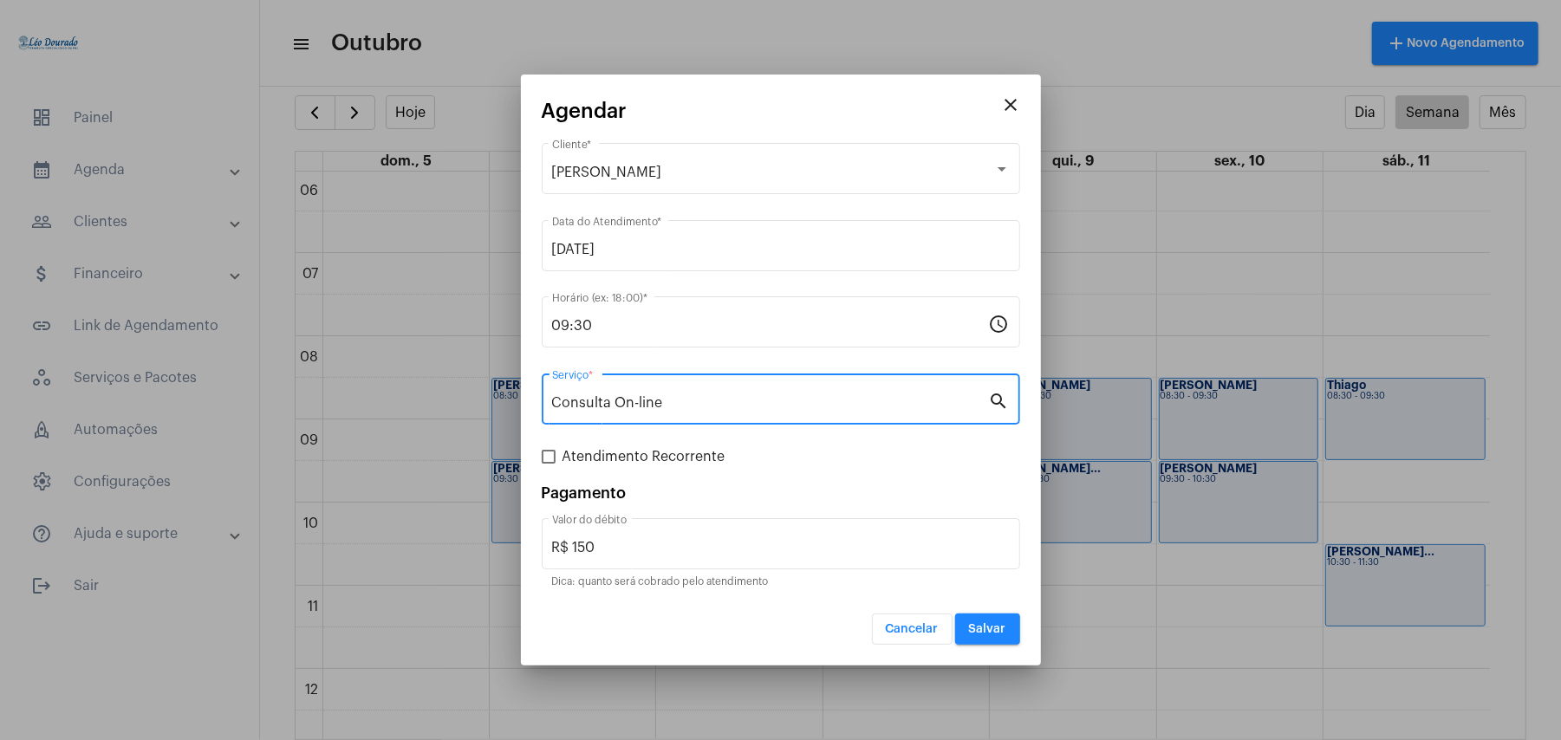
click at [610, 462] on span "Atendimento Recorrente" at bounding box center [643, 456] width 163 height 21
click at [549, 464] on input "Atendimento Recorrente" at bounding box center [548, 464] width 1 height 1
checkbox input "true"
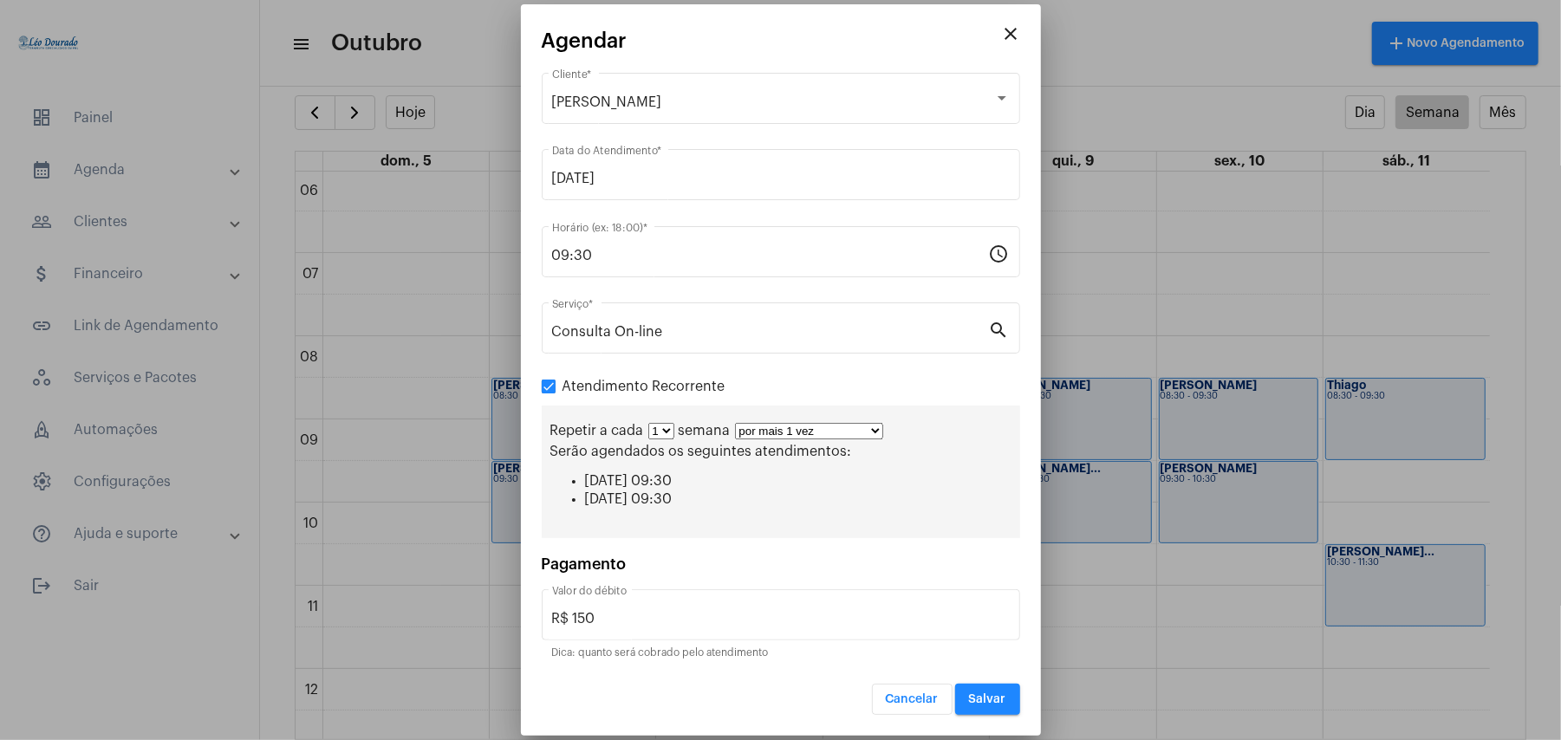
click at [790, 433] on select "por mais 1 vez por mais 2 vezes por mais 3 vezes por mais 4 vezes por mais 5 ve…" at bounding box center [809, 431] width 148 height 16
select select "10: 0"
click at [736, 423] on select "por mais 1 vez por mais 2 vezes por mais 3 vezes por mais 4 vezes por mais 5 ve…" at bounding box center [809, 431] width 148 height 16
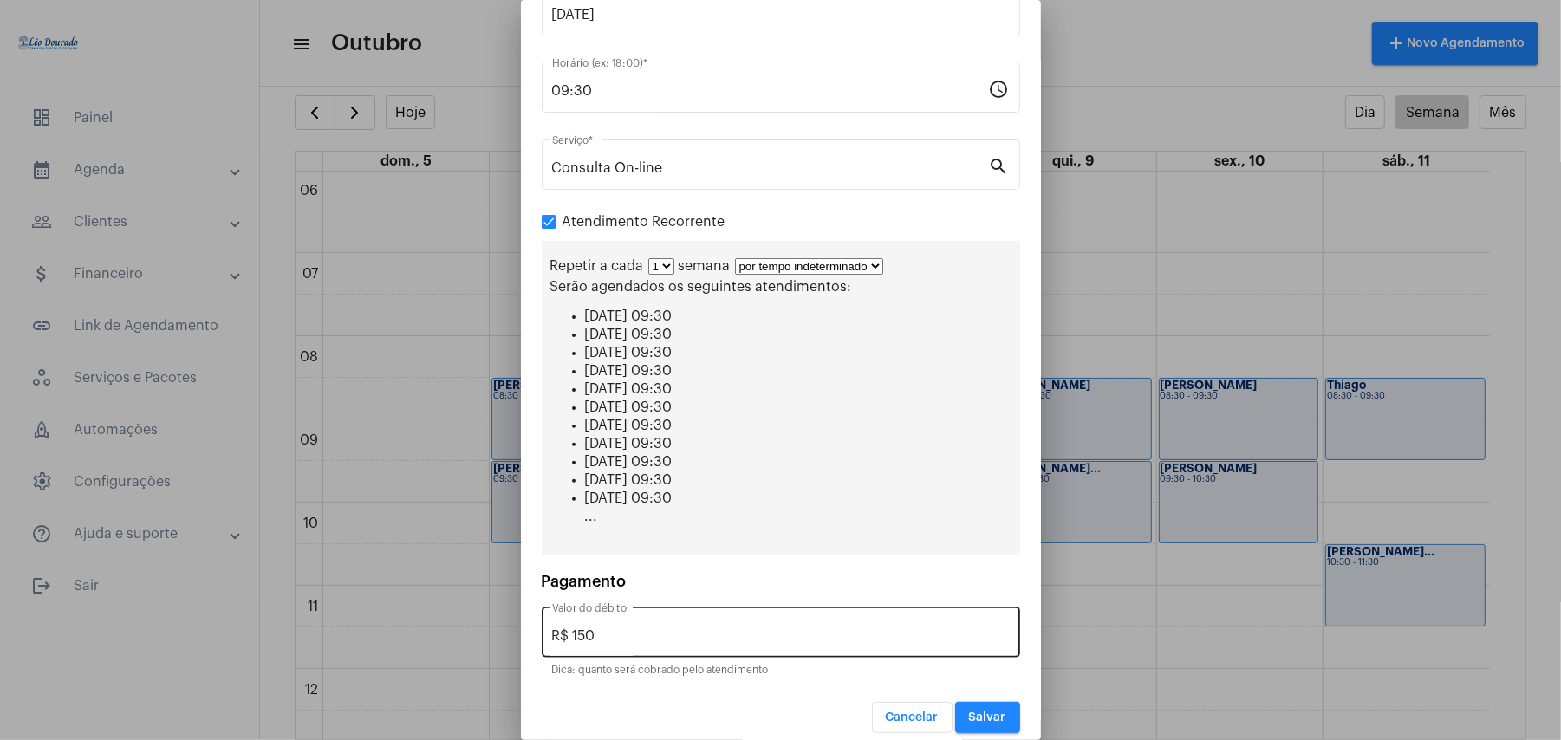
scroll to position [165, 0]
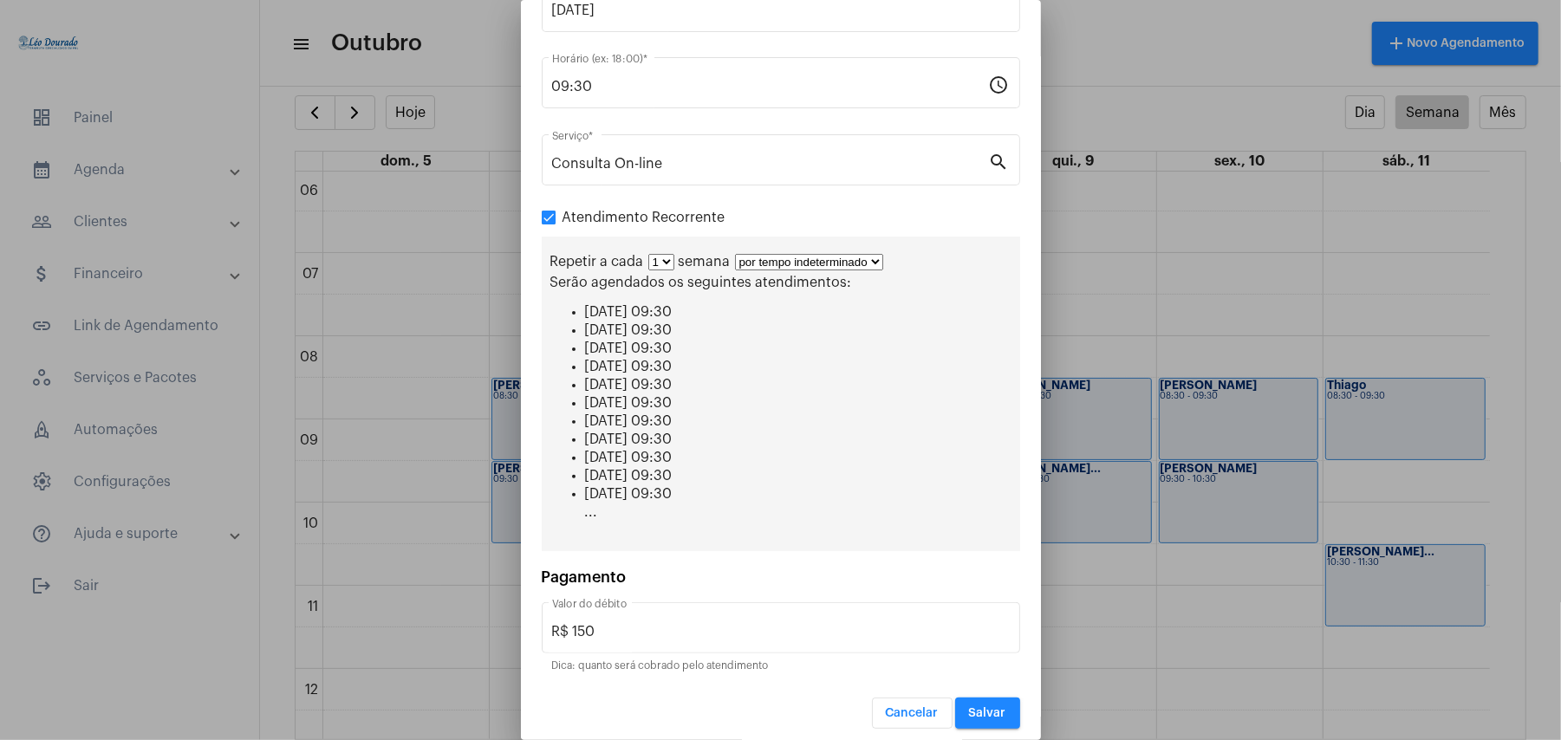
click at [979, 707] on span "Salvar" at bounding box center [987, 713] width 37 height 12
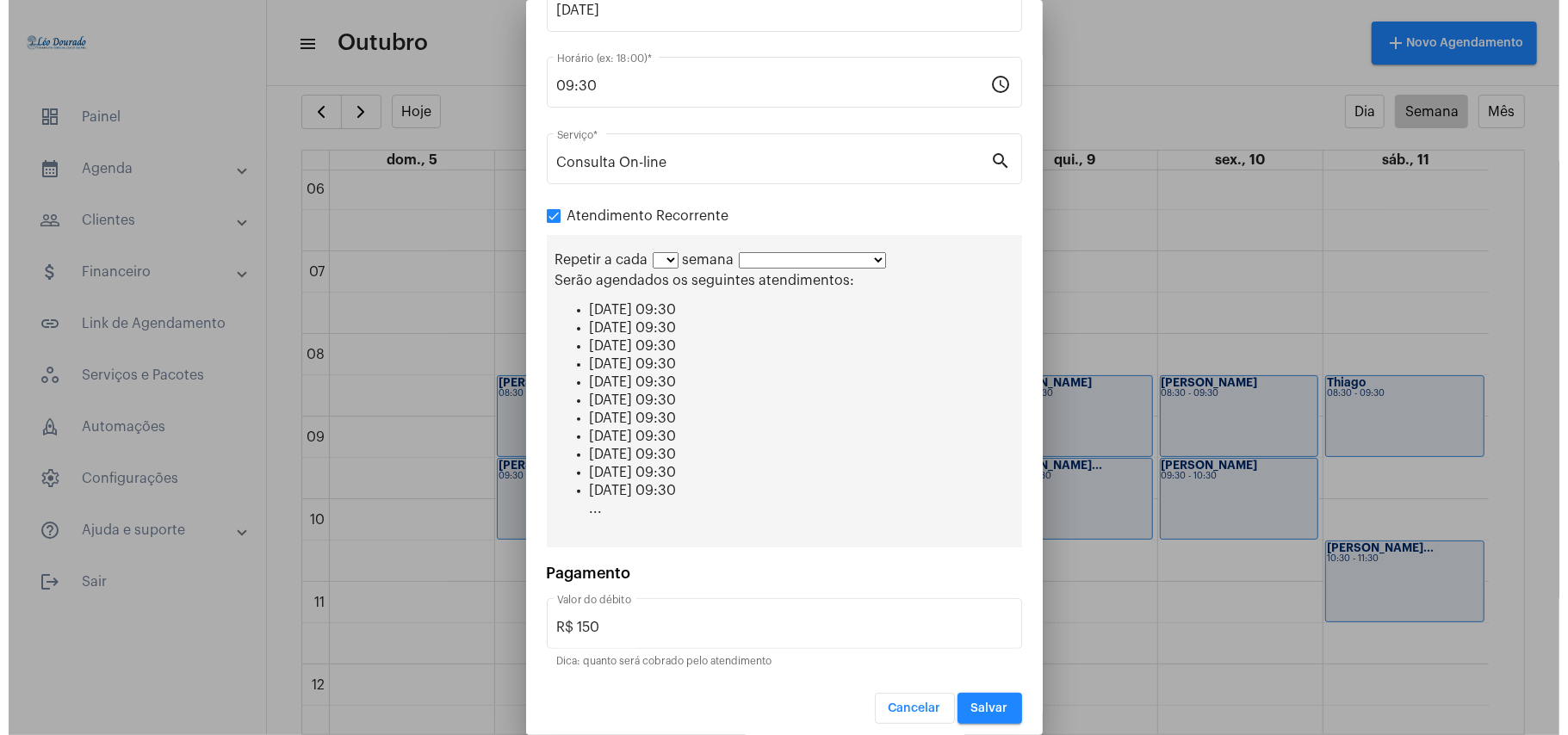
scroll to position [0, 0]
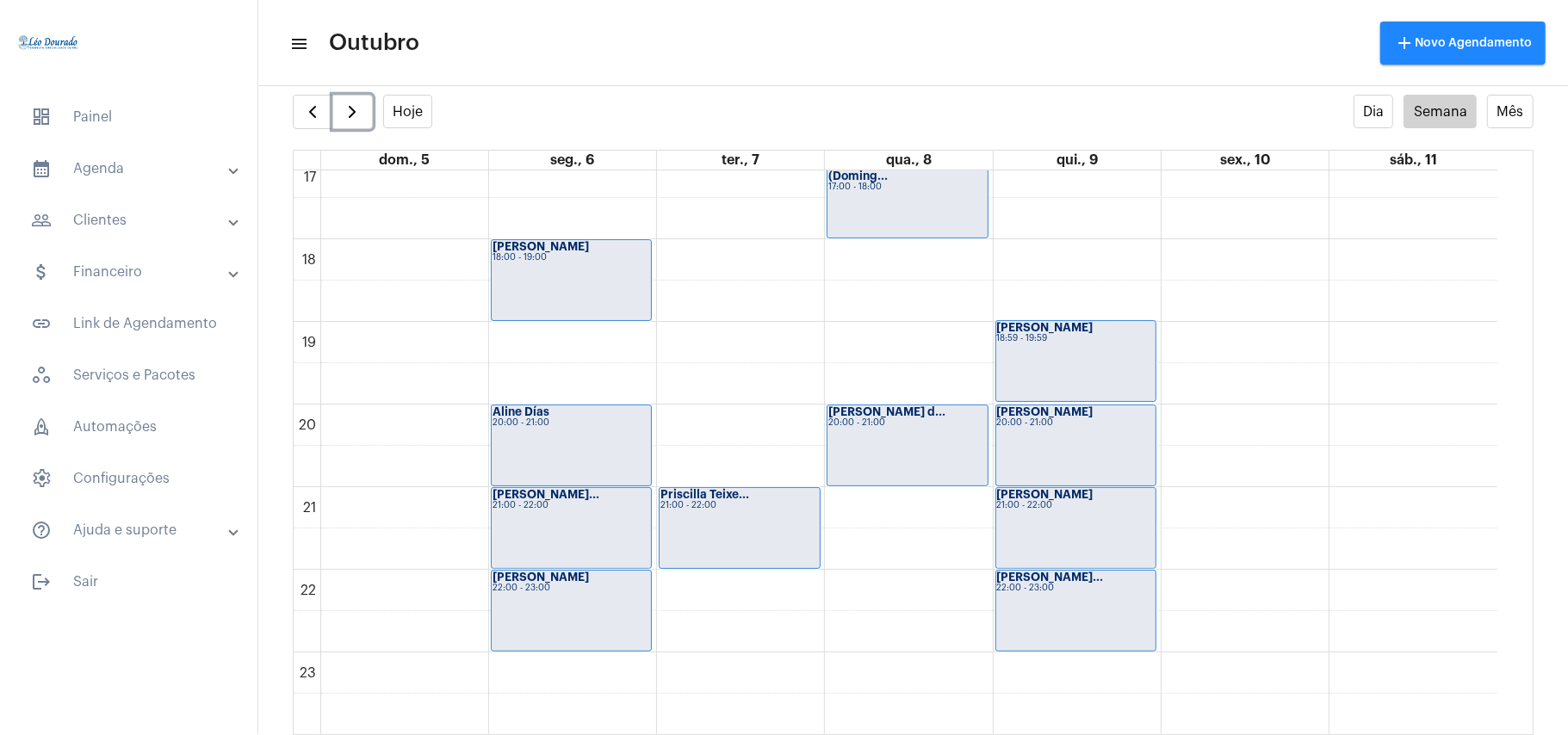
scroll to position [1419, 0]
